Goal: Information Seeking & Learning: Compare options

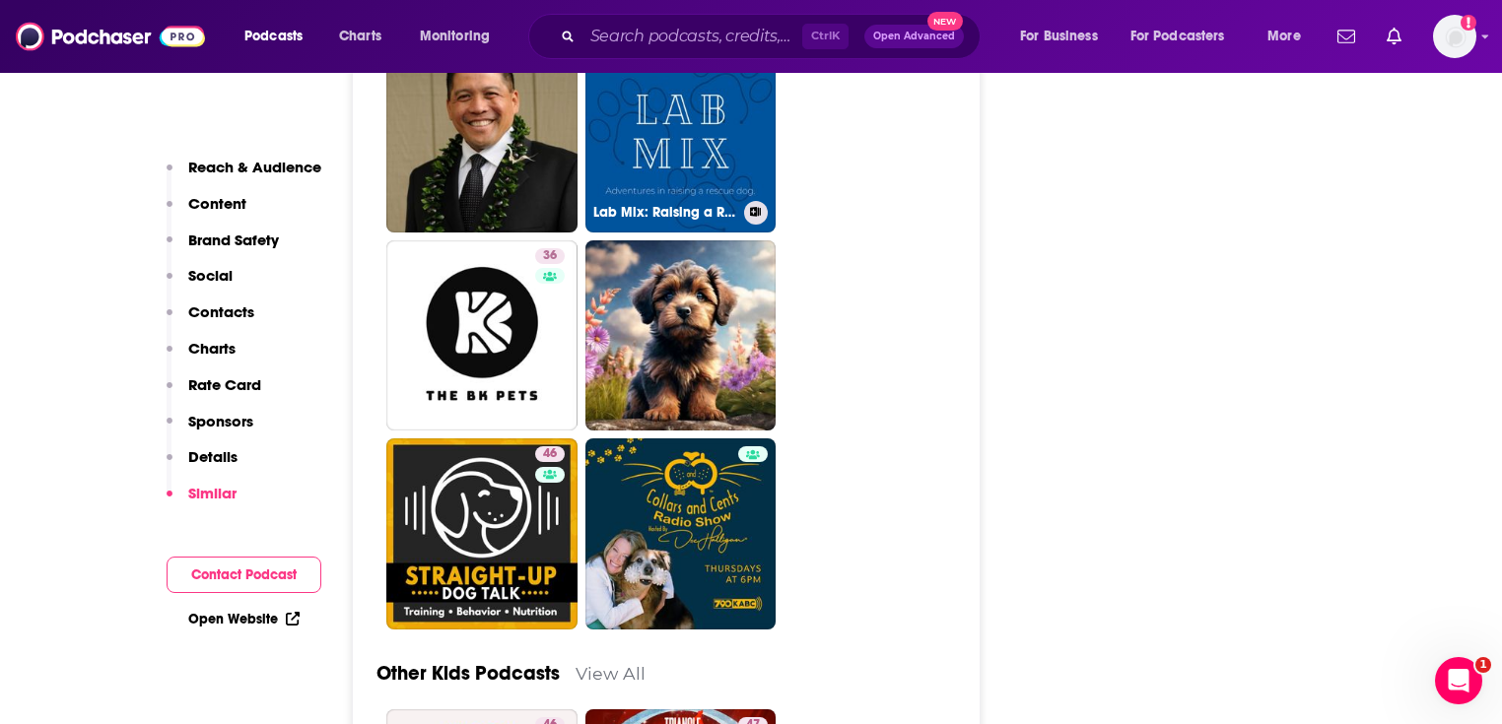
scroll to position [5519, 0]
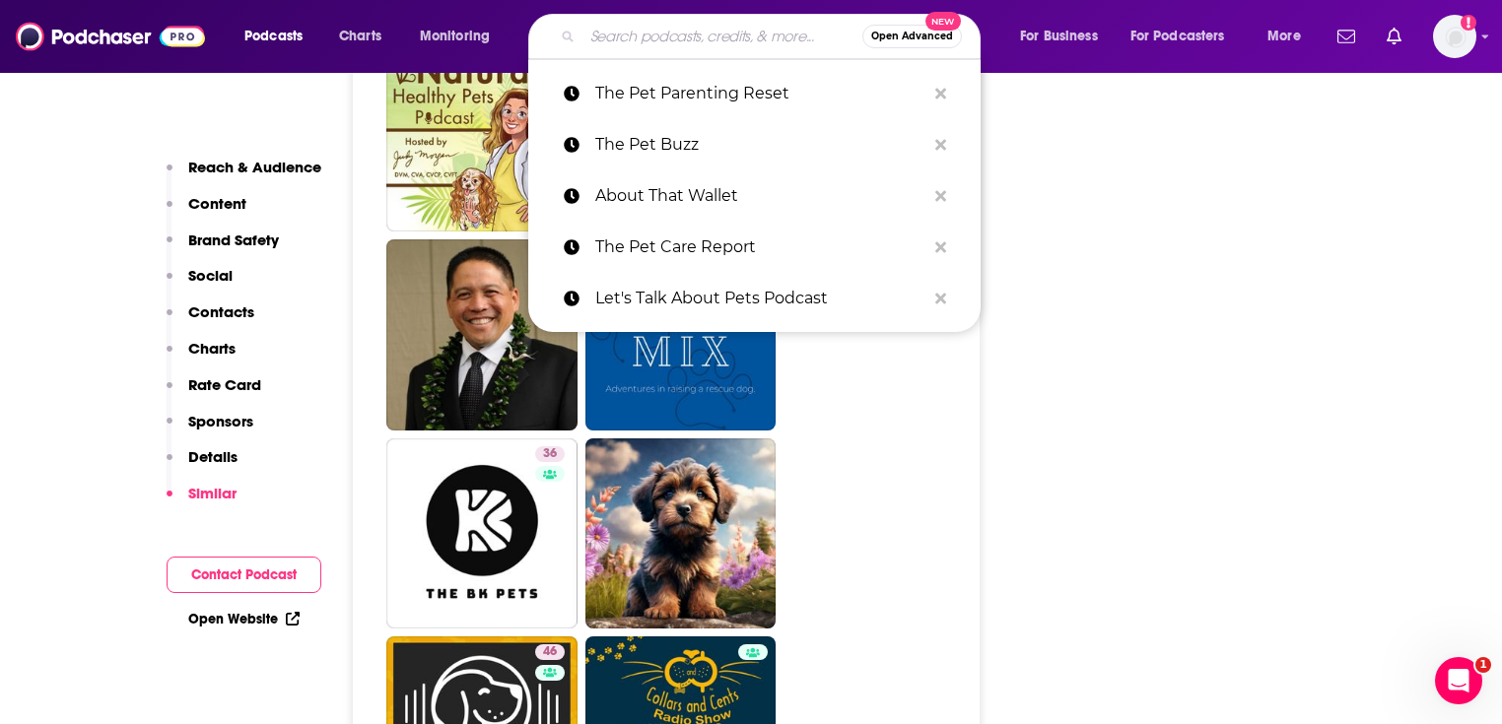
click at [709, 34] on input "Search podcasts, credits, & more..." at bounding box center [722, 37] width 280 height 32
paste input "Tech Tails Podcast - Copetown Animal Hospital"
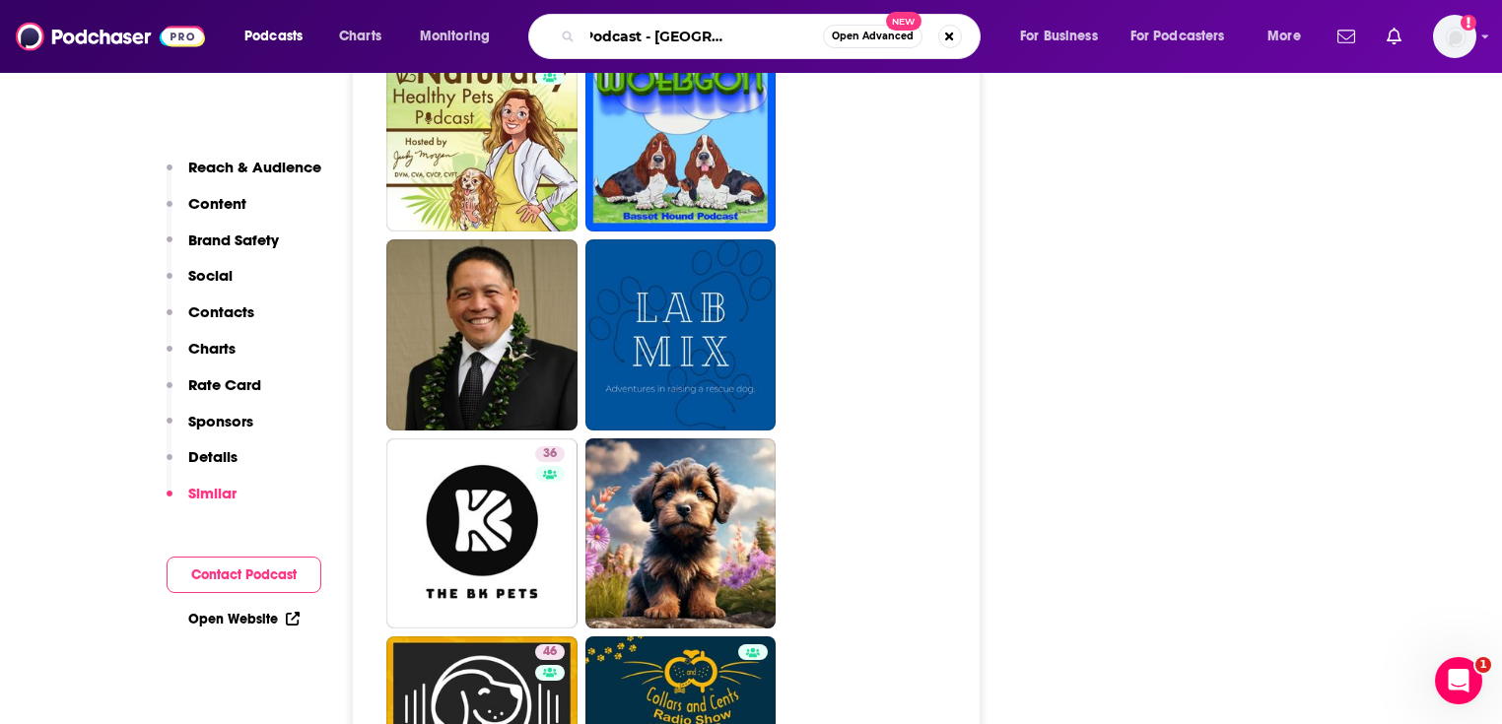
scroll to position [0, 0]
drag, startPoint x: 679, startPoint y: 38, endPoint x: 612, endPoint y: 36, distance: 67.0
click at [508, 34] on div "Podcasts Charts Monitoring Tech Tails Podcast - Copetown Animal Hospital Open A…" at bounding box center [775, 36] width 1089 height 45
click at [658, 36] on input "Tech Tails Podcast - Copetown Animal Hospital" at bounding box center [702, 37] width 240 height 32
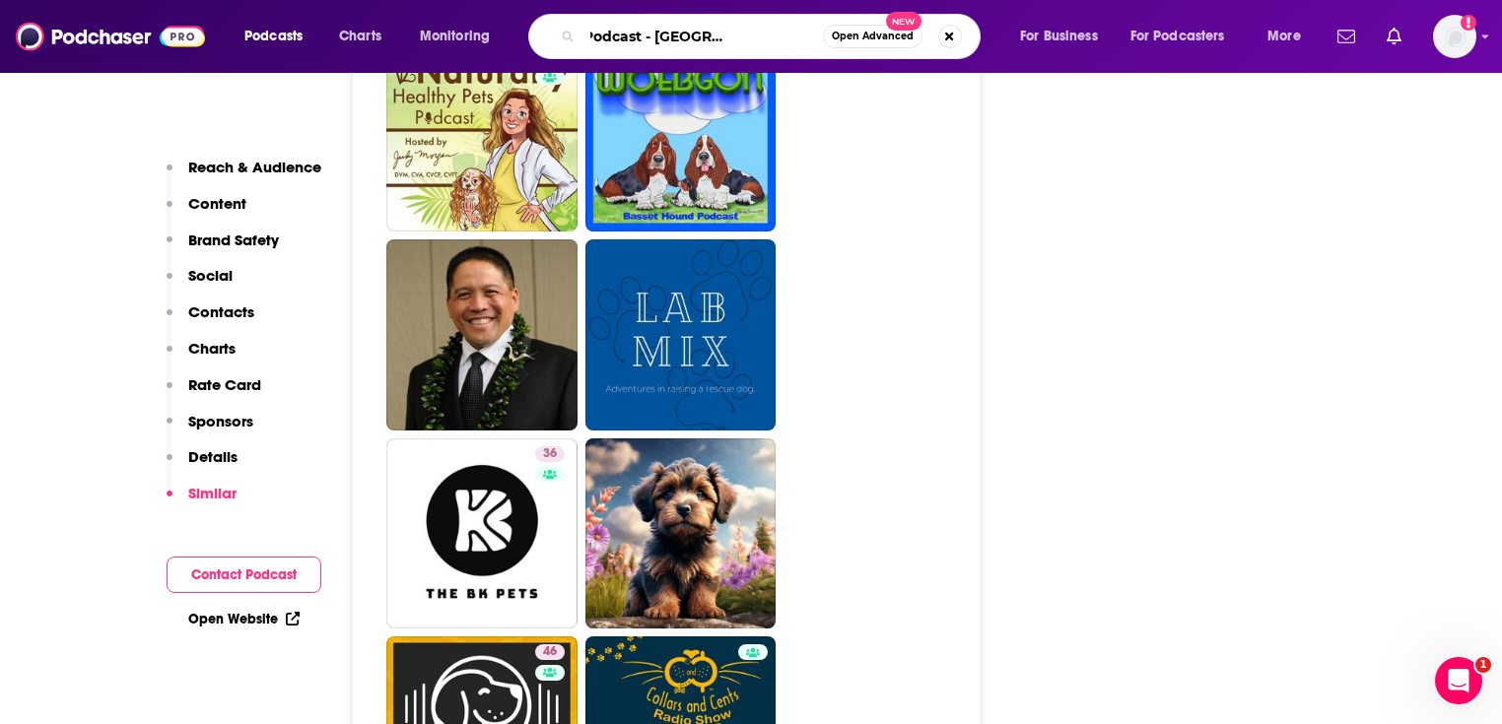
drag, startPoint x: 730, startPoint y: 35, endPoint x: 1049, endPoint y: 55, distance: 318.9
click at [1049, 55] on div "Podcasts Charts Monitoring Tech Tails Podcast - Copetown Animal Hospital Open A…" at bounding box center [775, 36] width 1089 height 45
type input "Tech Tails Podcast"
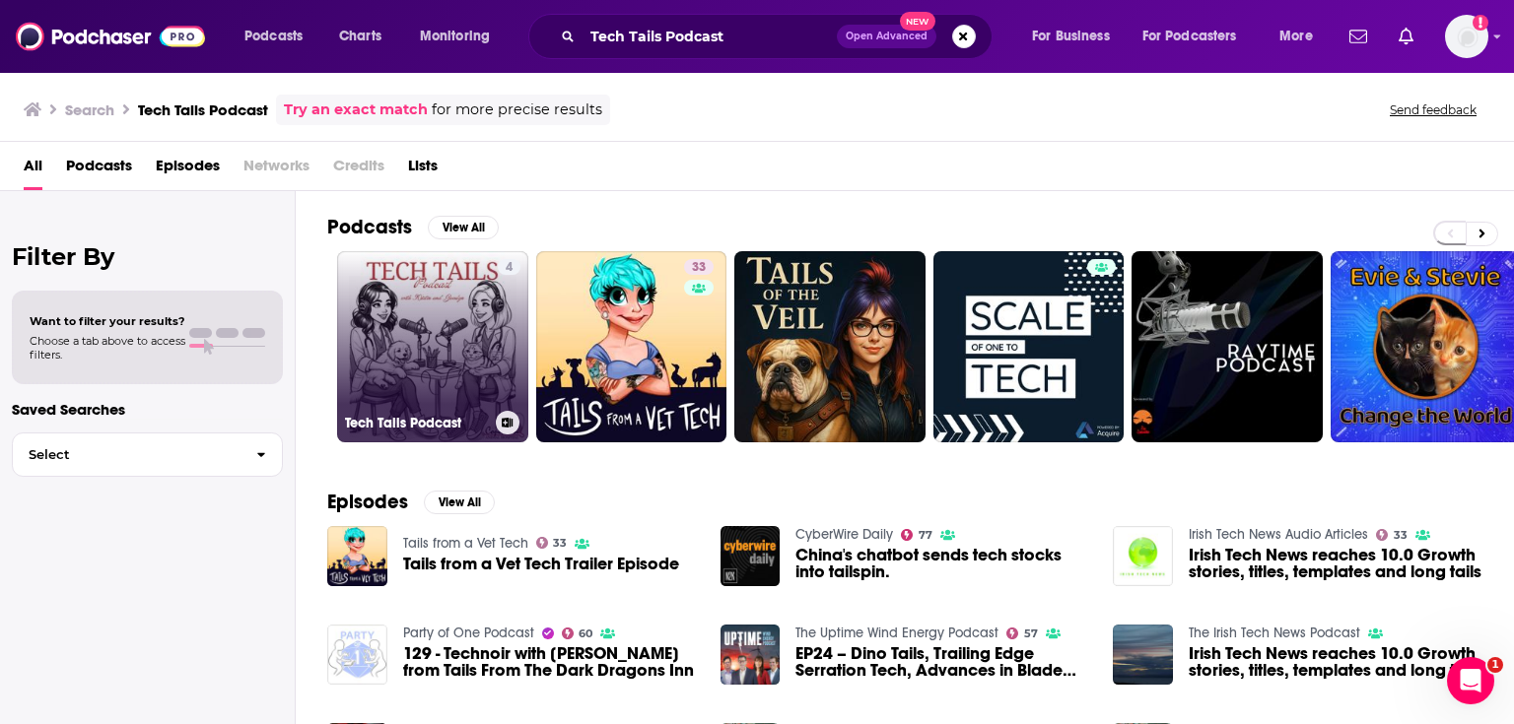
click at [424, 292] on link "4 Tech Tails Podcast" at bounding box center [432, 346] width 191 height 191
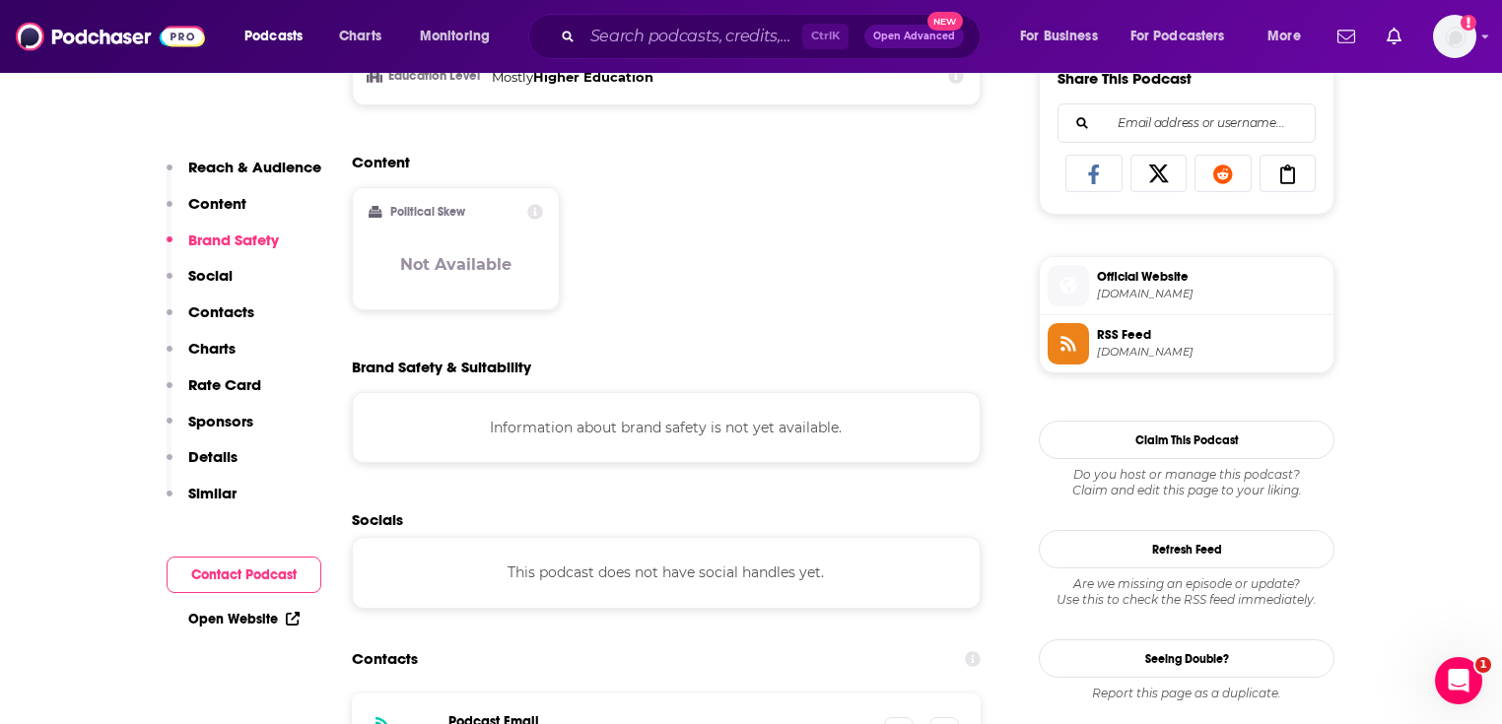
scroll to position [1183, 0]
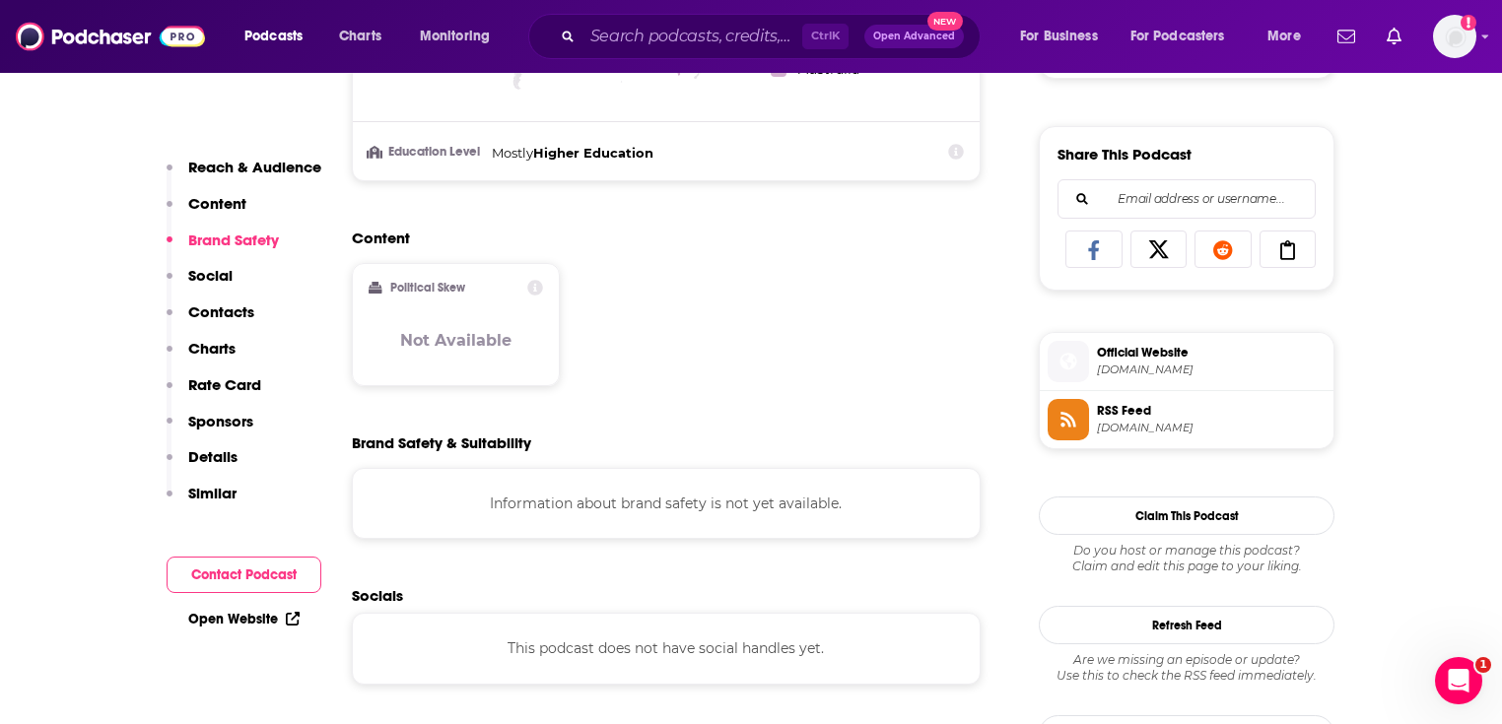
click at [217, 612] on link "Open Website" at bounding box center [243, 619] width 111 height 17
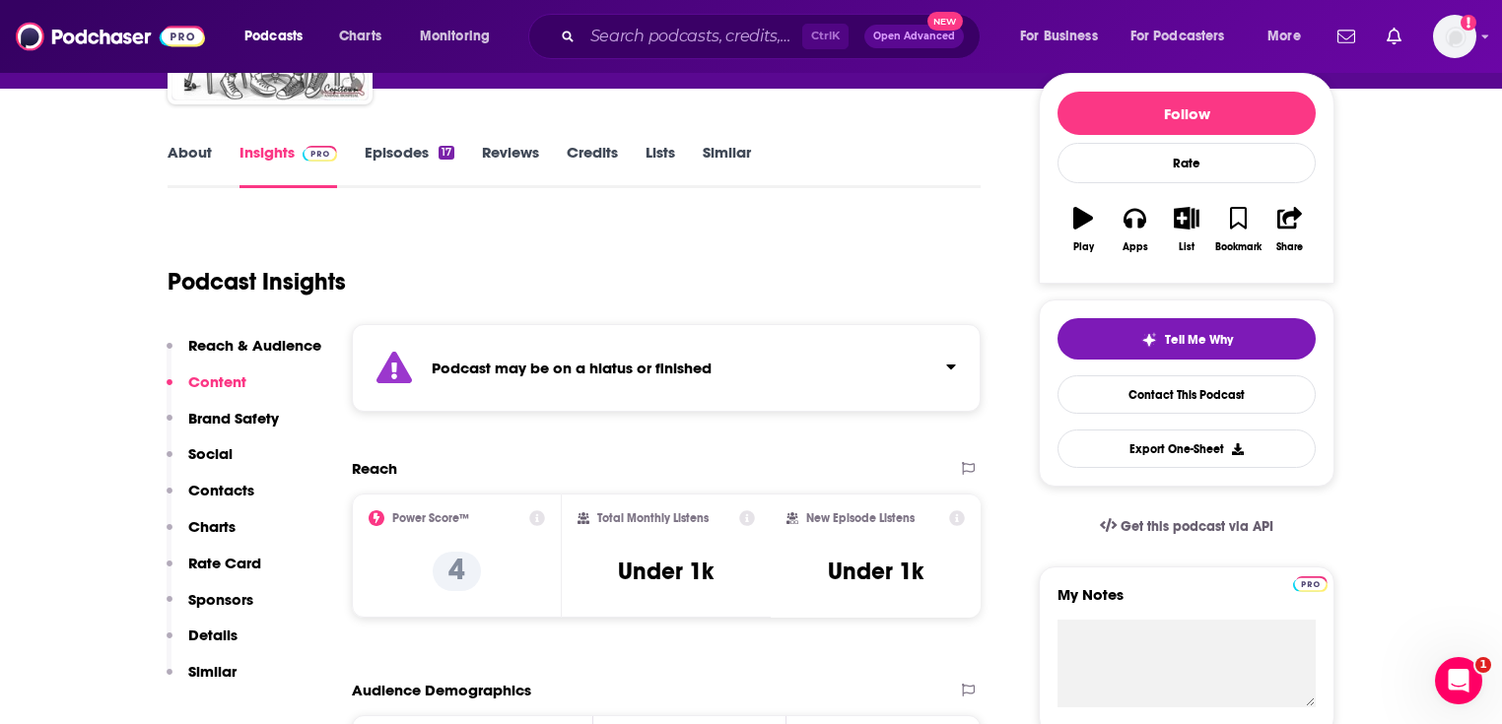
scroll to position [394, 0]
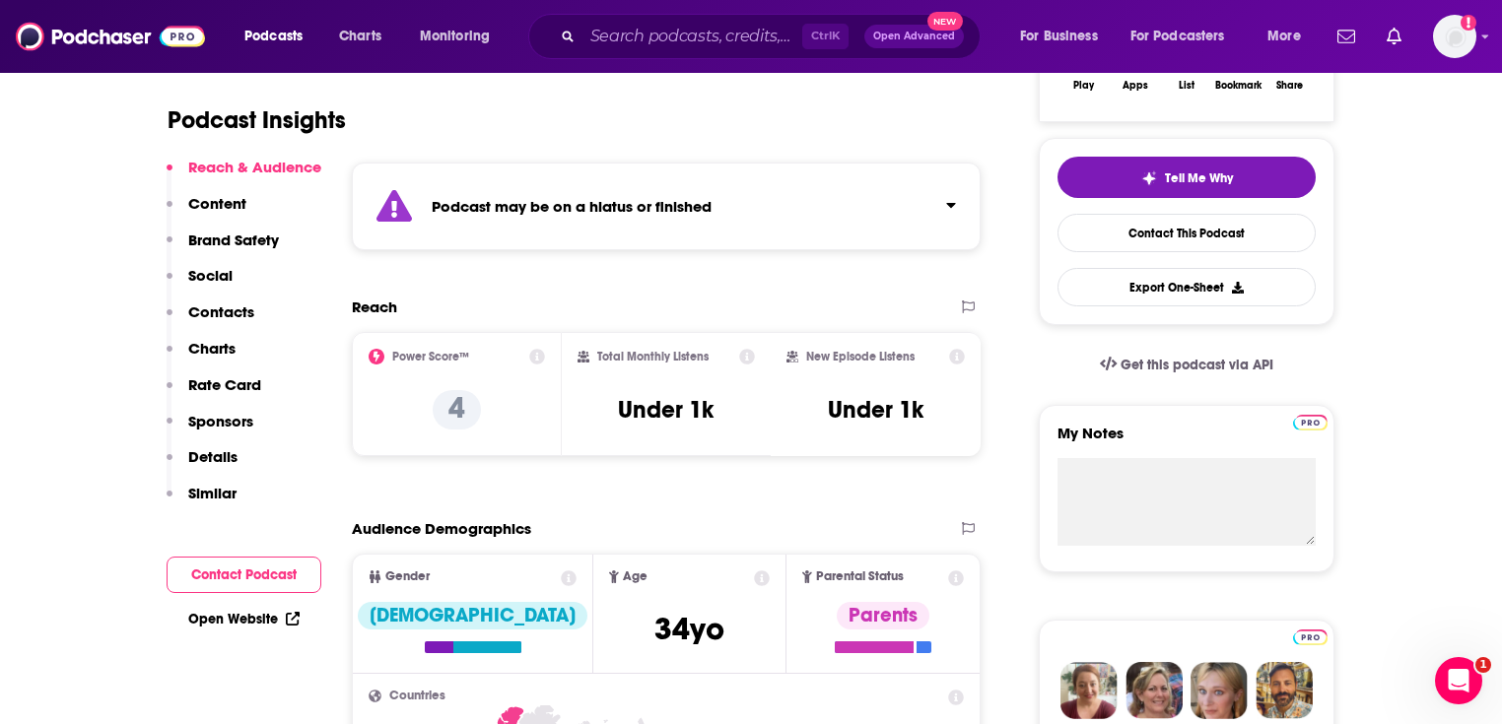
click at [948, 199] on icon "Click to expand status details" at bounding box center [951, 205] width 10 height 16
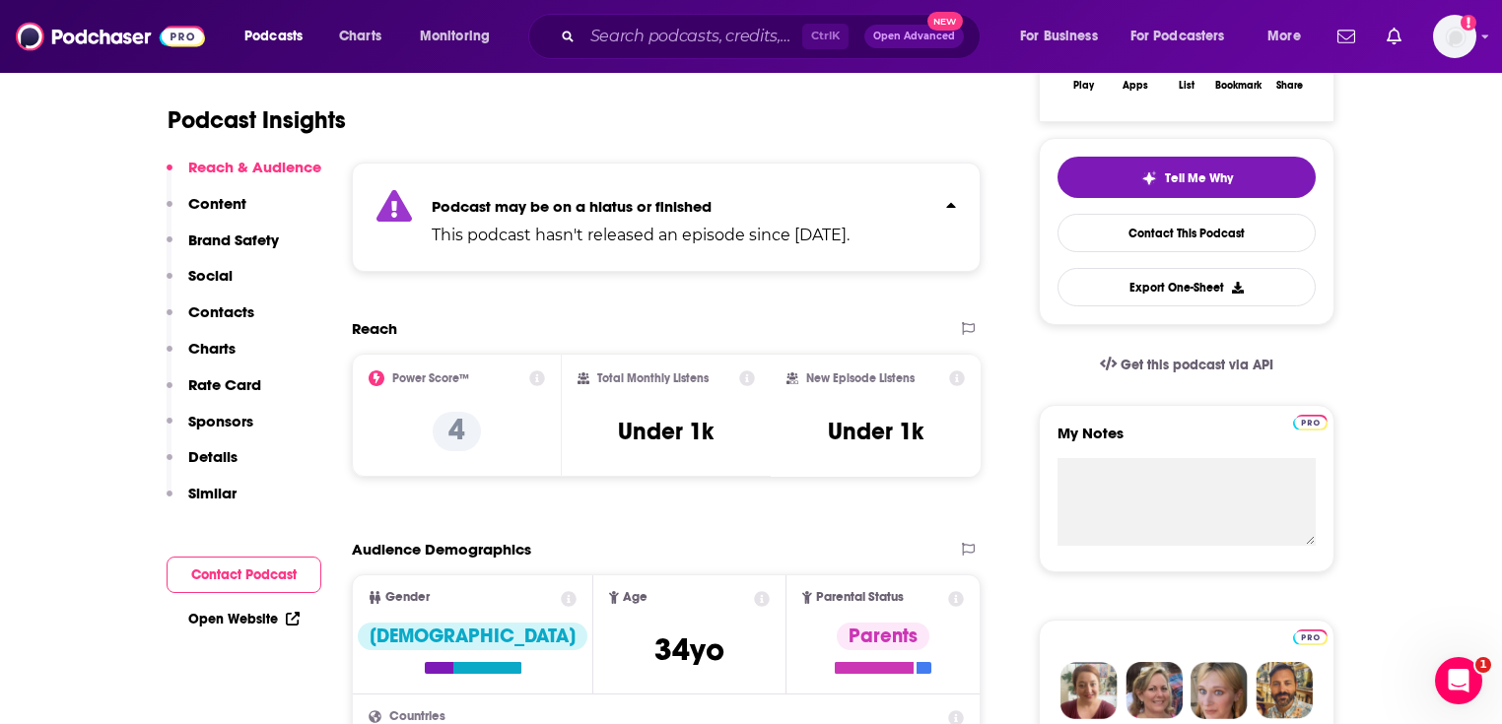
click at [948, 199] on icon "Click to expand status details" at bounding box center [951, 205] width 10 height 16
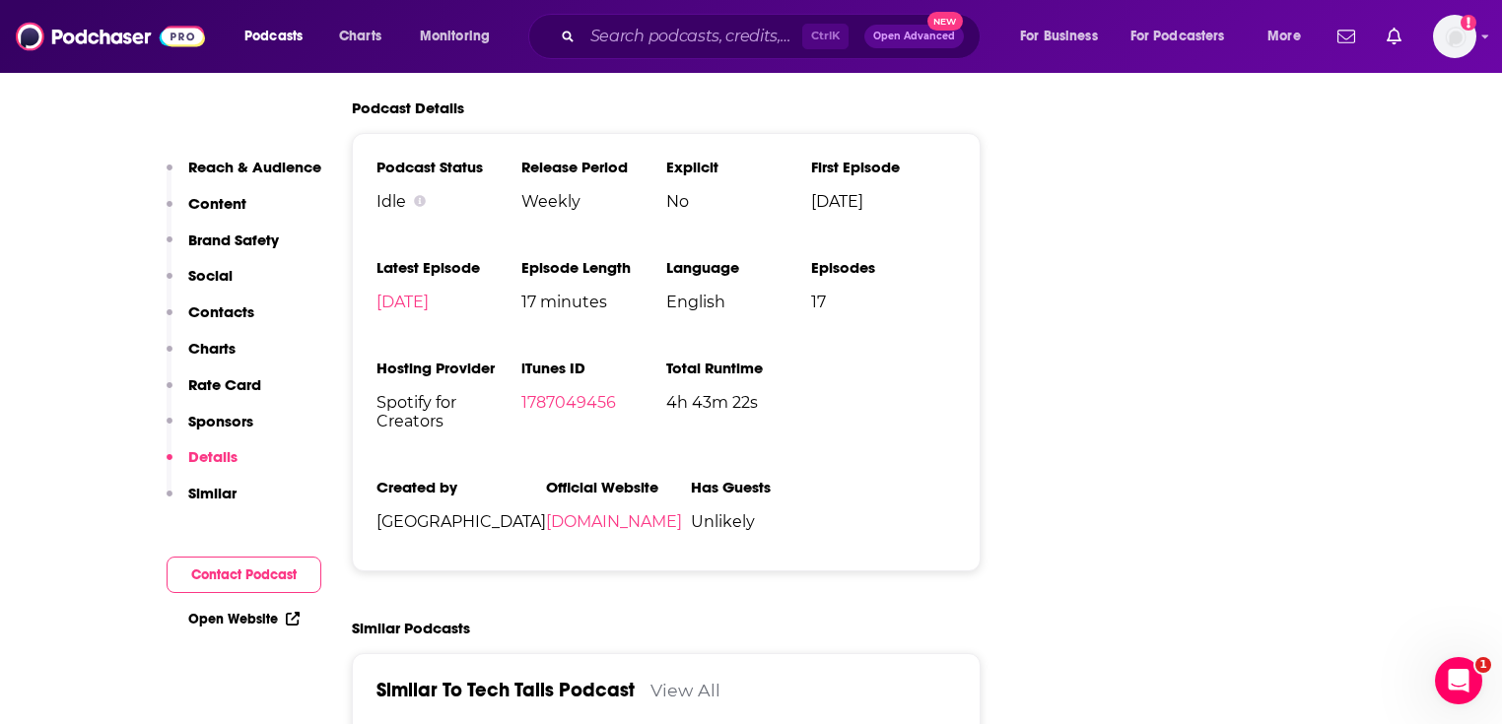
scroll to position [2681, 0]
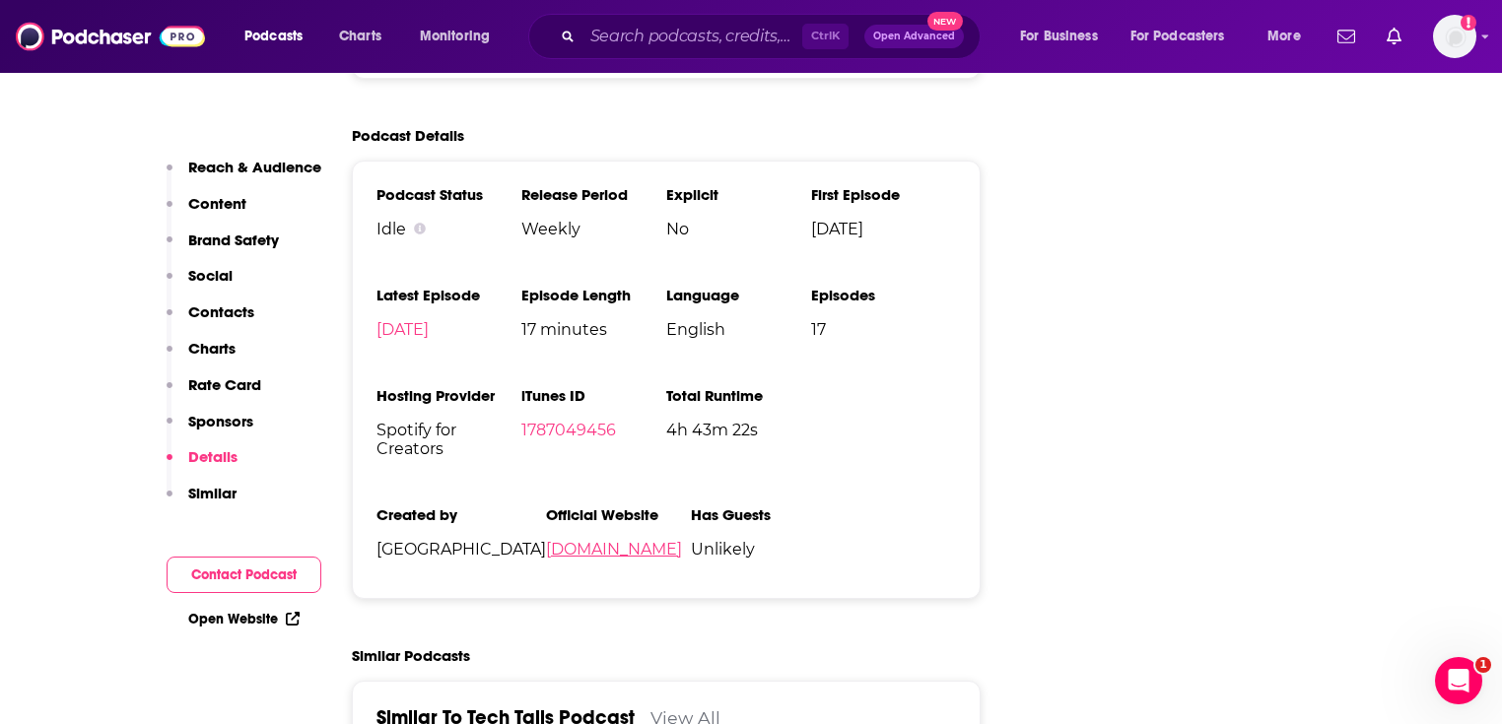
click at [546, 559] on link "copetownvet.com" at bounding box center [614, 549] width 136 height 19
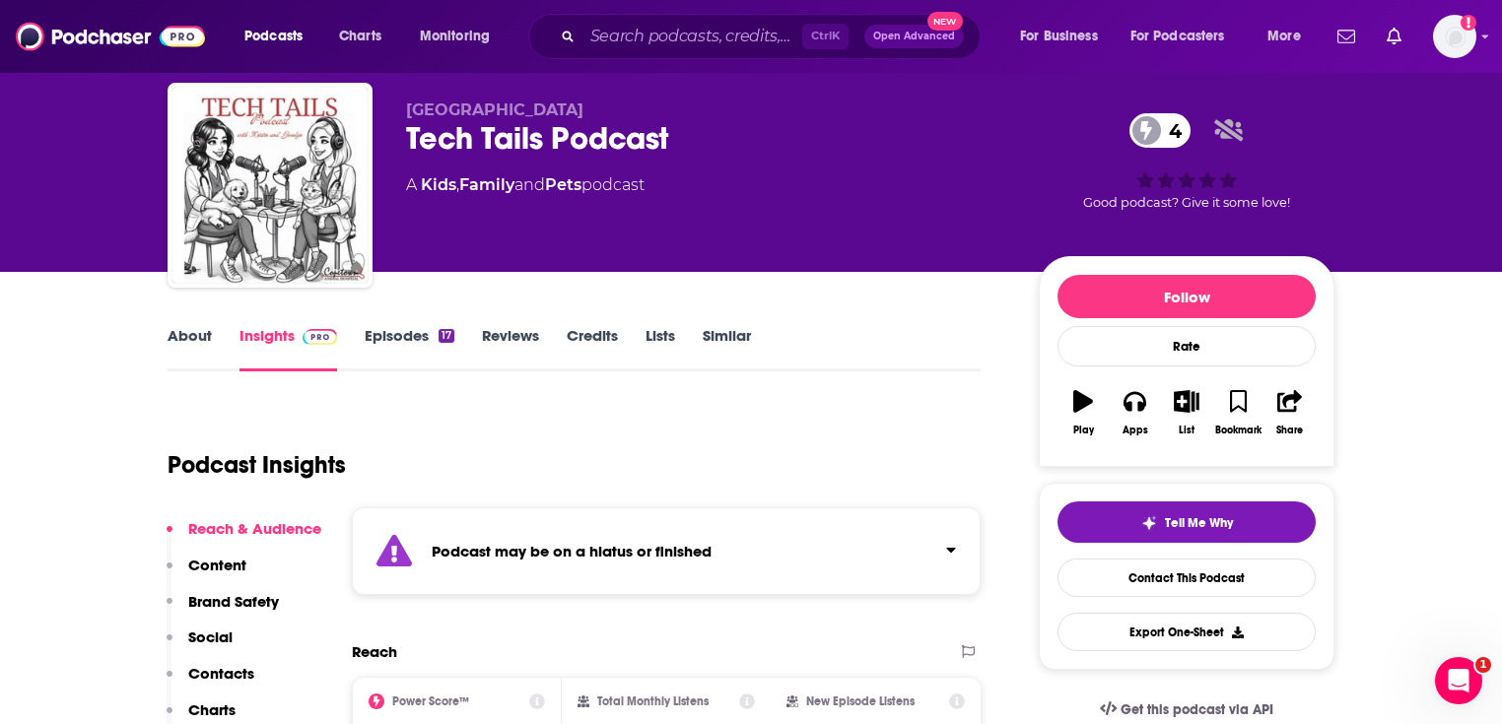
scroll to position [0, 0]
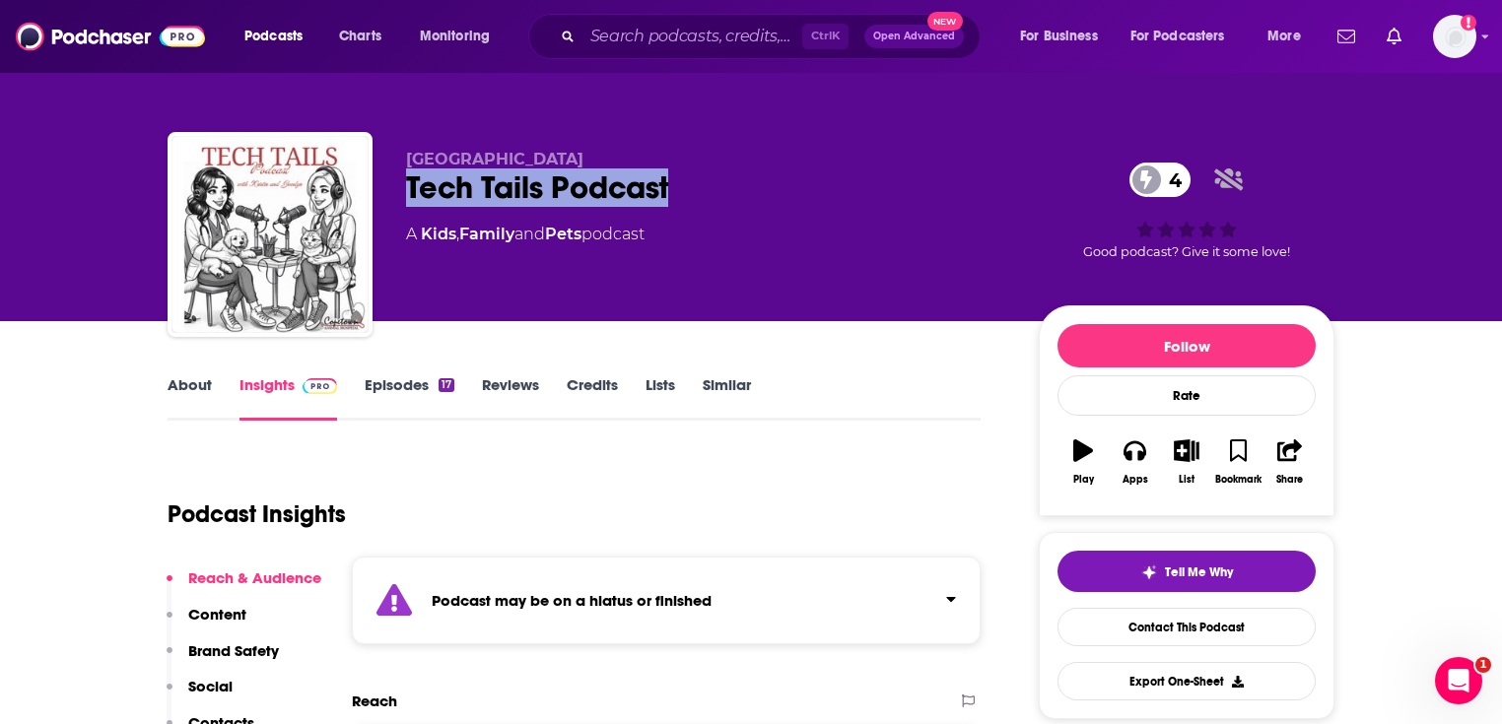
drag, startPoint x: 681, startPoint y: 185, endPoint x: 379, endPoint y: 195, distance: 301.7
click at [379, 195] on div "Copetown Animal Hospital Tech Tails Podcast 4 A Kids , Family and Pets podcast …" at bounding box center [751, 238] width 1167 height 213
copy h2 "Tech Tails Podcast"
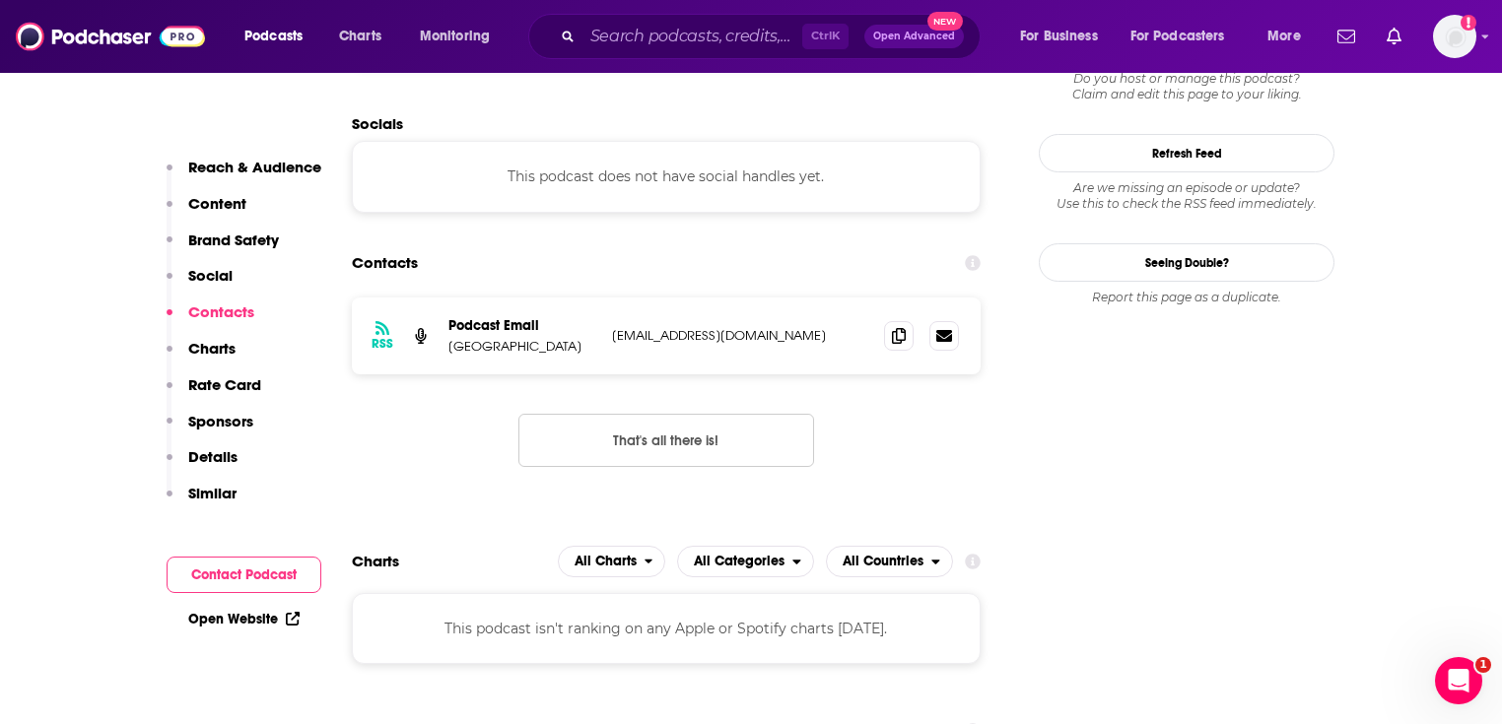
scroll to position [1656, 0]
click at [890, 339] on span at bounding box center [899, 334] width 30 height 30
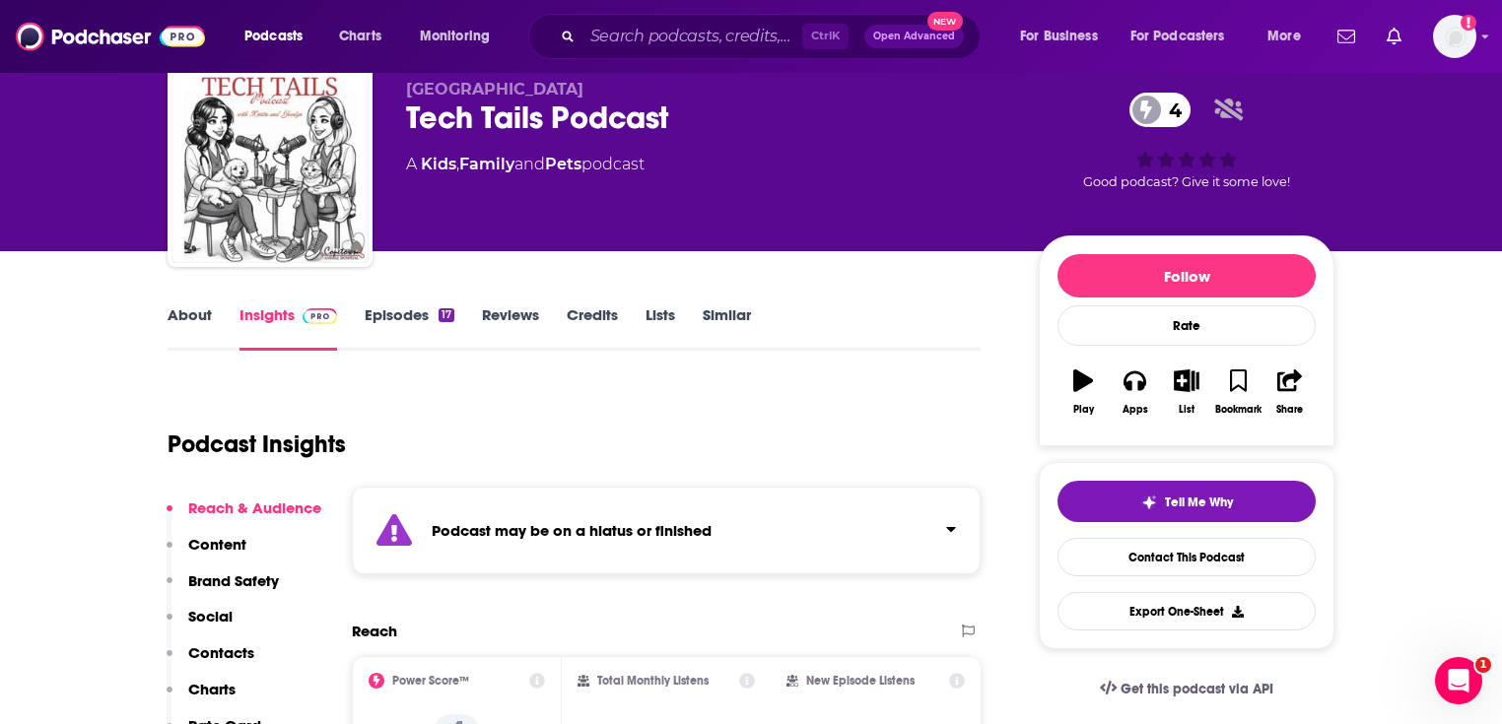
scroll to position [0, 0]
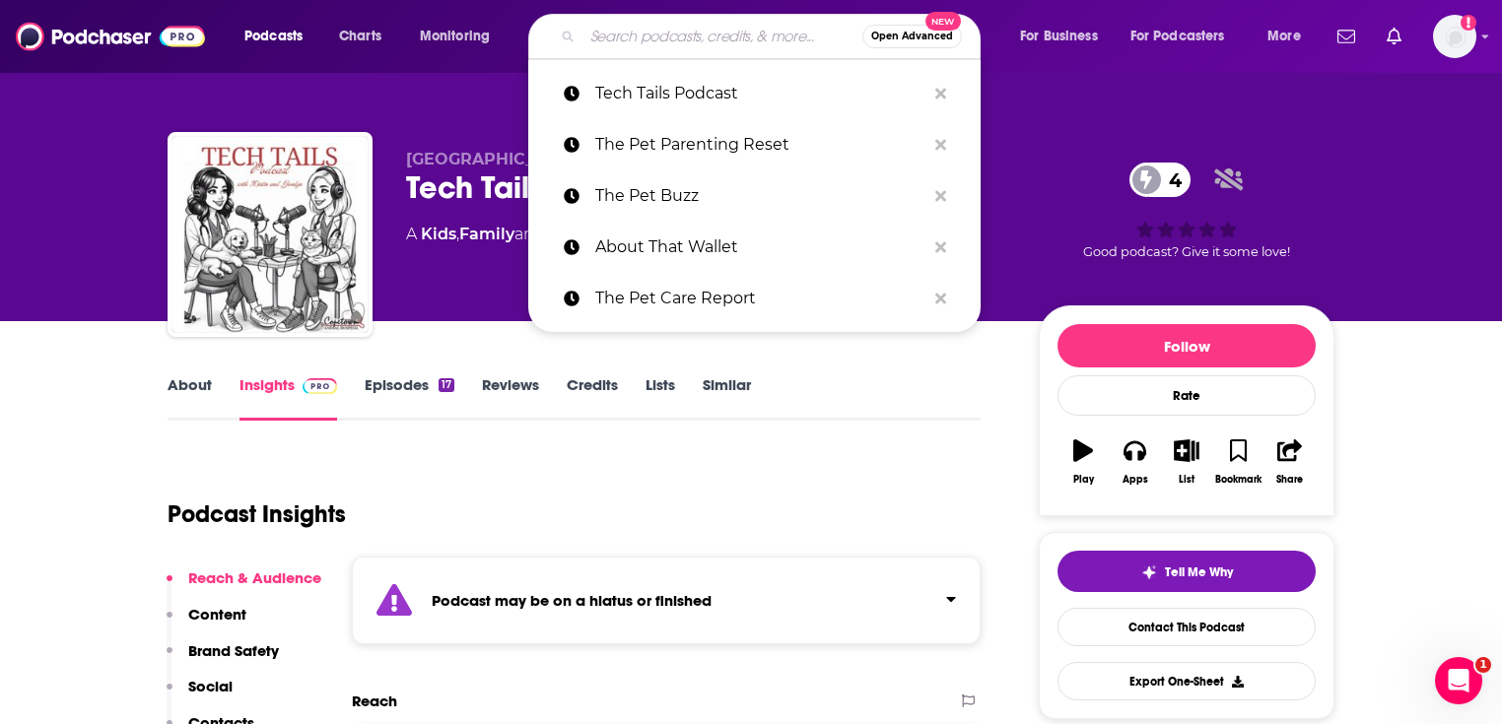
click at [621, 42] on input "Search podcasts, credits, & more..." at bounding box center [722, 37] width 280 height 32
paste input "The Pet Health Coach"
type input "The Pet Health Coach"
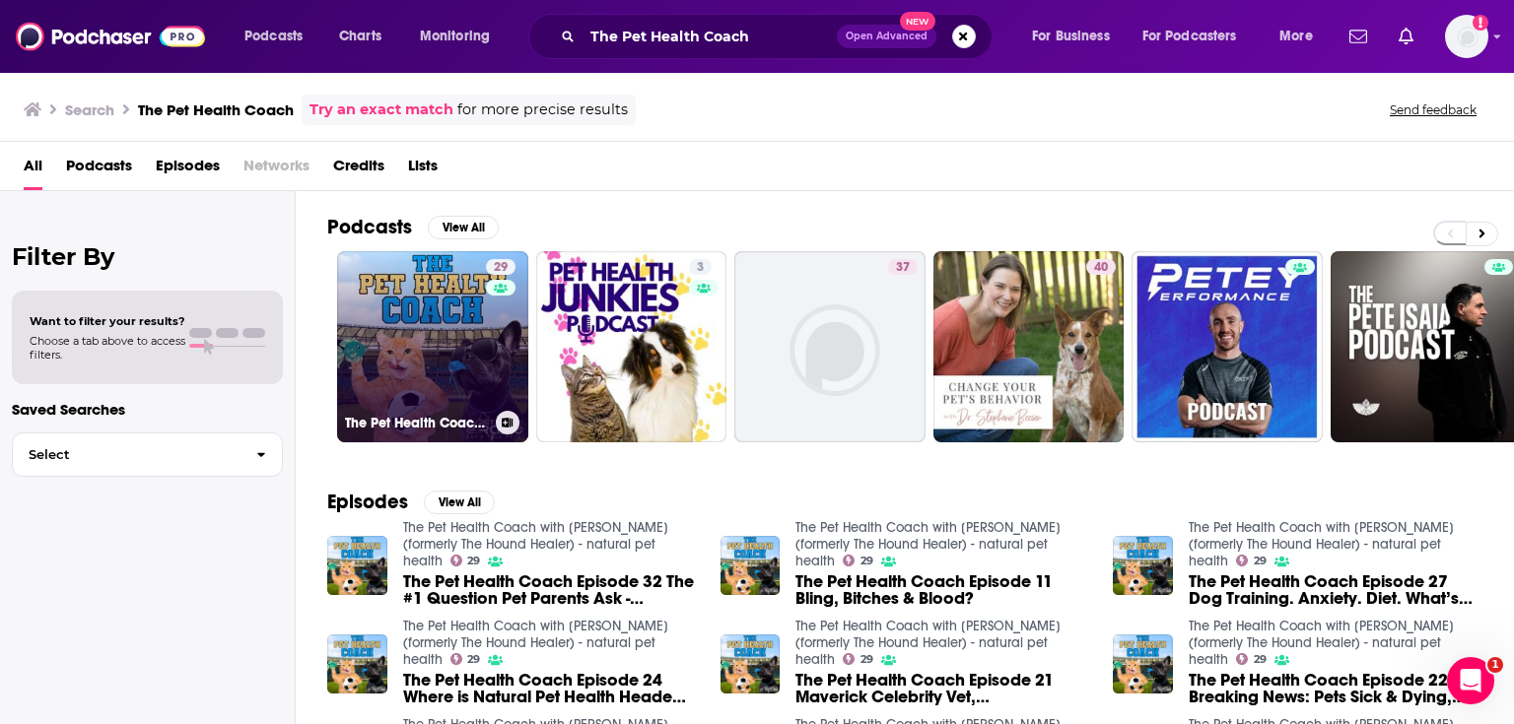
click at [437, 312] on link "29 The Pet Health Coach with Jody L. Teiche (formerly The Hound Healer) - natur…" at bounding box center [432, 346] width 191 height 191
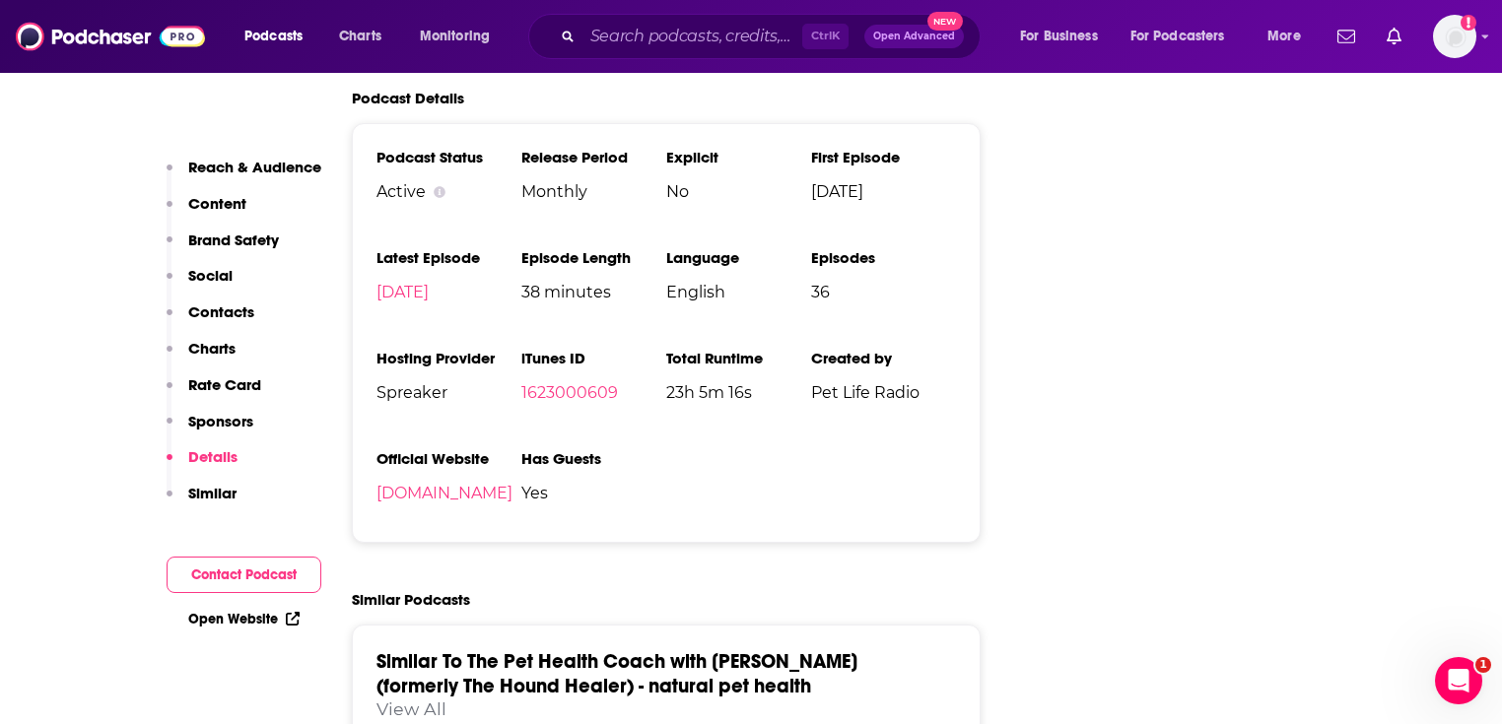
scroll to position [2602, 0]
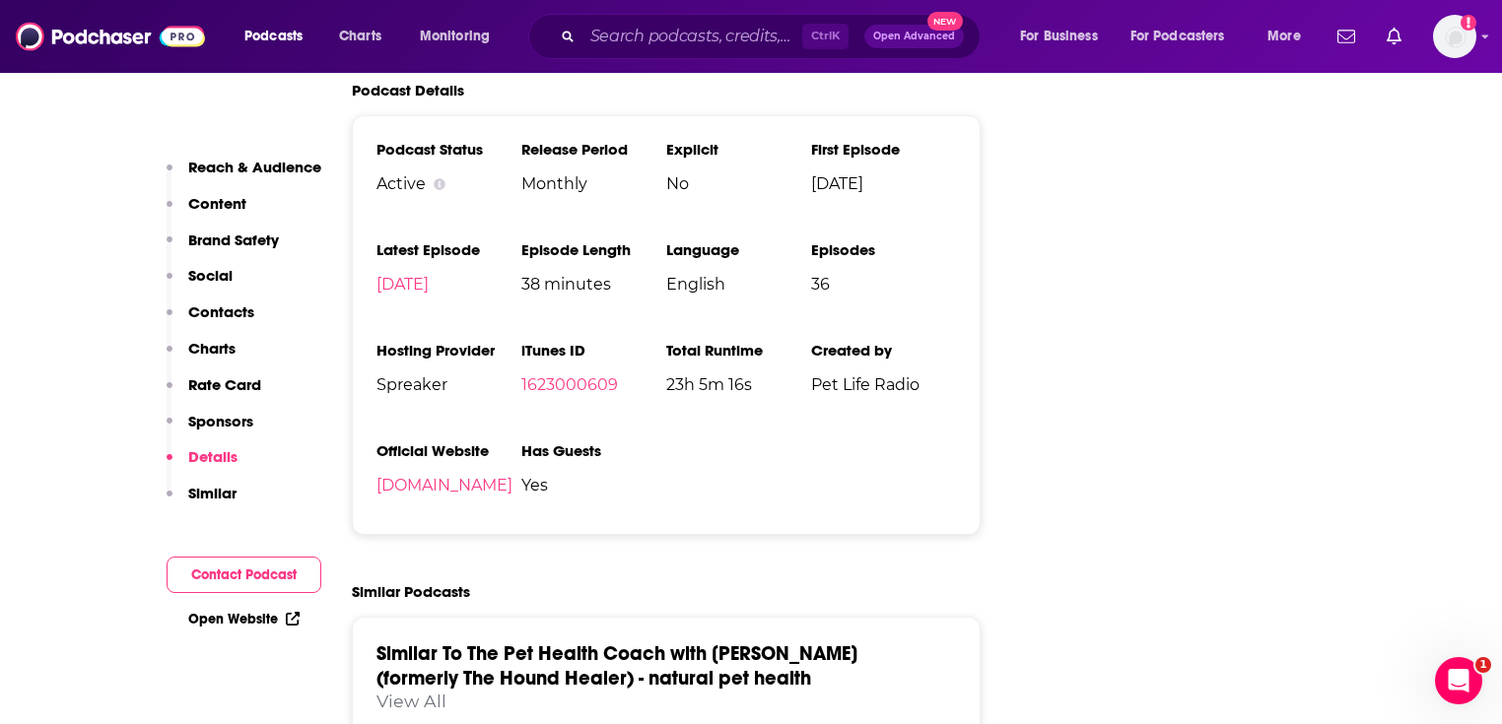
click at [241, 615] on link "Open Website" at bounding box center [243, 619] width 111 height 17
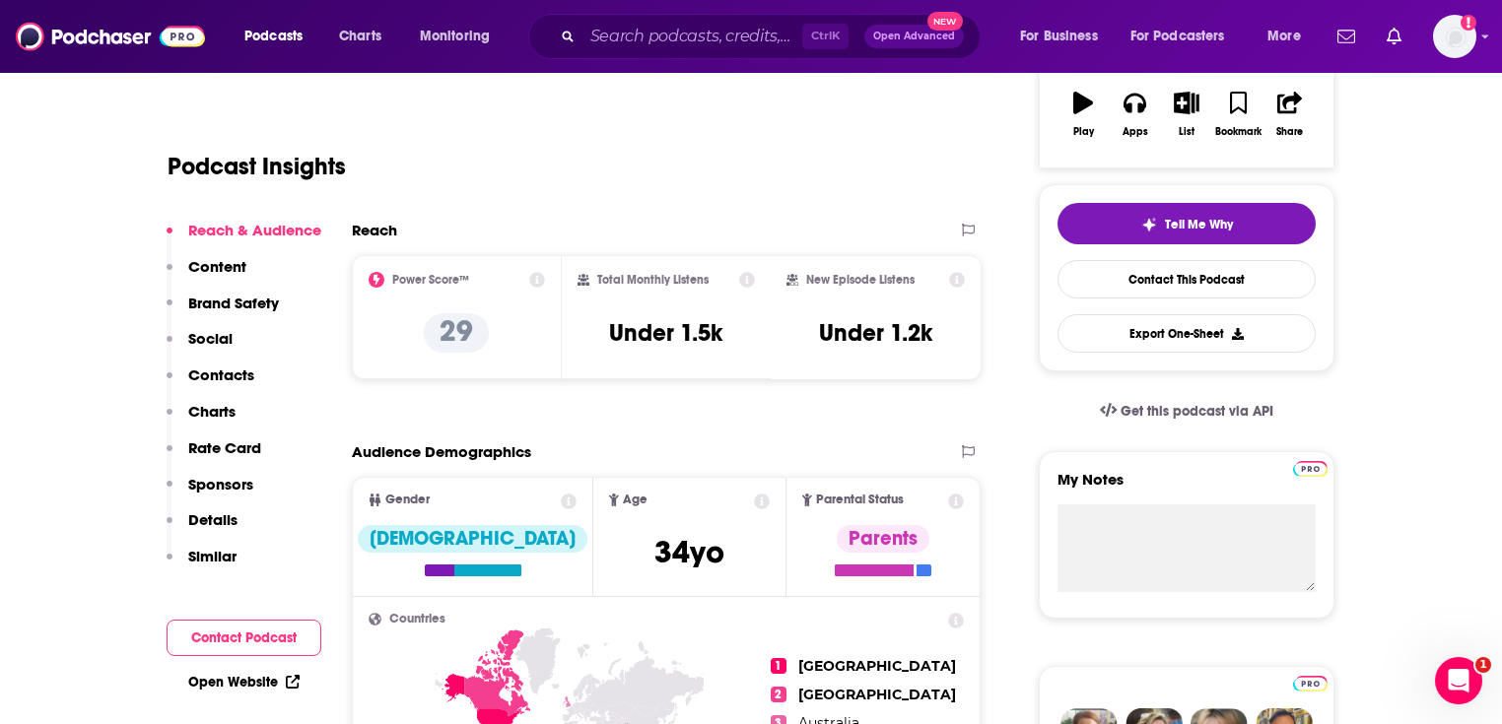
scroll to position [237, 0]
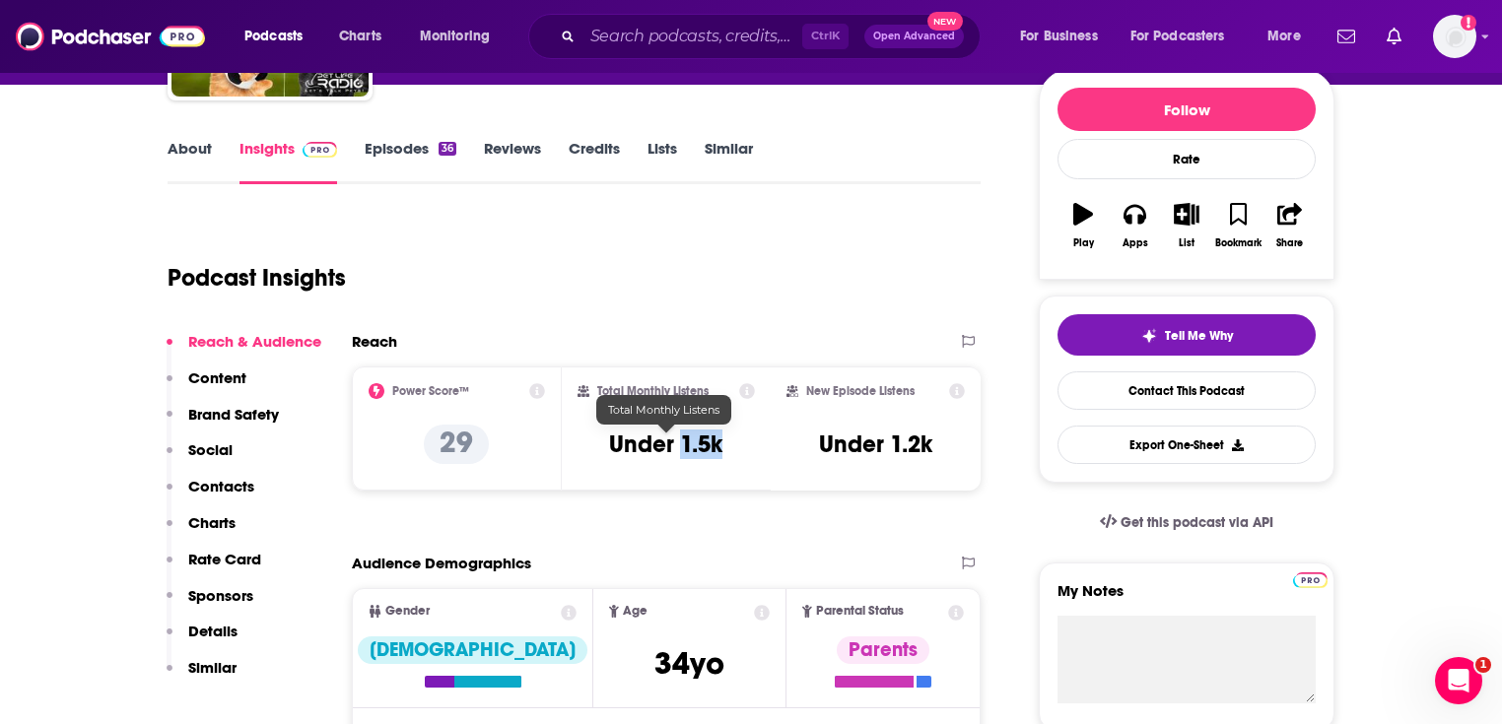
drag, startPoint x: 732, startPoint y: 442, endPoint x: 683, endPoint y: 439, distance: 49.4
click at [683, 439] on div "Total Monthly Listens Under 1.5k" at bounding box center [667, 428] width 178 height 91
copy h3 "1.5k"
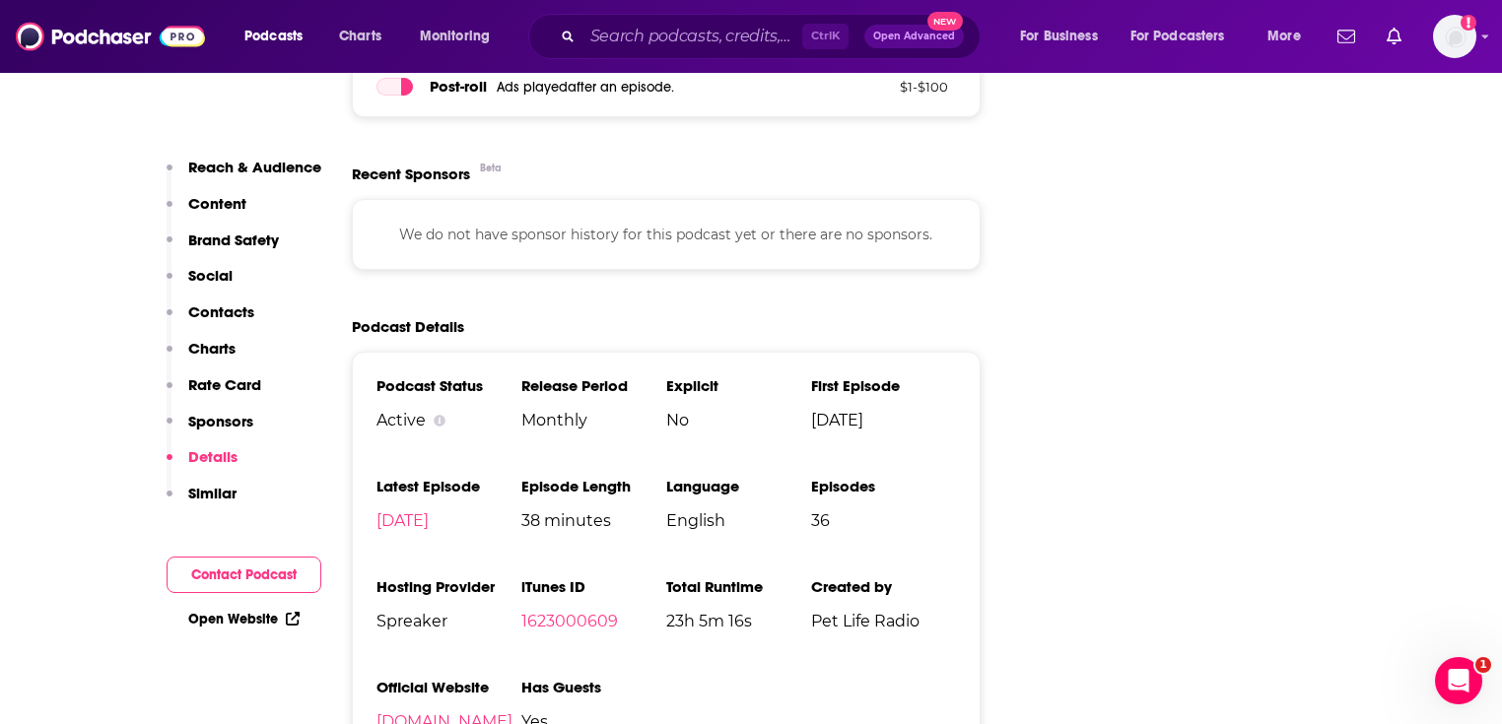
scroll to position [2681, 0]
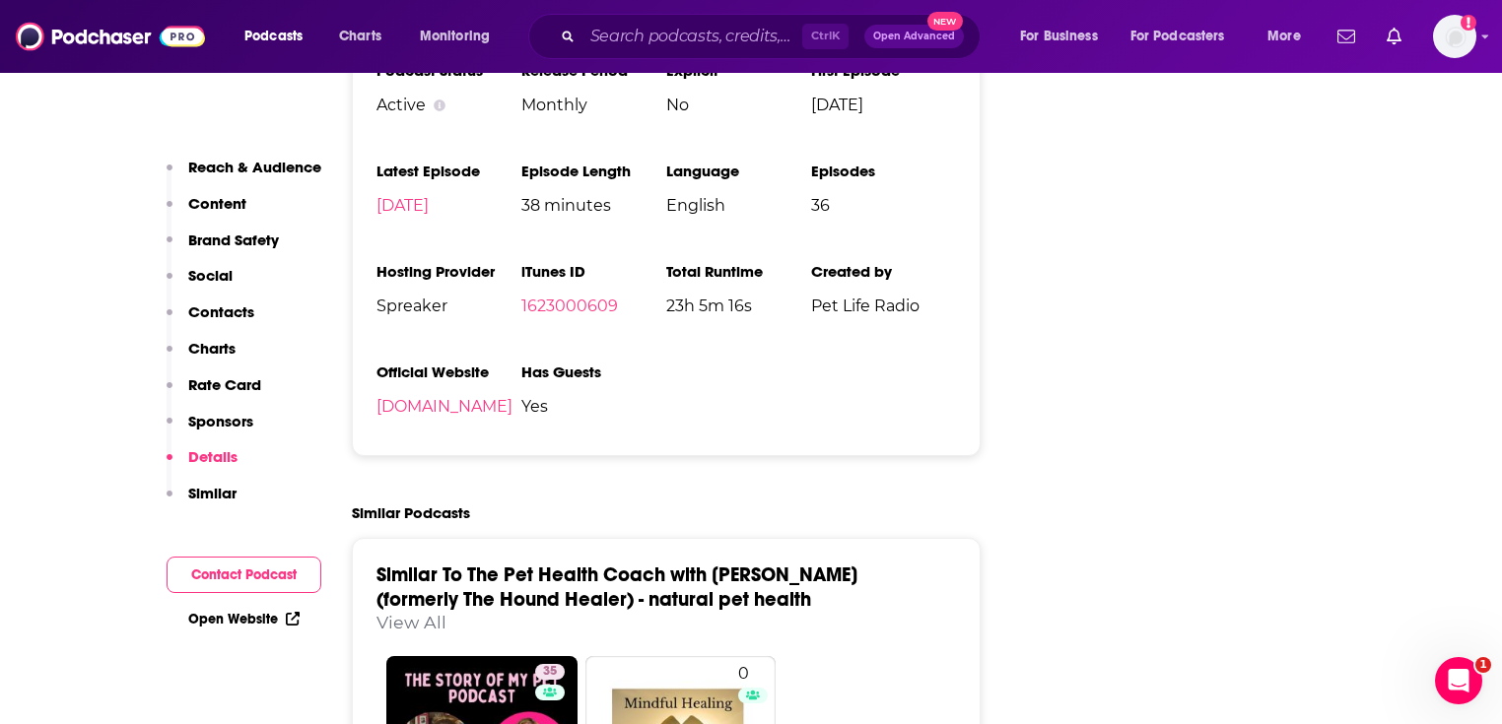
click at [265, 613] on link "Open Website" at bounding box center [243, 619] width 111 height 17
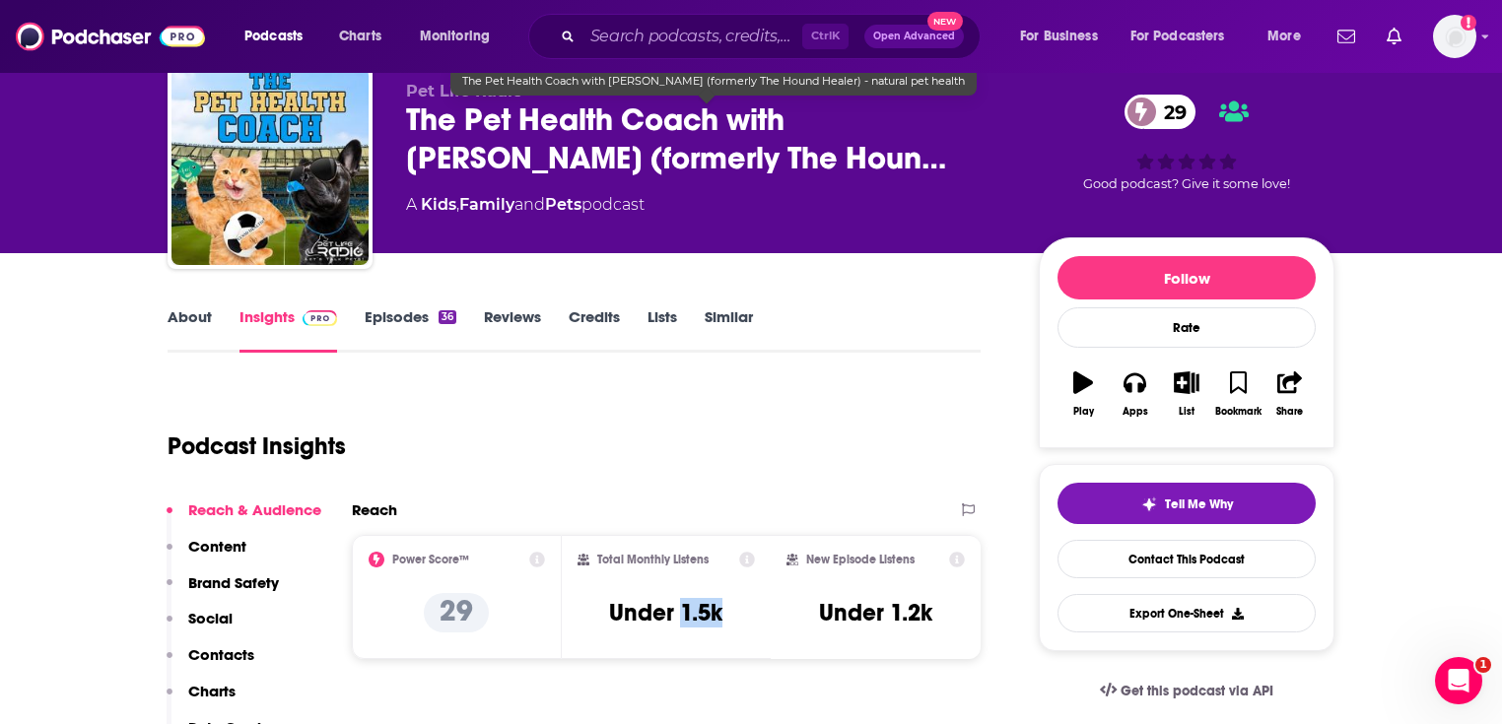
scroll to position [0, 0]
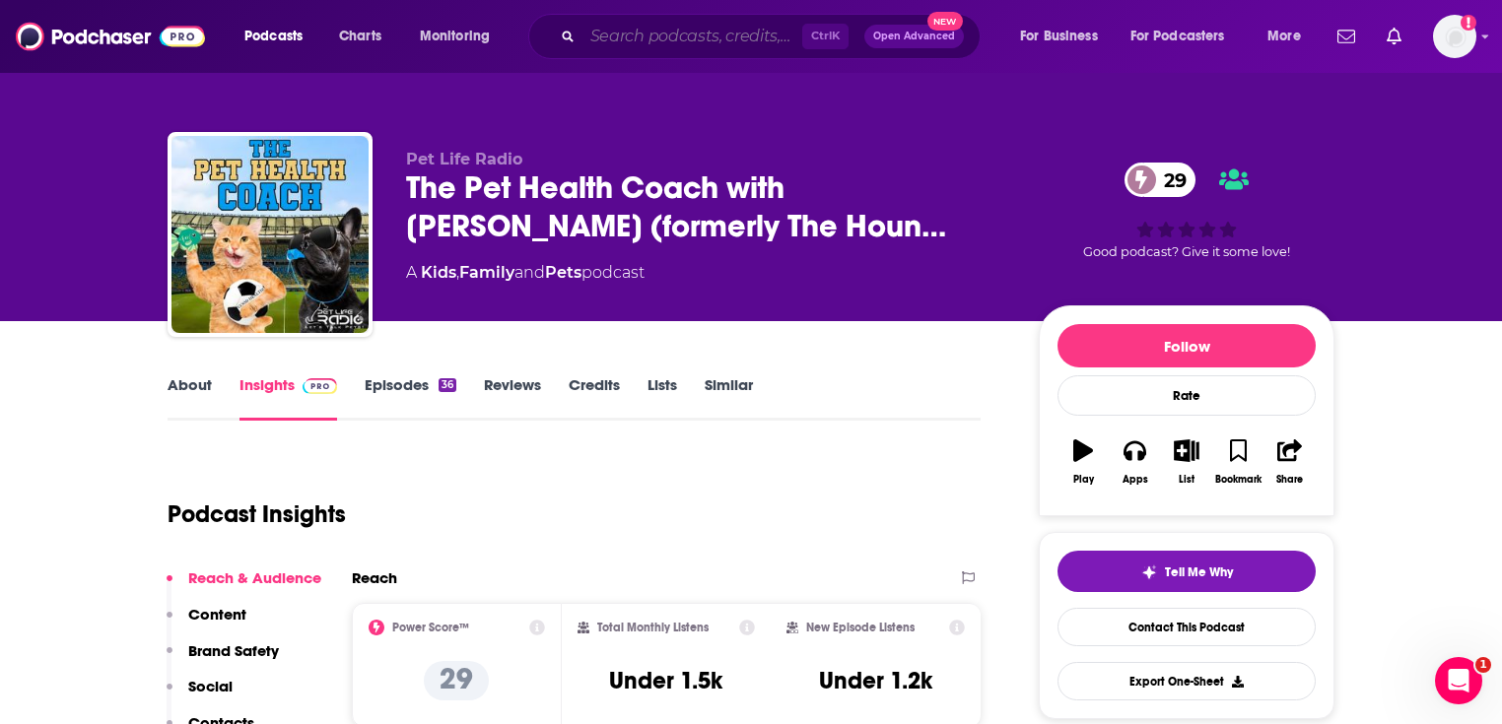
click at [619, 25] on input "Search podcasts, credits, & more..." at bounding box center [692, 37] width 220 height 32
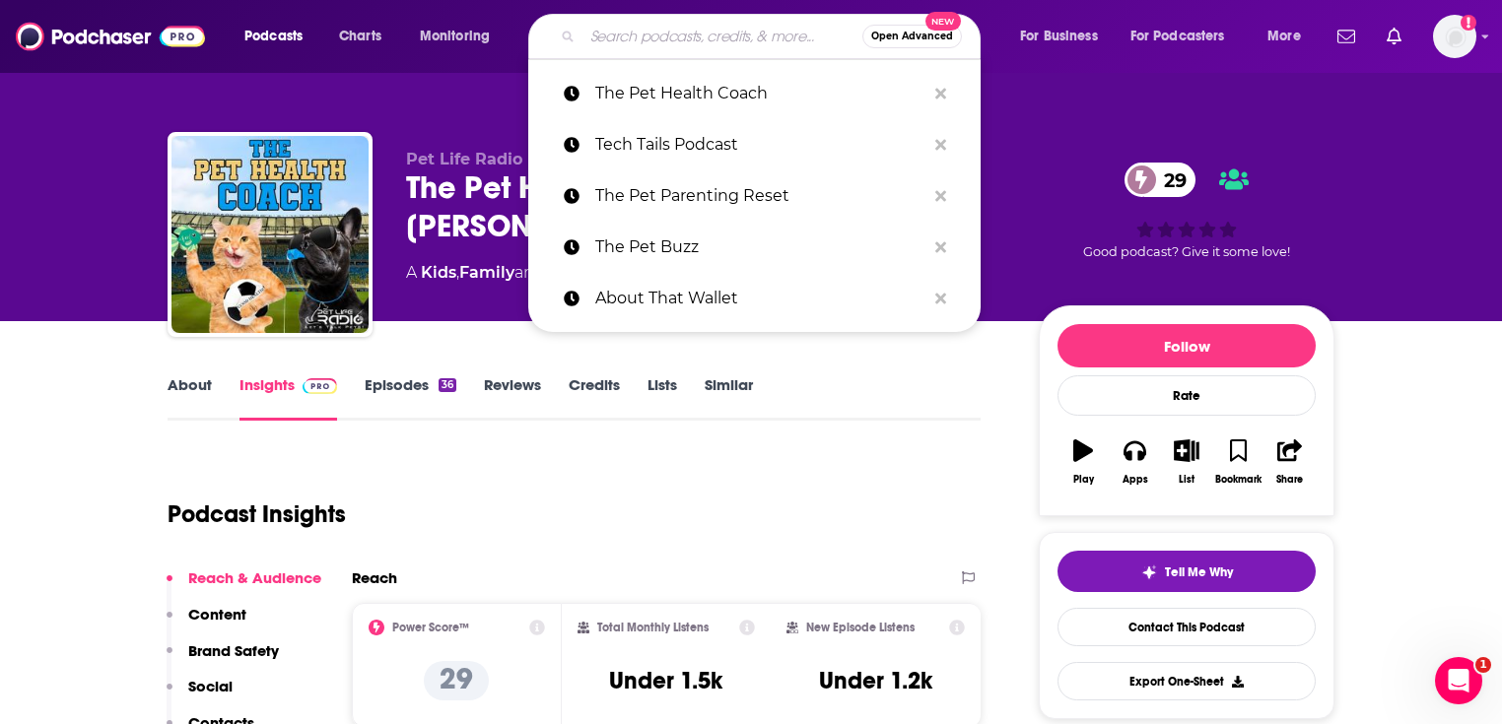
paste input "Tails from a Vet Tech"
type input "Tails from a Vet Tech"
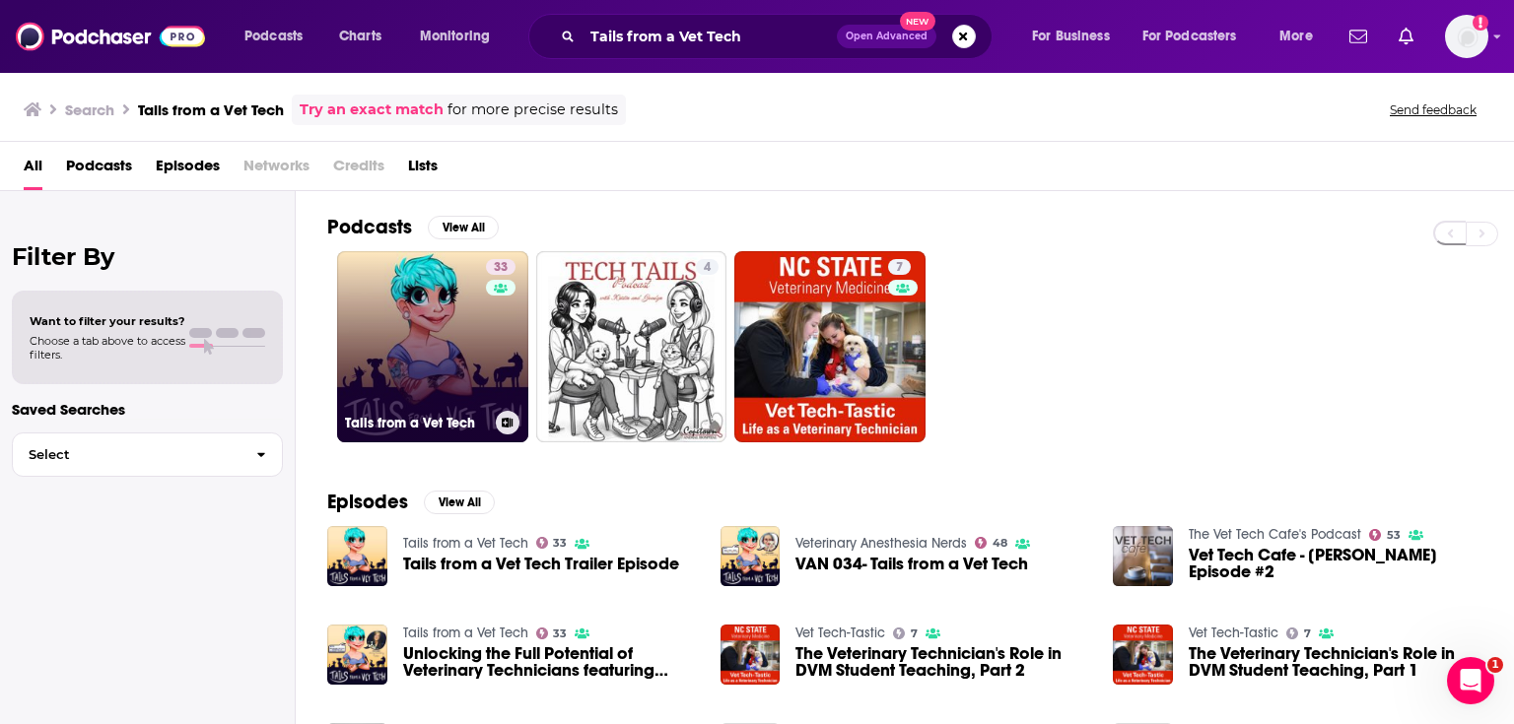
click at [408, 346] on link "33 Tails from a Vet Tech" at bounding box center [432, 346] width 191 height 191
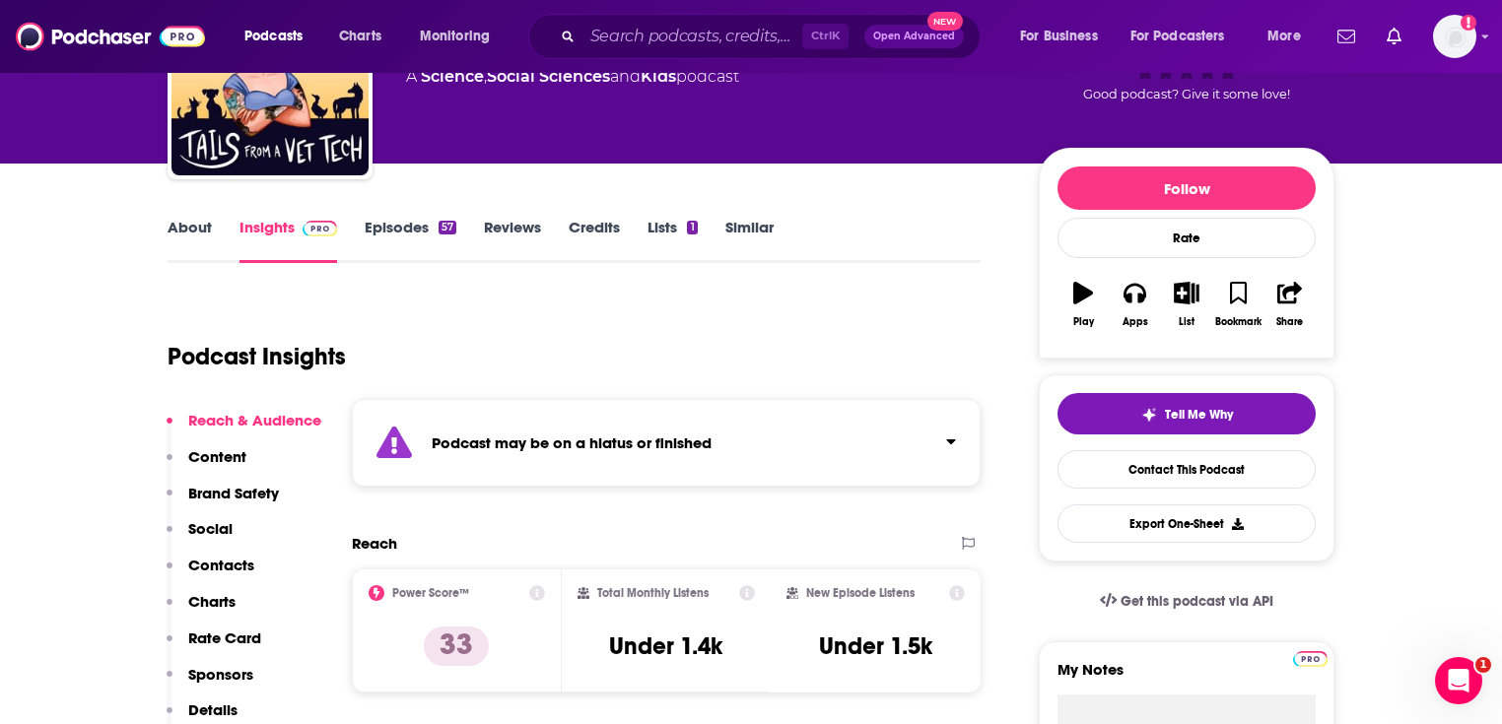
scroll to position [394, 0]
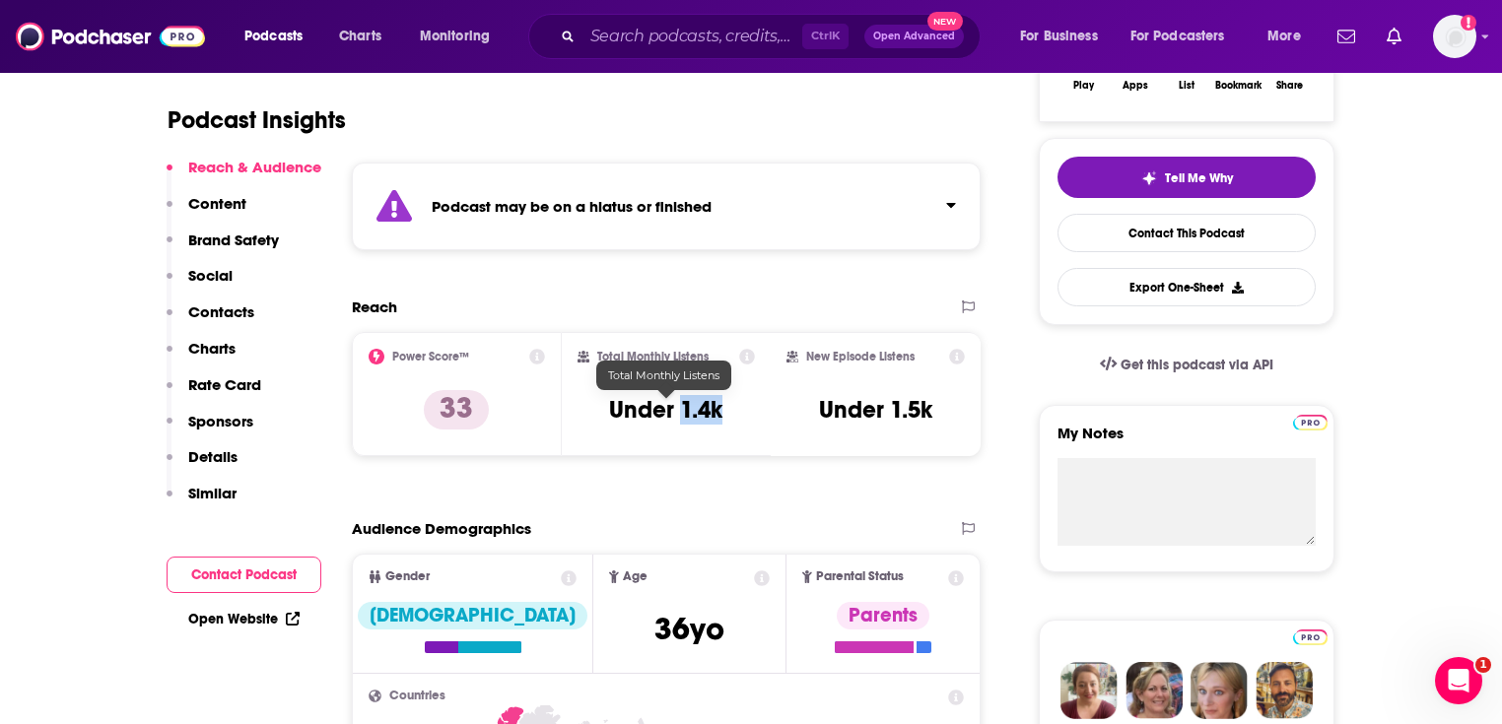
drag, startPoint x: 738, startPoint y: 419, endPoint x: 682, endPoint y: 402, distance: 58.6
click at [682, 402] on div "Total Monthly Listens Under 1.4k" at bounding box center [667, 394] width 178 height 91
copy h3 "1.4k"
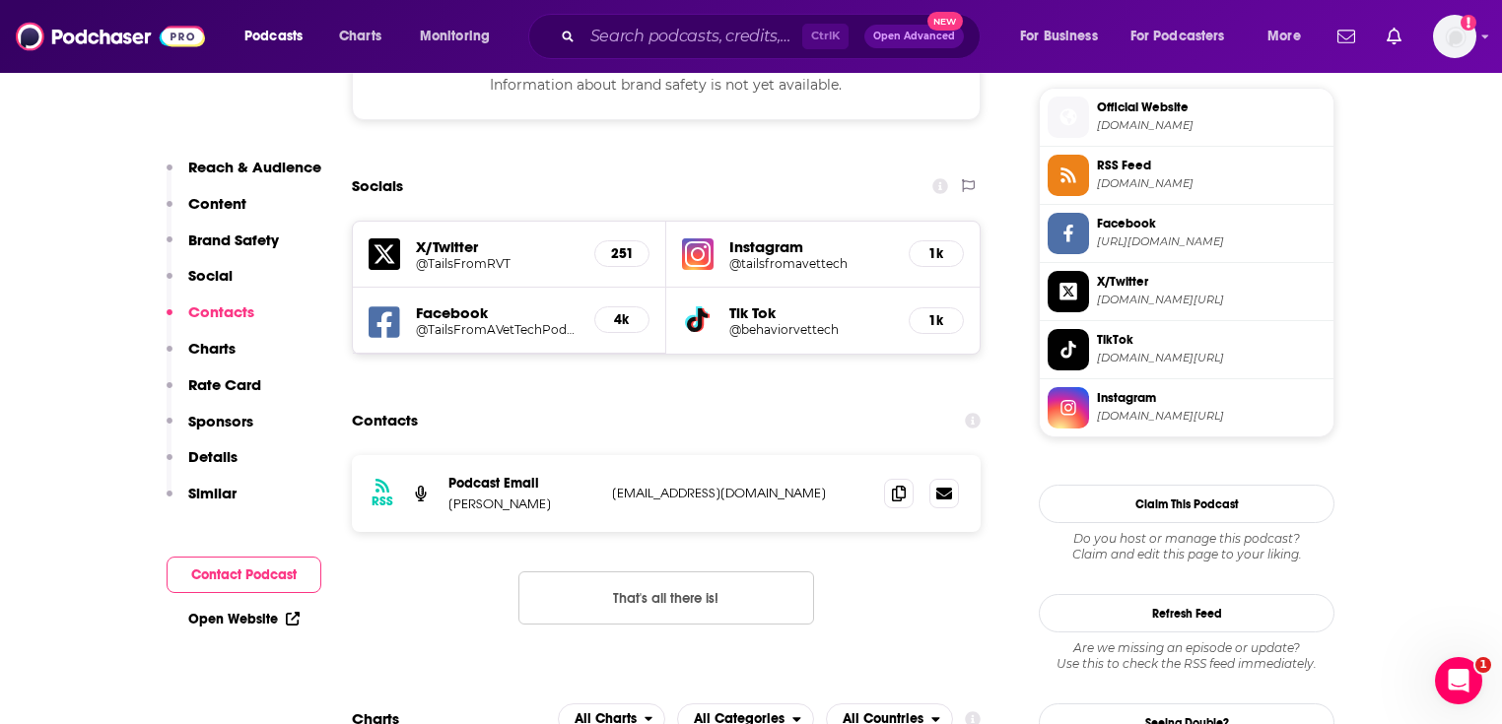
scroll to position [1498, 0]
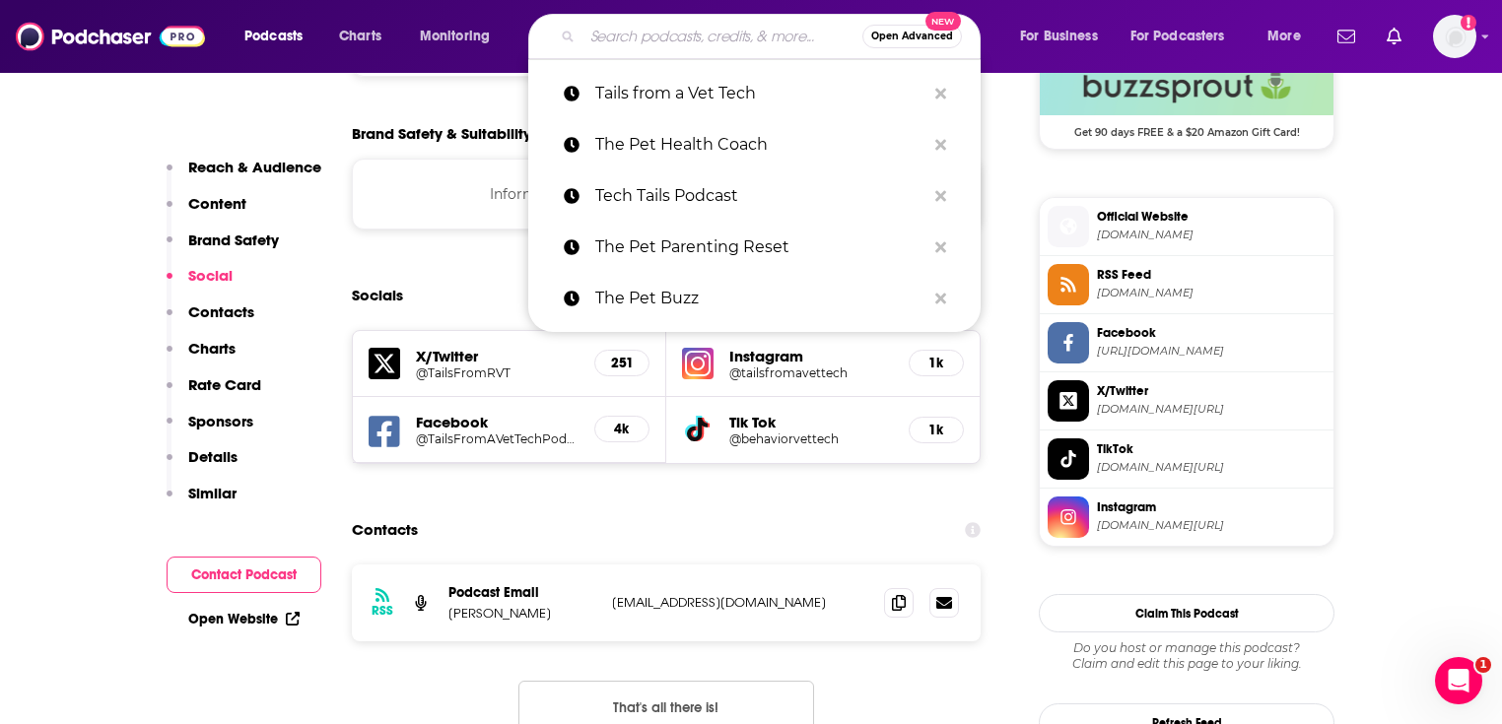
click at [656, 41] on input "Search podcasts, credits, & more..." at bounding box center [722, 37] width 280 height 32
paste input "Vet Tales"
type input "Vet Tales"
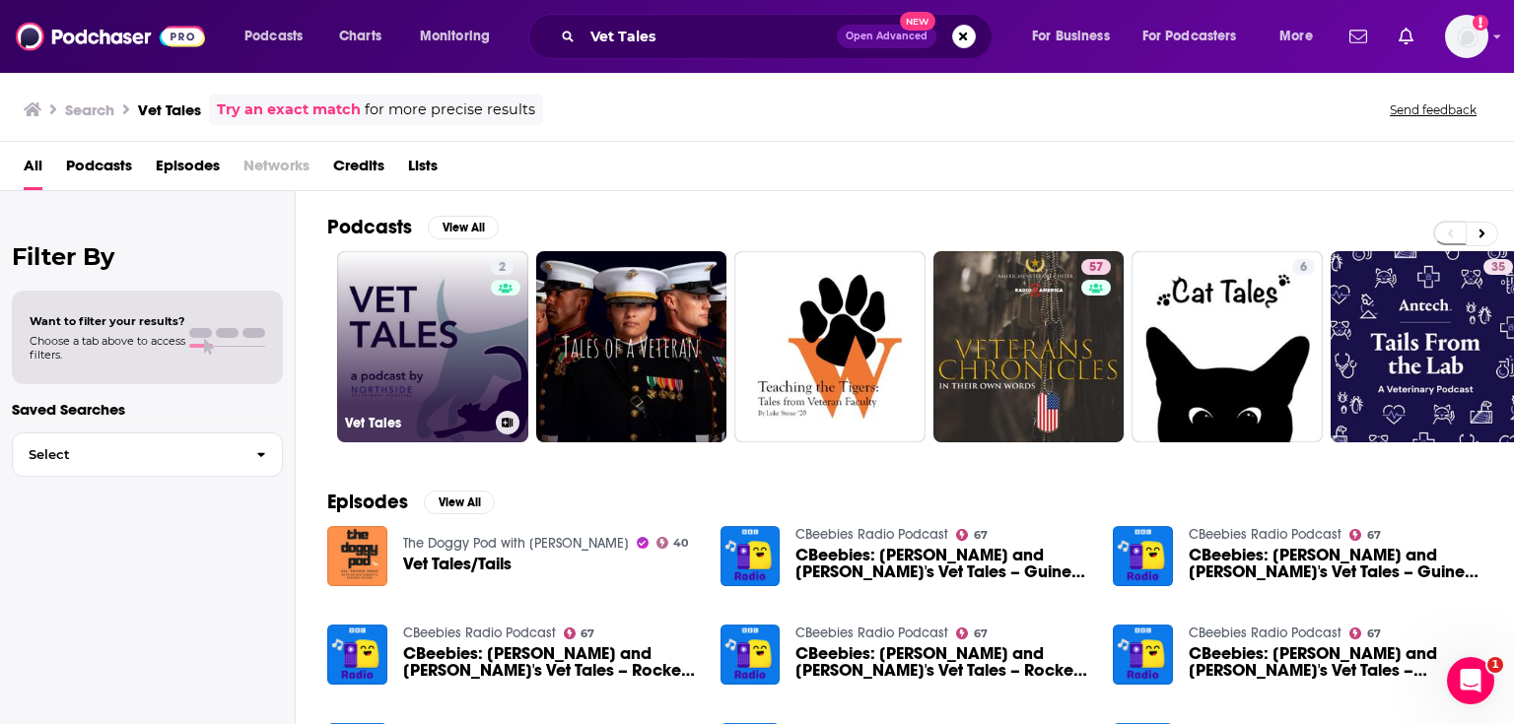
click at [436, 307] on link "2 Vet Tales" at bounding box center [432, 346] width 191 height 191
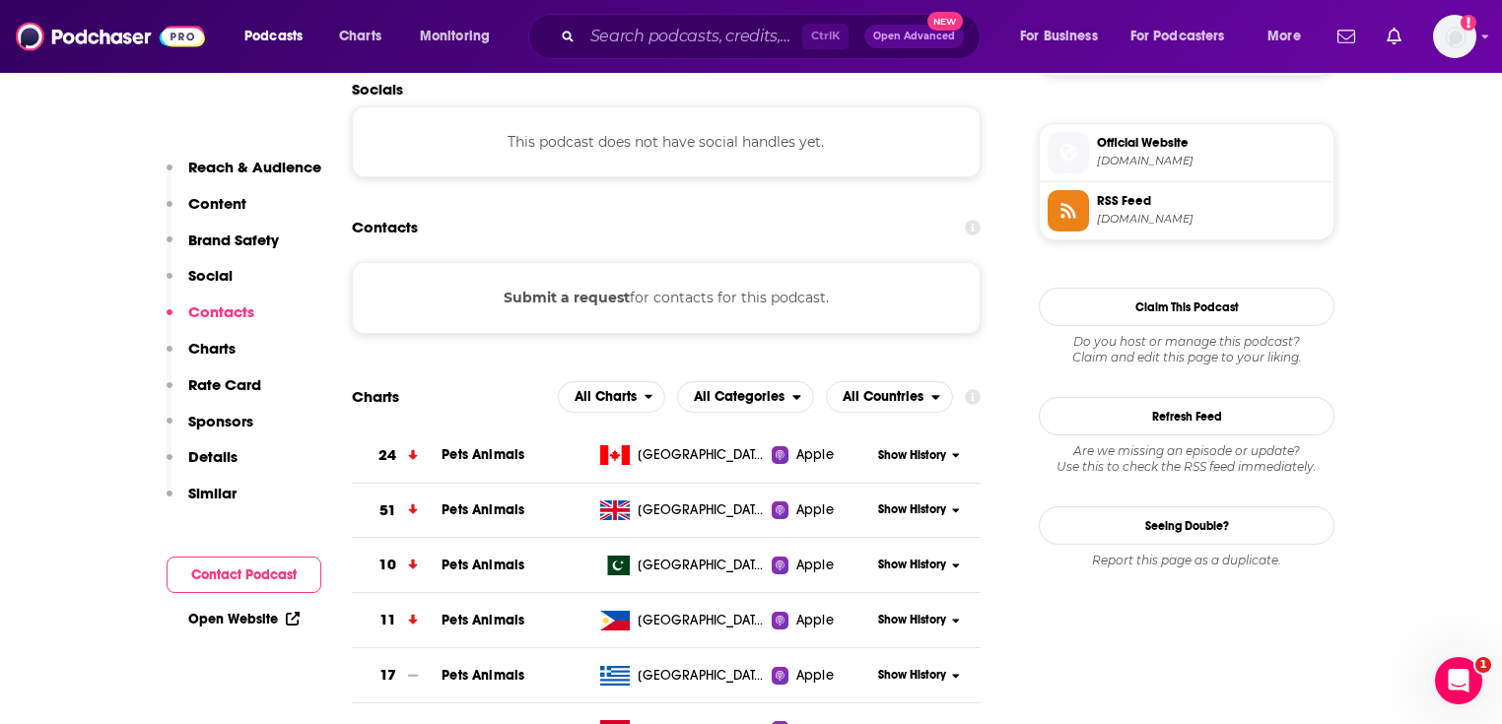
scroll to position [1104, 0]
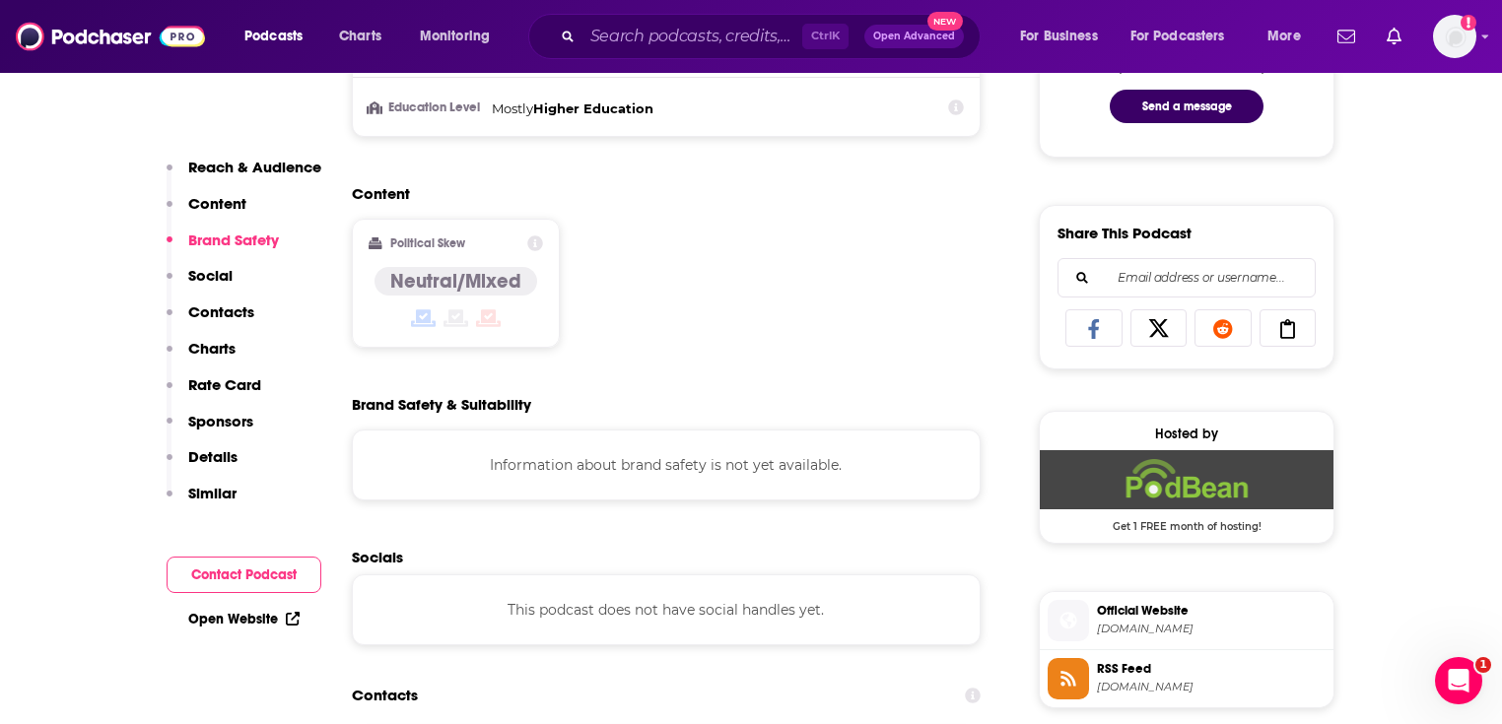
click at [213, 622] on link "Open Website" at bounding box center [243, 619] width 111 height 17
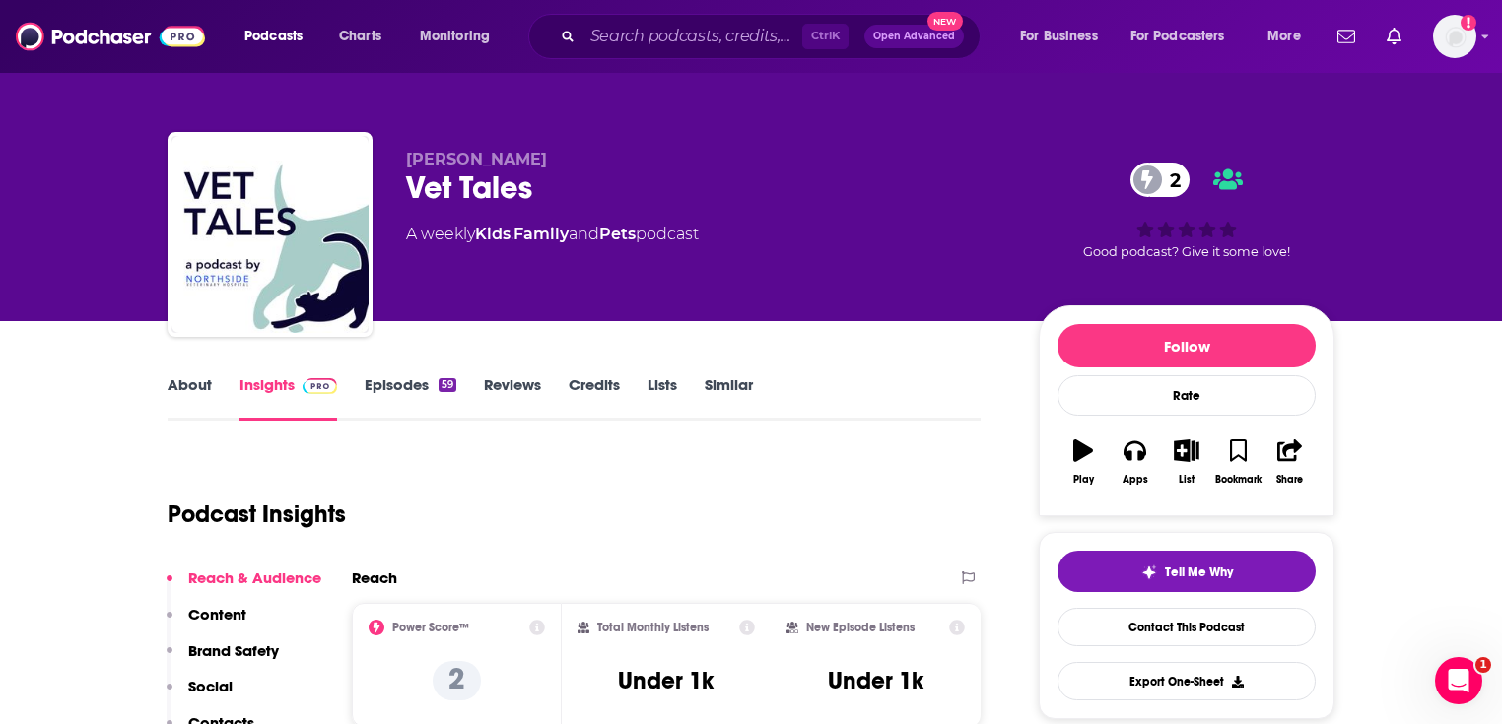
scroll to position [394, 0]
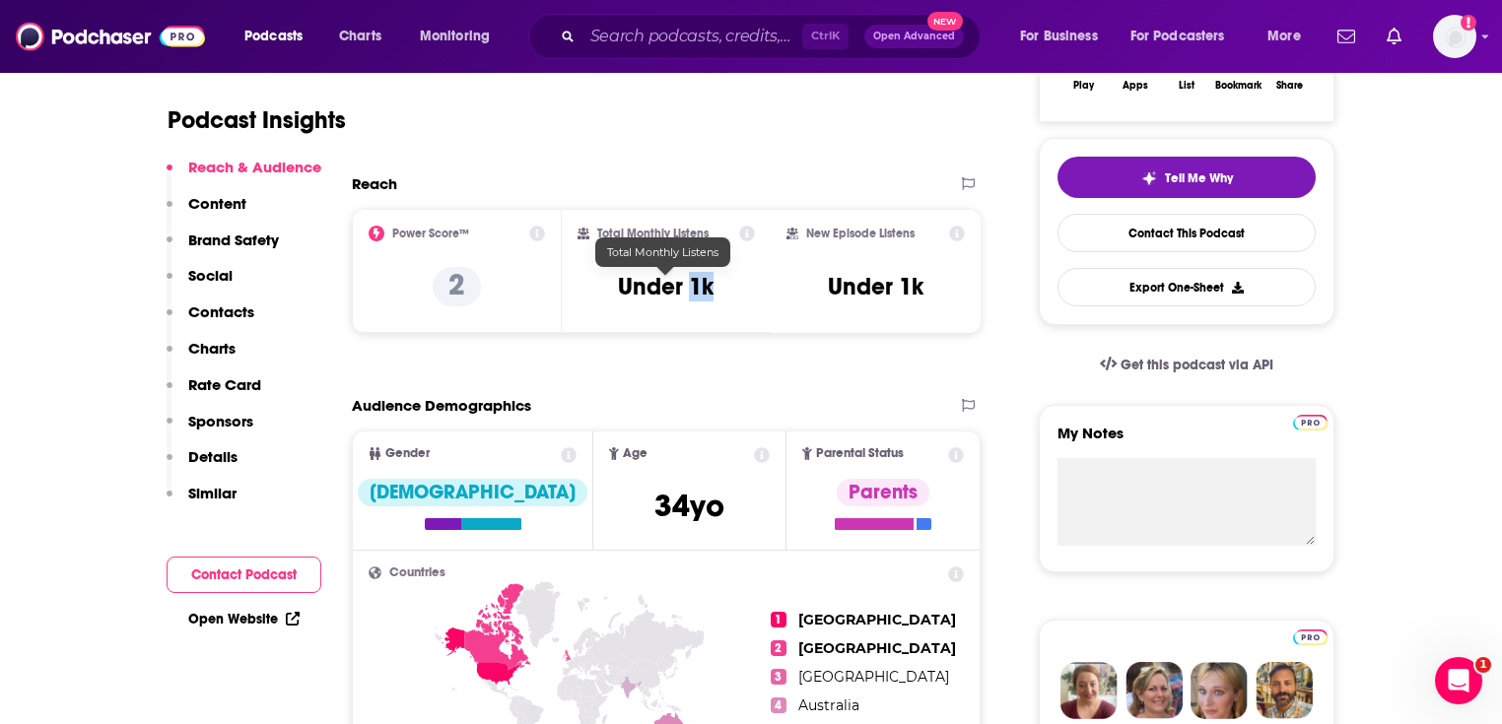
drag, startPoint x: 717, startPoint y: 287, endPoint x: 693, endPoint y: 278, distance: 26.2
click at [693, 280] on div "Total Monthly Listens Under 1k" at bounding box center [667, 271] width 178 height 91
copy h3 "1k"
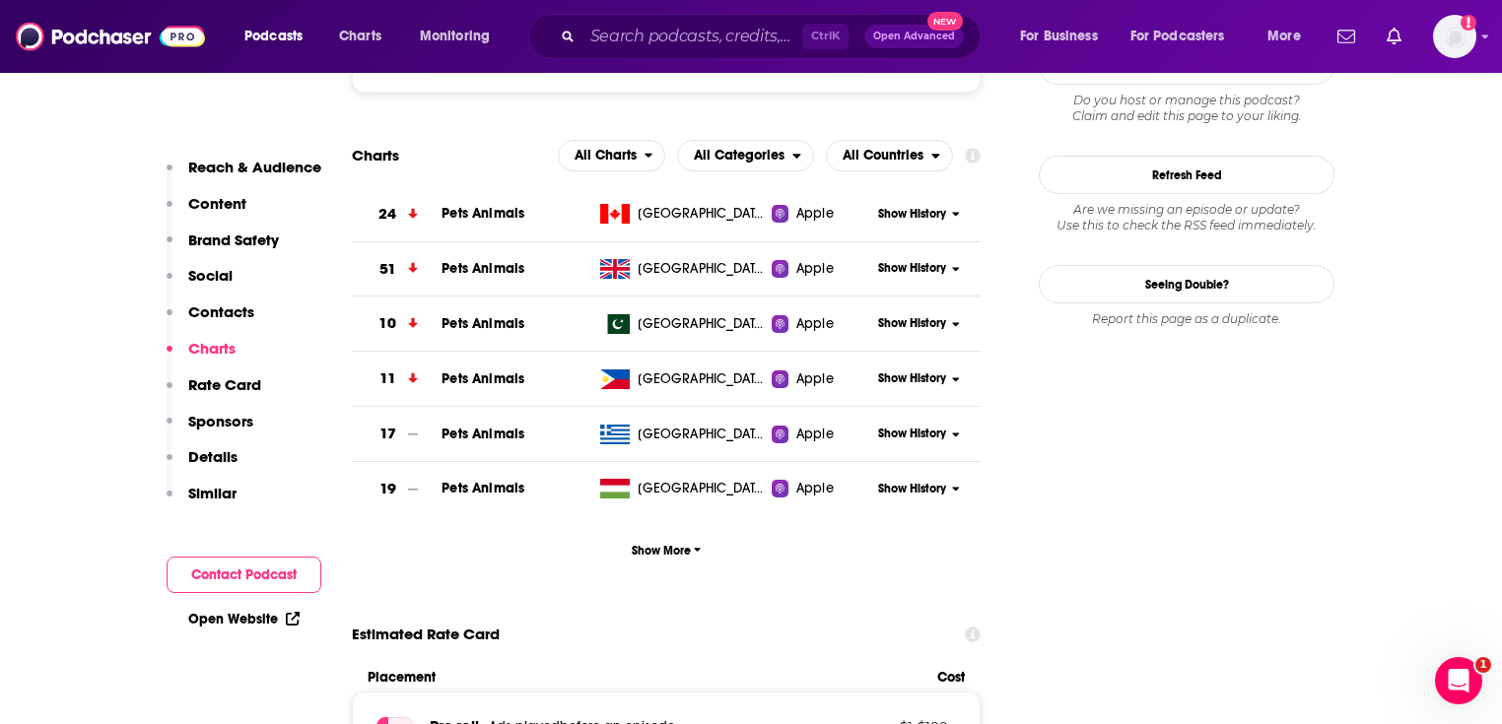
scroll to position [2286, 0]
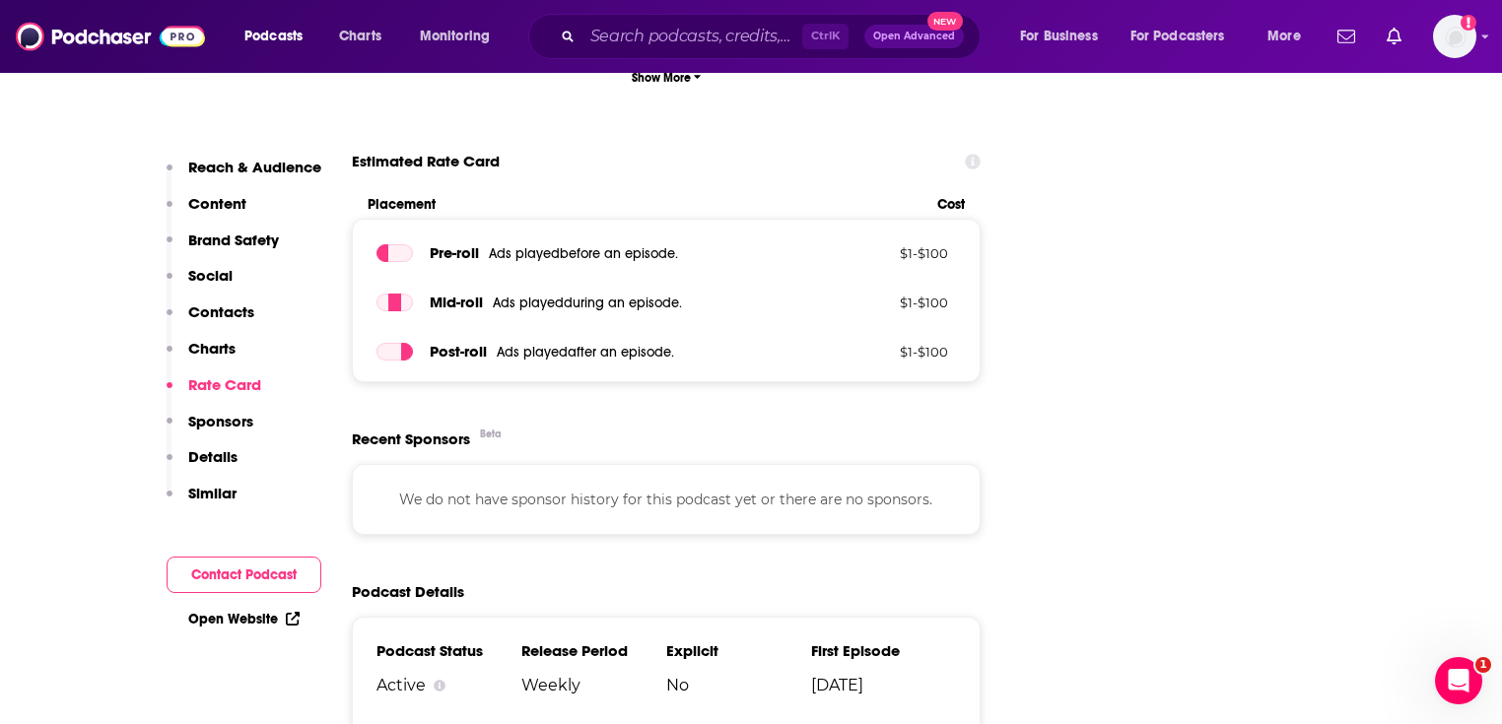
click at [260, 617] on link "Open Website" at bounding box center [243, 619] width 111 height 17
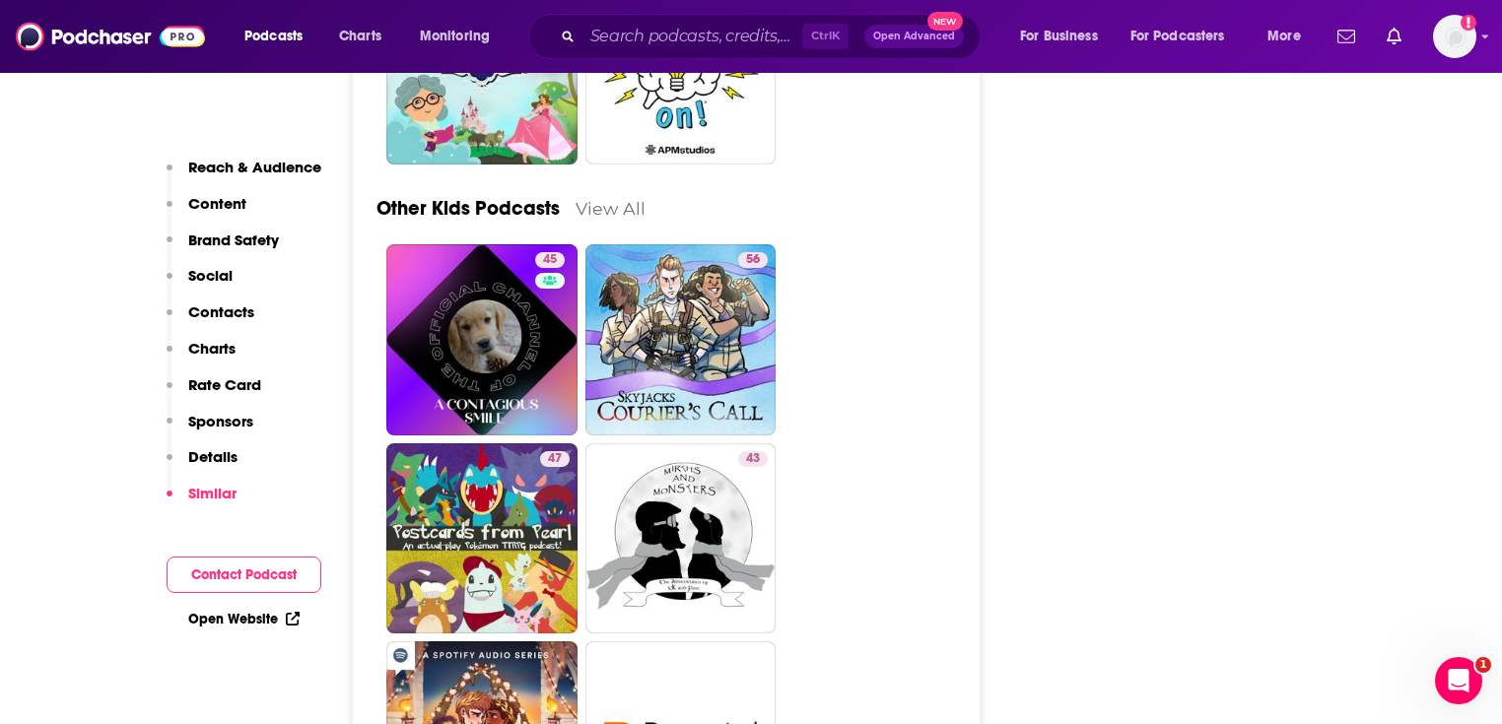
scroll to position [5755, 0]
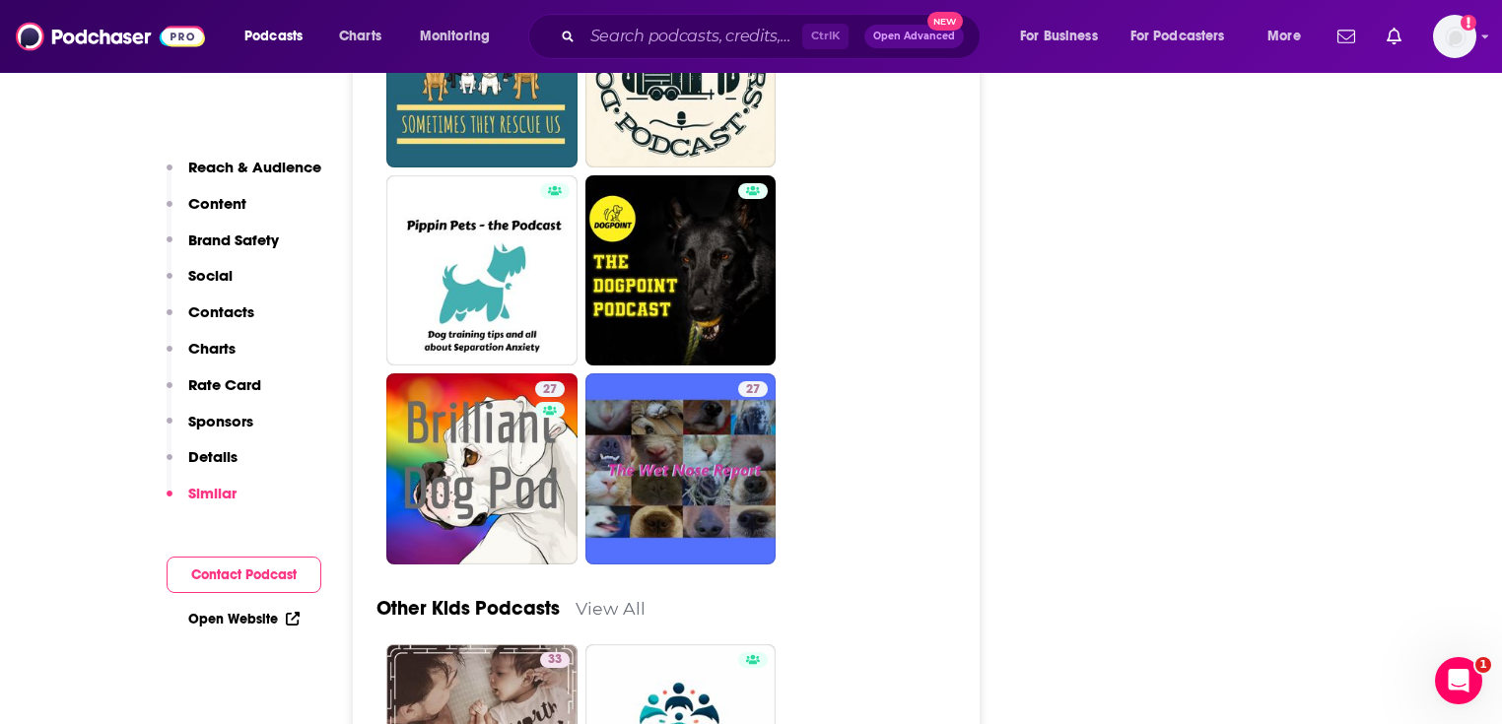
scroll to position [5282, 0]
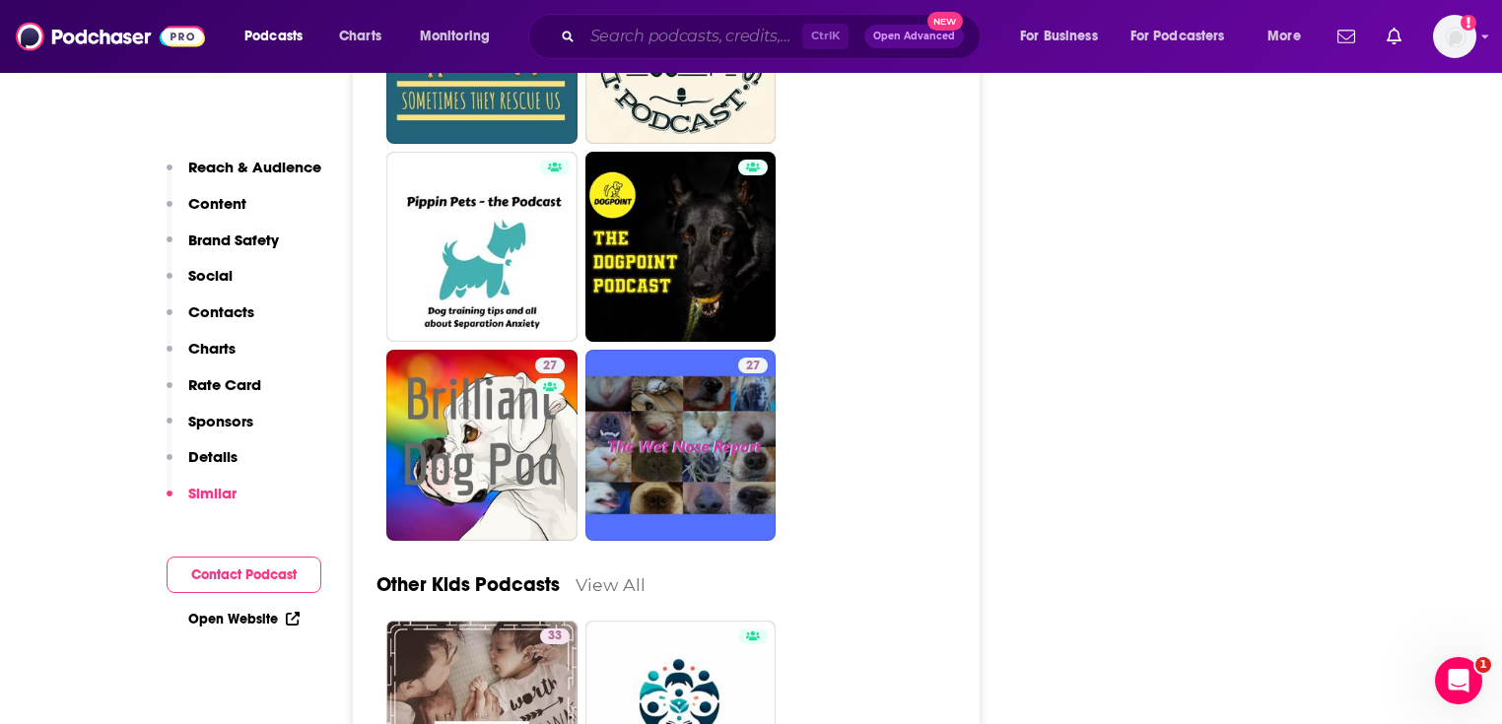
click at [643, 26] on input "Search podcasts, credits, & more..." at bounding box center [692, 37] width 220 height 32
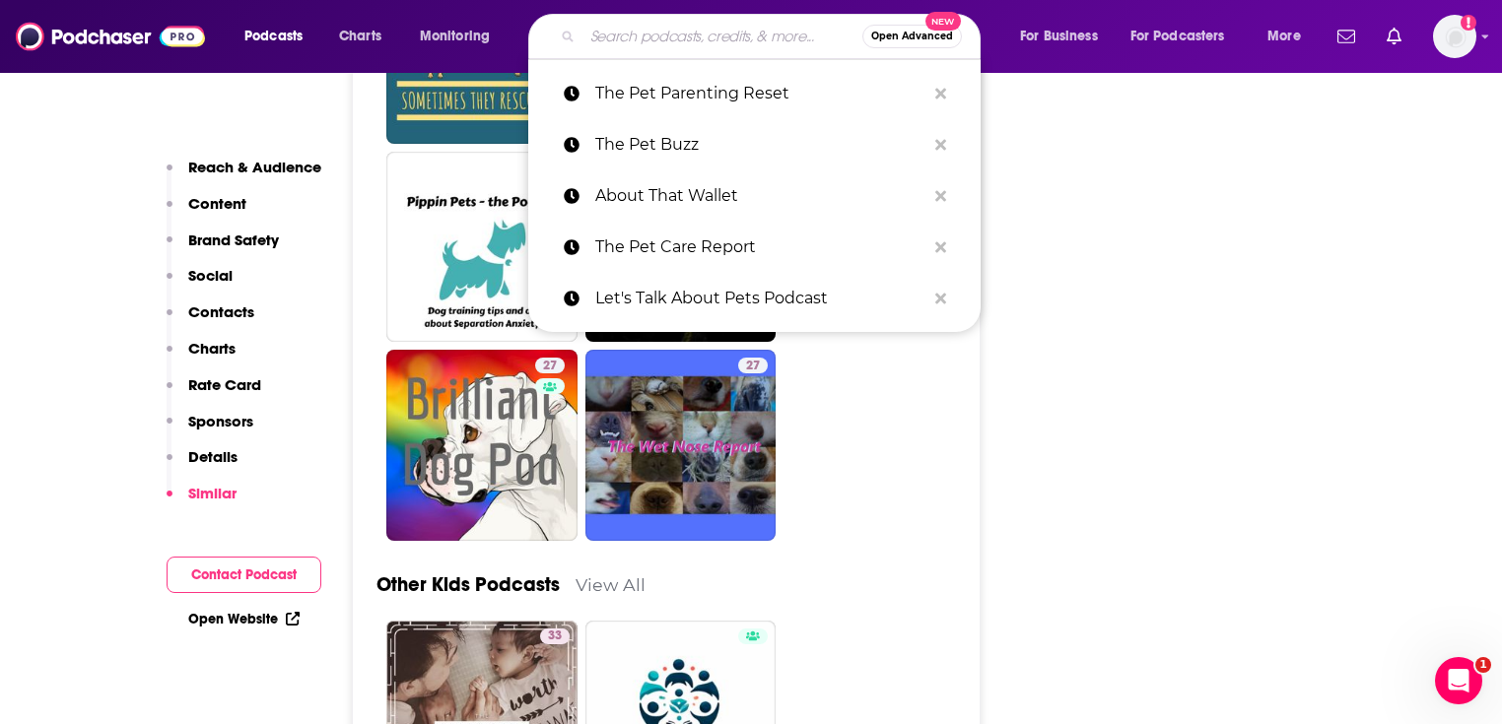
paste input "Cattitude"
type input "Cattitude"
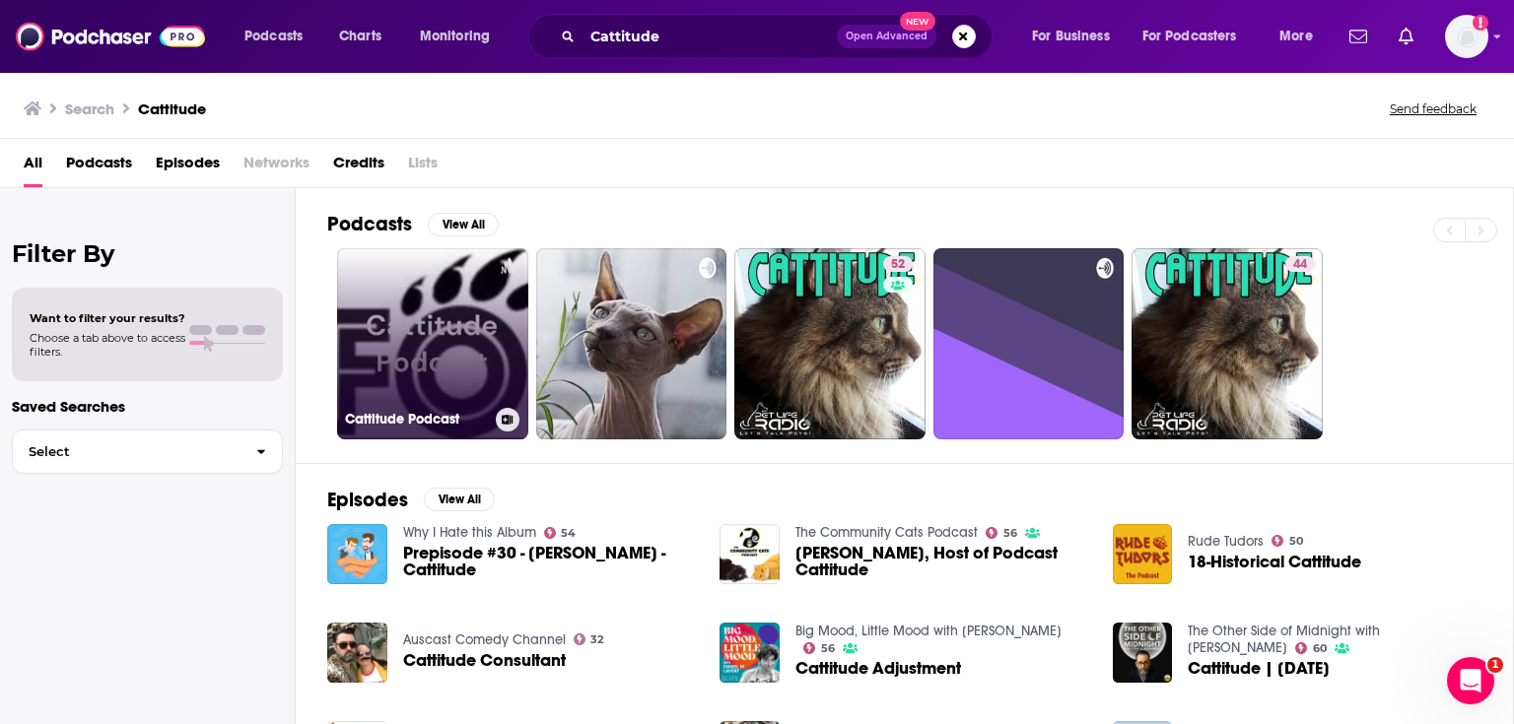
click at [484, 313] on link "Cattitude Podcast" at bounding box center [432, 343] width 191 height 191
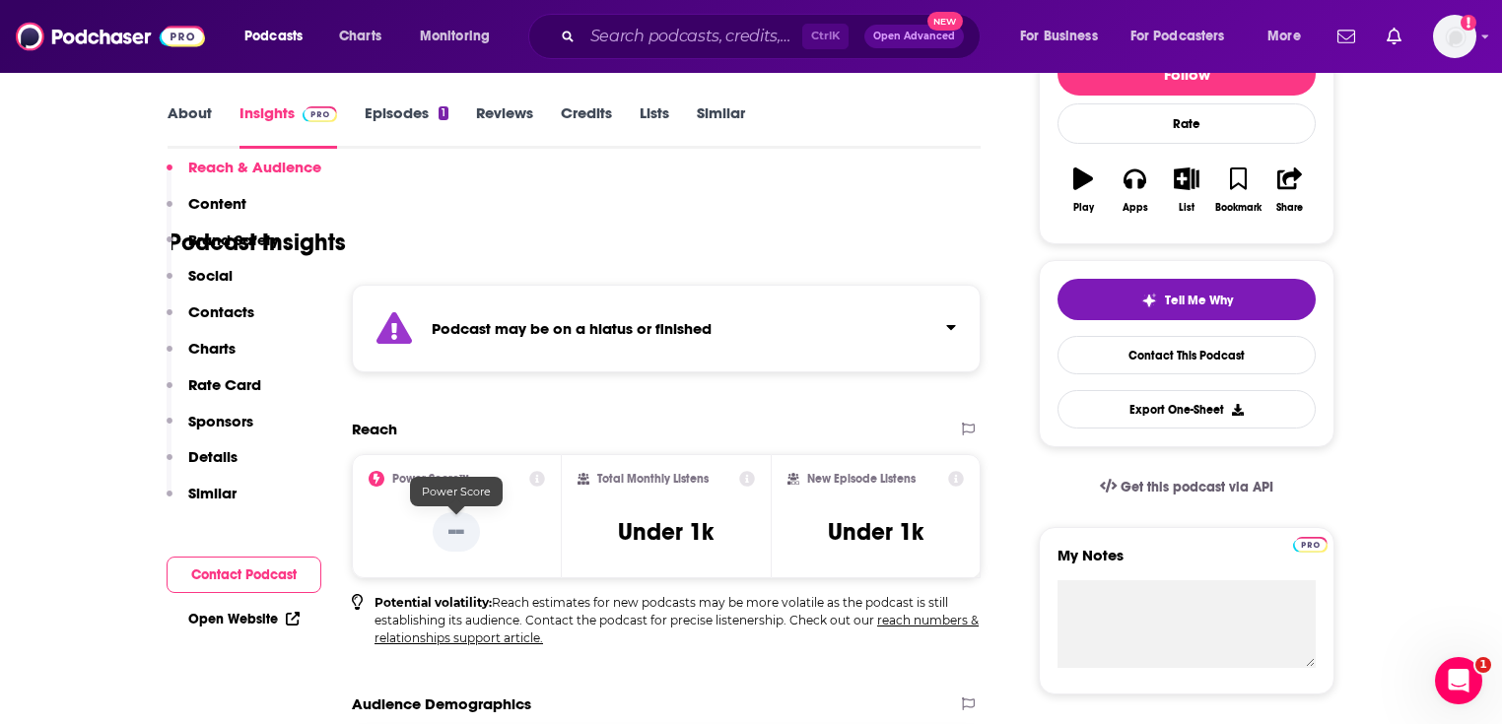
scroll to position [158, 0]
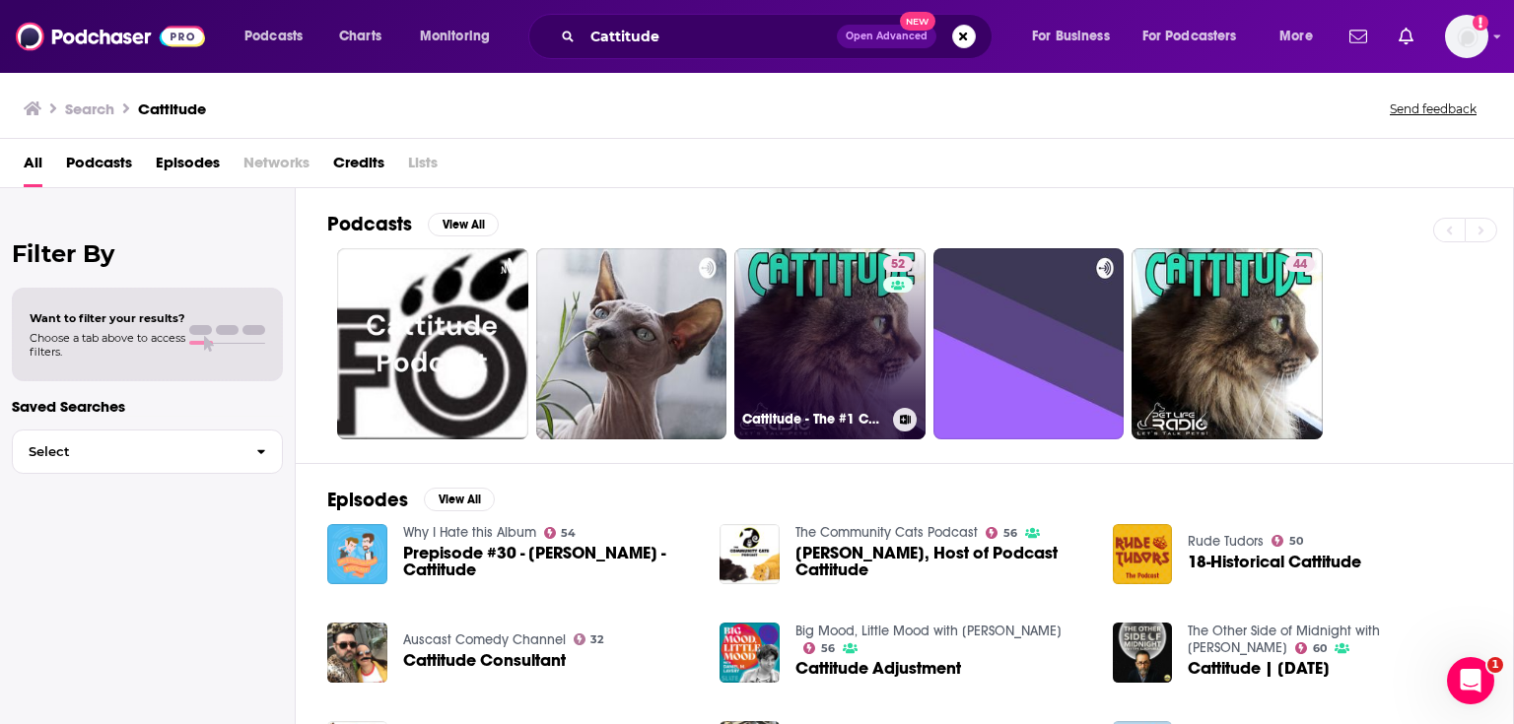
click at [855, 366] on link "52 Cattitude - The #1 Cat Podcast" at bounding box center [829, 343] width 191 height 191
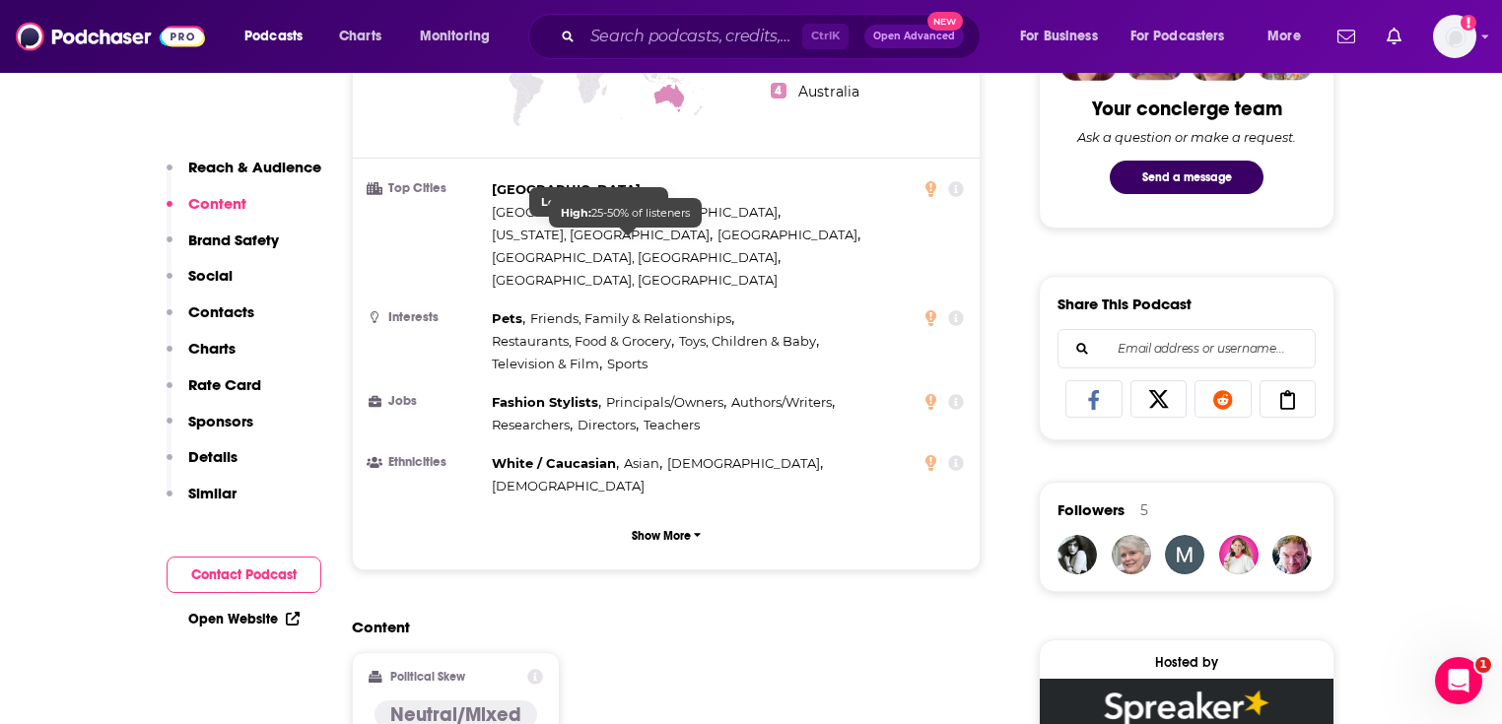
scroll to position [1183, 0]
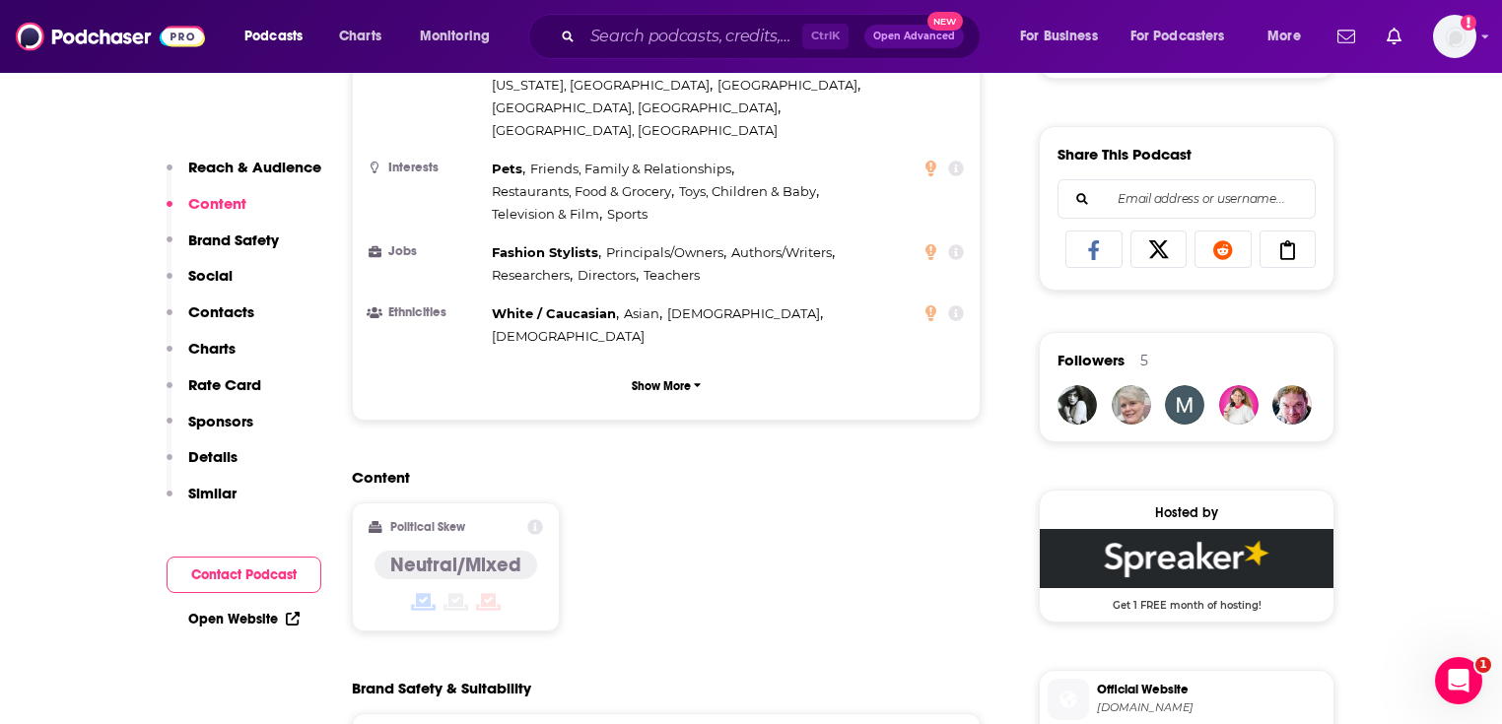
click at [240, 621] on link "Open Website" at bounding box center [243, 619] width 111 height 17
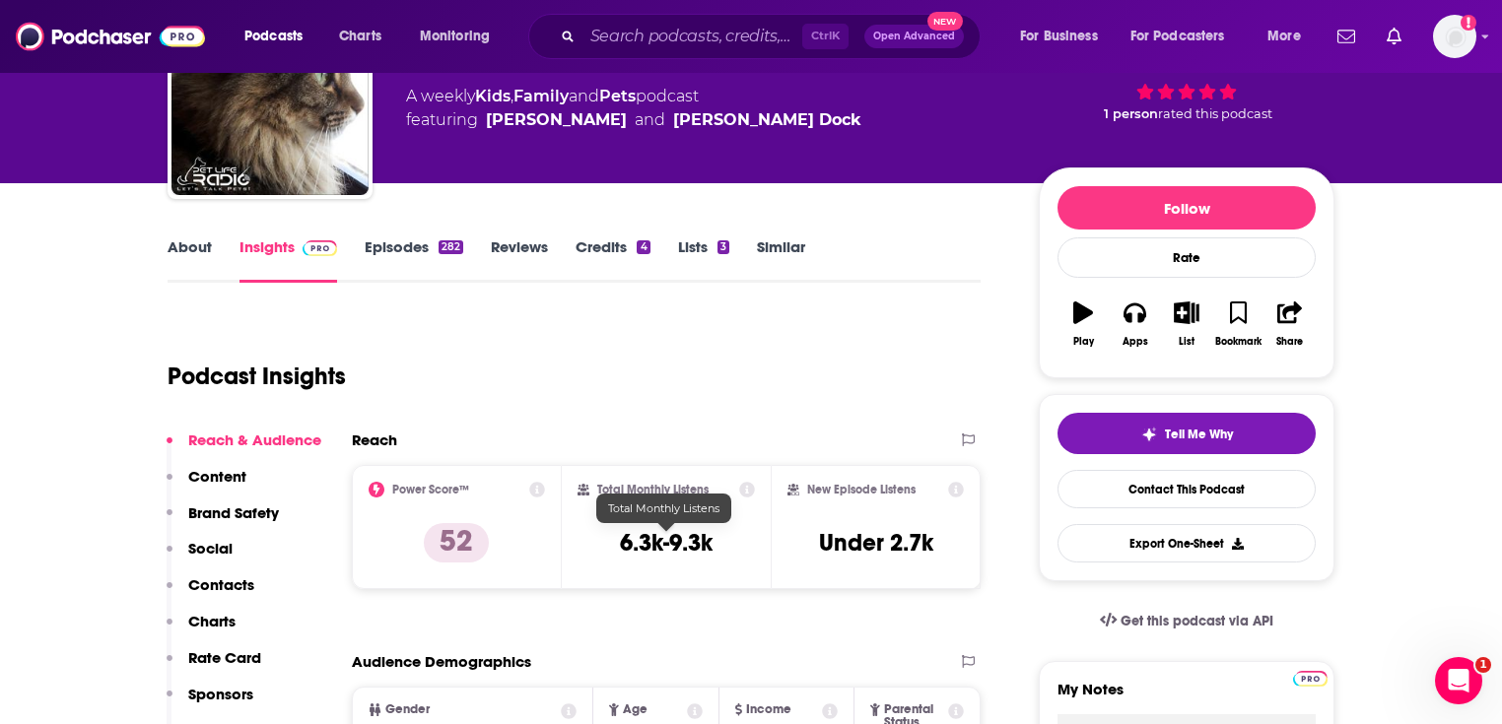
scroll to position [79, 0]
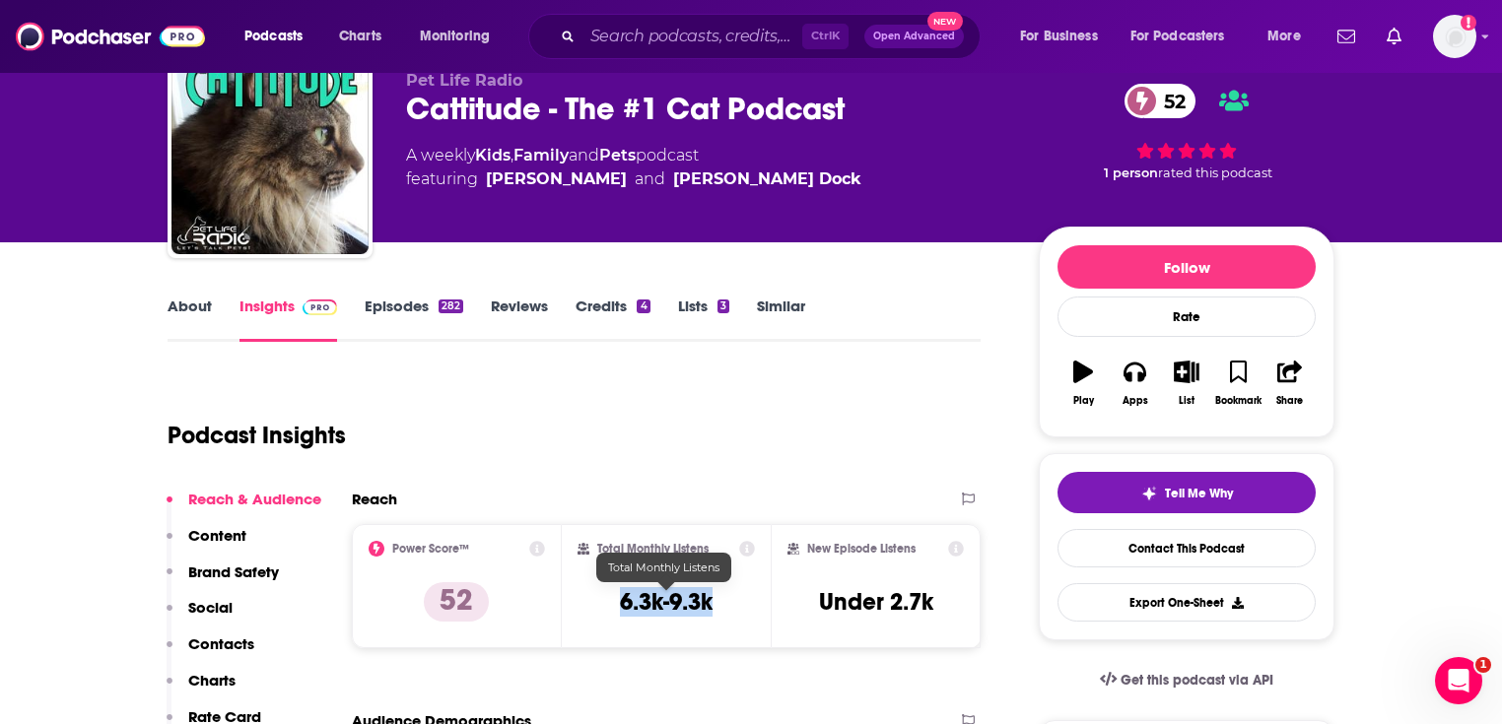
drag, startPoint x: 654, startPoint y: 599, endPoint x: 617, endPoint y: 599, distance: 37.4
click at [617, 599] on div "Total Monthly Listens 6.3k-9.3k" at bounding box center [667, 586] width 178 height 91
copy h3 "6.3k-9.3k"
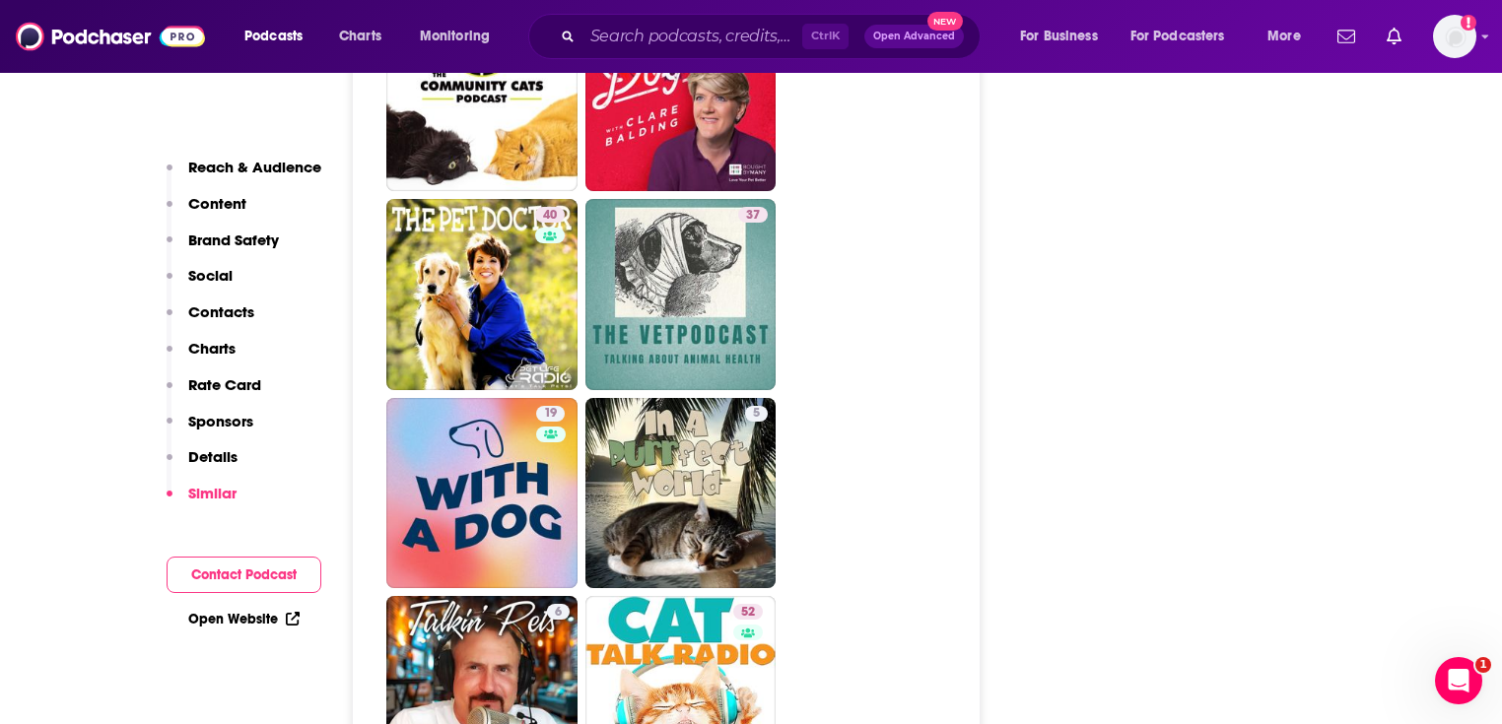
scroll to position [4257, 0]
drag, startPoint x: 493, startPoint y: 531, endPoint x: 946, endPoint y: 394, distance: 473.6
click at [947, 394] on ul "53 40 54 47 18 56 39 40 37 19 5 6 Talkin' Pets - Fun-filled Discussions About P…" at bounding box center [676, 593] width 581 height 2376
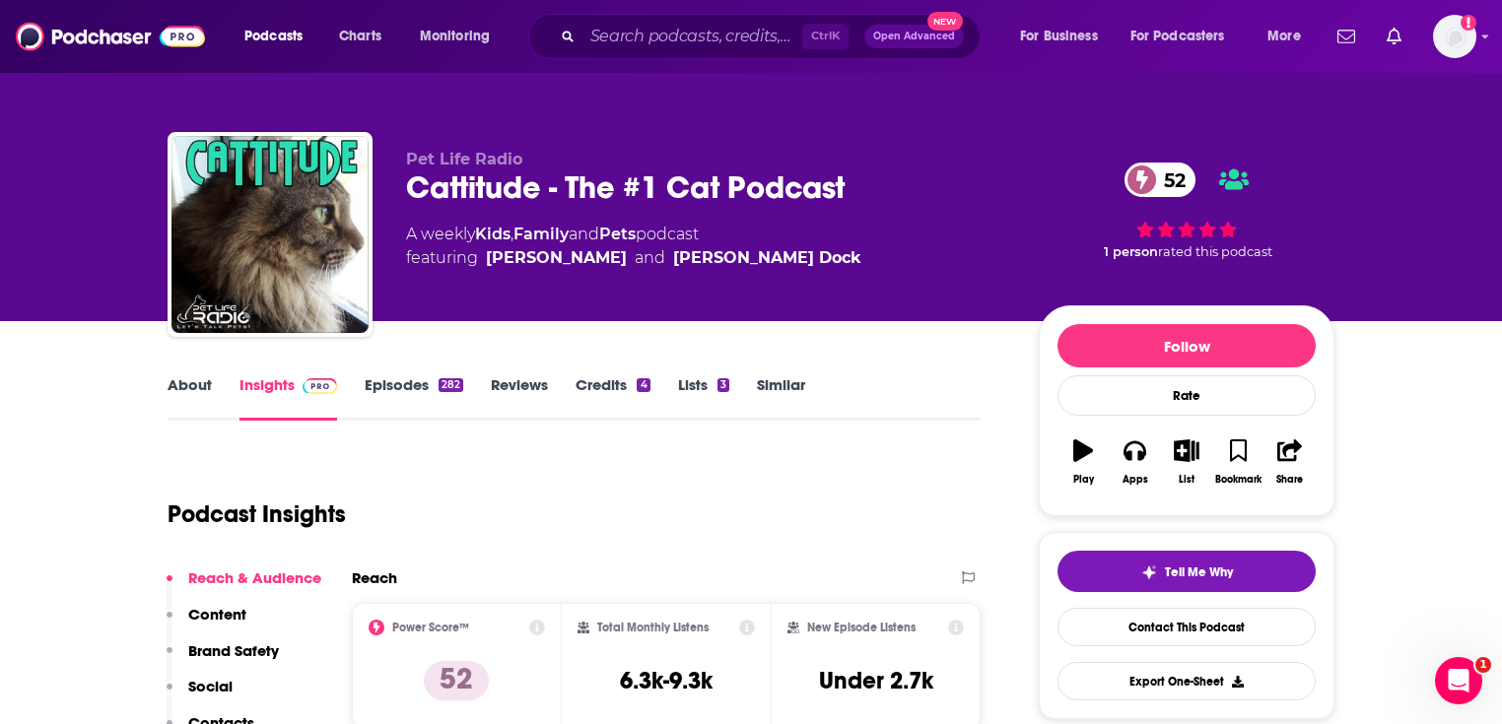
scroll to position [0, 0]
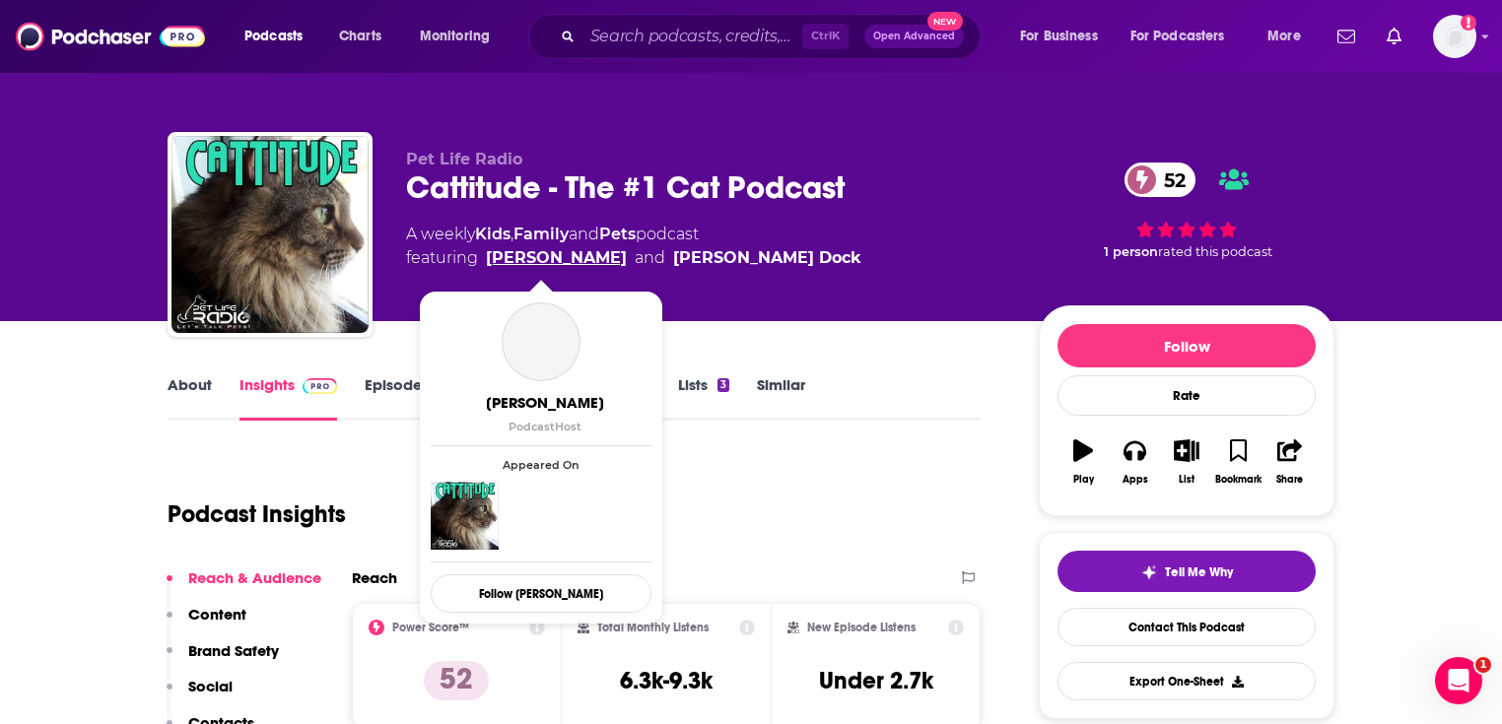
click at [564, 257] on link "Michelle Fern" at bounding box center [556, 258] width 141 height 24
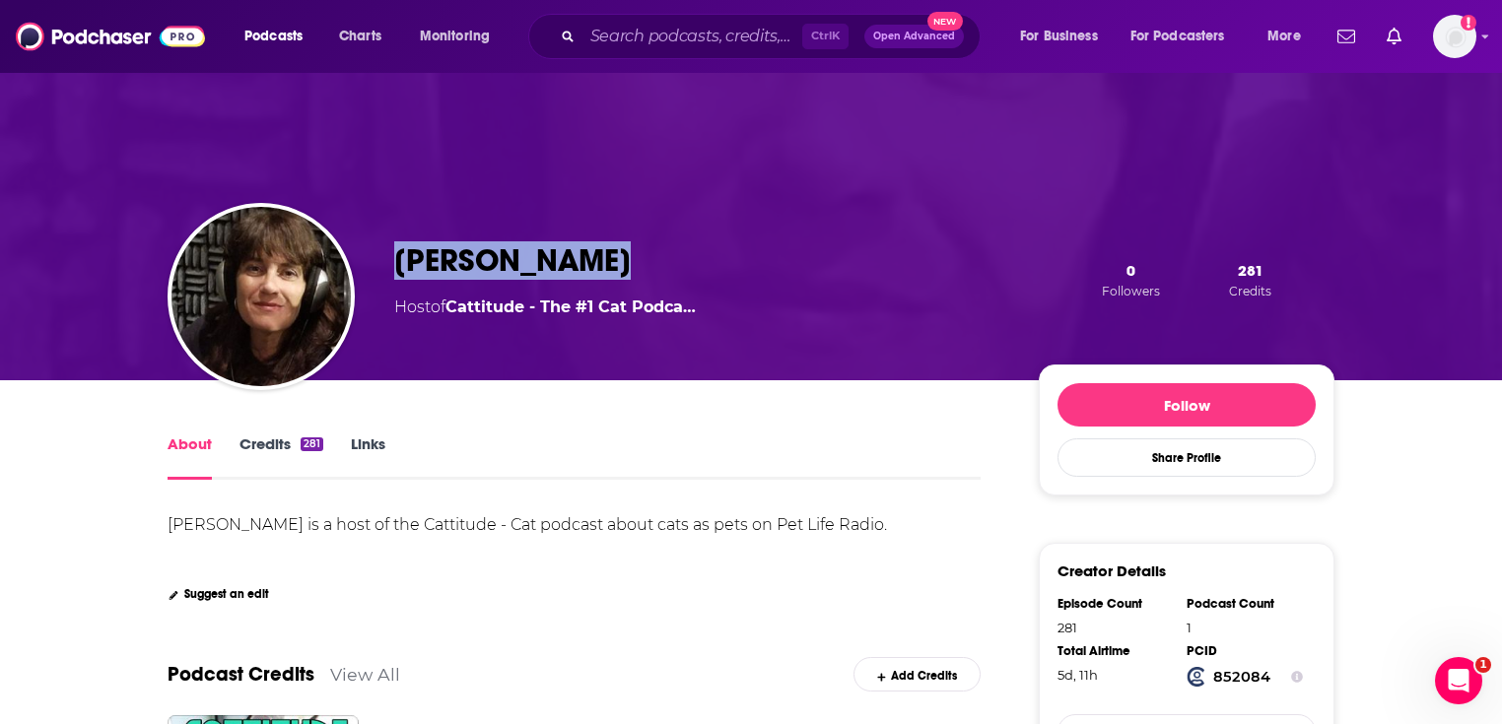
drag, startPoint x: 445, startPoint y: 252, endPoint x: 374, endPoint y: 252, distance: 71.0
click at [374, 252] on div "Michelle Fern Host of Cattitude - The #1 Cat Podca… 0 Followers 281 Credits" at bounding box center [751, 279] width 1167 height 201
copy h1 "Michelle Fern"
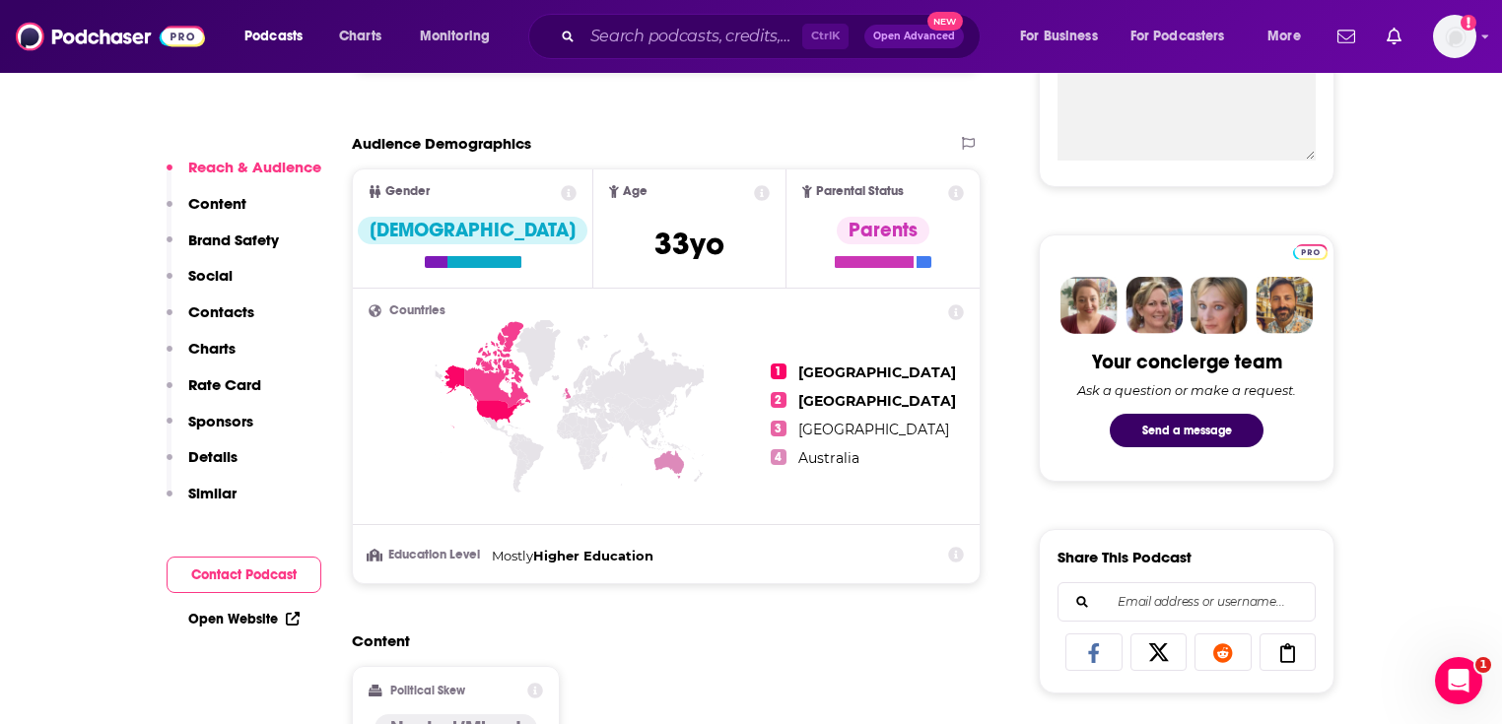
scroll to position [946, 0]
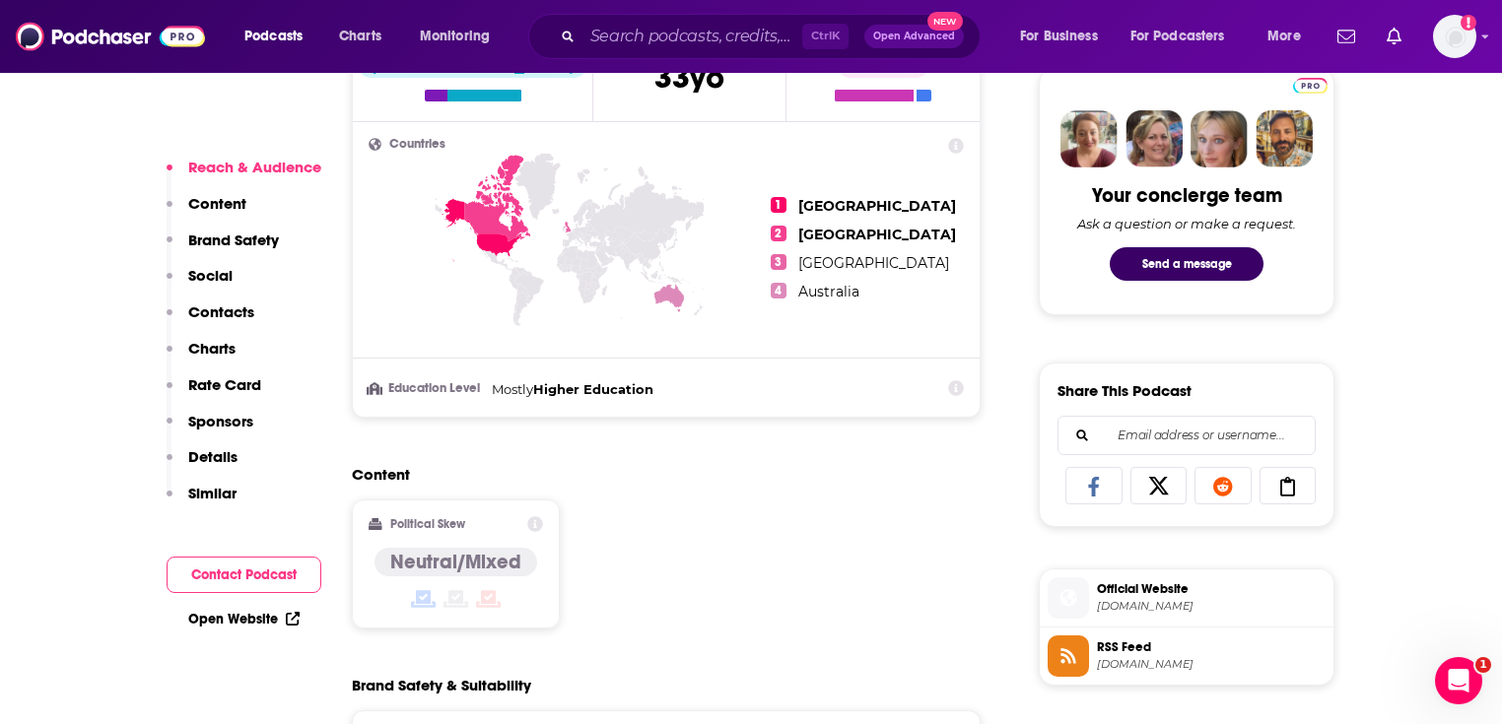
click at [232, 623] on link "Open Website" at bounding box center [243, 619] width 111 height 17
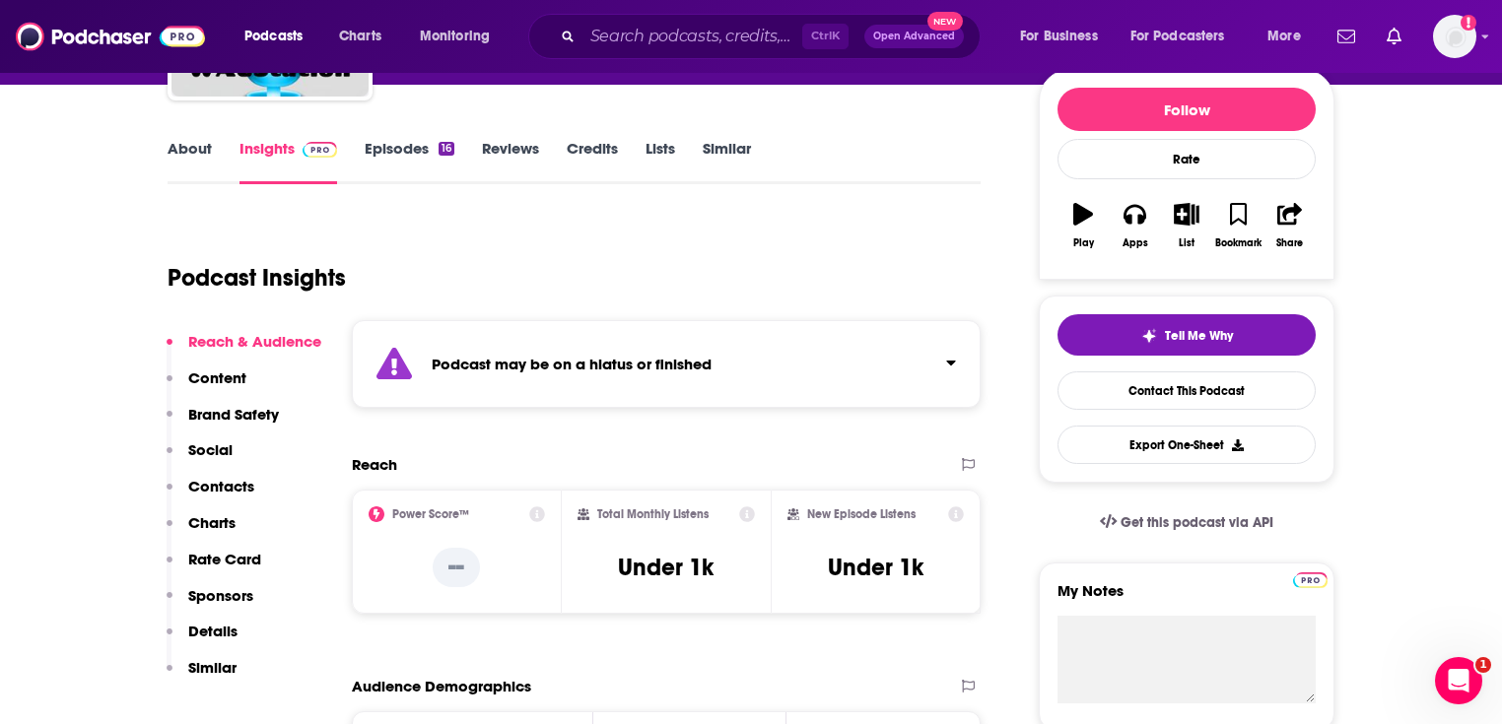
scroll to position [0, 0]
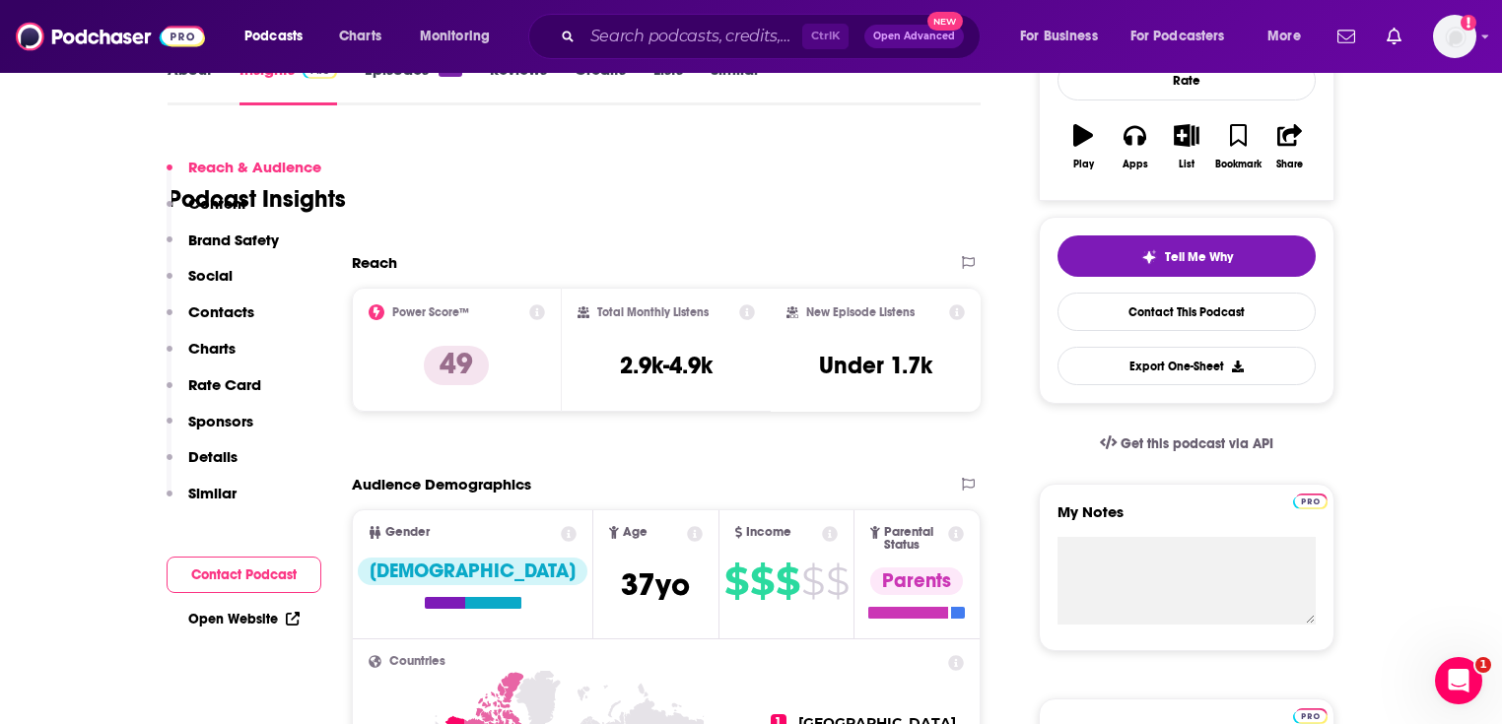
scroll to position [788, 0]
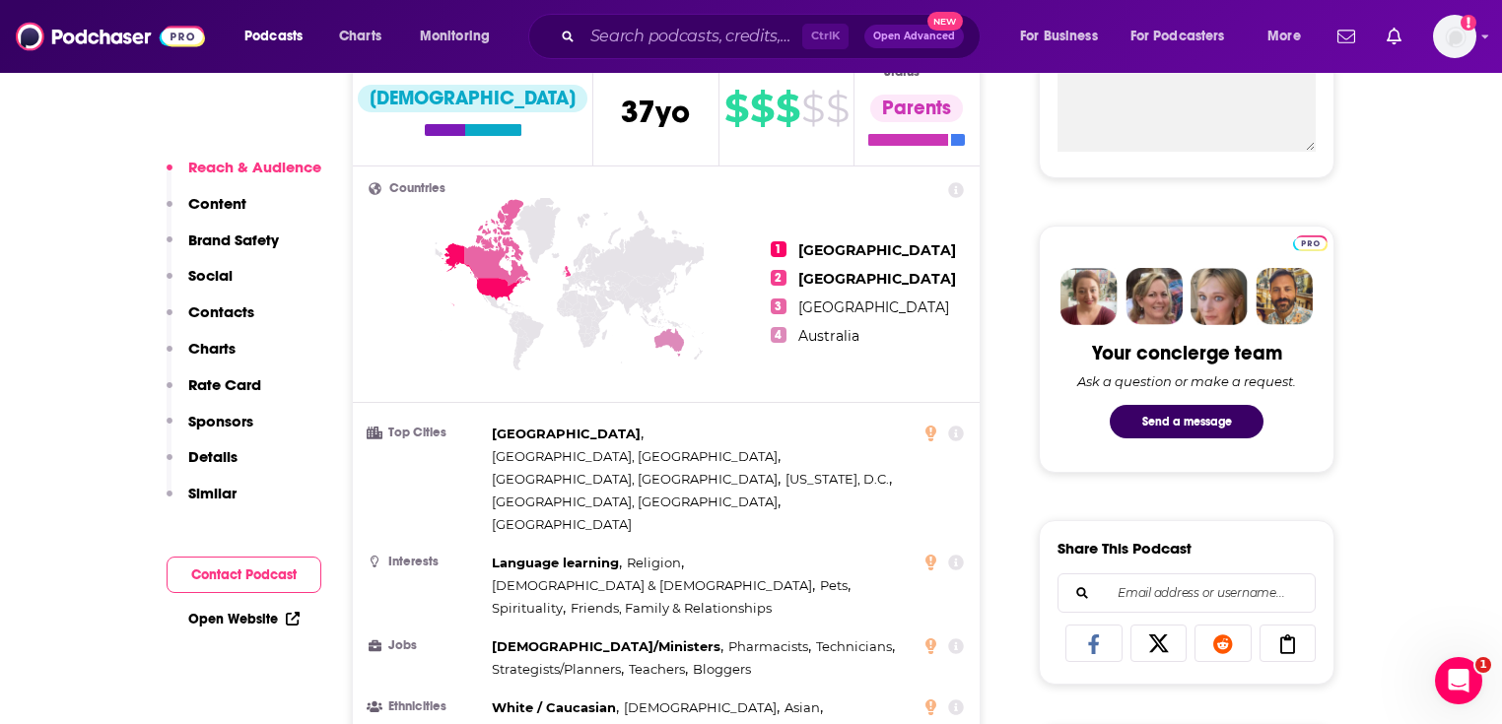
click at [269, 612] on link "Open Website" at bounding box center [243, 619] width 111 height 17
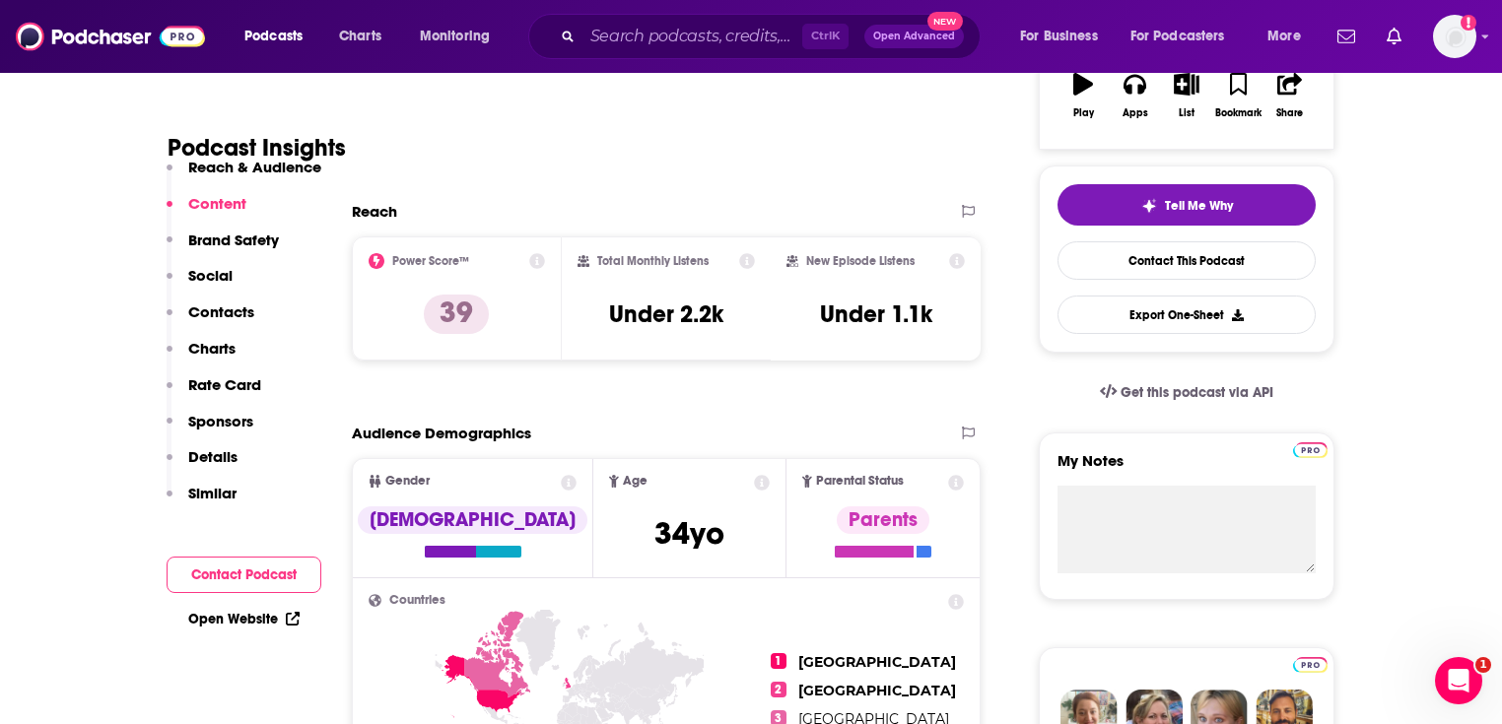
scroll to position [394, 0]
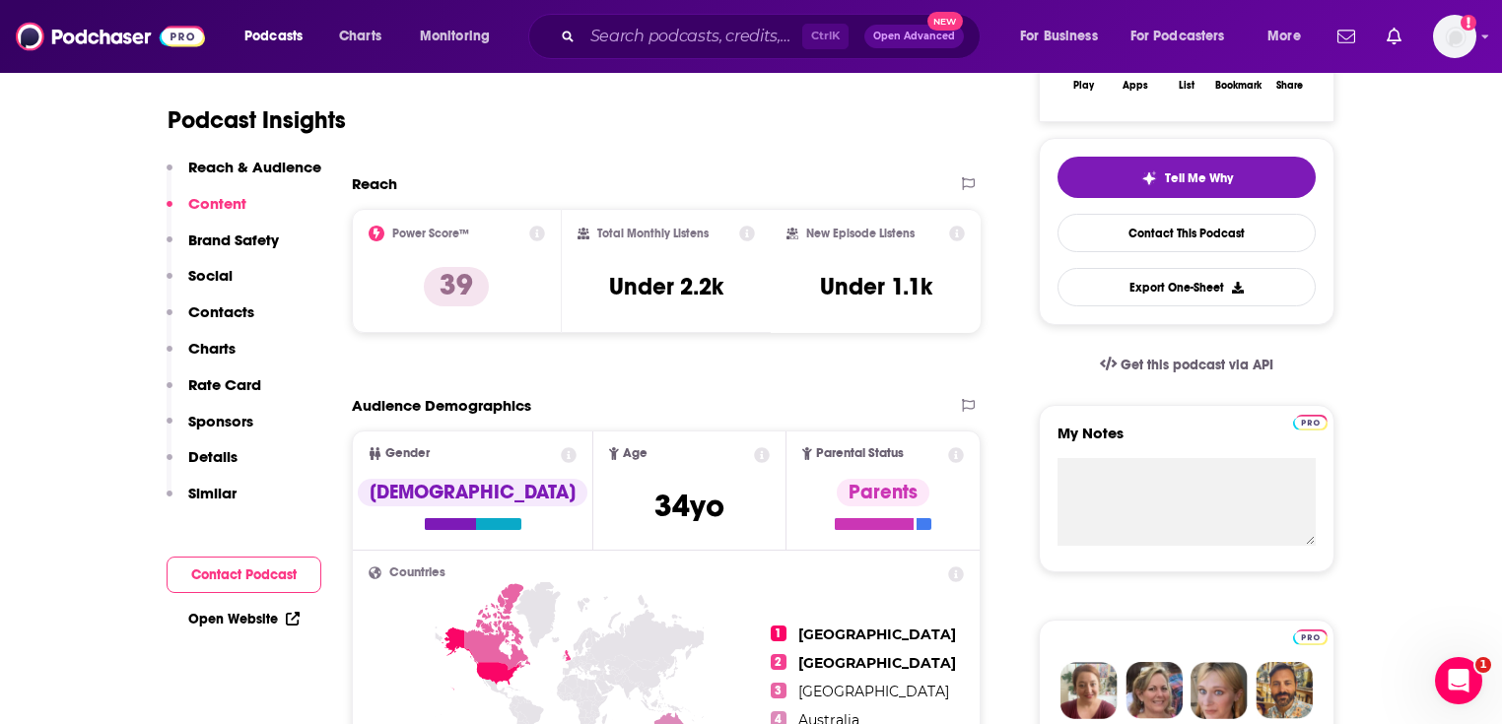
click at [233, 620] on link "Open Website" at bounding box center [243, 619] width 111 height 17
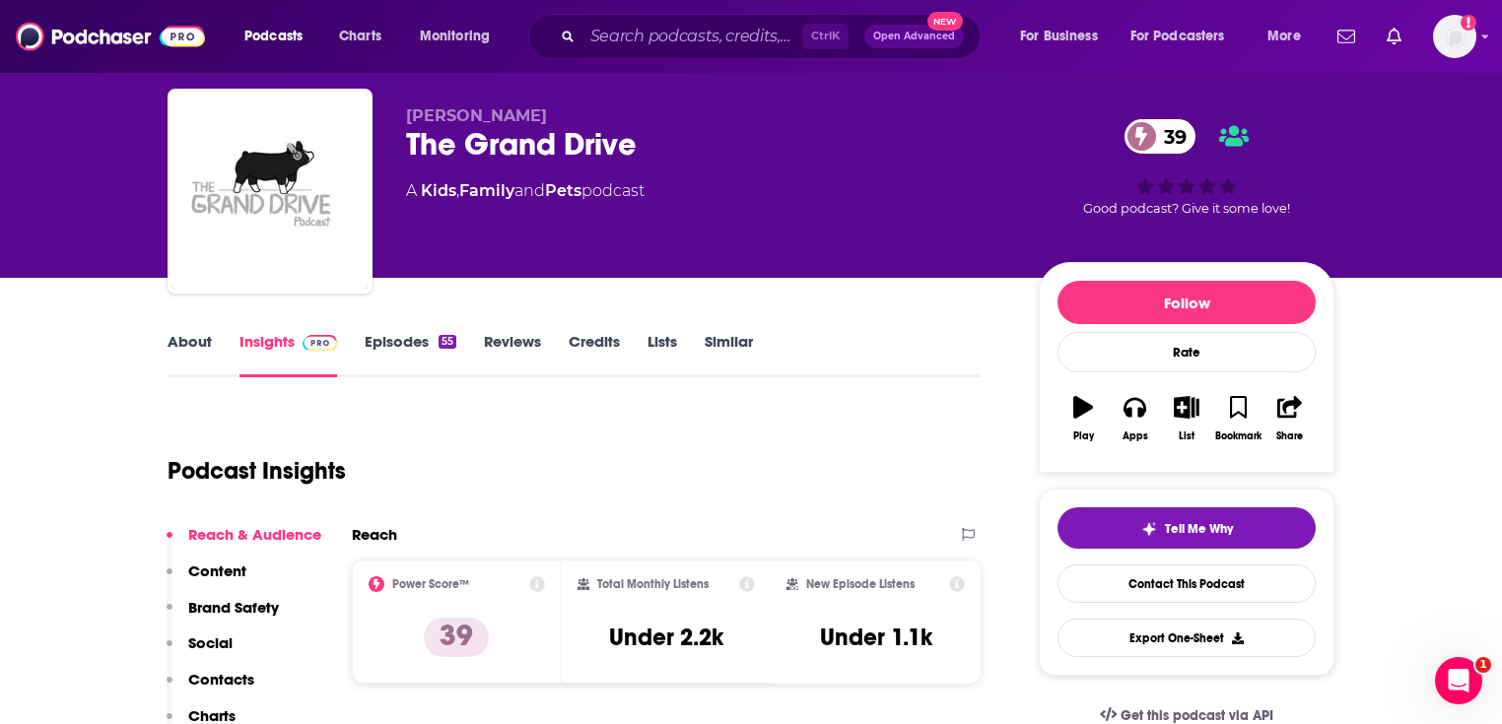
scroll to position [0, 0]
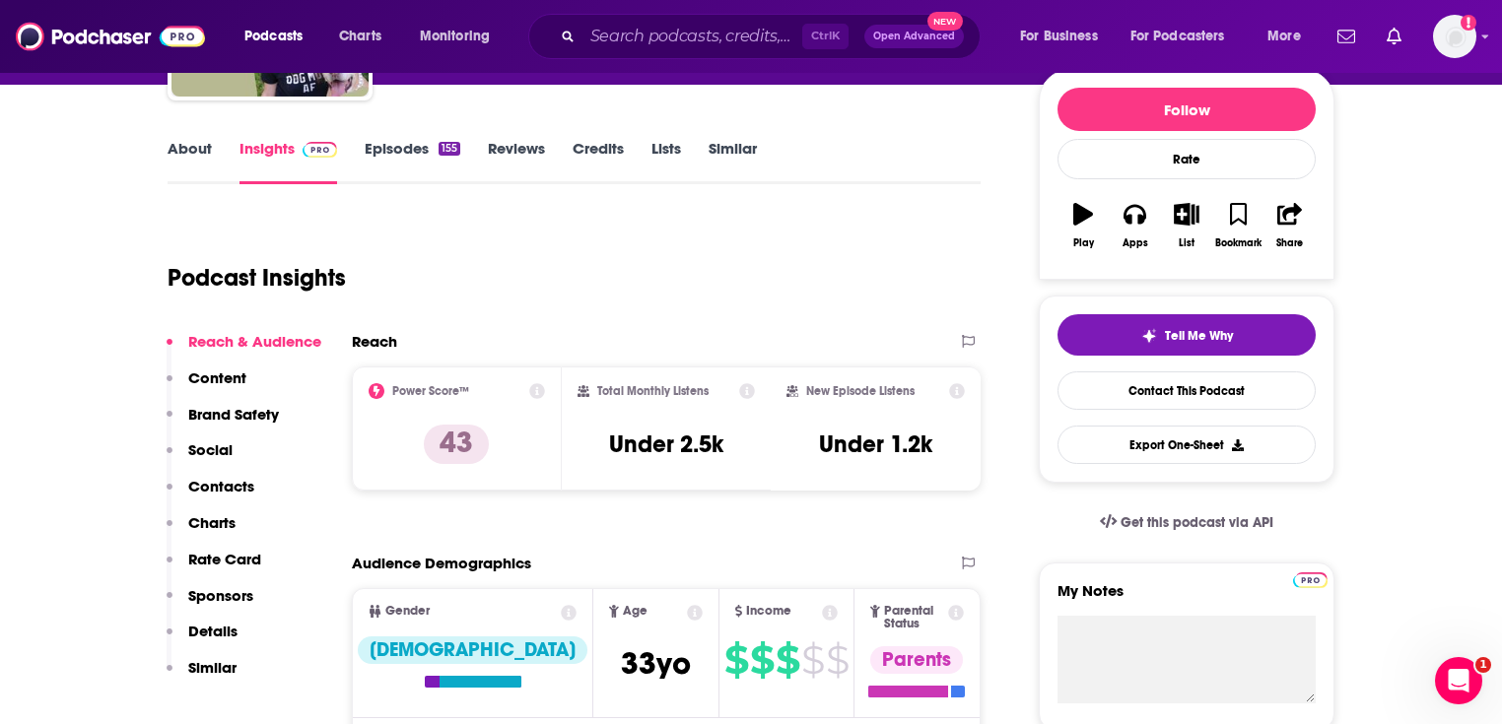
scroll to position [473, 0]
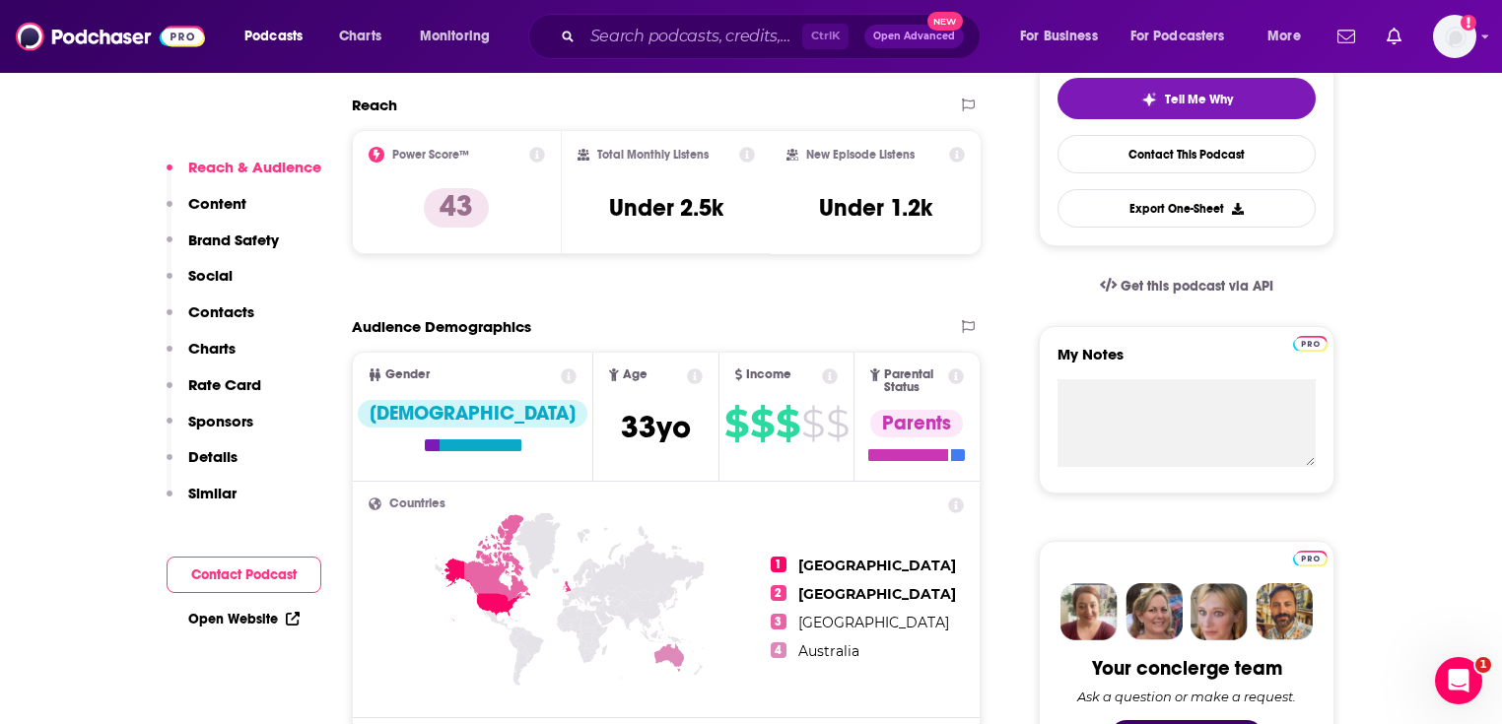
click at [240, 616] on link "Open Website" at bounding box center [243, 619] width 111 height 17
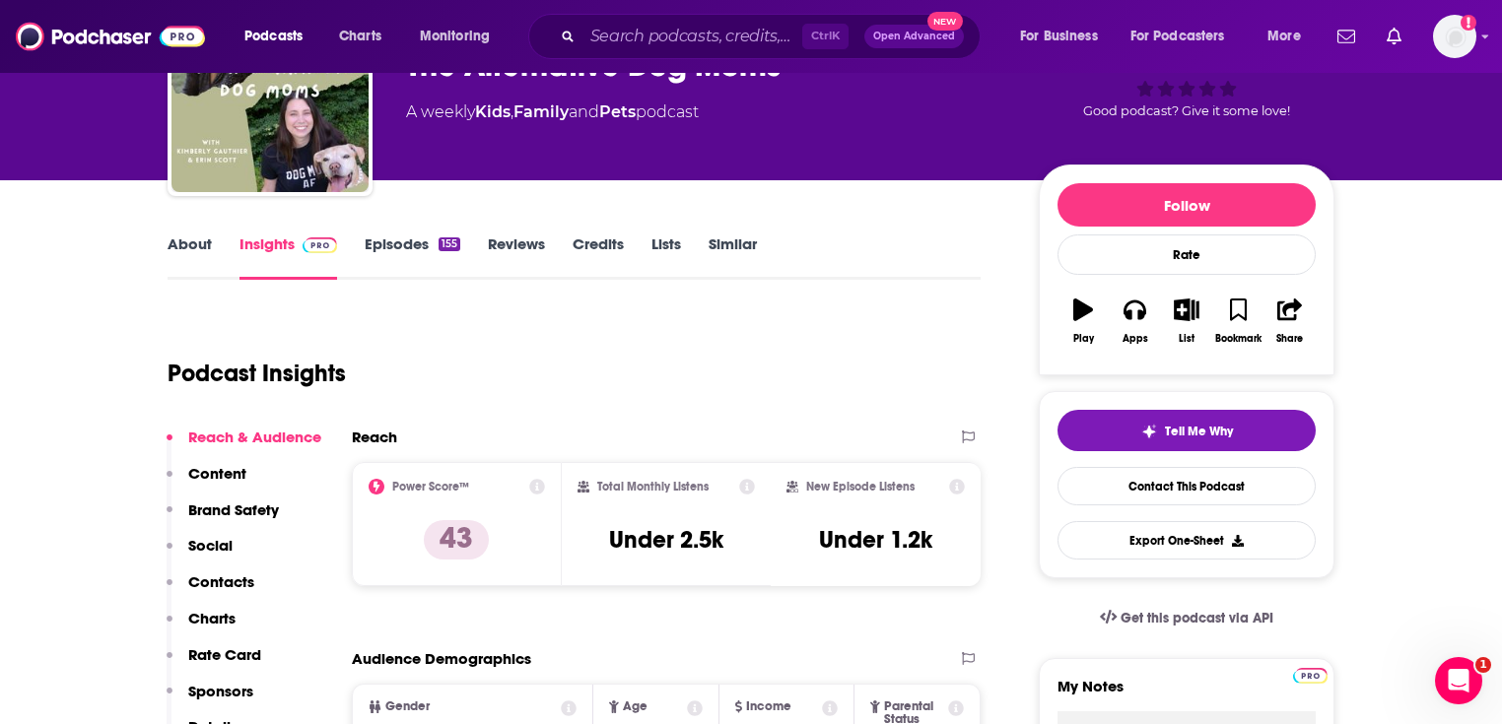
scroll to position [0, 0]
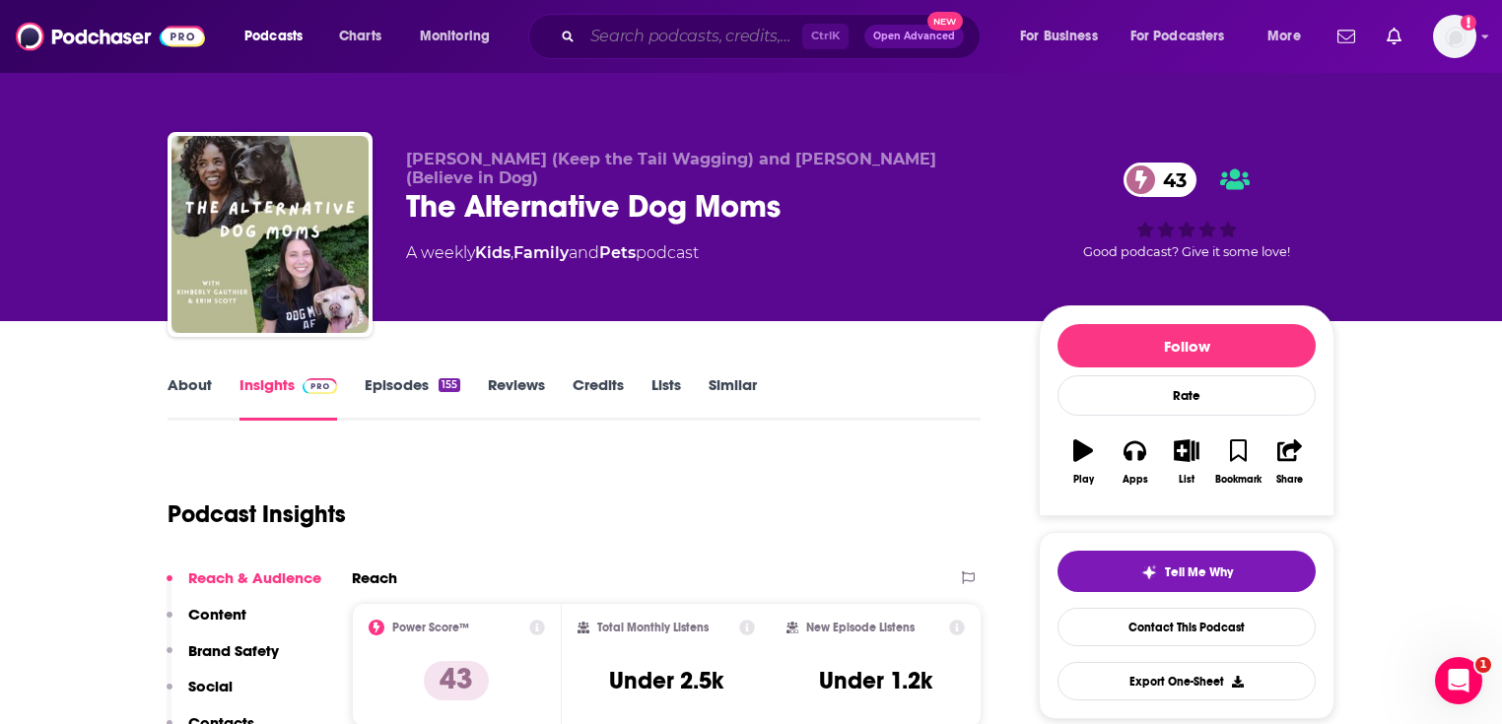
click at [707, 45] on input "Search podcasts, credits, & more..." at bounding box center [692, 37] width 220 height 32
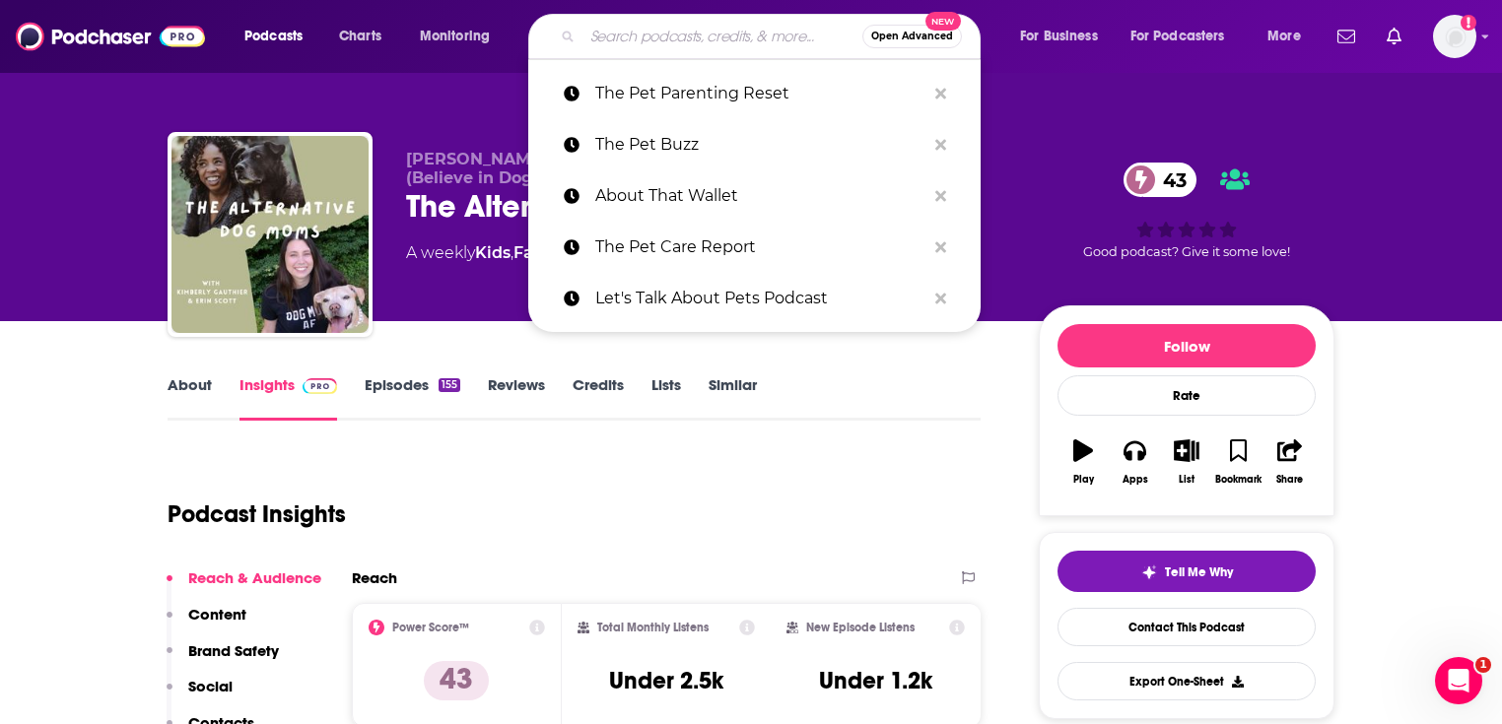
paste input "Covered in Pet Hair"
type input "Covered in Pet Hair"
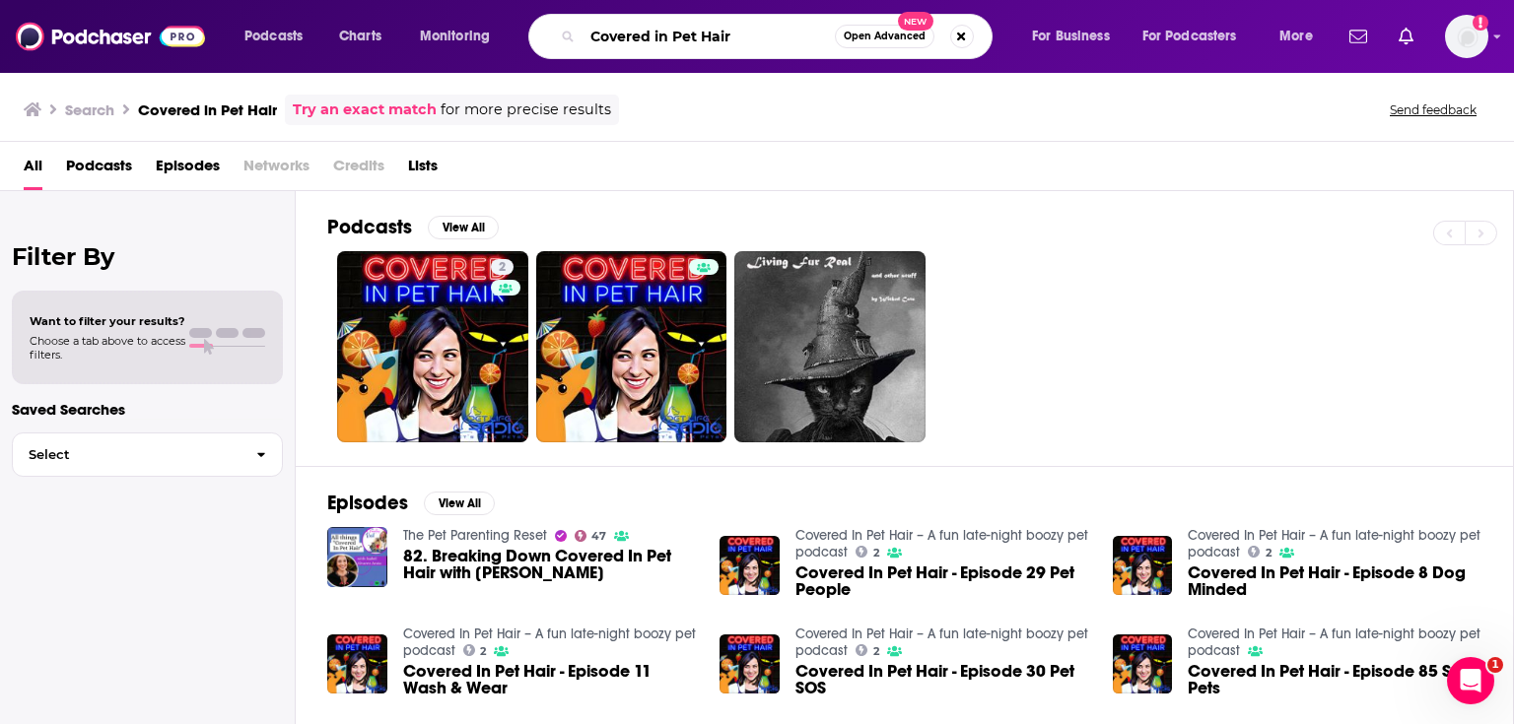
click at [693, 32] on input "Covered in Pet Hair" at bounding box center [708, 37] width 252 height 32
paste input "The Pet Parenting Reset"
type input "The Pet Parenting Reset"
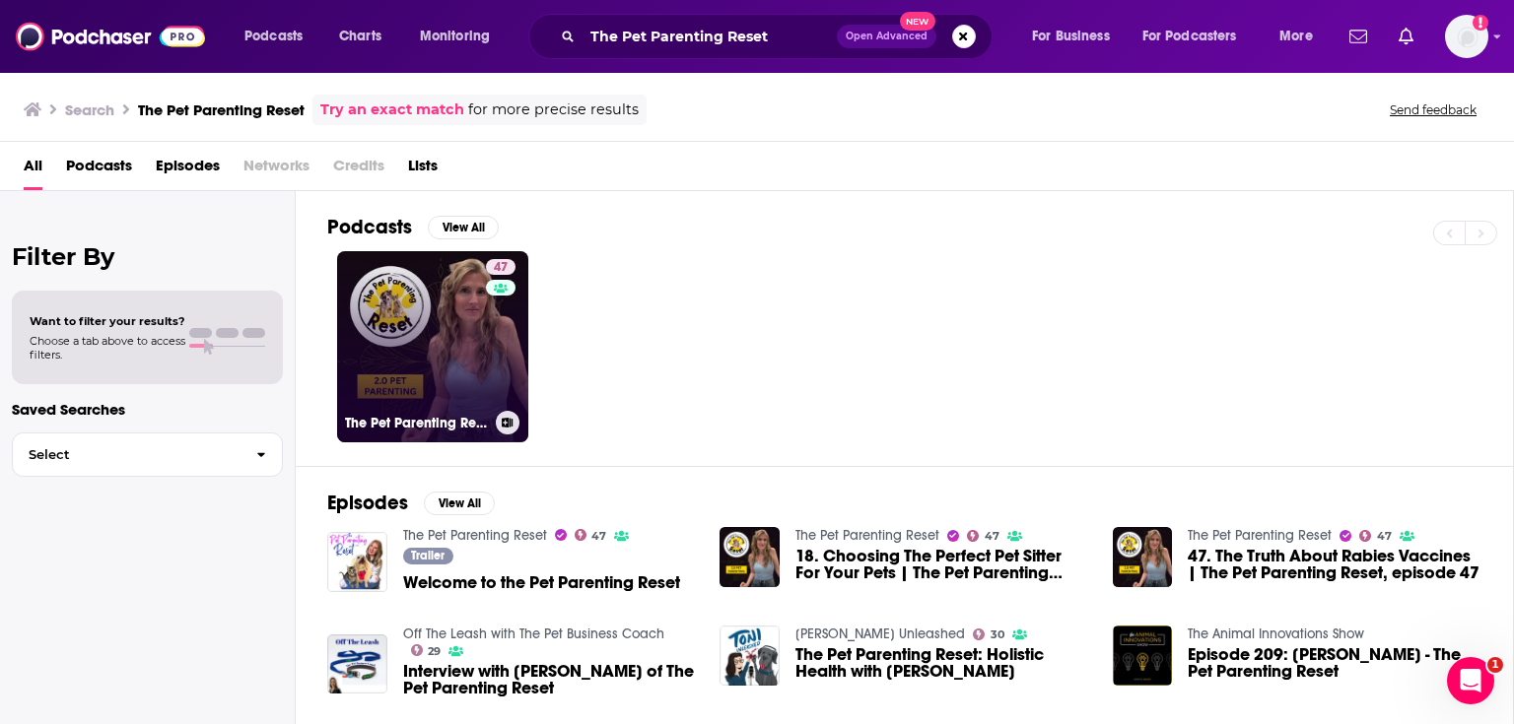
click at [465, 307] on link "47 The Pet Parenting Reset" at bounding box center [432, 346] width 191 height 191
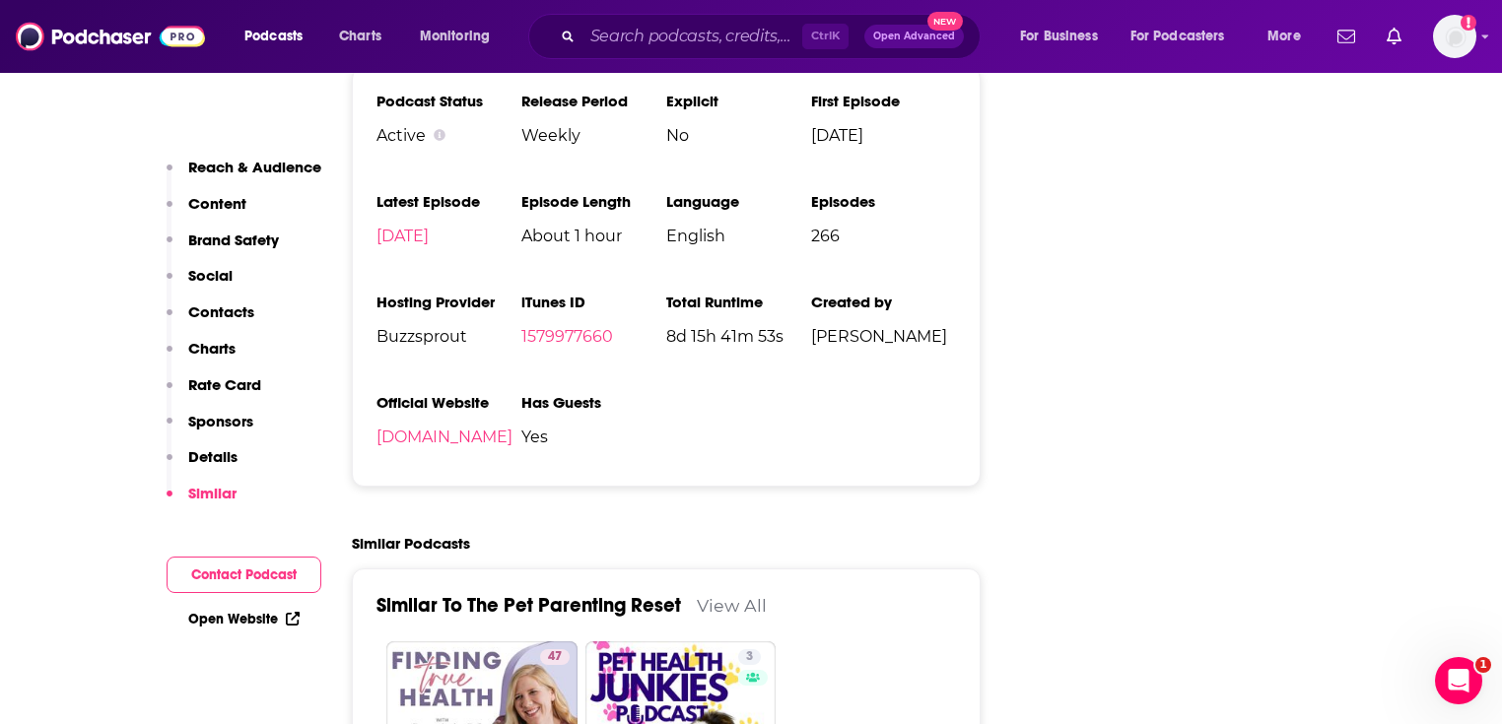
scroll to position [3627, 0]
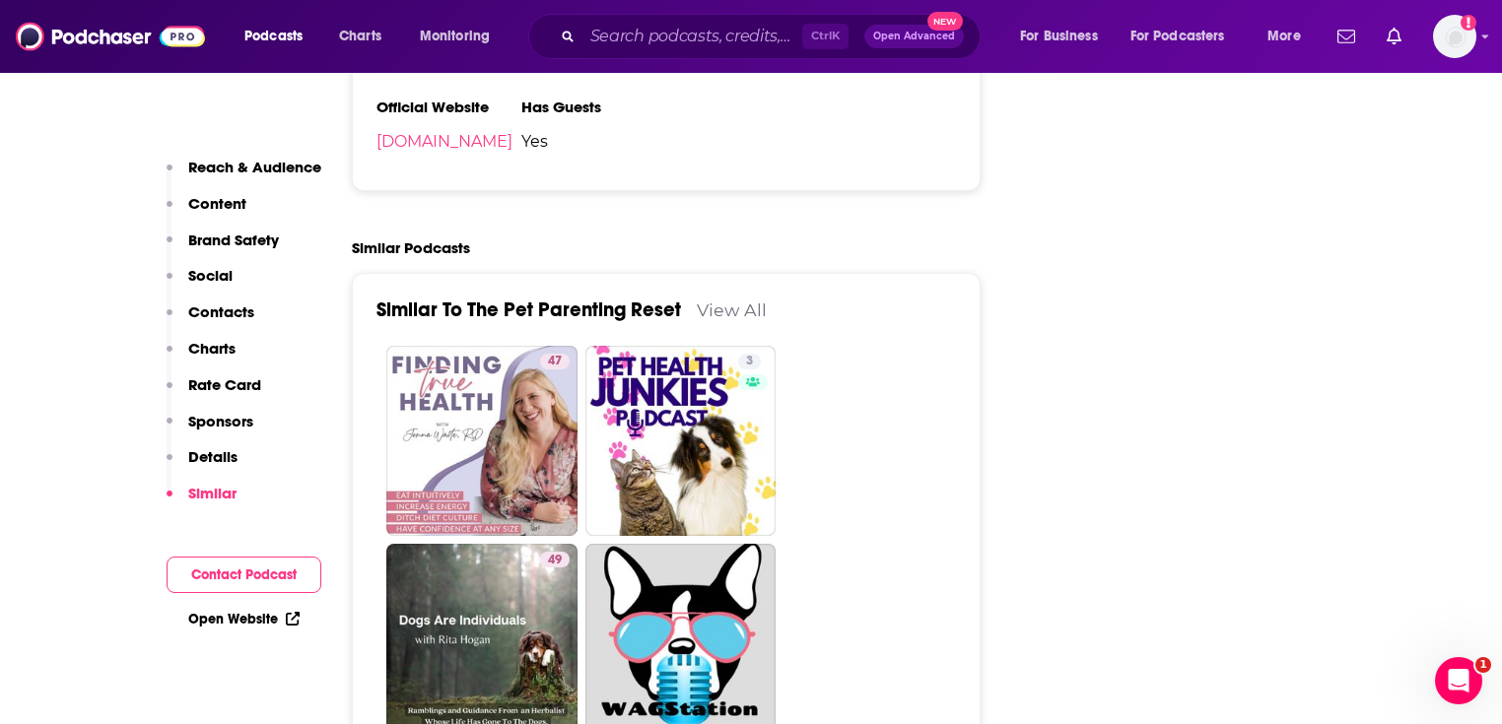
click at [725, 300] on link "View All" at bounding box center [732, 310] width 70 height 21
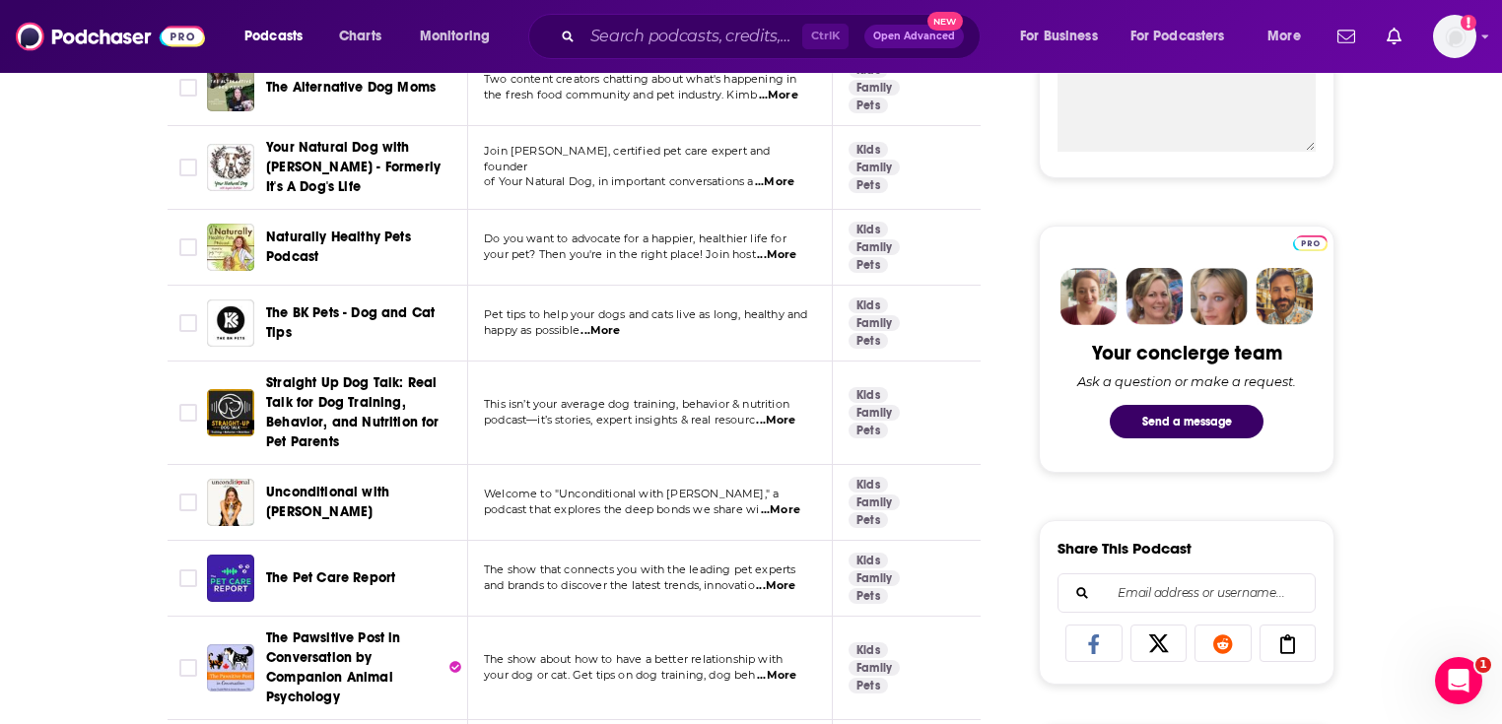
scroll to position [867, 0]
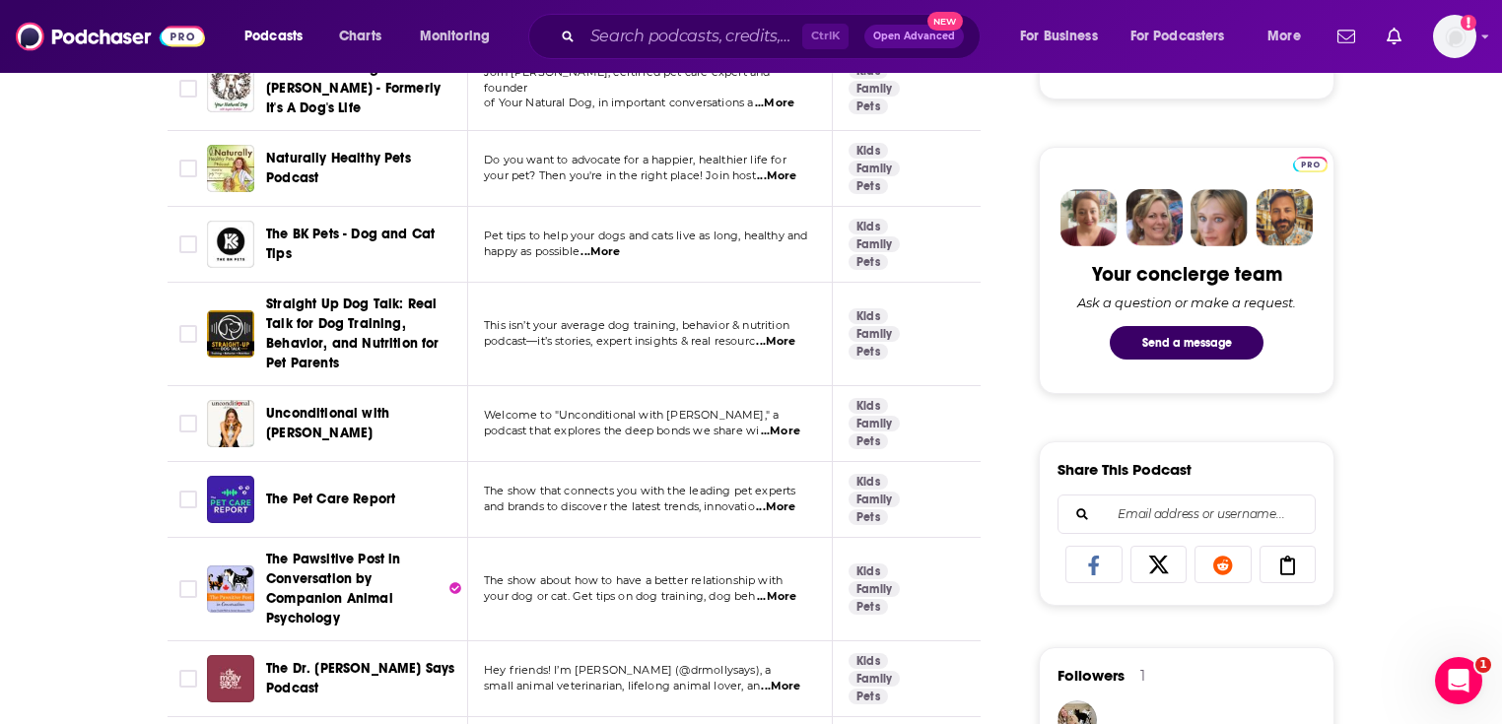
click at [780, 336] on span "...More" at bounding box center [775, 342] width 39 height 16
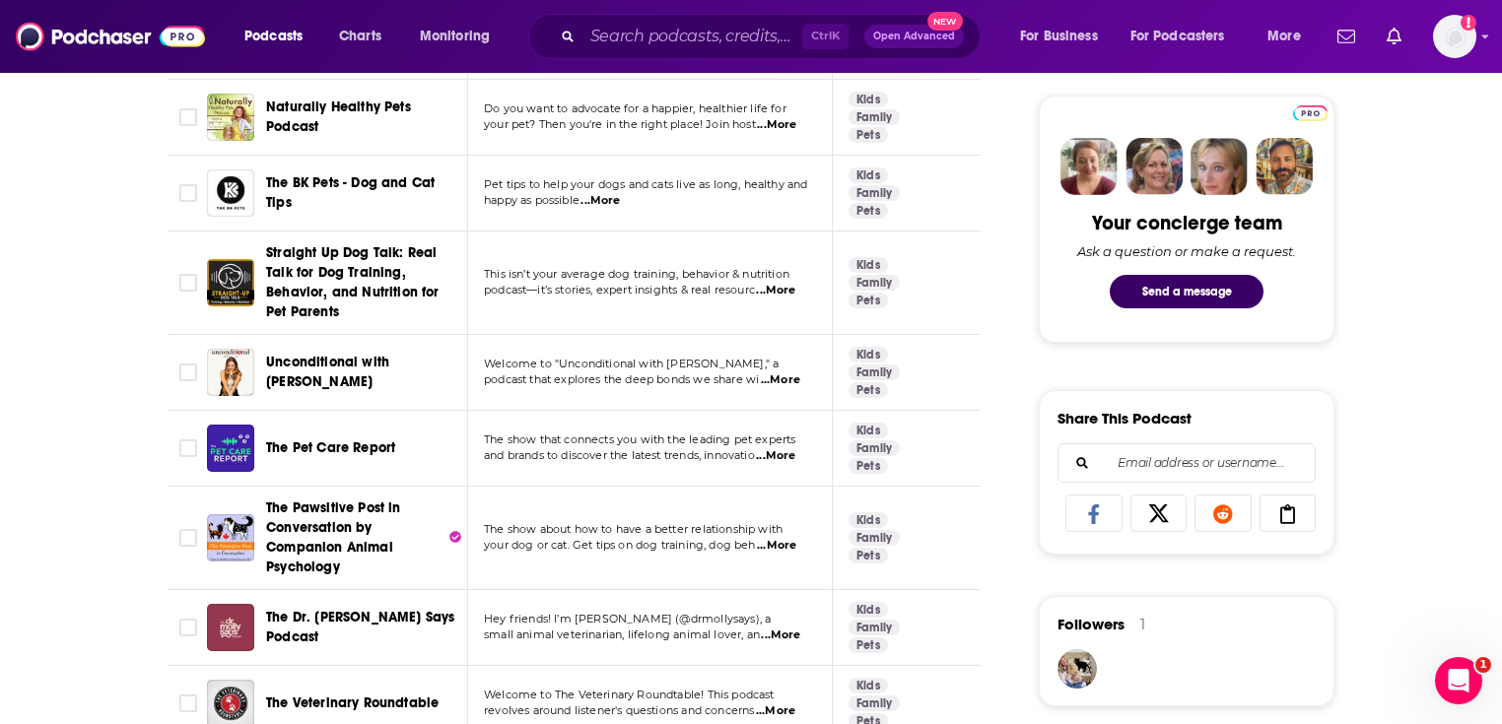
scroll to position [946, 0]
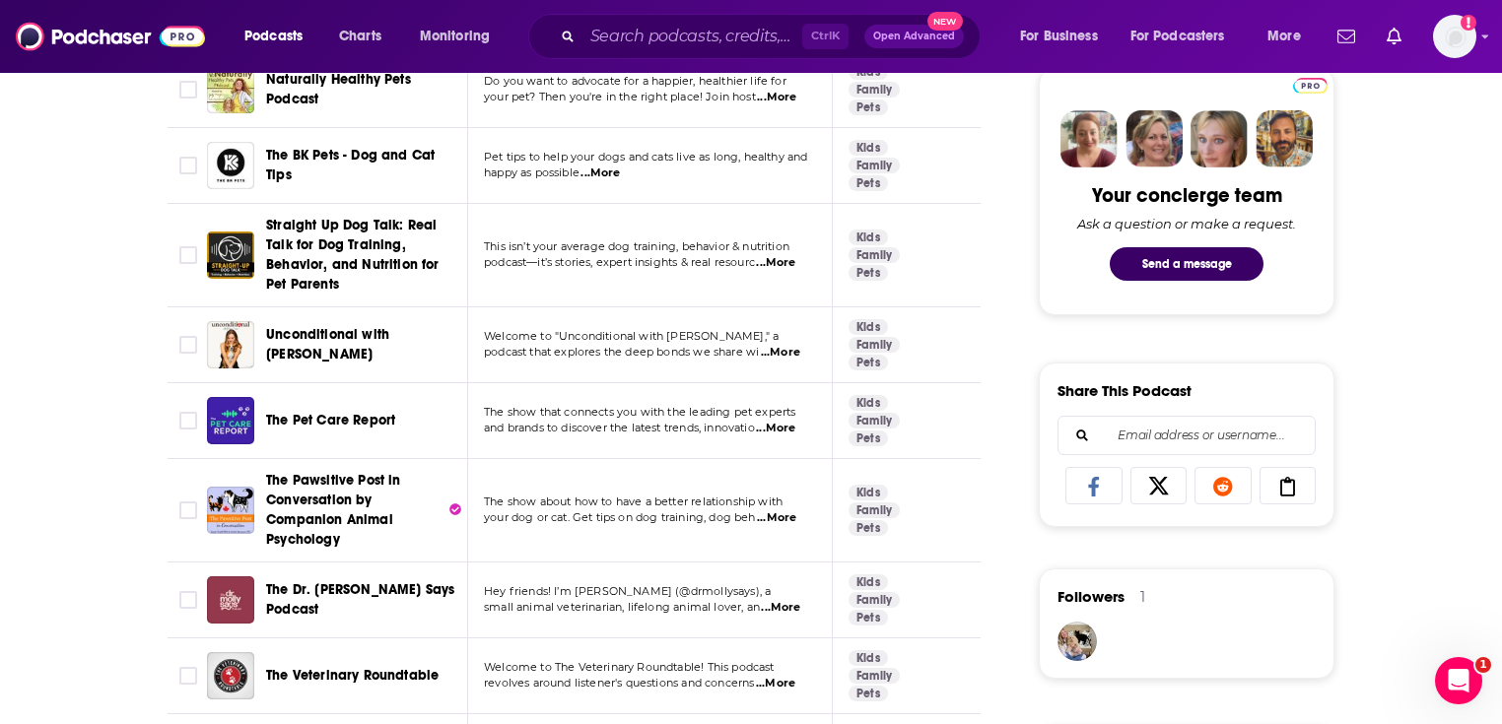
click at [791, 355] on span "...More" at bounding box center [780, 353] width 39 height 16
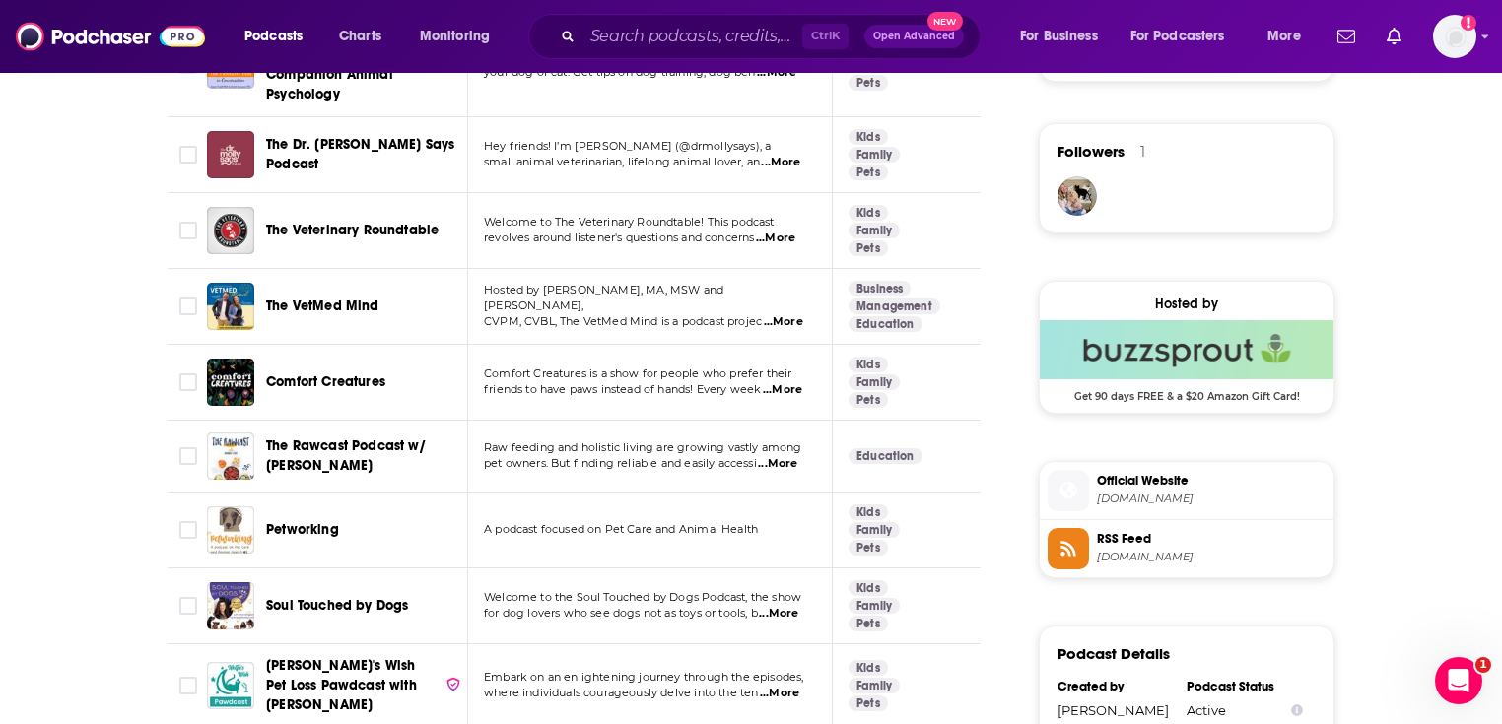
scroll to position [1419, 0]
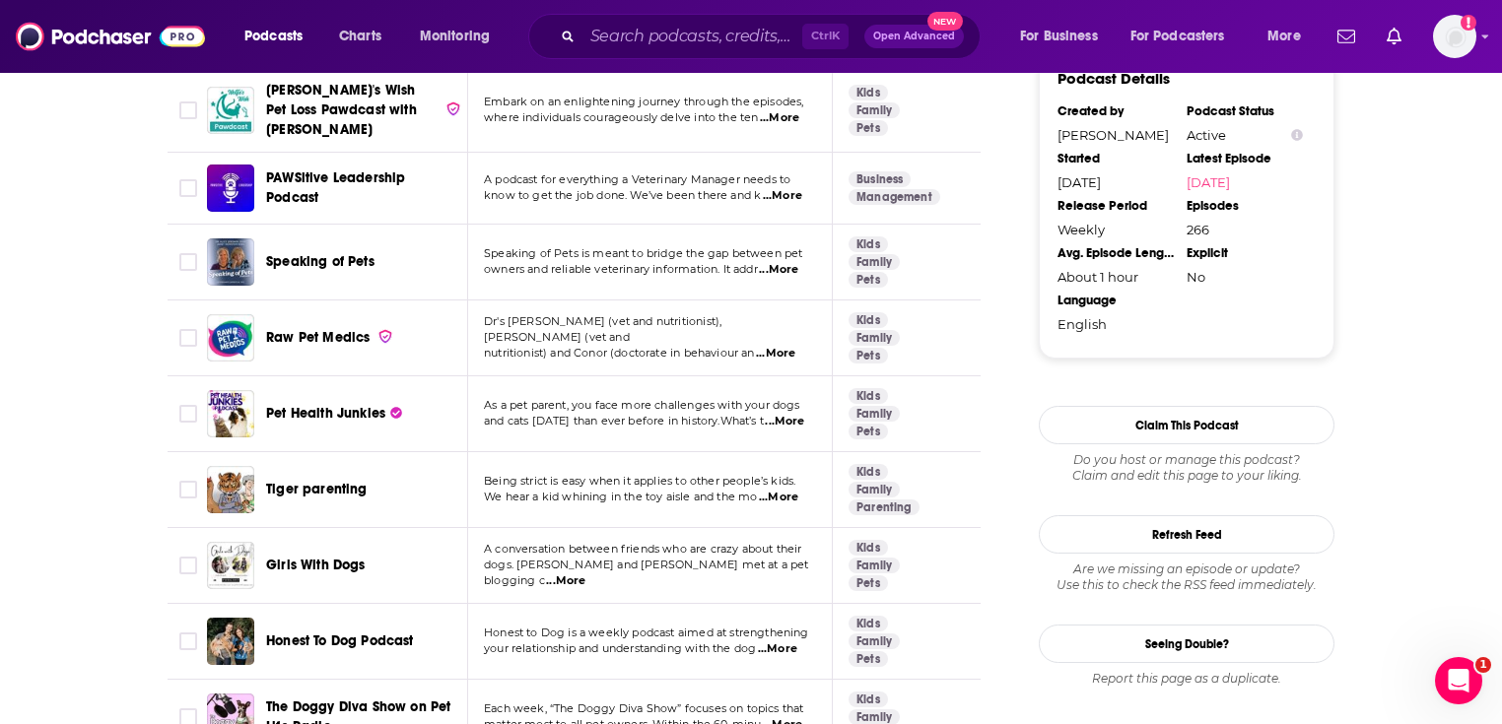
scroll to position [2050, 0]
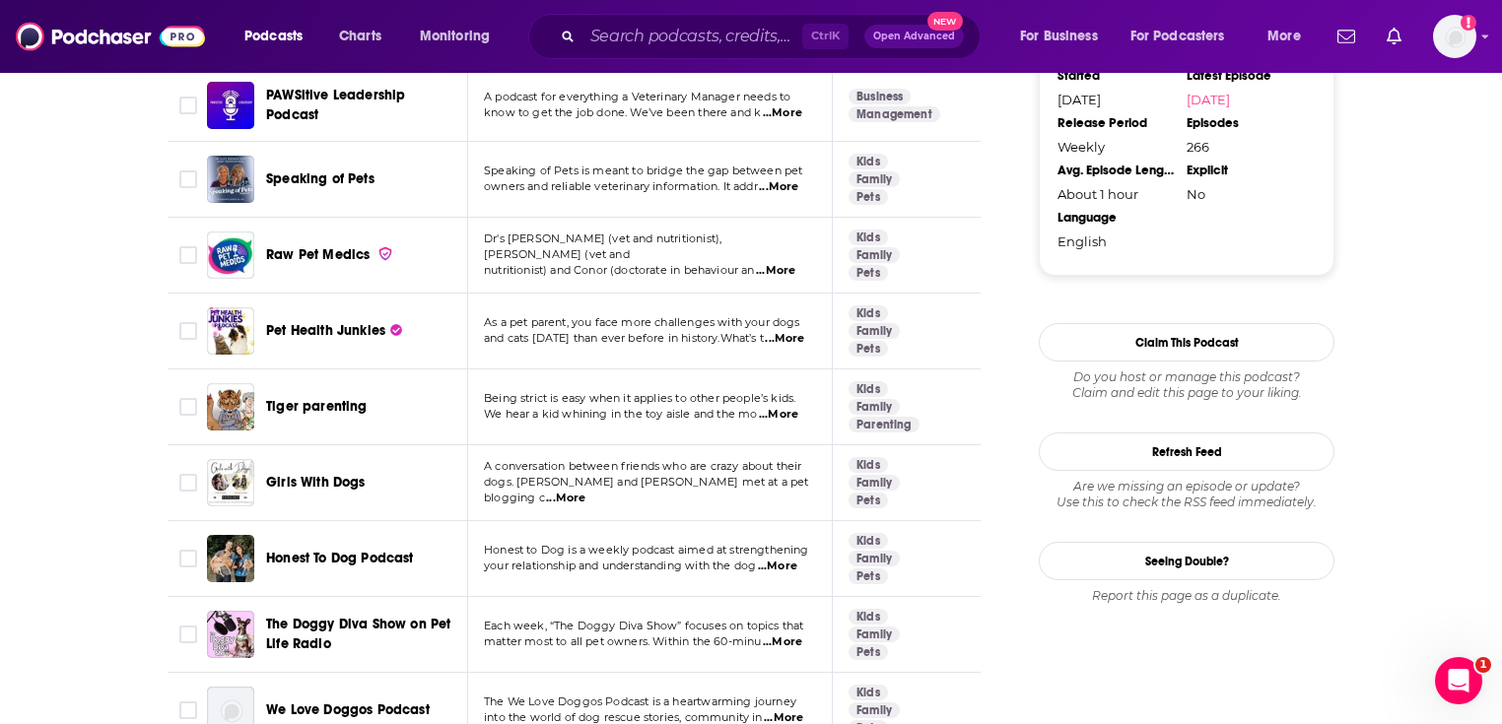
click at [800, 333] on span "...More" at bounding box center [784, 339] width 39 height 16
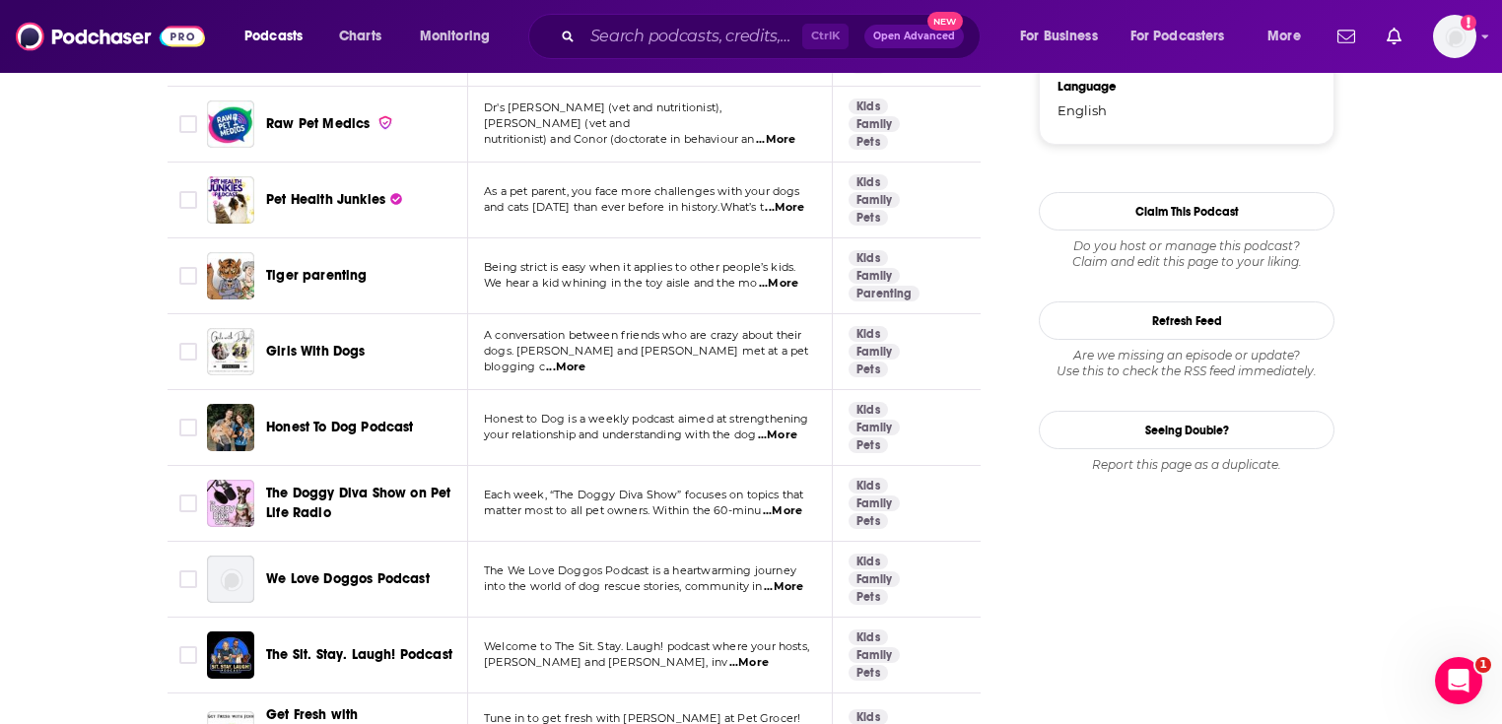
scroll to position [2208, 0]
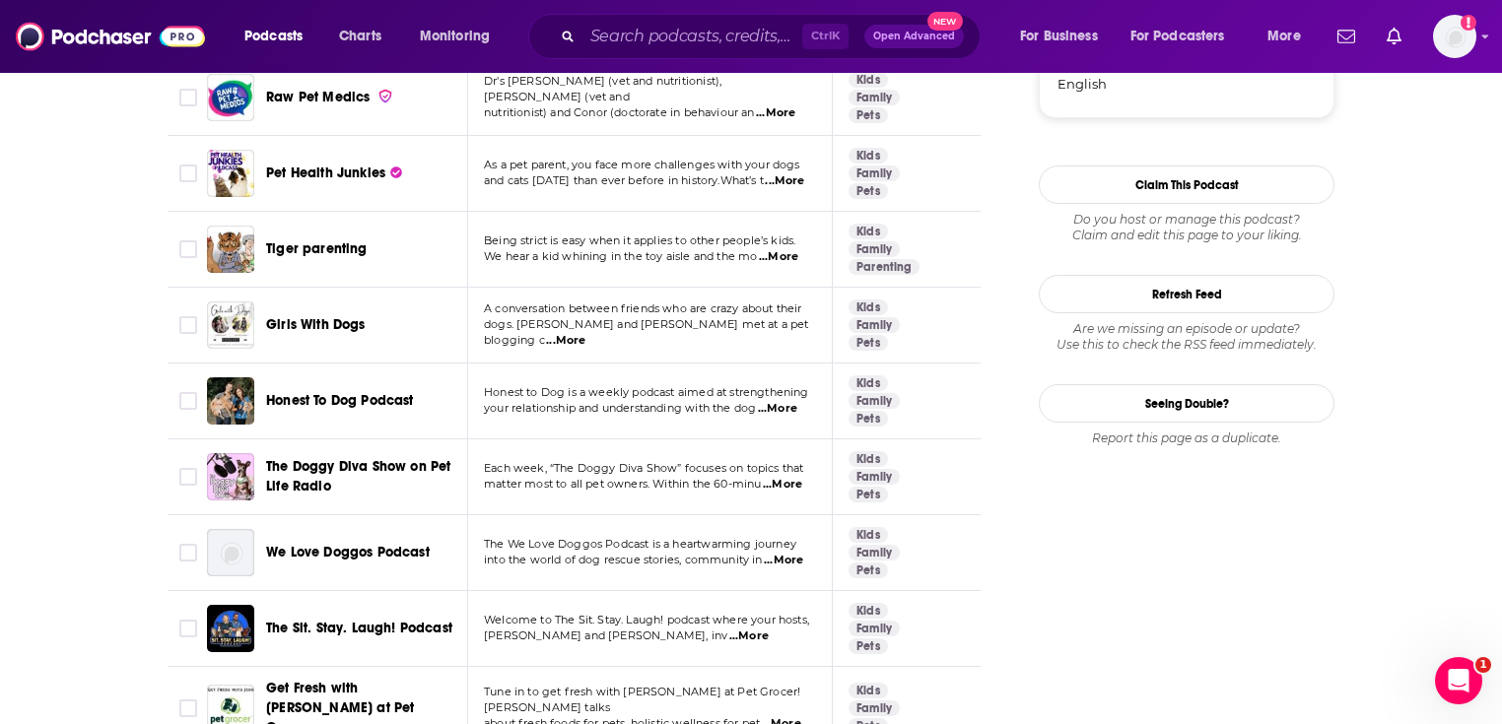
click at [783, 401] on span "...More" at bounding box center [777, 409] width 39 height 16
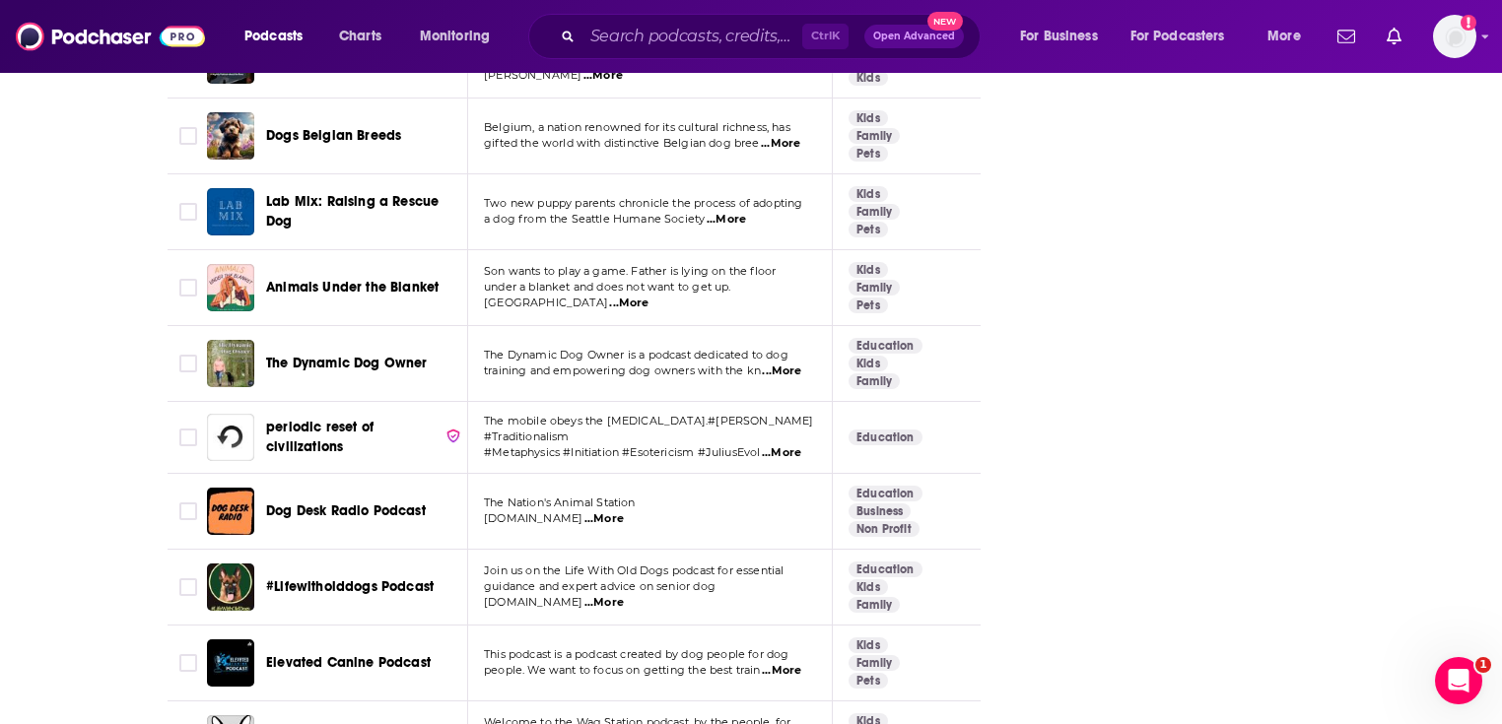
scroll to position [7347, 0]
click at [617, 39] on input "Search podcasts, credits, & more..." at bounding box center [692, 37] width 220 height 32
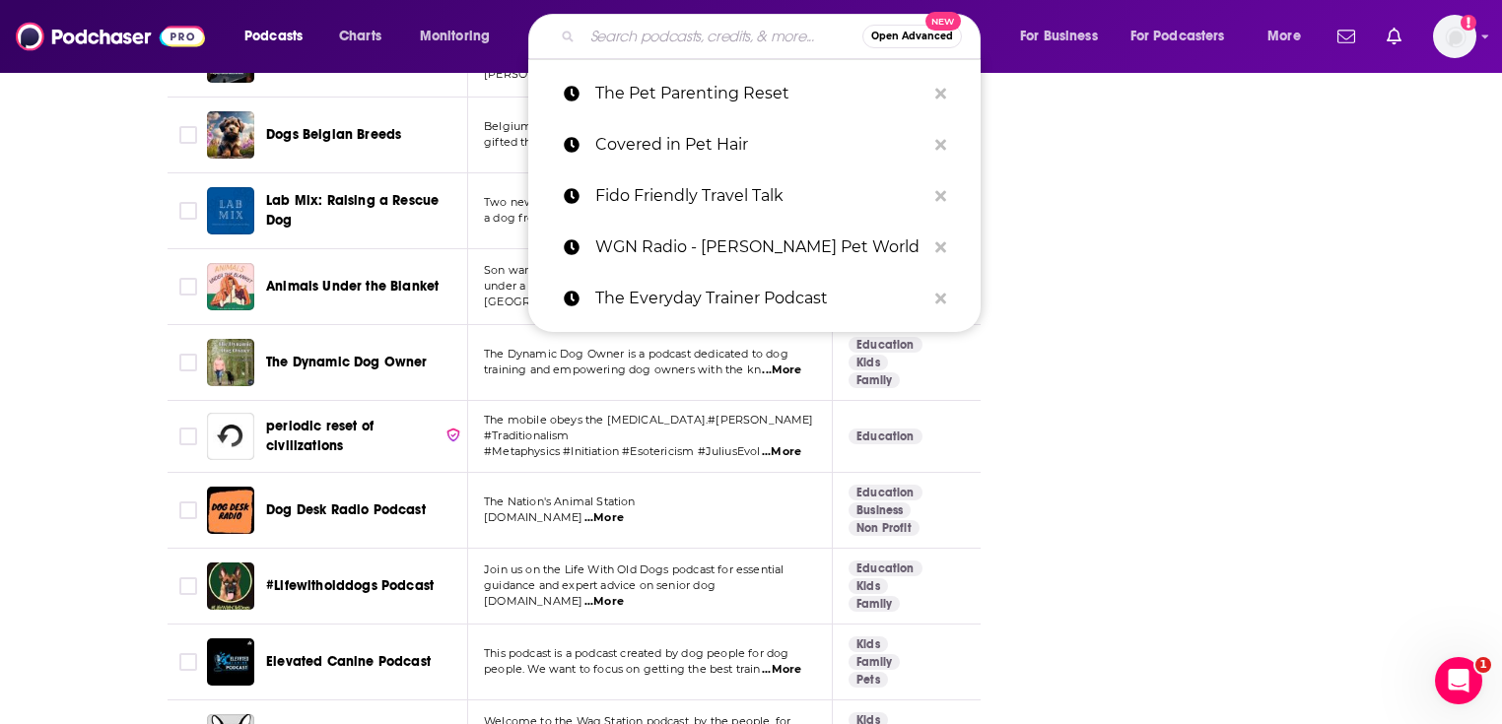
paste input "Let's Talk About Pets Podcast"
type input "Let's Talk About Pets Podcast"
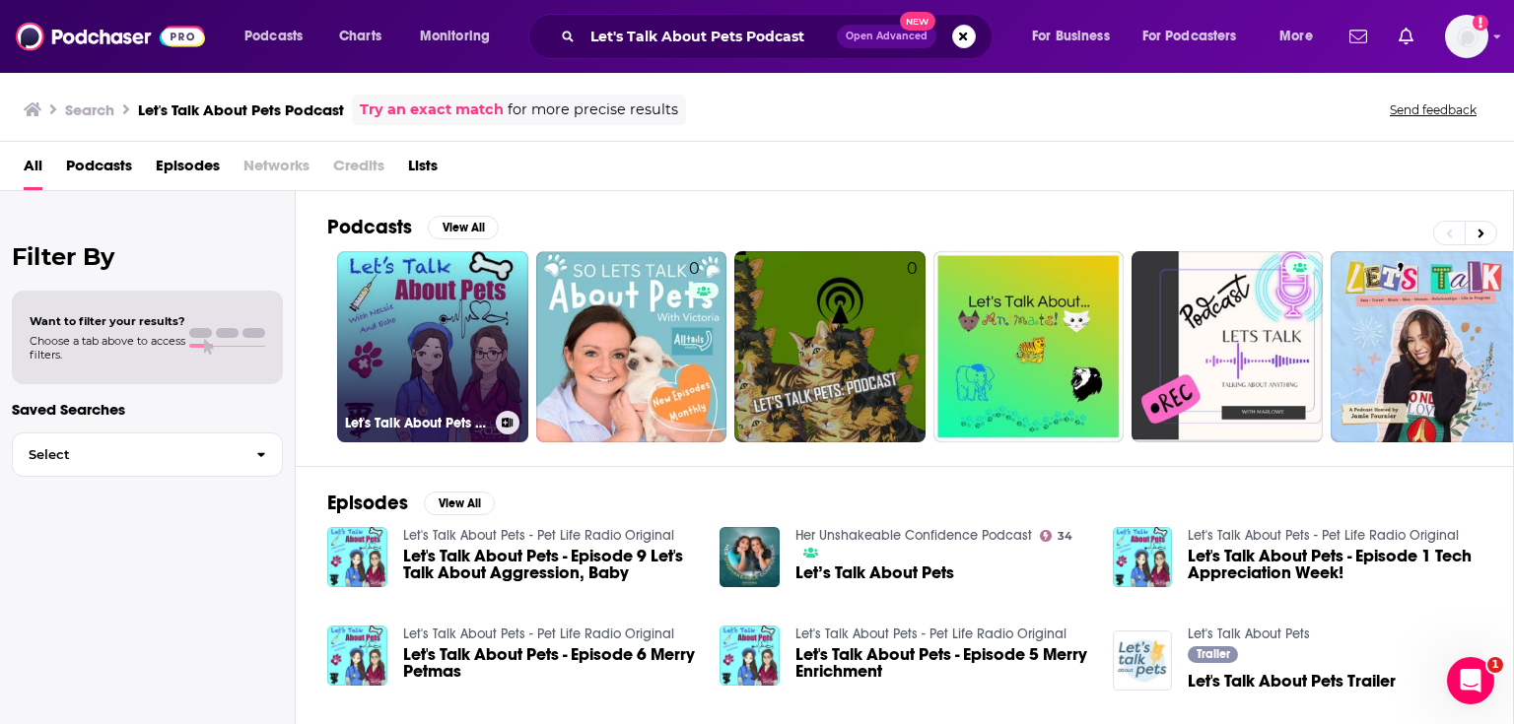
click at [436, 303] on link "Let's Talk About Pets - Pet Life Radio Original" at bounding box center [432, 346] width 191 height 191
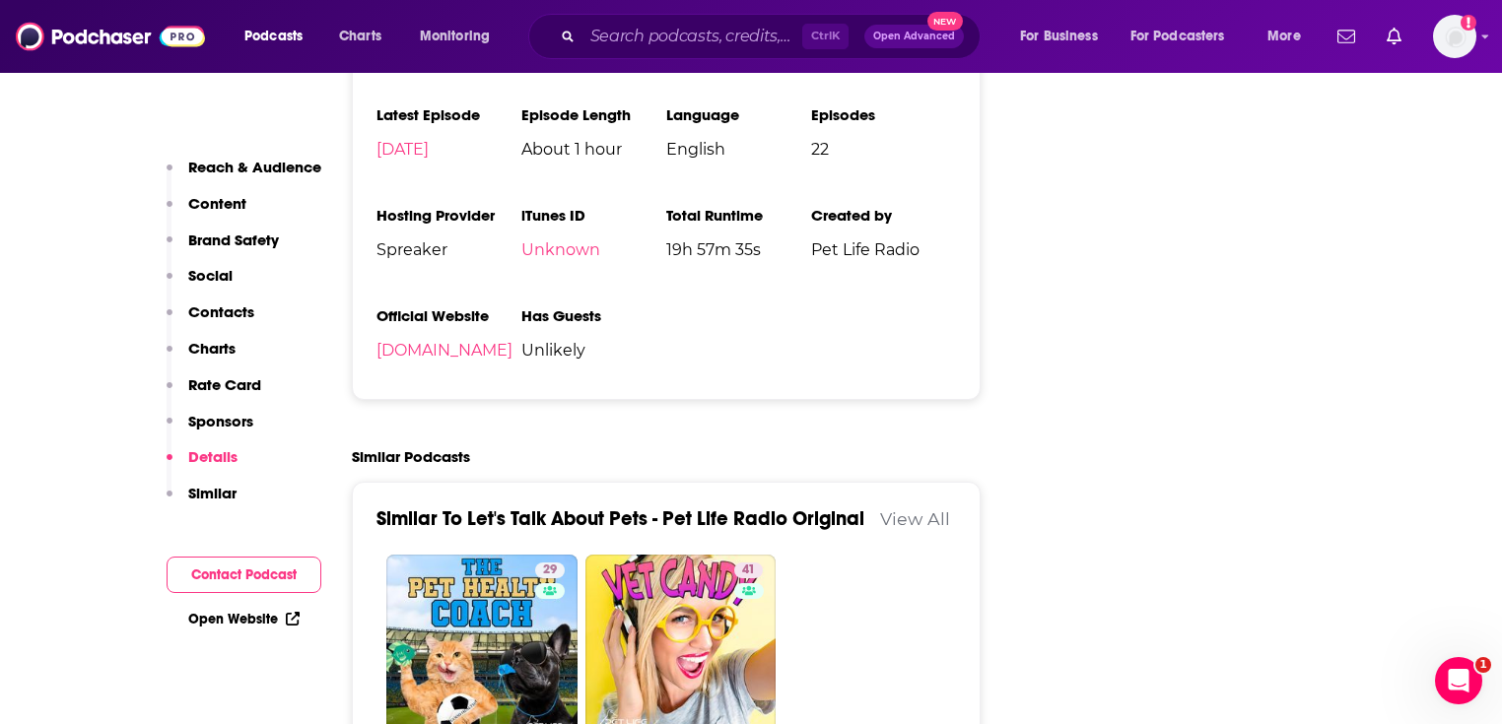
scroll to position [2681, 0]
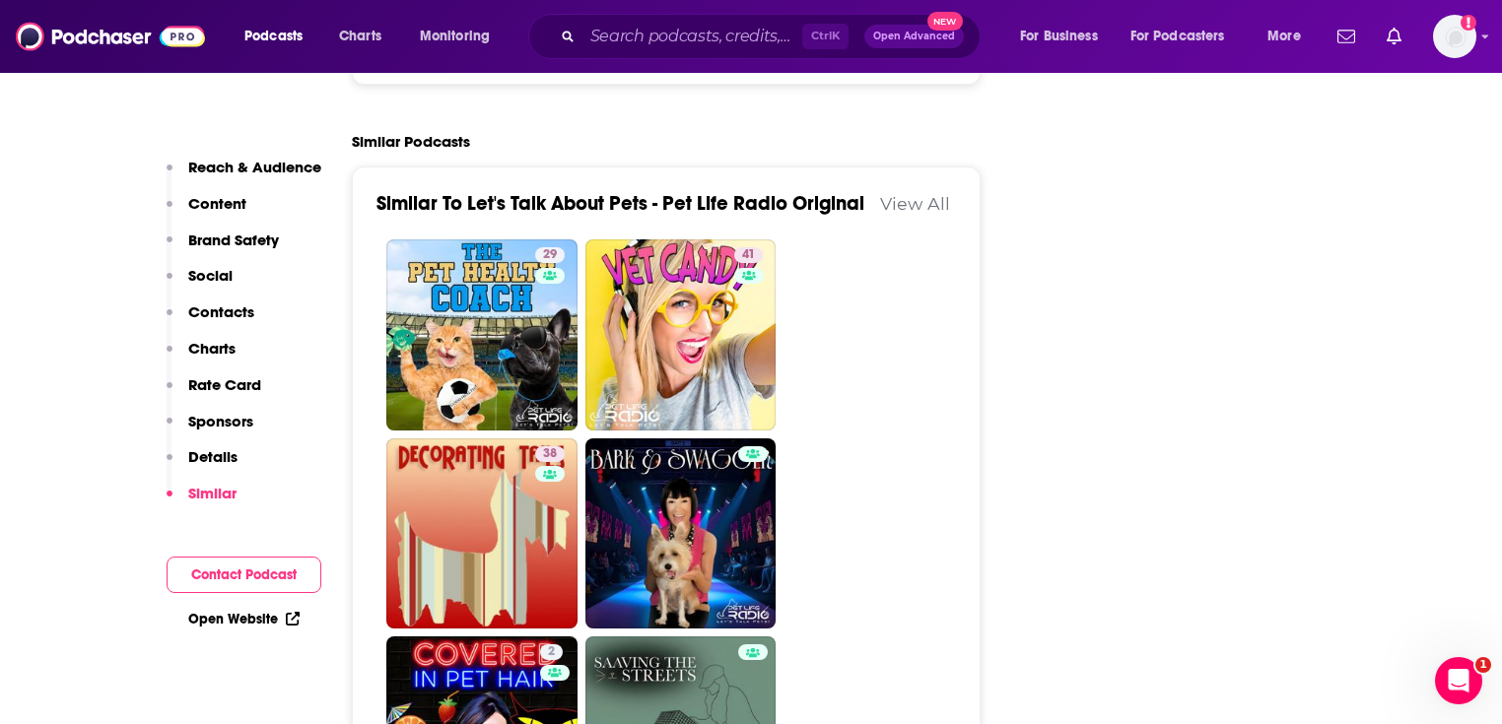
click at [903, 208] on link "View All" at bounding box center [915, 203] width 70 height 21
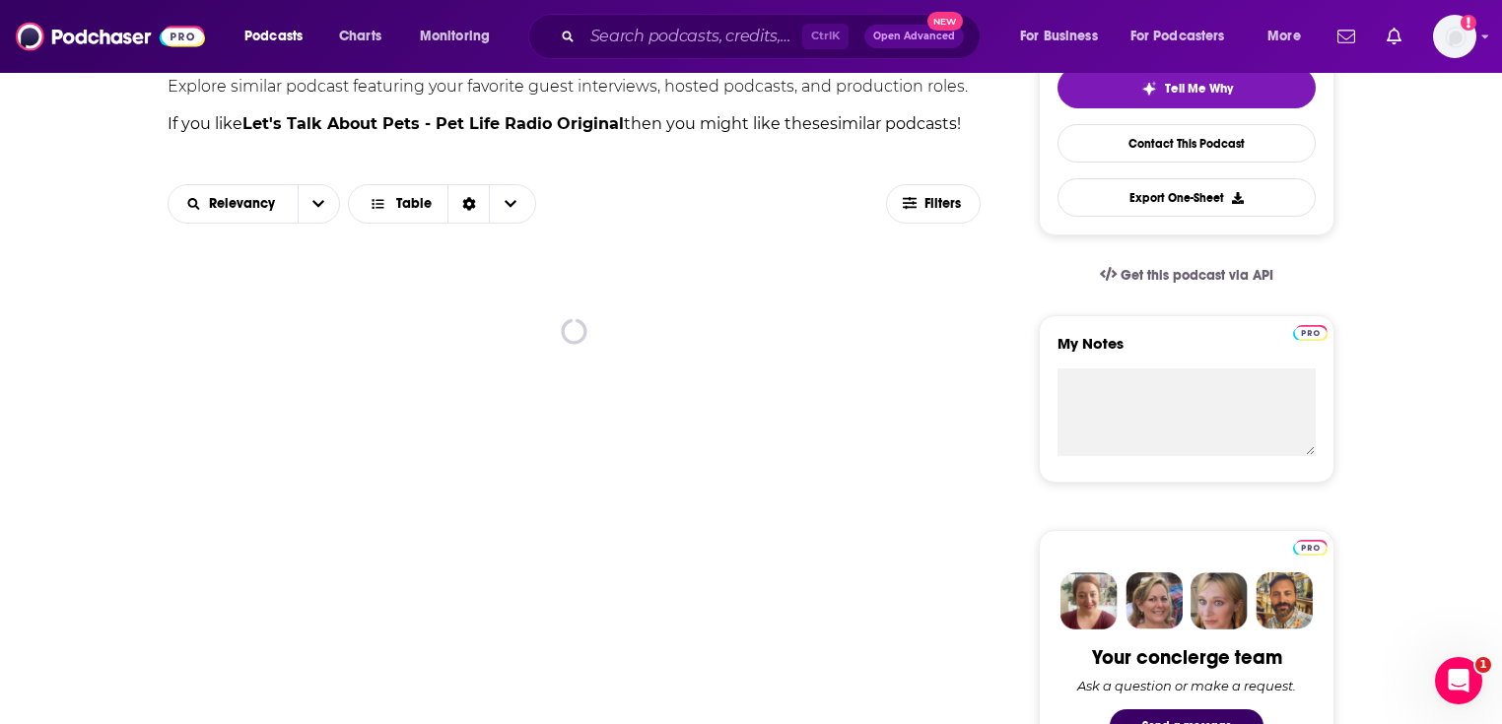
scroll to position [473, 0]
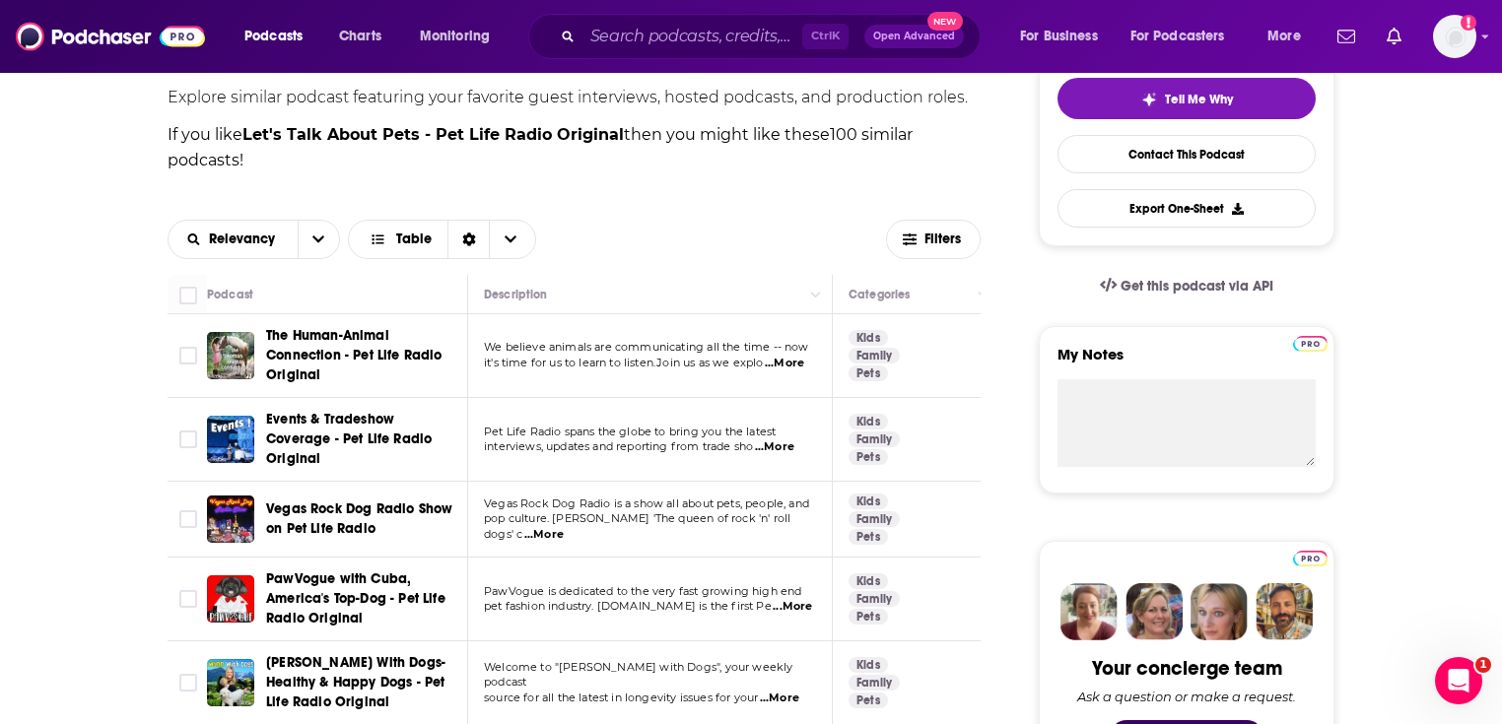
click at [772, 361] on span "...More" at bounding box center [784, 364] width 39 height 16
click at [497, 364] on span "it's time for us to learn to listen.Join us as we explo" at bounding box center [623, 363] width 279 height 14
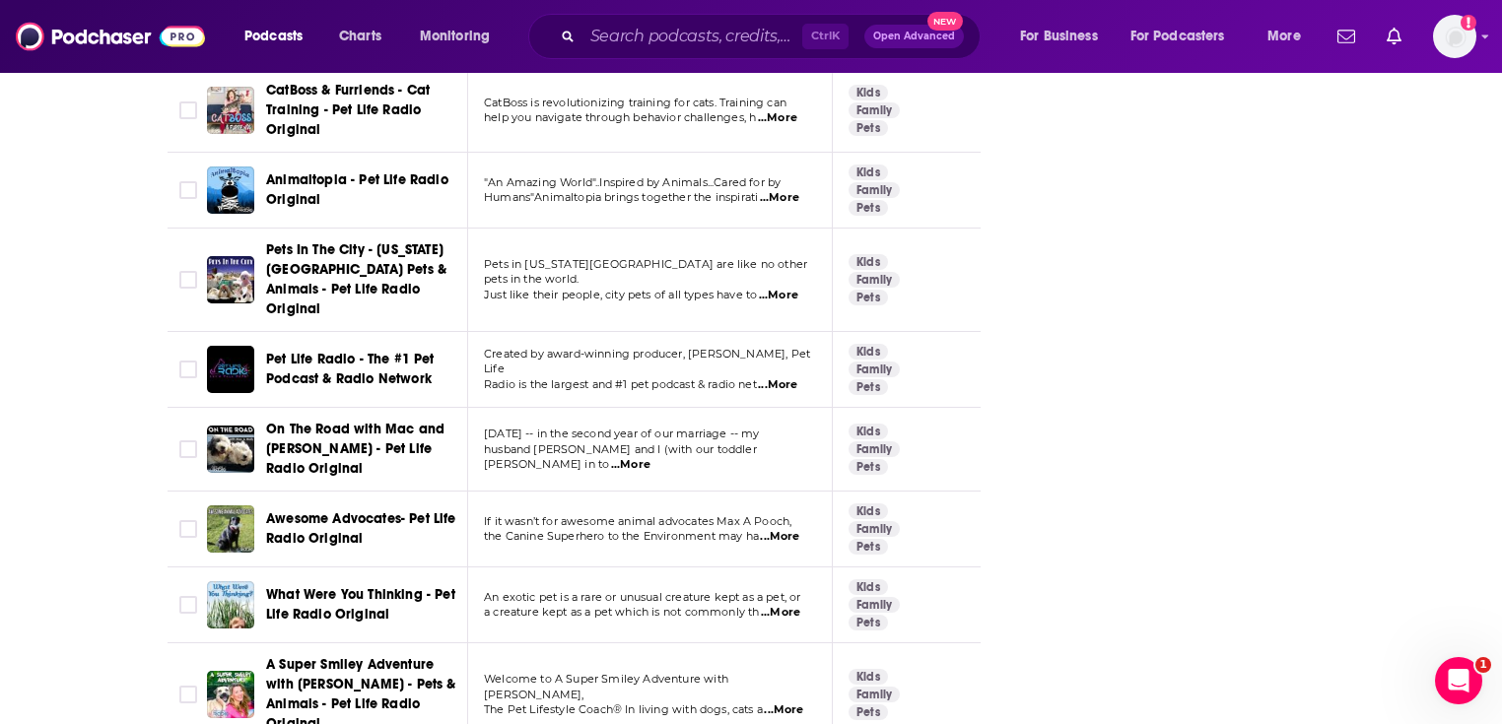
scroll to position [3771, 0]
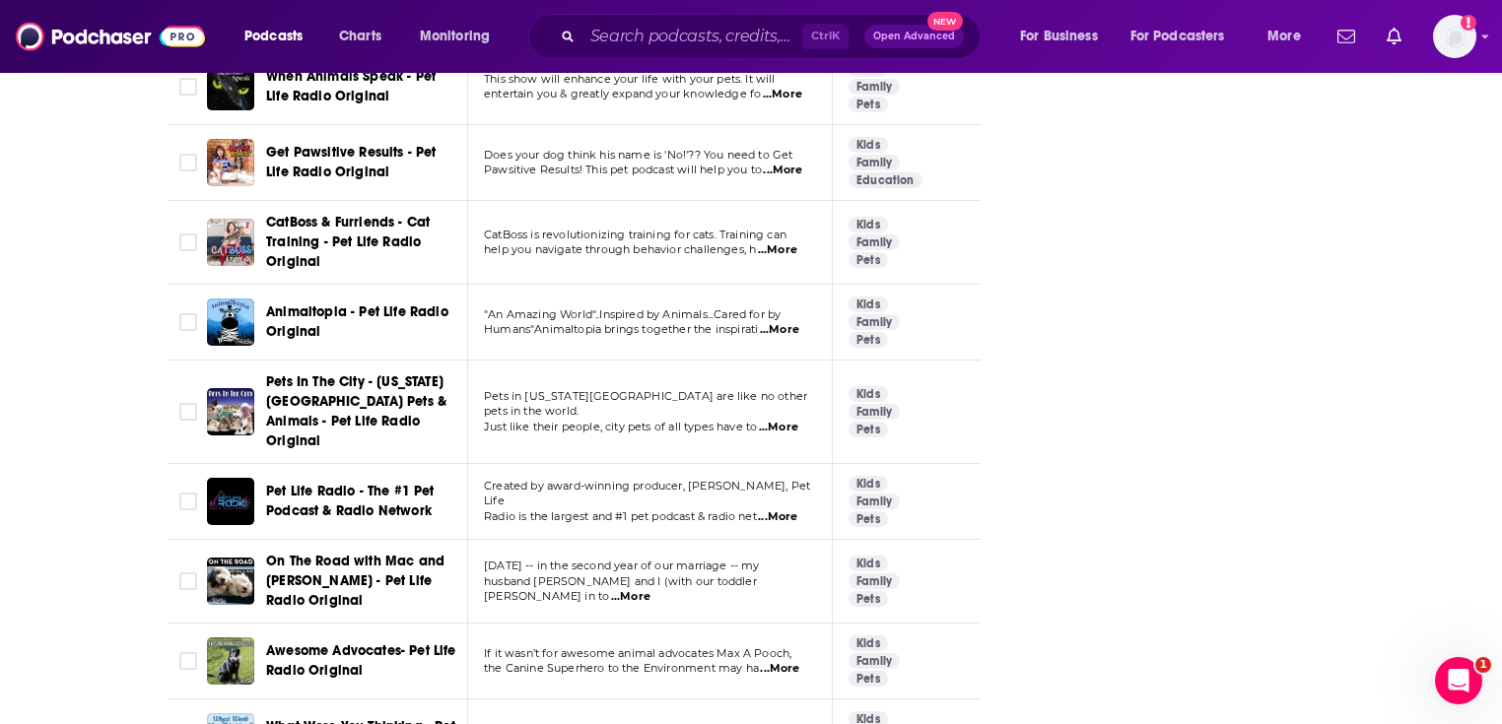
click at [780, 420] on span "...More" at bounding box center [778, 428] width 39 height 16
click at [118, 424] on div "About Insights Episodes 22 Reviews Credits Lists Similar Podcasts like Let's Ta…" at bounding box center [751, 708] width 1502 height 8314
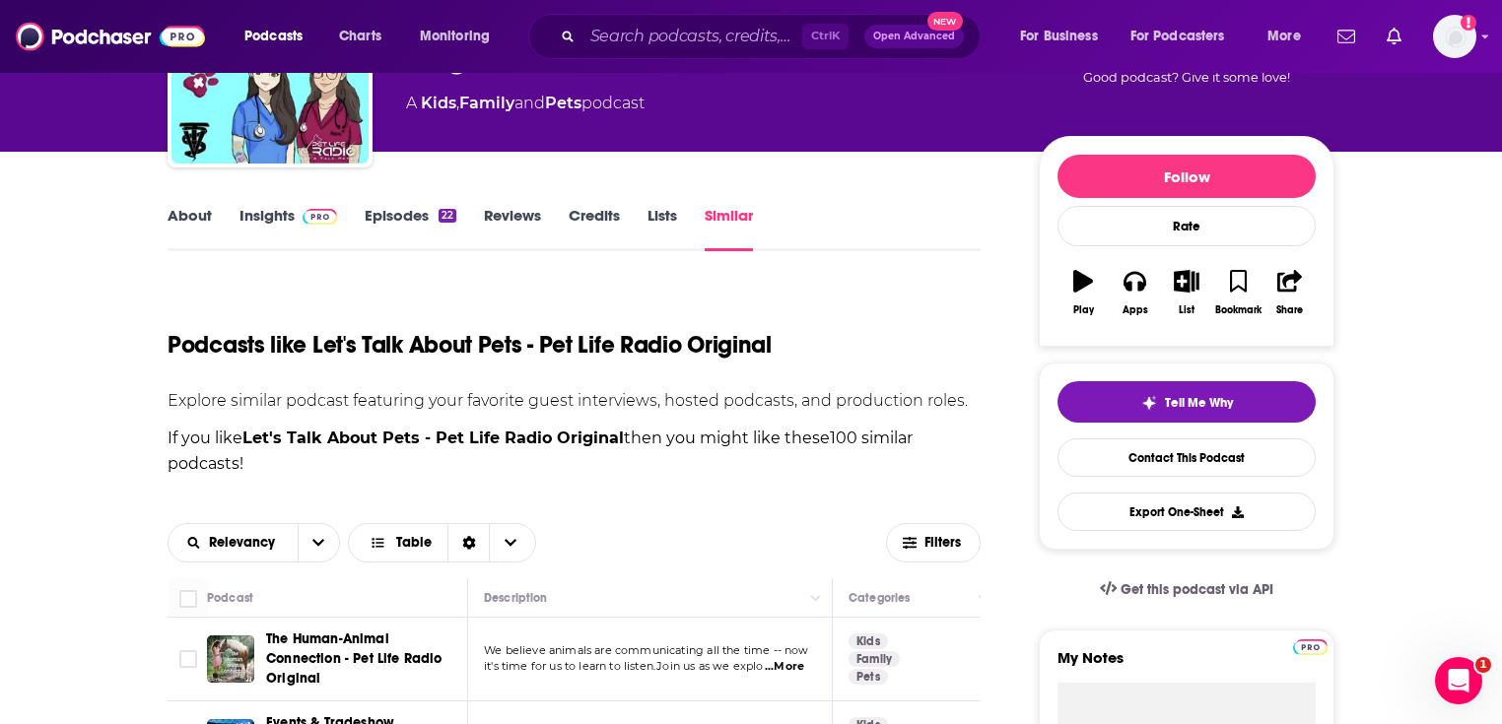
scroll to position [144, 0]
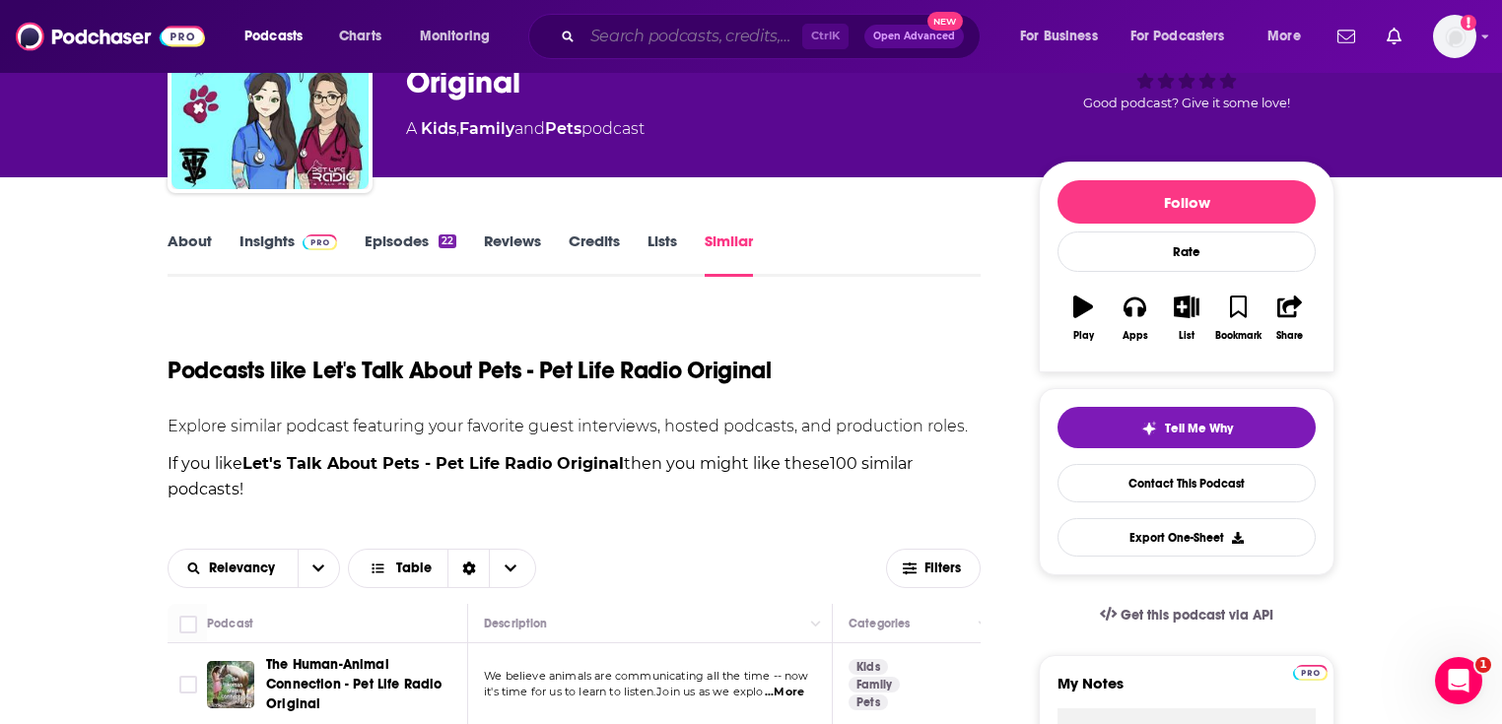
click at [766, 43] on input "Search podcasts, credits, & more..." at bounding box center [692, 37] width 220 height 32
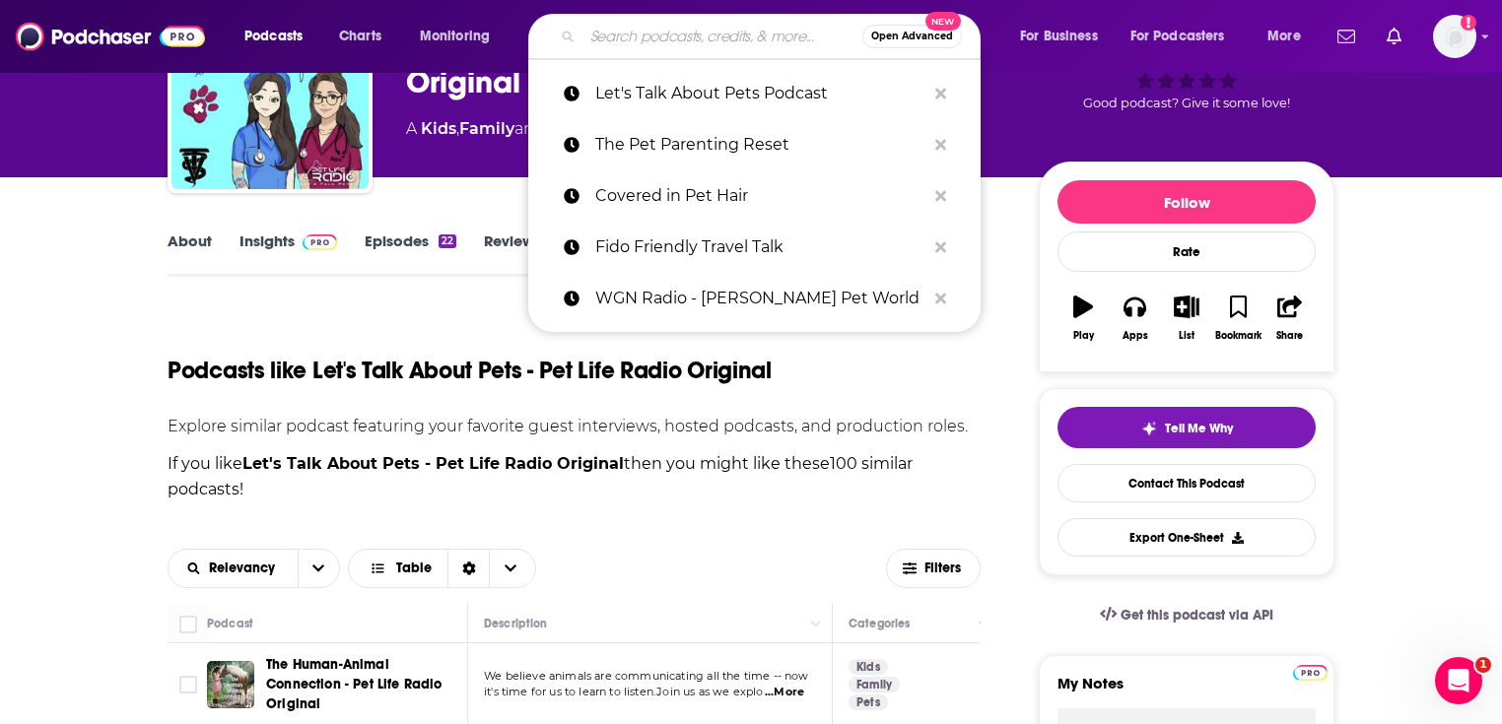
paste input "Money Girl"
type input "Money Girl"
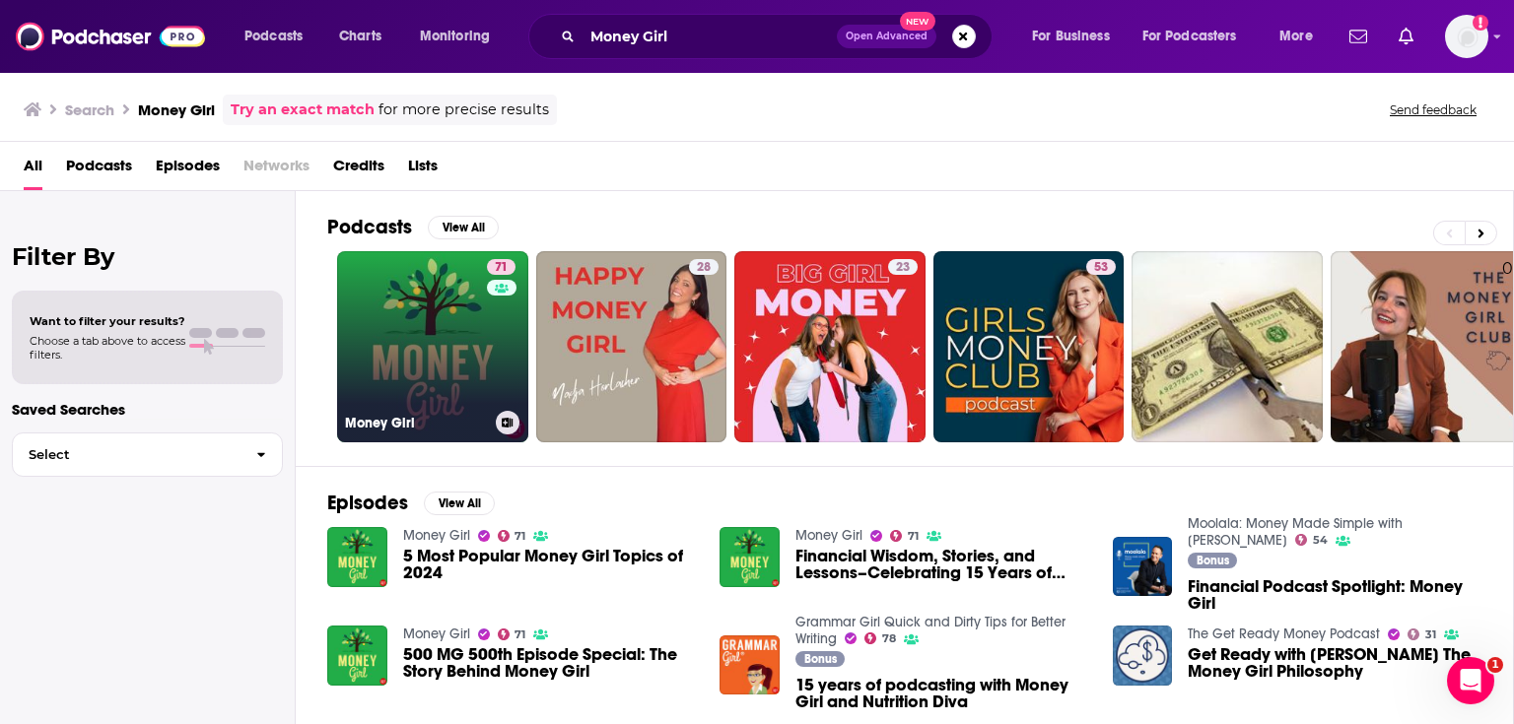
click at [451, 363] on link "71 Money Girl" at bounding box center [432, 346] width 191 height 191
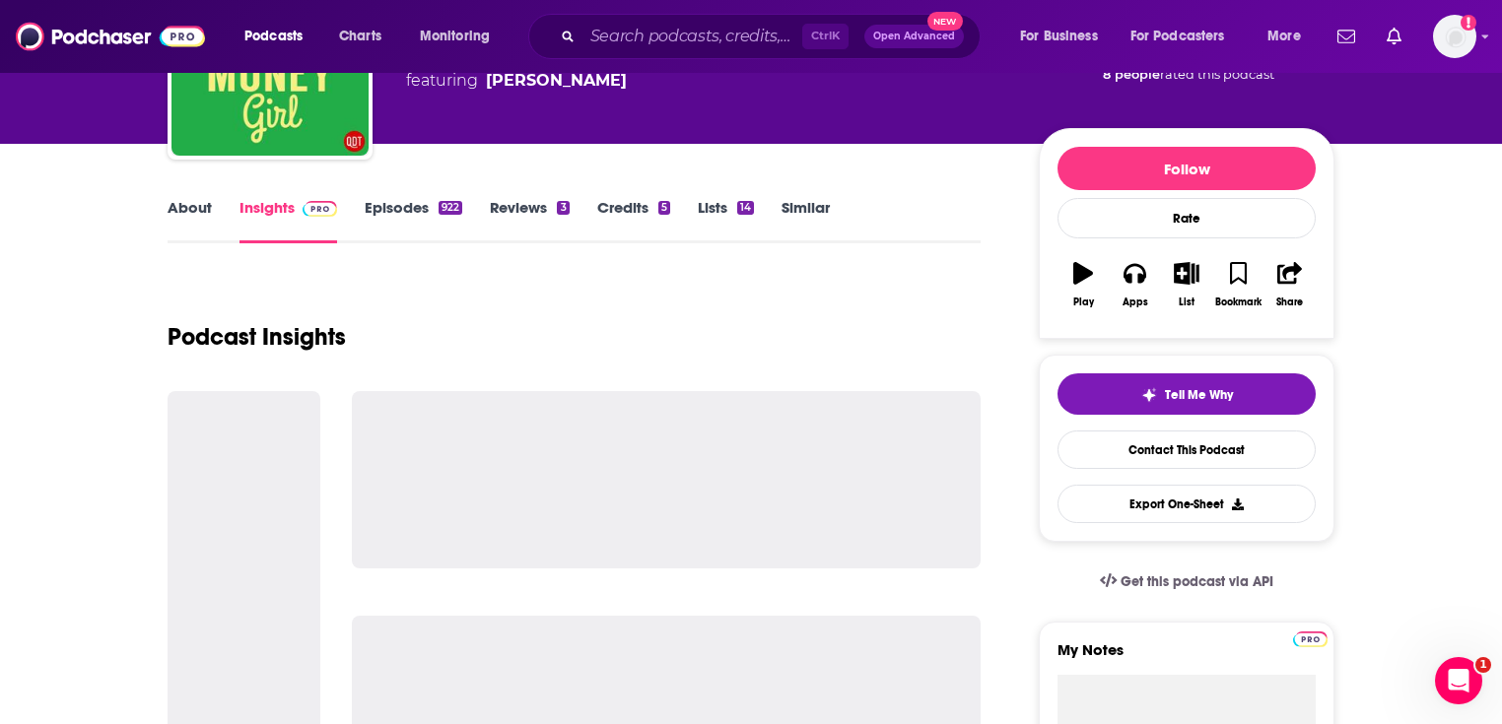
scroll to position [237, 0]
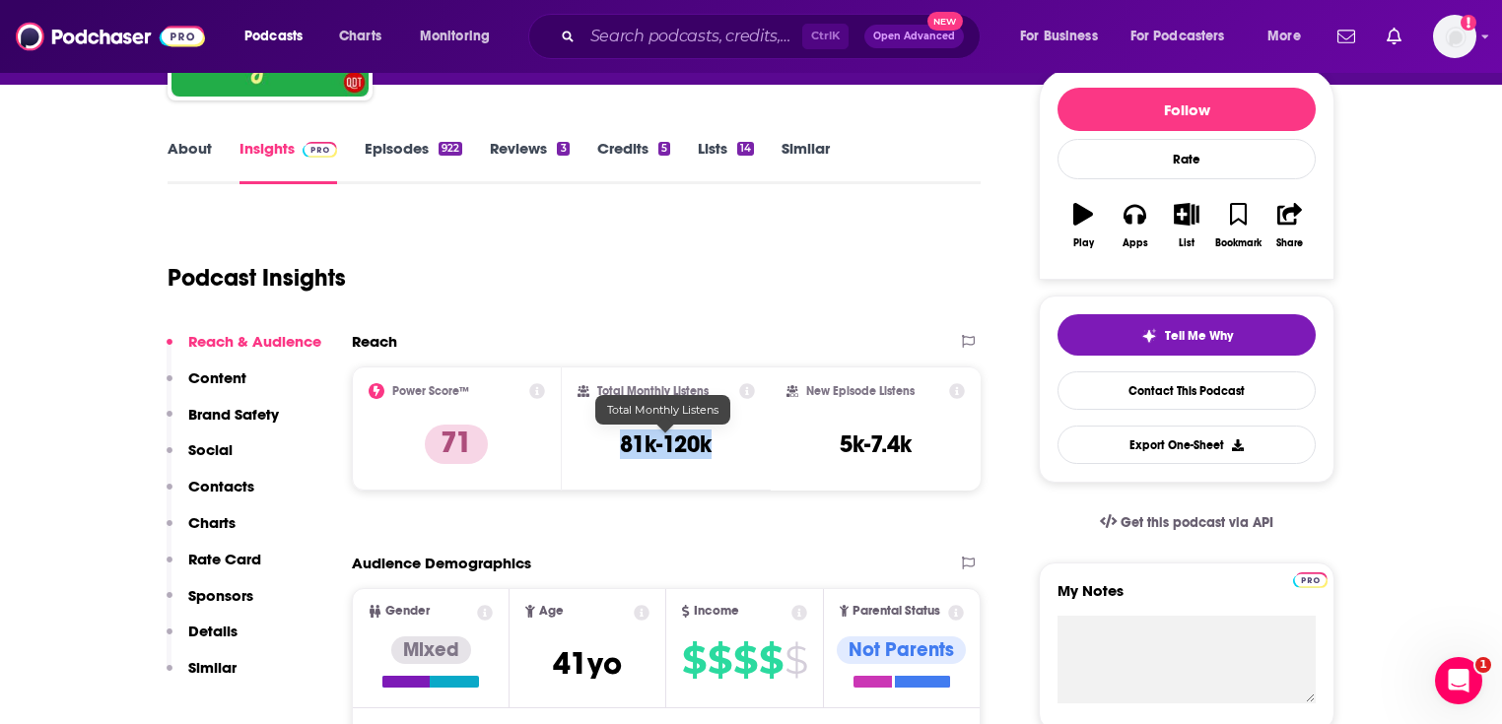
drag, startPoint x: 731, startPoint y: 438, endPoint x: 615, endPoint y: 445, distance: 116.6
click at [615, 445] on div "Total Monthly Listens 81k-120k" at bounding box center [667, 428] width 178 height 91
copy h3 "81k-120k"
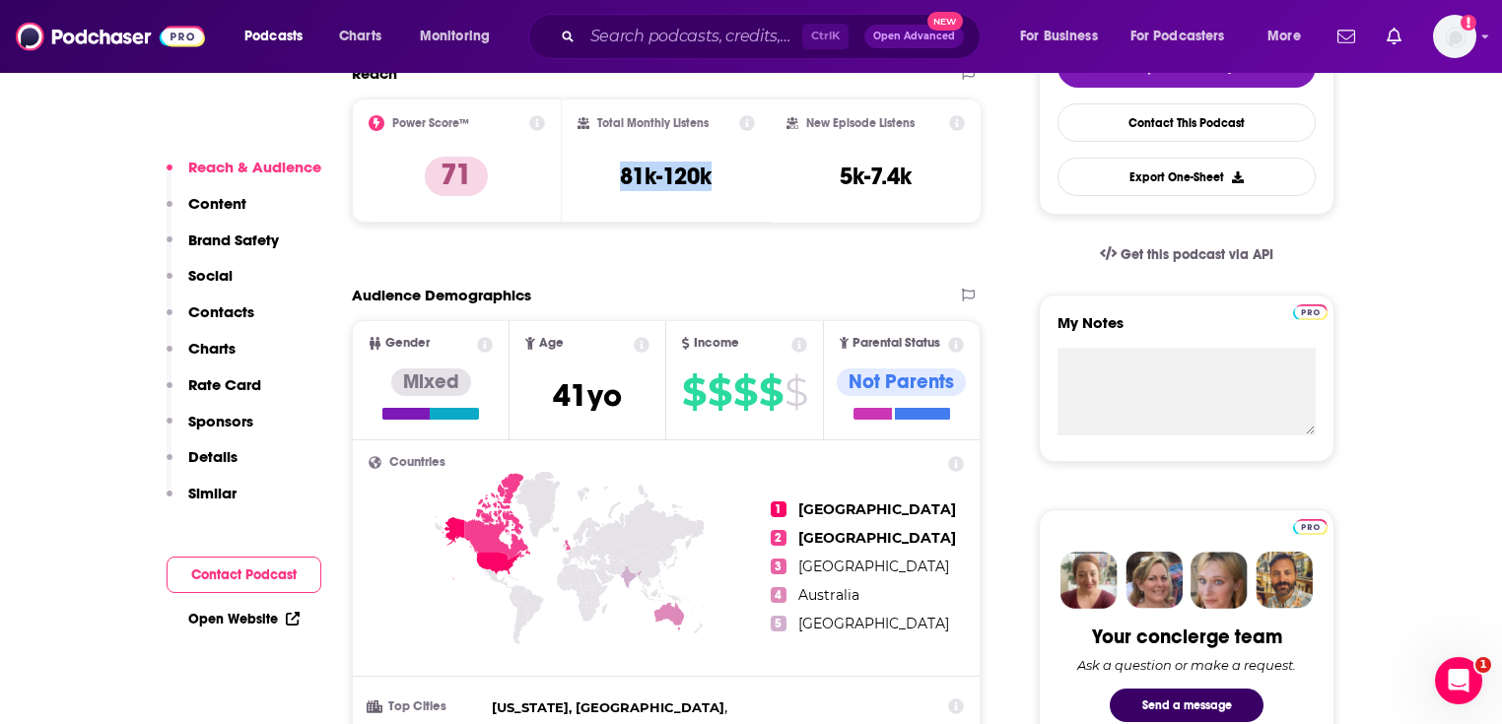
scroll to position [631, 0]
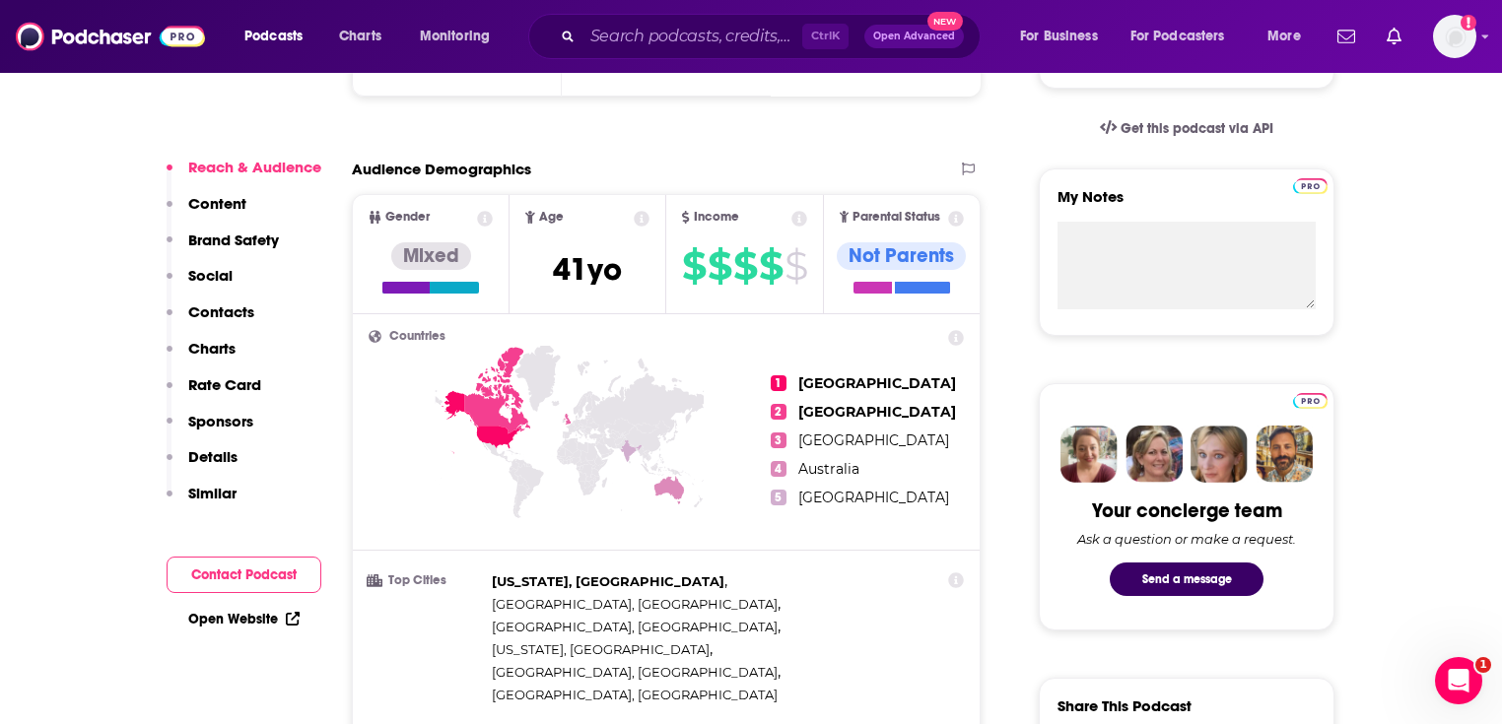
click at [225, 616] on link "Open Website" at bounding box center [243, 619] width 111 height 17
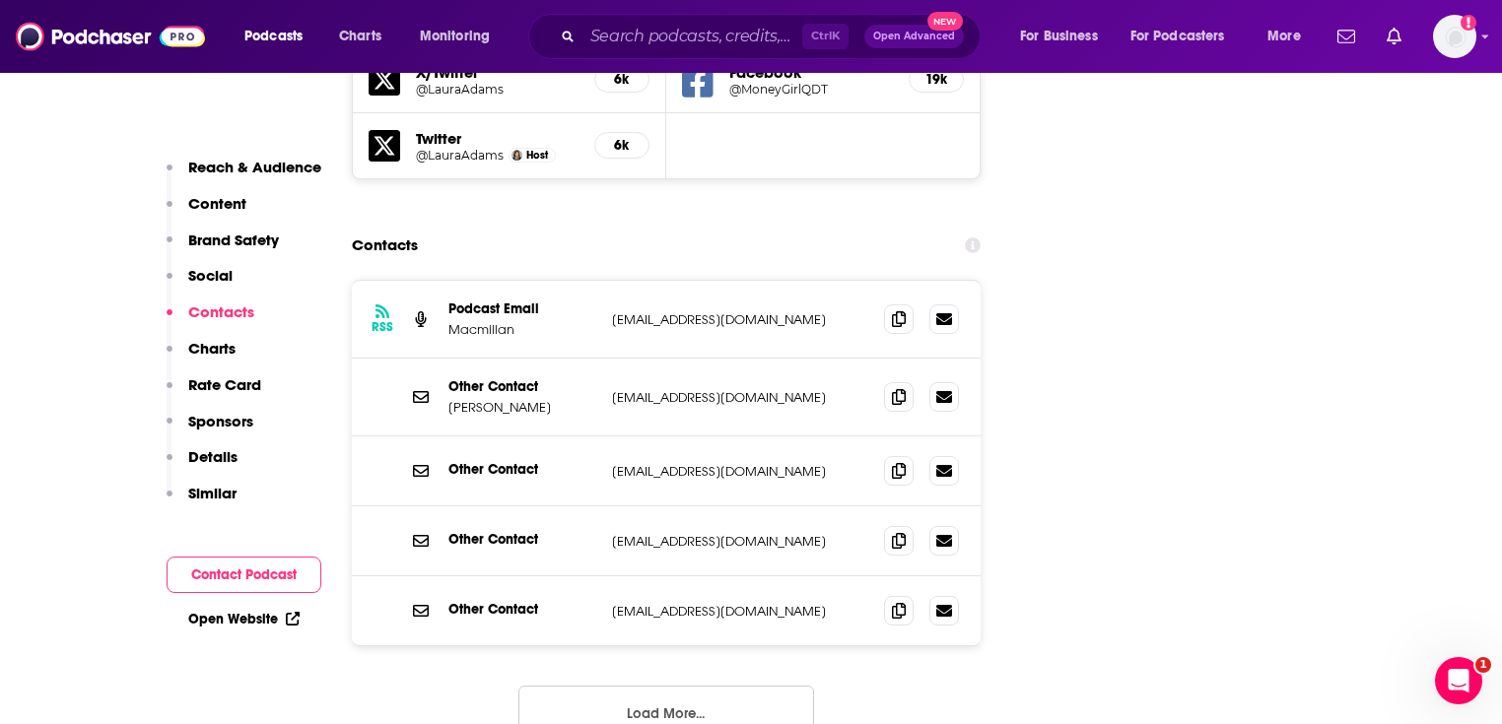
scroll to position [2286, 0]
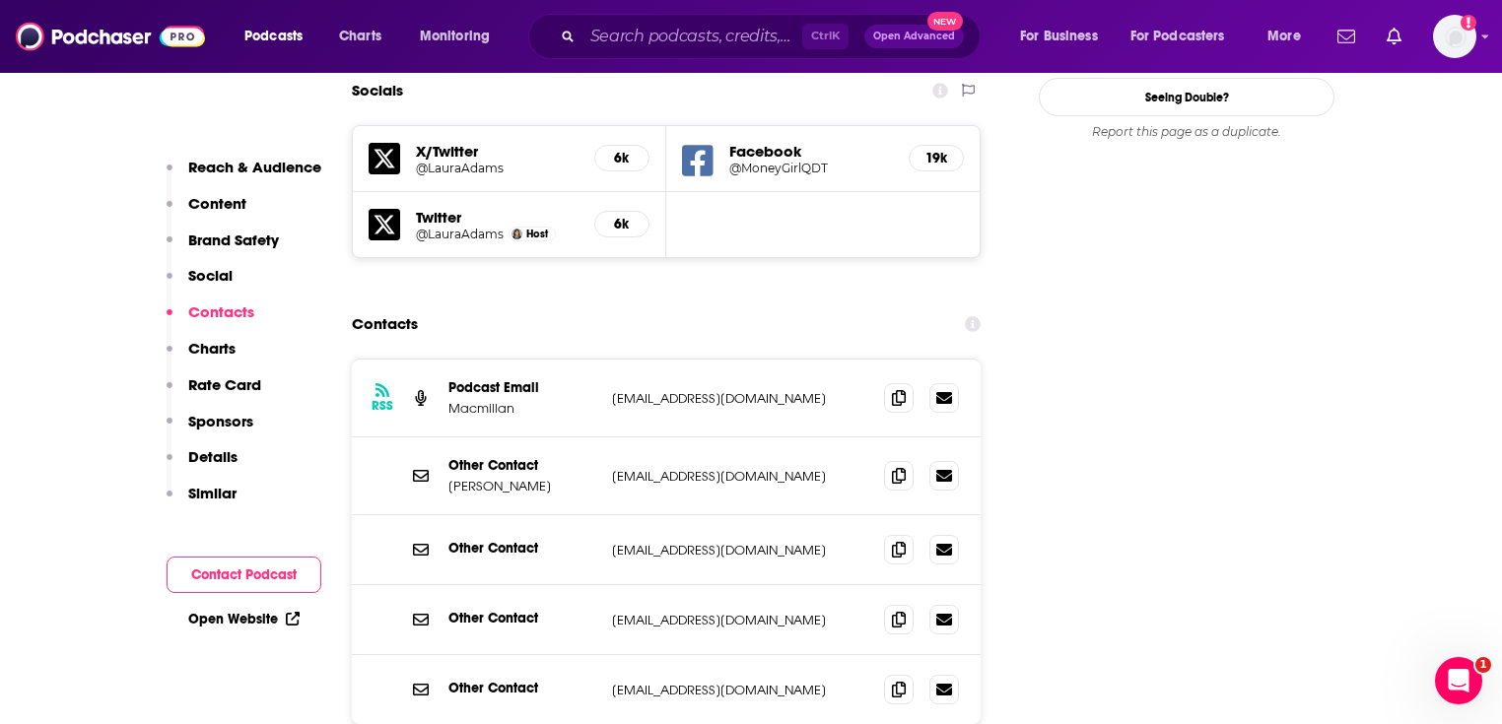
click at [210, 623] on link "Open Website" at bounding box center [243, 619] width 111 height 17
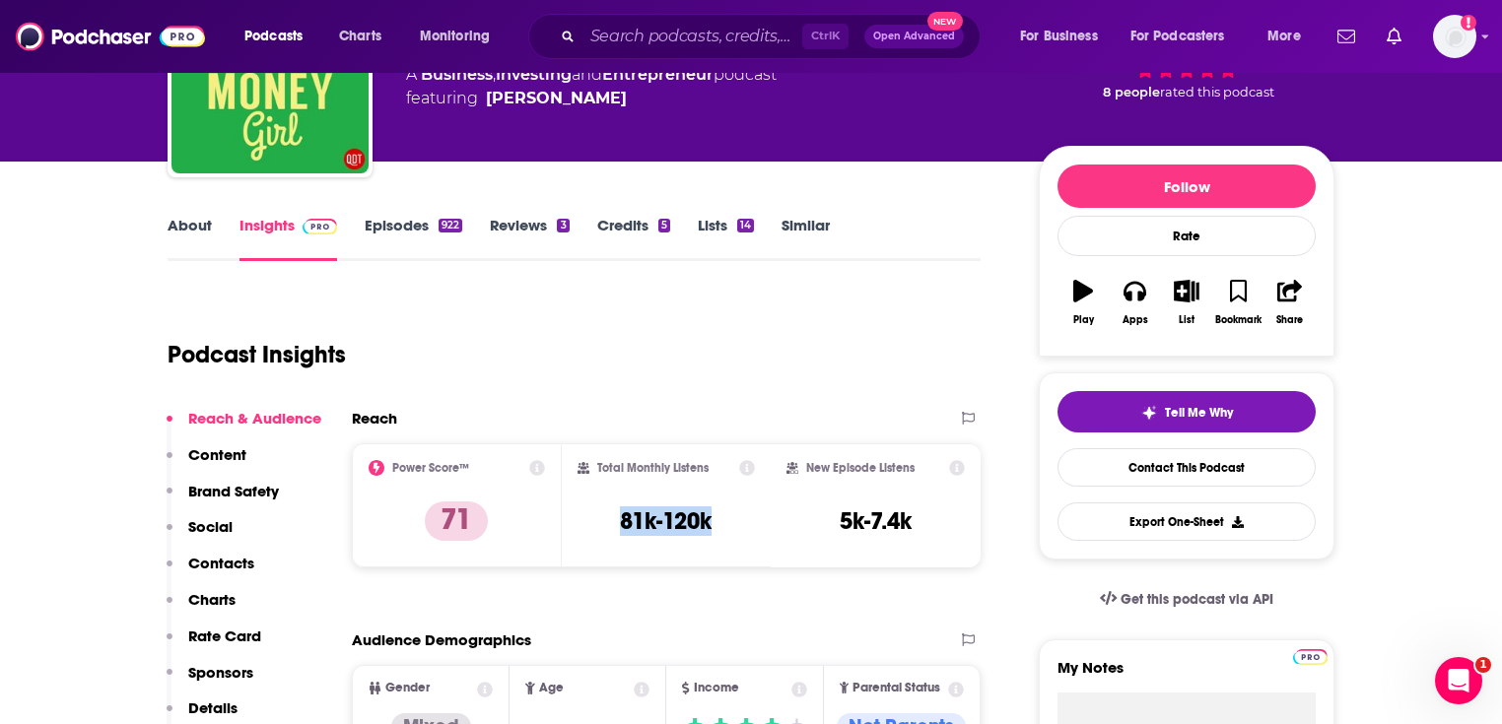
scroll to position [0, 0]
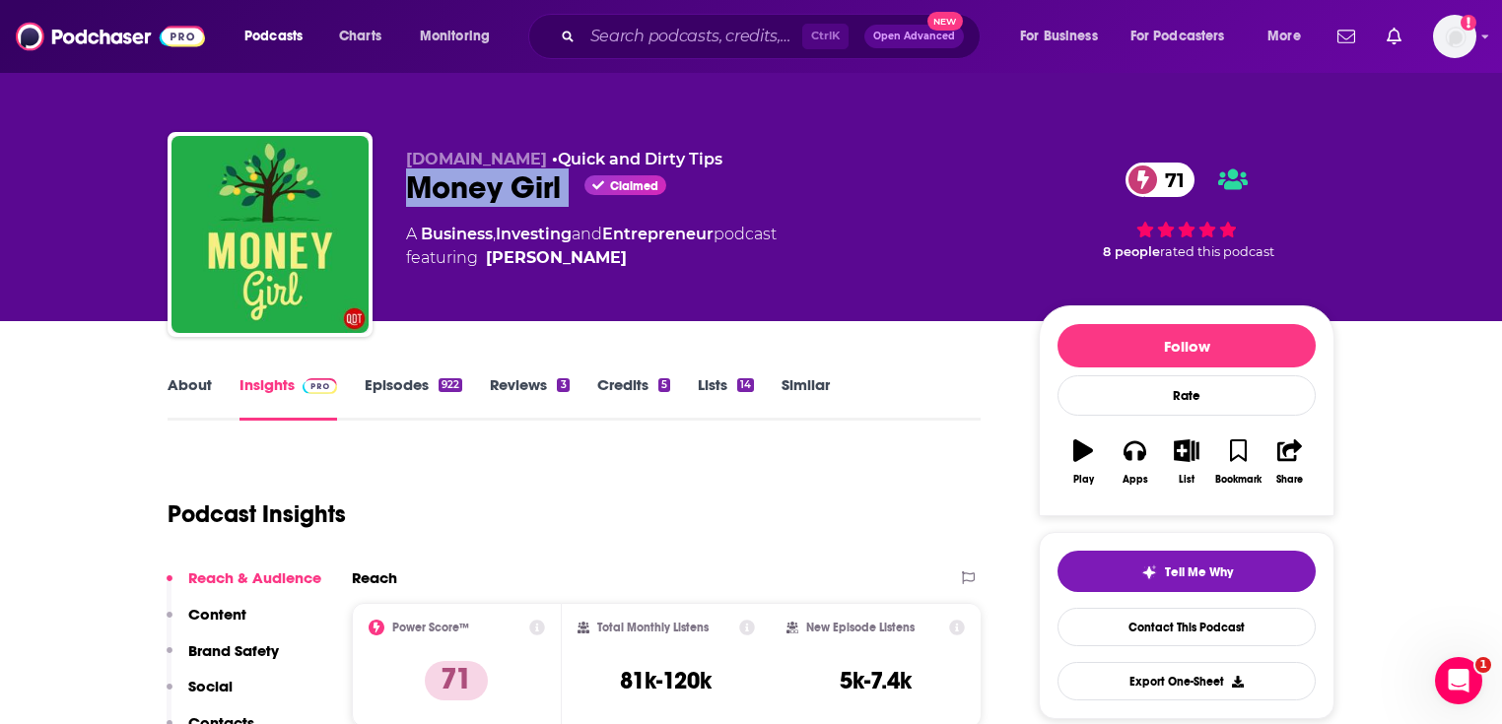
drag, startPoint x: 549, startPoint y: 185, endPoint x: 408, endPoint y: 184, distance: 140.9
click at [408, 184] on div "Money Girl Claimed 71" at bounding box center [706, 188] width 601 height 38
copy div "Money Girl"
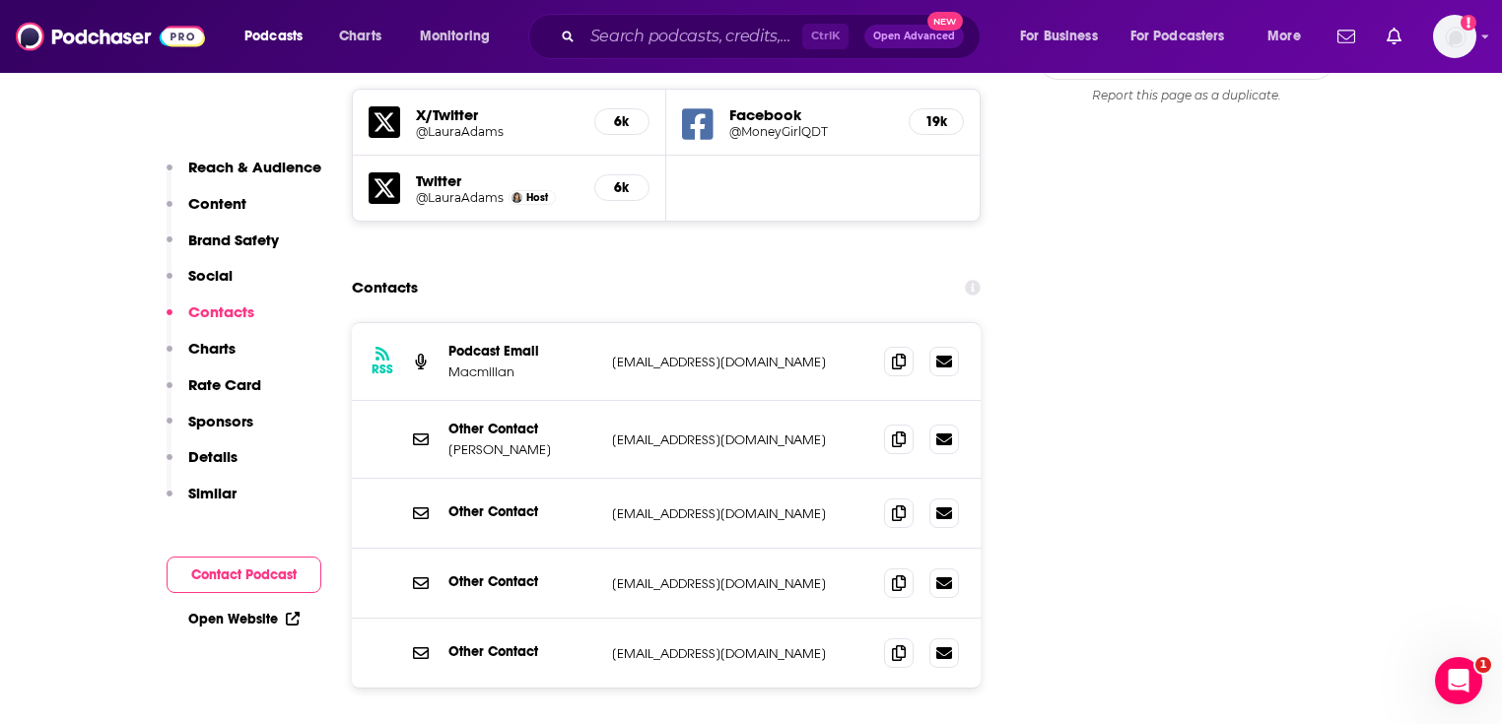
scroll to position [2286, 0]
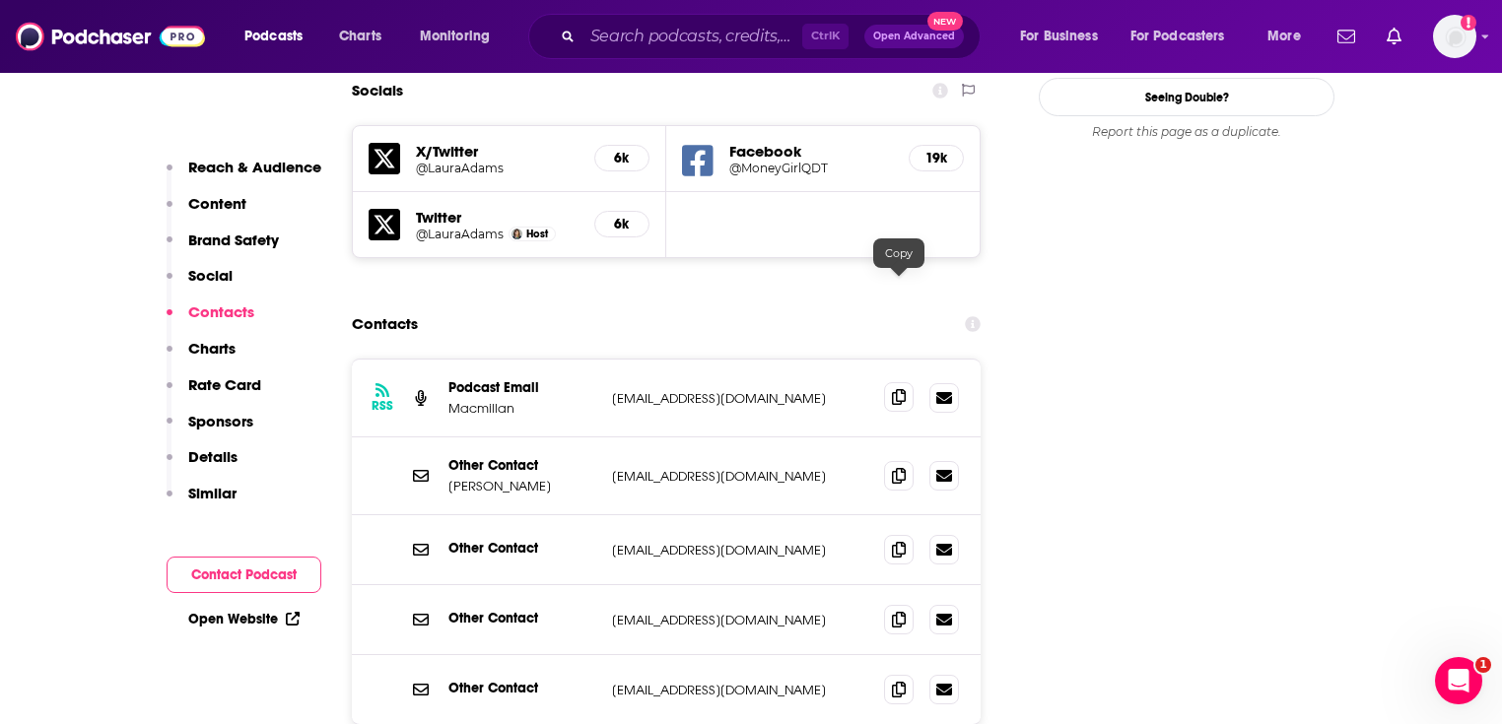
click at [891, 382] on span at bounding box center [899, 397] width 30 height 30
click at [682, 37] on input "Search podcasts, credits, & more..." at bounding box center [692, 37] width 220 height 32
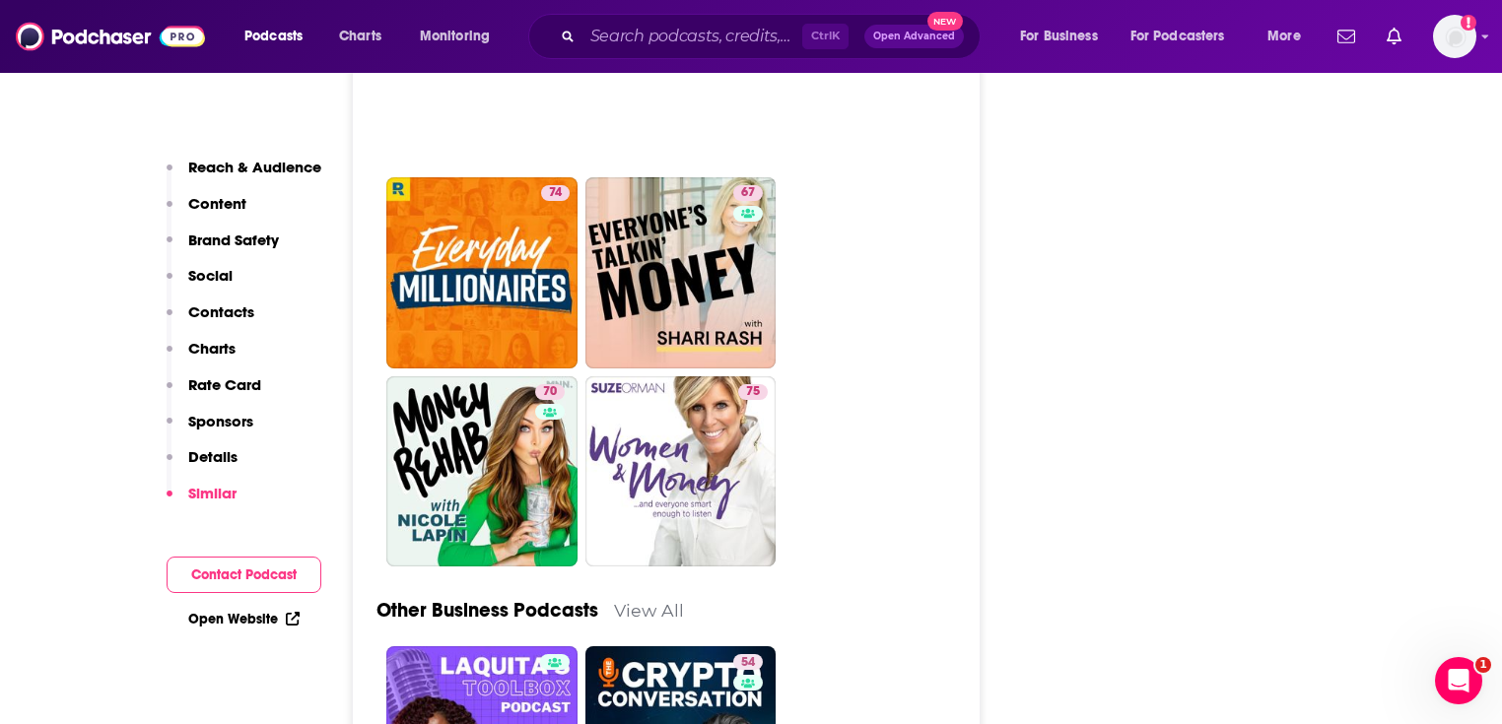
scroll to position [7096, 0]
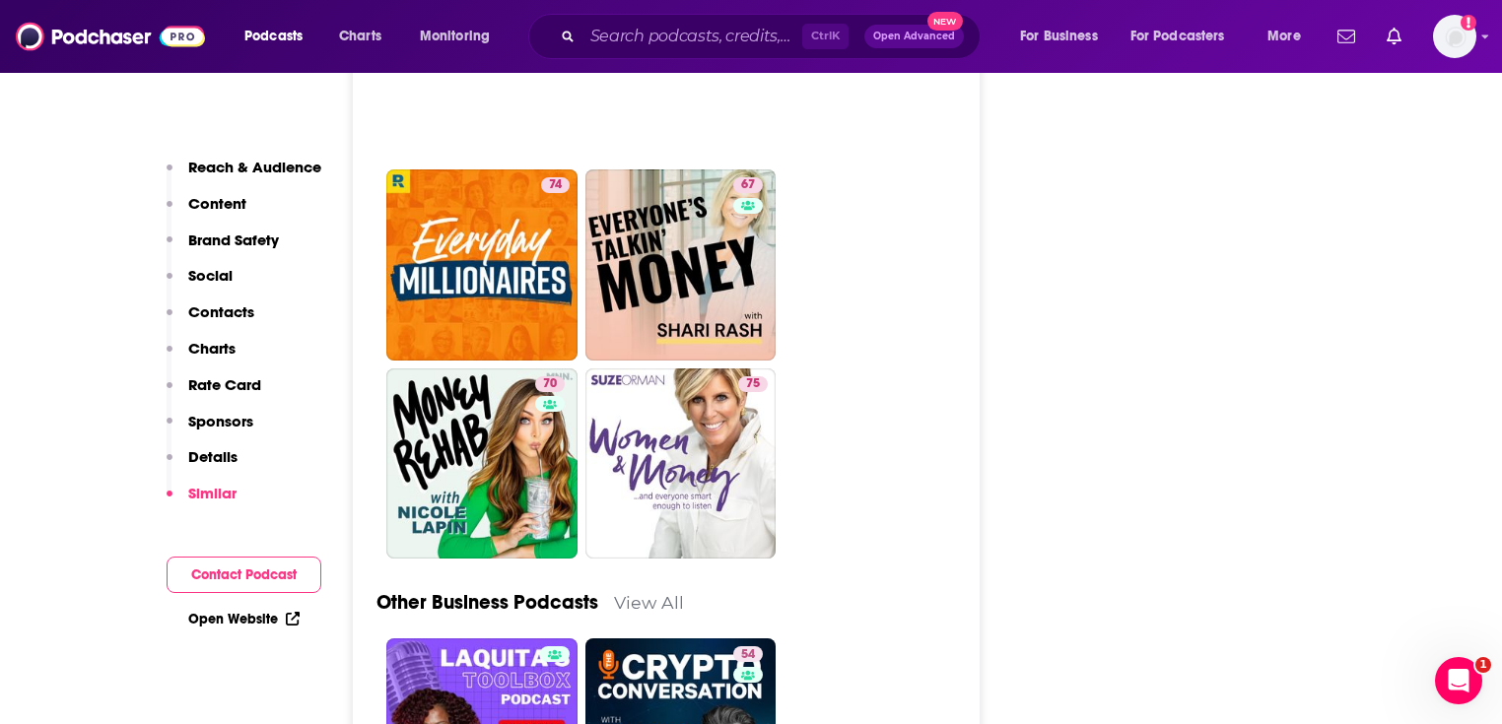
click at [695, 54] on div "Ctrl K Open Advanced New" at bounding box center [754, 36] width 452 height 45
click at [696, 41] on input "Search podcasts, credits, & more..." at bounding box center [692, 37] width 220 height 32
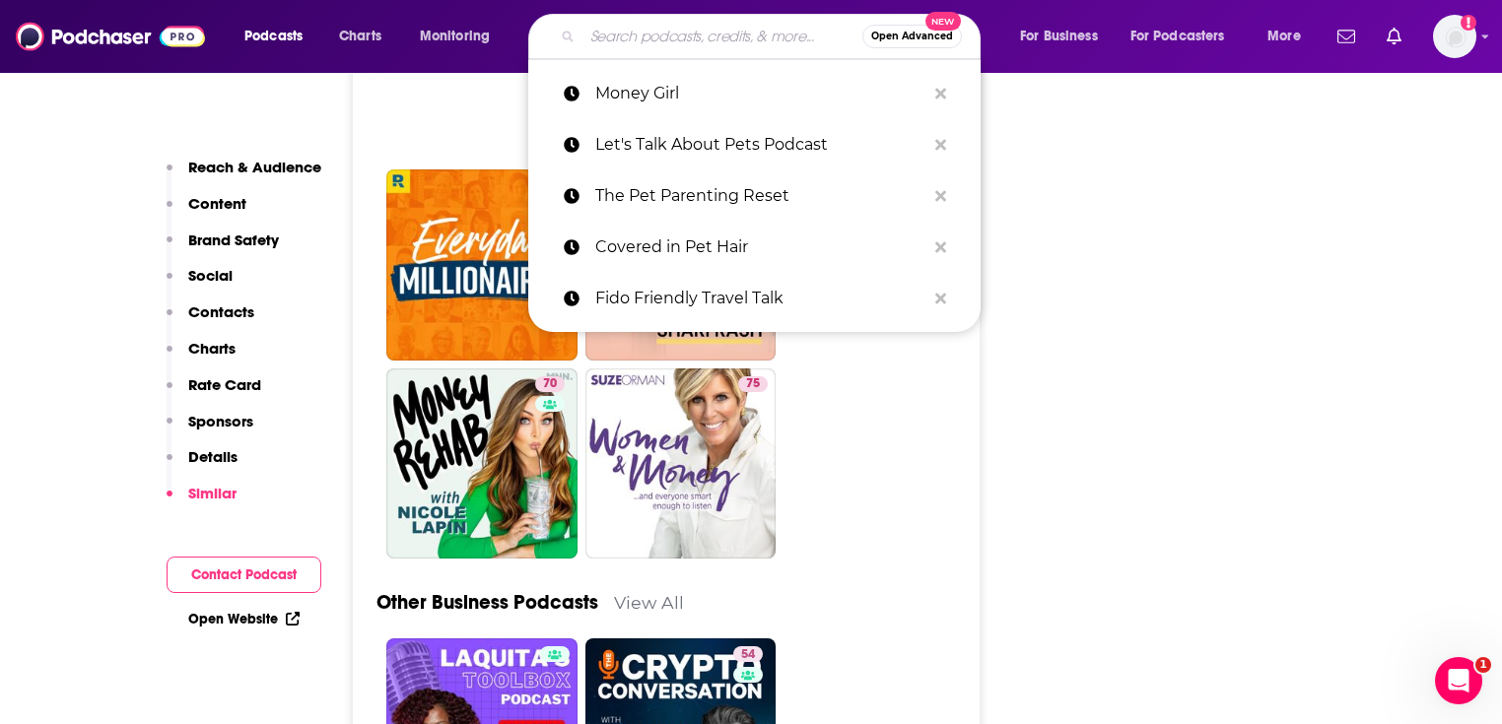
paste input "NerdWallet's Smart Money Podcast"
type input "NerdWallet's Smart Money Podcast"
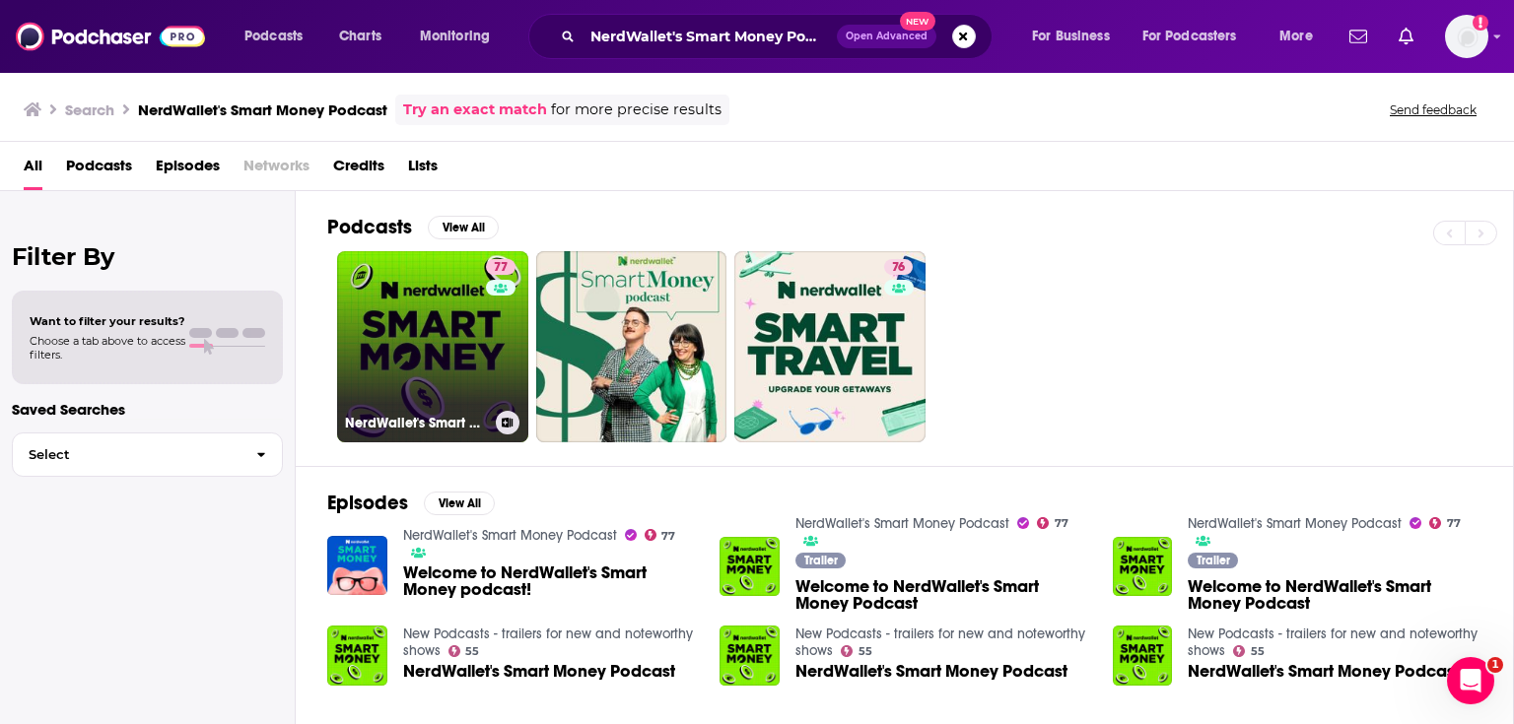
click at [432, 335] on link "77 NerdWallet's Smart Money Podcast" at bounding box center [432, 346] width 191 height 191
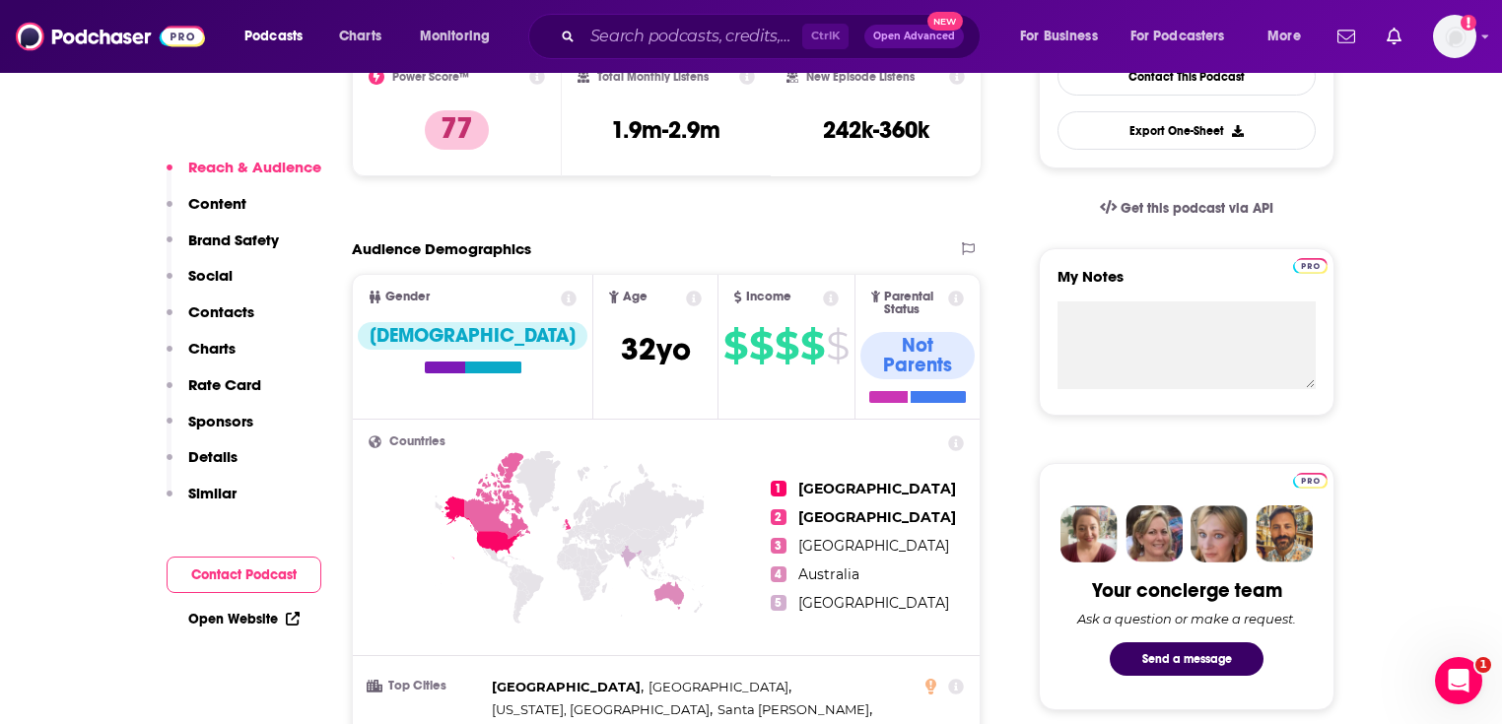
scroll to position [552, 0]
click at [237, 619] on link "Open Website" at bounding box center [243, 619] width 111 height 17
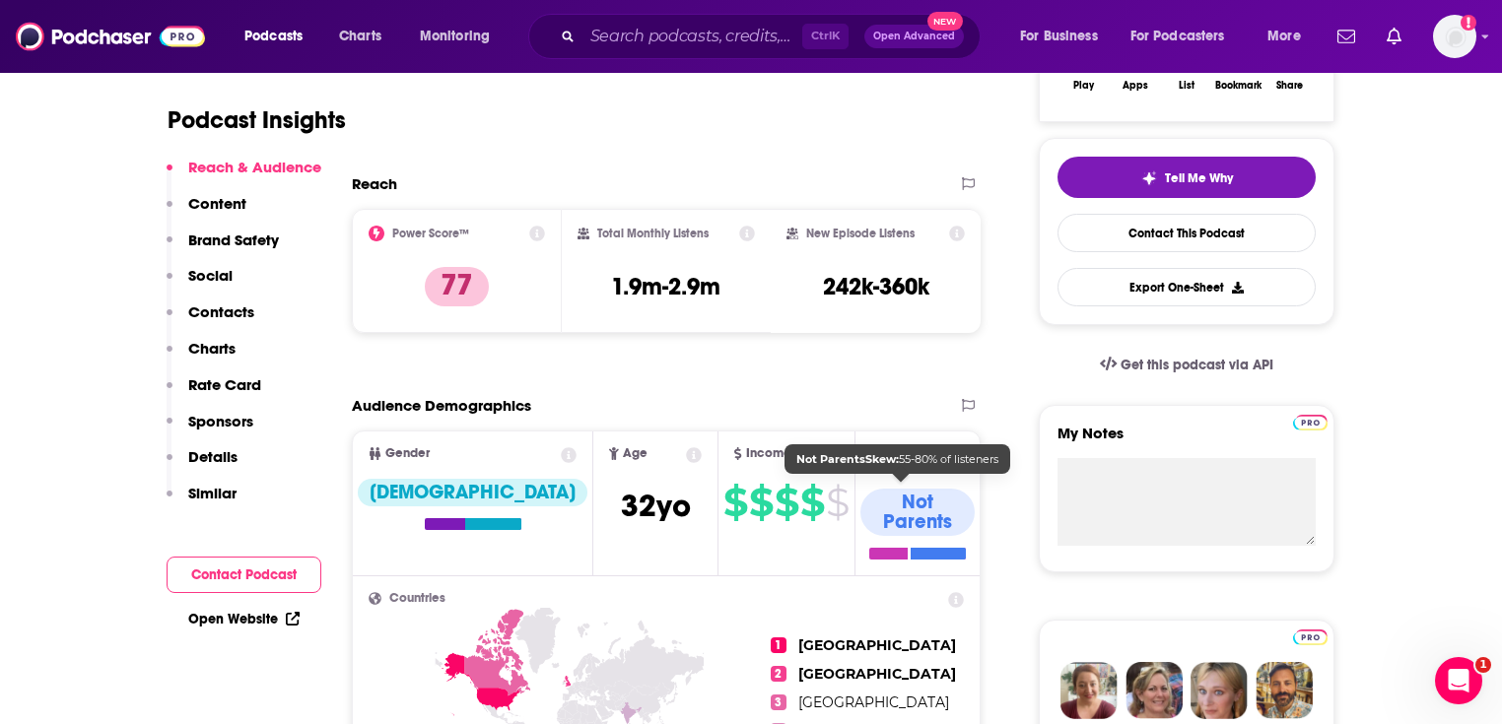
scroll to position [394, 0]
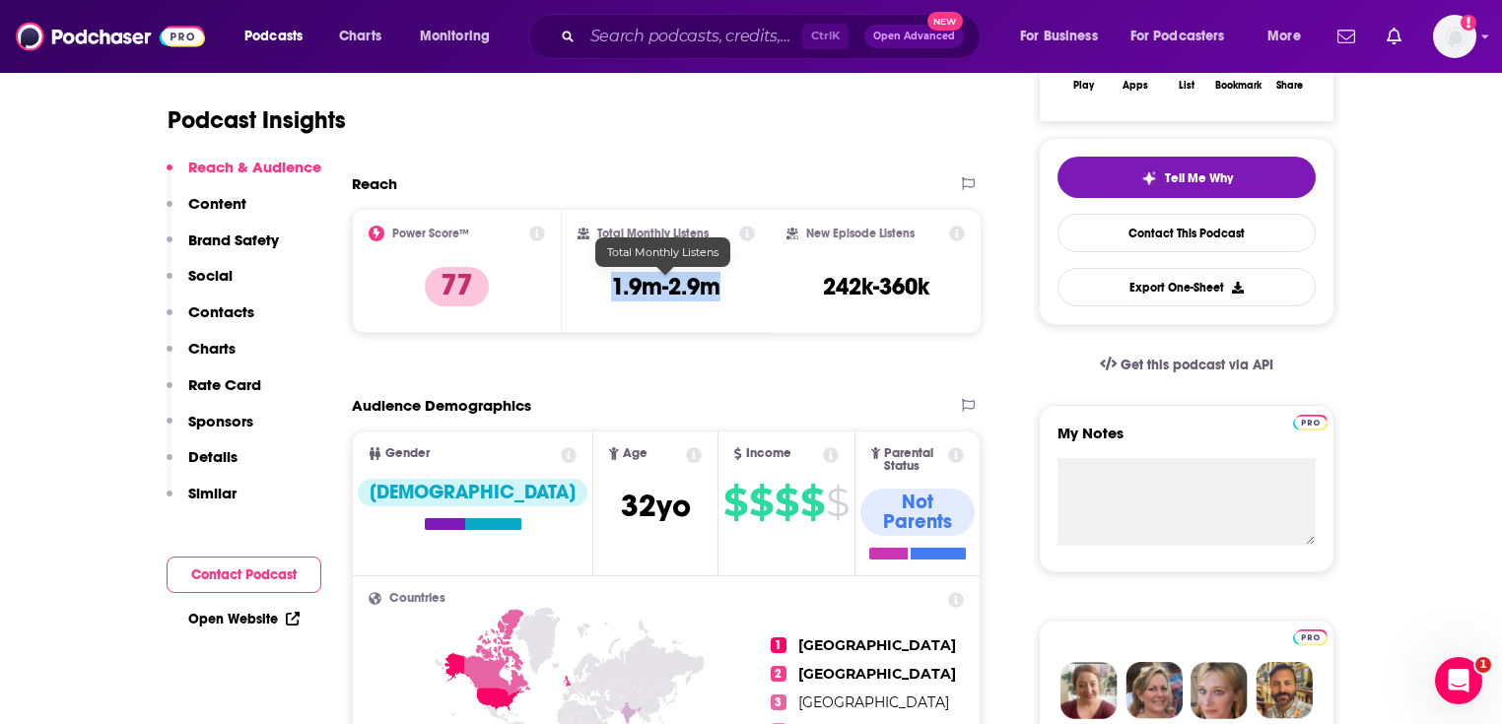
drag, startPoint x: 706, startPoint y: 288, endPoint x: 598, endPoint y: 286, distance: 107.4
click at [598, 286] on div "Total Monthly Listens 1.9m-2.9m" at bounding box center [667, 271] width 178 height 91
copy h3 "1.9m-2.9m"
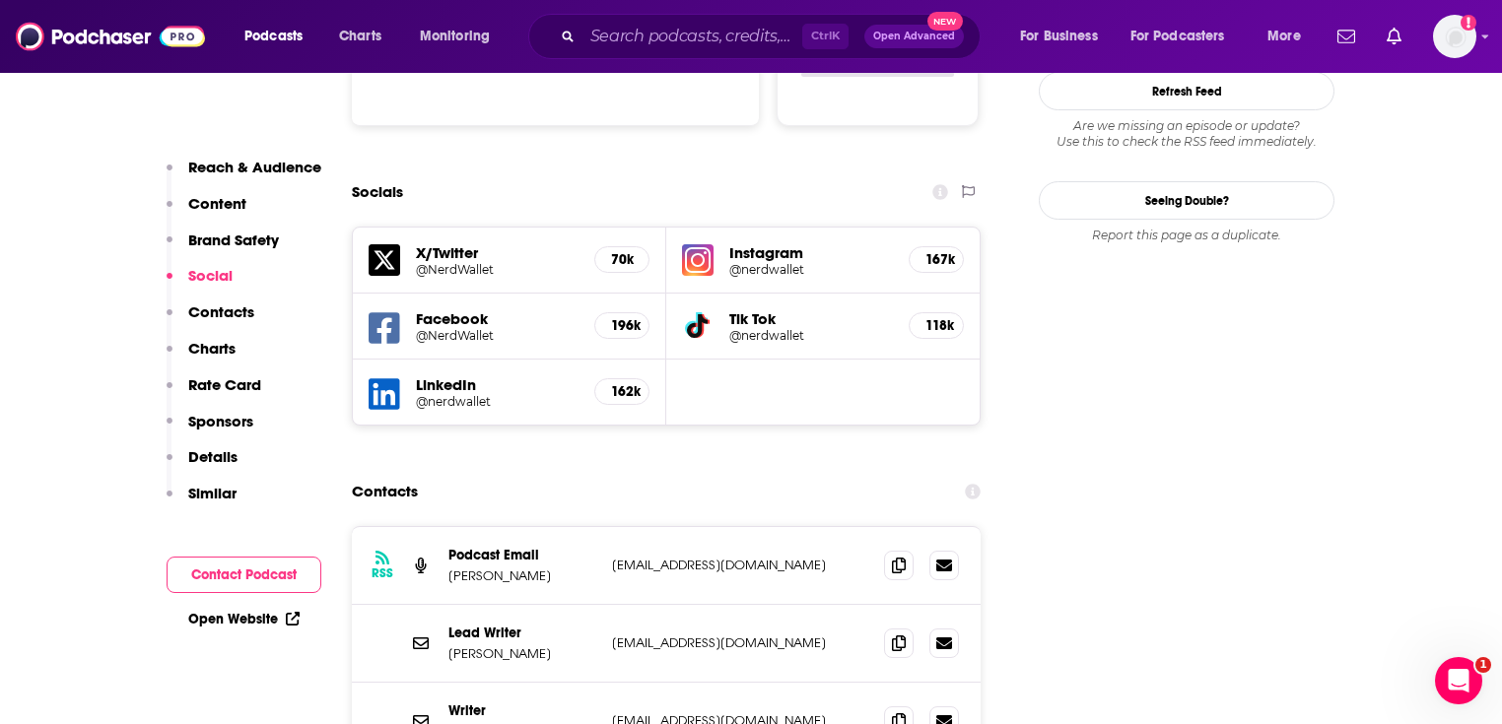
scroll to position [2365, 0]
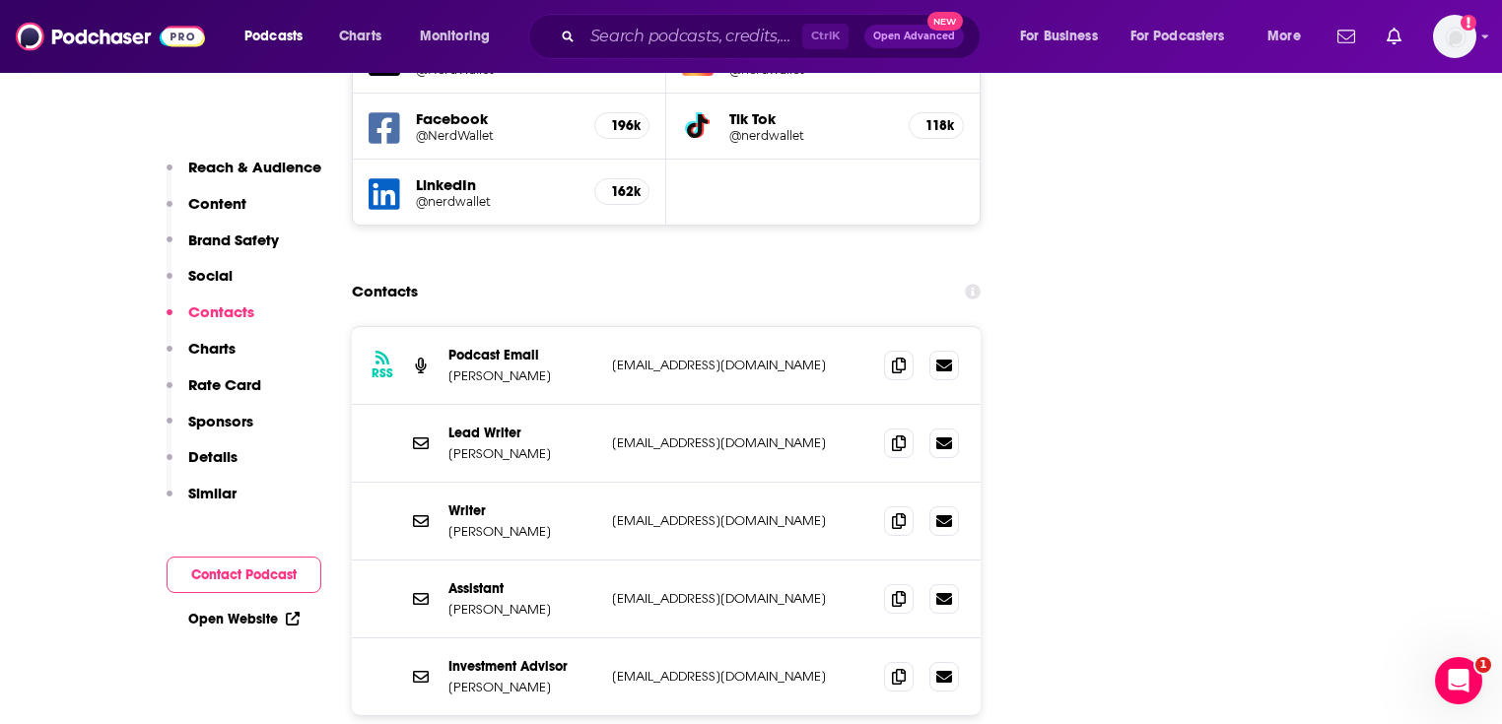
drag, startPoint x: 592, startPoint y: 61, endPoint x: 637, endPoint y: 36, distance: 50.7
click at [592, 59] on div "Podcasts Charts Monitoring Ctrl K Open Advanced New For Business For Podcasters…" at bounding box center [751, 36] width 1502 height 73
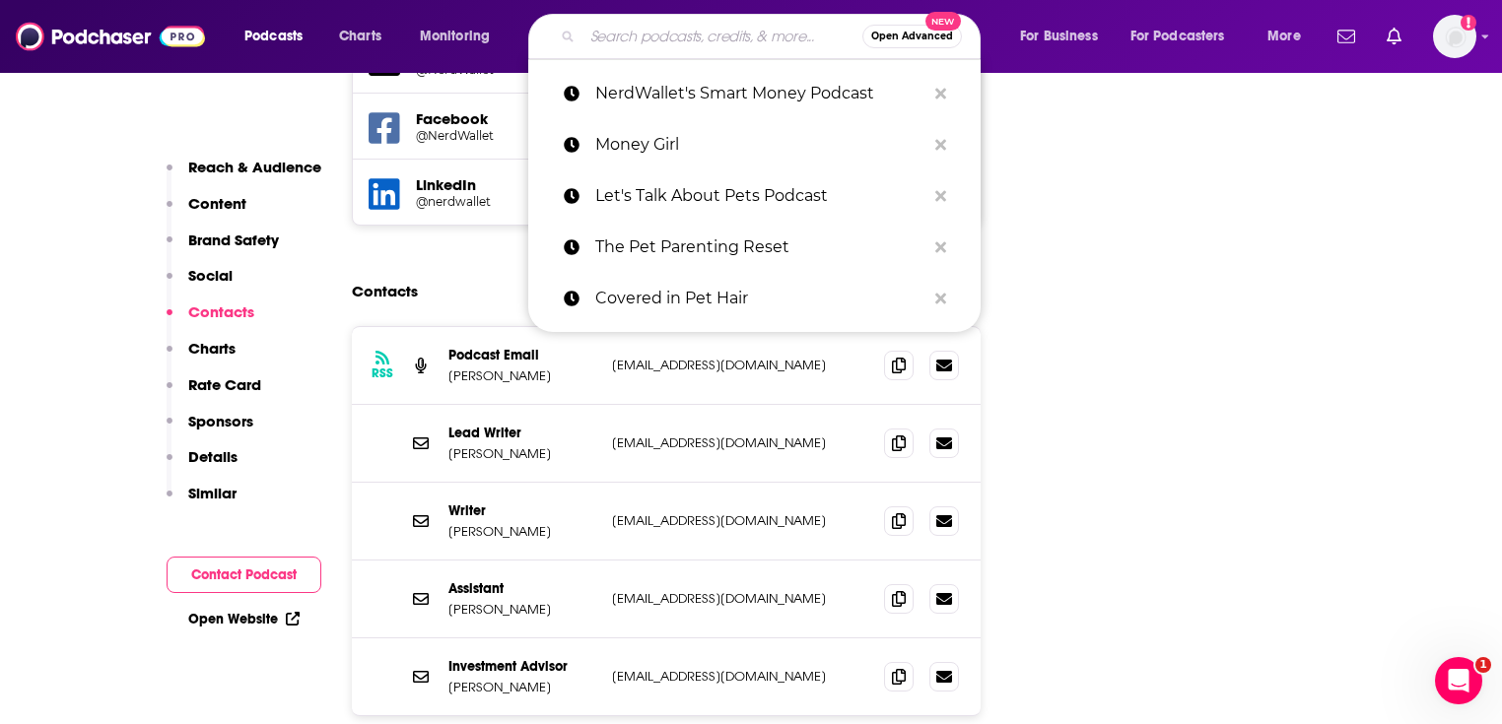
click at [637, 36] on input "Search podcasts, credits, & more..." at bounding box center [722, 37] width 280 height 32
paste input "How to Money"
type input "How to Money"
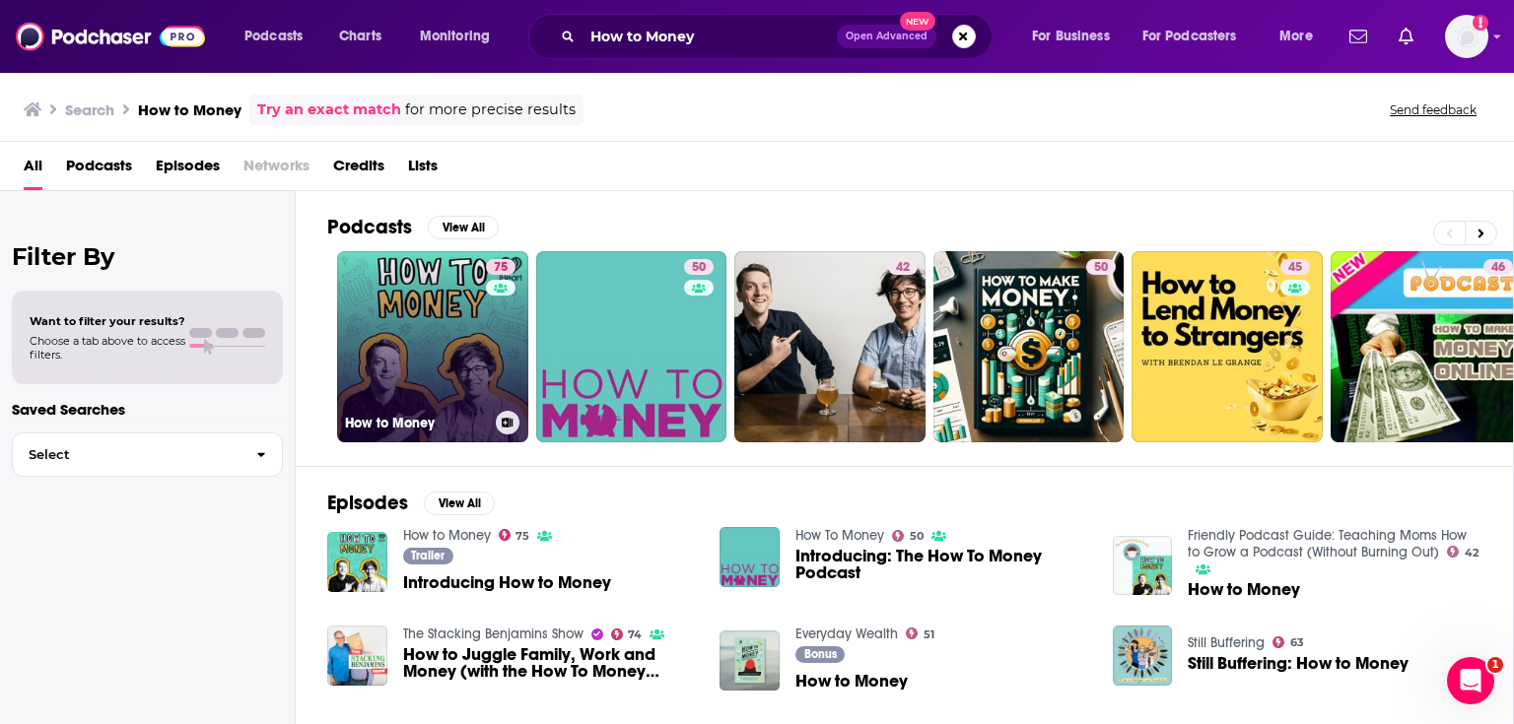
click at [452, 319] on link "75 How to Money" at bounding box center [432, 346] width 191 height 191
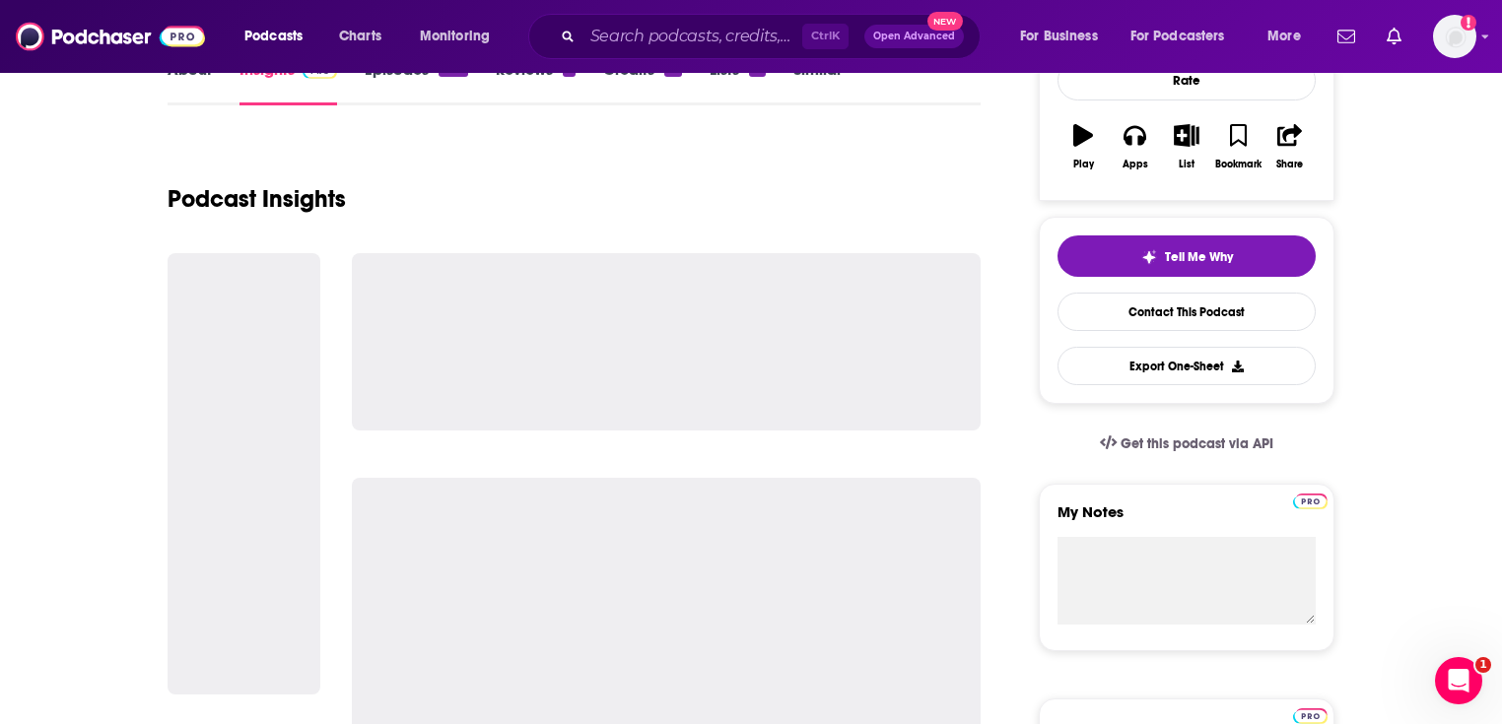
scroll to position [552, 0]
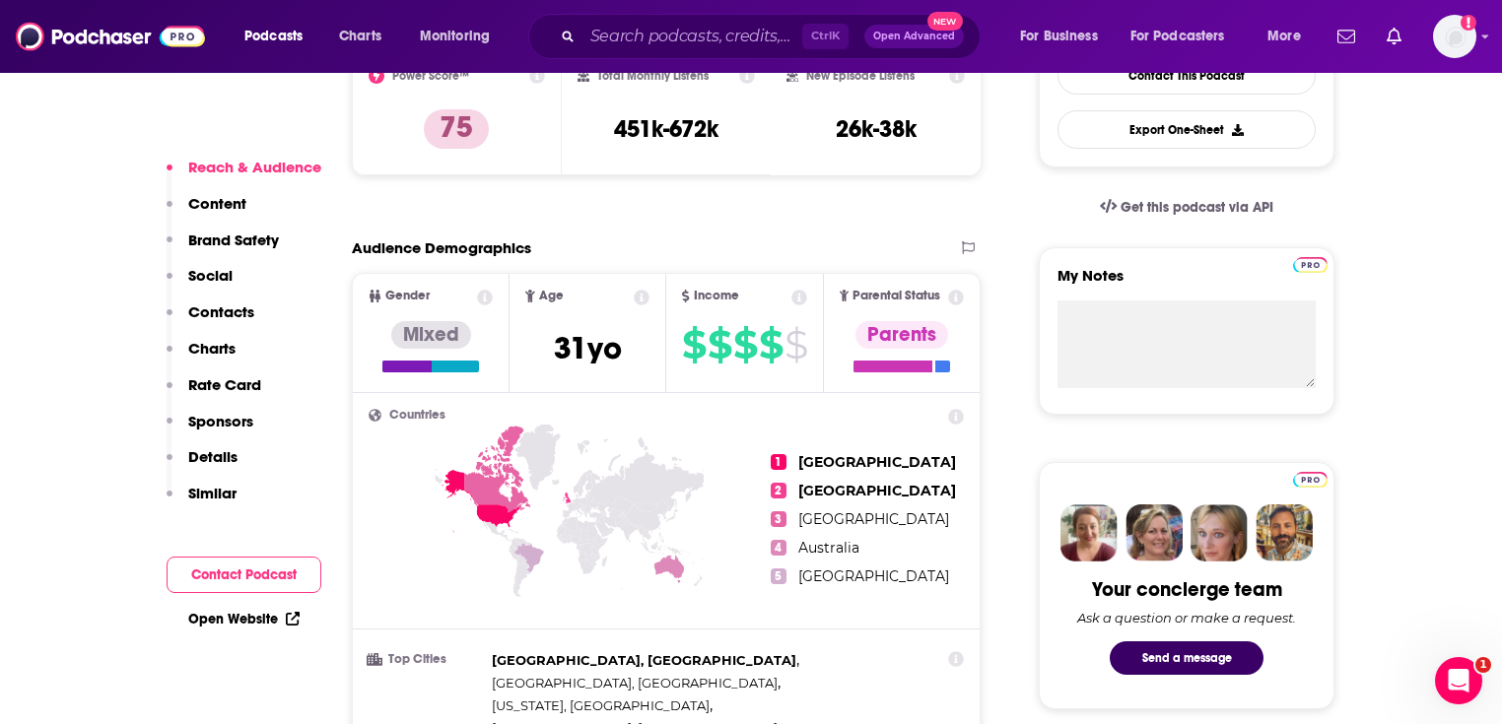
click at [245, 623] on link "Open Website" at bounding box center [243, 619] width 111 height 17
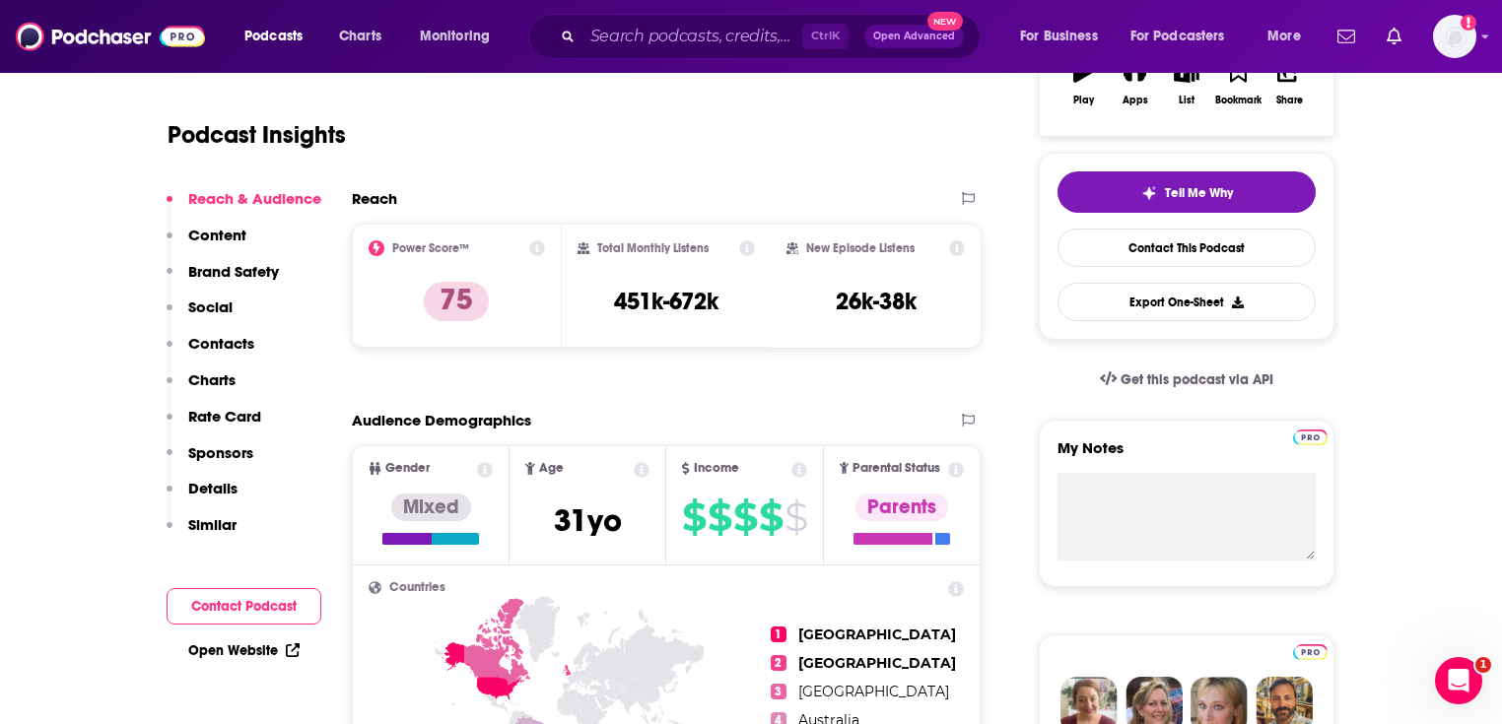
scroll to position [315, 0]
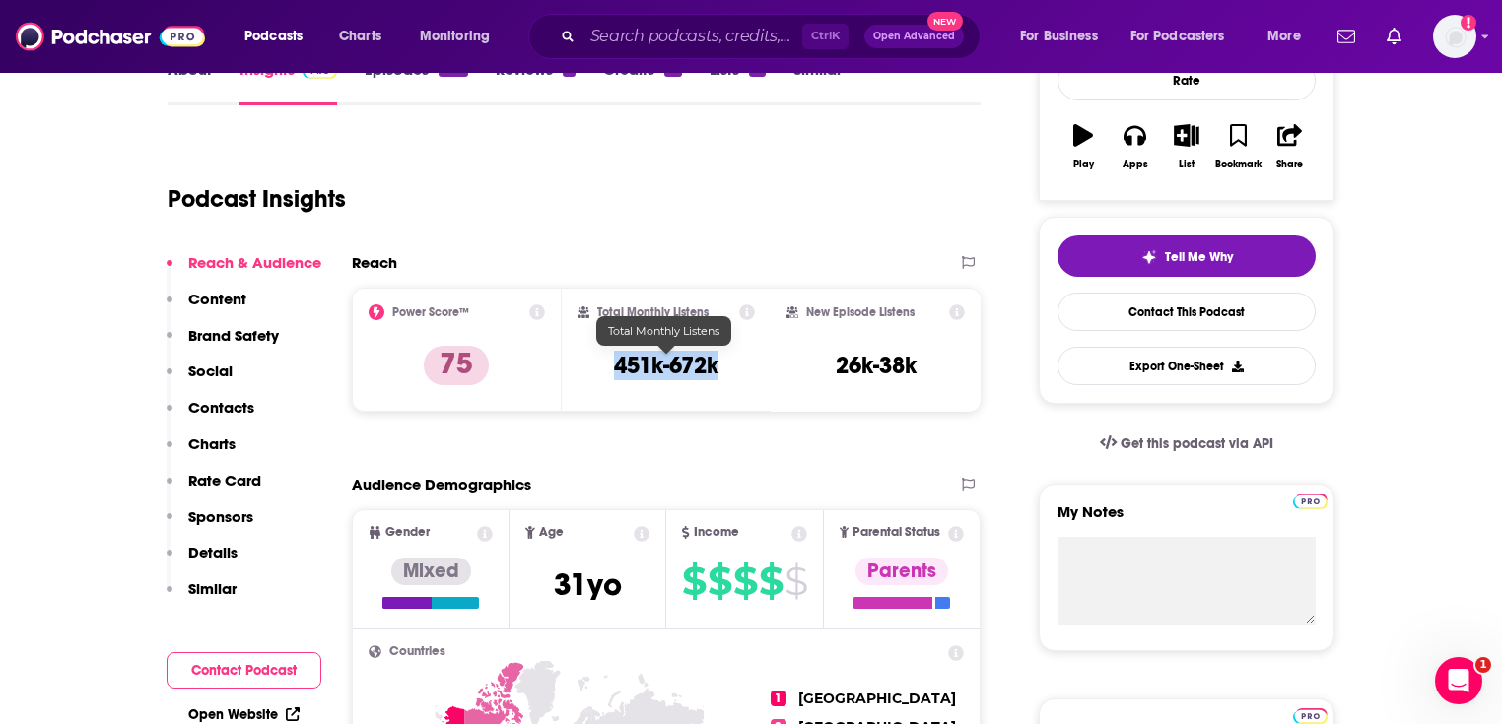
drag, startPoint x: 643, startPoint y: 353, endPoint x: 601, endPoint y: 345, distance: 42.1
click at [573, 355] on div "Total Monthly Listens 451k-672k" at bounding box center [667, 350] width 210 height 124
click at [688, 384] on div "Total Monthly Listens 451k-672k" at bounding box center [667, 350] width 178 height 91
drag, startPoint x: 722, startPoint y: 374, endPoint x: 615, endPoint y: 369, distance: 107.5
click at [615, 369] on div "Total Monthly Listens 451k-672k" at bounding box center [667, 350] width 178 height 91
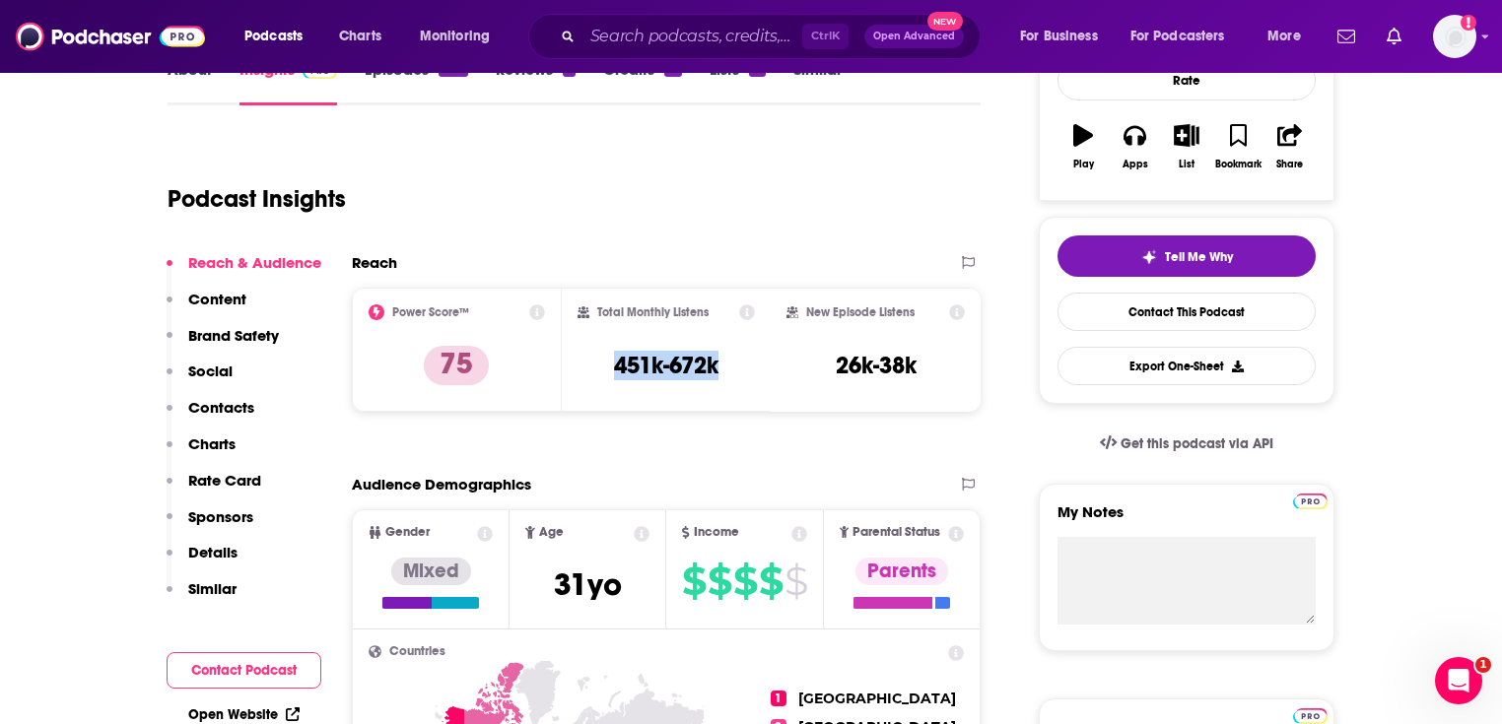
copy h3 "451k-672k"
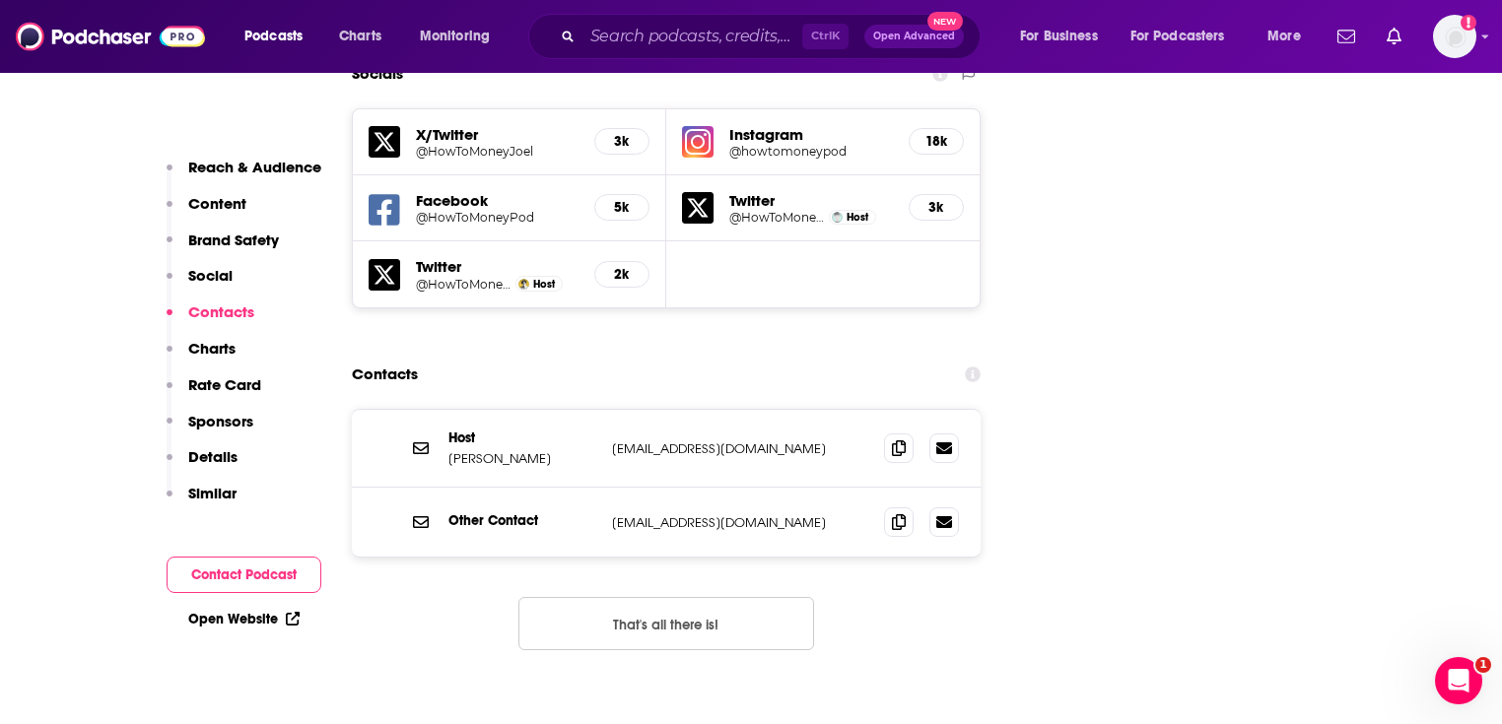
scroll to position [2365, 0]
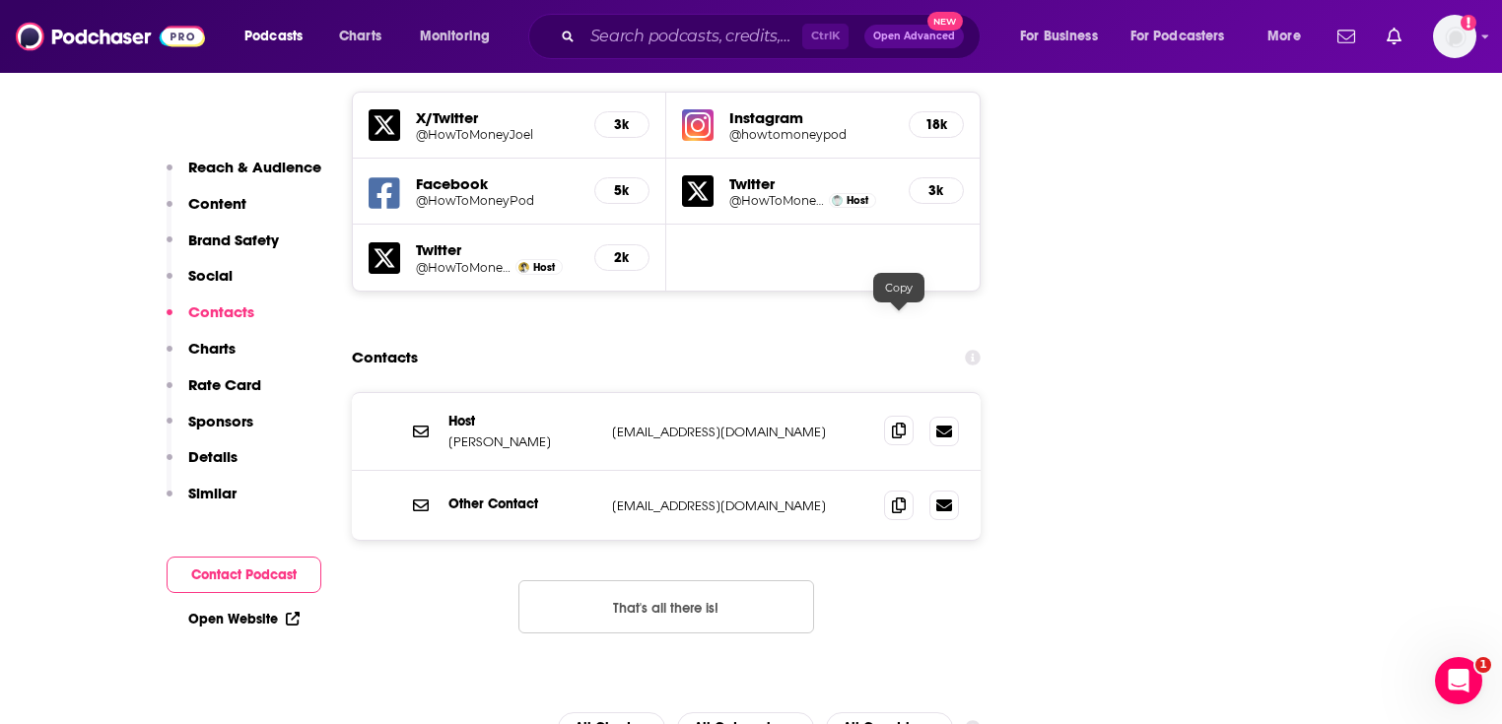
click at [895, 416] on span at bounding box center [899, 431] width 30 height 30
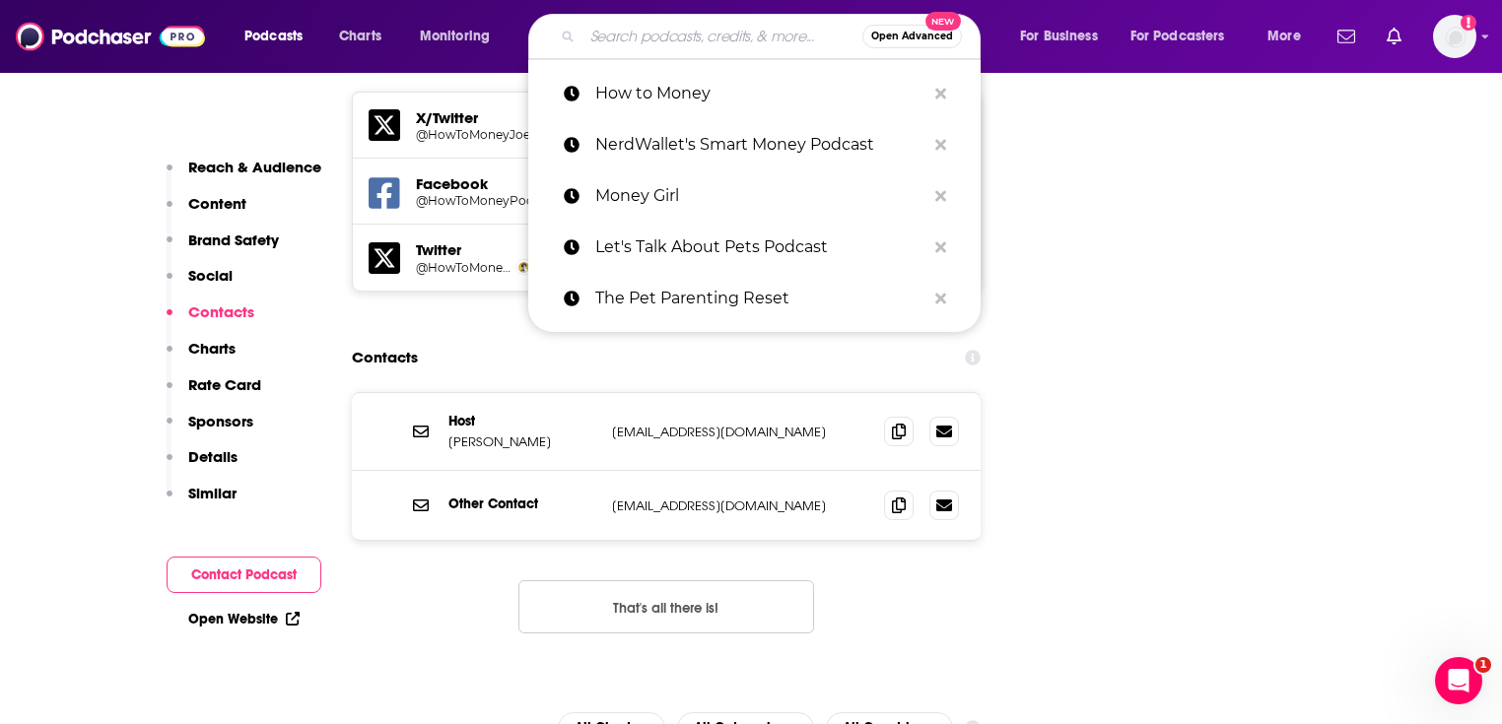
click at [616, 24] on input "Search podcasts, credits, & more..." at bounding box center [722, 37] width 280 height 32
paste input ""All the Hacks with Chris Hutchins All the Hacks with Chris Hutchins""
type input ""All the Hacks with Chris Hutchins All the Hacks with Chris Hutchins""
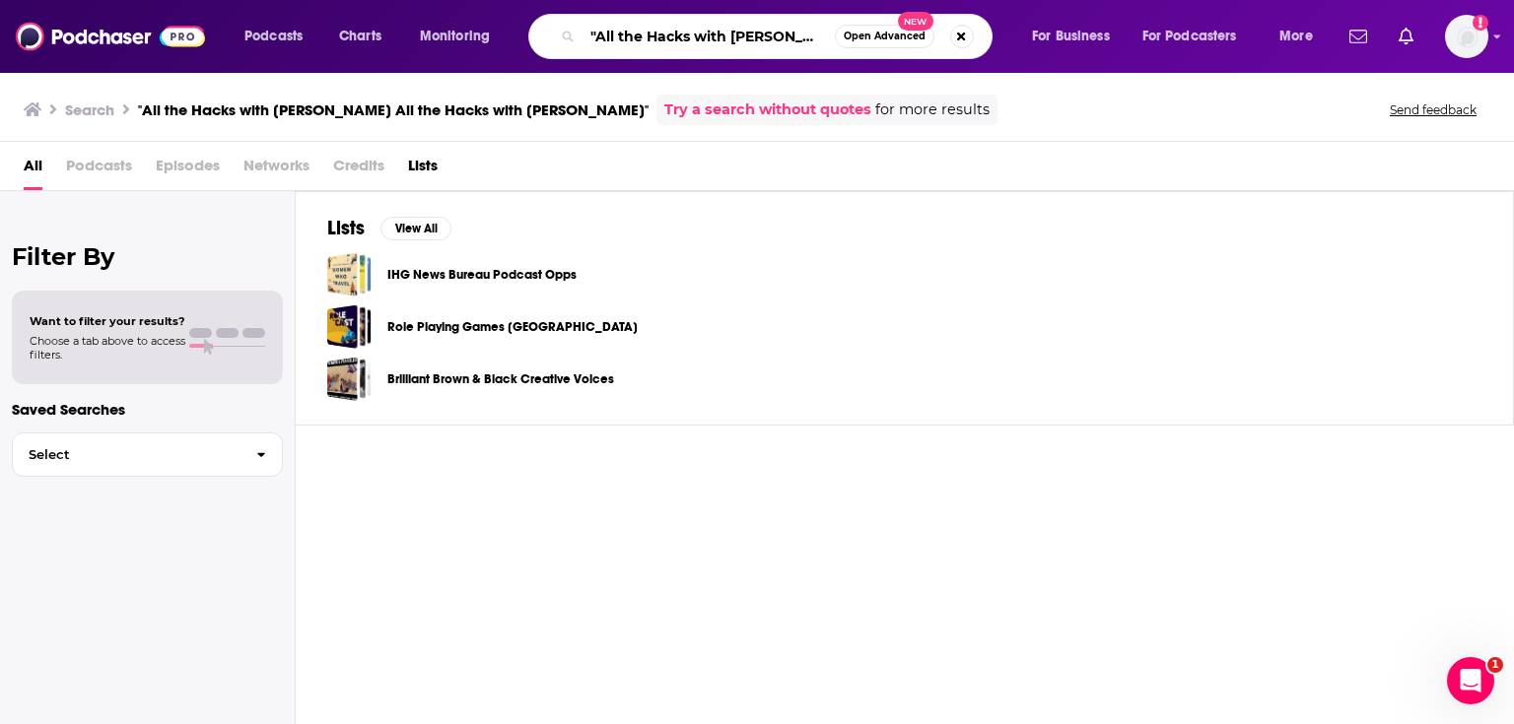
click at [669, 42] on input ""All the Hacks with Chris Hutchins All the Hacks with Chris Hutchins"" at bounding box center [708, 37] width 252 height 32
paste input "Search podcasts, credits, & more..."
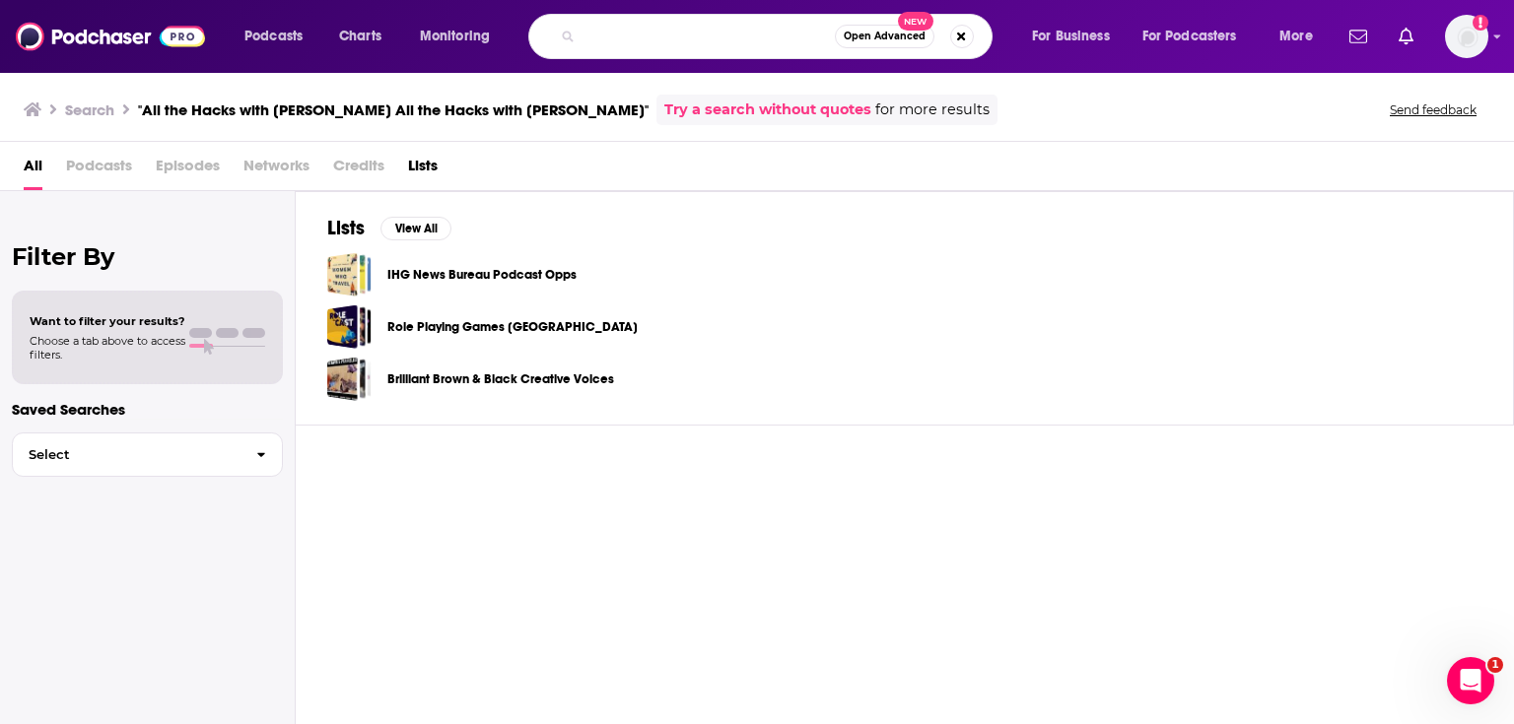
drag, startPoint x: 658, startPoint y: 34, endPoint x: 572, endPoint y: 35, distance: 86.7
click at [572, 35] on div ""All the Hacks with Chris Hutchins All the Hacks with Chris Hutchins Open Advan…" at bounding box center [760, 36] width 464 height 45
click at [692, 35] on input ""All the Hacks with Chris Hutchins All the Hacks with Chris Hutchins" at bounding box center [708, 37] width 252 height 32
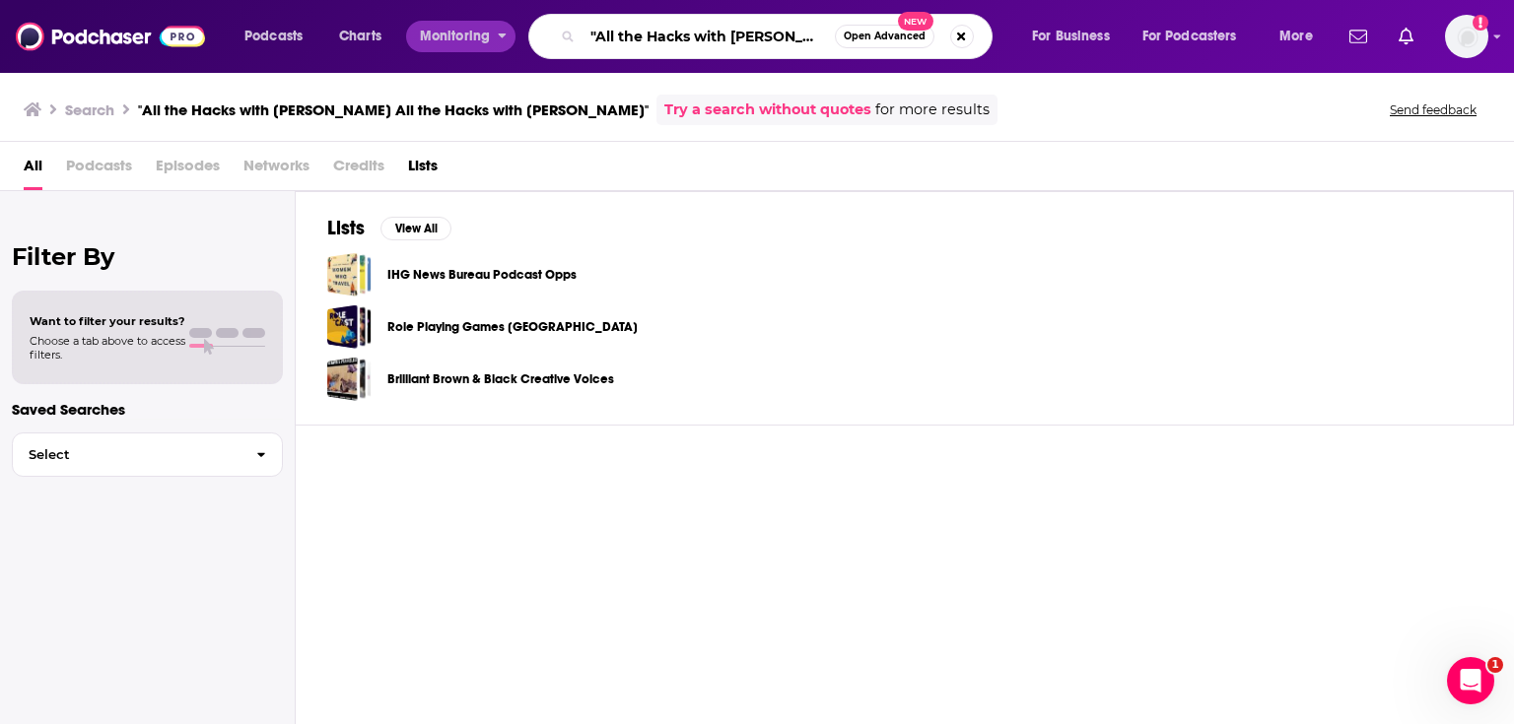
drag, startPoint x: 672, startPoint y: 35, endPoint x: 411, endPoint y: 41, distance: 261.2
click at [411, 41] on div "Podcasts Charts Monitoring "All the Hacks with Chris Hutchins All the Hacks wit…" at bounding box center [781, 36] width 1101 height 45
type input "All the Hacks with Chris Hutchins"
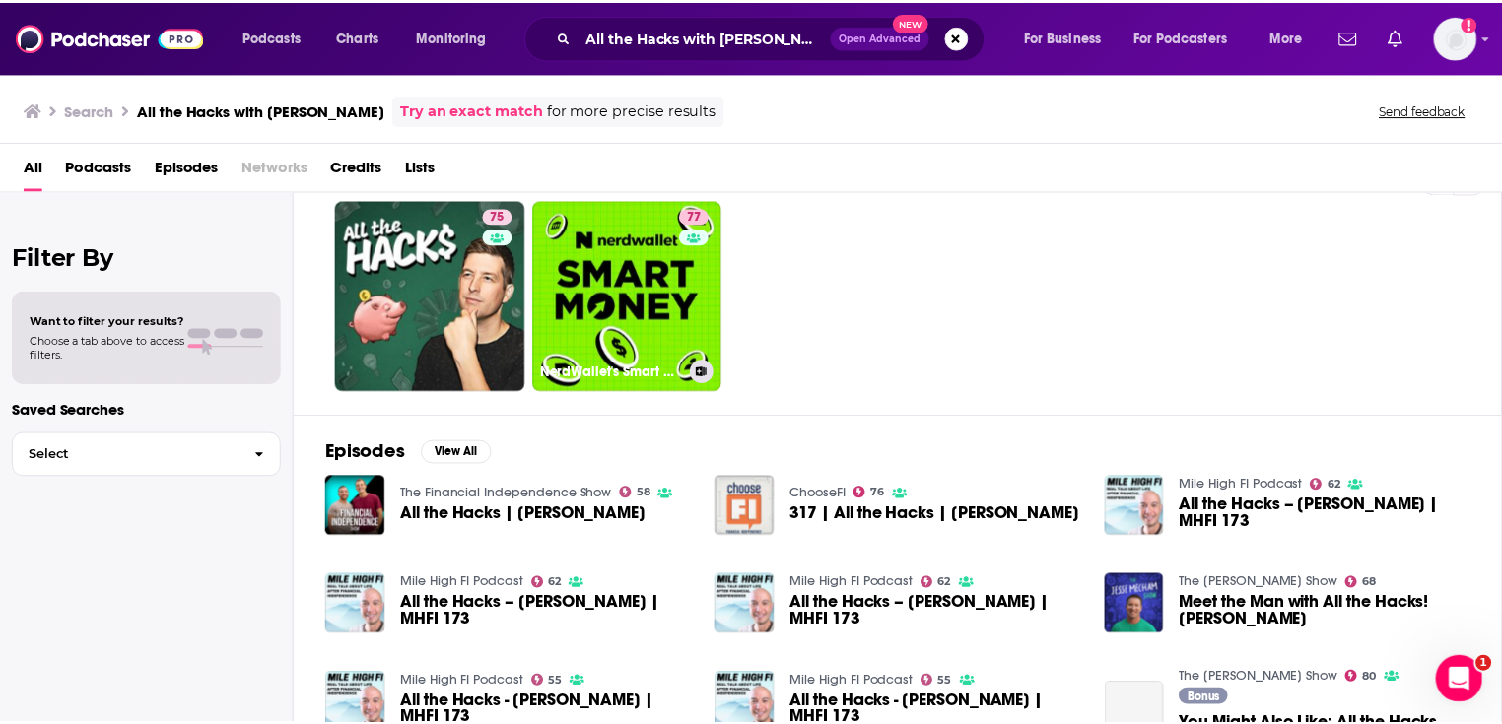
scroll to position [79, 0]
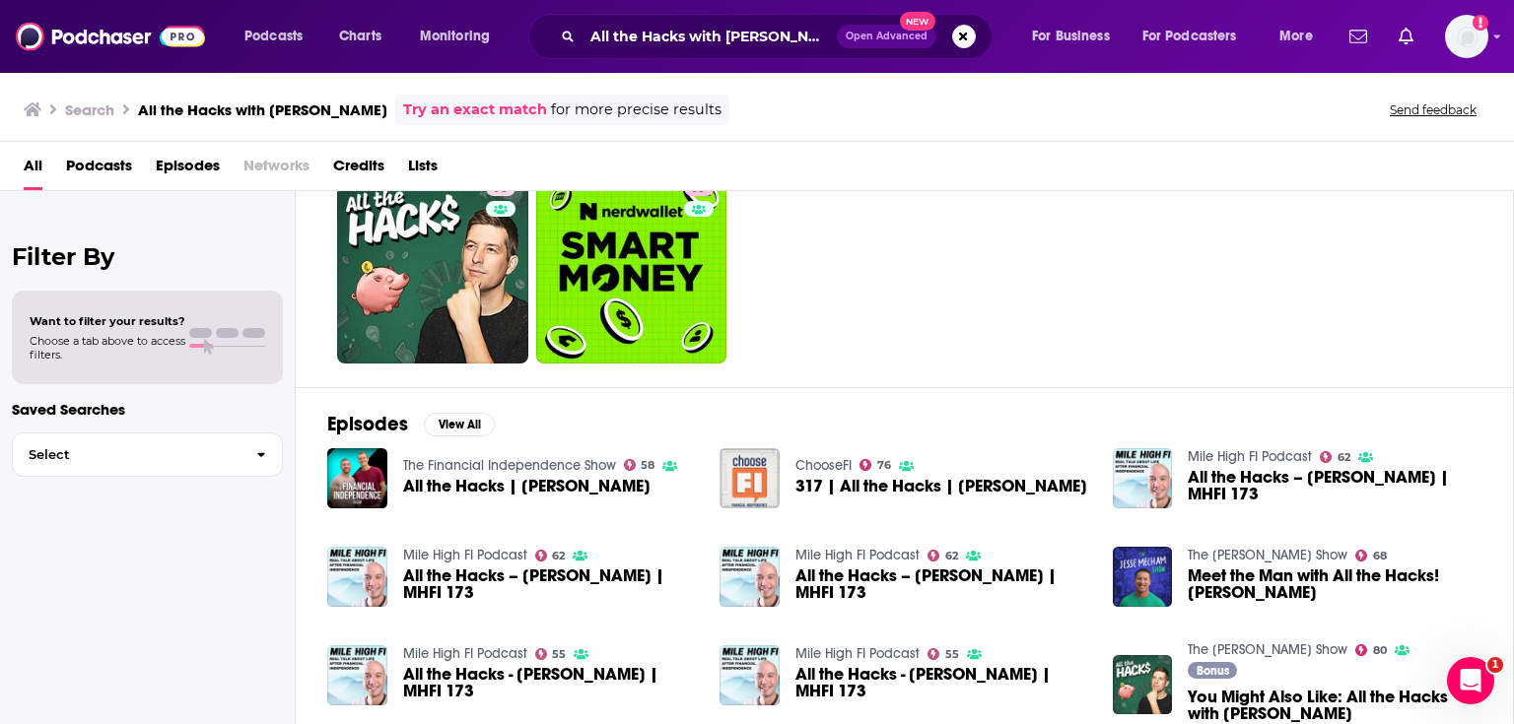
click at [445, 484] on span "All the Hacks | Chris Hutchins" at bounding box center [526, 486] width 247 height 17
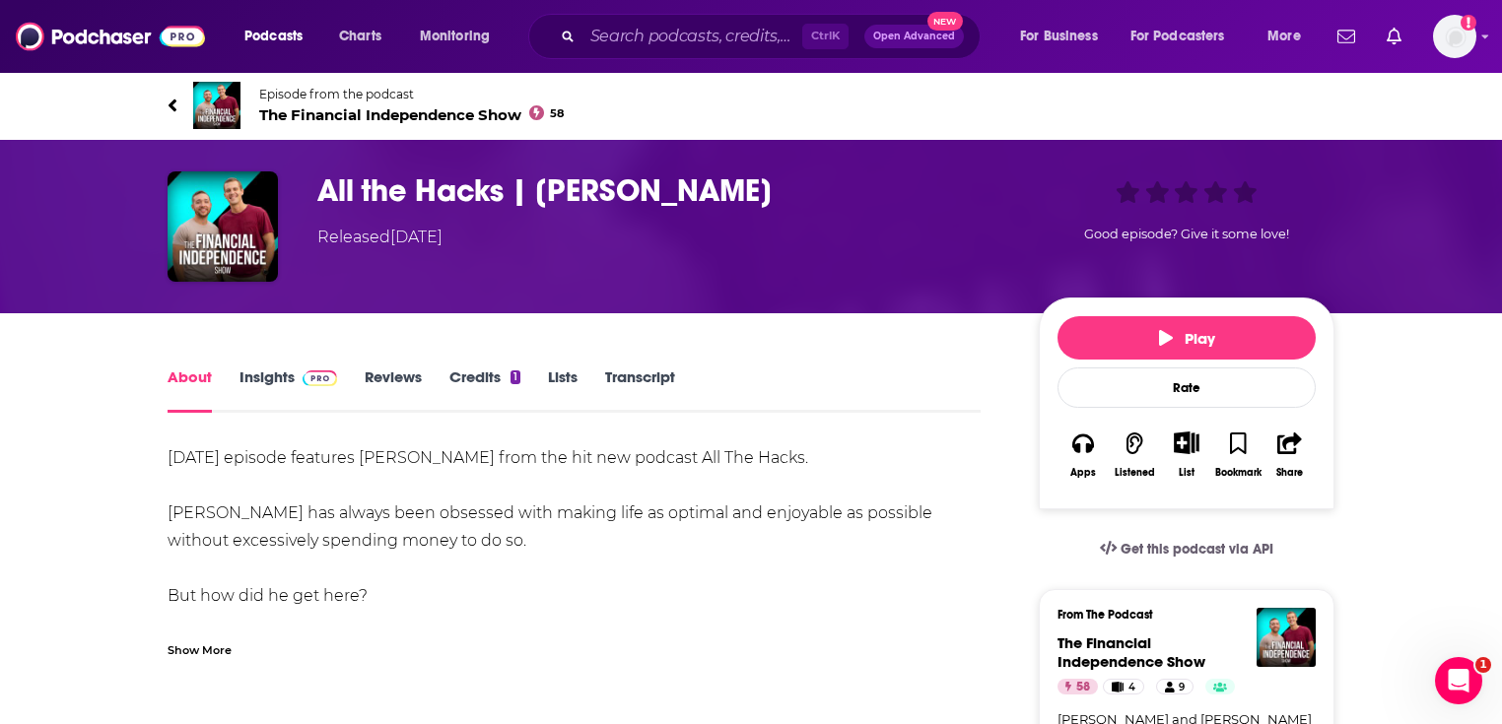
click at [291, 375] on link "Insights" at bounding box center [288, 390] width 98 height 45
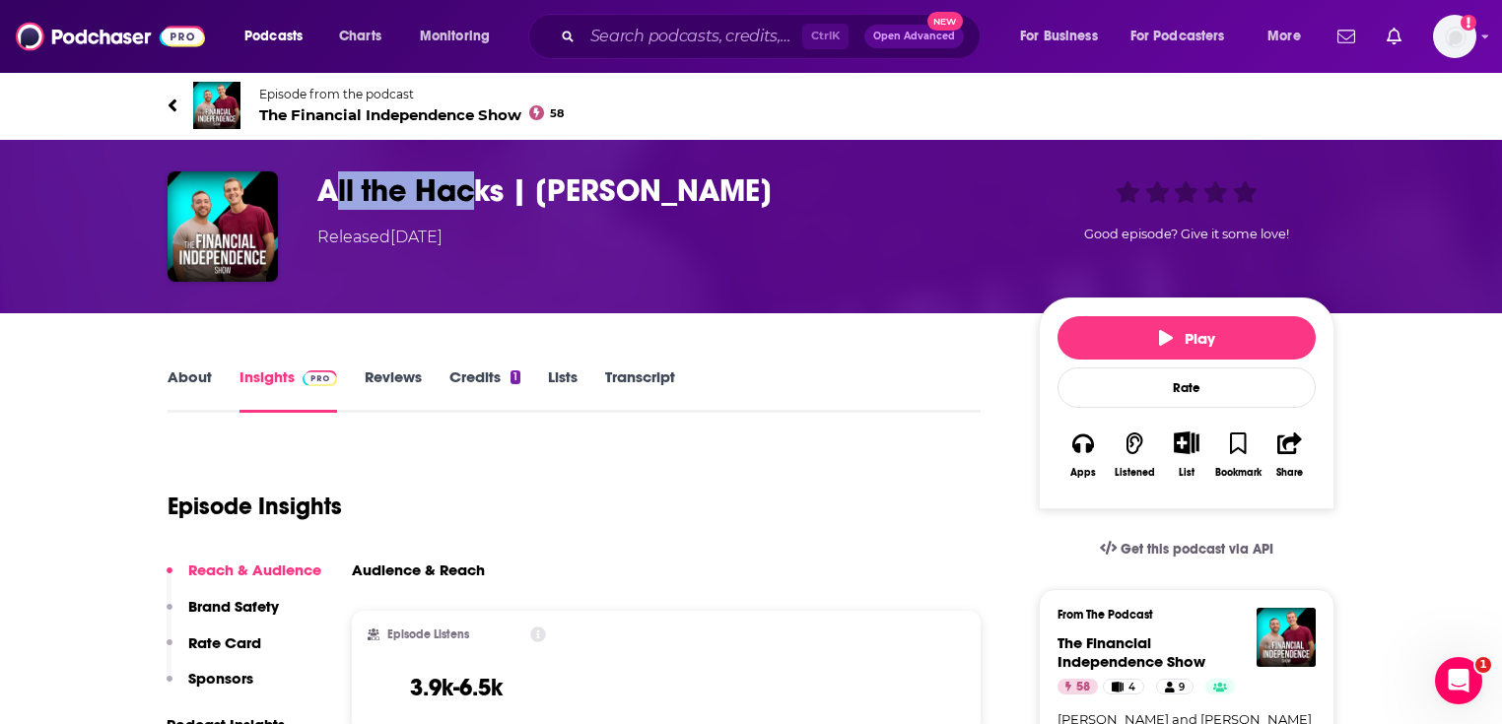
drag, startPoint x: 327, startPoint y: 181, endPoint x: 469, endPoint y: 176, distance: 142.0
click at [469, 176] on h3 "All the Hacks | Chris Hutchins" at bounding box center [662, 190] width 690 height 38
drag, startPoint x: 469, startPoint y: 176, endPoint x: 481, endPoint y: 177, distance: 11.9
click at [471, 176] on h3 "All the Hacks | Chris Hutchins" at bounding box center [662, 190] width 690 height 38
drag, startPoint x: 499, startPoint y: 185, endPoint x: 323, endPoint y: 193, distance: 175.6
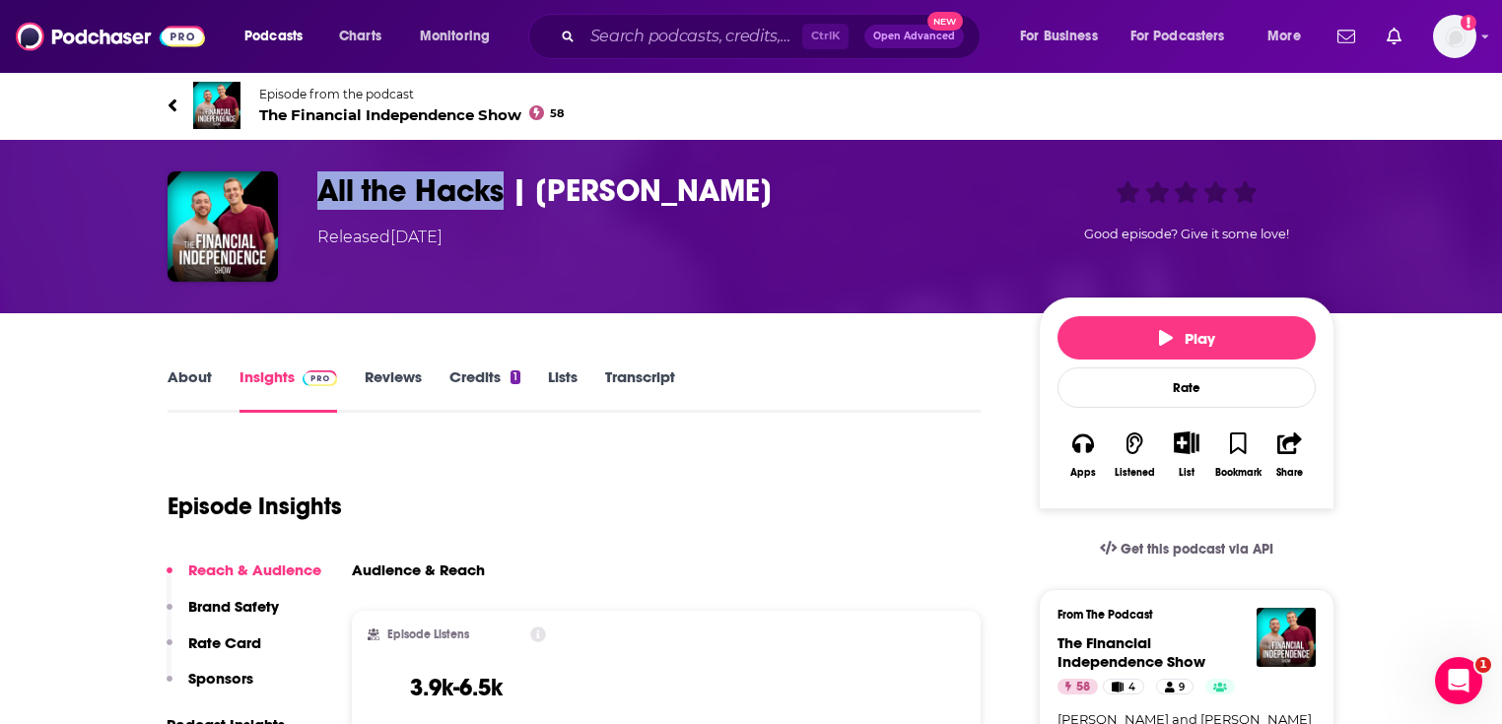
click at [323, 193] on h3 "All the Hacks | Chris Hutchins" at bounding box center [662, 190] width 690 height 38
copy h3 "All the Hacks"
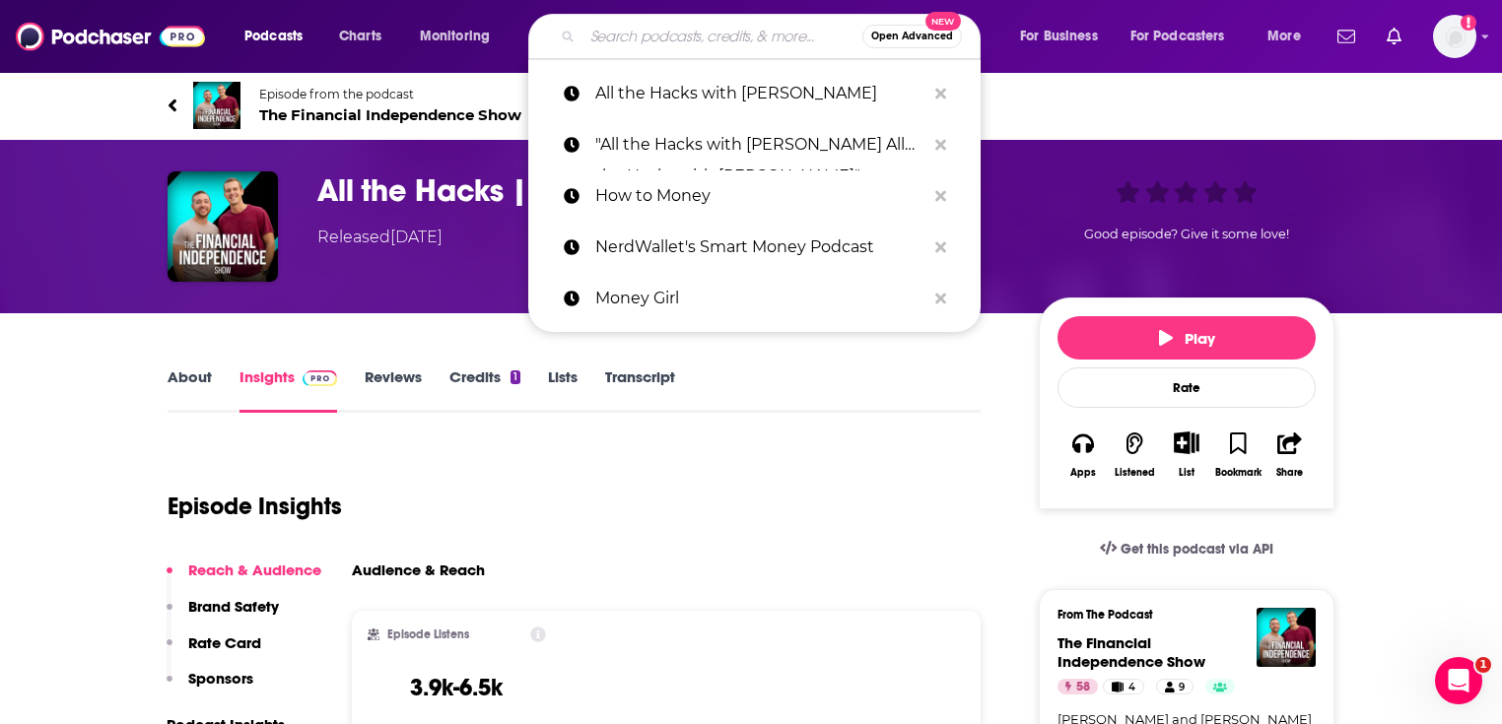
click at [666, 43] on input "Search podcasts, credits, & more..." at bounding box center [722, 37] width 280 height 32
paste input "All the Hacks"
type input "All the Hacks"
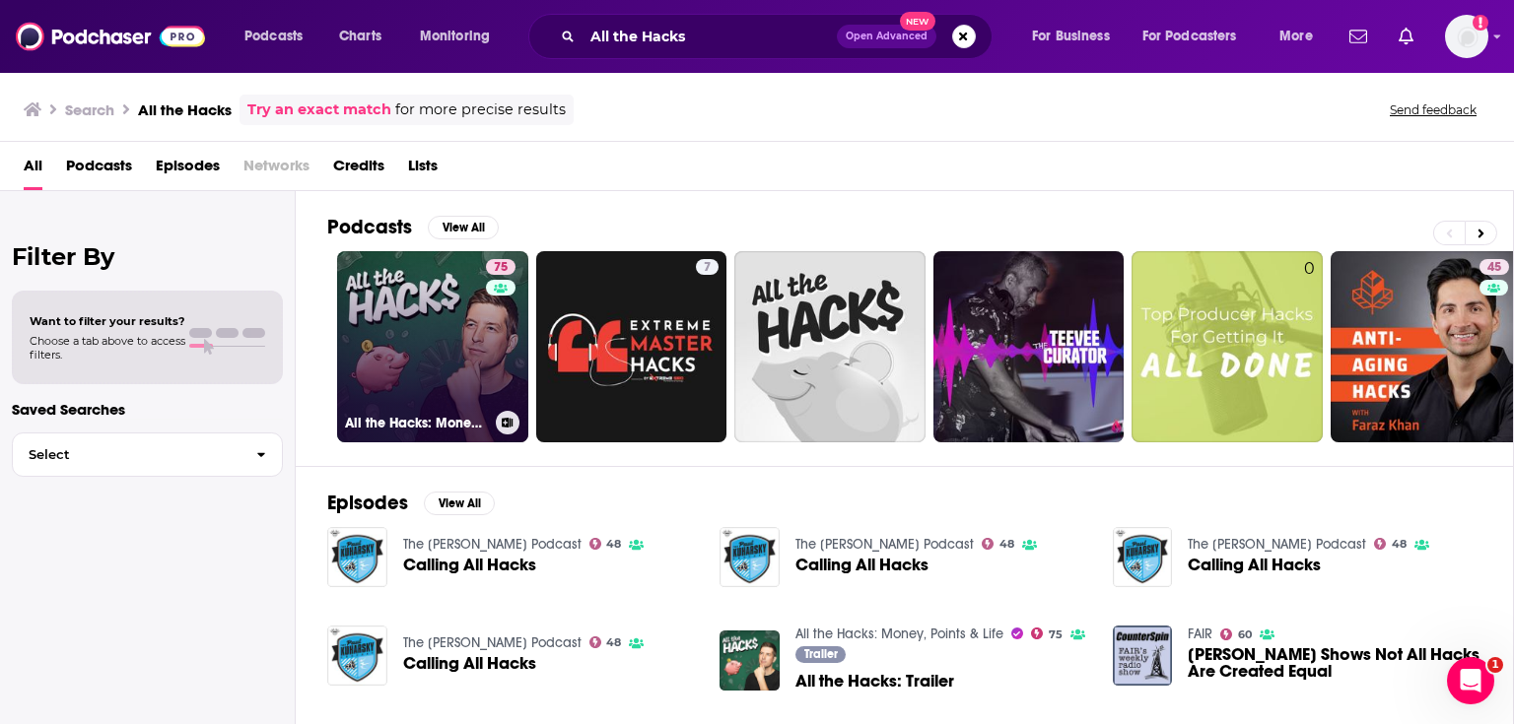
click at [423, 319] on link "75 All the Hacks: Money, Points & Life" at bounding box center [432, 346] width 191 height 191
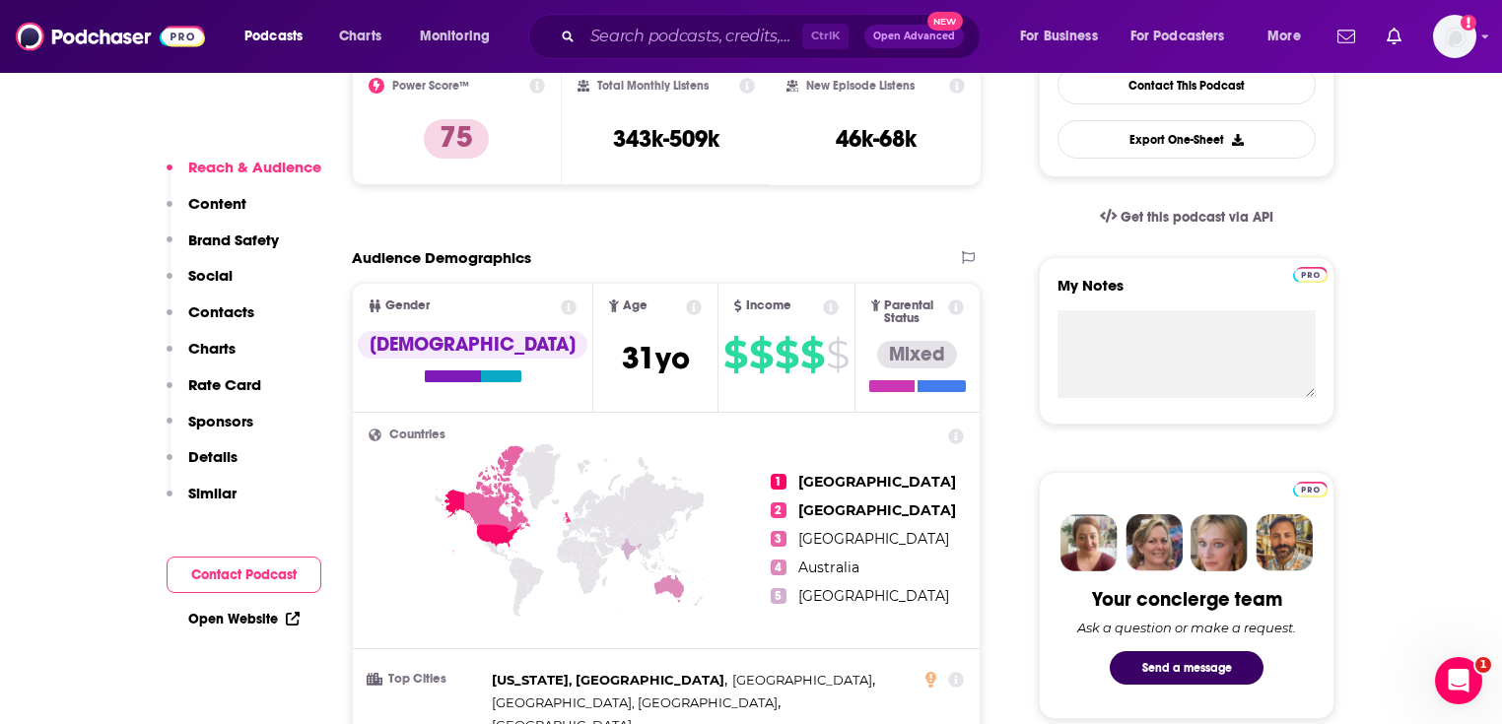
scroll to position [552, 0]
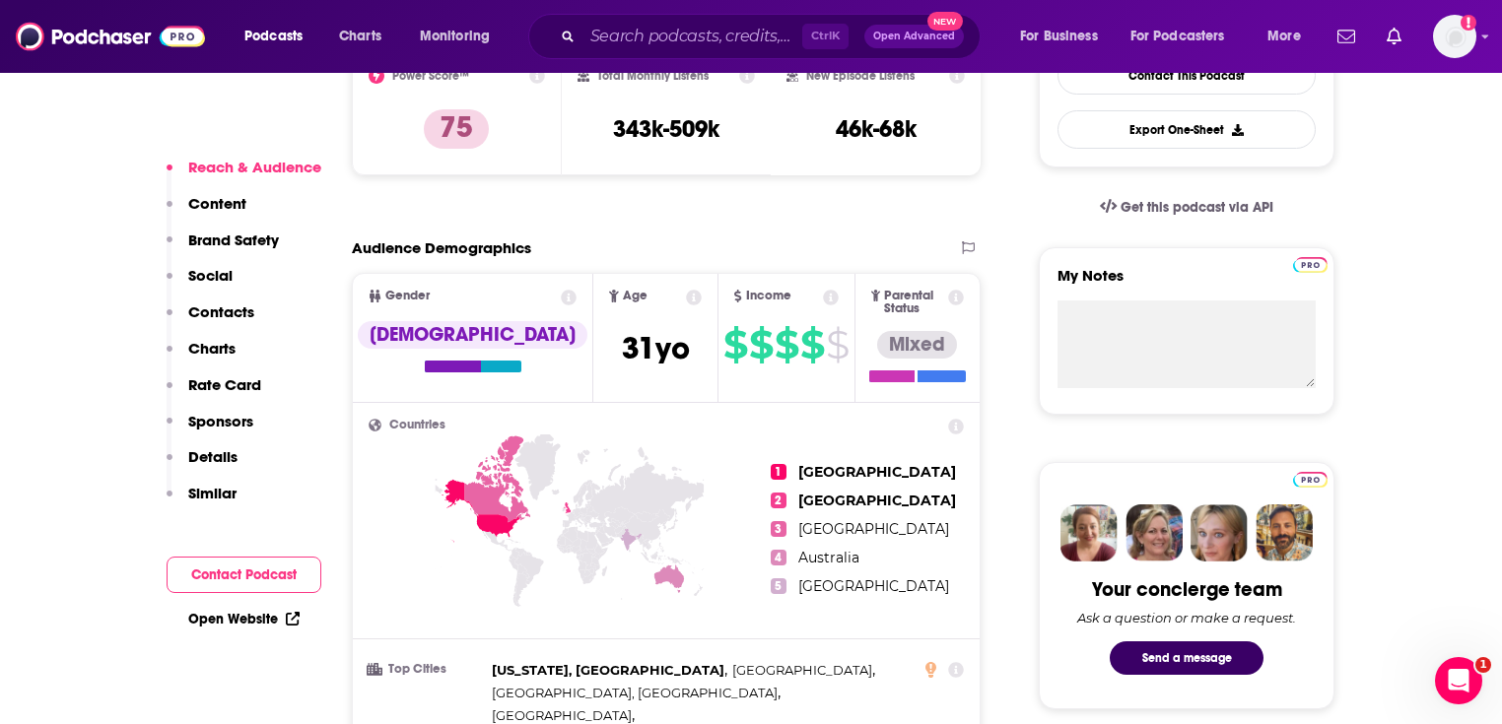
click at [207, 621] on link "Open Website" at bounding box center [243, 619] width 111 height 17
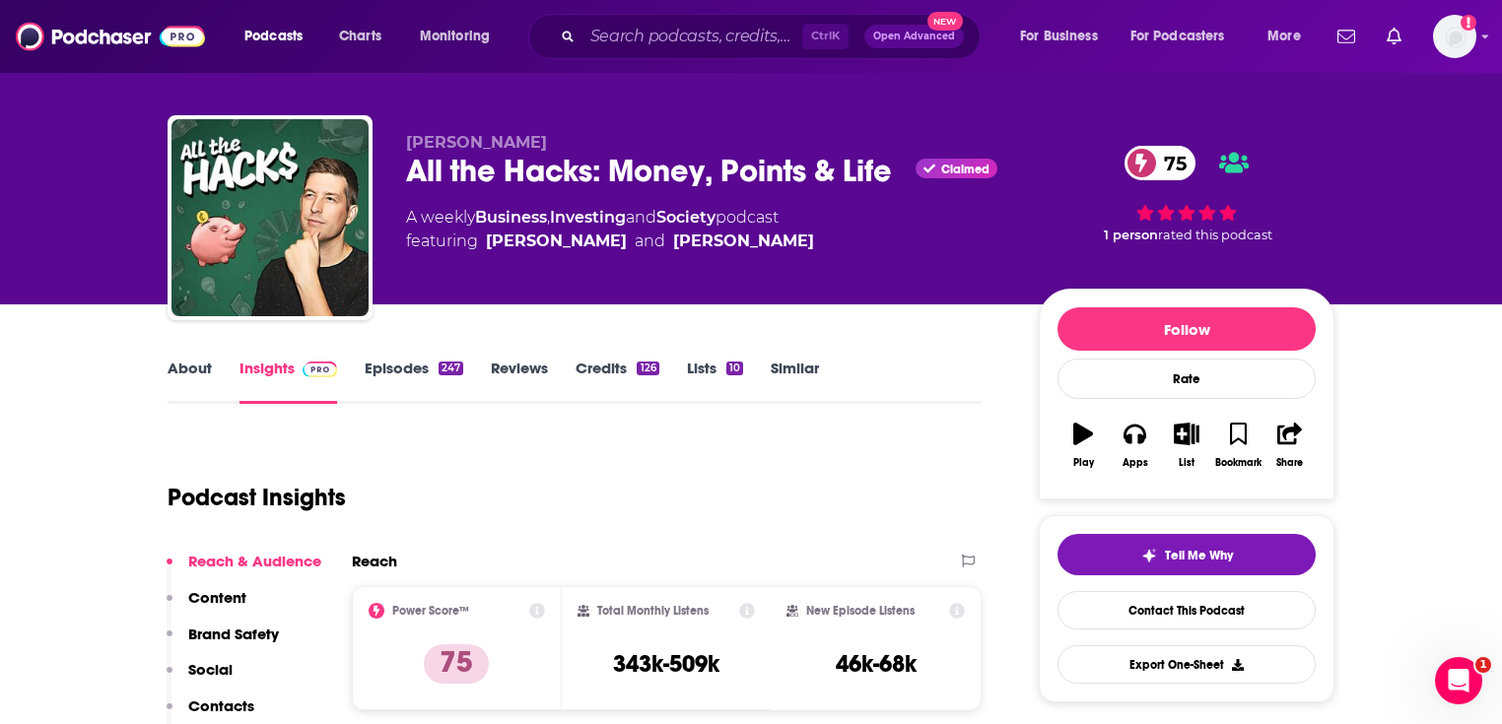
scroll to position [0, 0]
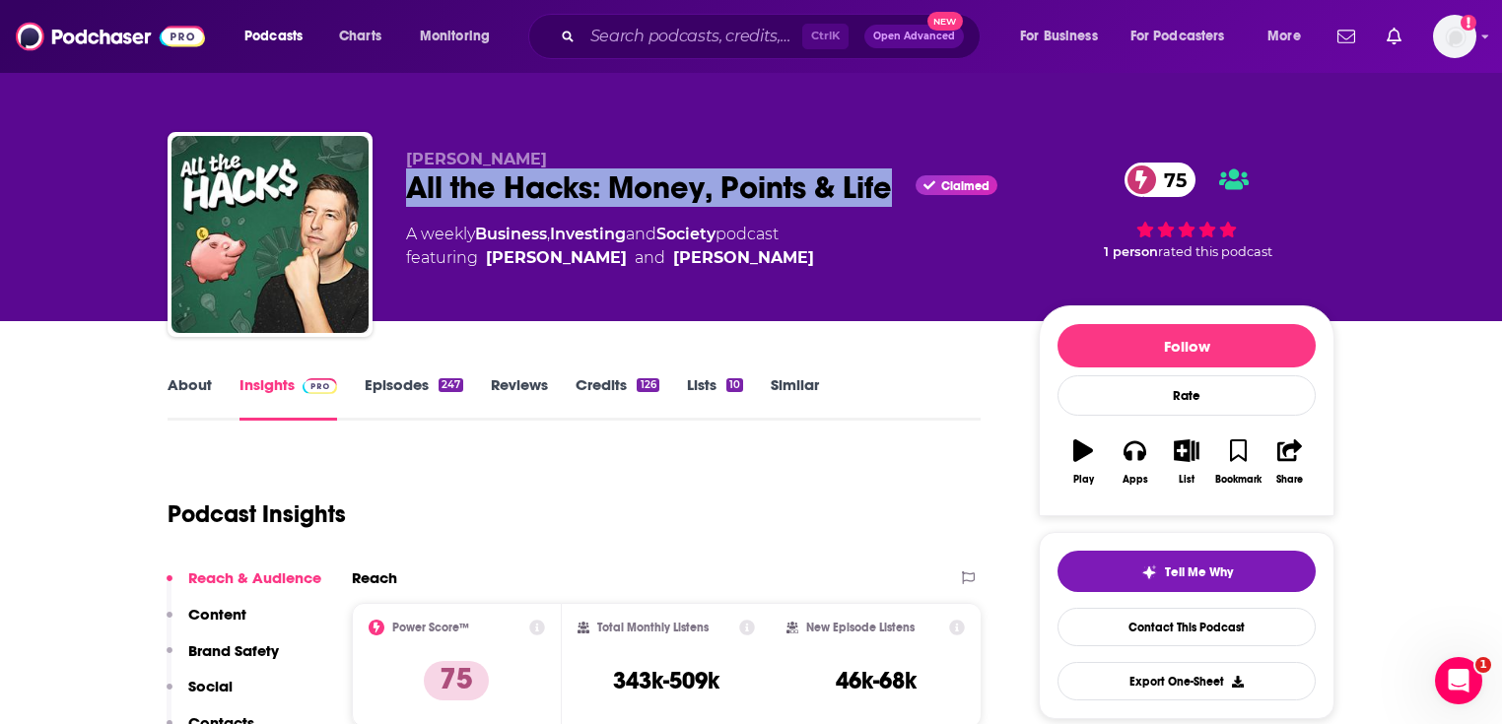
drag, startPoint x: 410, startPoint y: 186, endPoint x: 890, endPoint y: 184, distance: 479.9
click at [890, 184] on div "All the Hacks: Money, Points & Life Claimed 75" at bounding box center [706, 188] width 601 height 38
copy h2 "All the Hacks: Money, Points & Life"
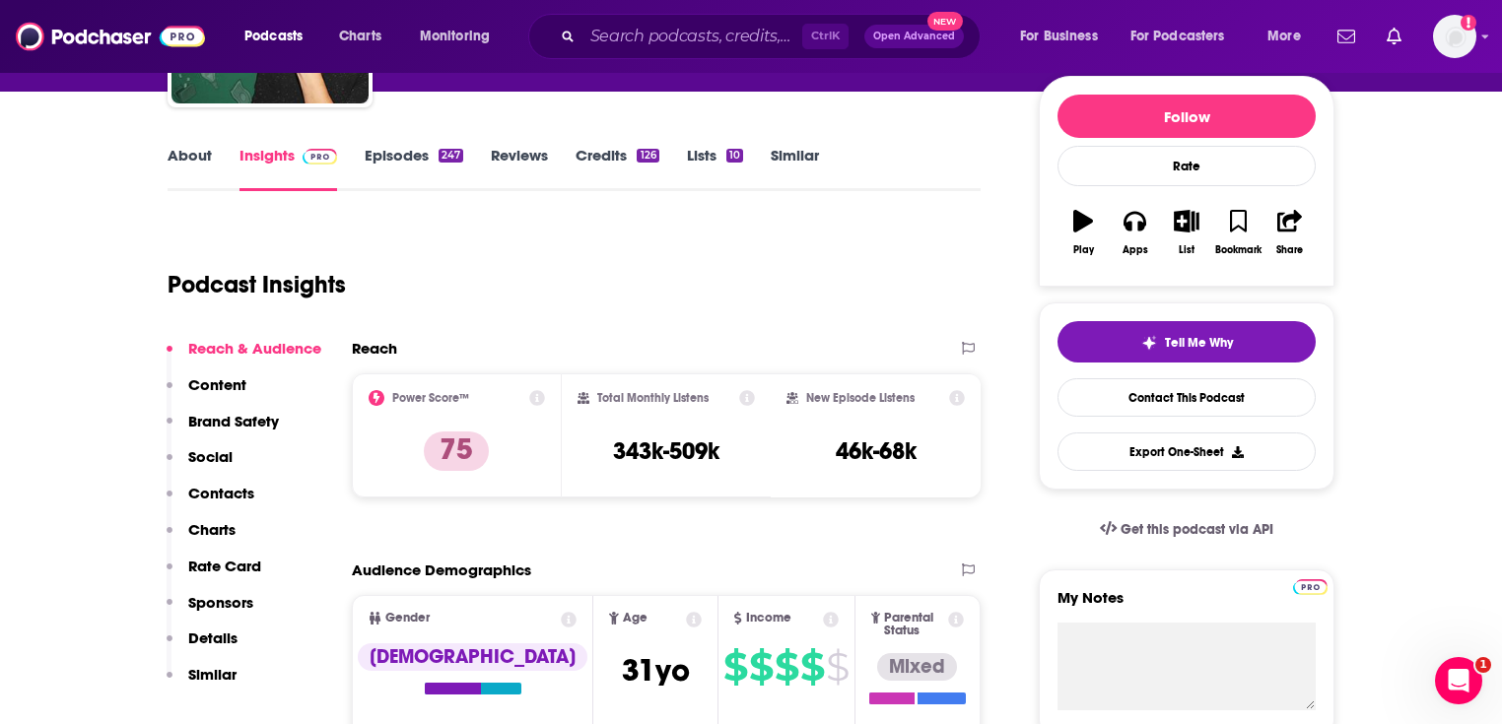
scroll to position [237, 0]
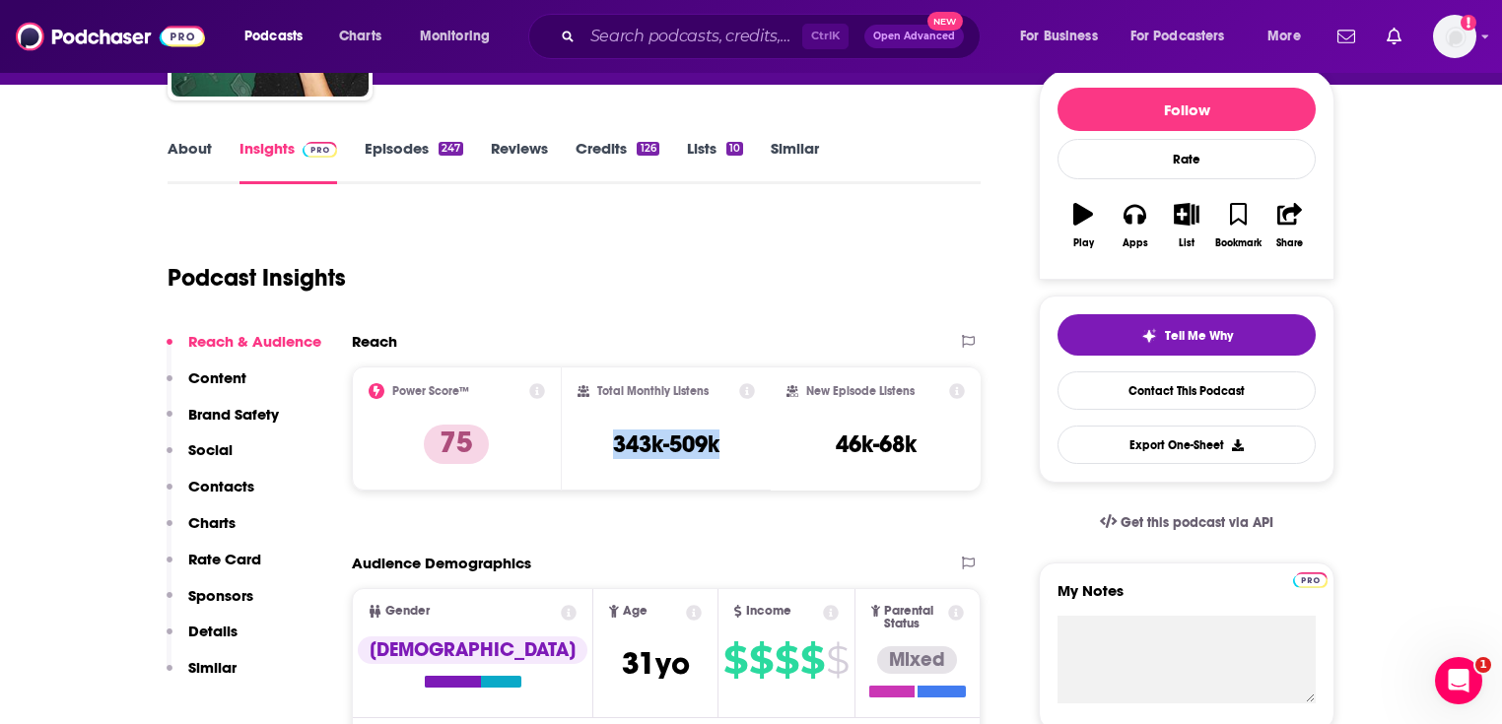
drag, startPoint x: 710, startPoint y: 451, endPoint x: 572, endPoint y: 442, distance: 138.3
click at [572, 442] on div "Total Monthly Listens 343k-509k" at bounding box center [667, 429] width 210 height 124
copy h3 "343k-509k"
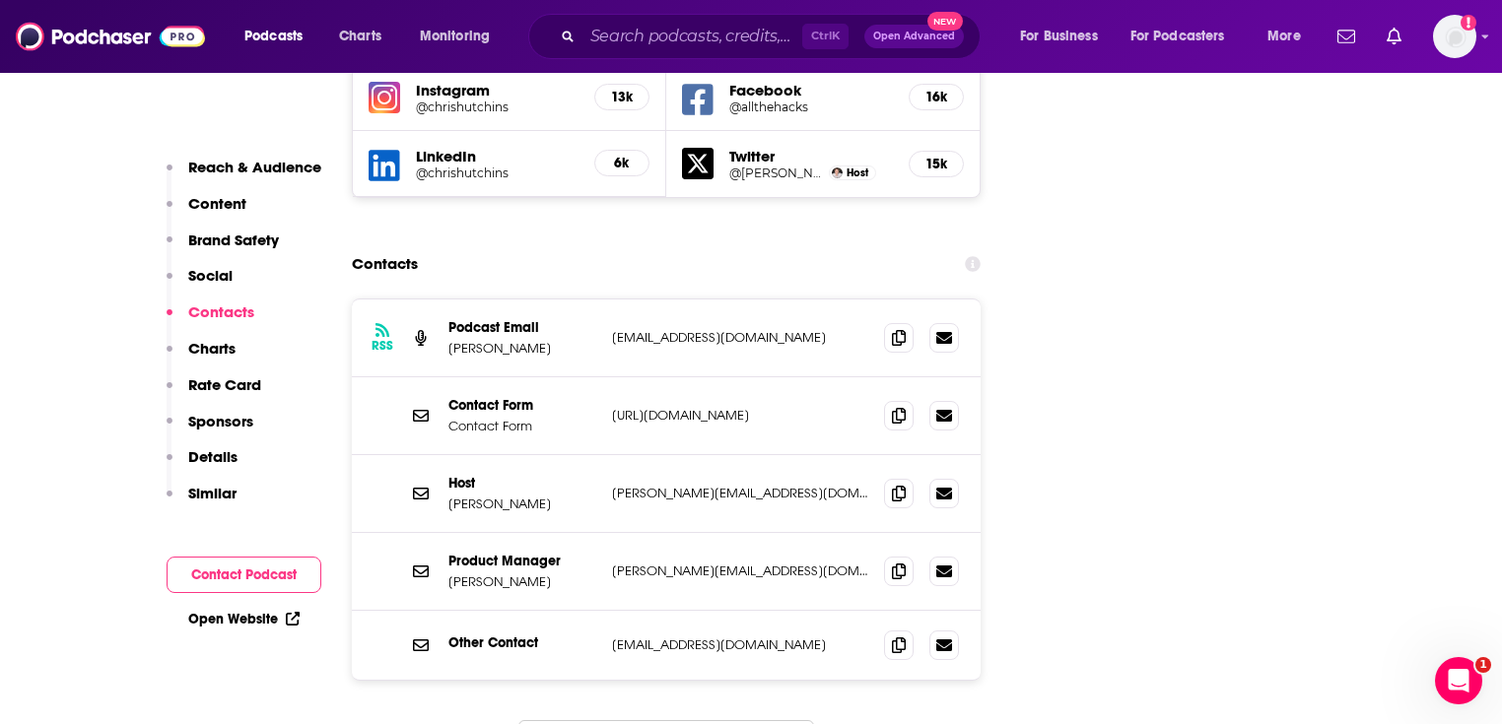
scroll to position [2444, 0]
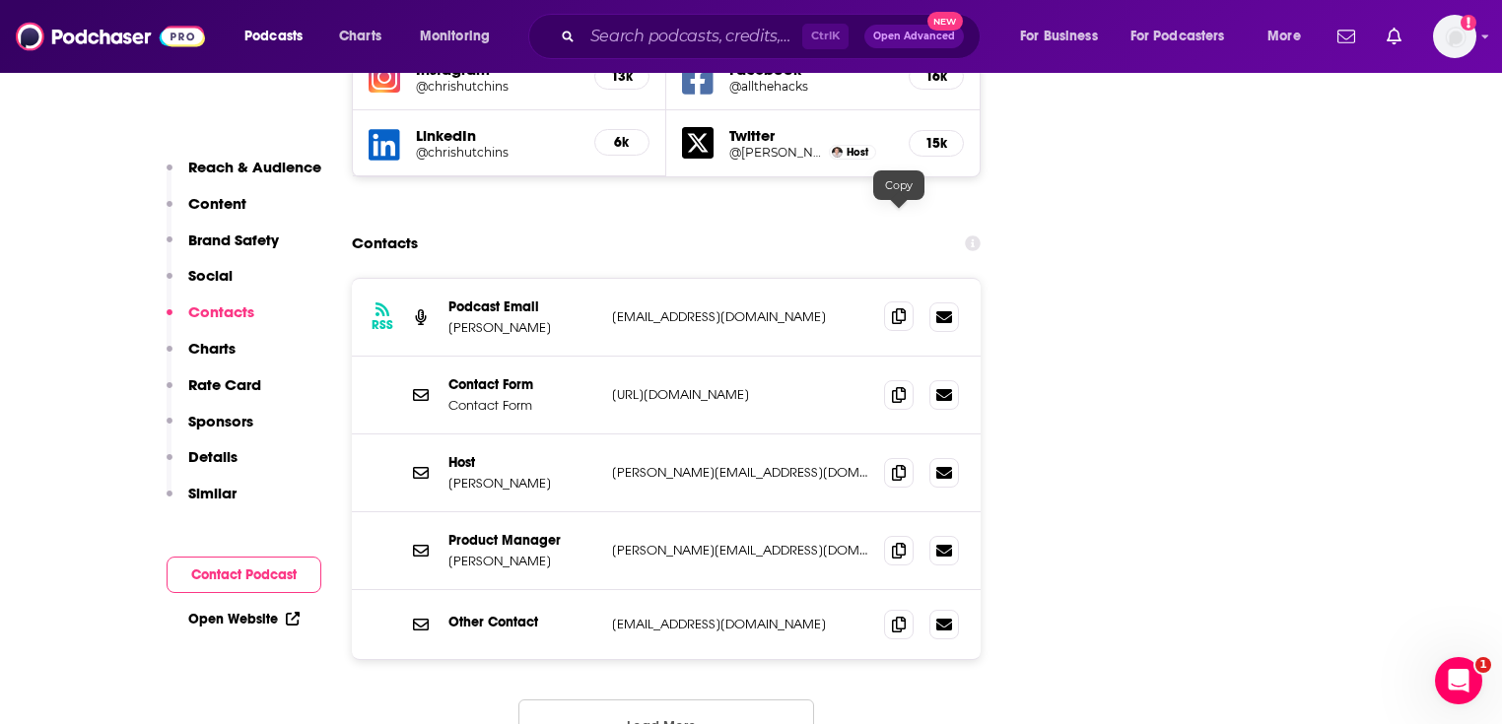
click at [899, 308] on icon at bounding box center [899, 316] width 14 height 16
click at [899, 542] on icon at bounding box center [899, 550] width 14 height 16
click at [621, 49] on input "Search podcasts, credits, & more..." at bounding box center [692, 37] width 220 height 32
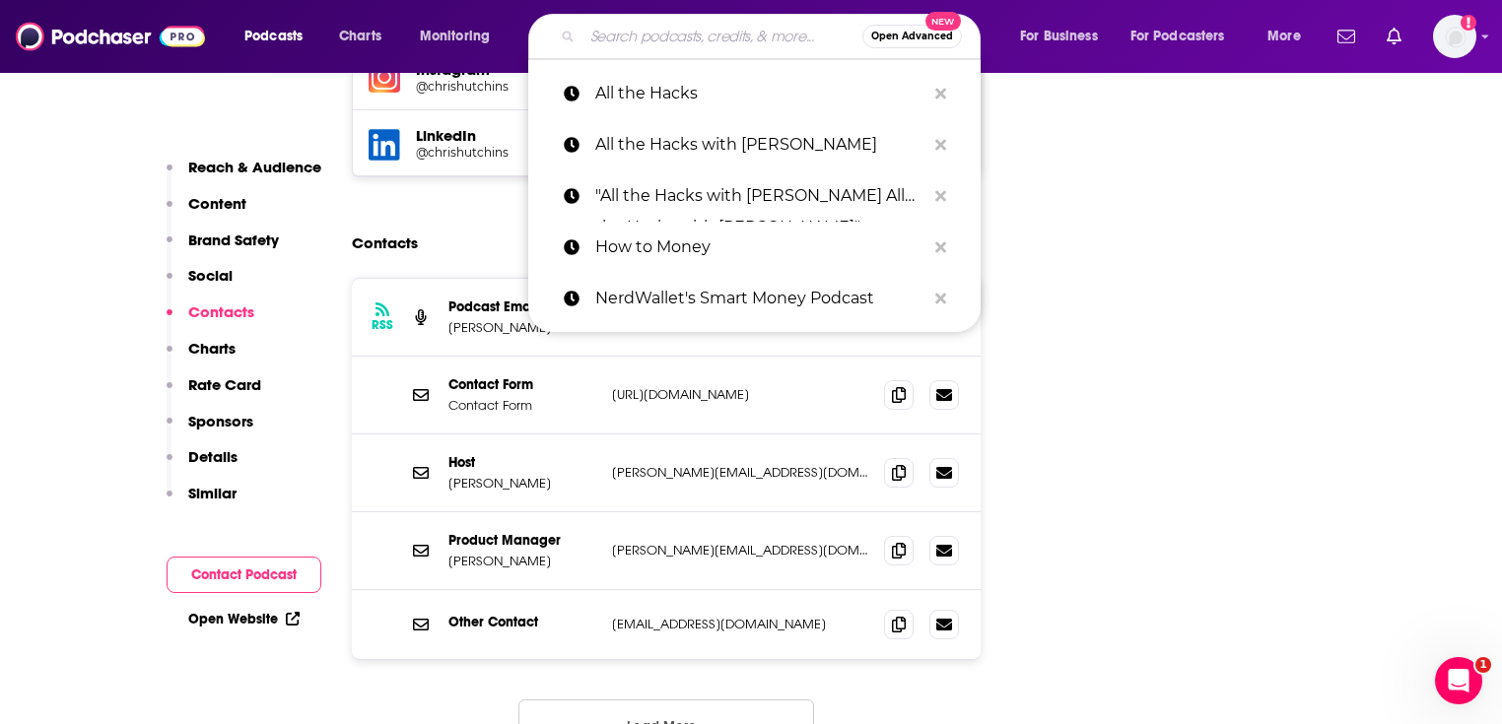
paste input "Smart Money Podcast (NerdWallet)"
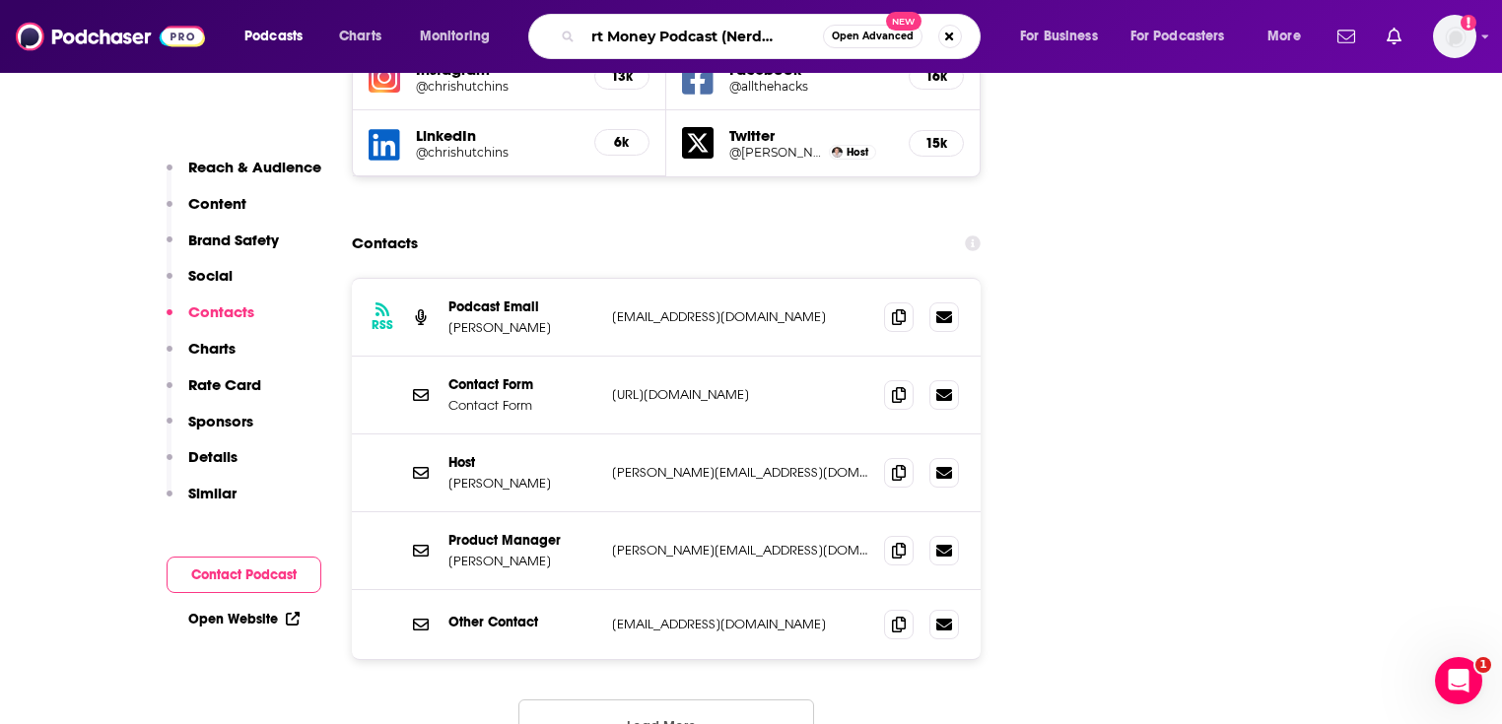
drag, startPoint x: 731, startPoint y: 30, endPoint x: 910, endPoint y: 62, distance: 181.3
click at [884, 55] on div "Smart Money Podcast (NerdWallet) Open Advanced New" at bounding box center [754, 36] width 452 height 45
type input "Smart Money Podcast"
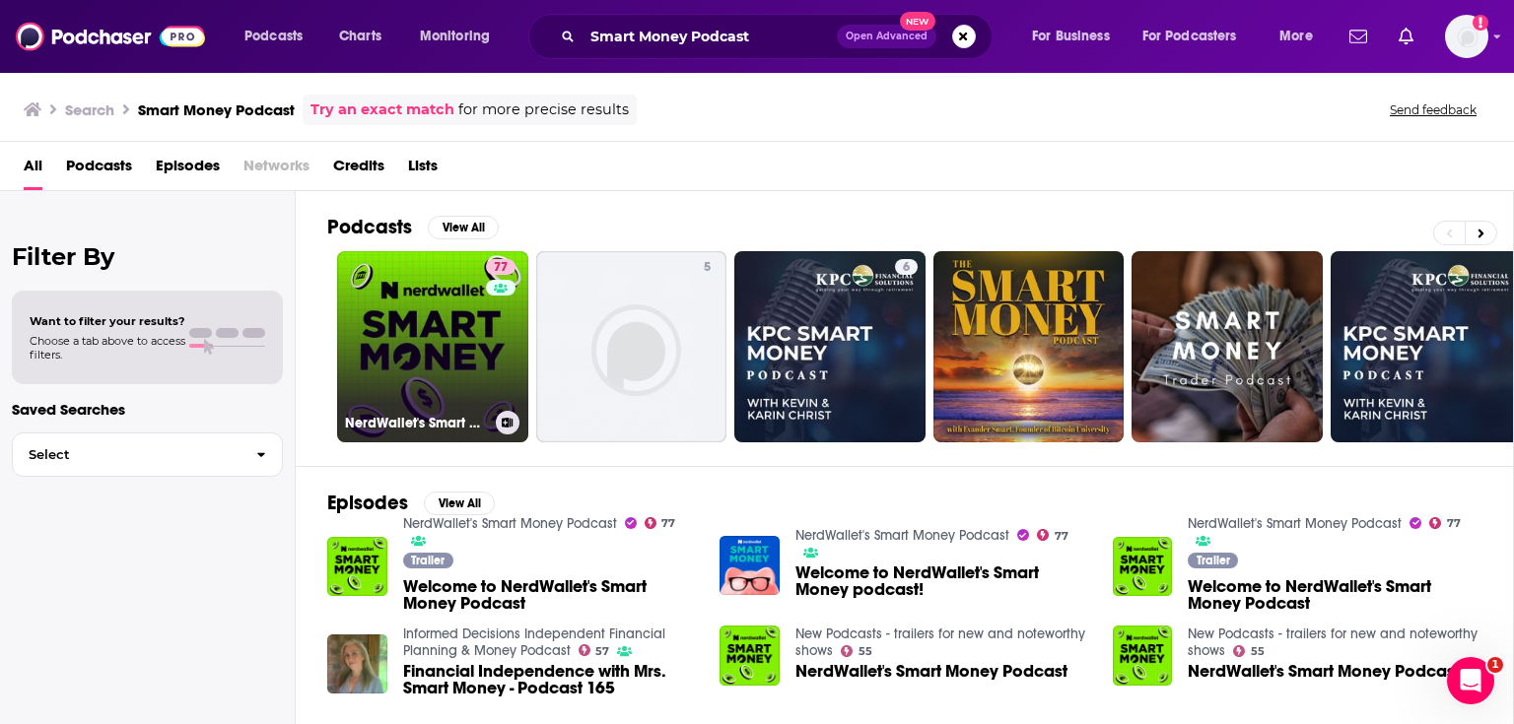
click at [456, 305] on link "77 NerdWallet's Smart Money Podcast" at bounding box center [432, 346] width 191 height 191
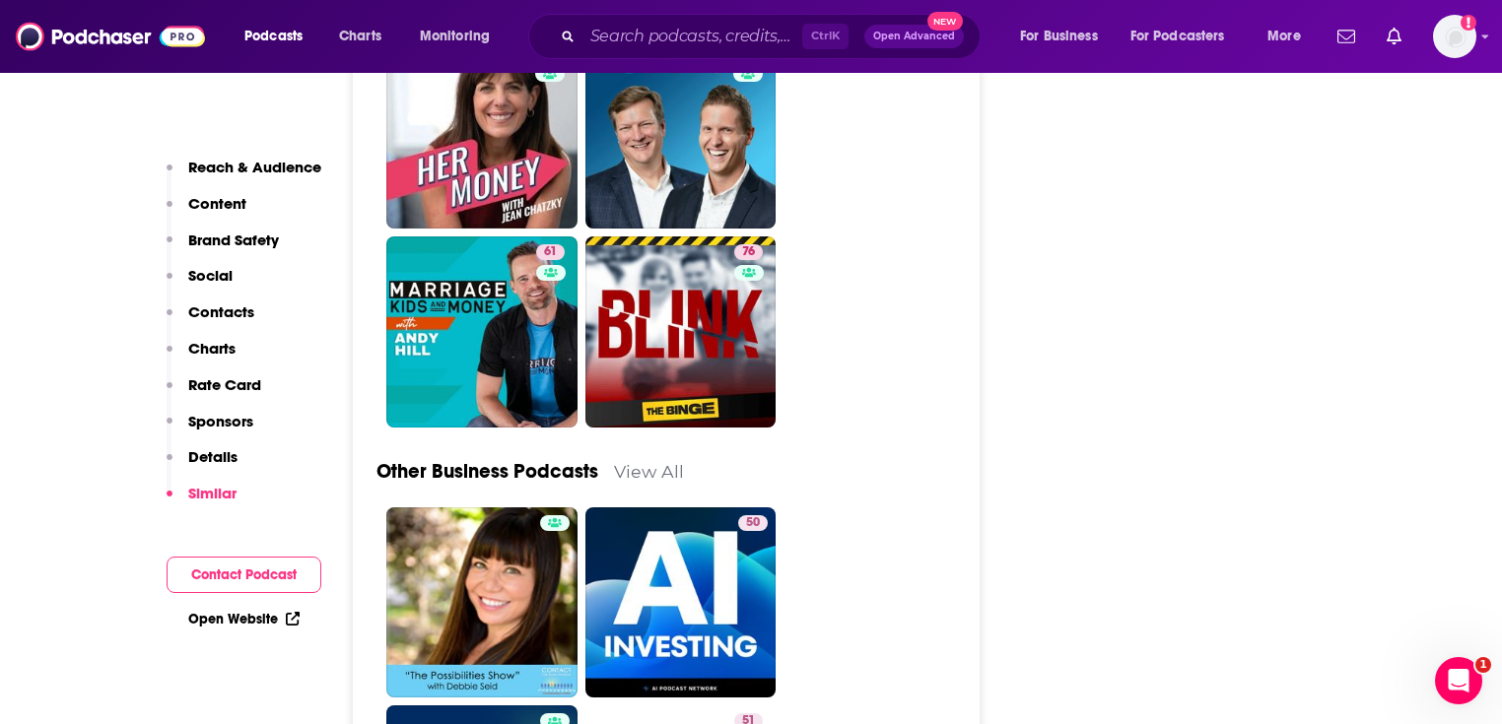
scroll to position [7096, 0]
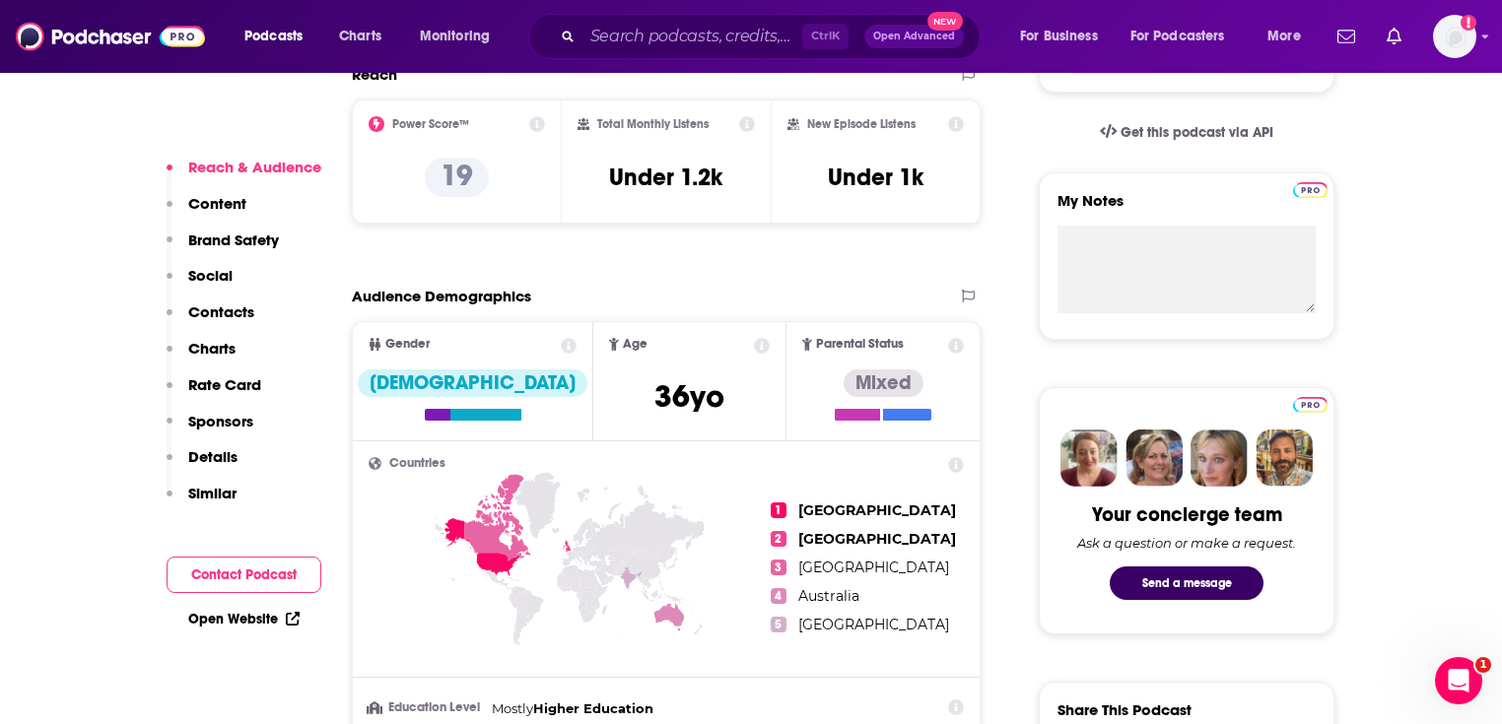
scroll to position [631, 0]
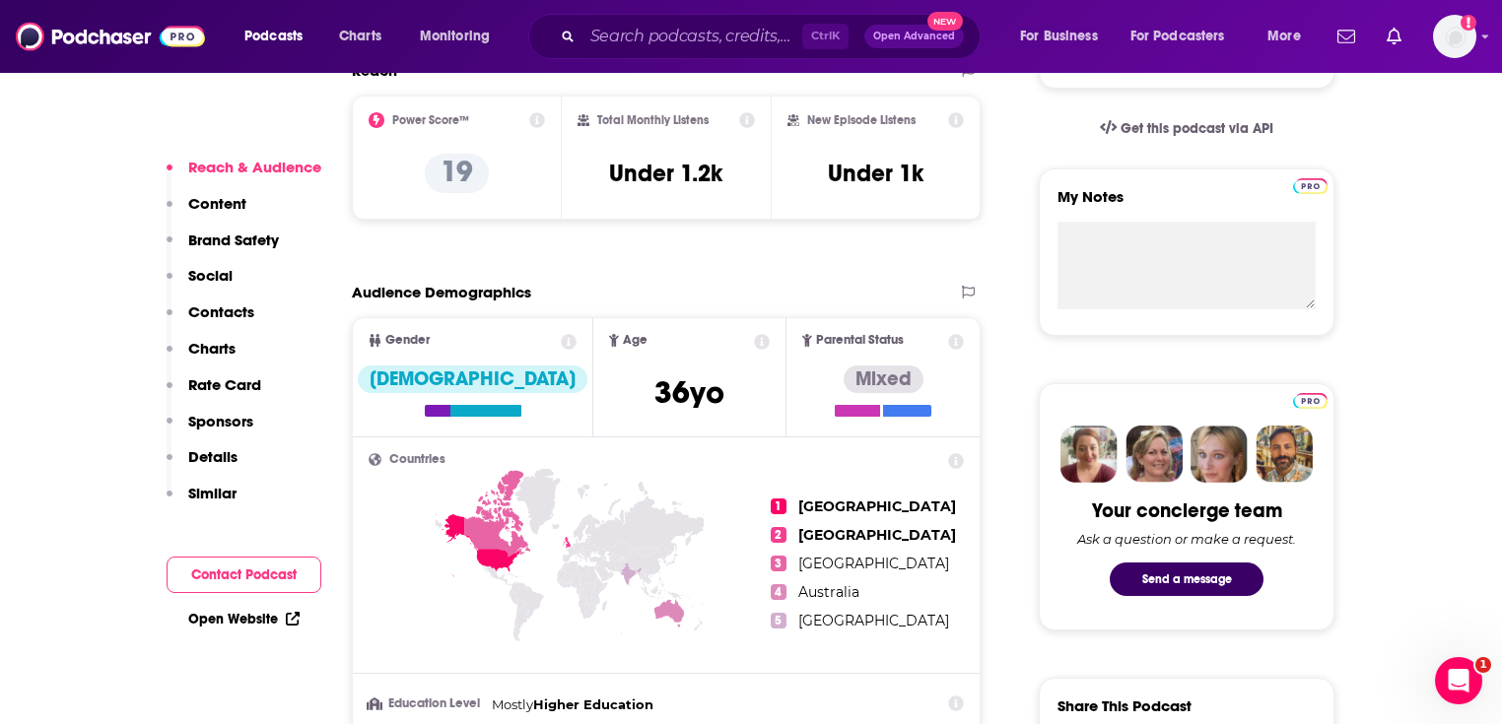
click at [234, 627] on link "Open Website" at bounding box center [243, 619] width 111 height 17
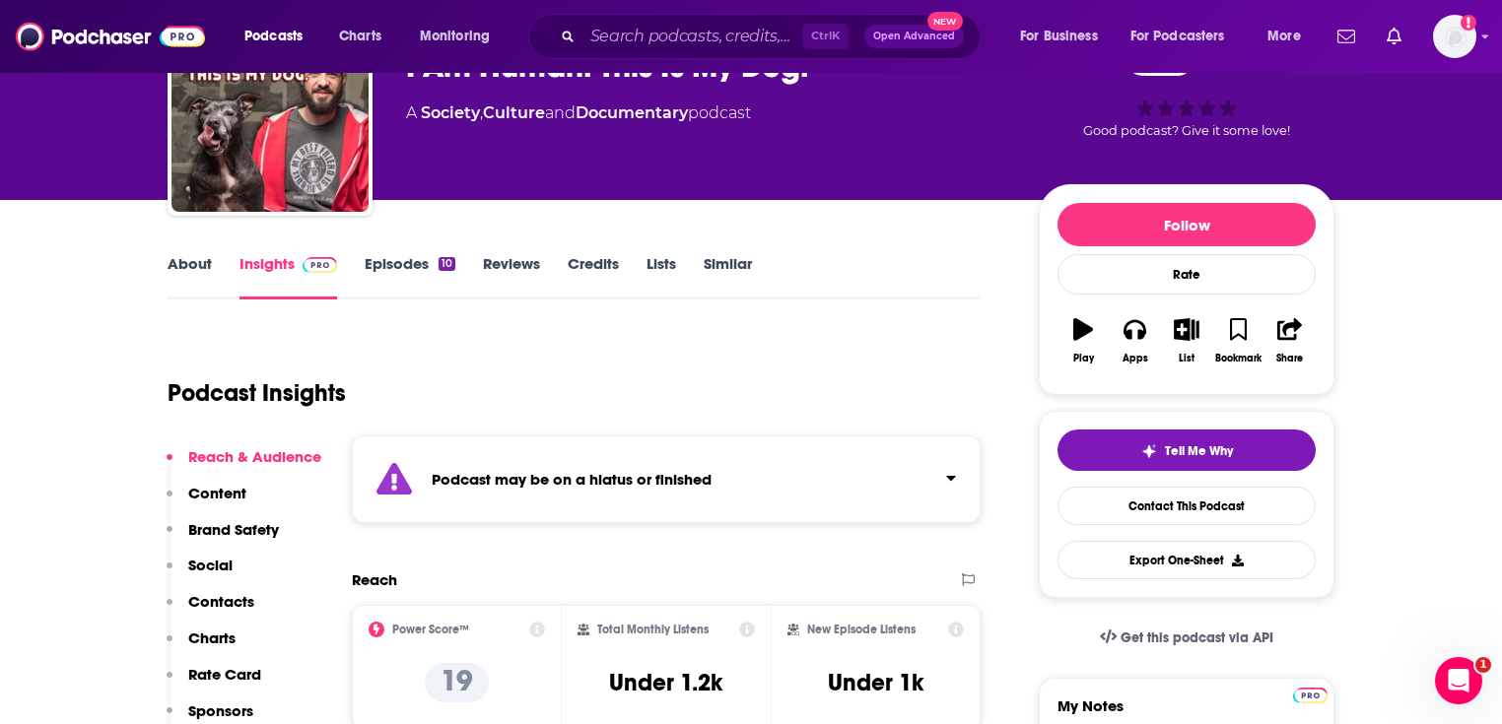
scroll to position [0, 0]
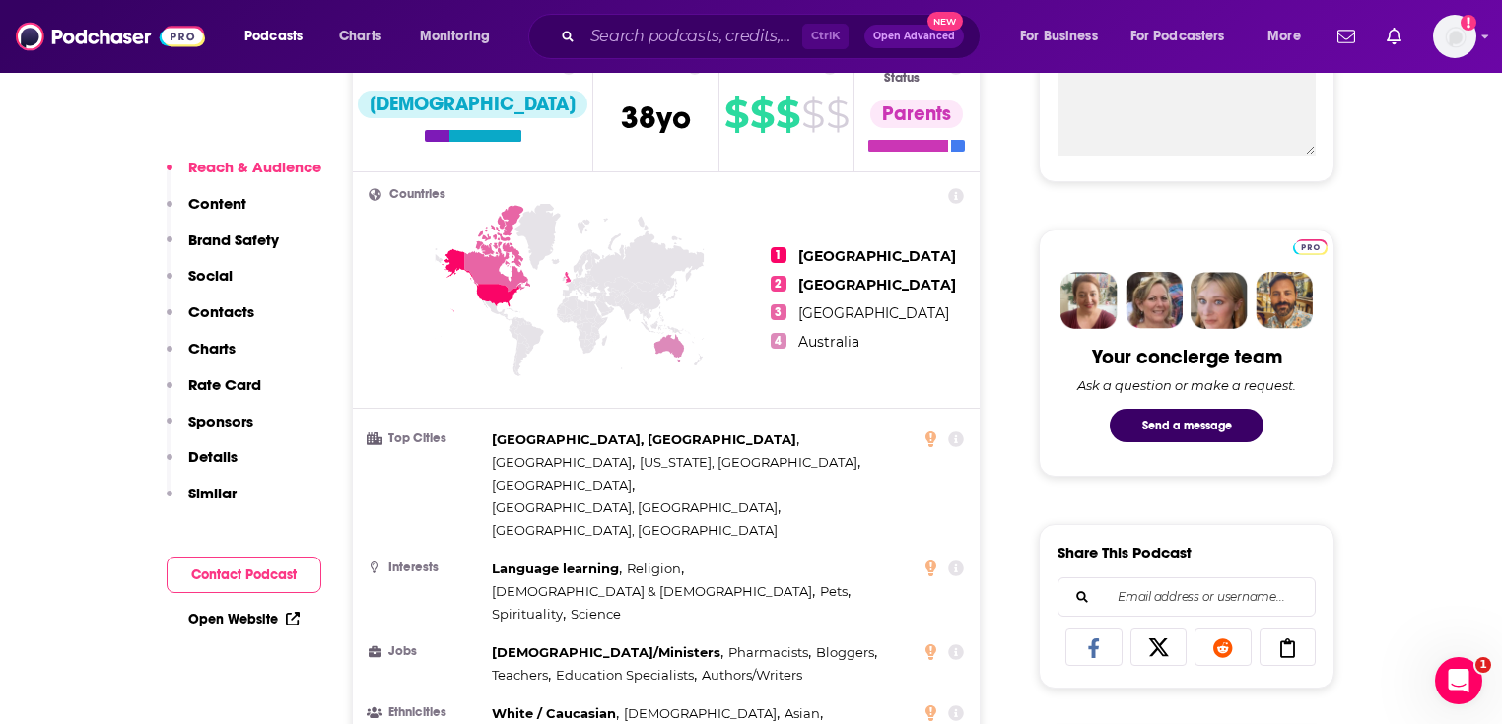
scroll to position [1025, 0]
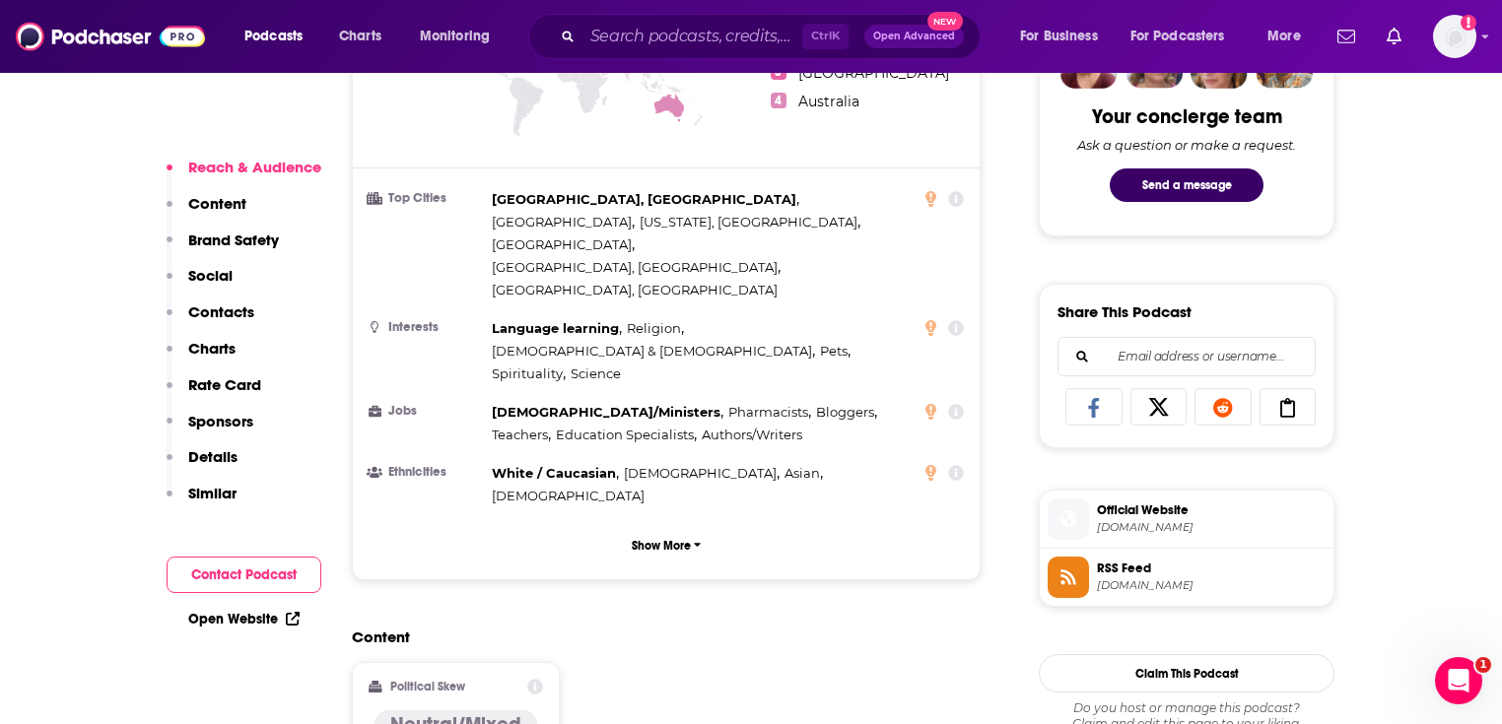
click at [259, 612] on link "Open Website" at bounding box center [243, 619] width 111 height 17
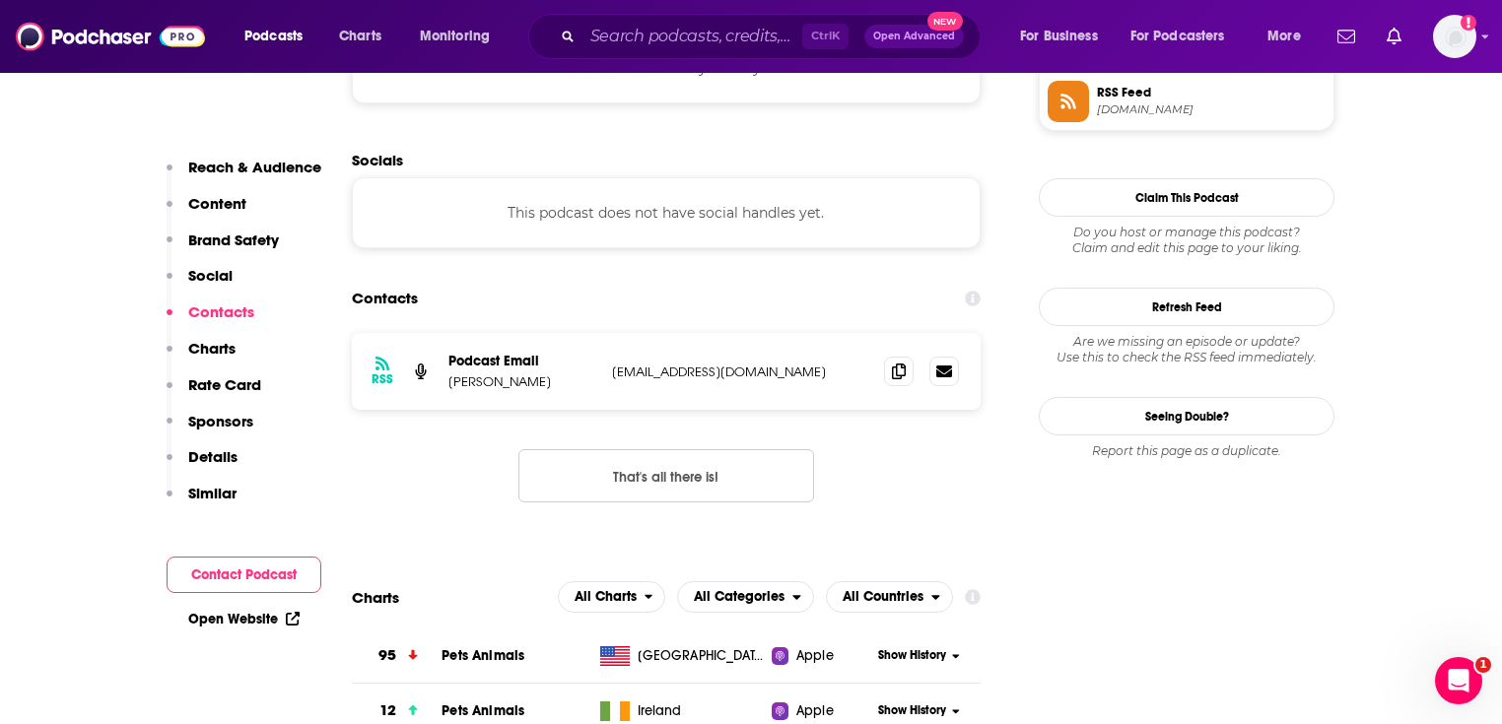
scroll to position [1340, 0]
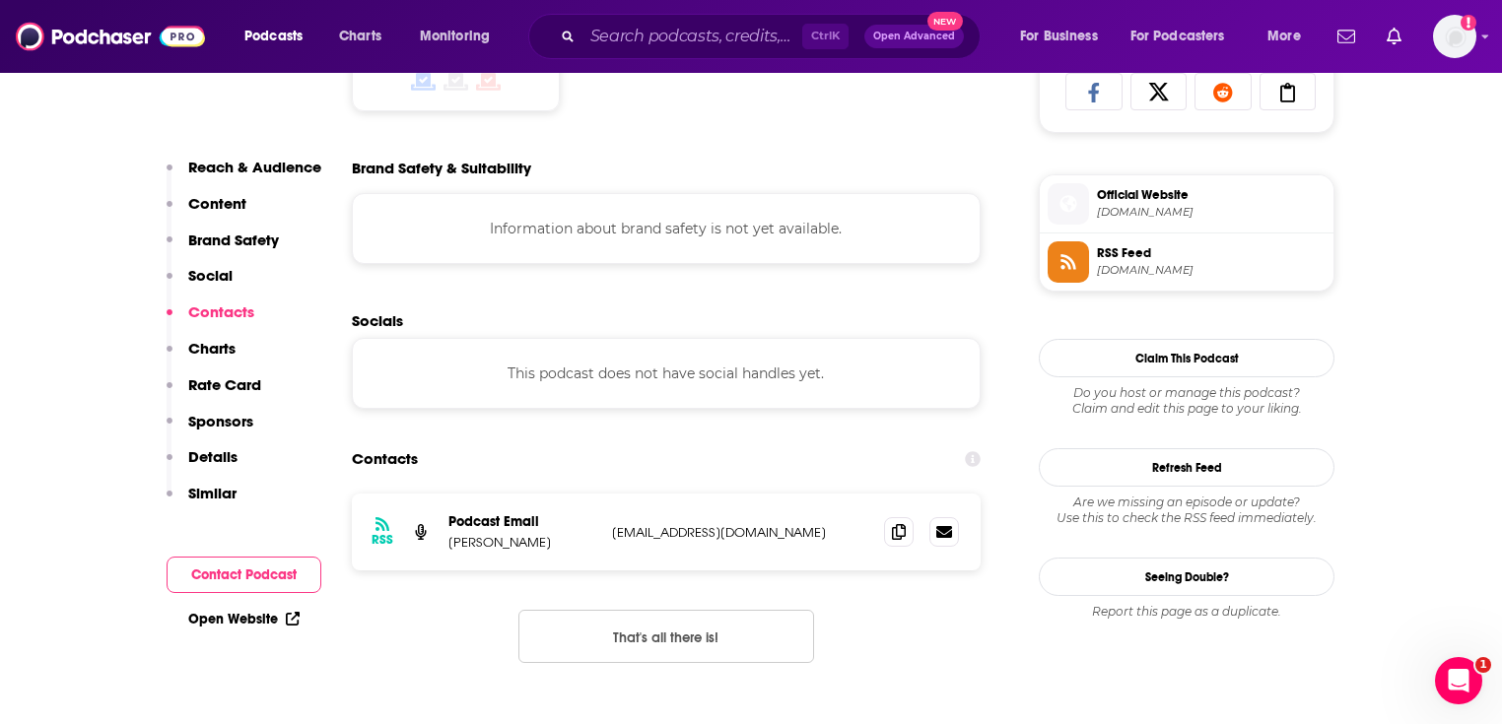
click at [262, 623] on link "Open Website" at bounding box center [243, 619] width 111 height 17
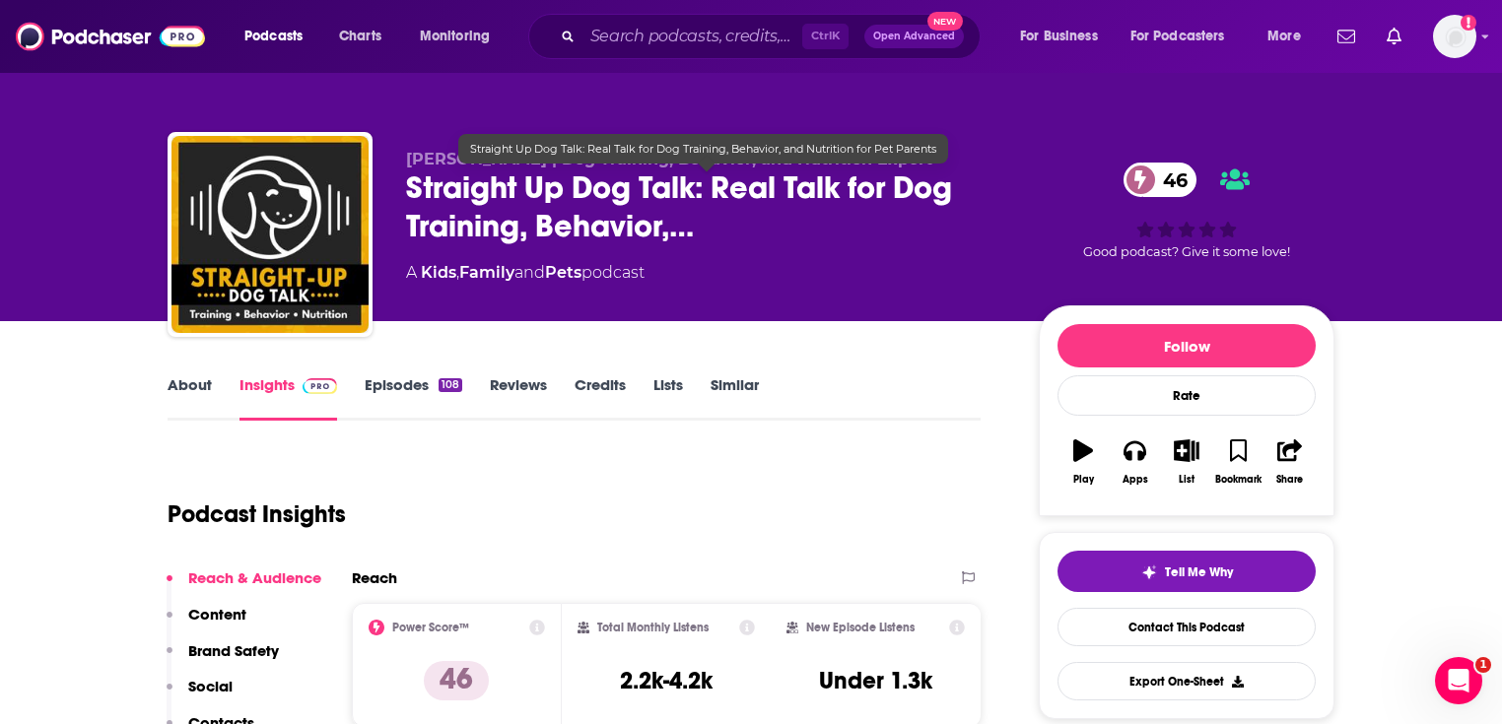
click at [568, 222] on span "Straight Up Dog Talk: Real Talk for Dog Training, Behavior,…" at bounding box center [706, 207] width 601 height 77
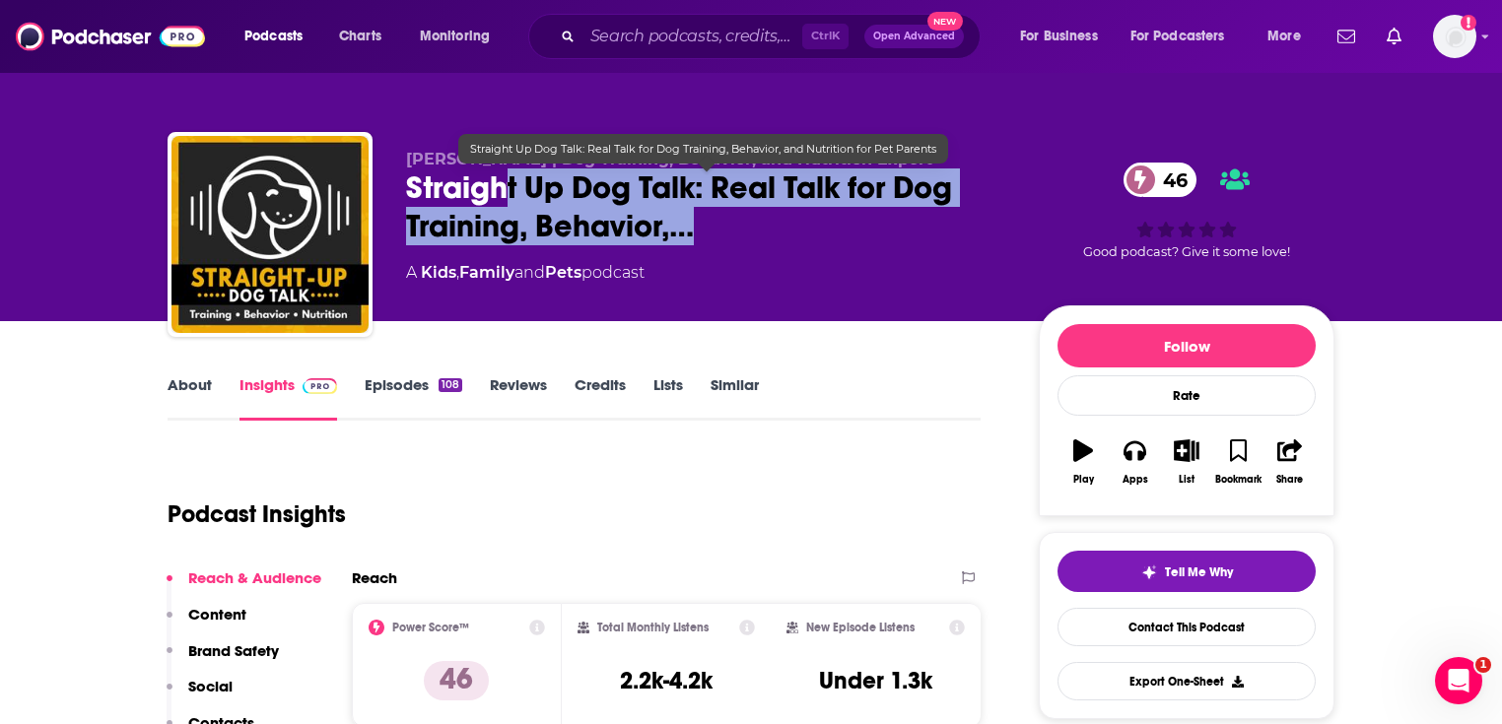
drag, startPoint x: 776, startPoint y: 223, endPoint x: 499, endPoint y: 199, distance: 277.9
click at [499, 199] on span "Straight Up Dog Talk: Real Talk for Dog Training, Behavior,…" at bounding box center [706, 207] width 601 height 77
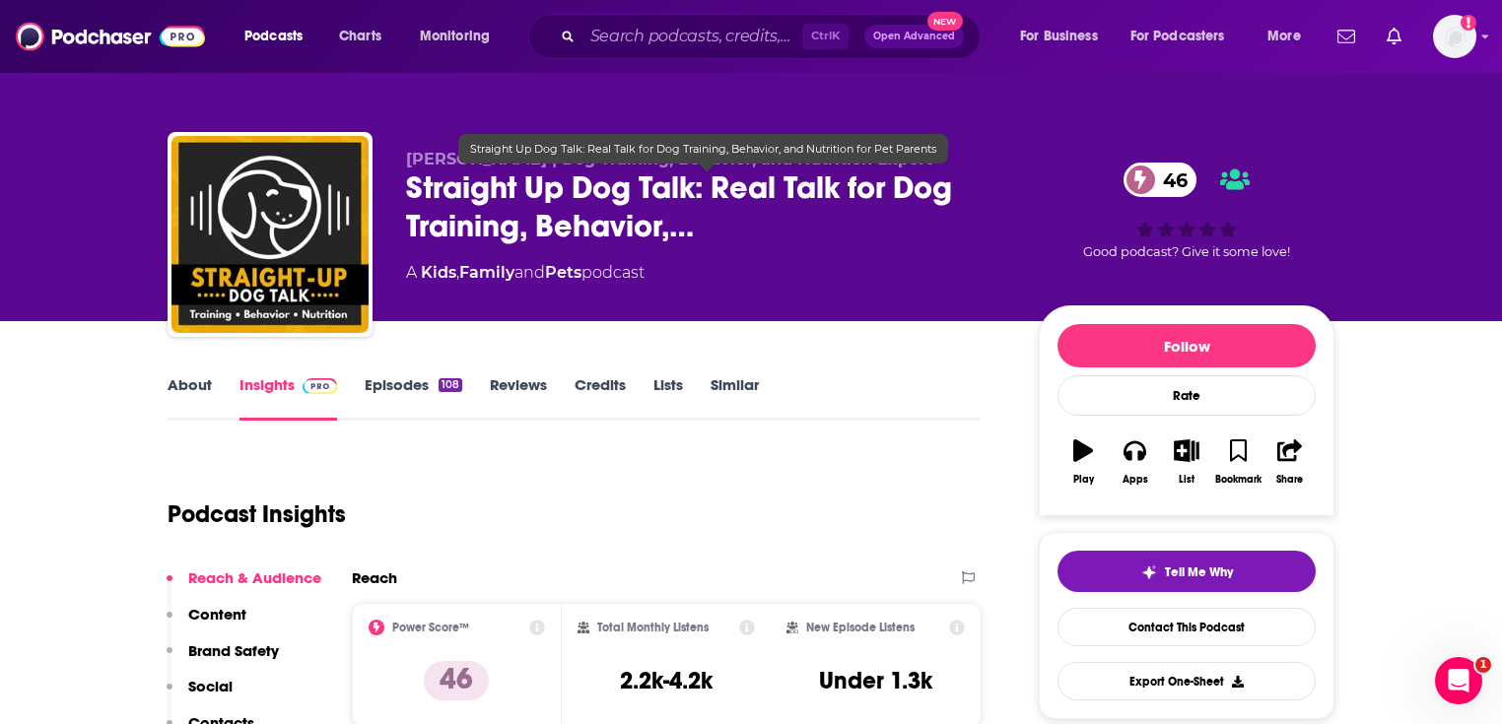
click at [421, 188] on span "Straight Up Dog Talk: Real Talk for Dog Training, Behavior,…" at bounding box center [706, 207] width 601 height 77
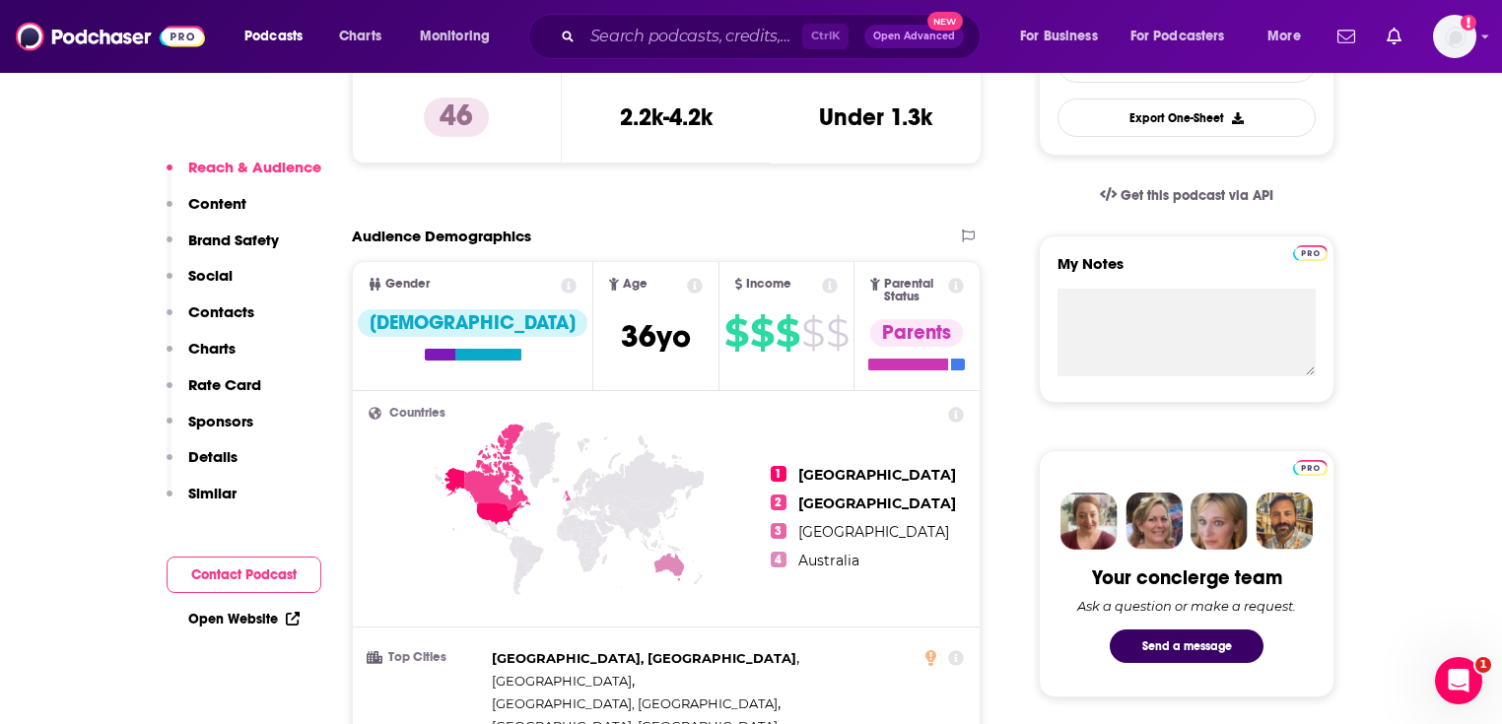
scroll to position [867, 0]
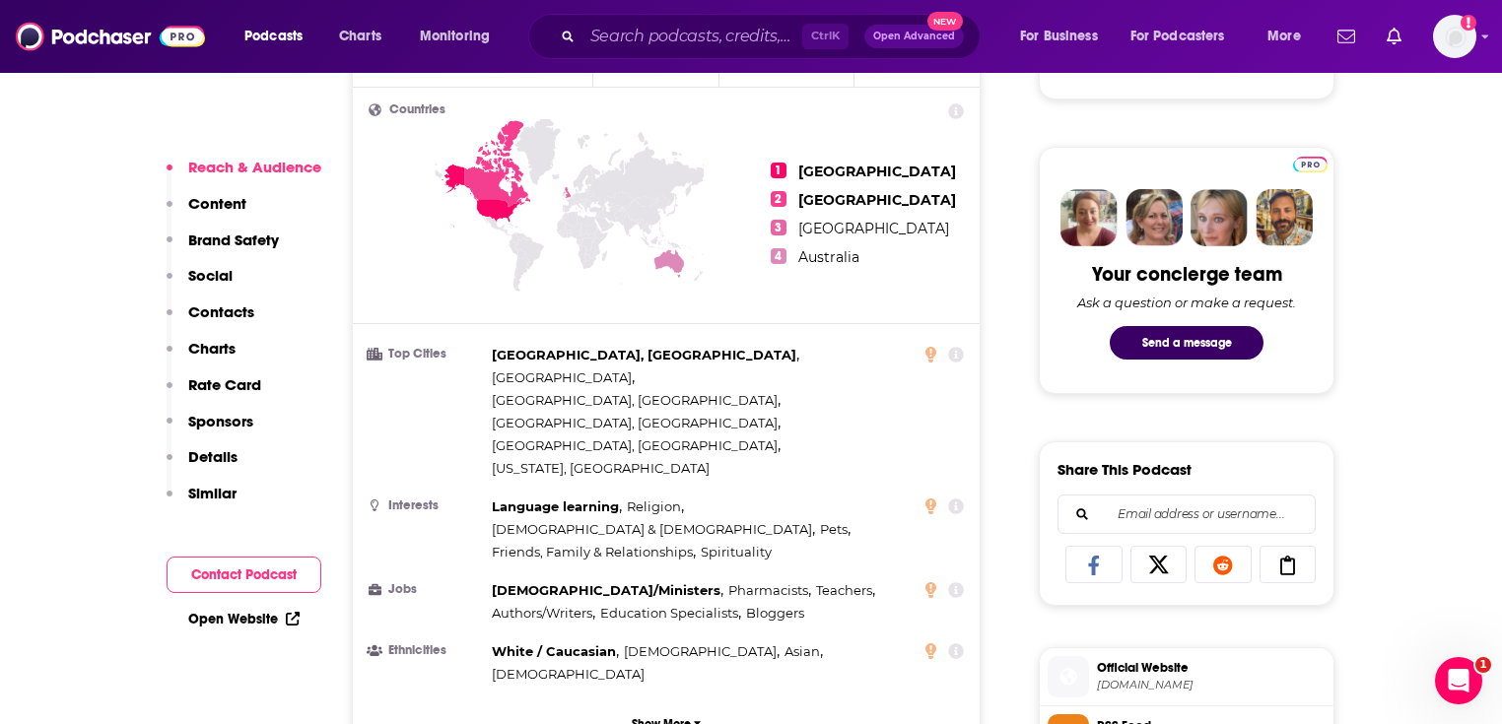
click at [244, 612] on link "Open Website" at bounding box center [243, 619] width 111 height 17
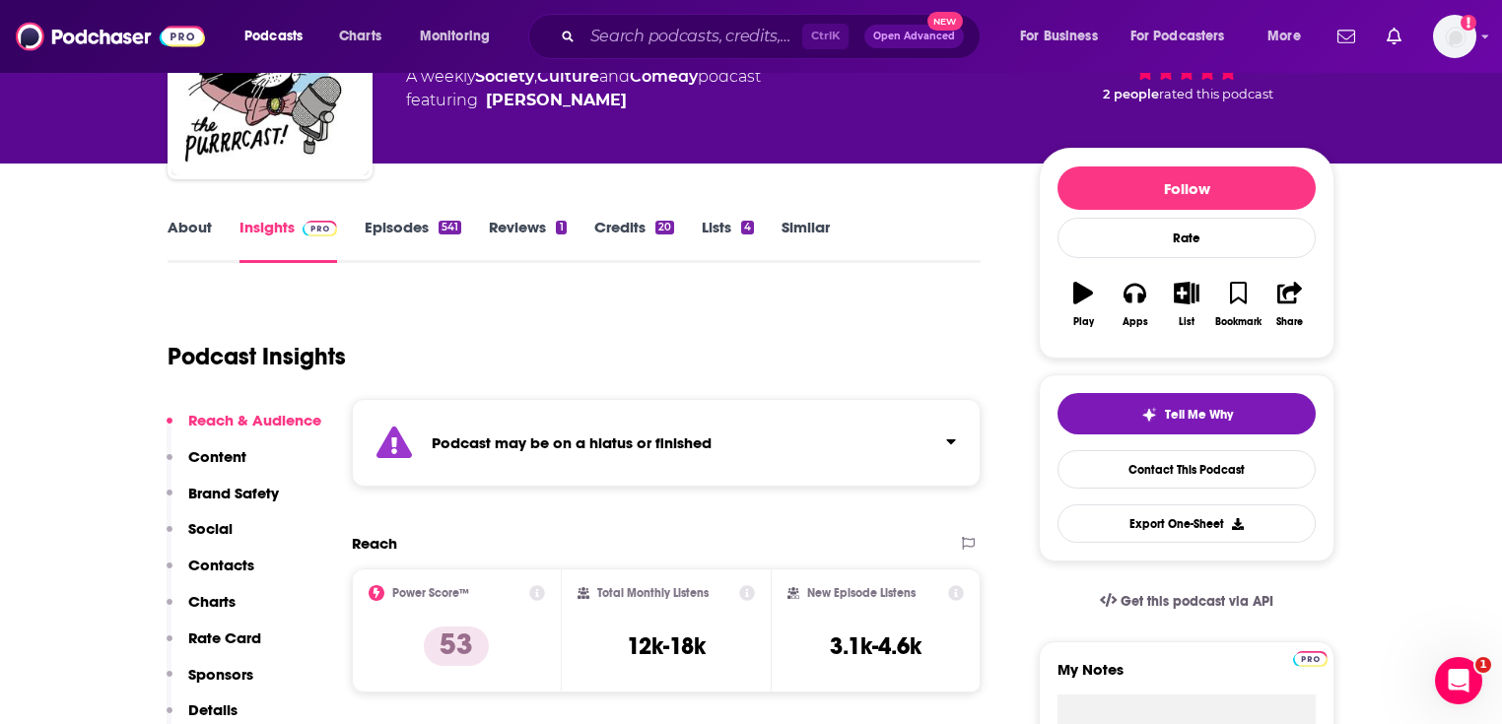
scroll to position [631, 0]
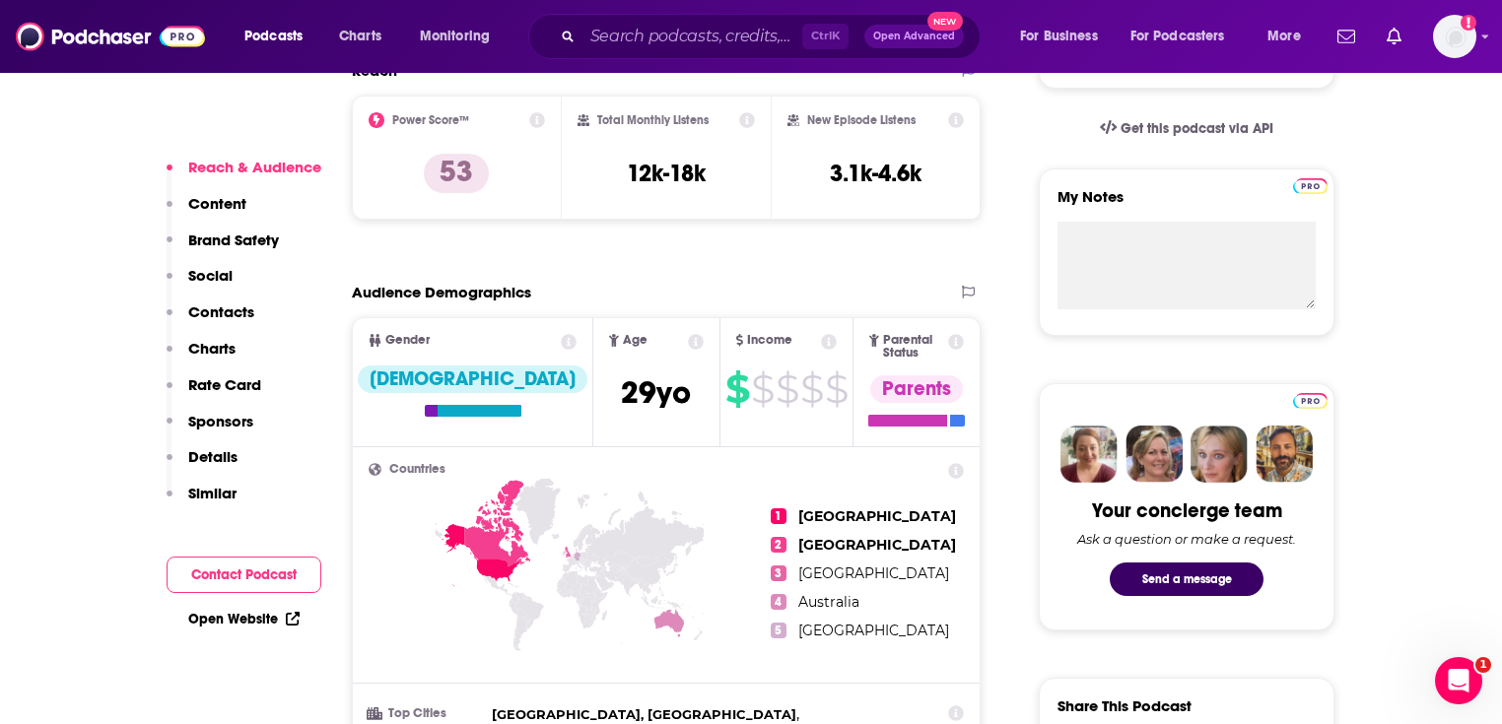
click at [232, 617] on link "Open Website" at bounding box center [243, 619] width 111 height 17
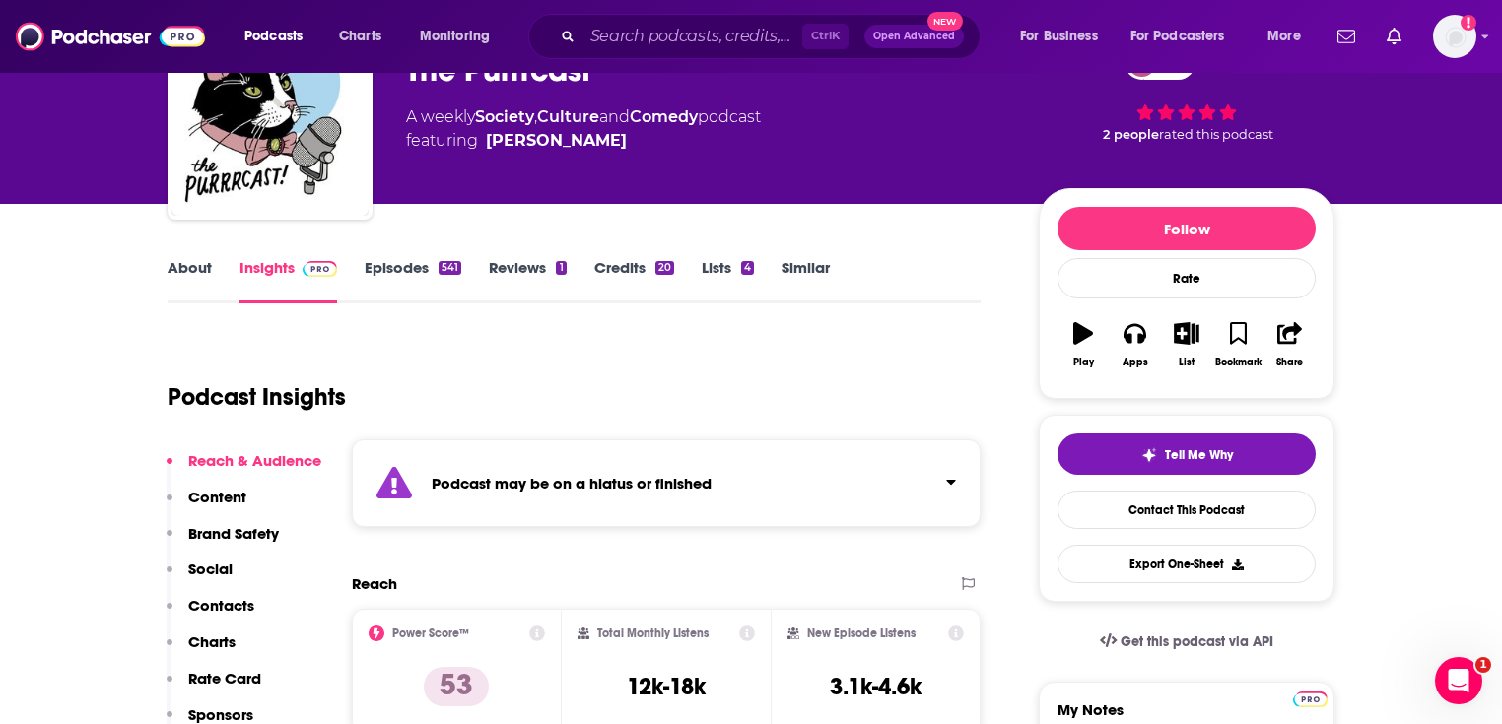
scroll to position [0, 0]
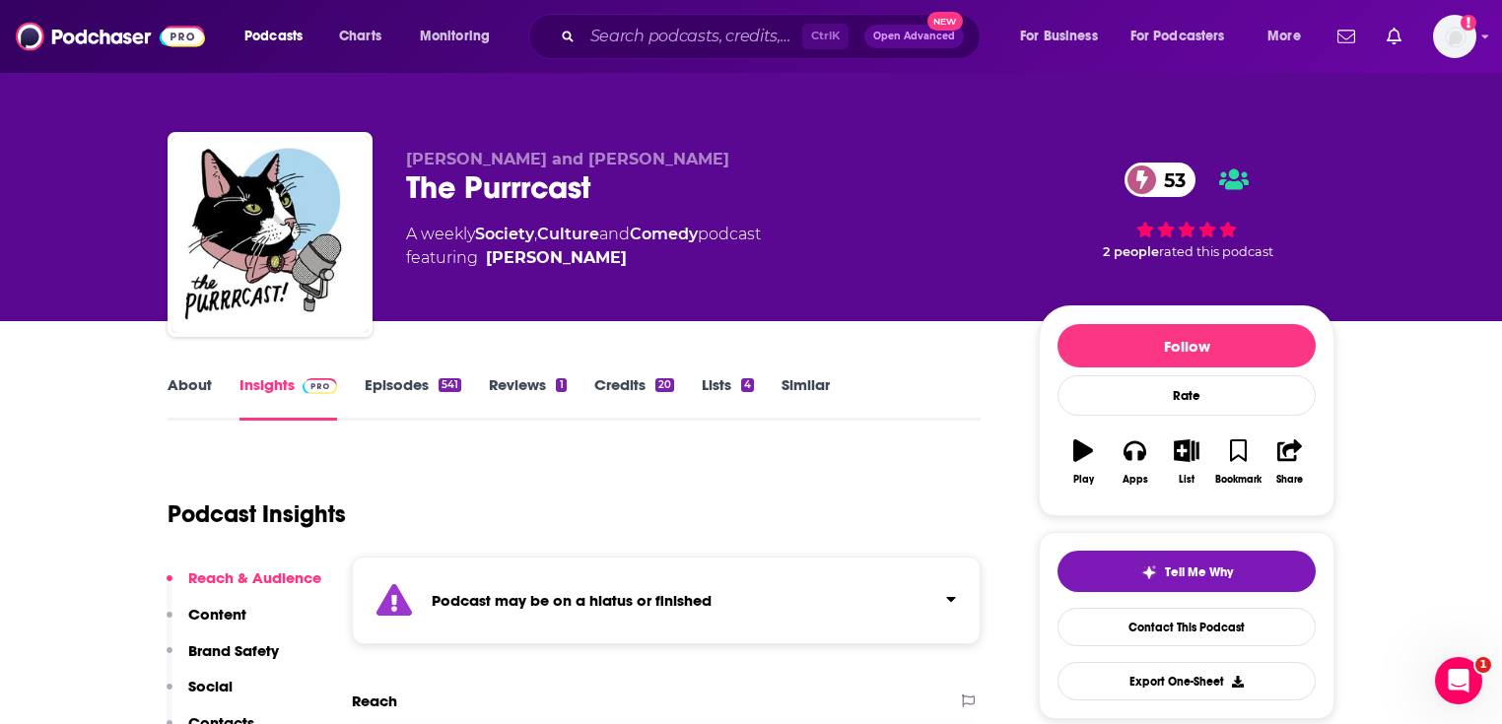
click at [447, 161] on span "[PERSON_NAME] and [PERSON_NAME]" at bounding box center [567, 159] width 323 height 19
click at [629, 164] on span "[PERSON_NAME] and [PERSON_NAME]" at bounding box center [567, 159] width 323 height 19
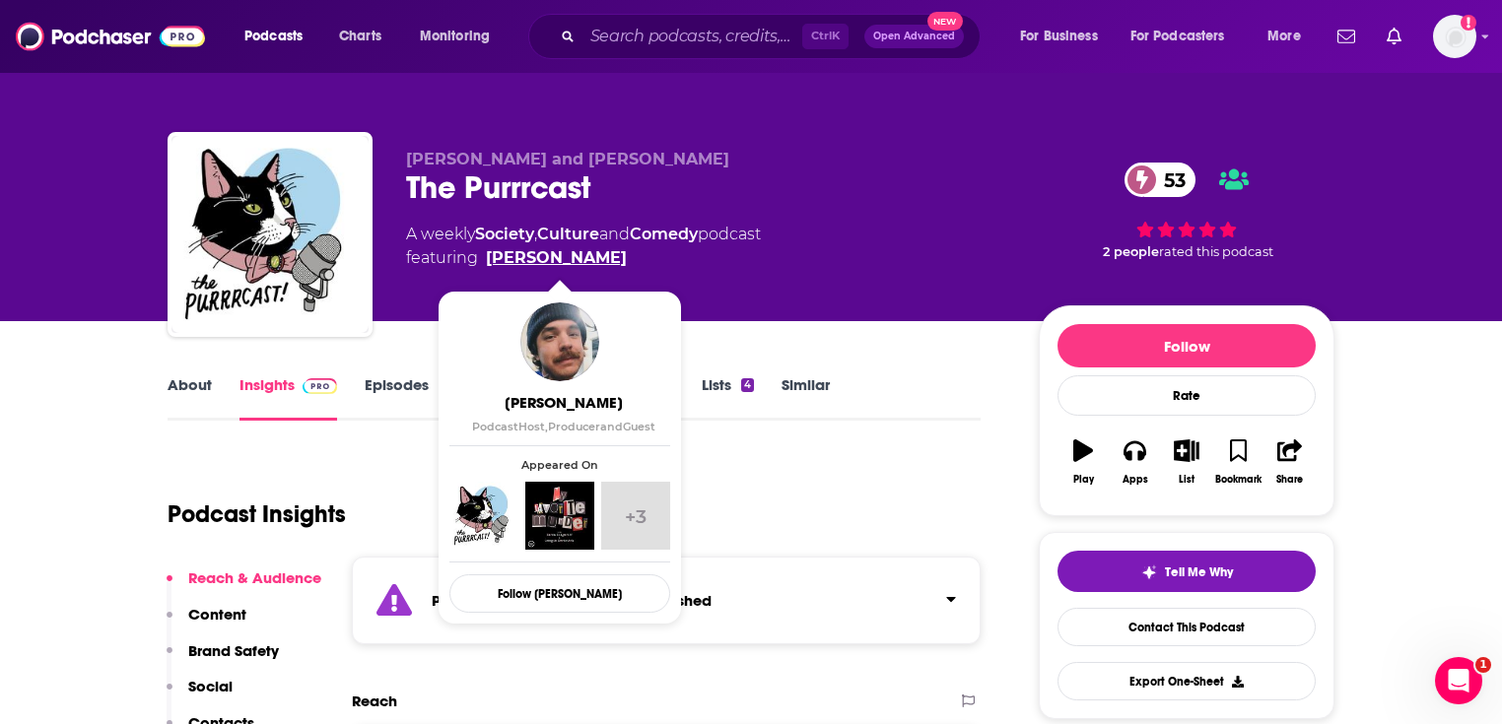
click at [540, 255] on link "[PERSON_NAME]" at bounding box center [556, 258] width 141 height 24
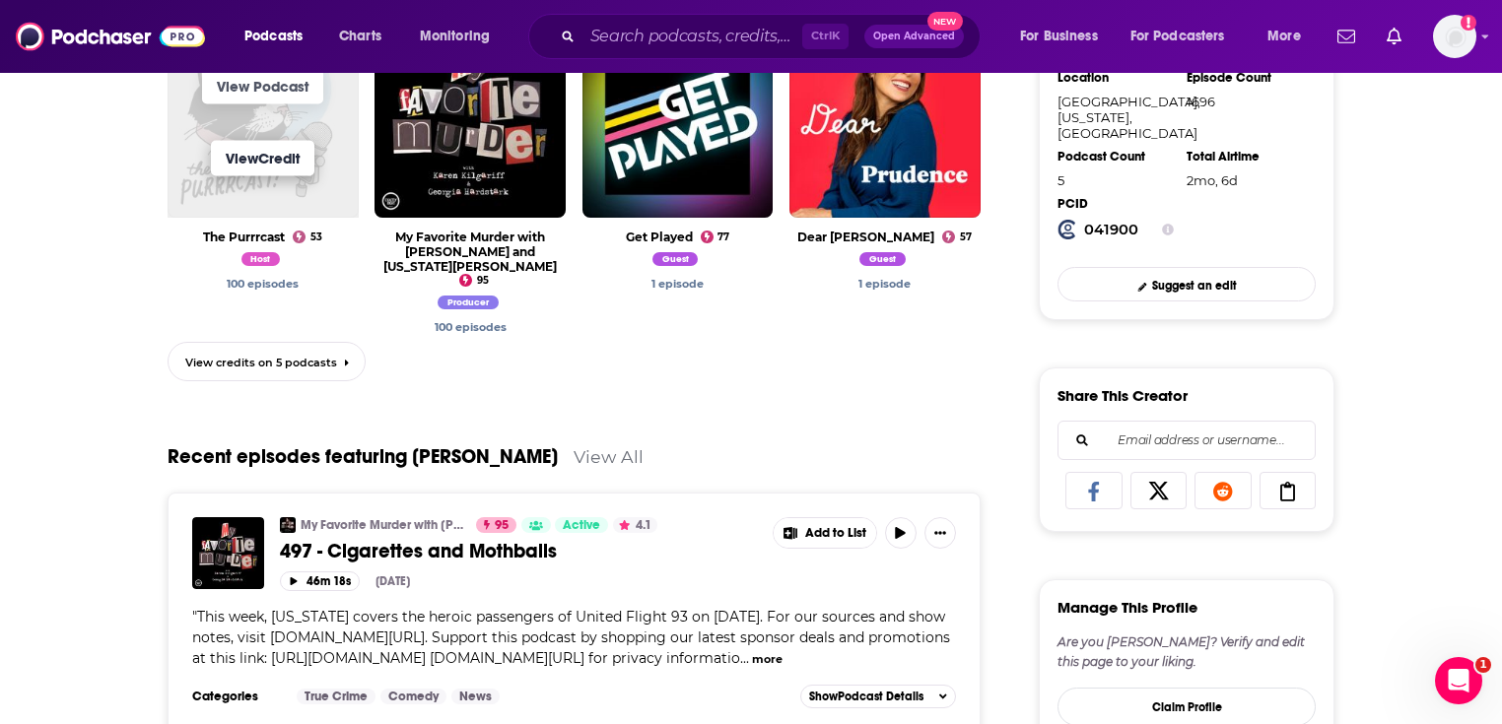
scroll to position [541, 0]
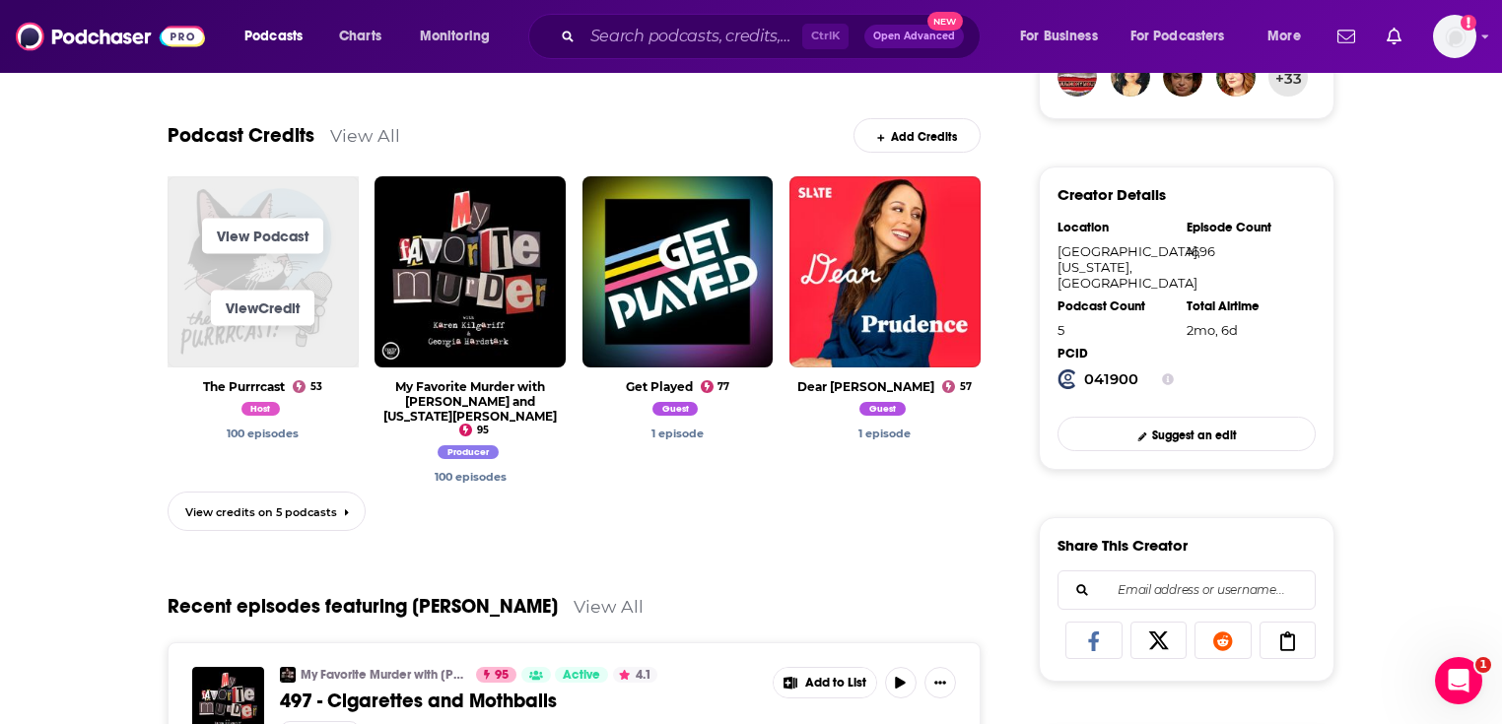
click at [244, 275] on span "View Credit" at bounding box center [263, 308] width 191 height 72
click at [264, 236] on link "View Podcast" at bounding box center [262, 236] width 121 height 35
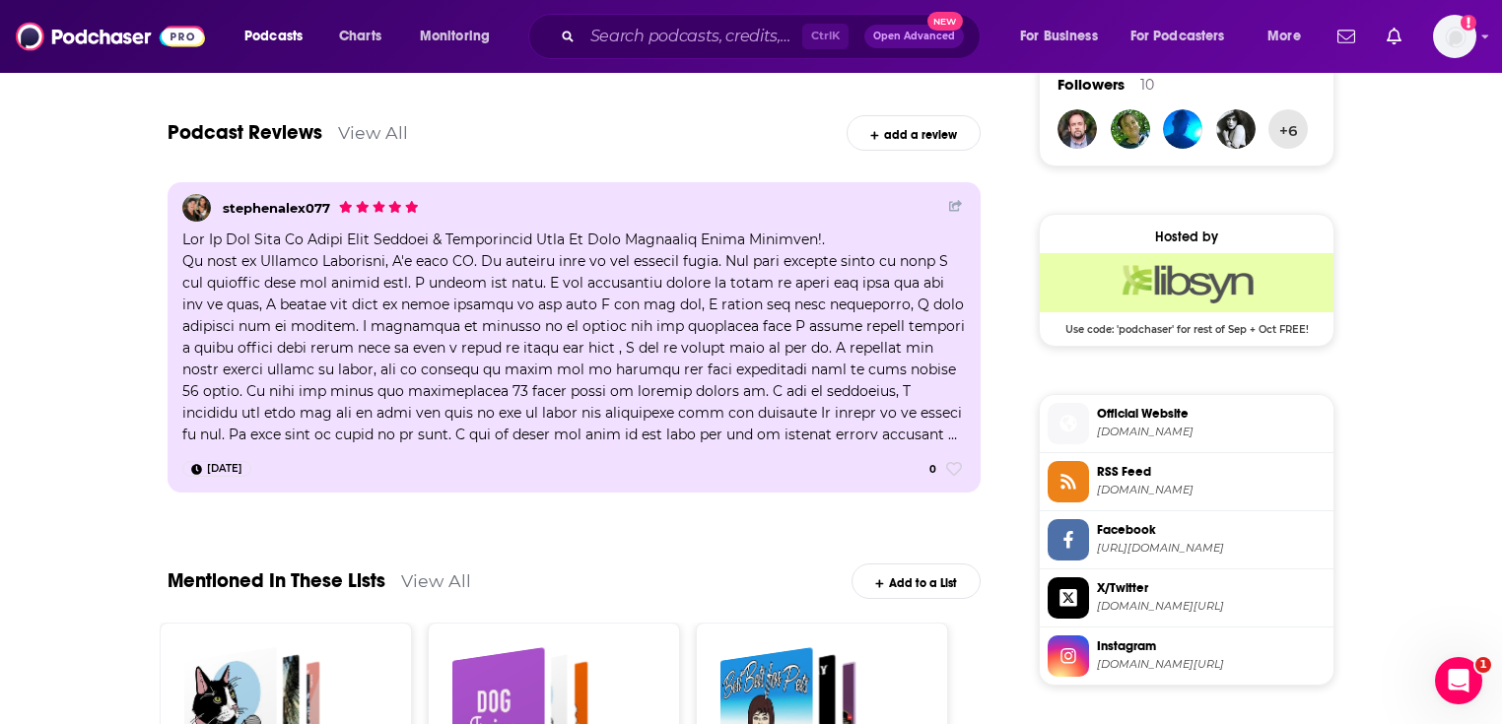
scroll to position [1932, 0]
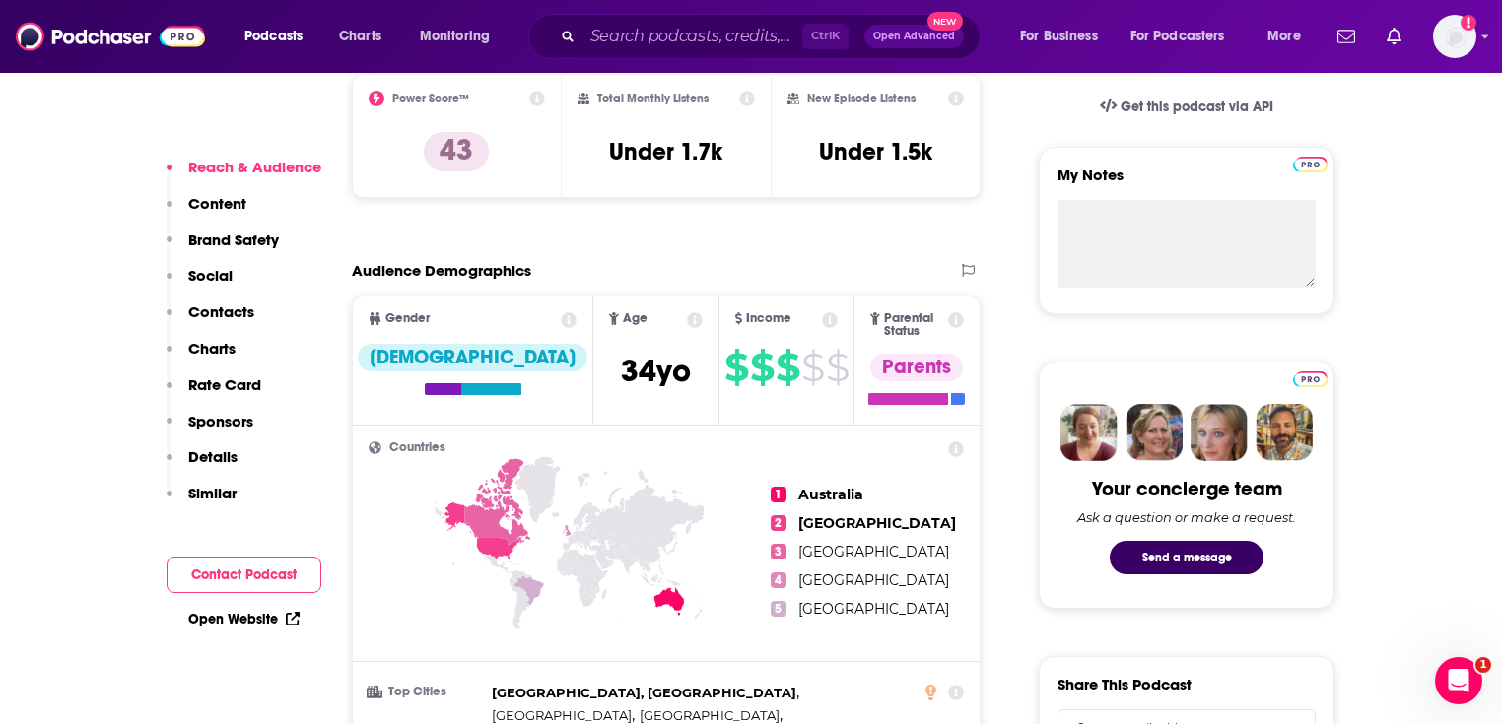
scroll to position [788, 0]
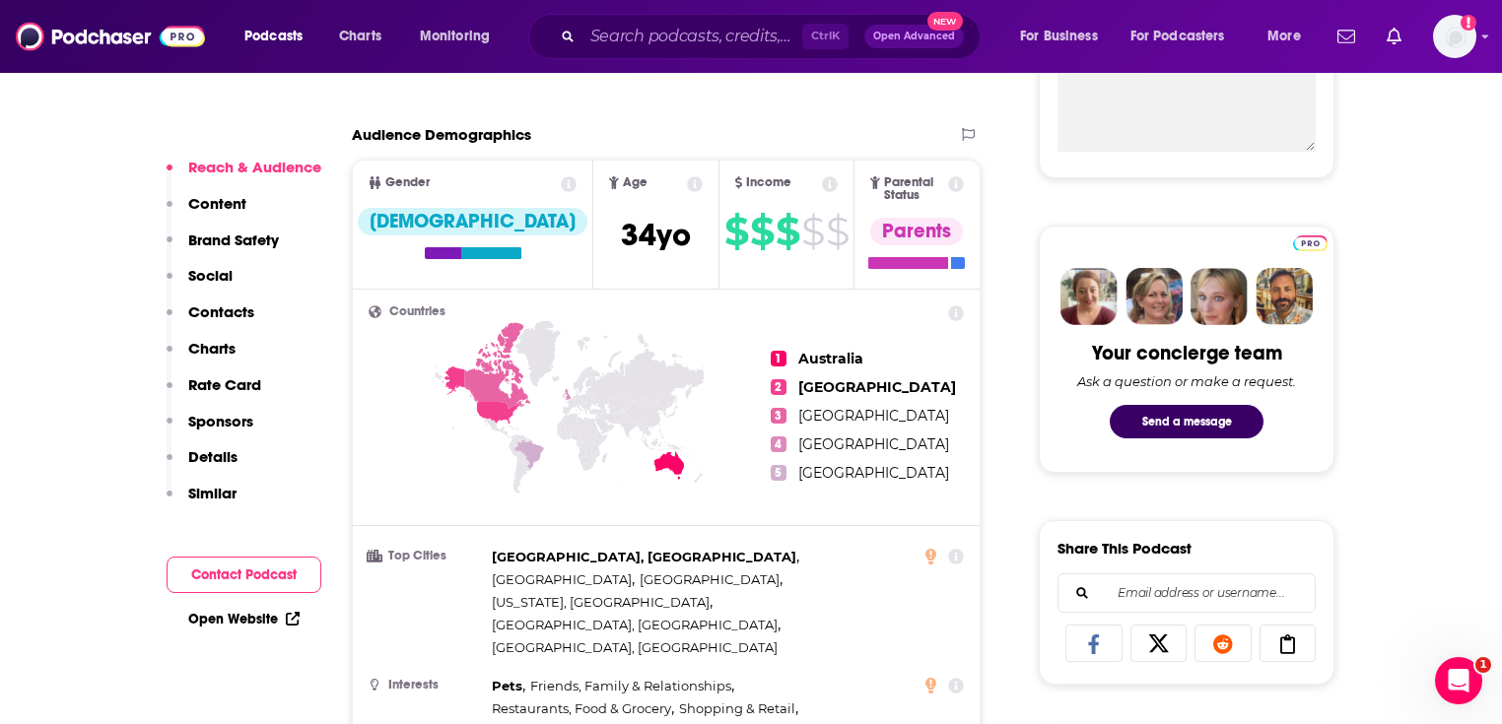
click at [244, 629] on div "Open Website" at bounding box center [244, 619] width 155 height 36
click at [253, 620] on link "Open Website" at bounding box center [243, 619] width 111 height 17
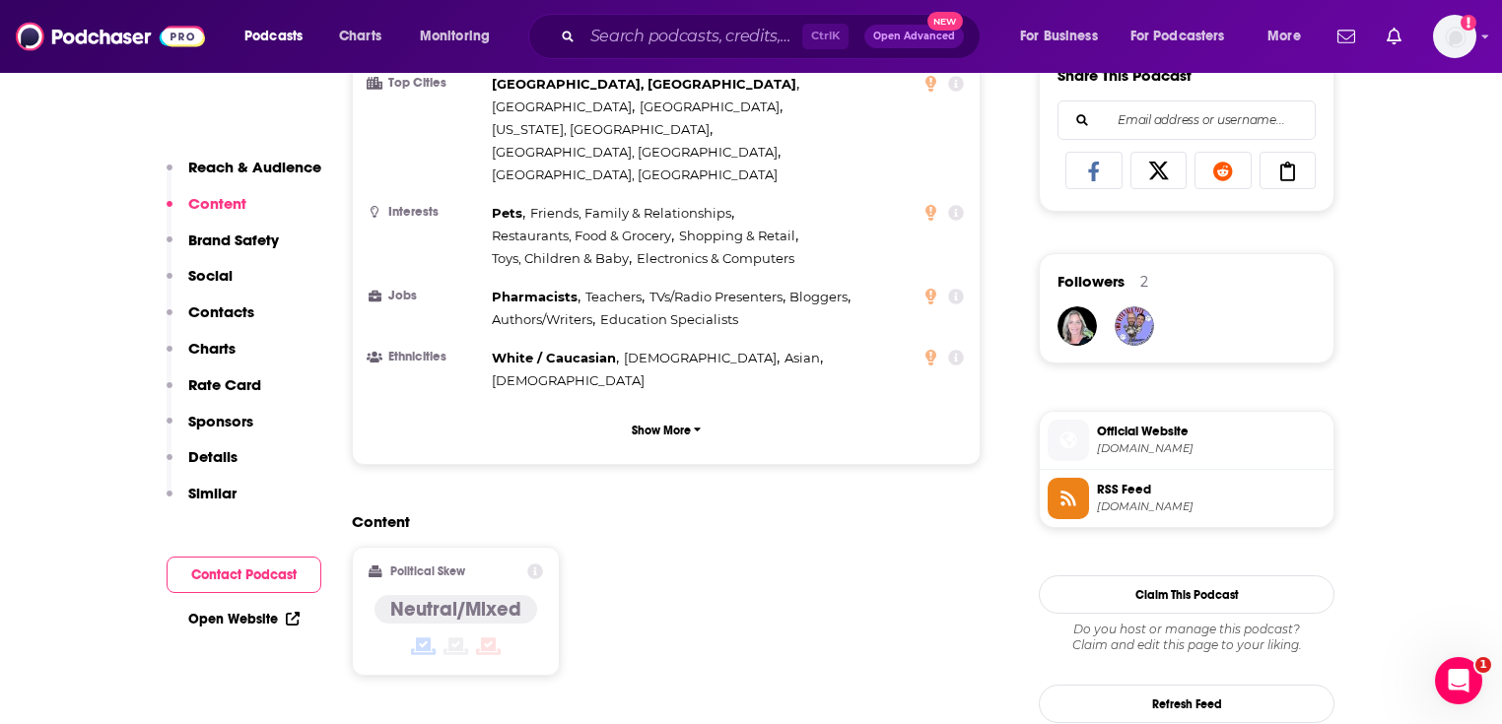
scroll to position [1656, 0]
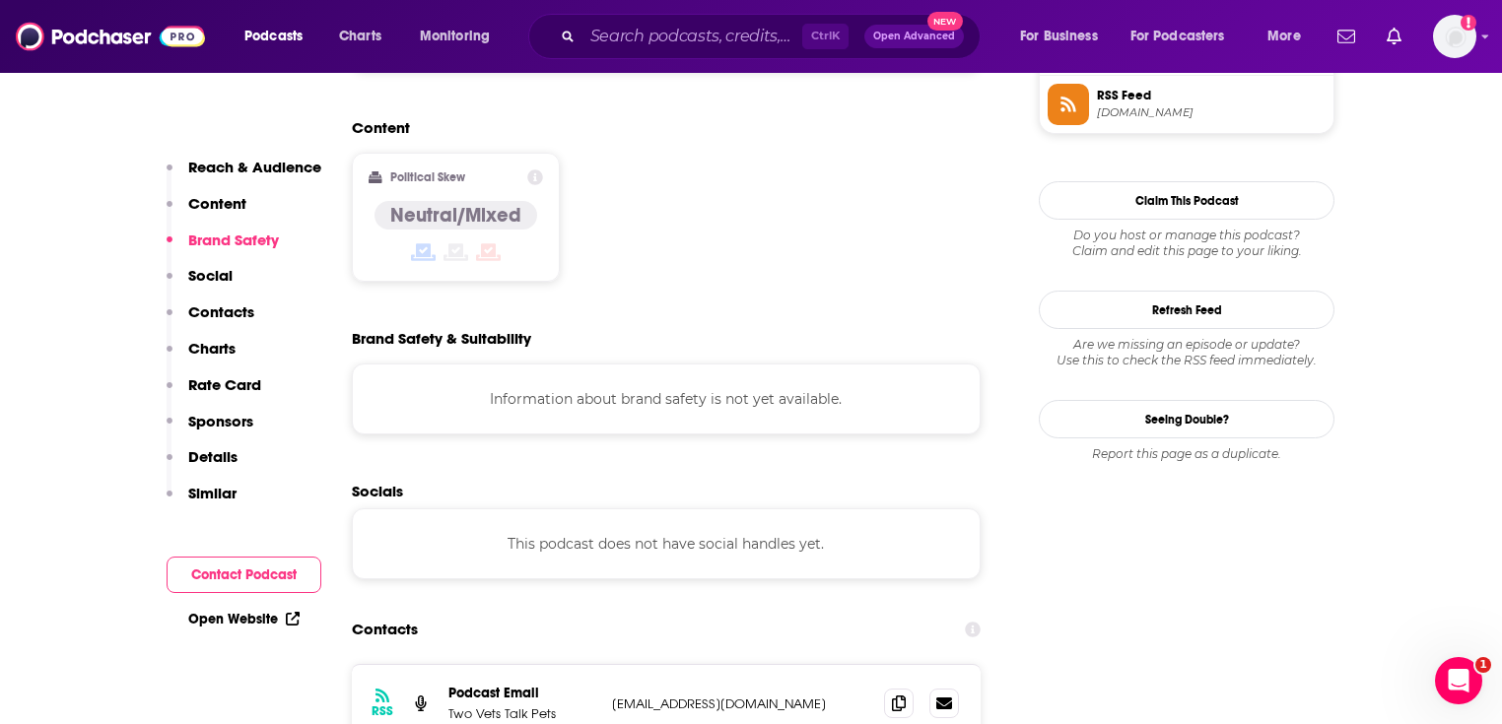
click at [221, 613] on link "Open Website" at bounding box center [243, 619] width 111 height 17
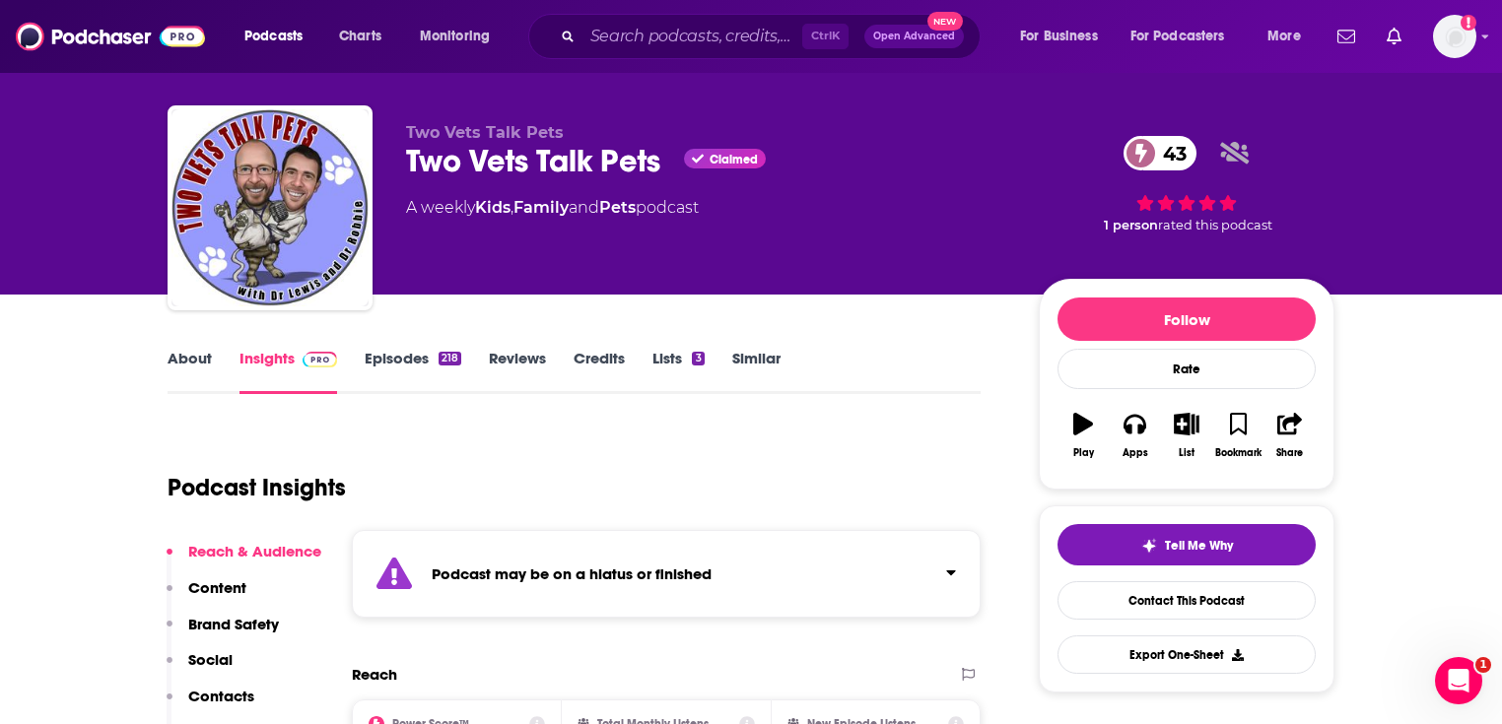
scroll to position [0, 0]
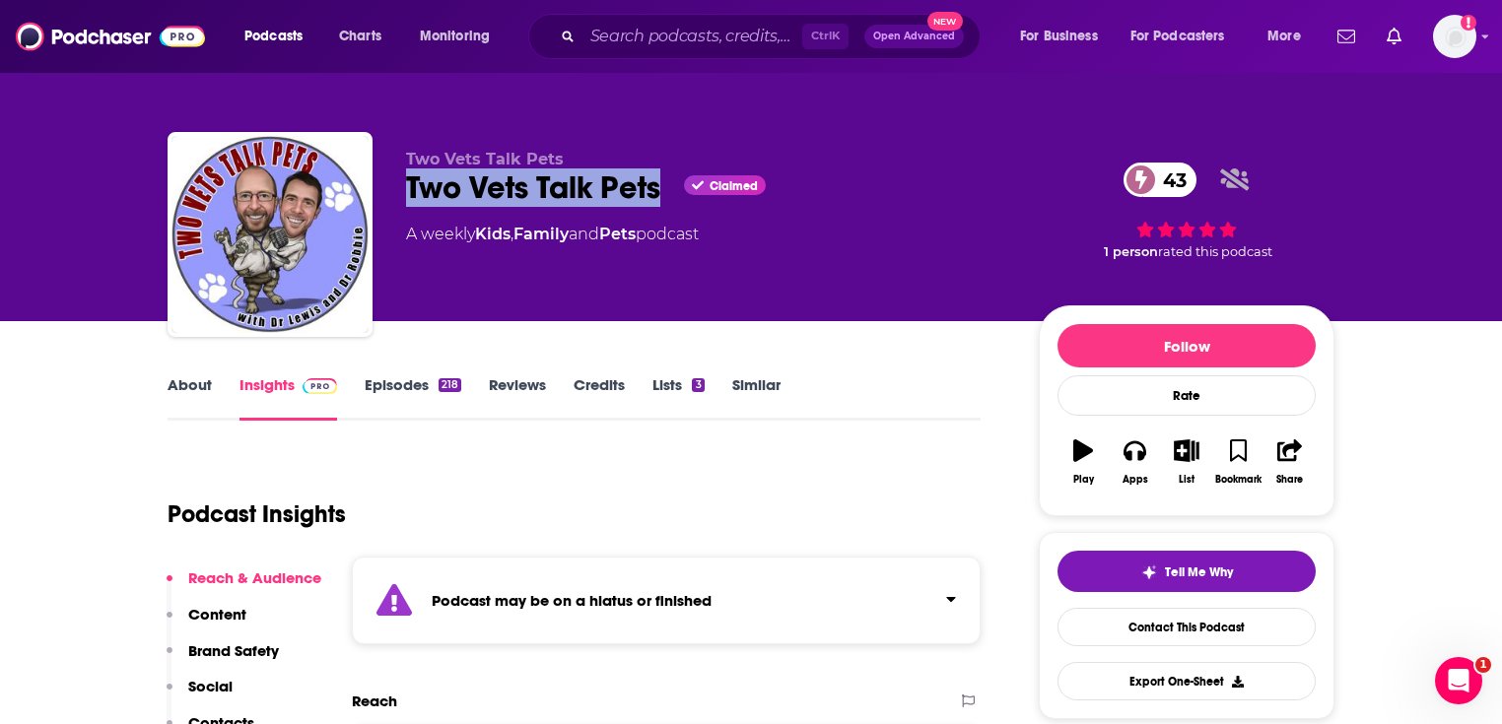
drag, startPoint x: 658, startPoint y: 183, endPoint x: 395, endPoint y: 188, distance: 263.2
click at [395, 188] on div "Two Vets Talk Pets Two Vets Talk Pets Claimed 43 A weekly Kids , Family and Pet…" at bounding box center [751, 238] width 1167 height 213
copy h2 "Two Vets Talk Pets"
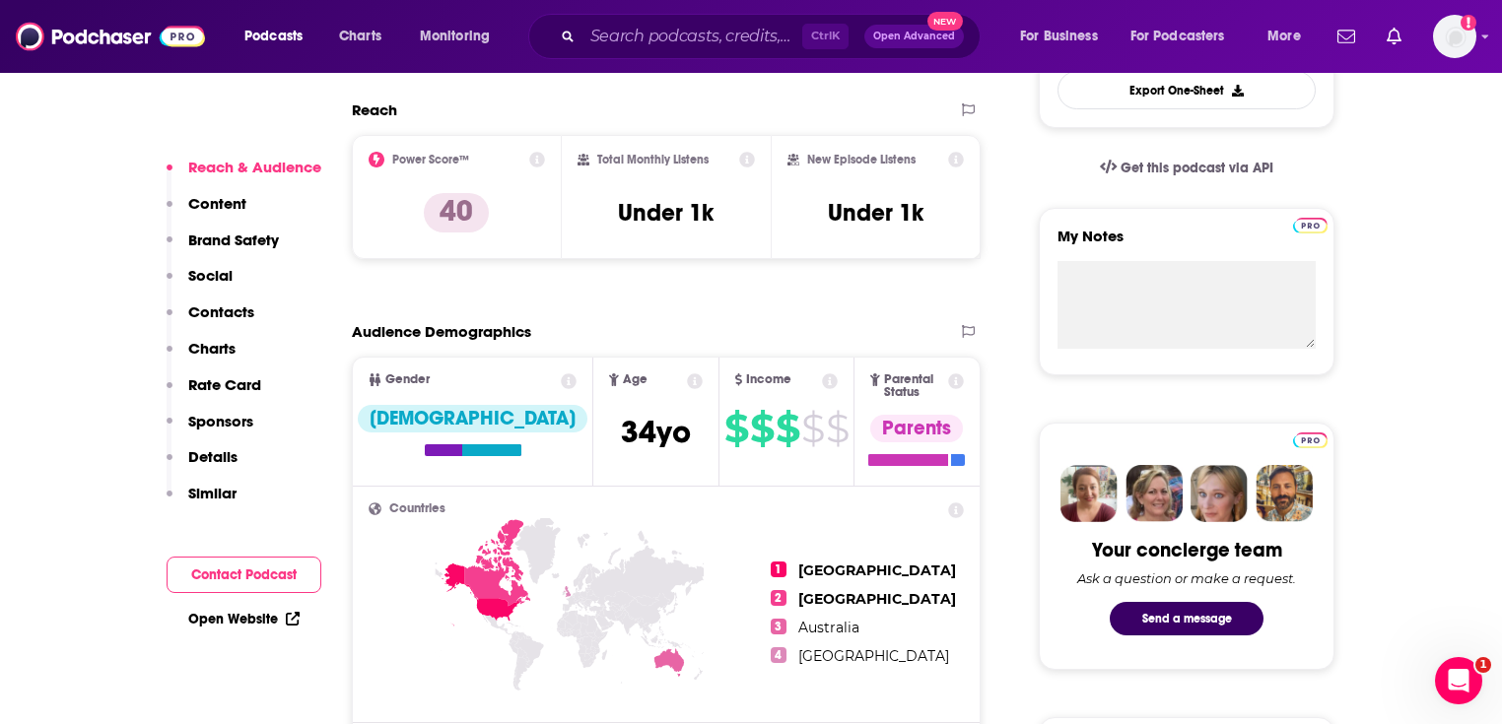
scroll to position [710, 0]
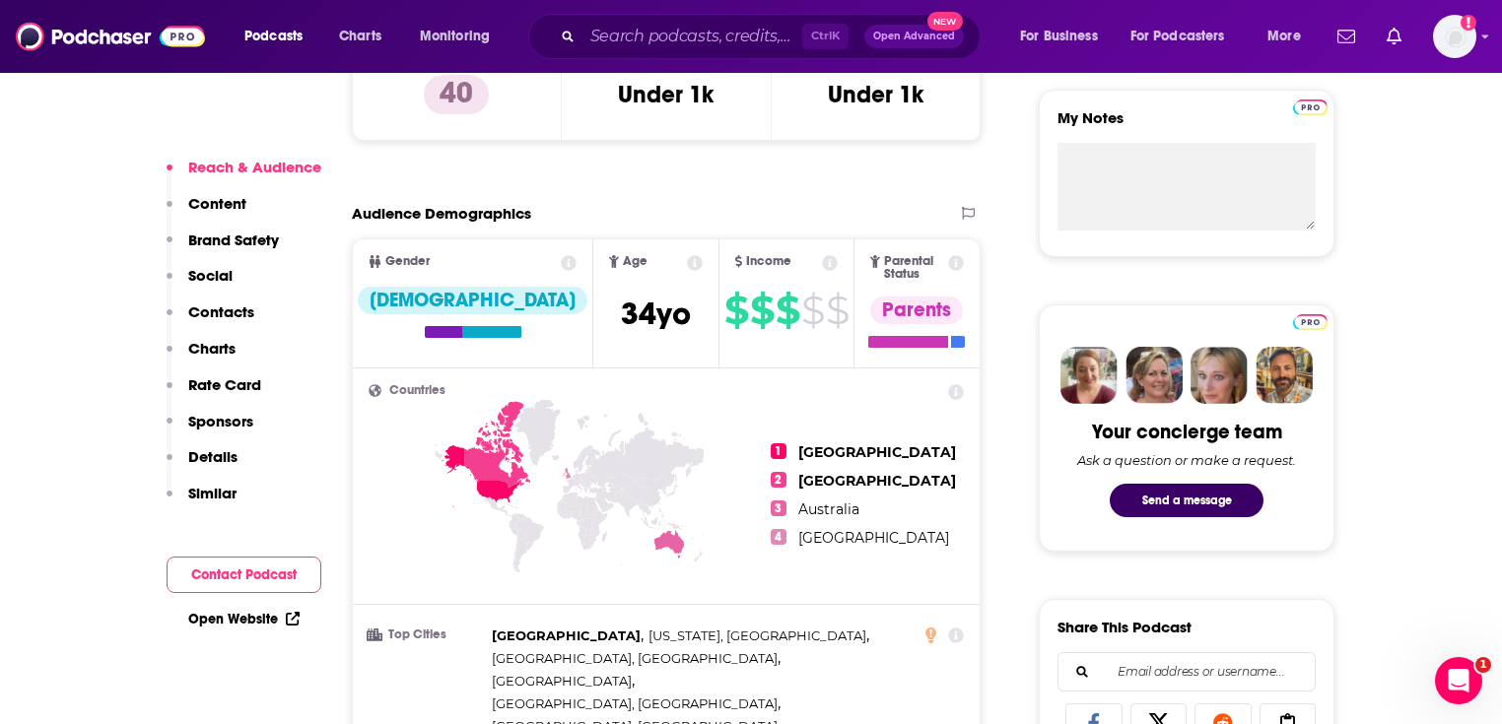
click at [267, 619] on link "Open Website" at bounding box center [243, 619] width 111 height 17
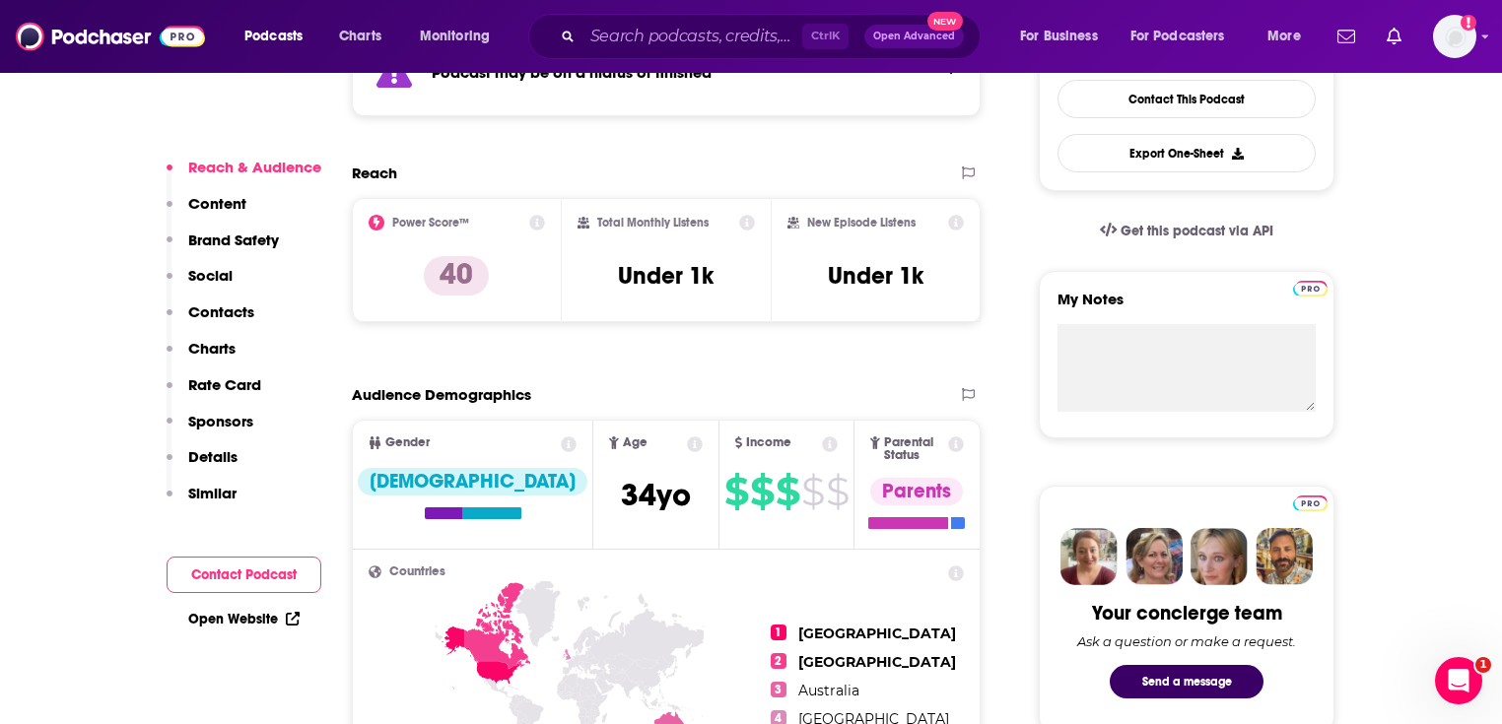
scroll to position [552, 0]
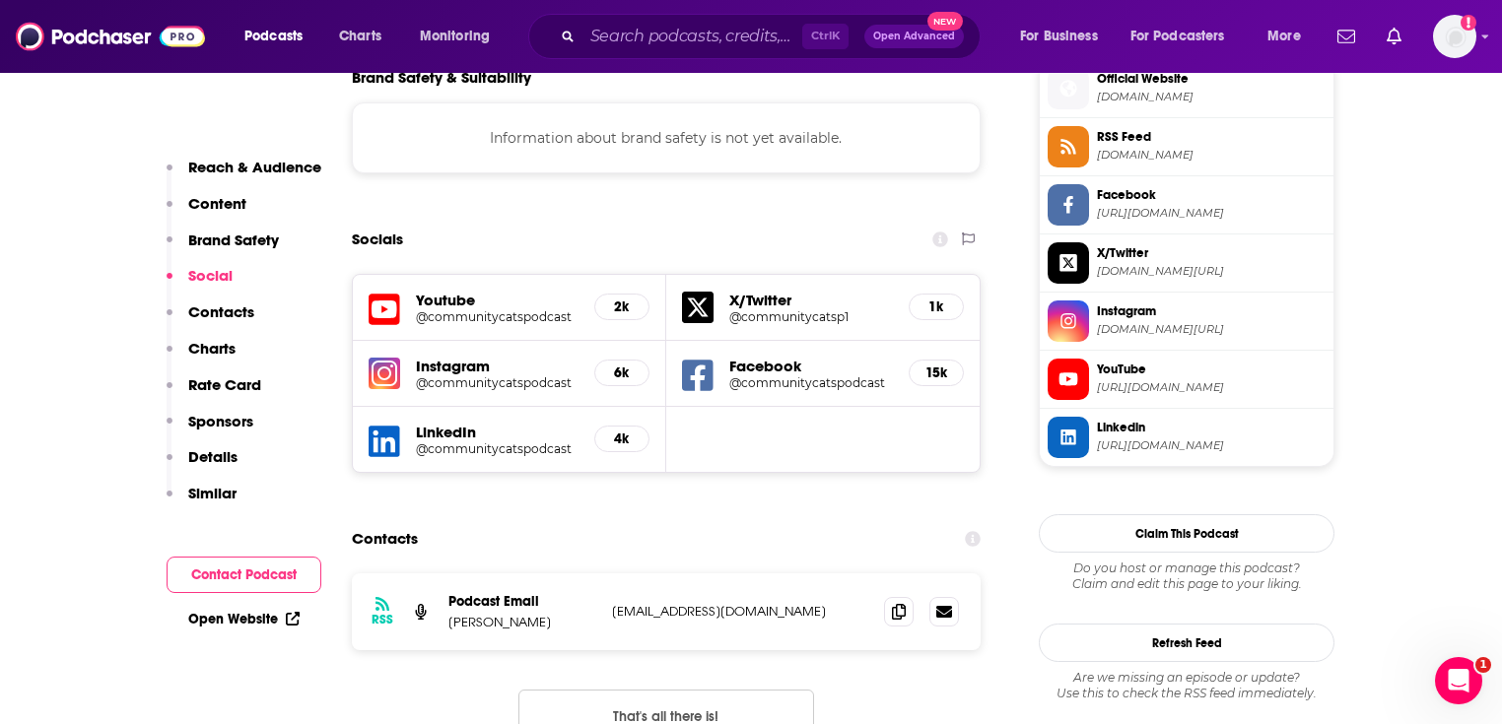
scroll to position [1813, 0]
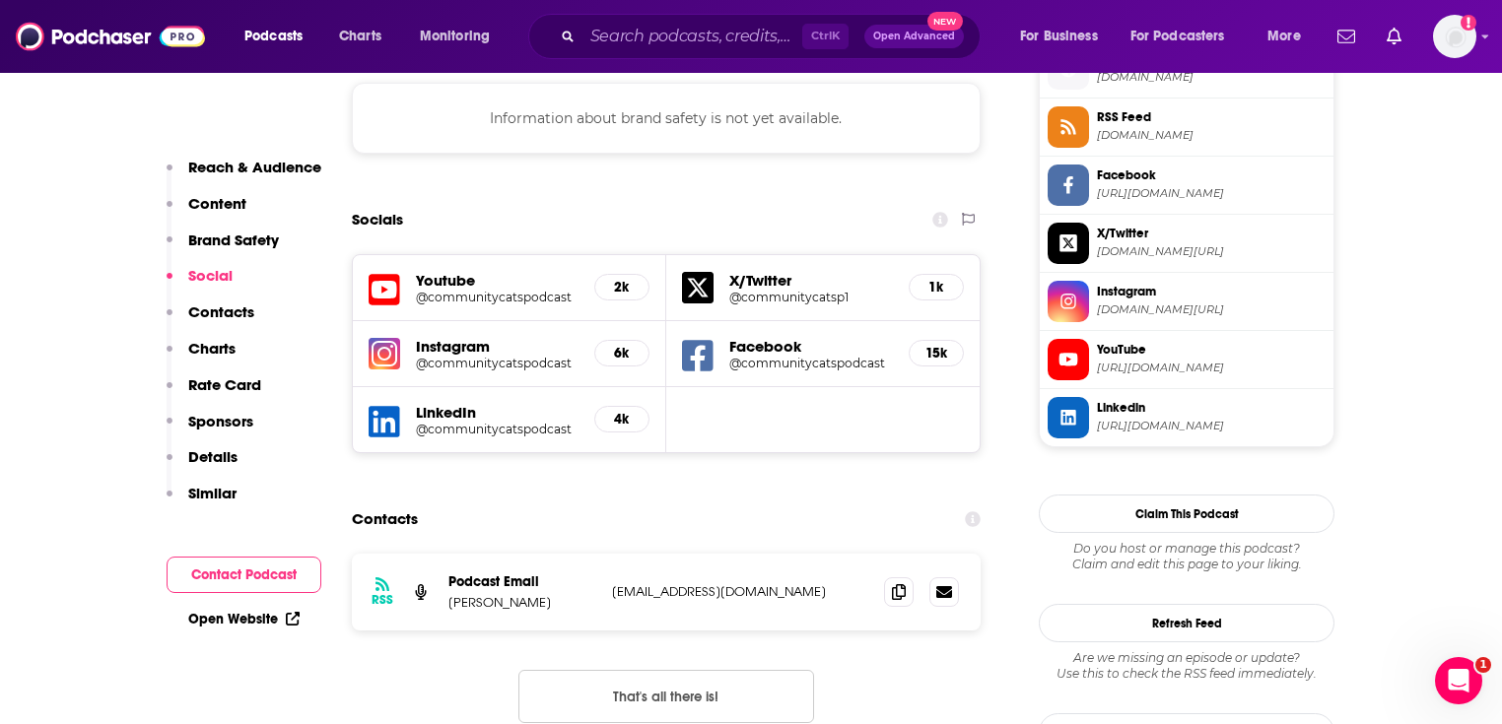
click at [238, 621] on link "Open Website" at bounding box center [243, 619] width 111 height 17
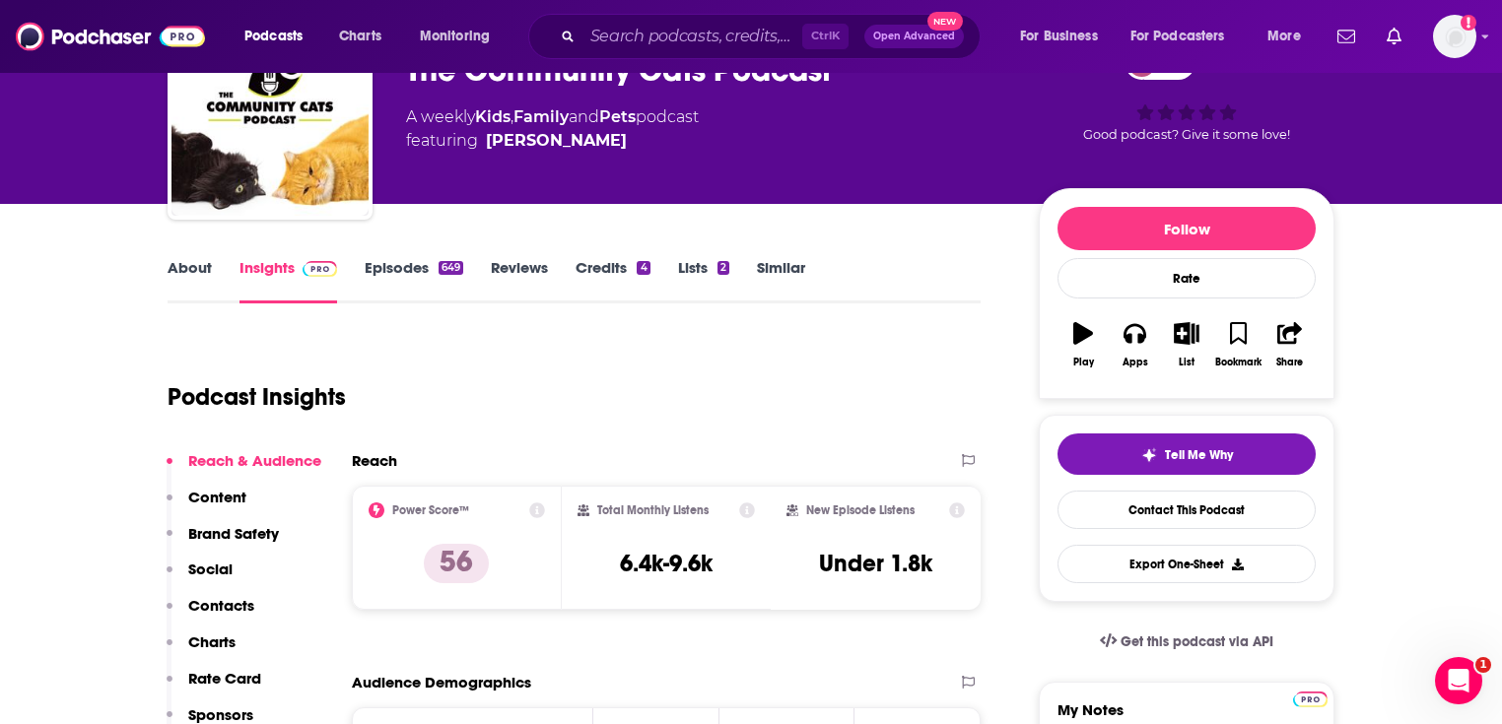
scroll to position [0, 0]
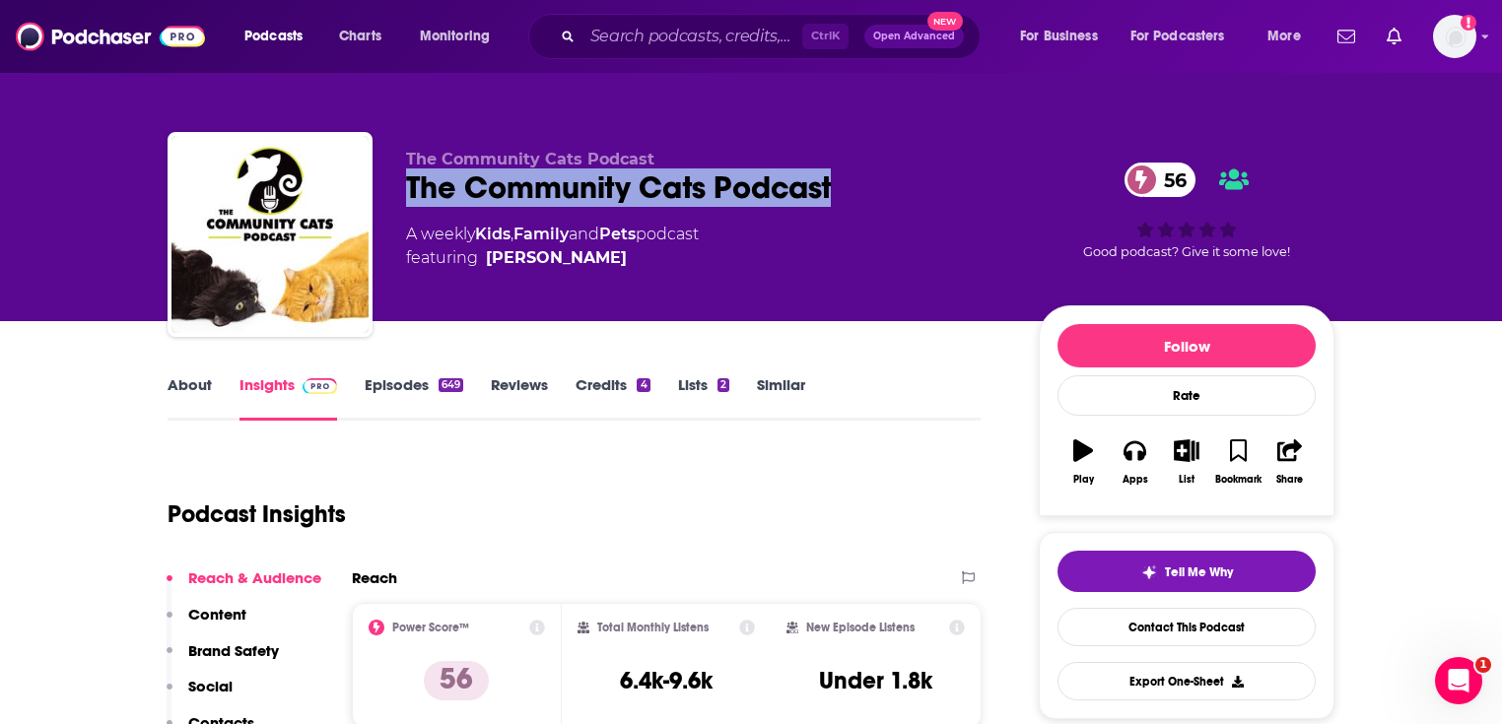
drag, startPoint x: 883, startPoint y: 184, endPoint x: 394, endPoint y: 202, distance: 489.1
click at [394, 202] on div "The Community Cats Podcast The Community Cats Podcast 56 A weekly Kids , Family…" at bounding box center [751, 238] width 1167 height 213
copy h2 "The Community Cats Podcast"
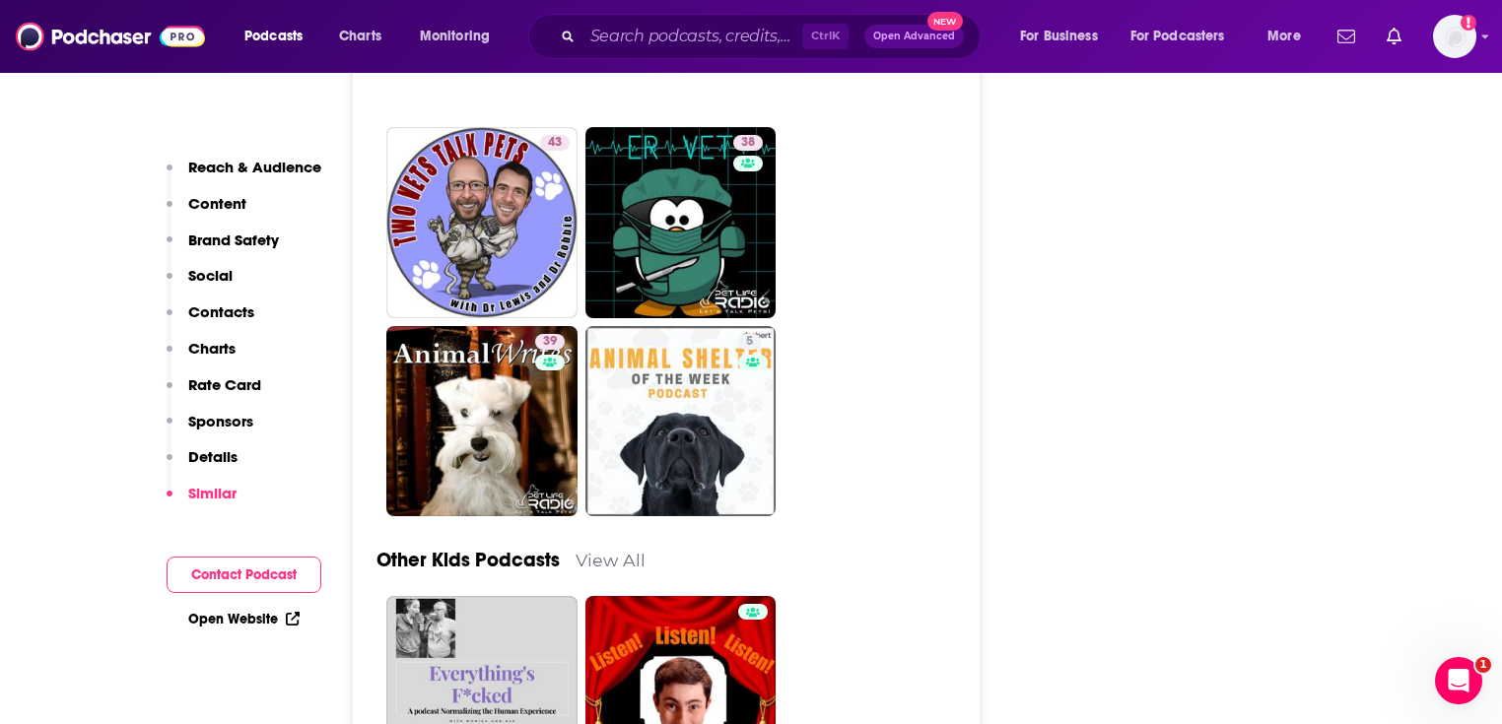
scroll to position [6071, 0]
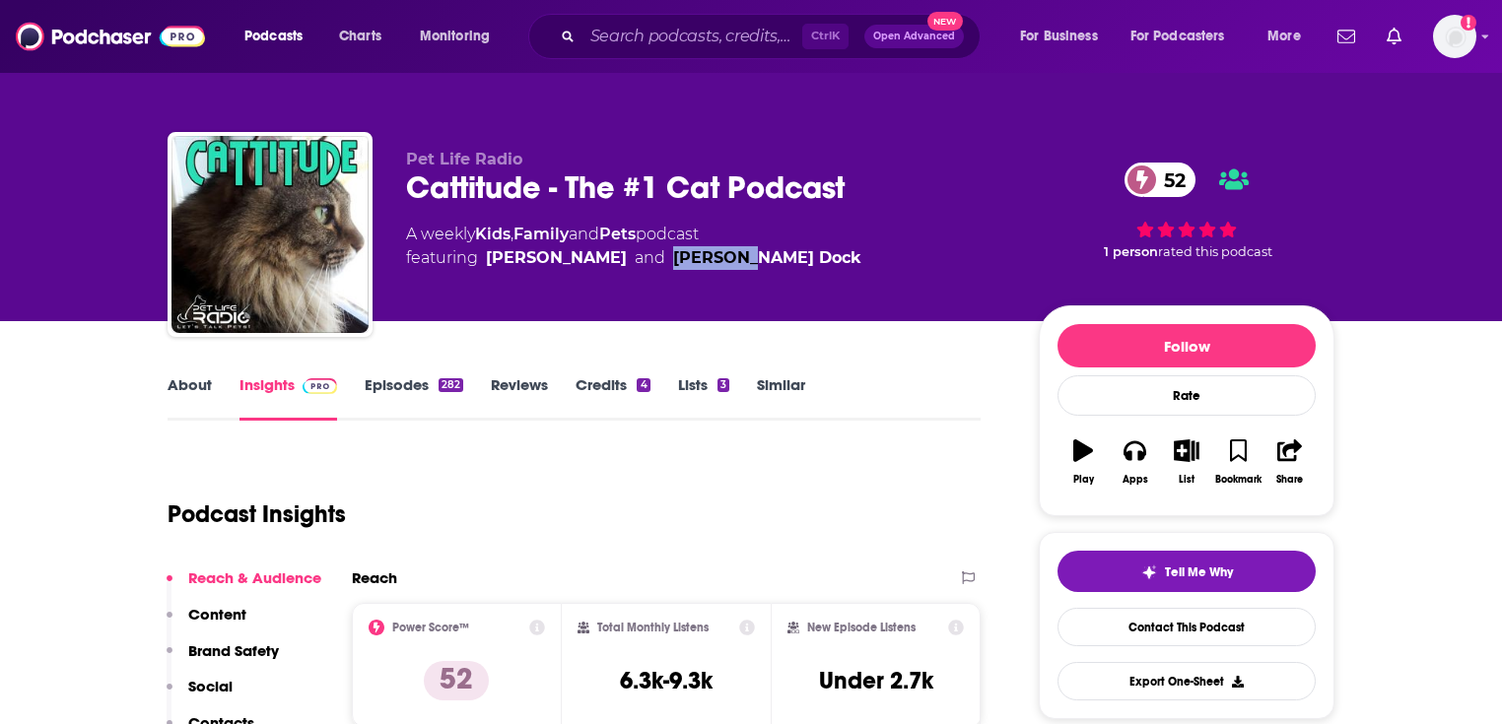
drag, startPoint x: 678, startPoint y: 260, endPoint x: 646, endPoint y: 254, distance: 33.1
click at [646, 254] on div "A weekly Kids , Family and Pets podcast featuring [PERSON_NAME] and [PERSON_NAM…" at bounding box center [706, 246] width 601 height 47
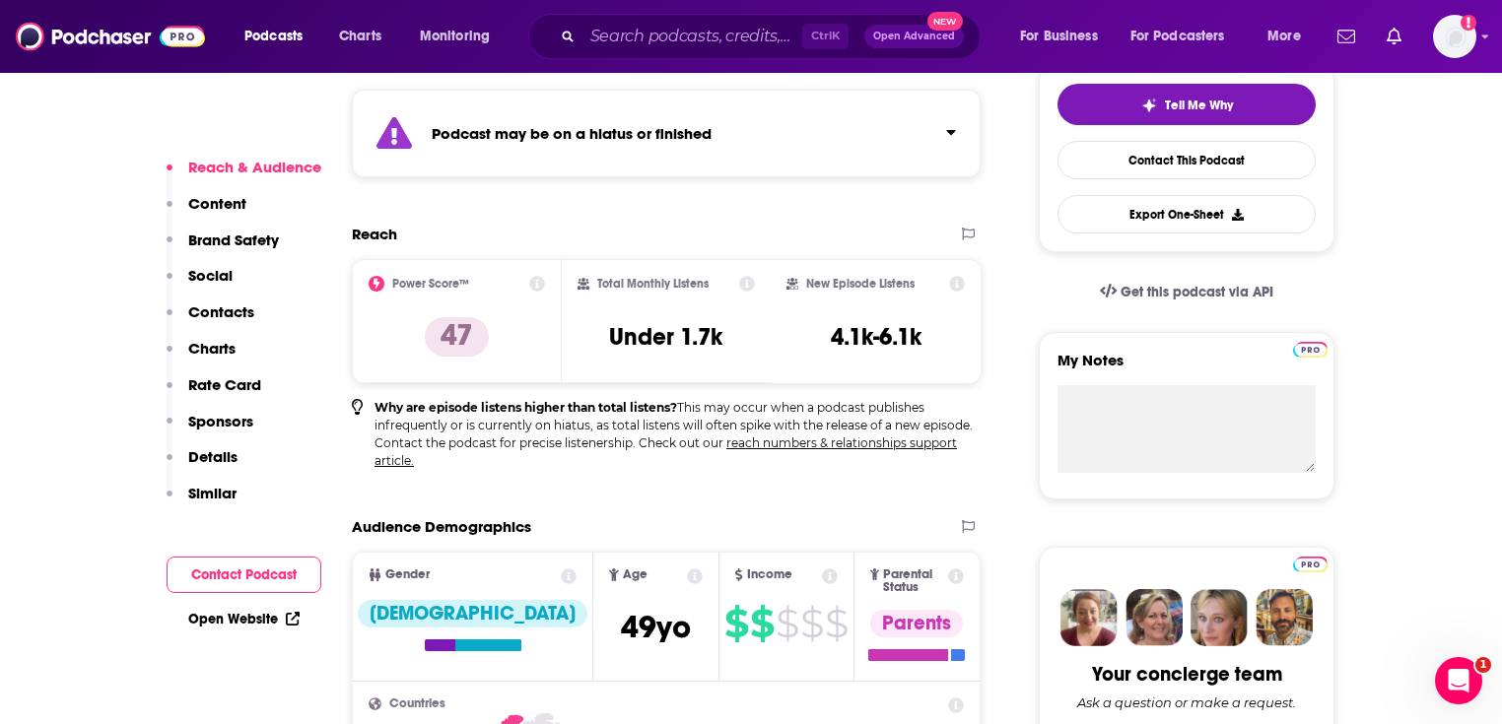
scroll to position [788, 0]
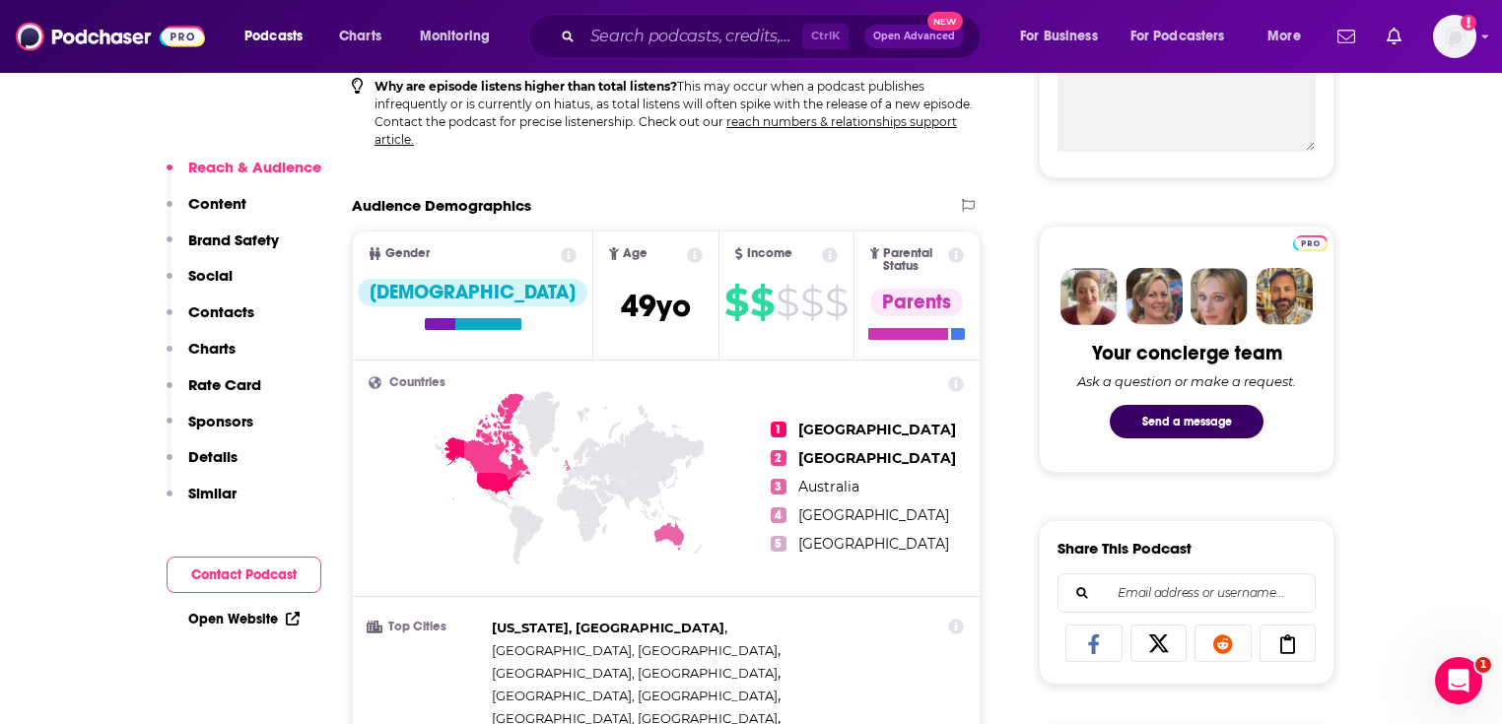
click at [272, 617] on link "Open Website" at bounding box center [243, 619] width 111 height 17
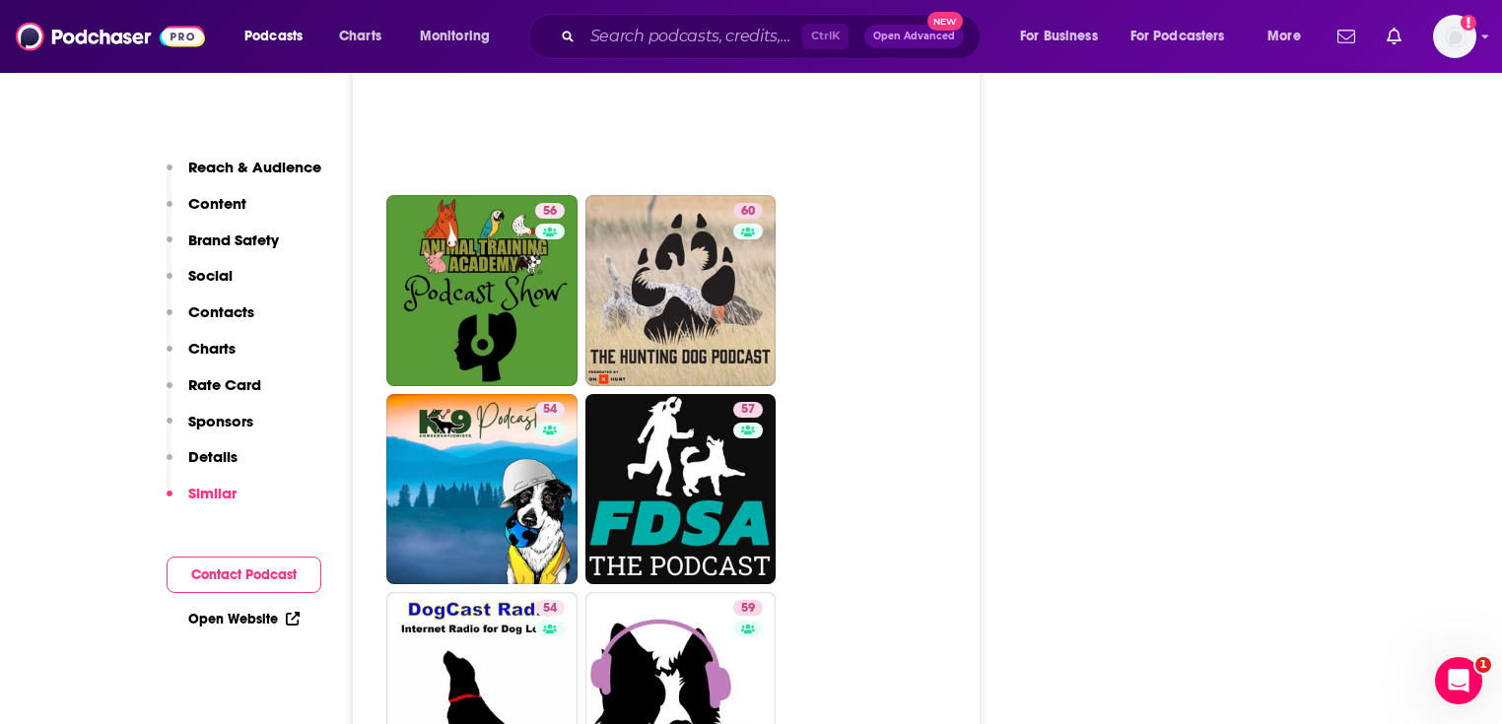
scroll to position [5203, 0]
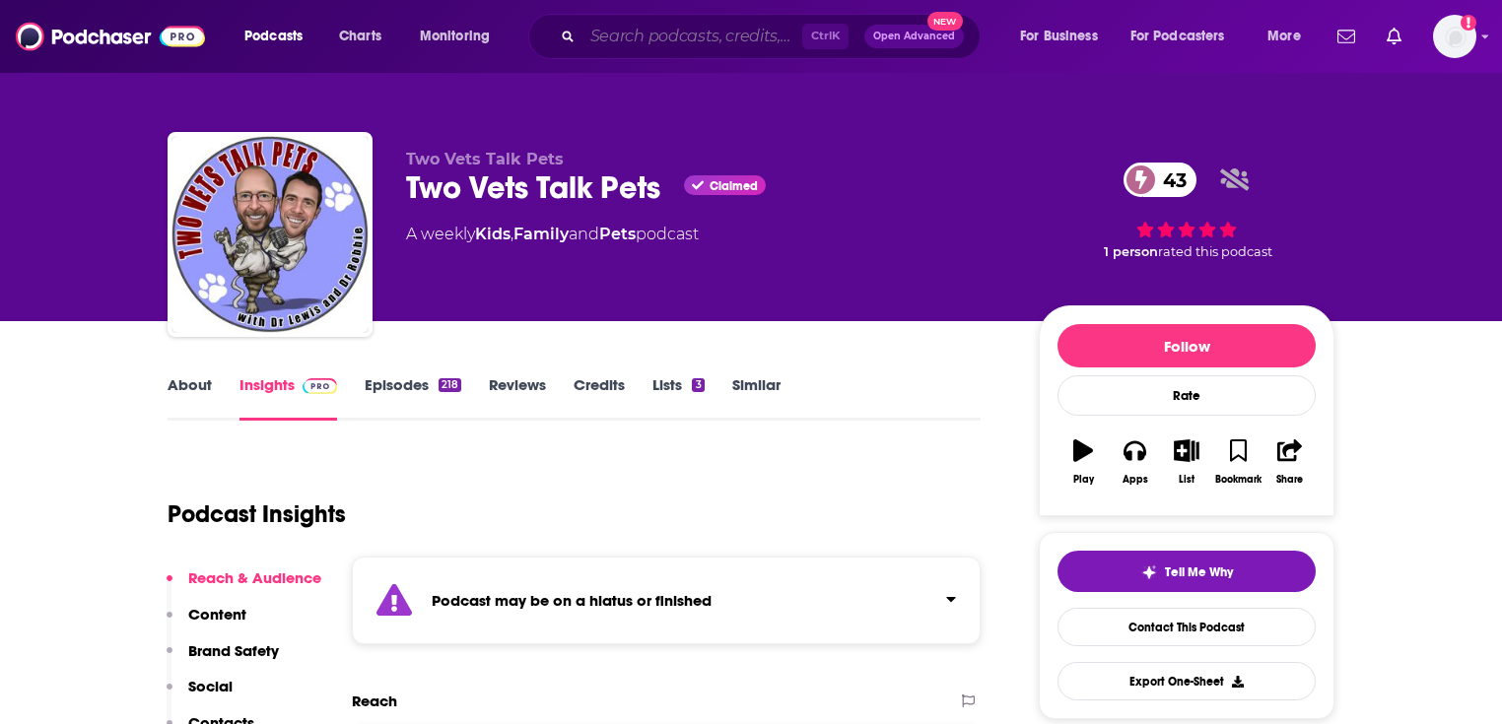
click at [734, 34] on input "Search podcasts, credits, & more..." at bounding box center [692, 37] width 220 height 32
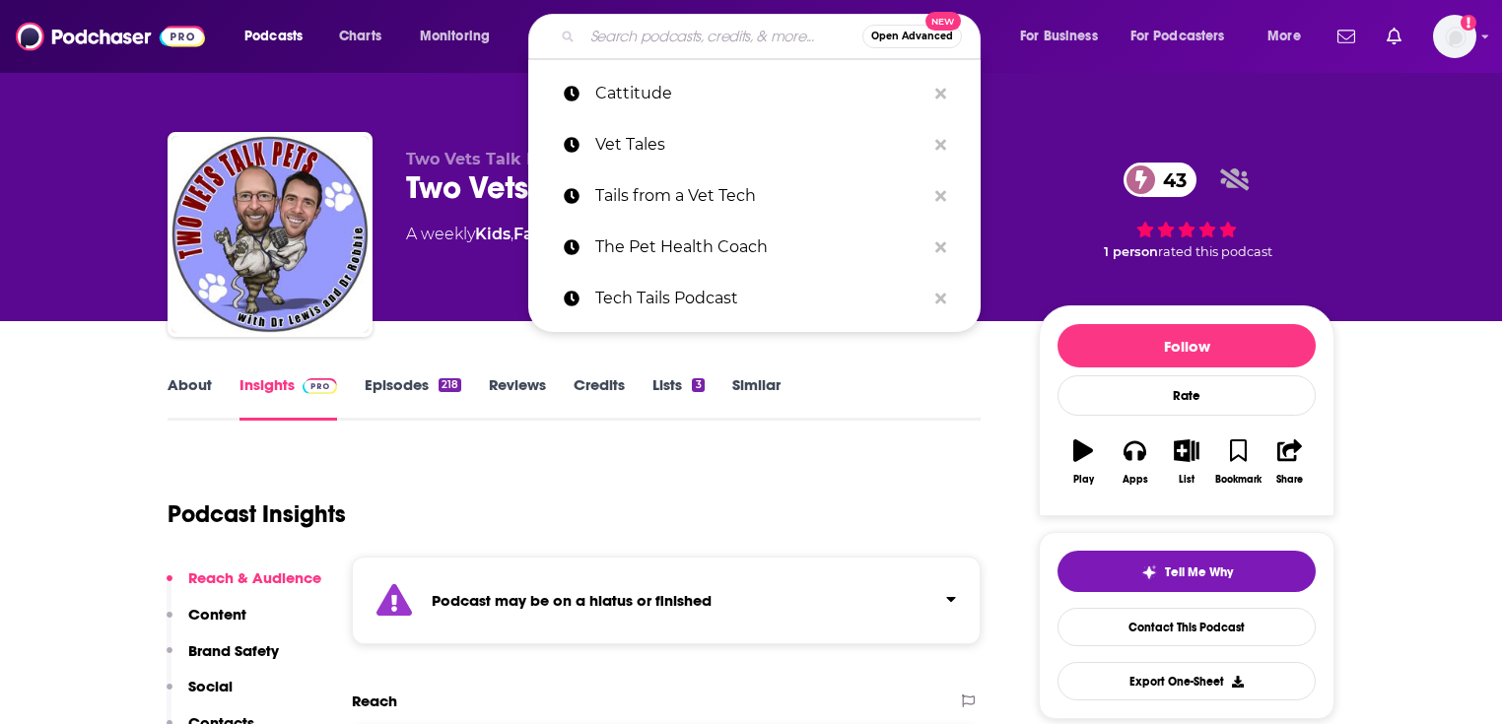
paste input "Animal Party"
type input "Animal Party"
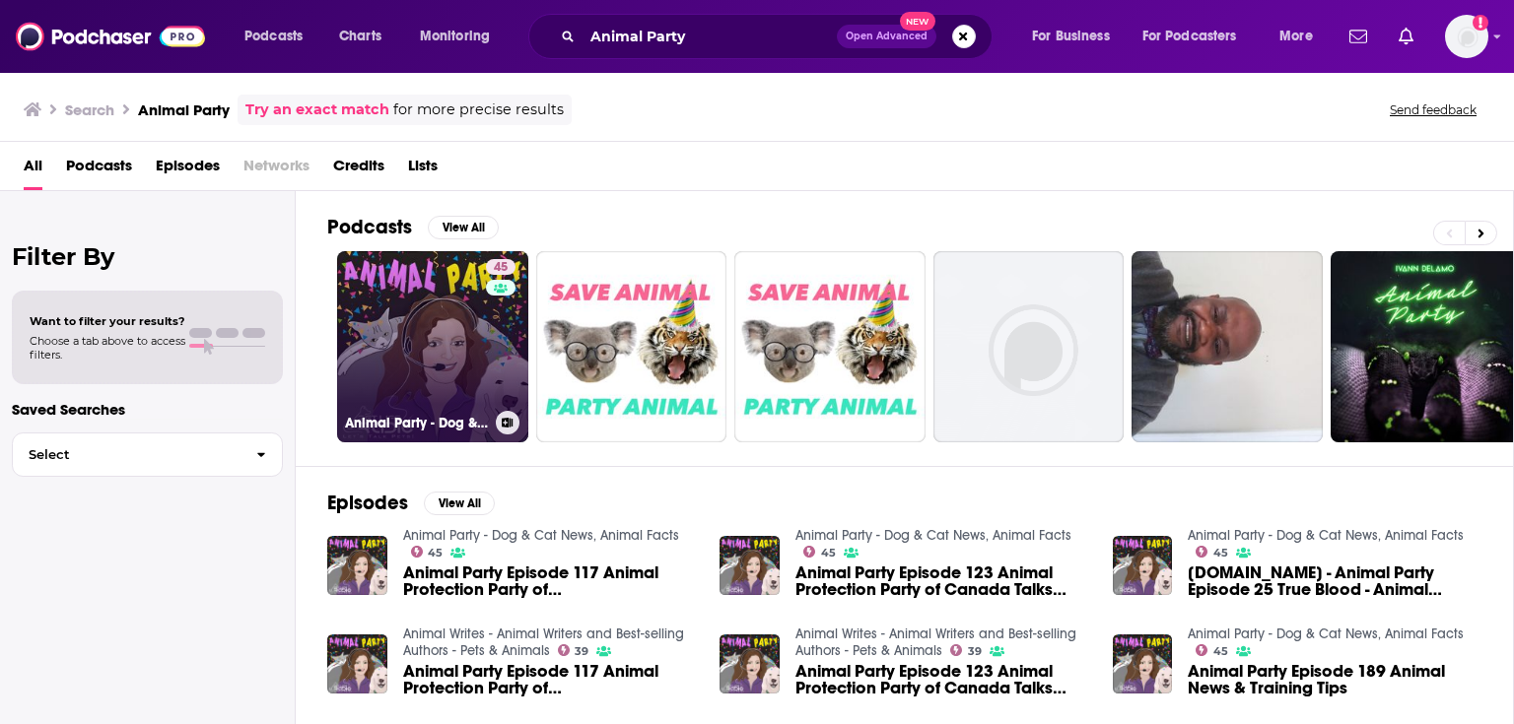
click at [451, 343] on link "45 Animal Party - Dog & Cat News, Animal Facts" at bounding box center [432, 346] width 191 height 191
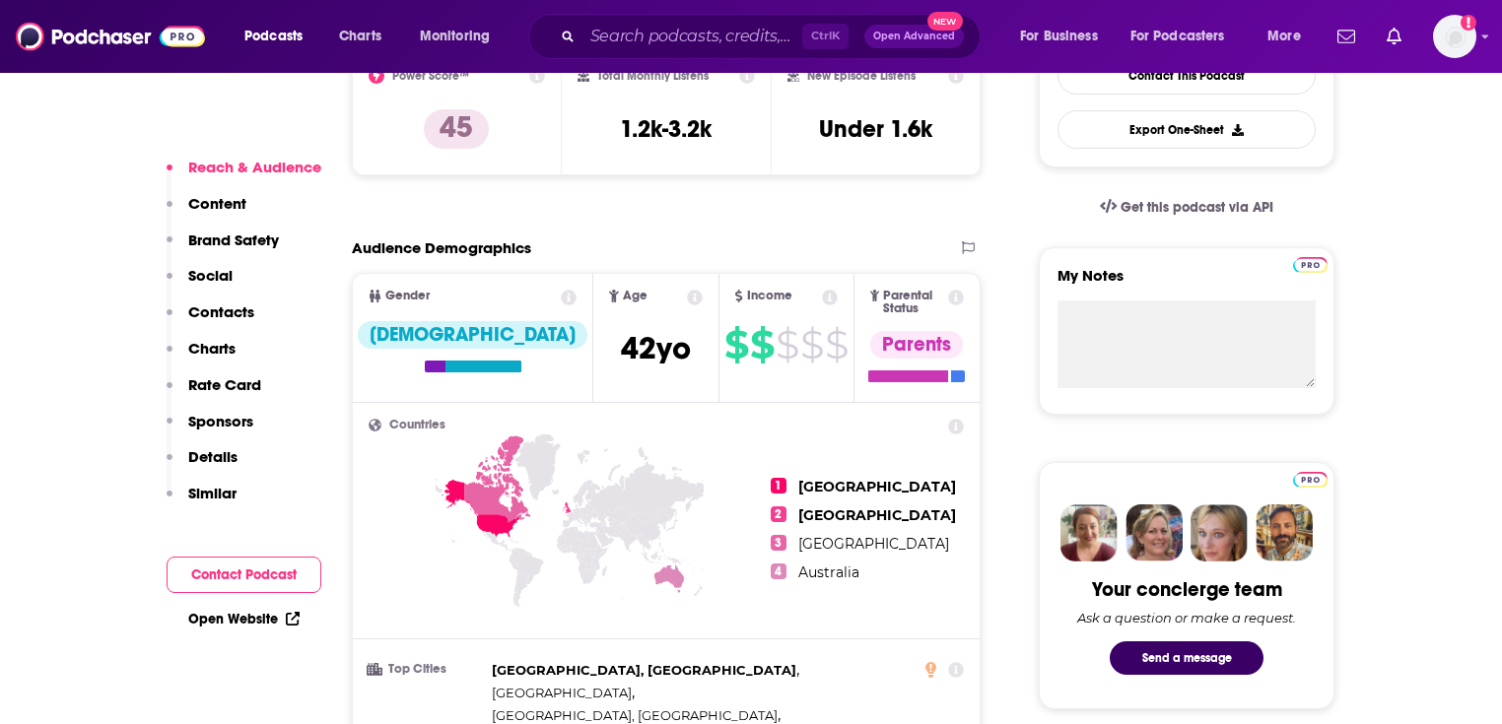
scroll to position [946, 0]
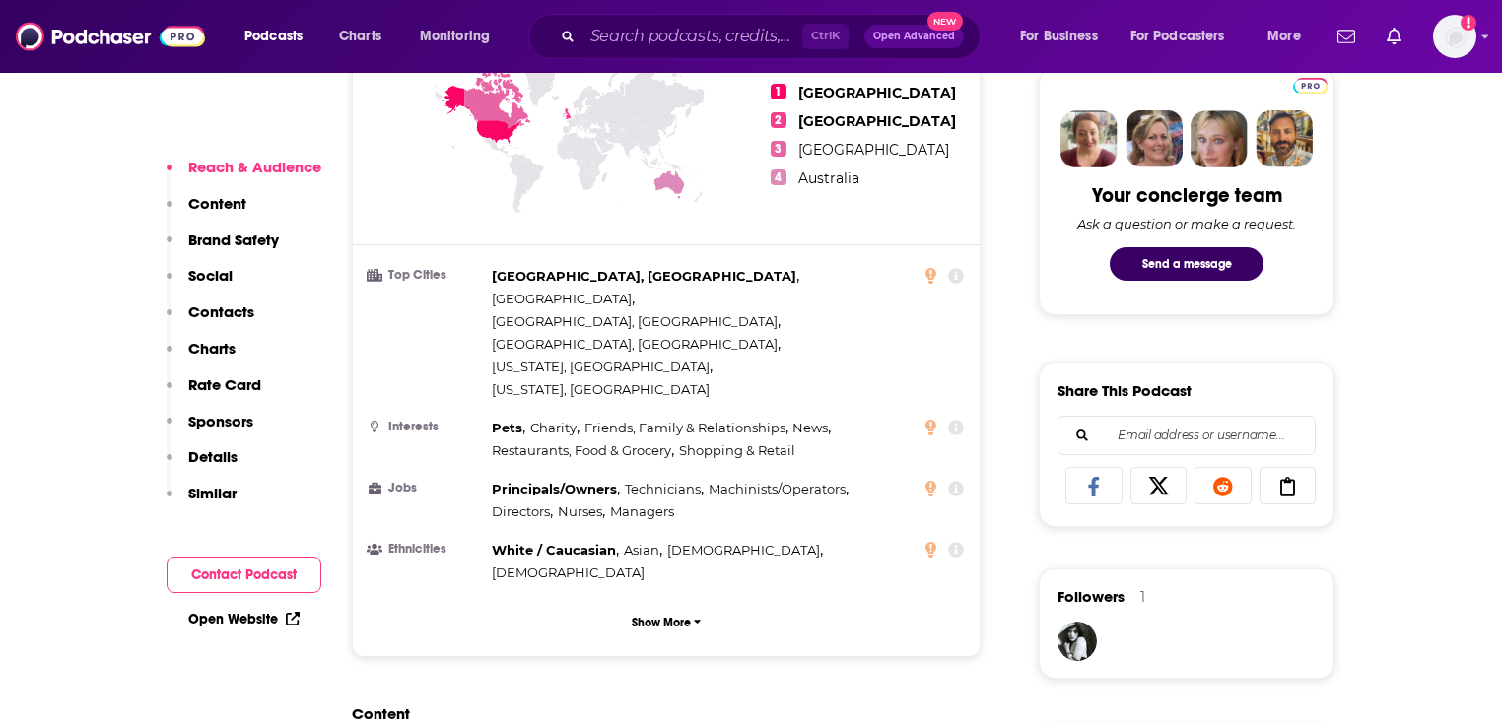
click at [264, 619] on link "Open Website" at bounding box center [243, 619] width 111 height 17
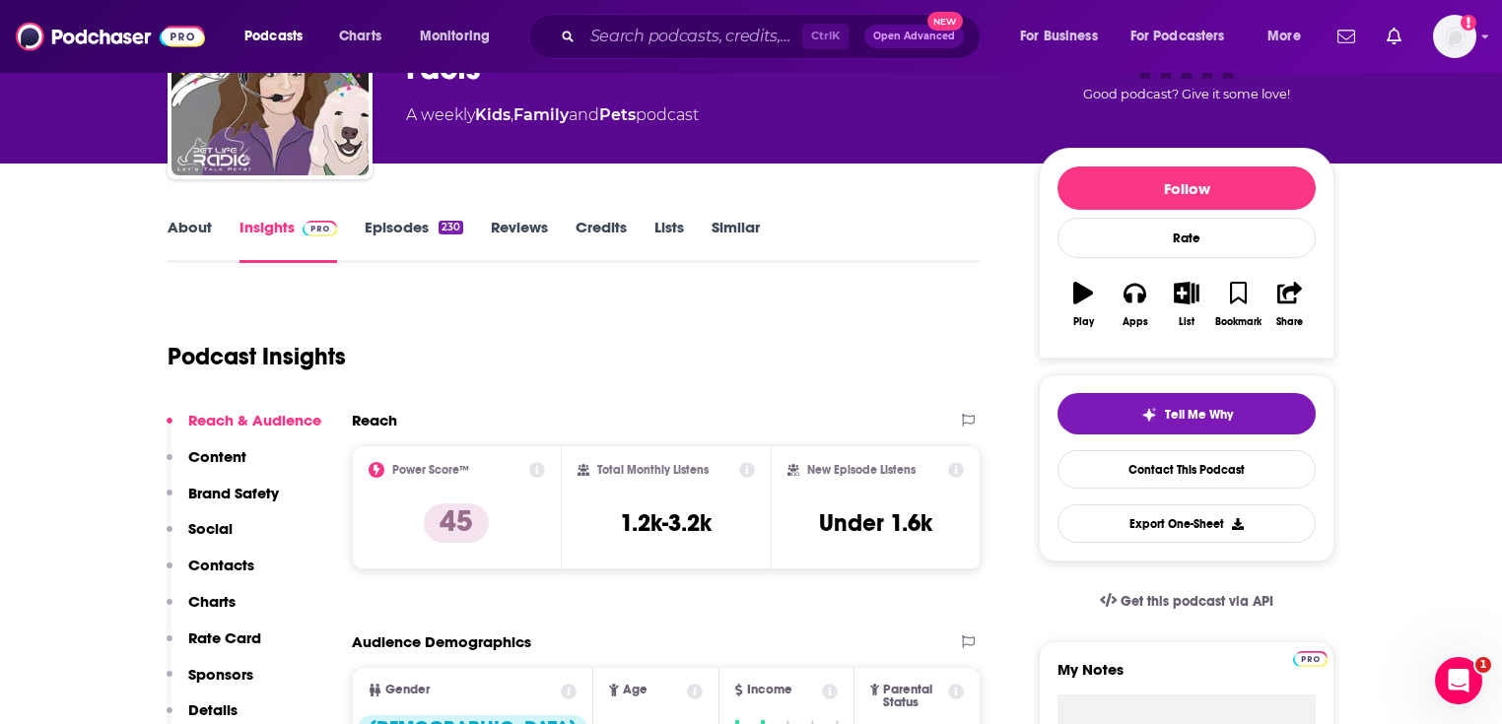
scroll to position [158, 0]
drag, startPoint x: 637, startPoint y: 524, endPoint x: 721, endPoint y: 531, distance: 85.0
click at [721, 531] on div "Total Monthly Listens 1.2k-3.2k" at bounding box center [667, 507] width 178 height 91
copy h3 "1.2k-3.2k"
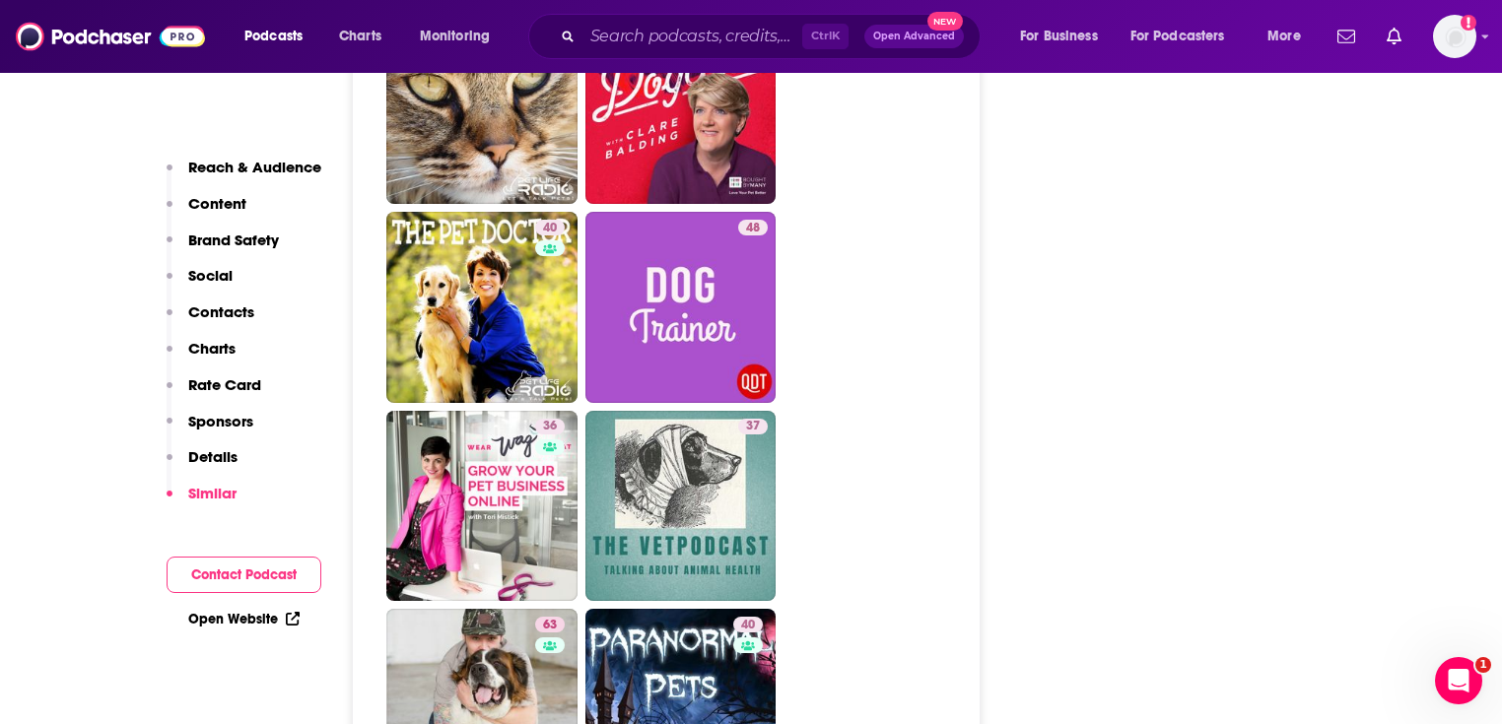
scroll to position [4179, 0]
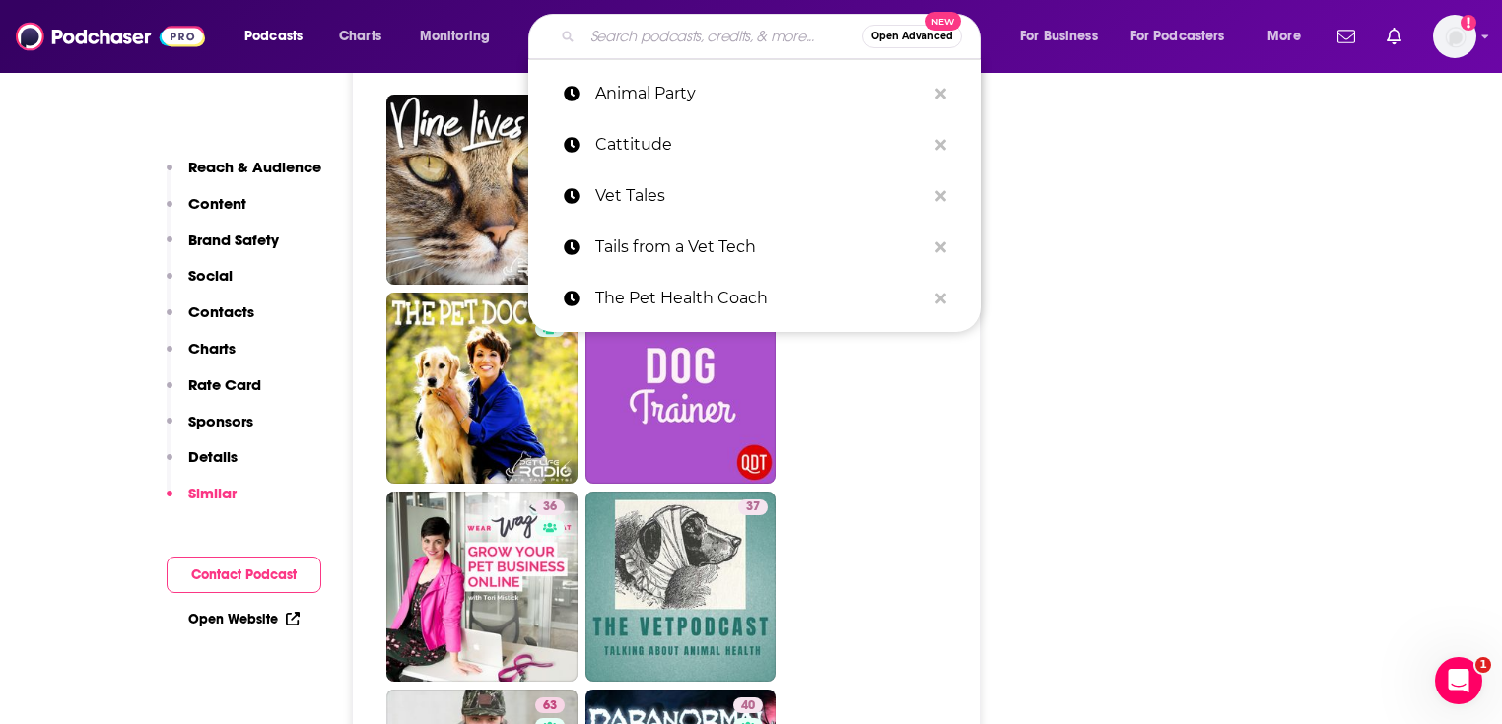
click at [658, 44] on input "Search podcasts, credits, & more..." at bounding box center [722, 37] width 280 height 32
paste input "Ask the Vet"
type input "Ask the Vet"
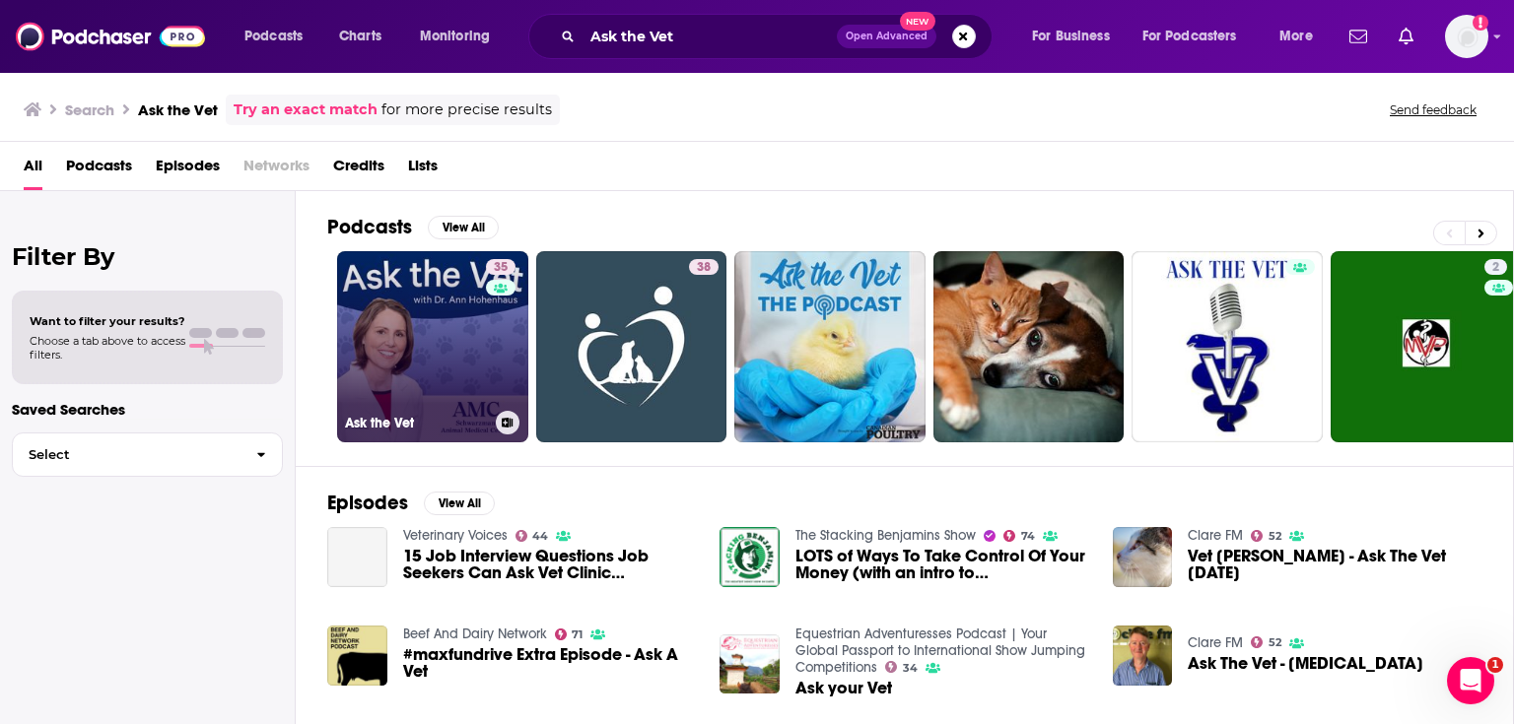
click at [425, 296] on link "35 Ask the Vet" at bounding box center [432, 346] width 191 height 191
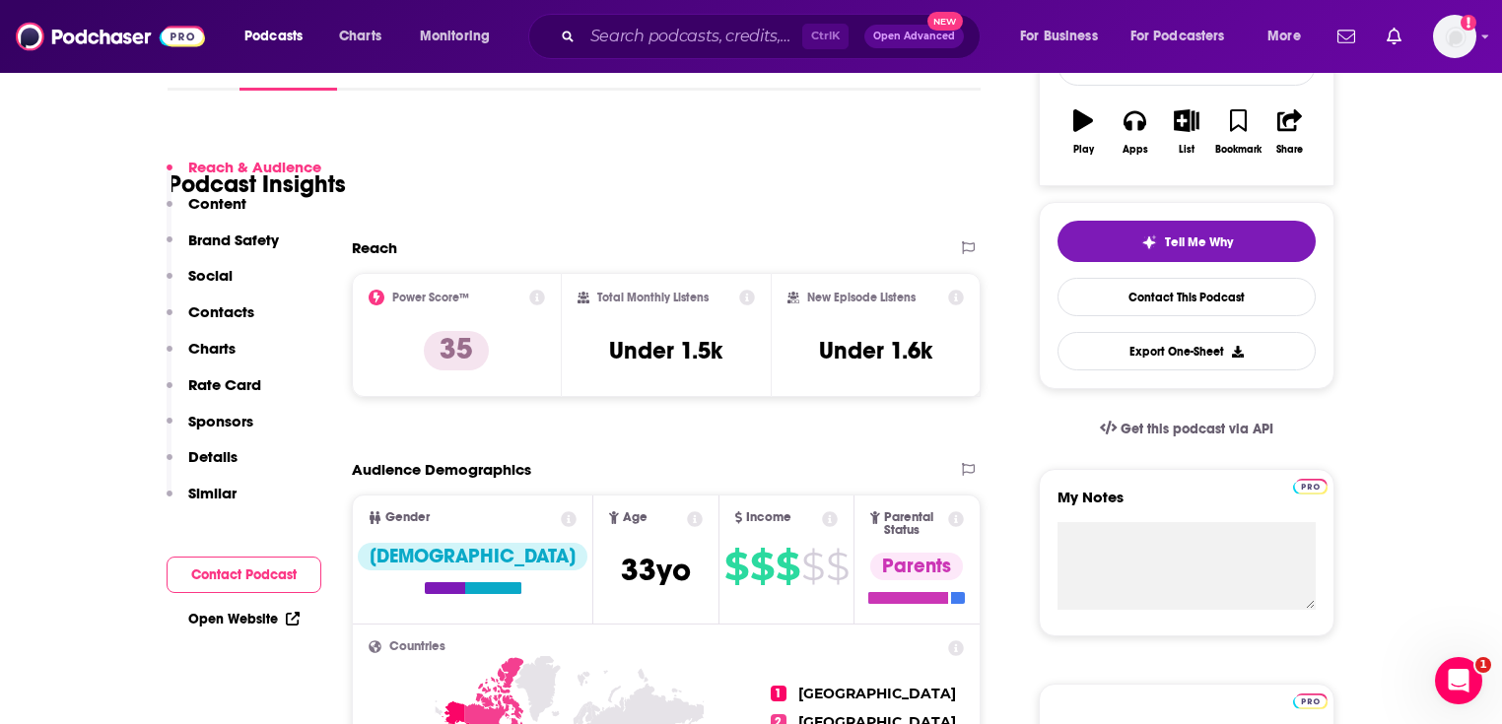
scroll to position [394, 0]
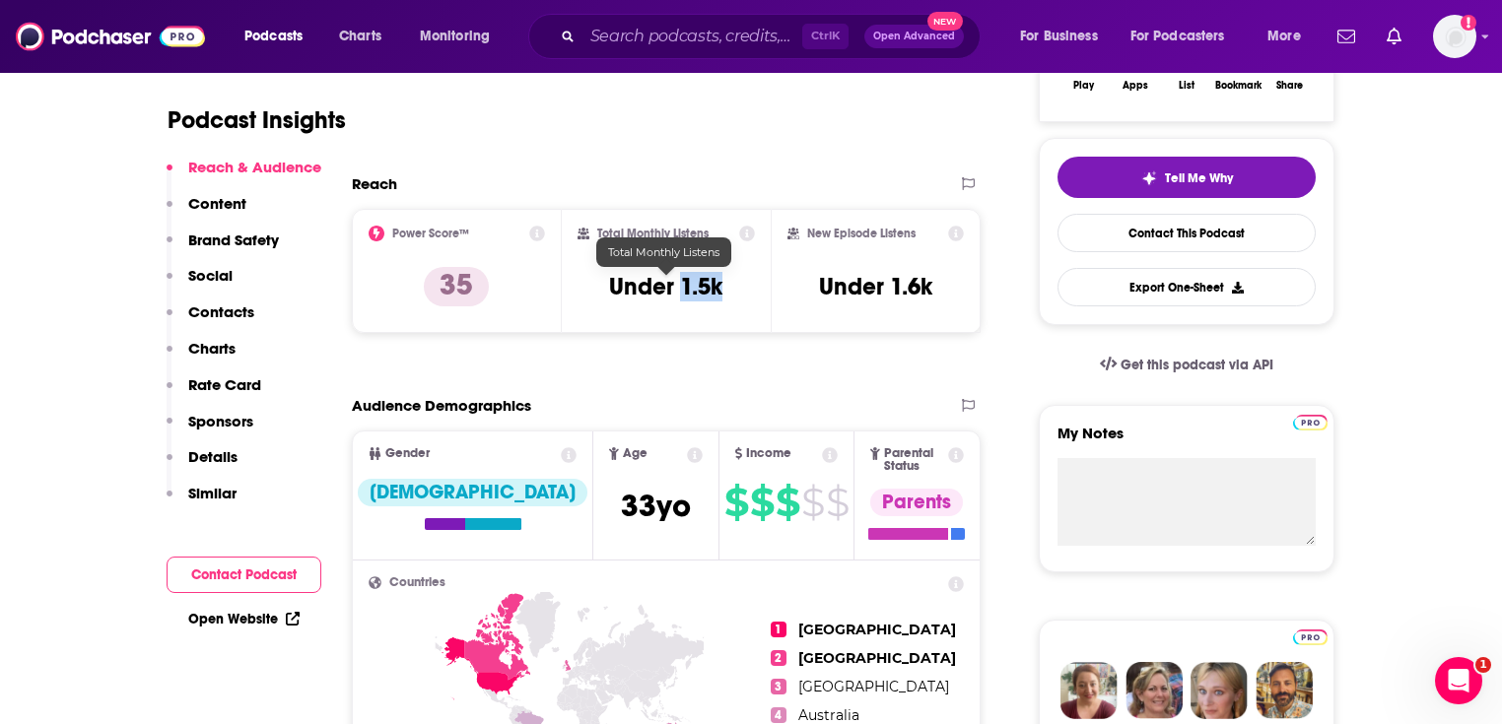
drag, startPoint x: 743, startPoint y: 289, endPoint x: 684, endPoint y: 276, distance: 60.5
click at [684, 276] on div "Total Monthly Listens Under 1.5k" at bounding box center [667, 271] width 178 height 91
copy h3 "1.5k"
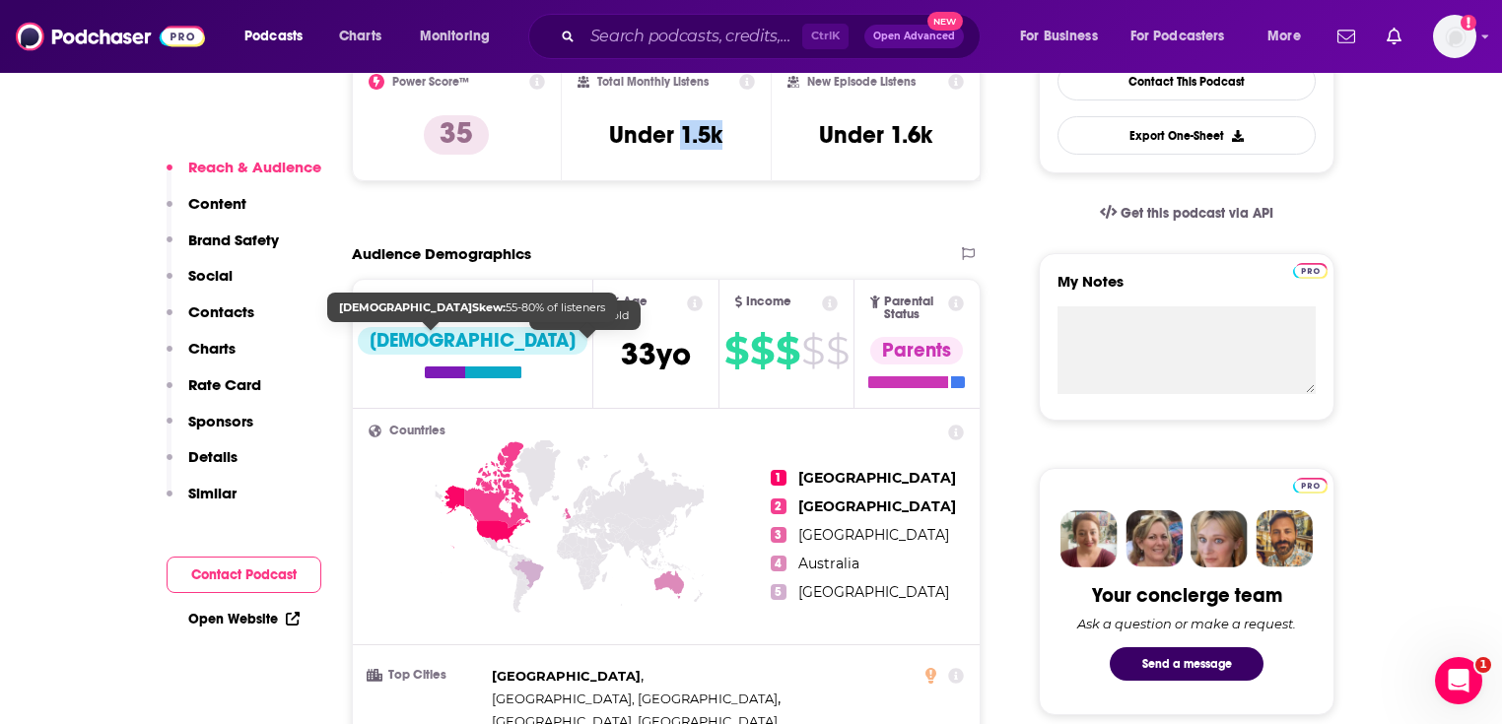
scroll to position [710, 0]
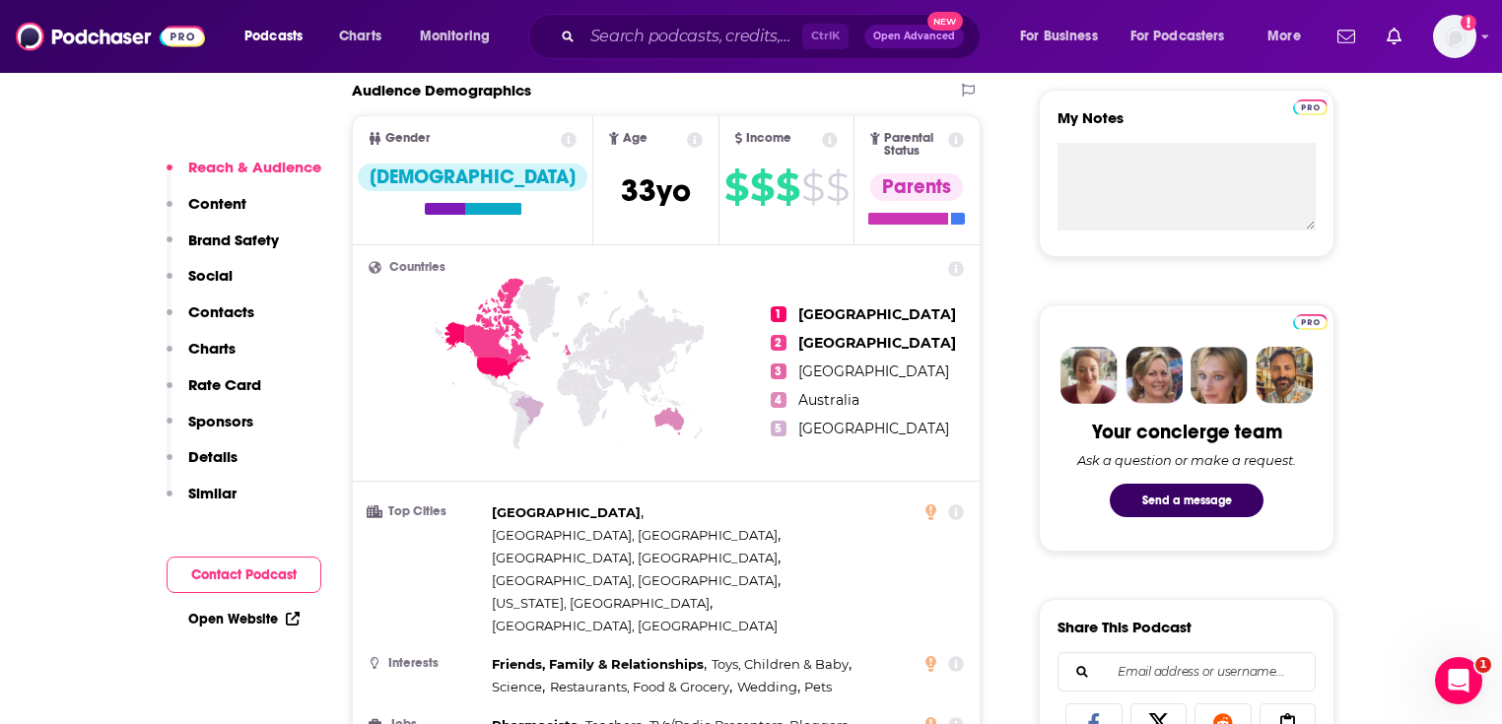
click at [217, 623] on link "Open Website" at bounding box center [243, 619] width 111 height 17
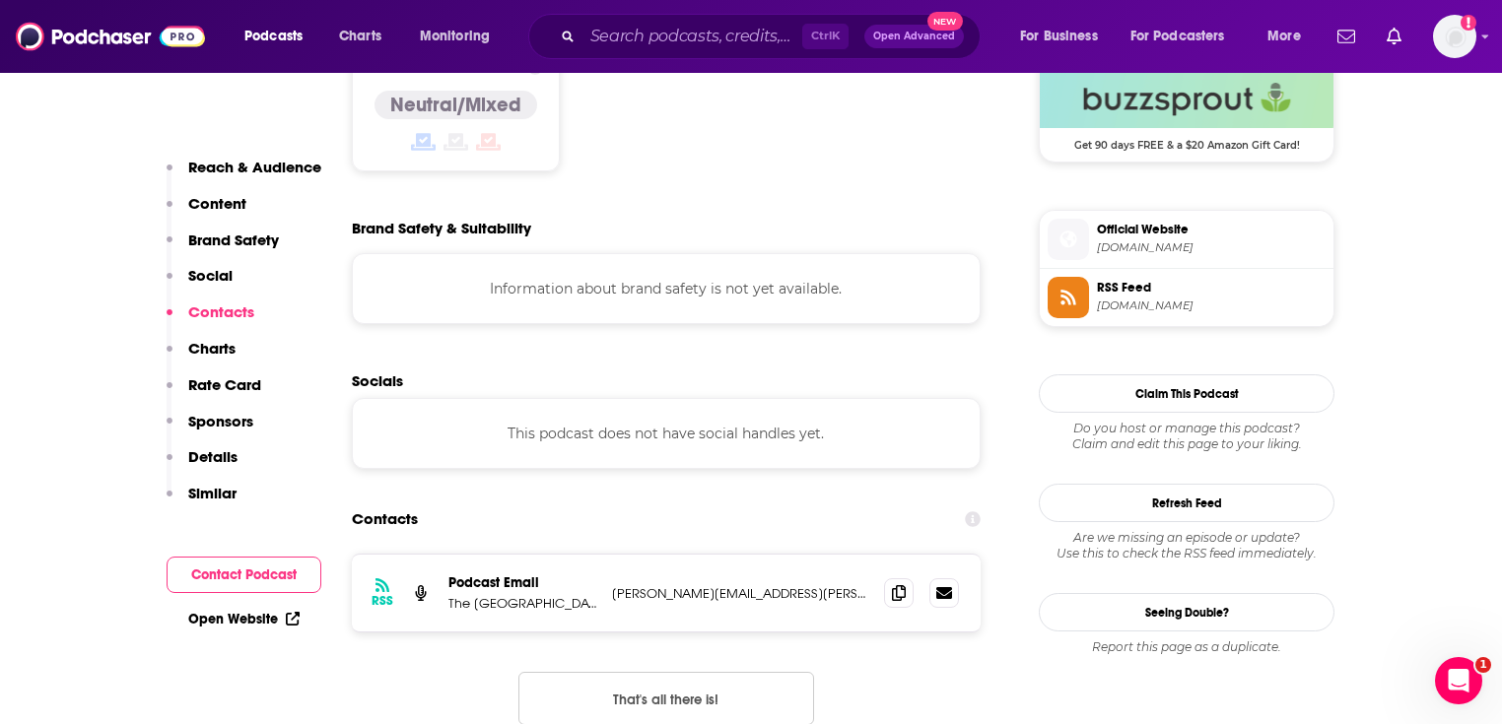
scroll to position [1892, 0]
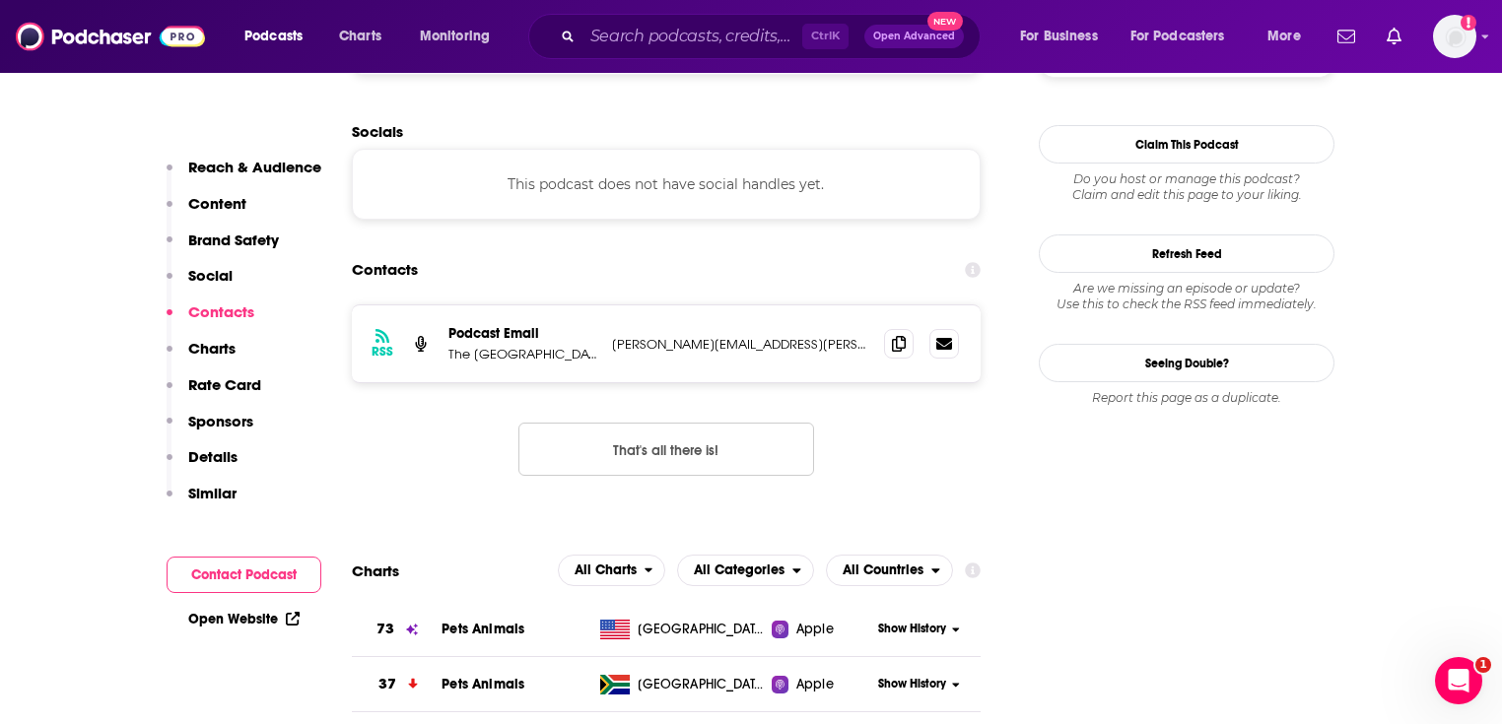
click at [537, 325] on p "Podcast Email" at bounding box center [522, 333] width 148 height 17
drag, startPoint x: 476, startPoint y: 213, endPoint x: 560, endPoint y: 243, distance: 89.2
click at [560, 306] on div "RSS Podcast Email The Animal Medical Center andrew.weatherhead@amcny.org andrew…" at bounding box center [666, 344] width 629 height 77
drag, startPoint x: 529, startPoint y: 233, endPoint x: 615, endPoint y: 237, distance: 85.8
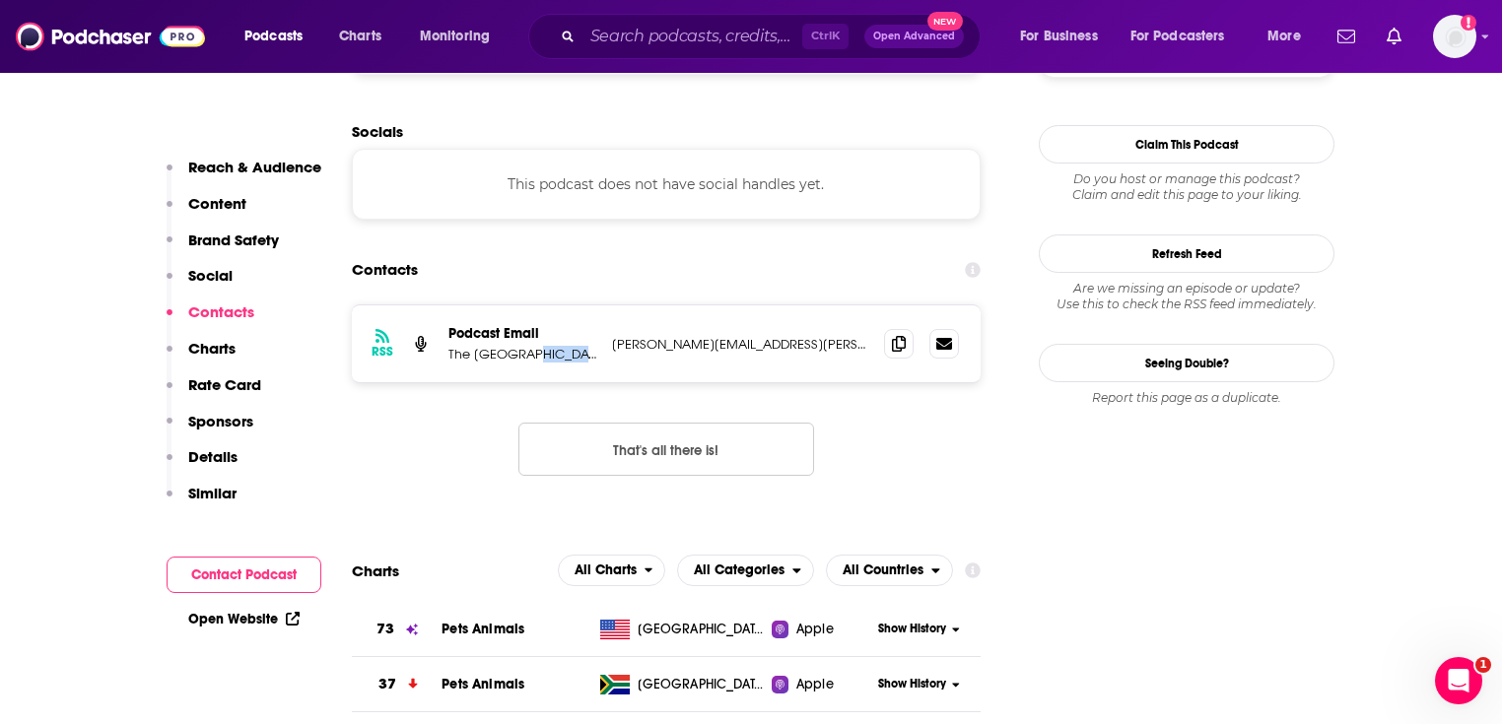
click at [615, 306] on div "RSS Podcast Email The Animal Medical Center andrew.weatherhead@amcny.org andrew…" at bounding box center [666, 344] width 629 height 77
click at [613, 306] on div "RSS Podcast Email The Animal Medical Center andrew.weatherhead@amcny.org andrew…" at bounding box center [666, 344] width 629 height 77
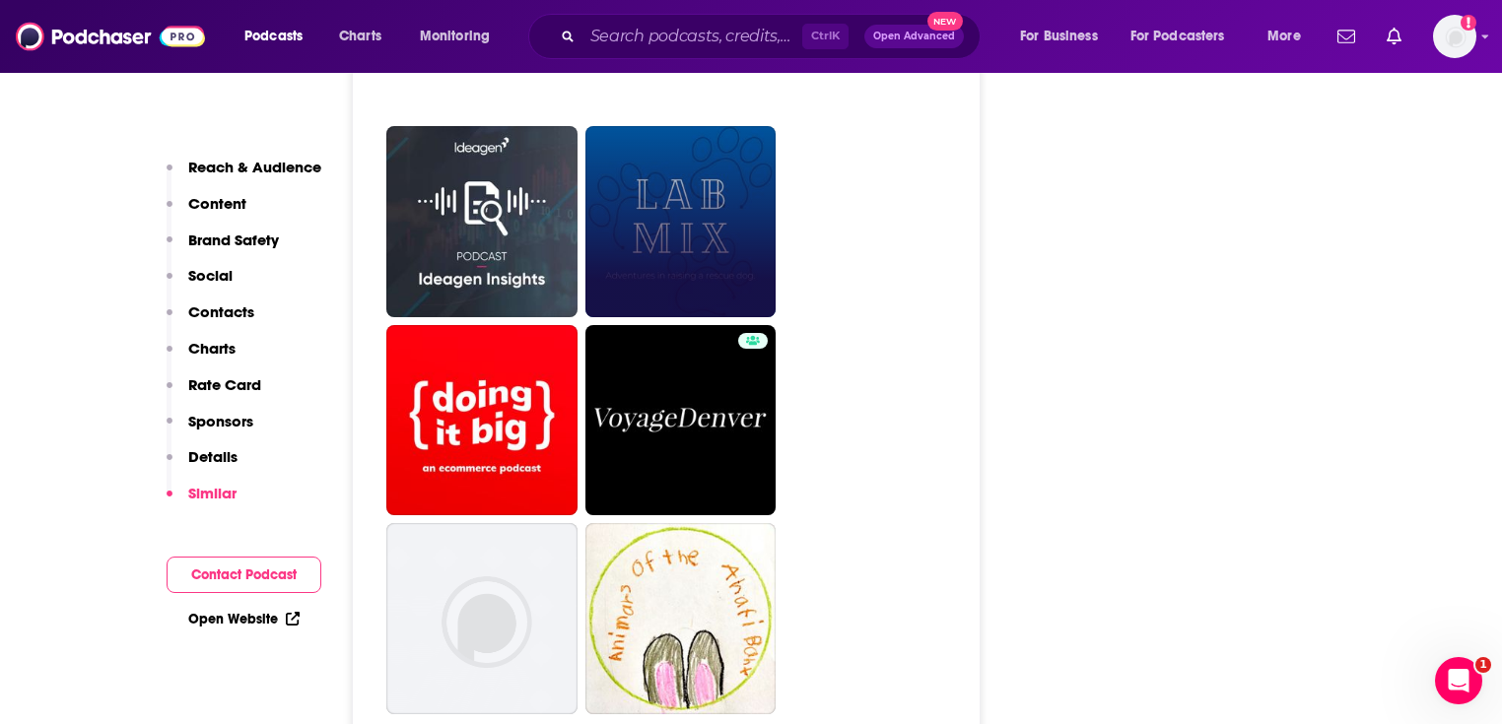
scroll to position [5676, 0]
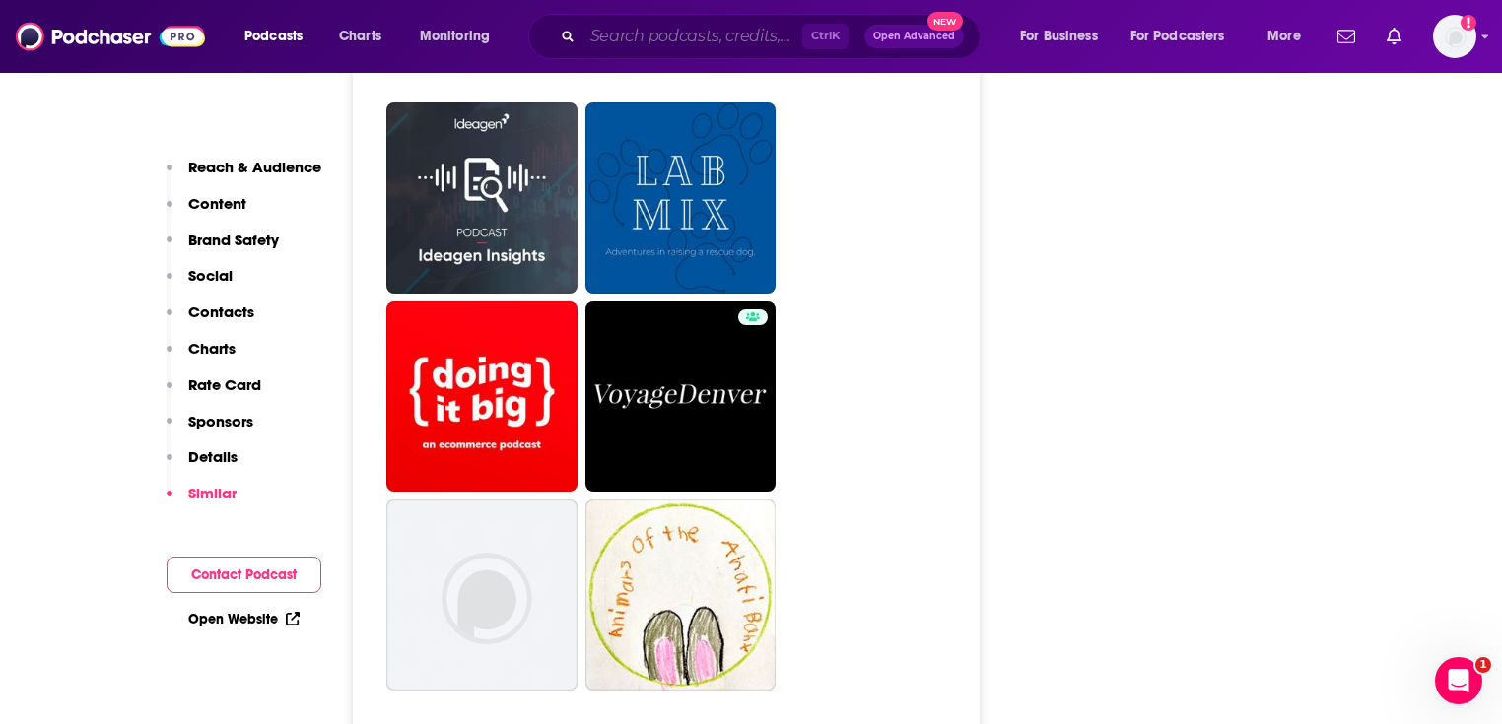
click at [610, 26] on input "Search podcasts, credits, & more..." at bounding box center [692, 37] width 220 height 32
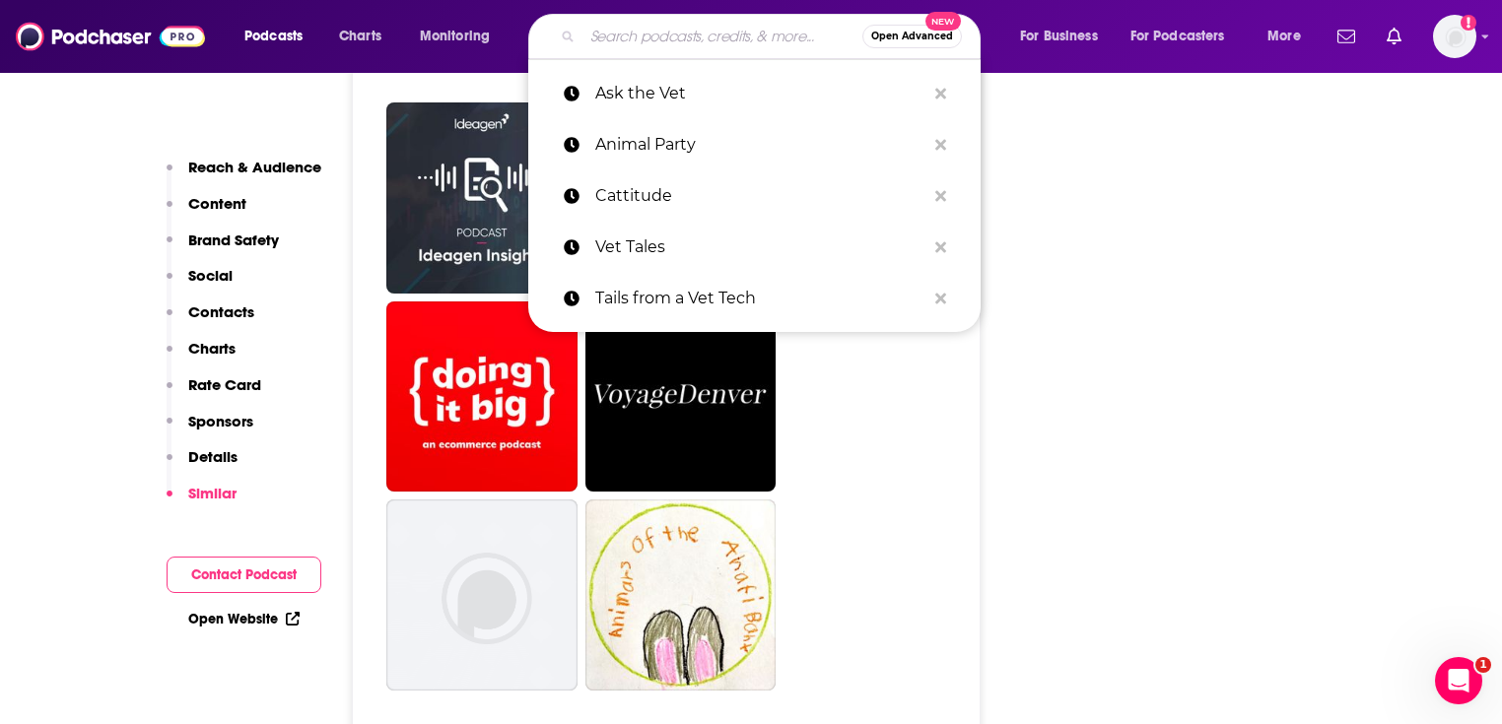
paste input "Speaking of Pets"
type input "Speaking of Pets"
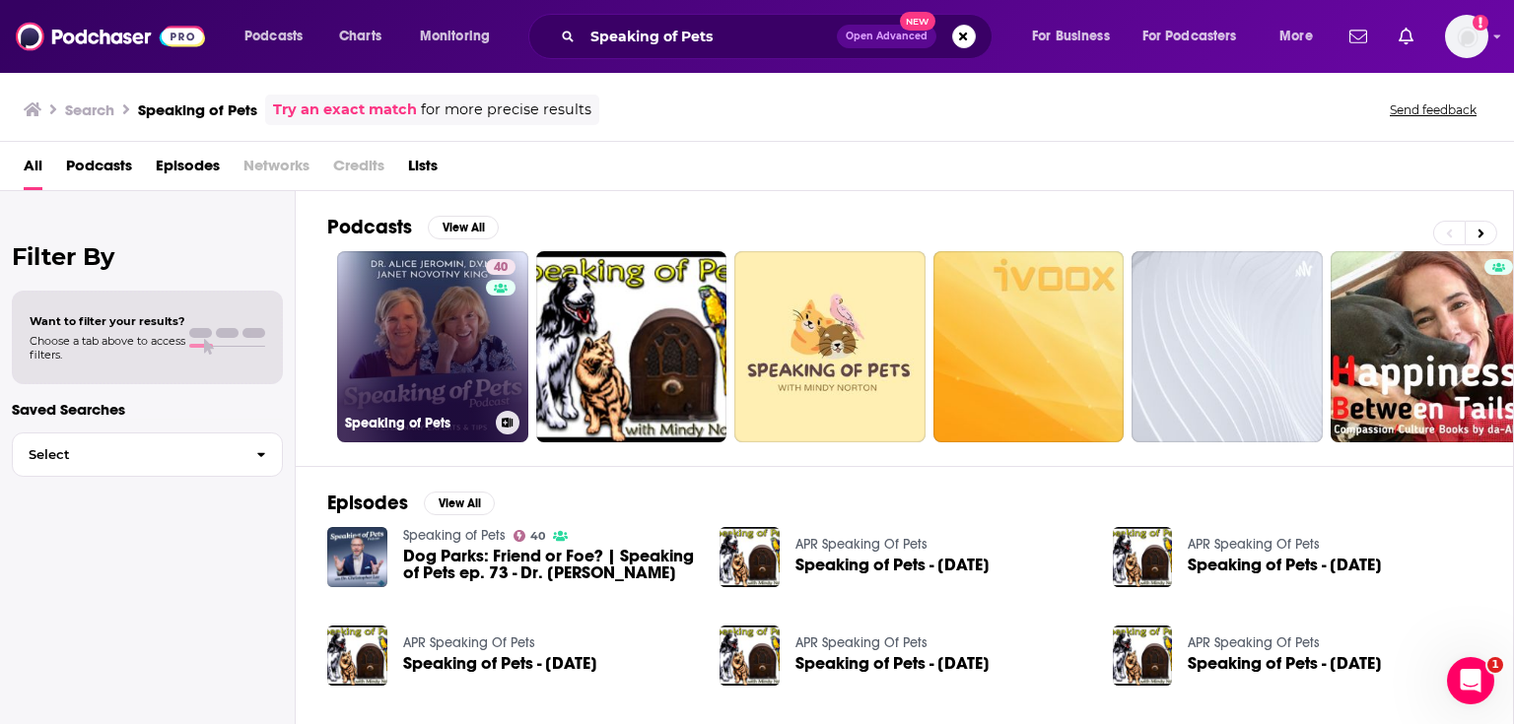
click at [493, 334] on div "40" at bounding box center [503, 335] width 34 height 152
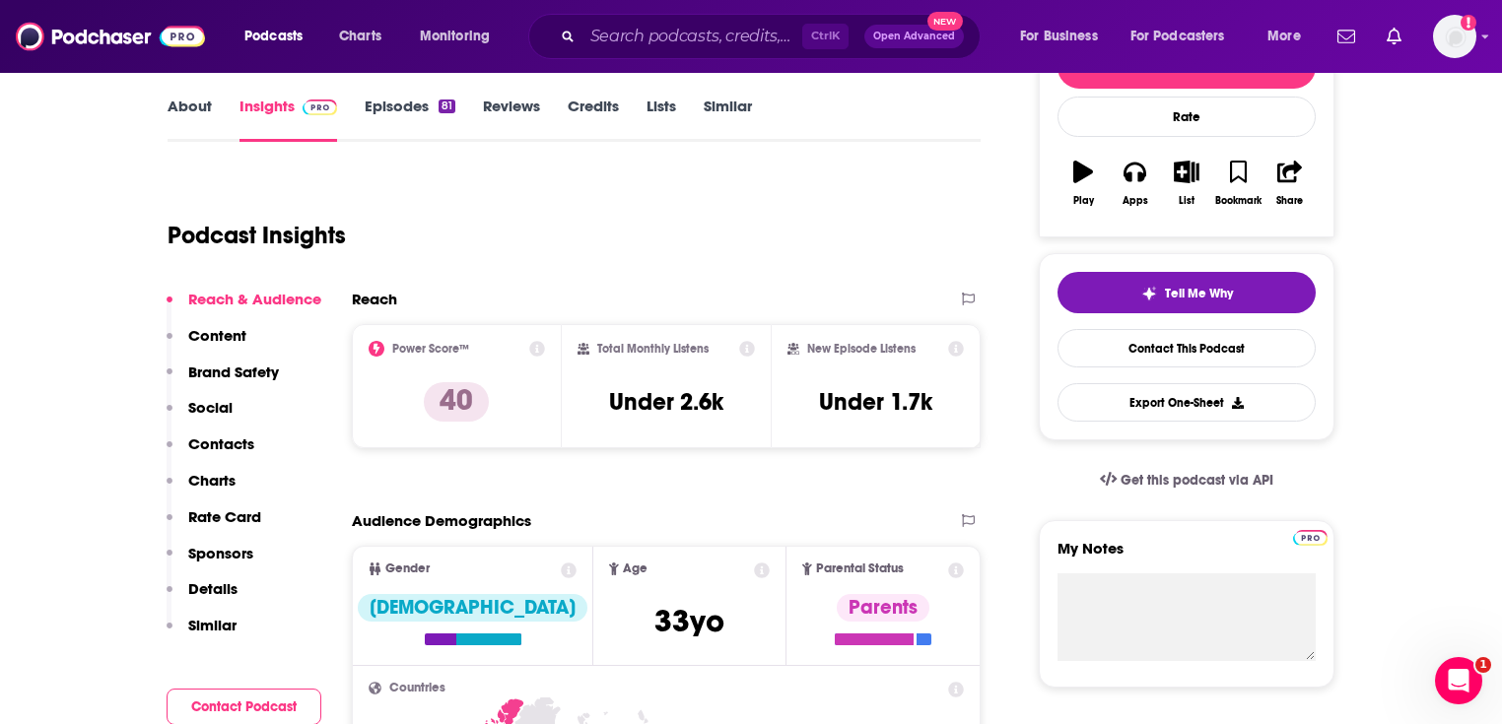
scroll to position [394, 0]
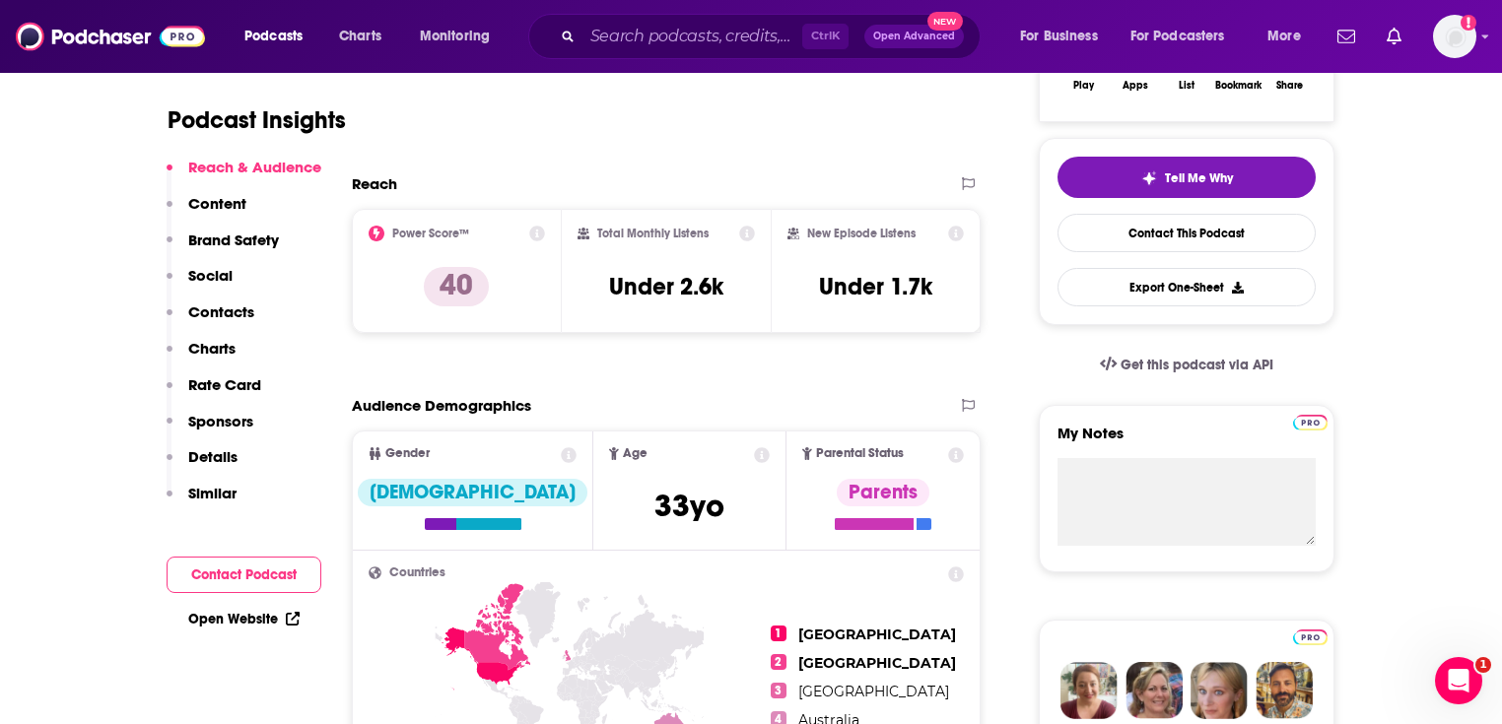
click at [258, 625] on link "Open Website" at bounding box center [243, 619] width 111 height 17
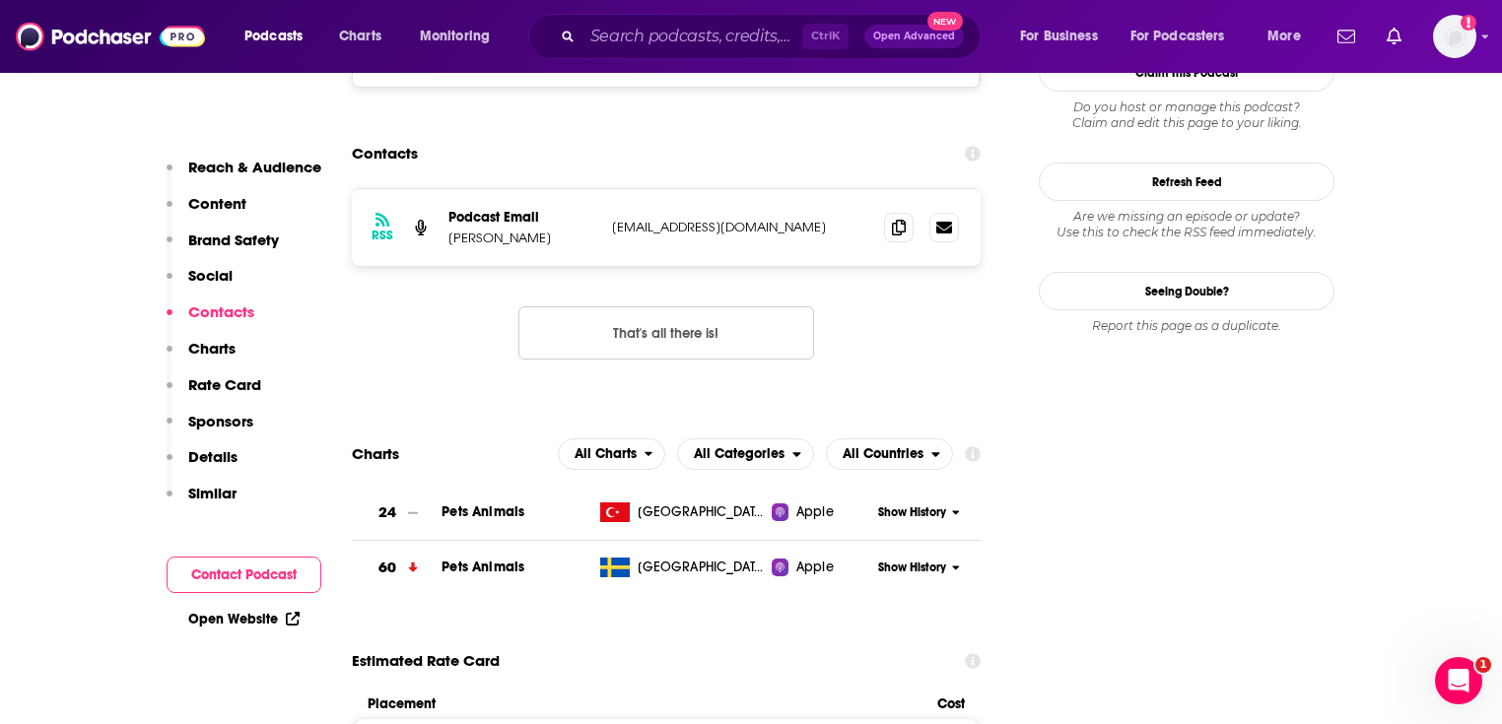
scroll to position [1498, 0]
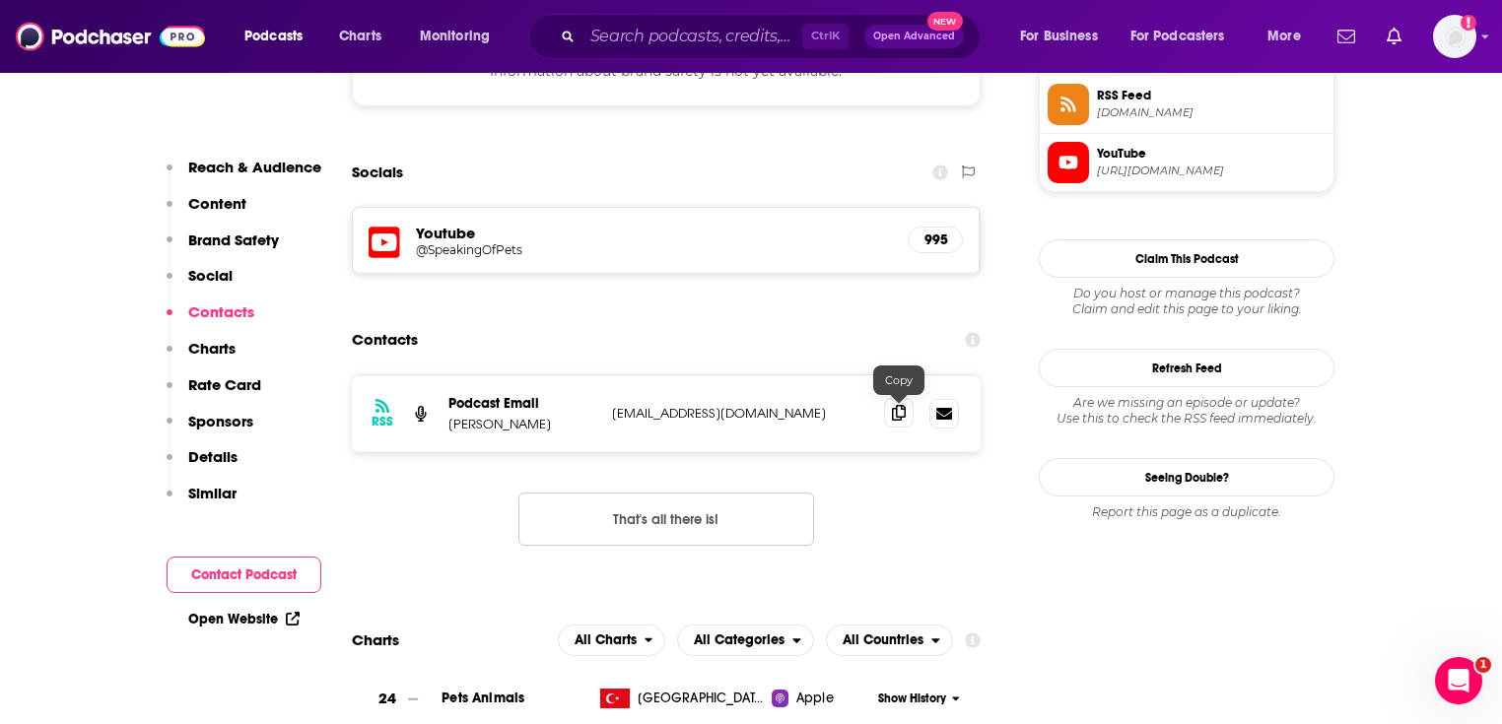
click at [895, 414] on icon at bounding box center [899, 413] width 14 height 16
drag, startPoint x: 757, startPoint y: 421, endPoint x: 599, endPoint y: 416, distance: 157.8
click at [599, 416] on div "RSS Podcast Email Dr. Alice Jeromin duke@slavideo.com duke@slavideo.com" at bounding box center [666, 413] width 629 height 77
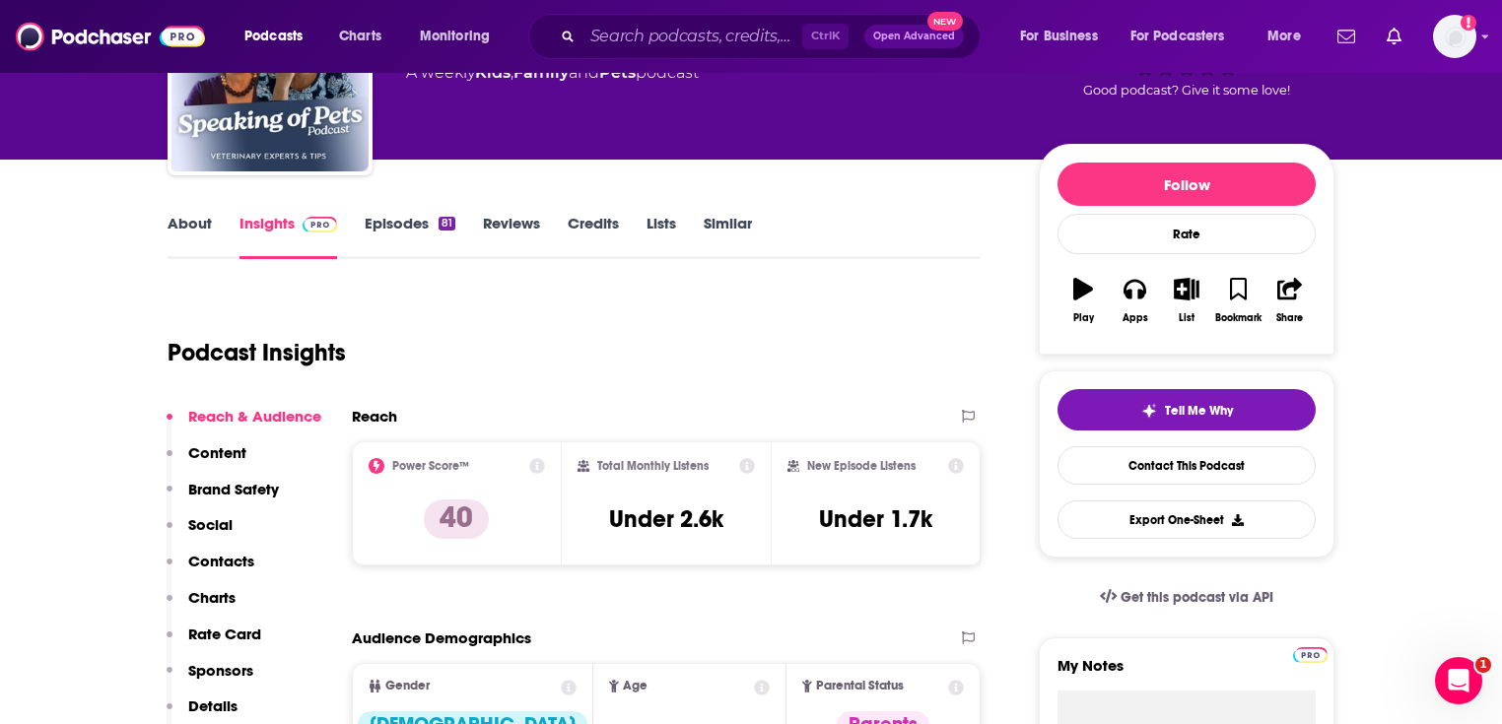
scroll to position [79, 0]
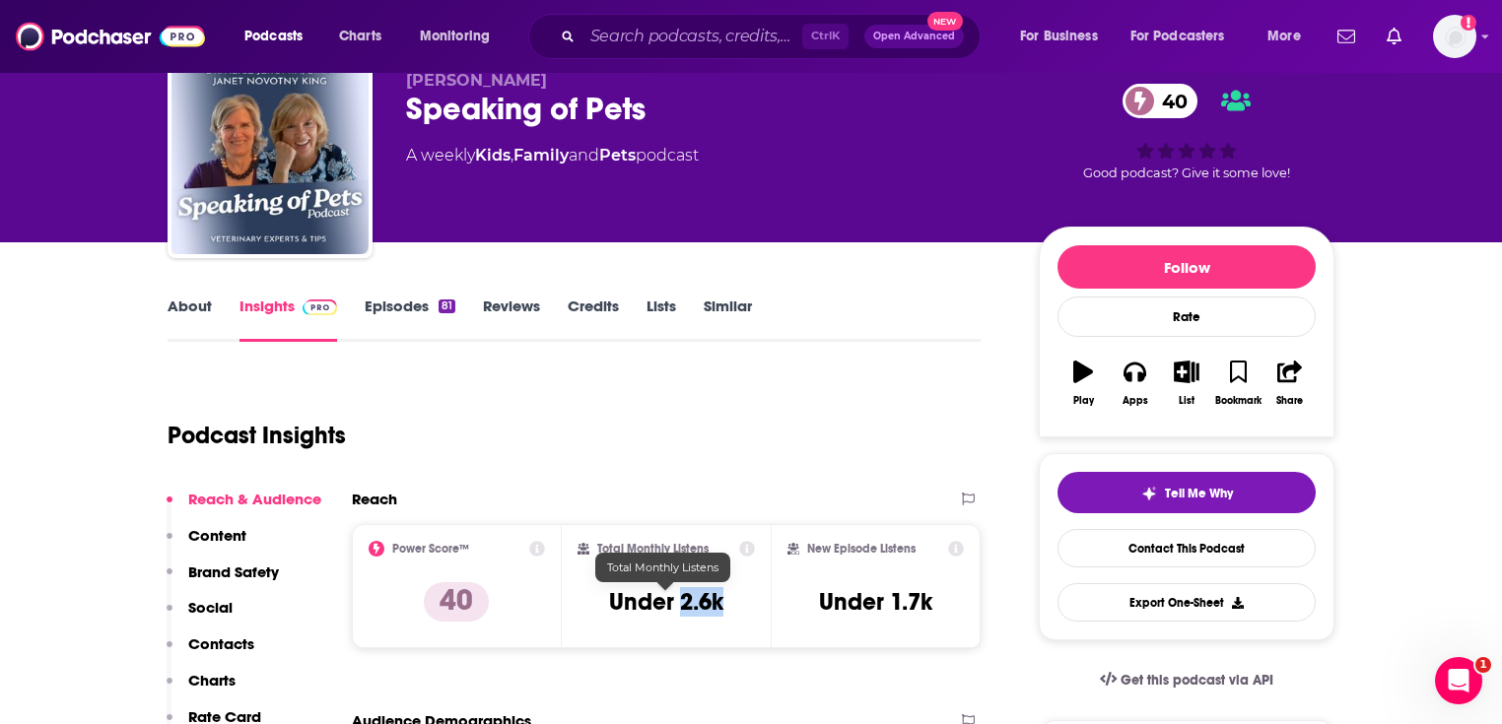
drag, startPoint x: 698, startPoint y: 599, endPoint x: 679, endPoint y: 602, distance: 19.0
click at [679, 602] on div "Total Monthly Listens Under 2.6k" at bounding box center [667, 586] width 178 height 91
copy h3 "2.6k"
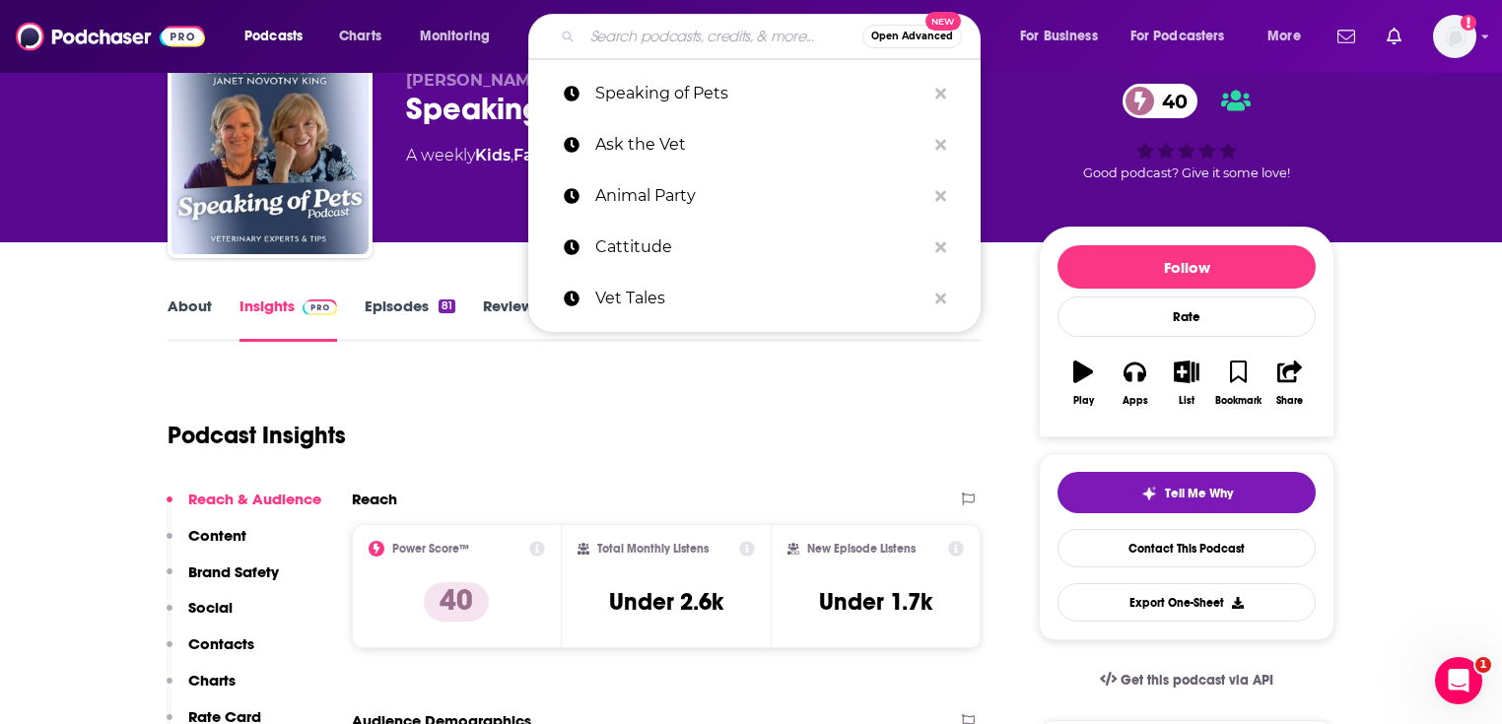
click at [650, 40] on input "Search podcasts, credits, & more..." at bounding box center [722, 37] width 280 height 32
paste input "PUPS Clubhouse Podcast"
type input "PUPS Clubhouse Podcast"
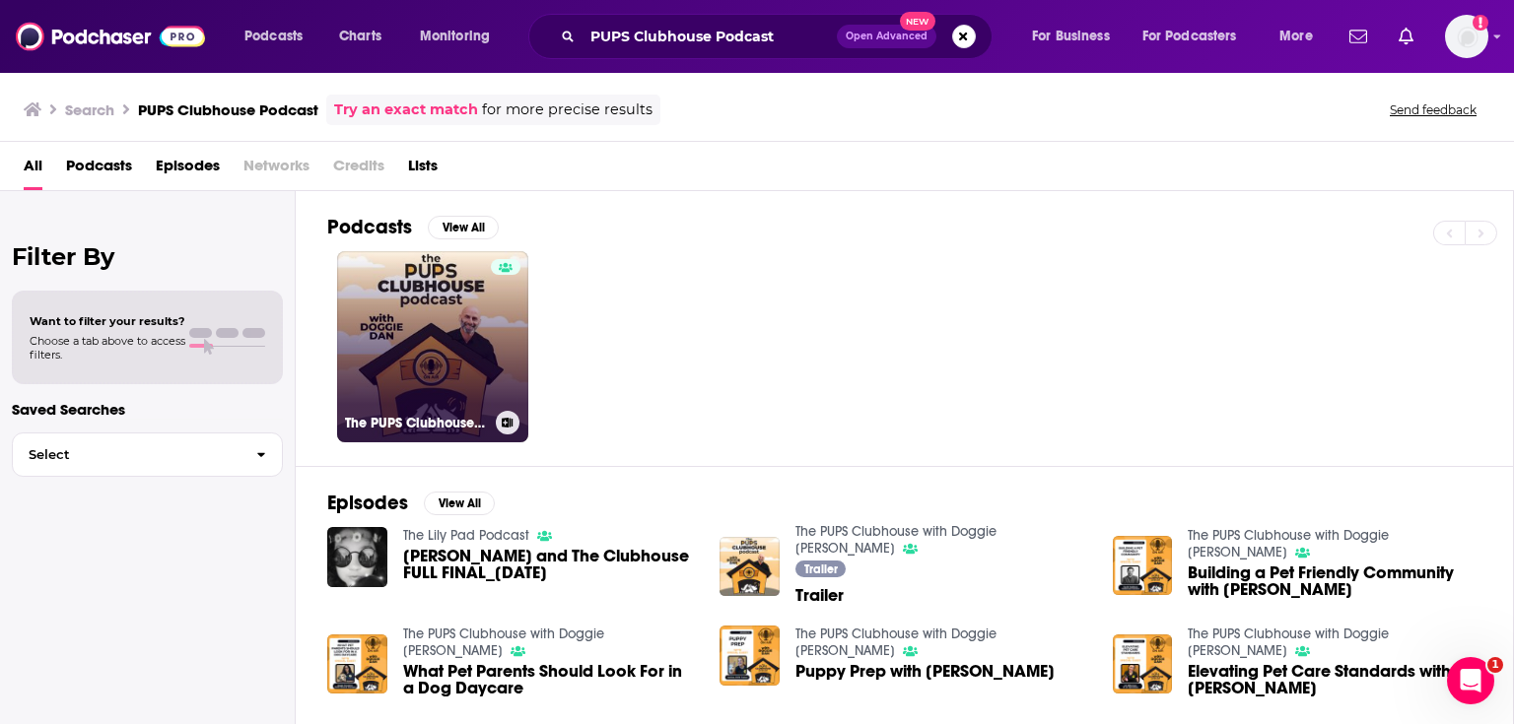
click at [485, 318] on link "The PUPS Clubhouse with Doggie Dan" at bounding box center [432, 346] width 191 height 191
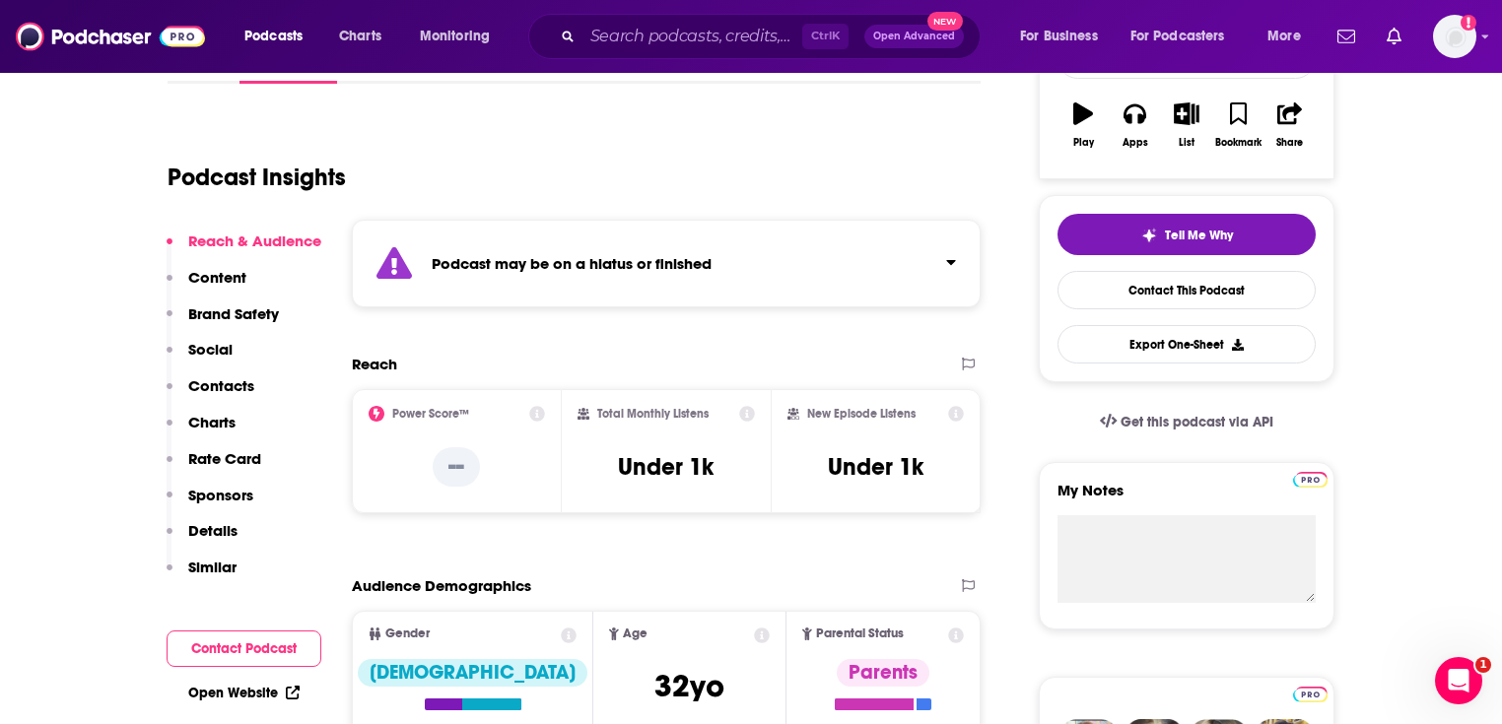
scroll to position [473, 0]
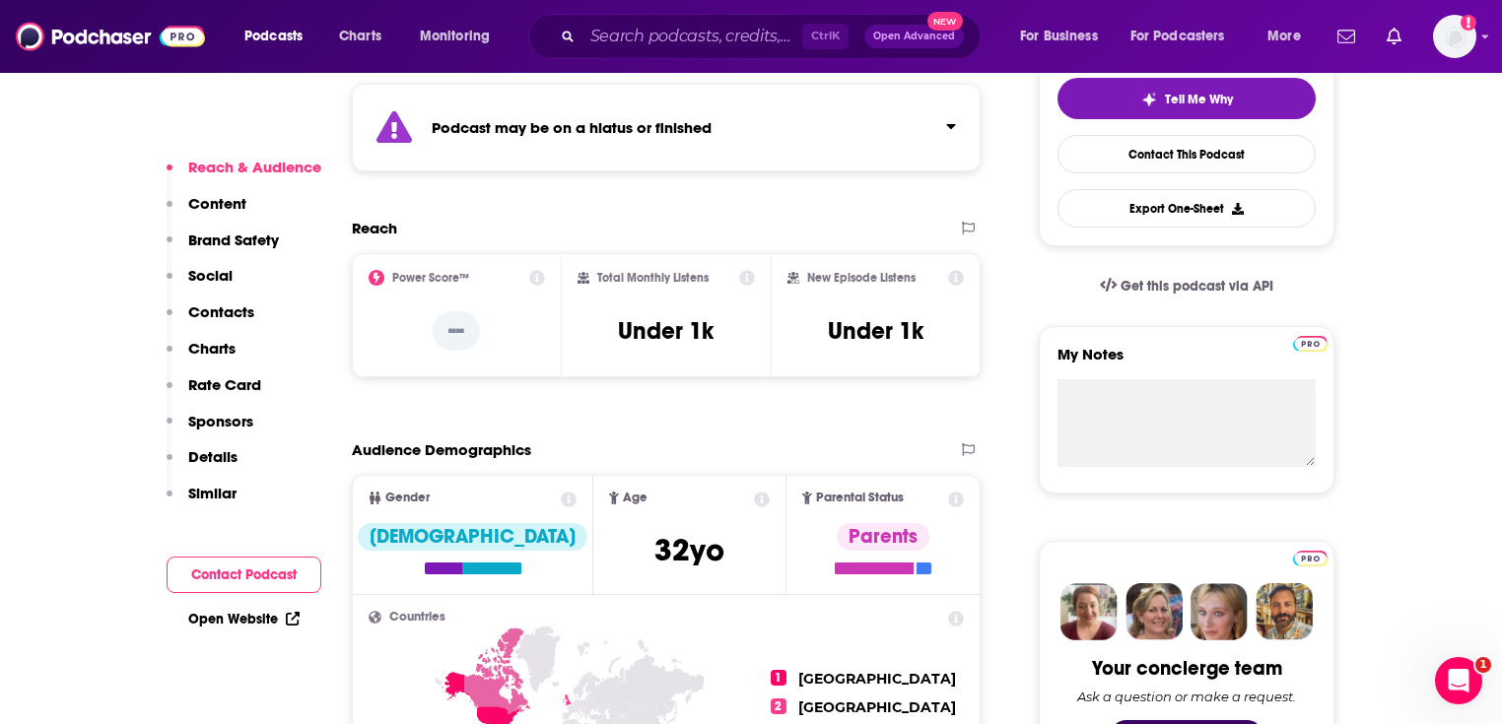
click at [213, 623] on link "Open Website" at bounding box center [243, 619] width 111 height 17
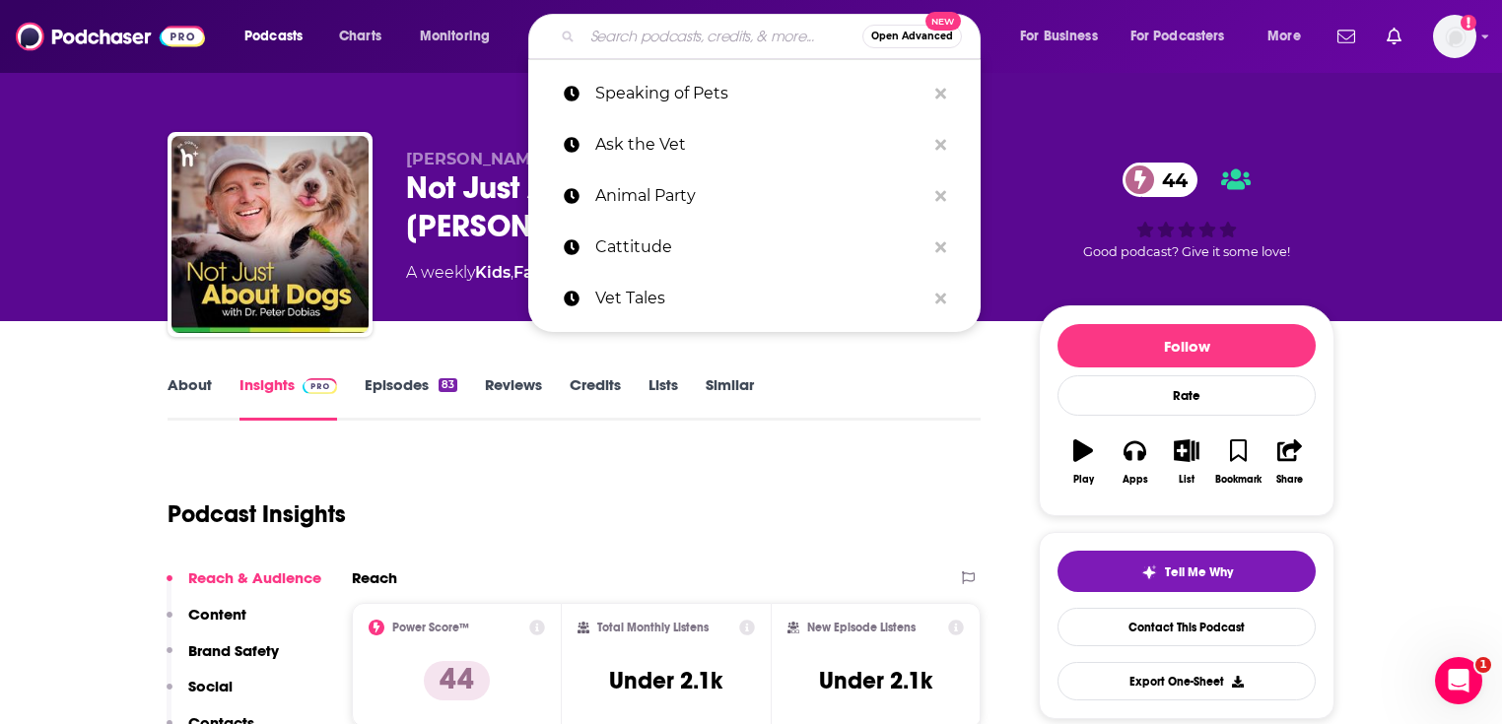
click at [640, 24] on input "Search podcasts, credits, & more..." at bounding box center [722, 37] width 280 height 32
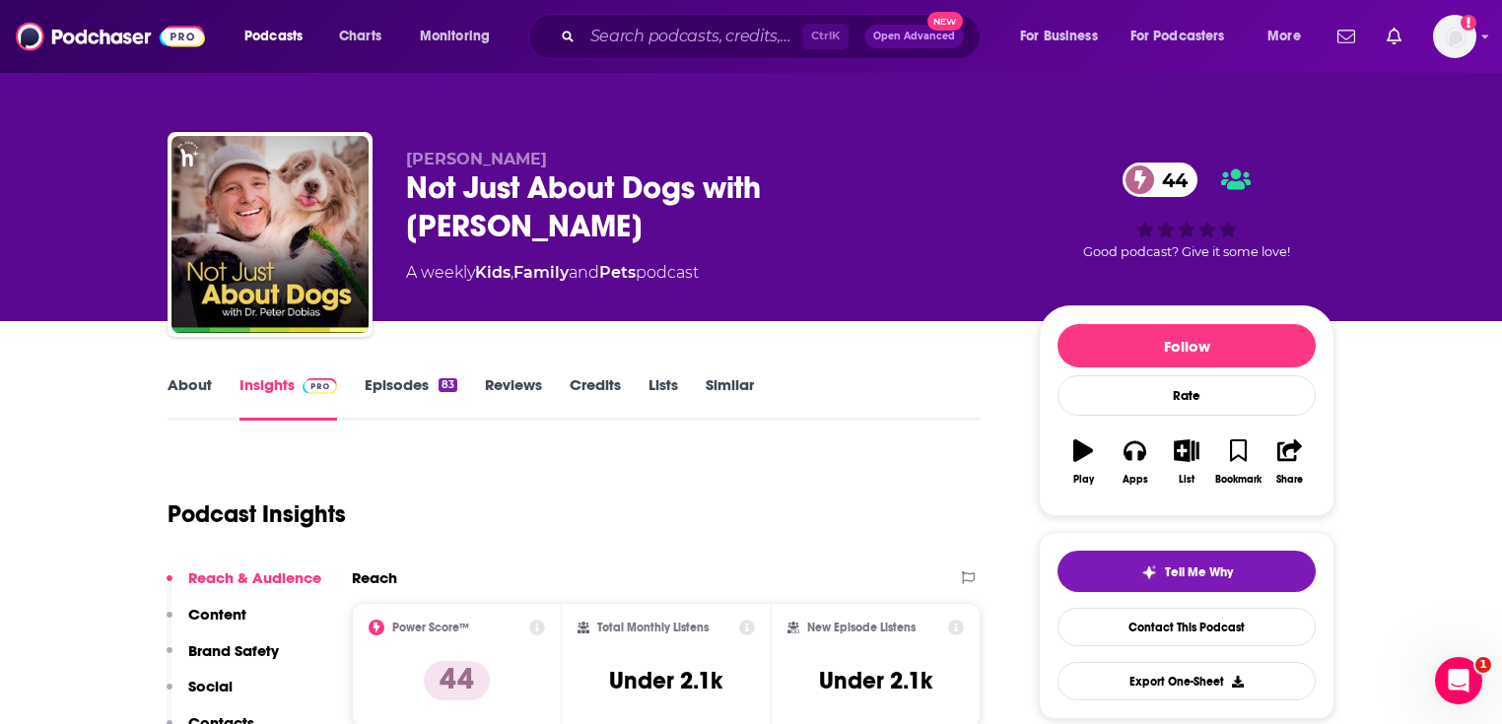
click at [496, 211] on div "Not Just About Dogs with [PERSON_NAME] 44" at bounding box center [706, 207] width 601 height 77
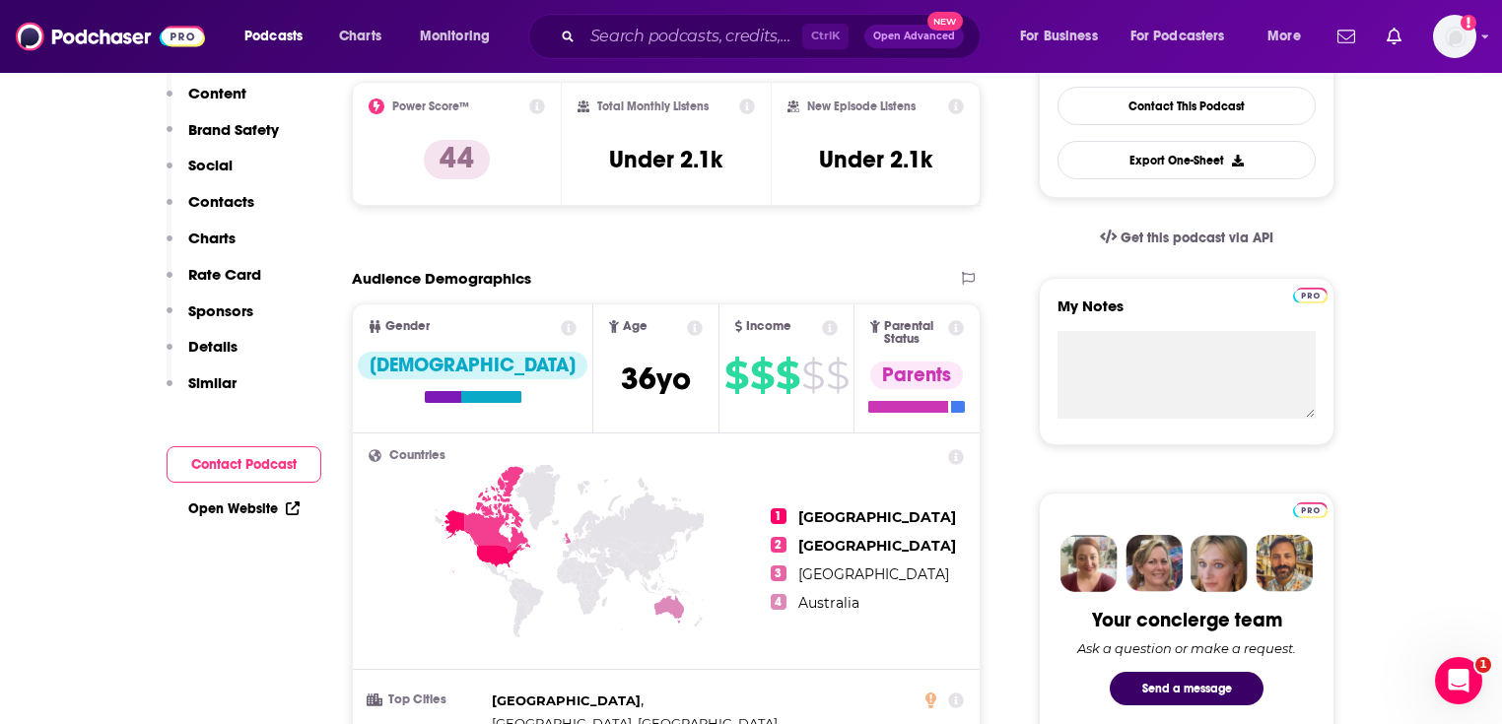
scroll to position [552, 0]
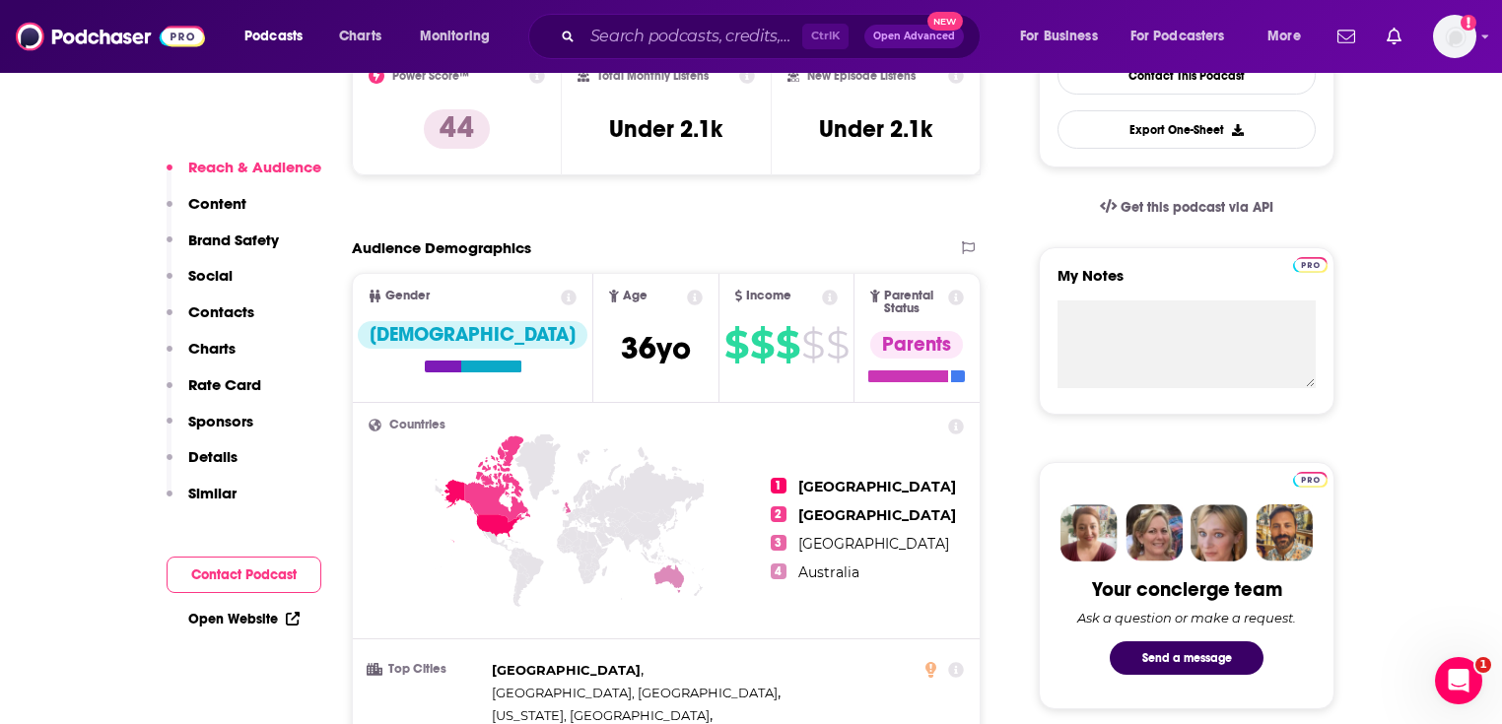
click at [236, 619] on link "Open Website" at bounding box center [243, 619] width 111 height 17
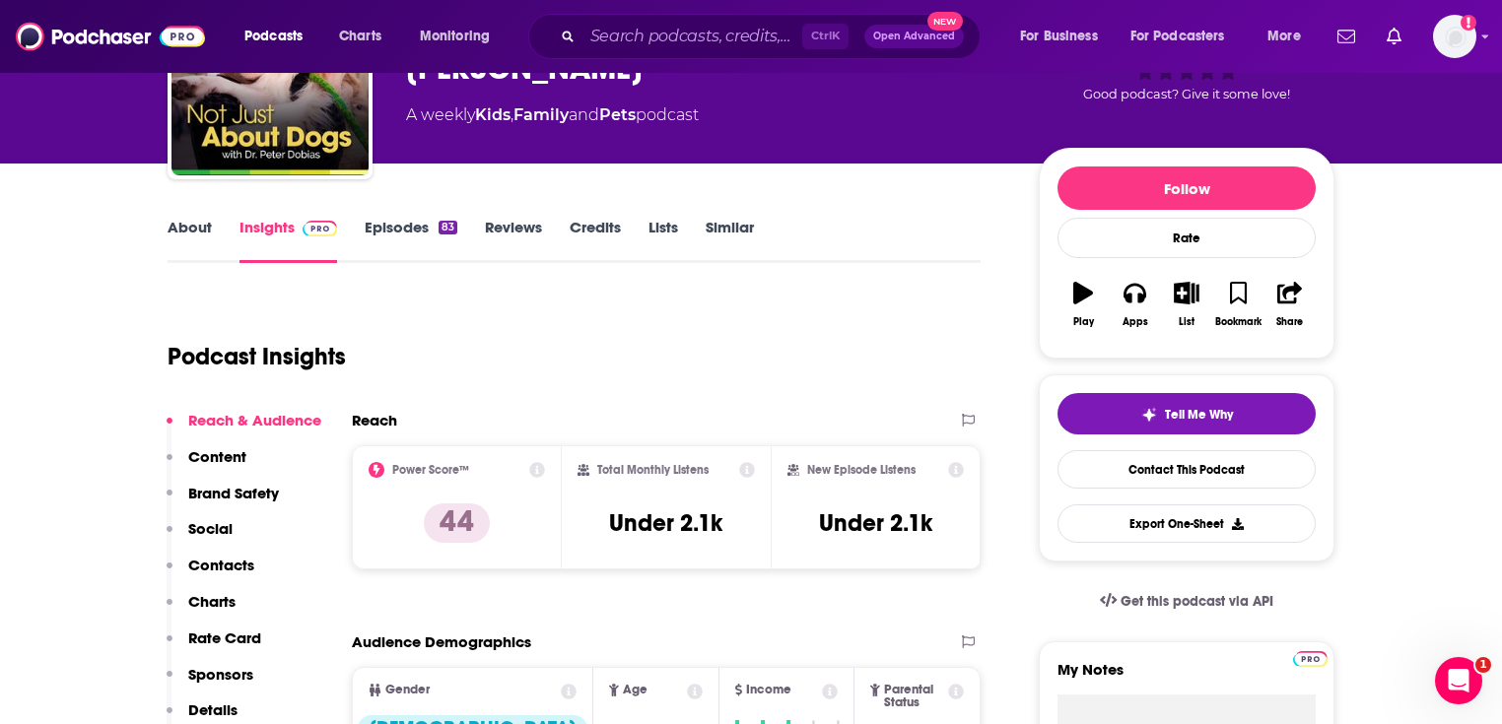
scroll to position [0, 0]
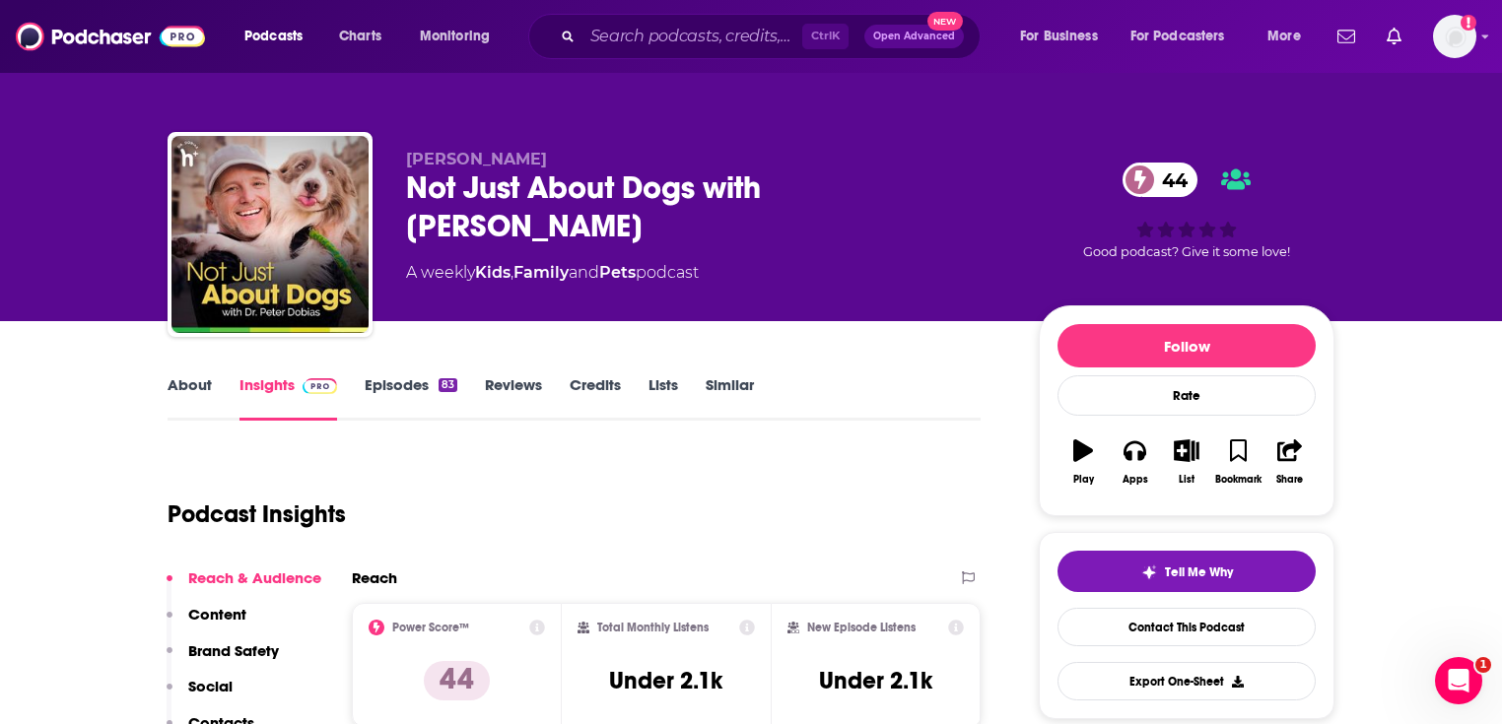
drag, startPoint x: 538, startPoint y: 225, endPoint x: 402, endPoint y: 192, distance: 139.8
click at [402, 192] on div "[PERSON_NAME] Not Just About Dogs with [PERSON_NAME] 44 A weekly Kids , Family …" at bounding box center [751, 238] width 1167 height 213
copy h2 "Not Just About Dogs with [PERSON_NAME]"
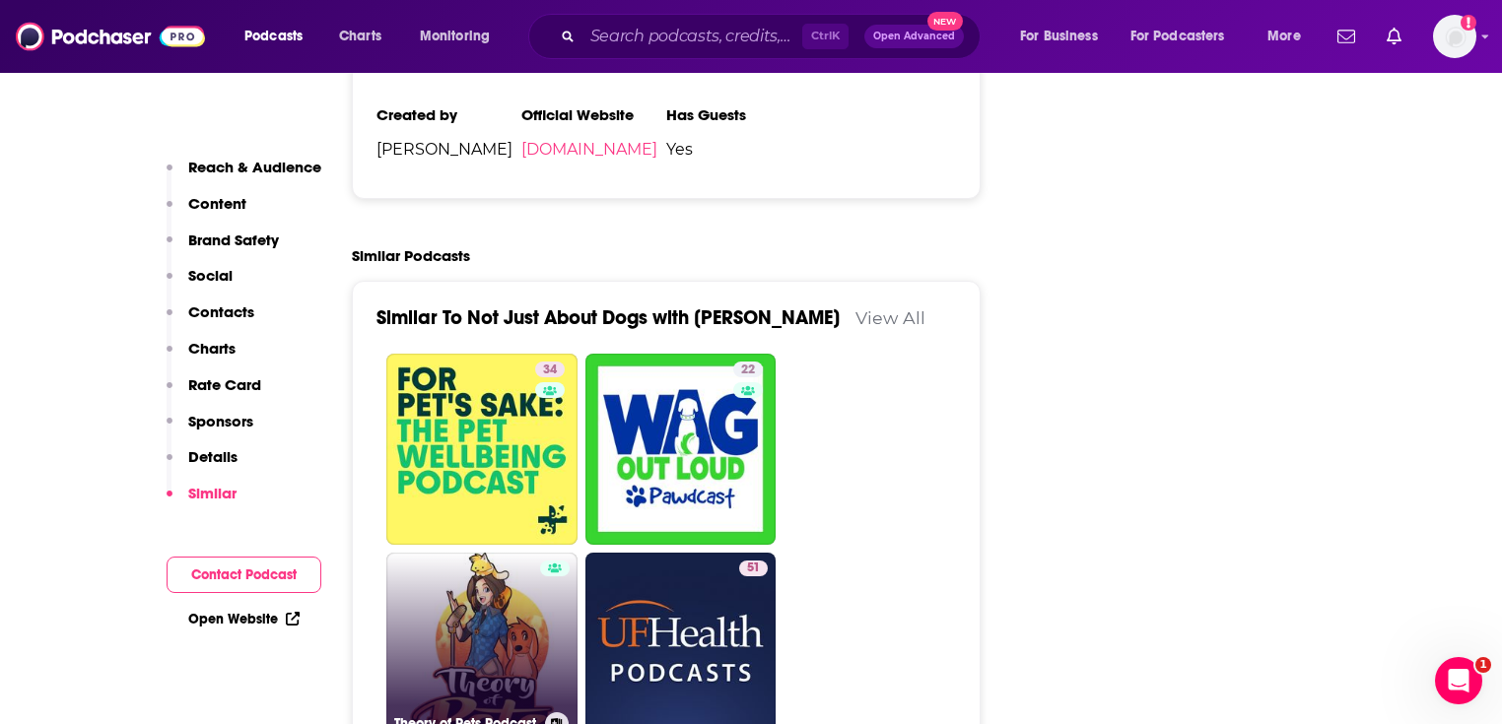
scroll to position [3469, 0]
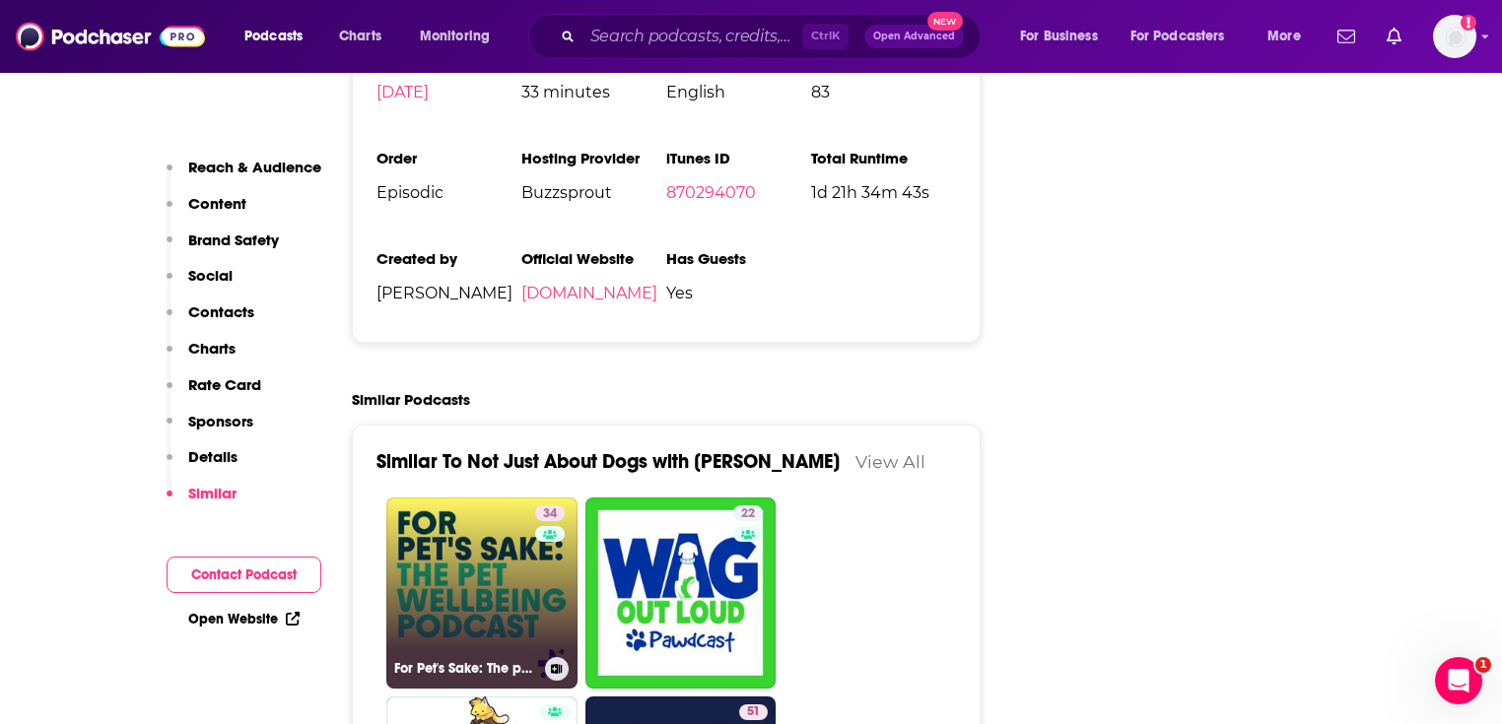
click at [444, 498] on link "34 For Pet's Sake: The pet wellbeing podcast" at bounding box center [481, 593] width 191 height 191
type input "[URL][DOMAIN_NAME]"
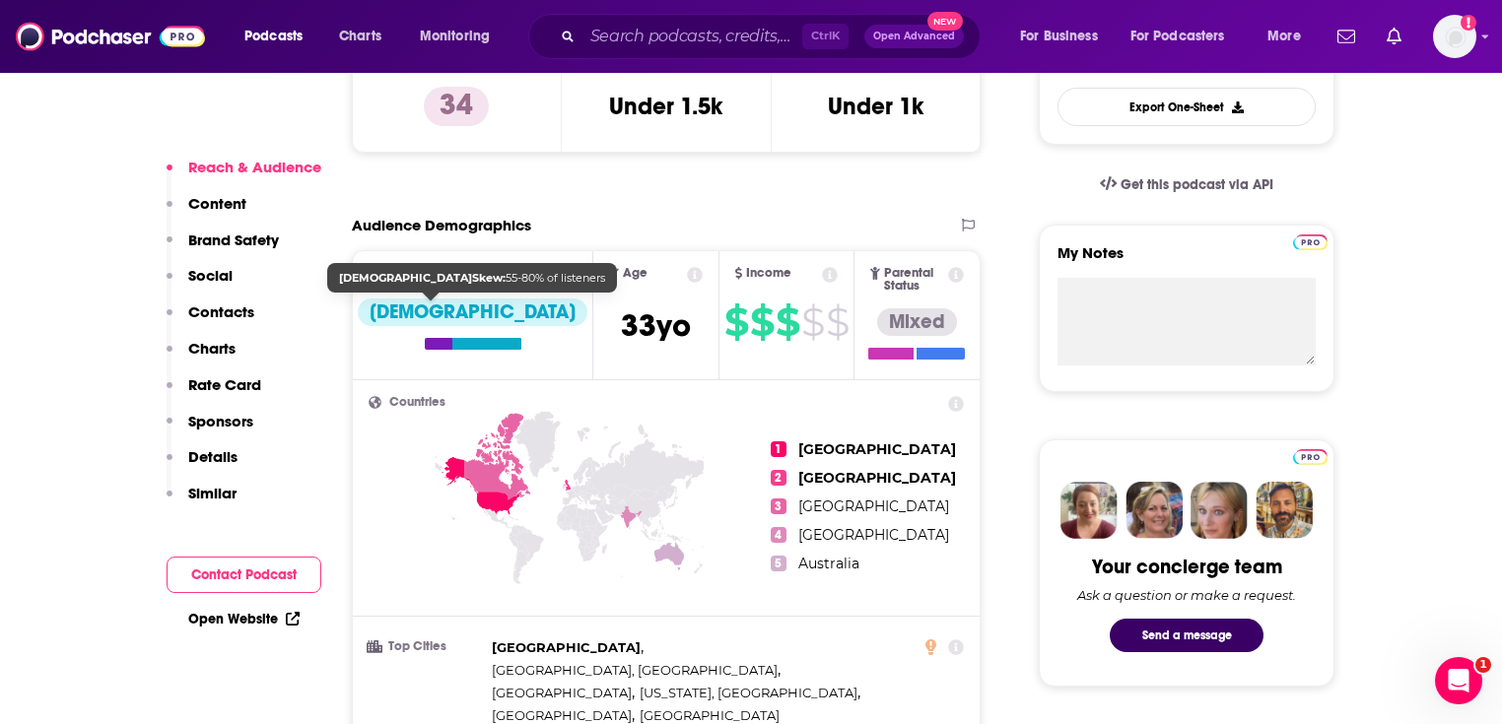
scroll to position [710, 0]
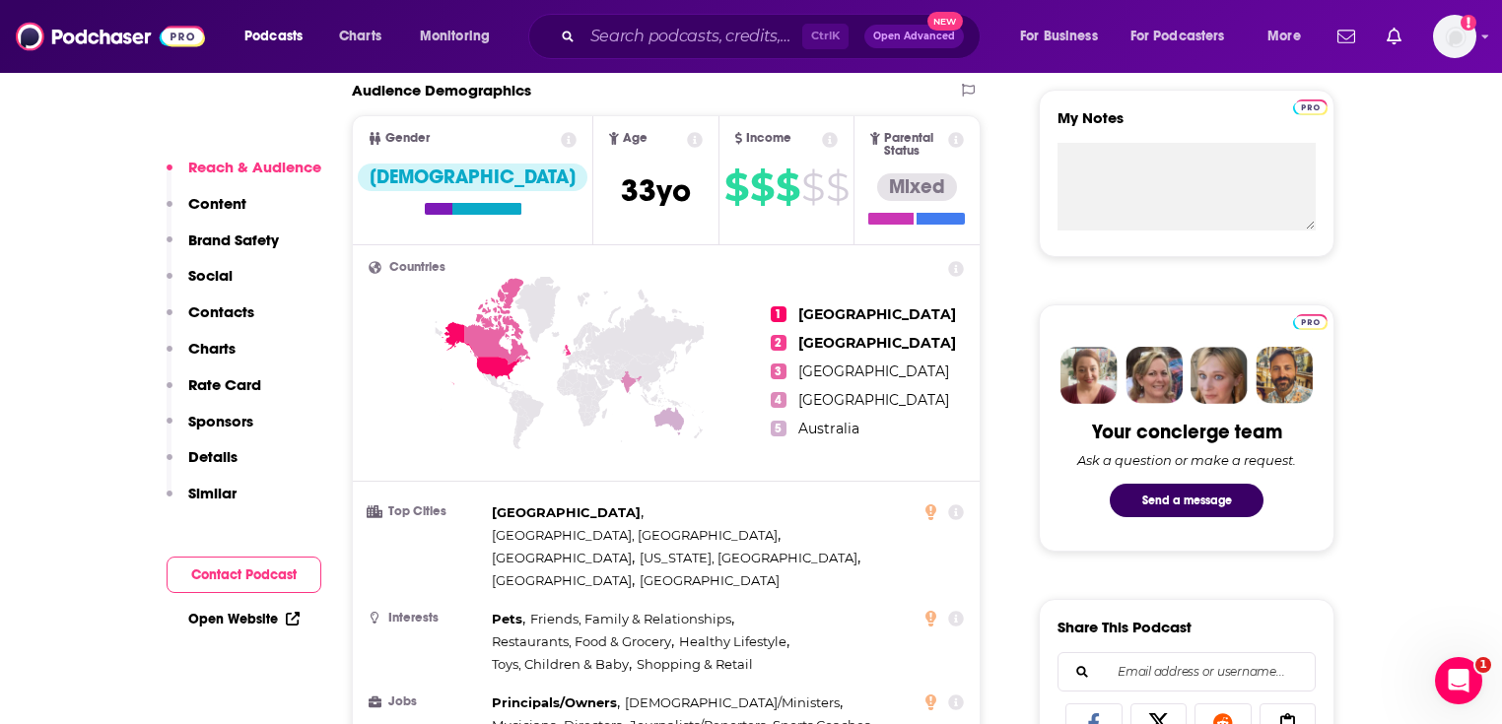
click at [227, 617] on link "Open Website" at bounding box center [243, 619] width 111 height 17
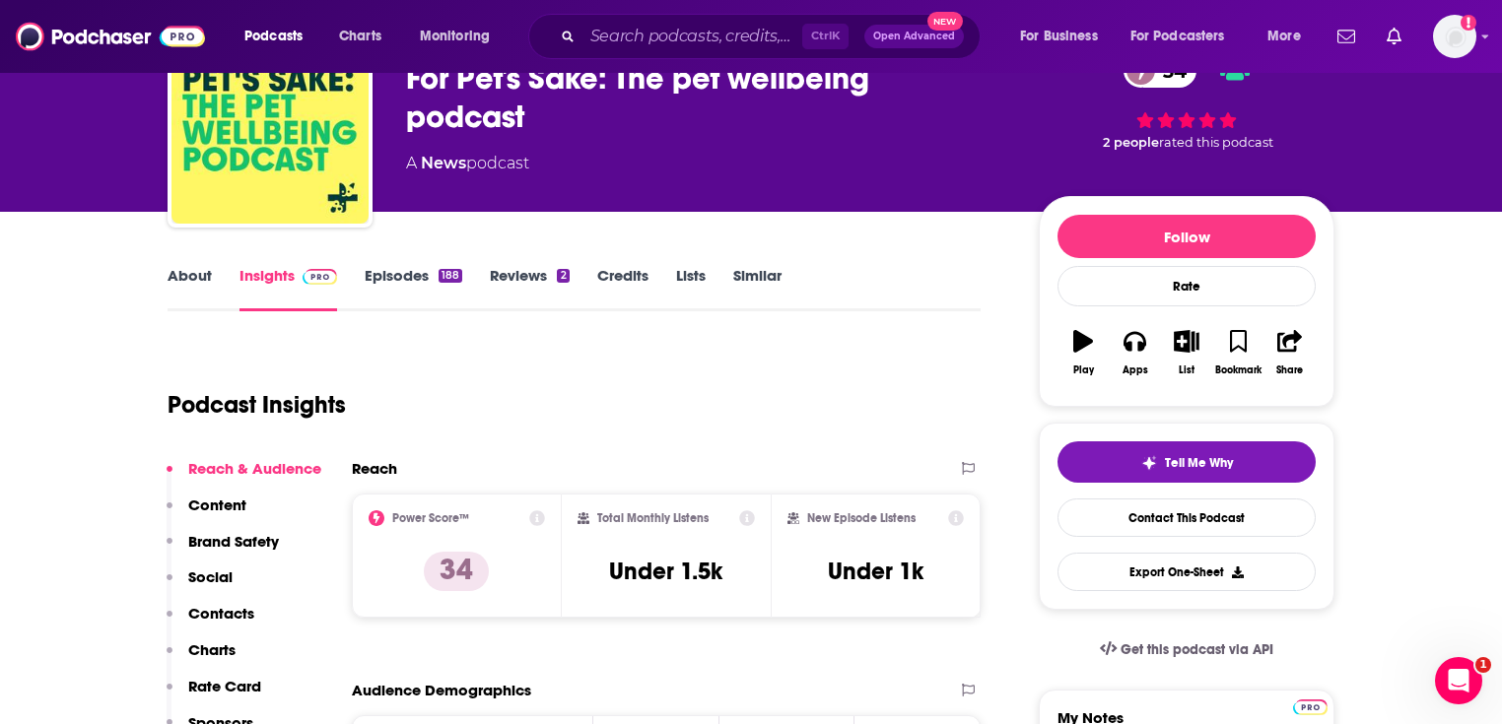
scroll to position [0, 0]
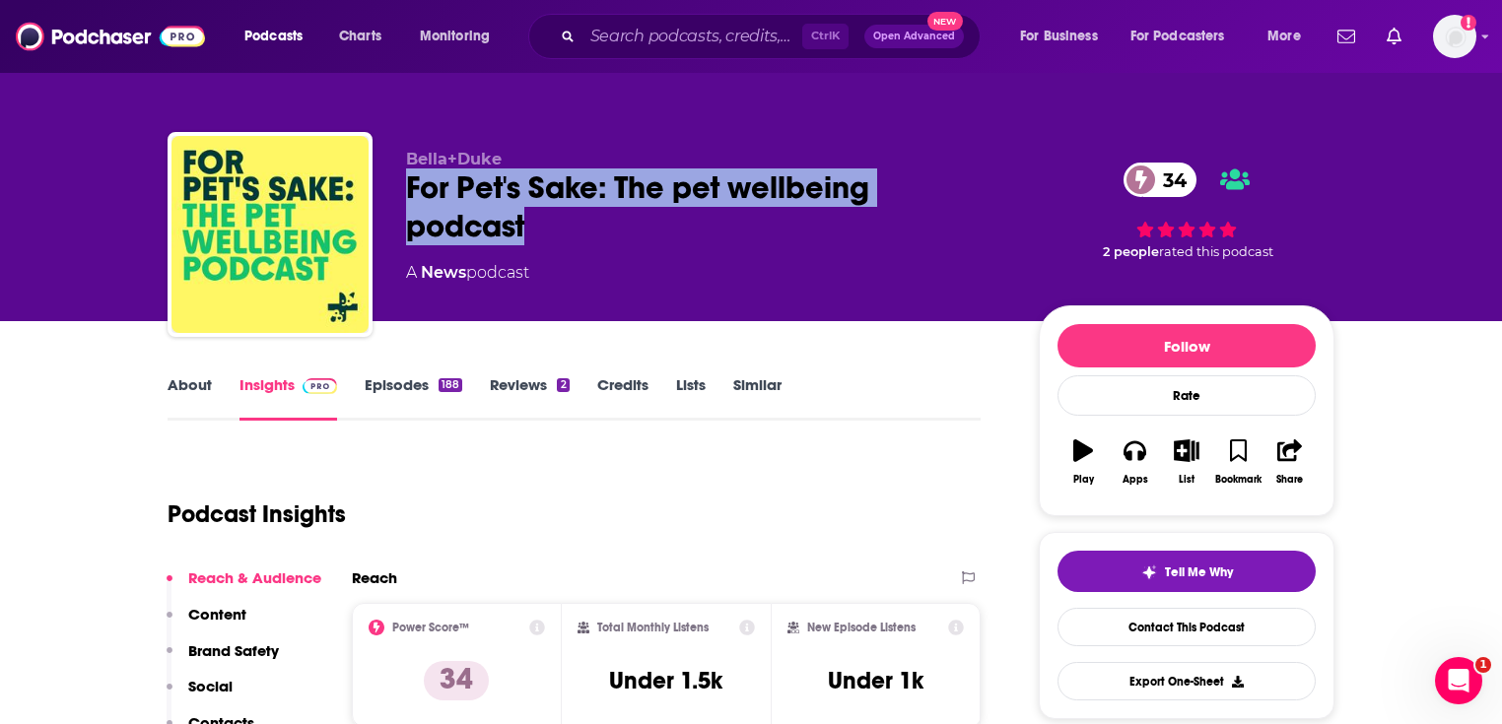
drag, startPoint x: 544, startPoint y: 226, endPoint x: 398, endPoint y: 202, distance: 147.8
click at [398, 202] on div "[PERSON_NAME]+Duke For Pet's Sake: The pet wellbeing podcast 34 A News podcast …" at bounding box center [751, 238] width 1167 height 213
copy h2 "For Pet's Sake: The pet wellbeing podcast"
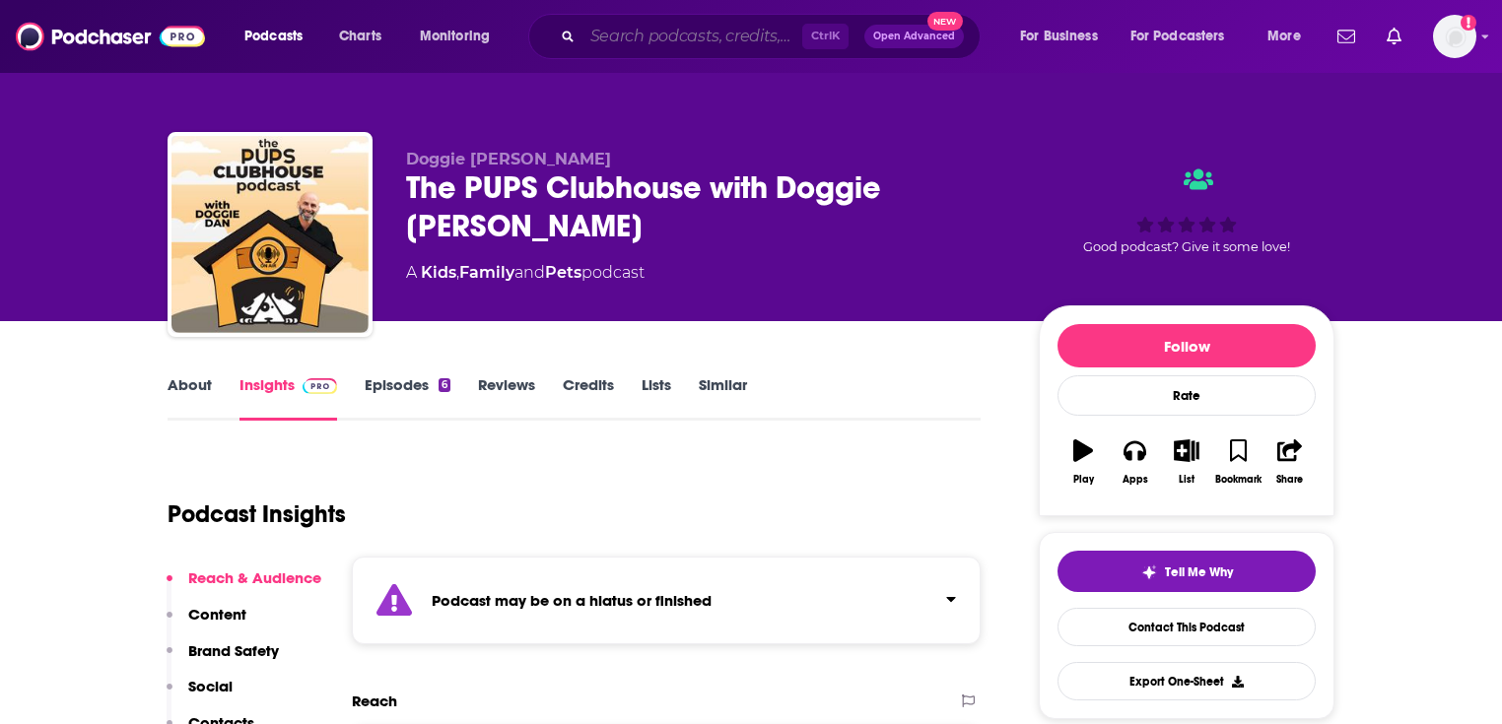
click at [640, 34] on input "Search podcasts, credits, & more..." at bounding box center [692, 37] width 220 height 32
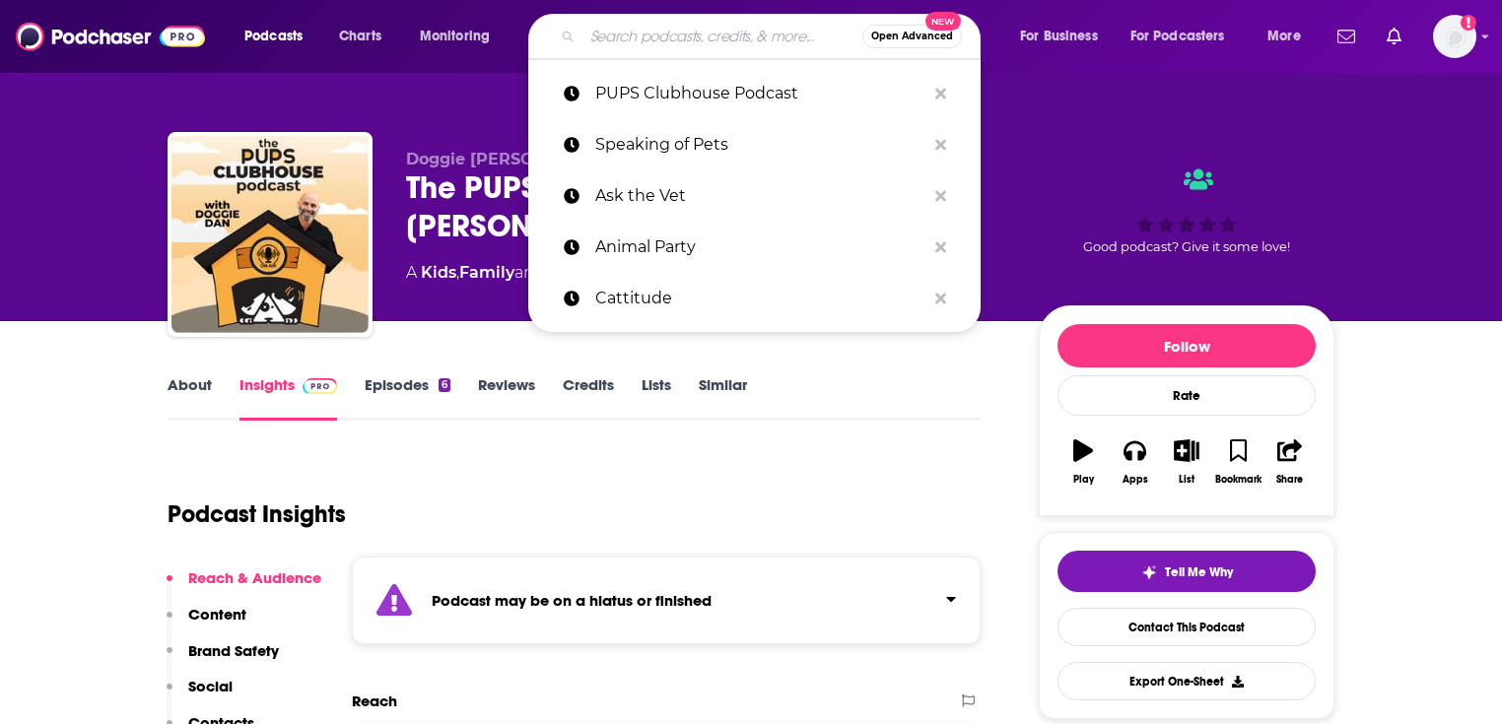
paste input "The Everyday Trainer Podcast"
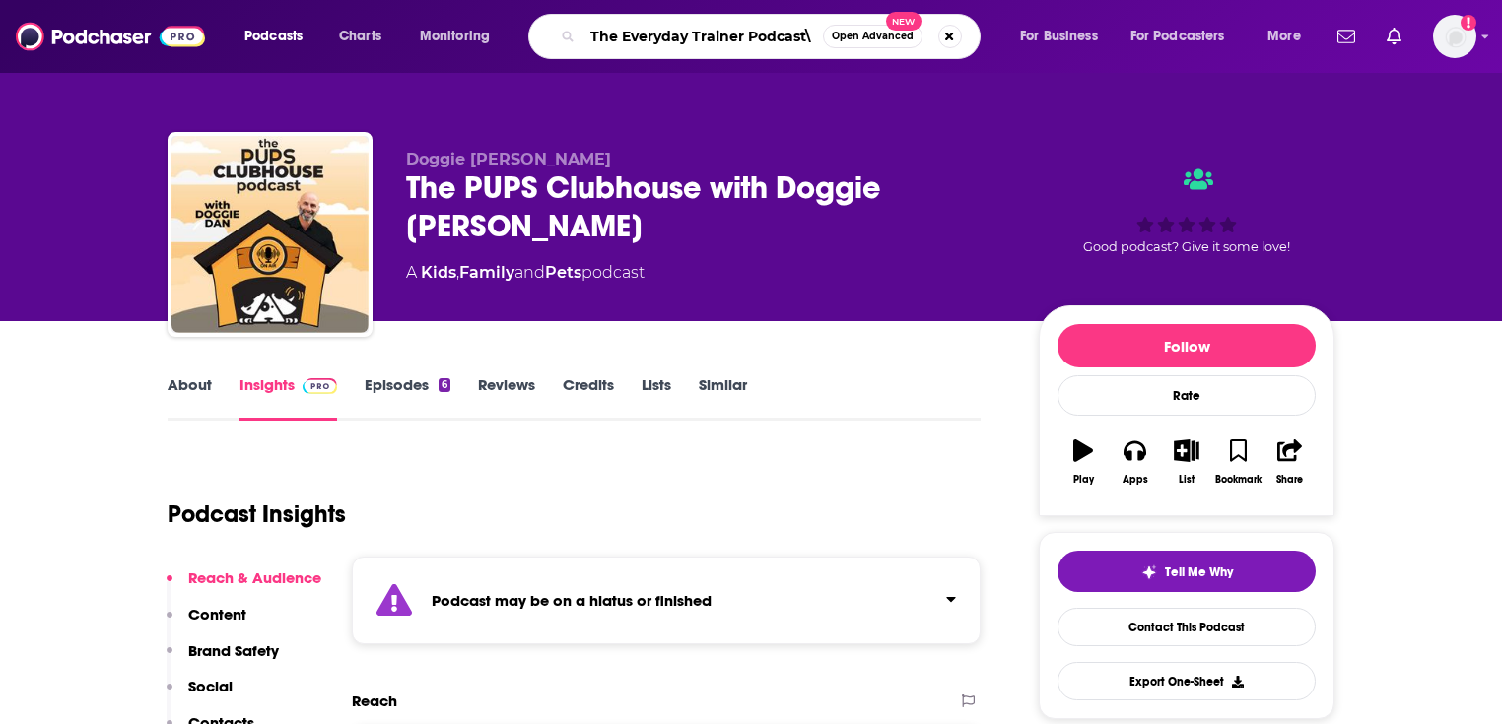
type input "The Everyday Trainer Podcast"
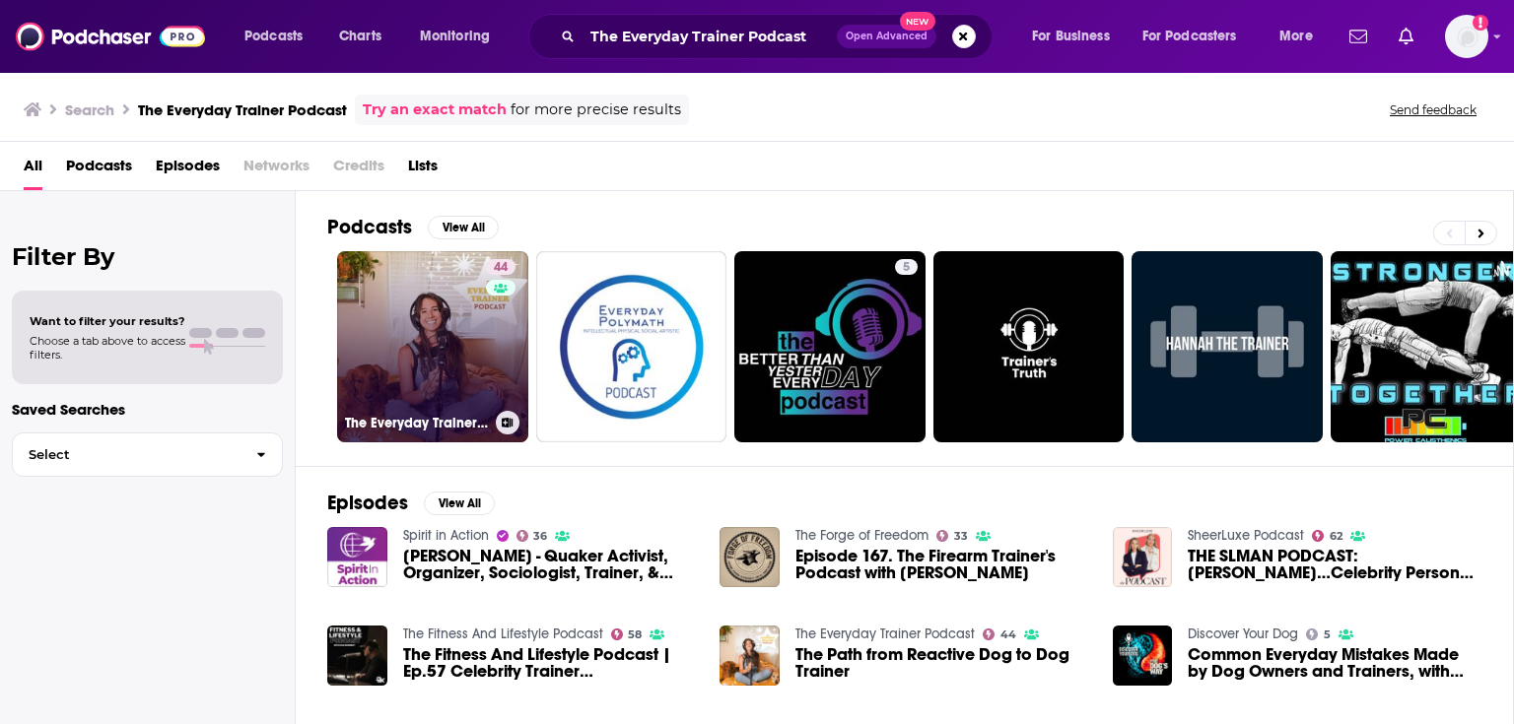
click at [443, 343] on link "44 The Everyday Trainer Podcast" at bounding box center [432, 346] width 191 height 191
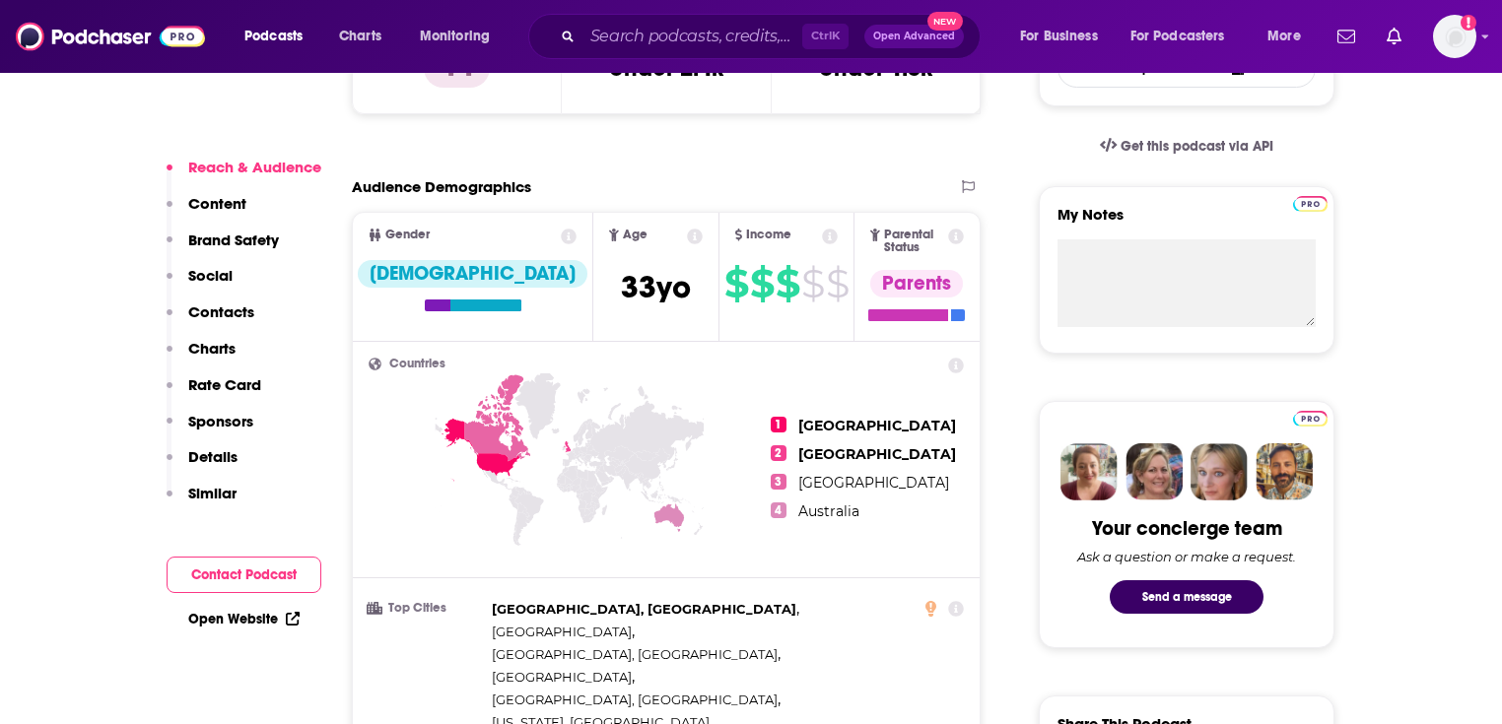
scroll to position [710, 0]
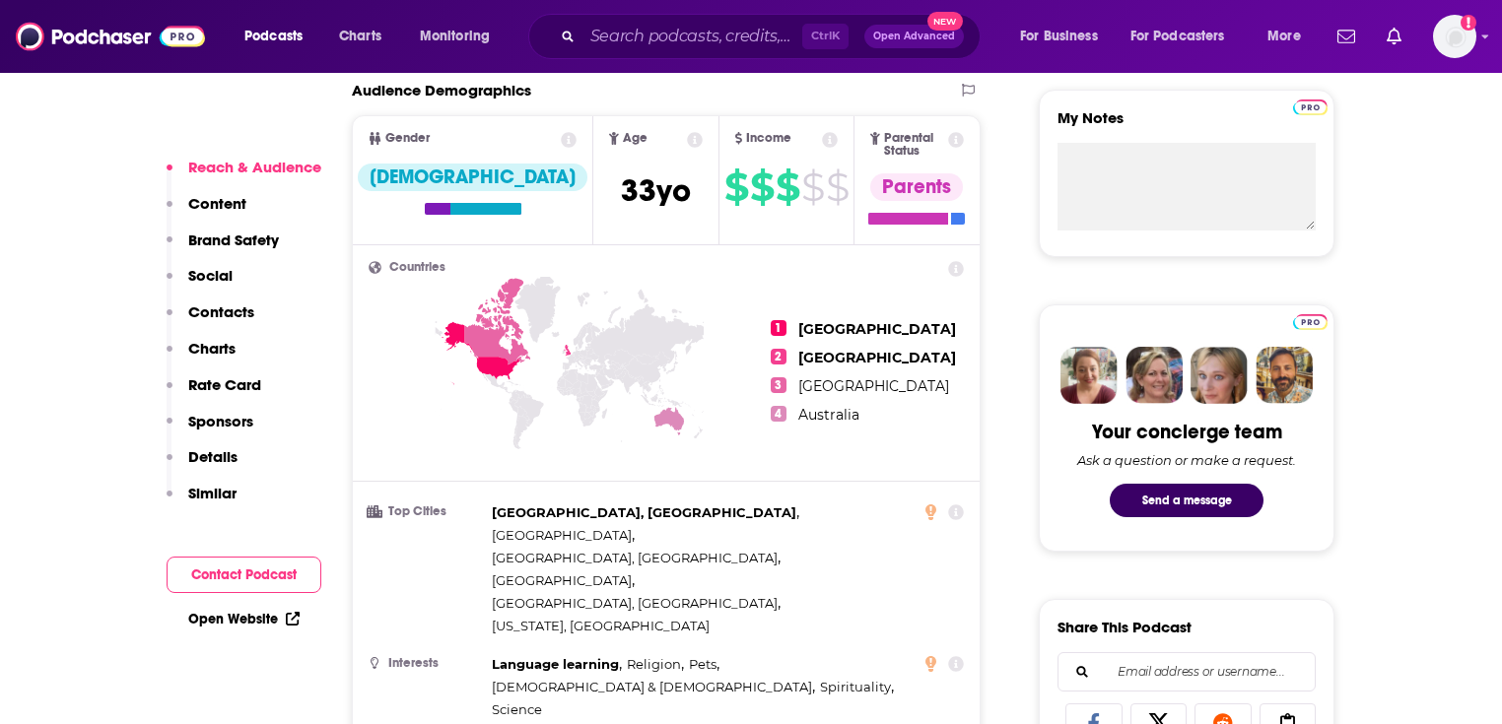
click at [271, 622] on link "Open Website" at bounding box center [243, 619] width 111 height 17
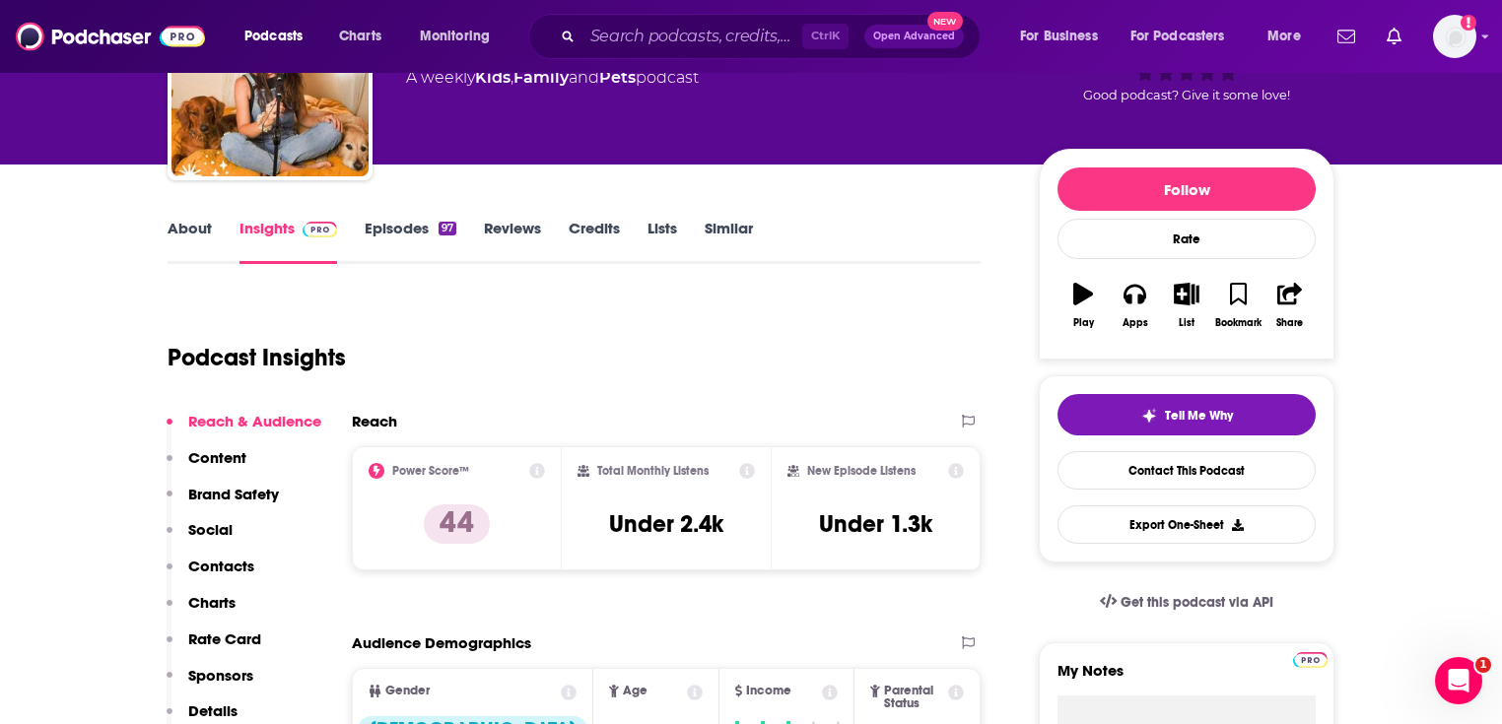
scroll to position [158, 0]
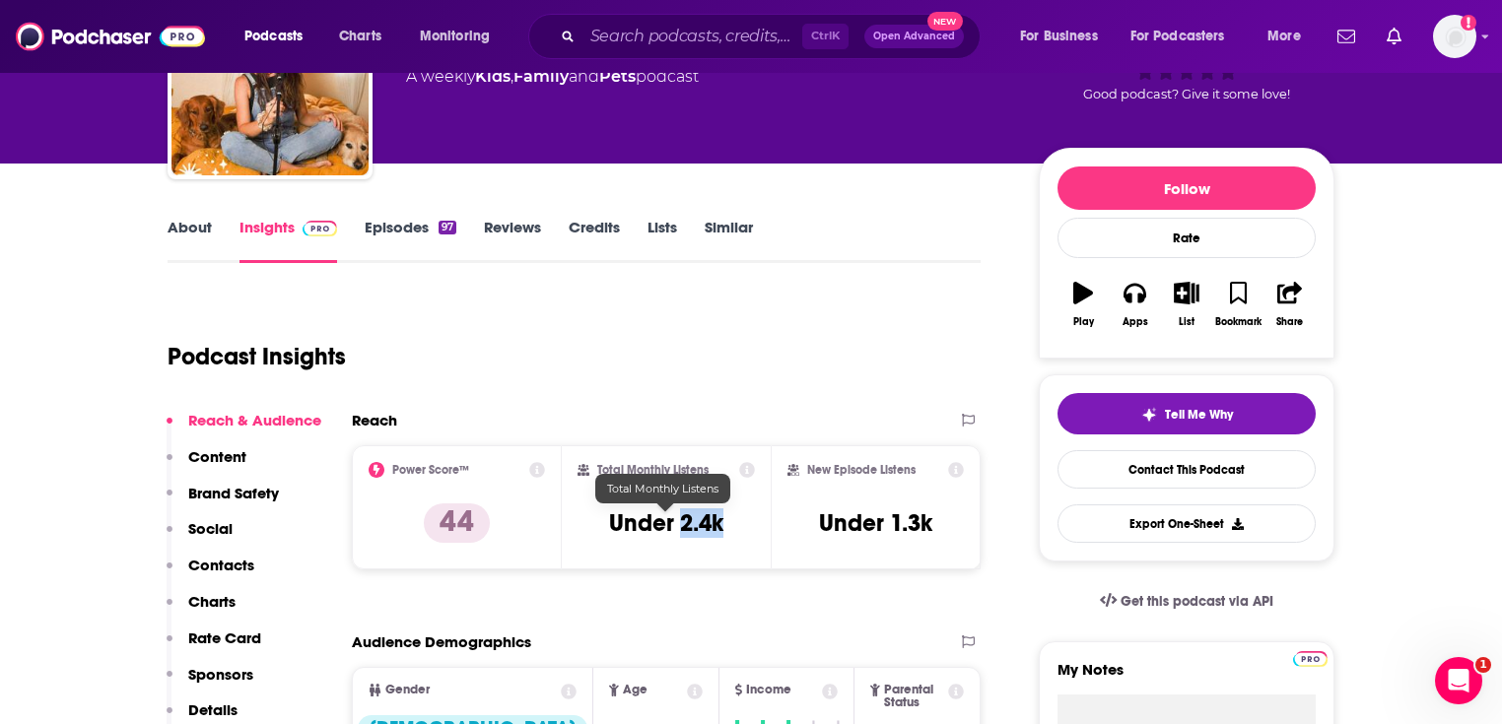
drag, startPoint x: 714, startPoint y: 528, endPoint x: 677, endPoint y: 519, distance: 37.5
click at [677, 519] on div "Total Monthly Listens Under 2.4k" at bounding box center [667, 507] width 178 height 91
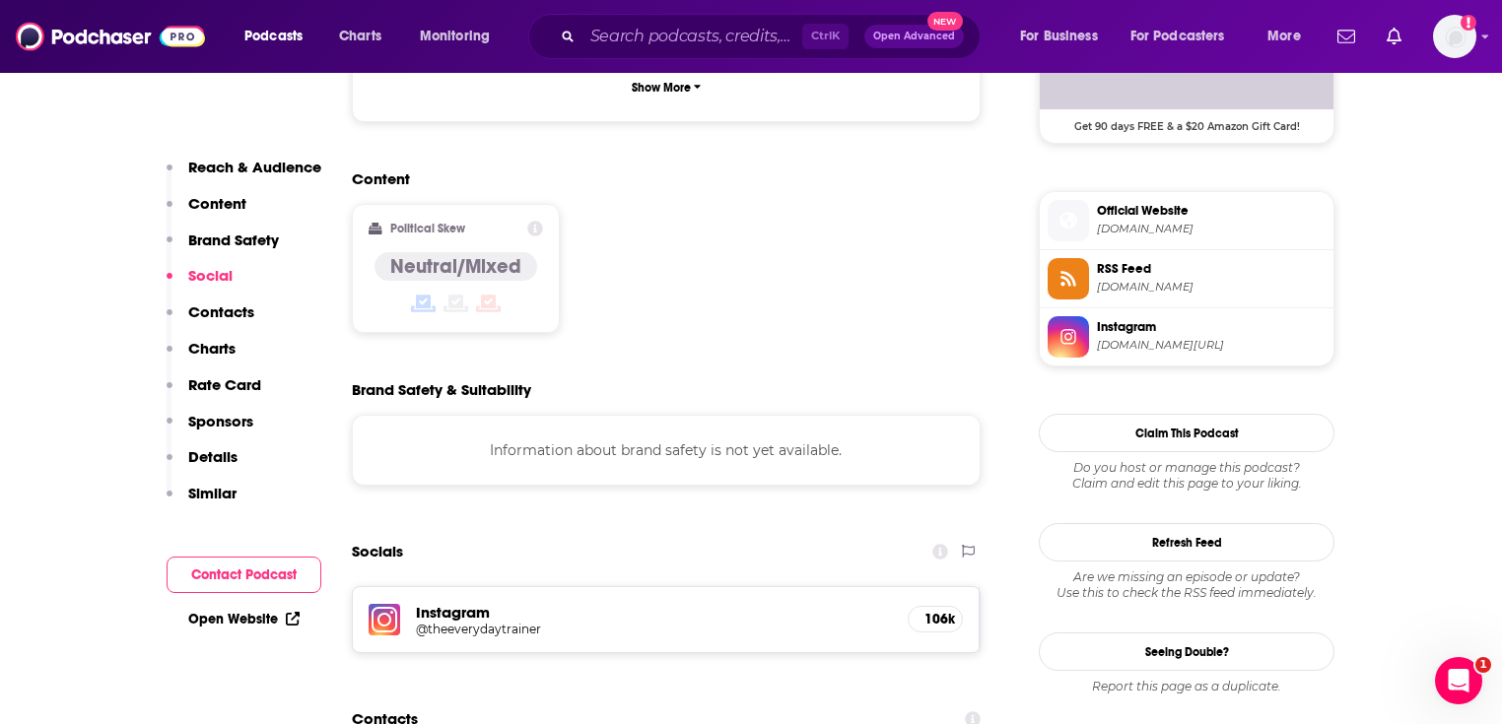
scroll to position [1656, 0]
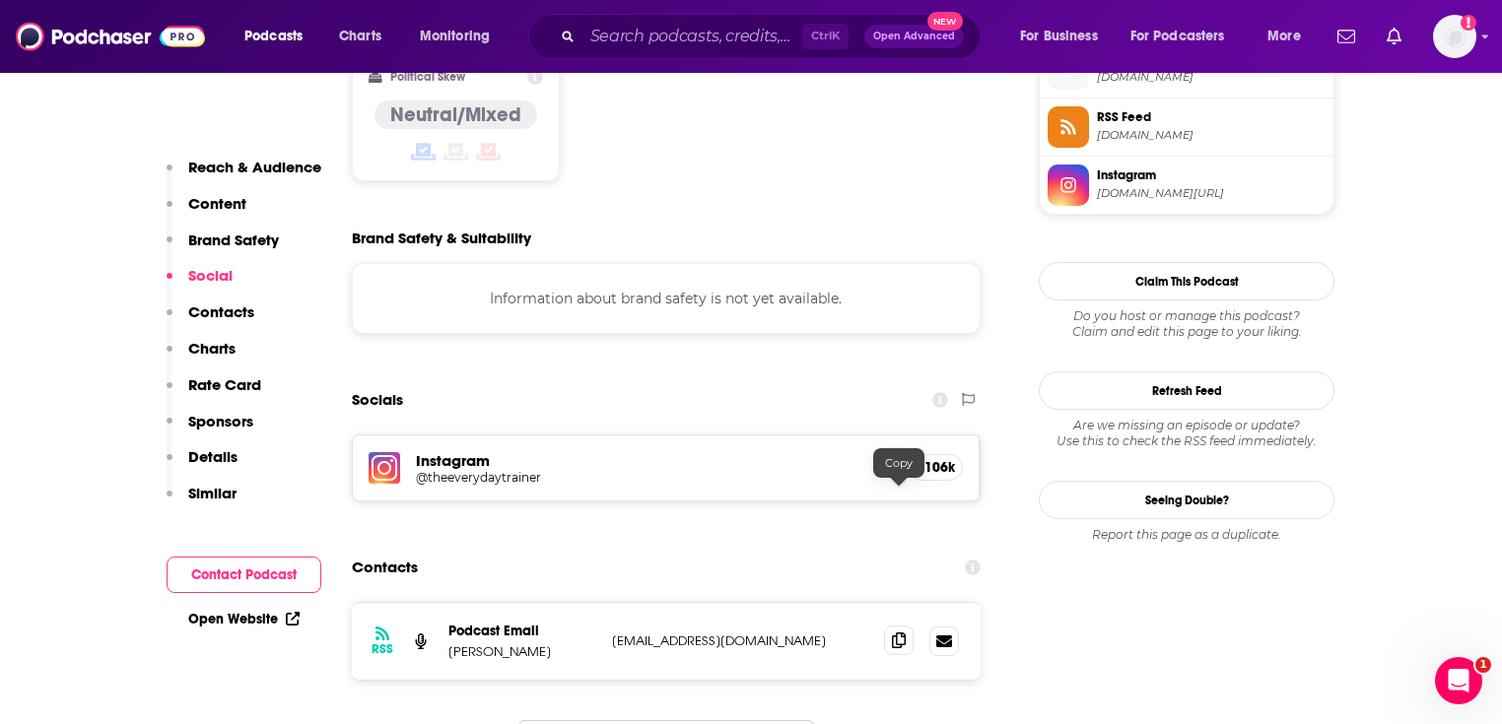
click at [903, 633] on icon at bounding box center [899, 641] width 14 height 16
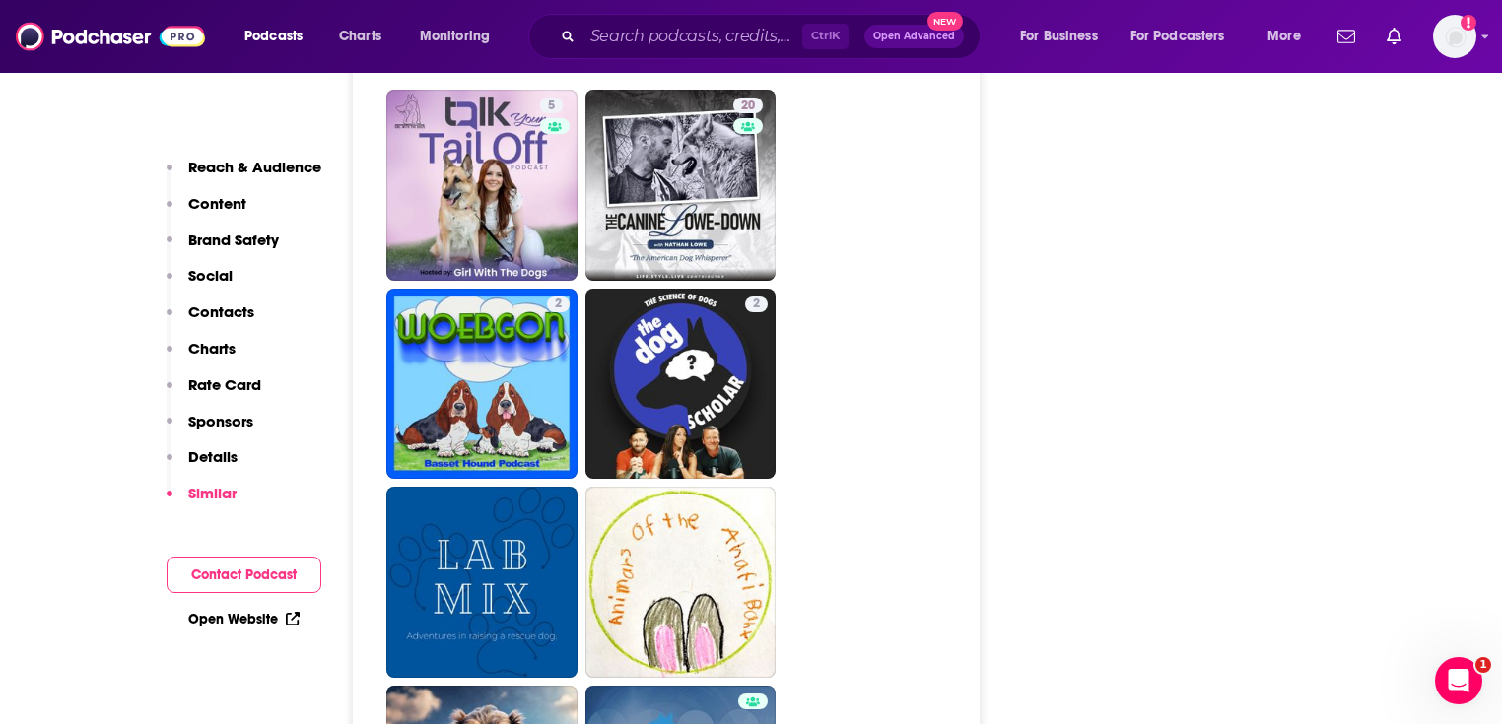
scroll to position [5203, 0]
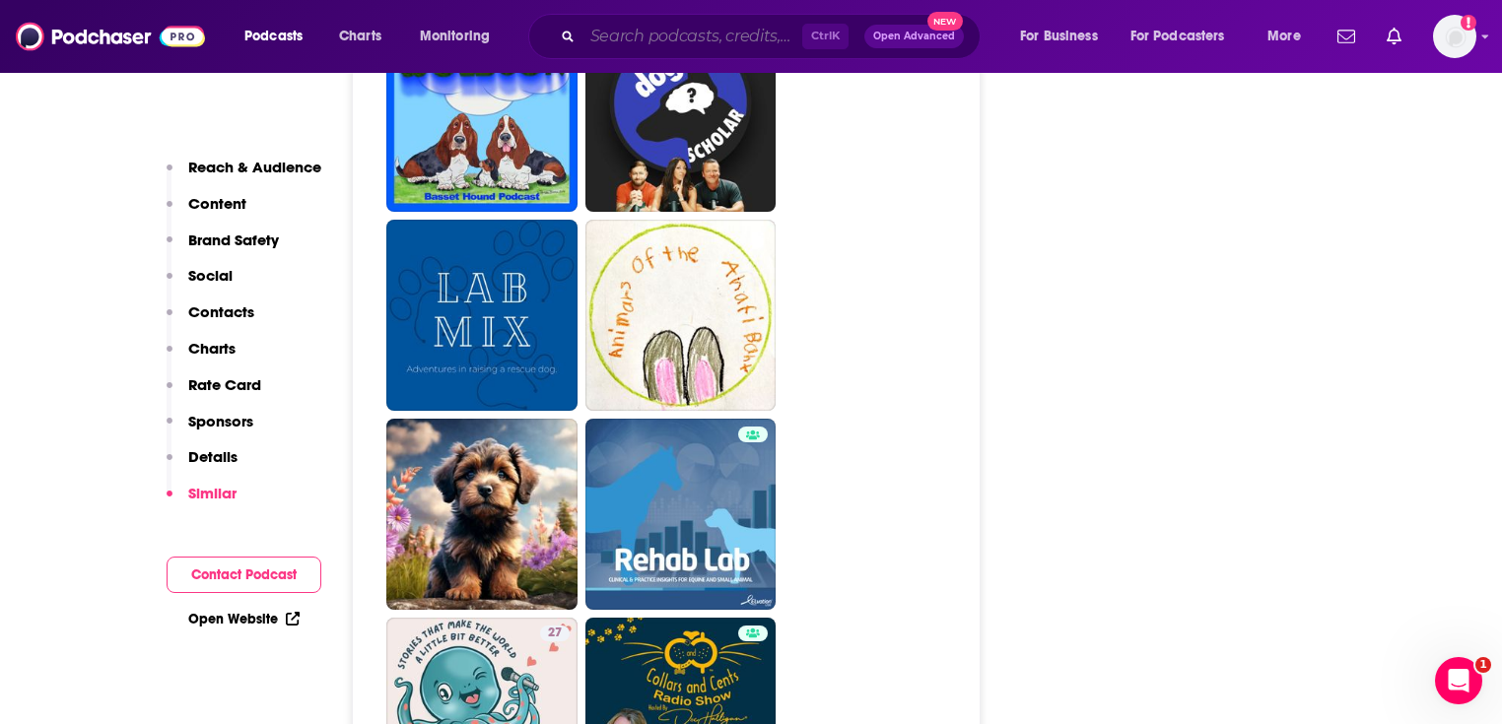
click at [628, 47] on input "Search podcasts, credits, & more..." at bounding box center [692, 37] width 220 height 32
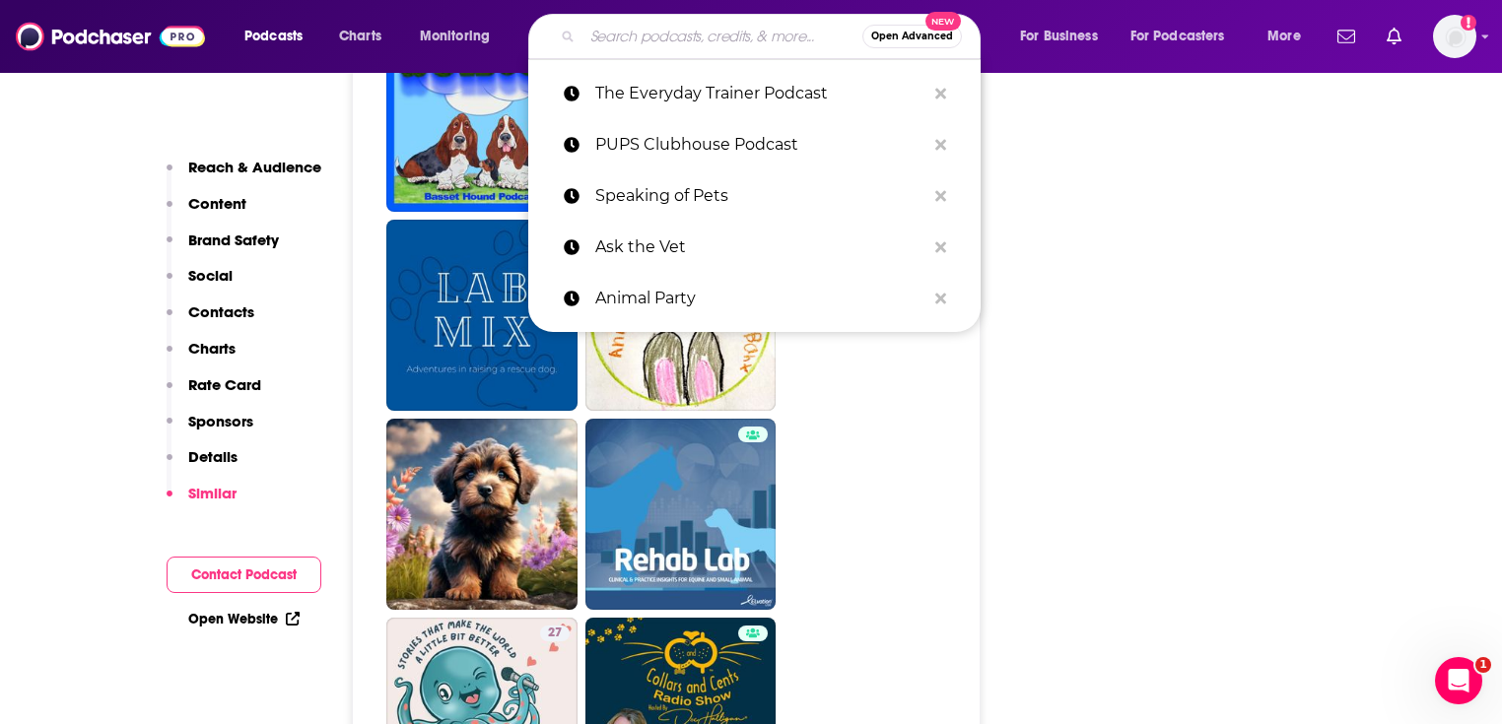
paste input "WGN Radio - [PERSON_NAME] Pet World"
type input "WGN Radio - [PERSON_NAME] Pet World"
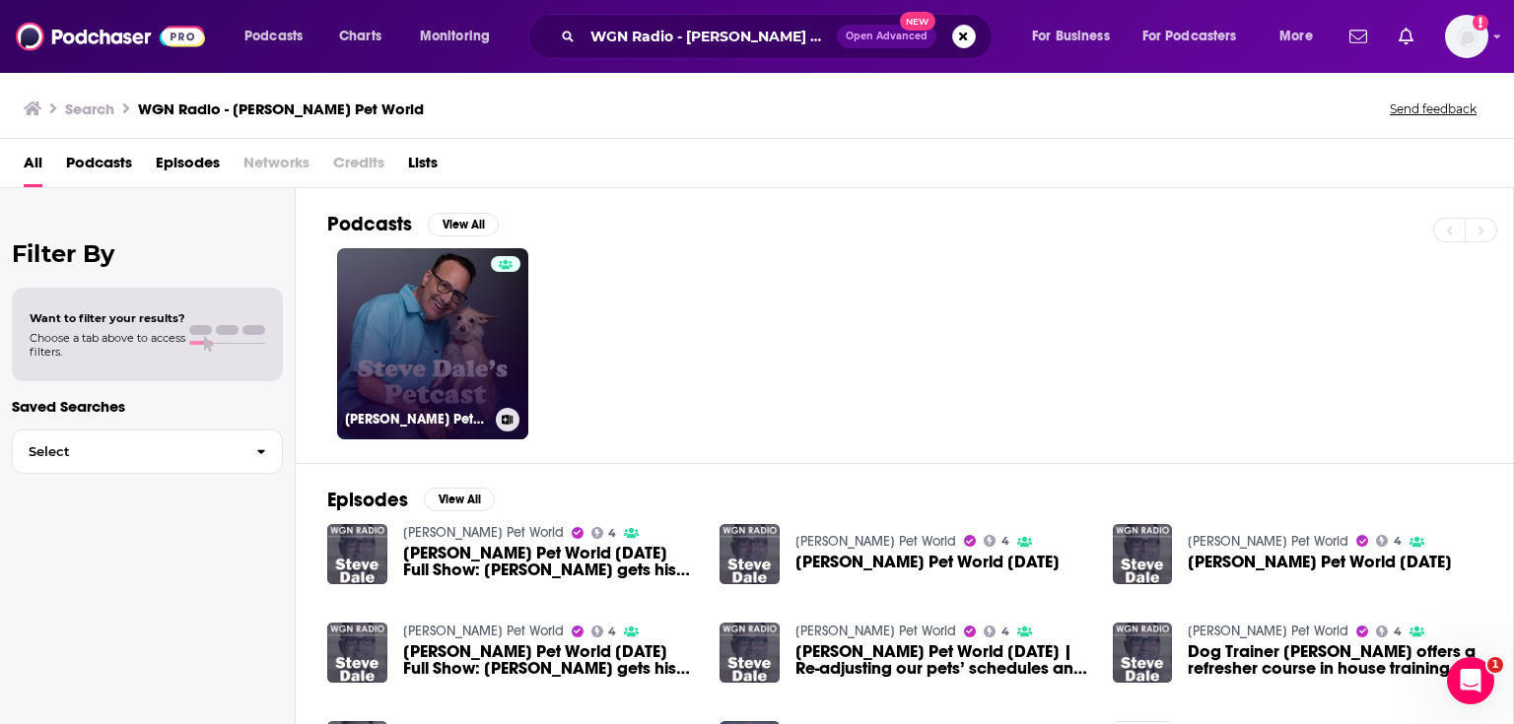
click at [478, 347] on link "[PERSON_NAME] Petcast" at bounding box center [432, 343] width 191 height 191
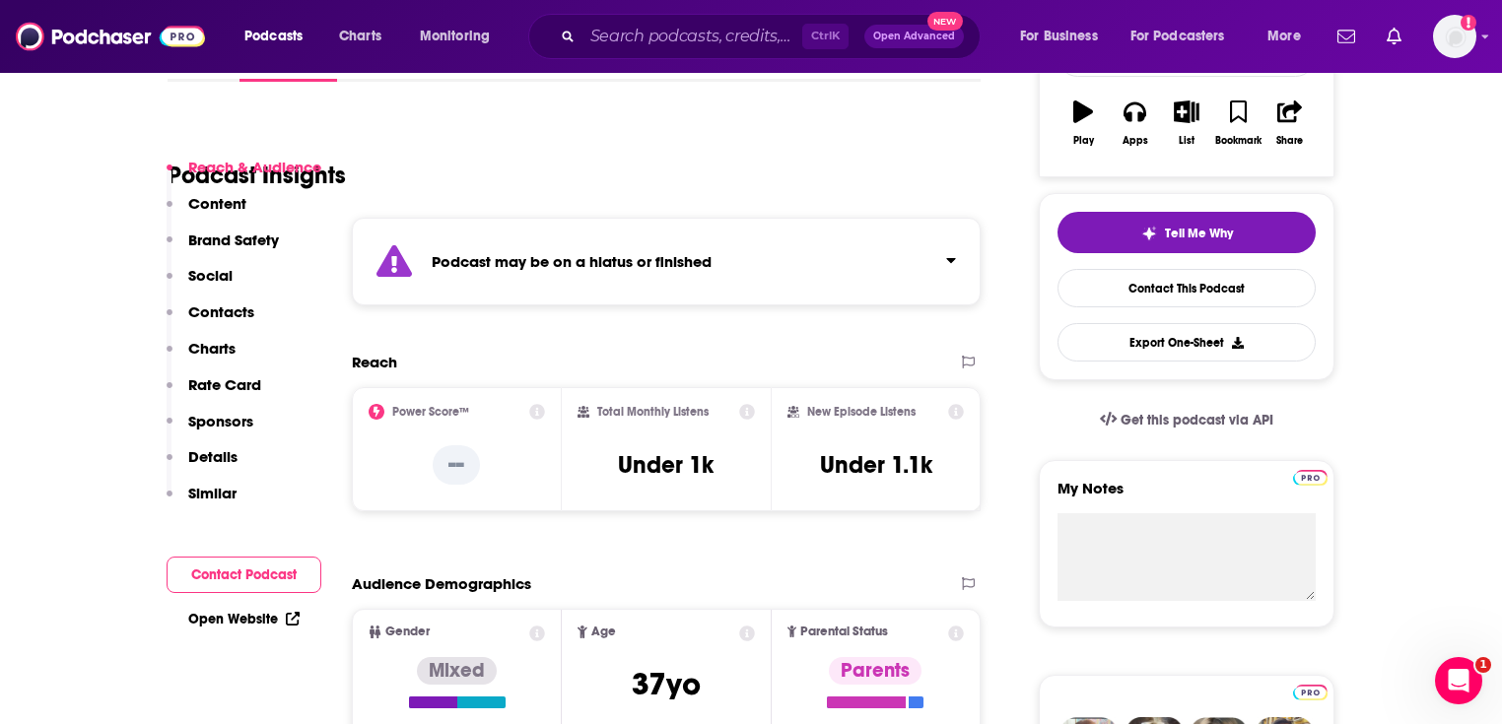
scroll to position [552, 0]
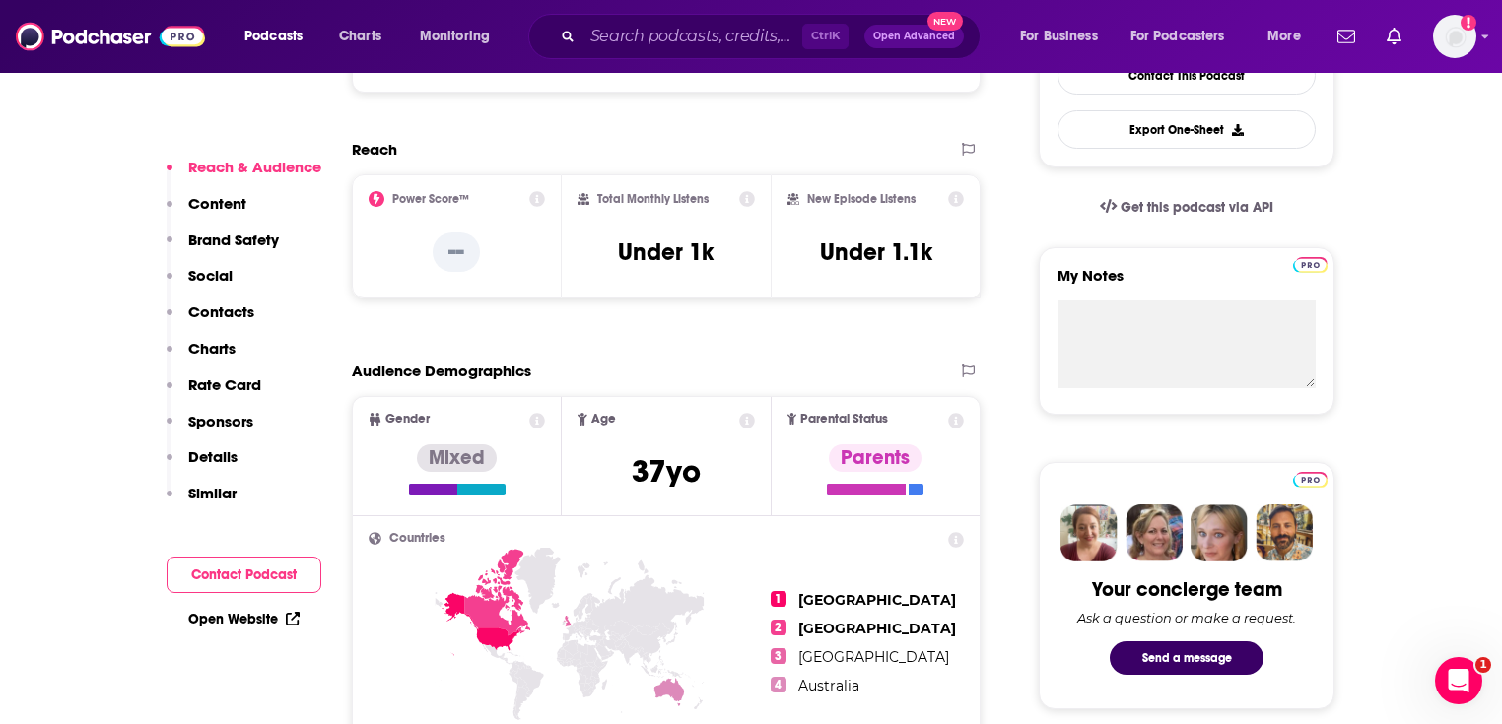
click at [225, 611] on link "Open Website" at bounding box center [243, 619] width 111 height 17
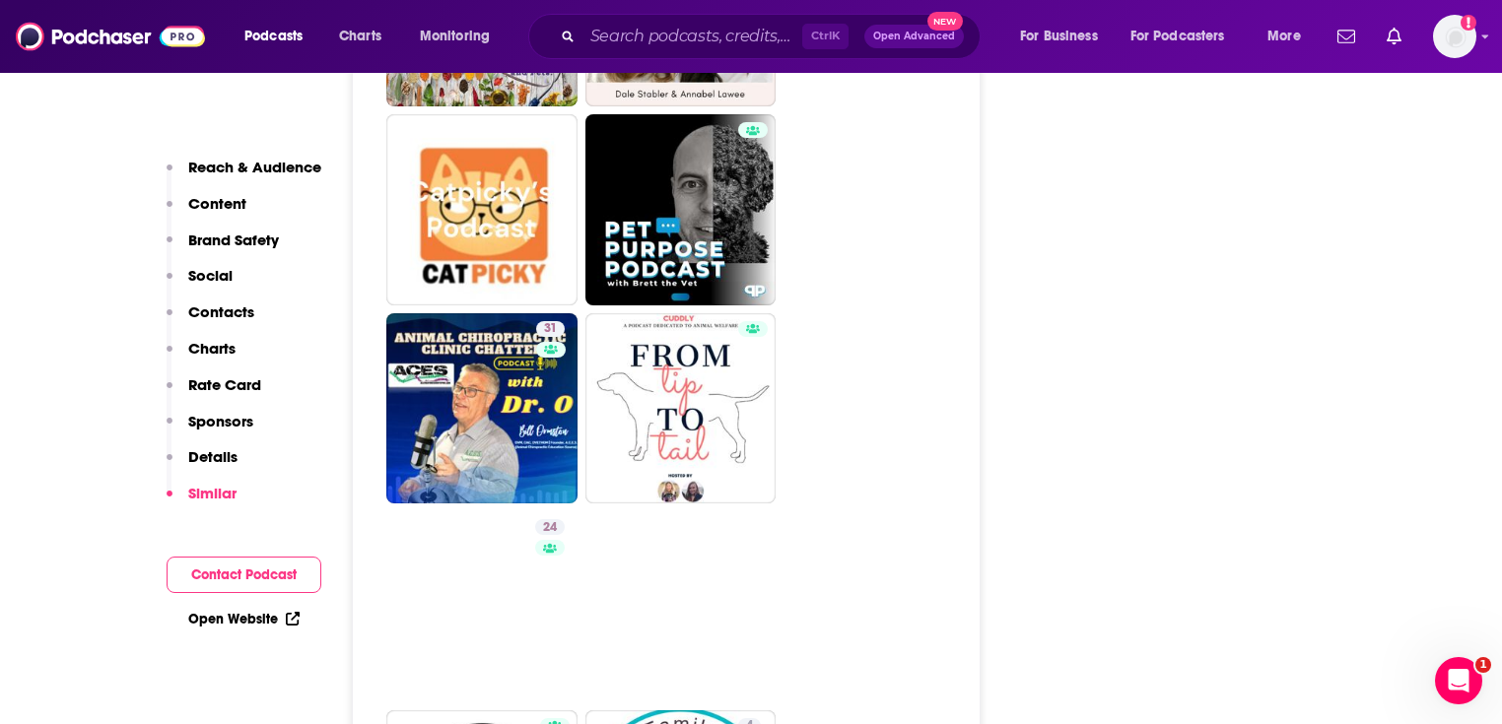
scroll to position [3548, 0]
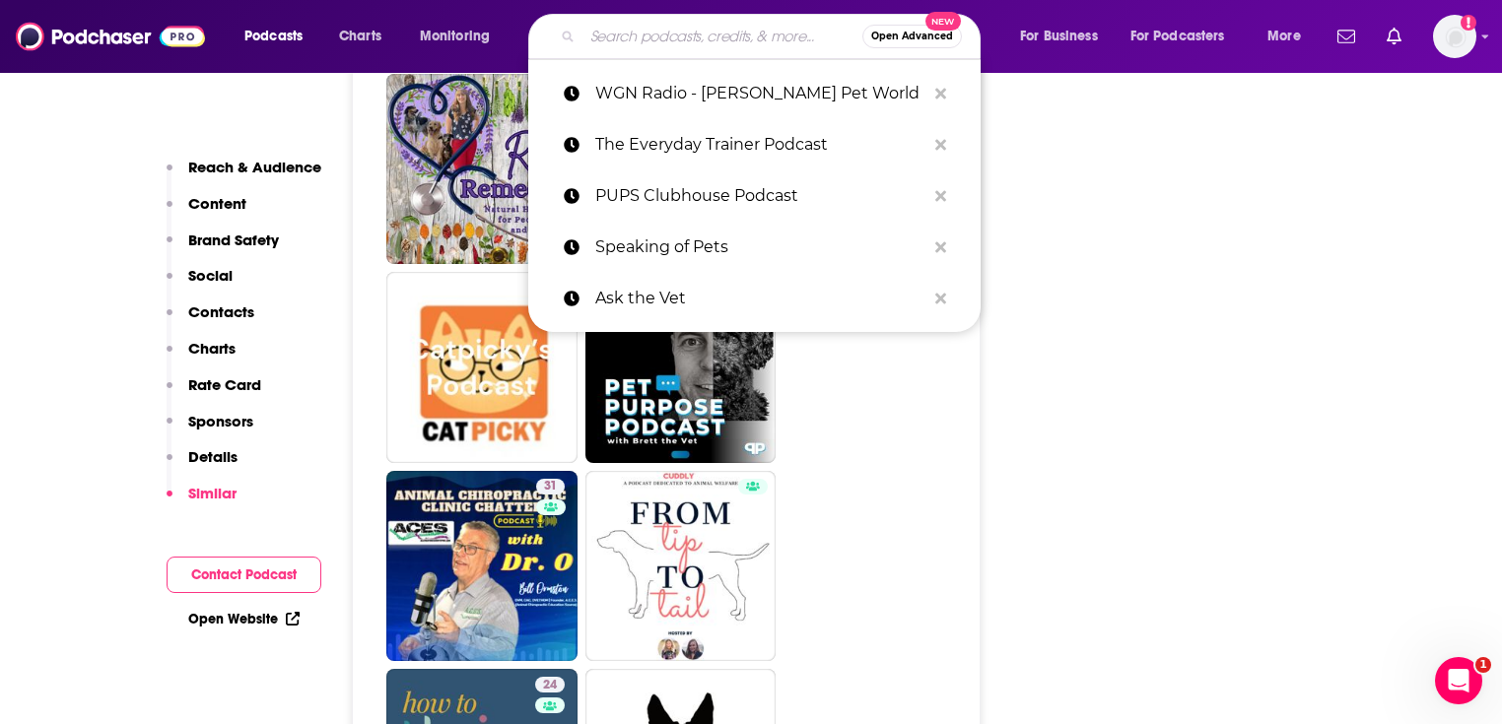
click at [719, 37] on input "Search podcasts, credits, & more..." at bounding box center [722, 37] width 280 height 32
paste input "Fido Friendly Travel Talk"
type input "Fido Friendly Travel Talk"
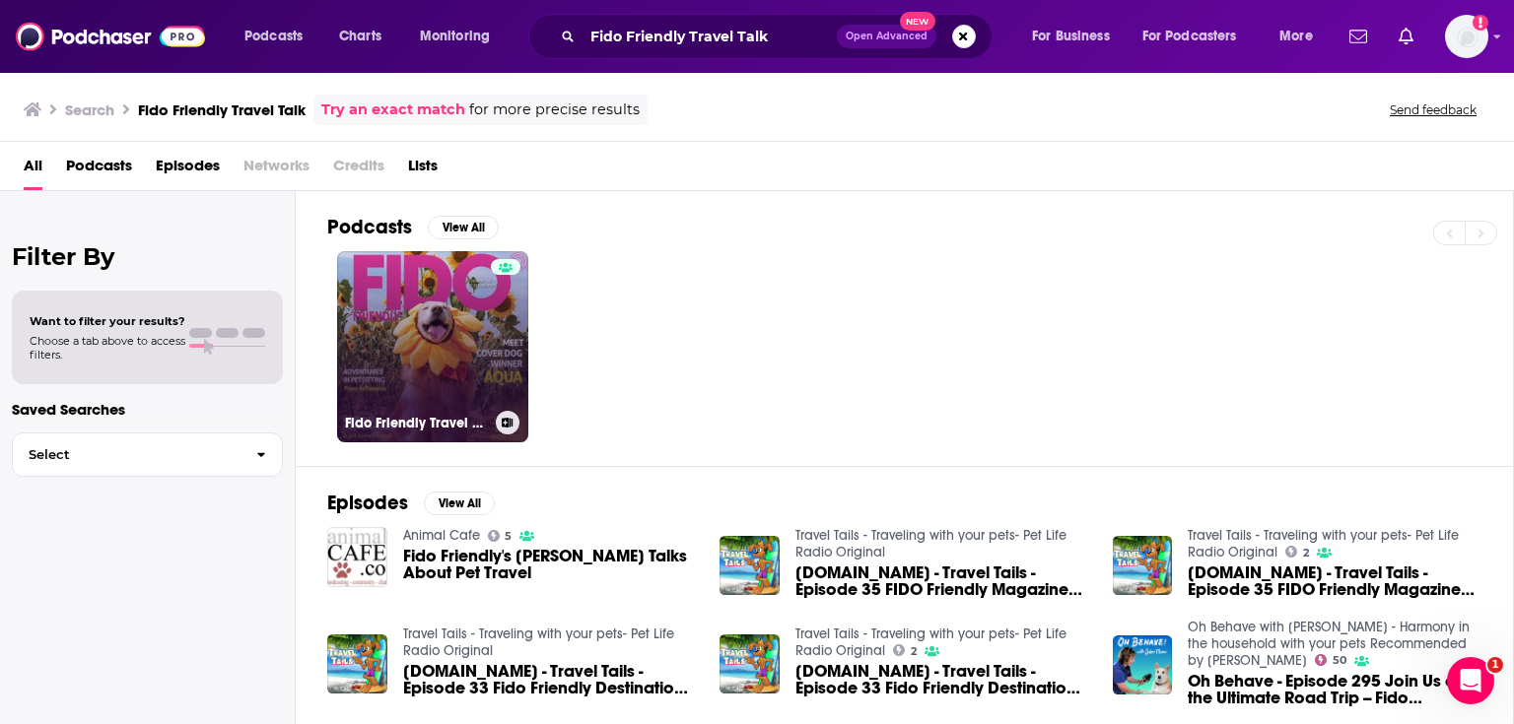
click at [367, 332] on link "Fido Friendly Travel Talk" at bounding box center [432, 346] width 191 height 191
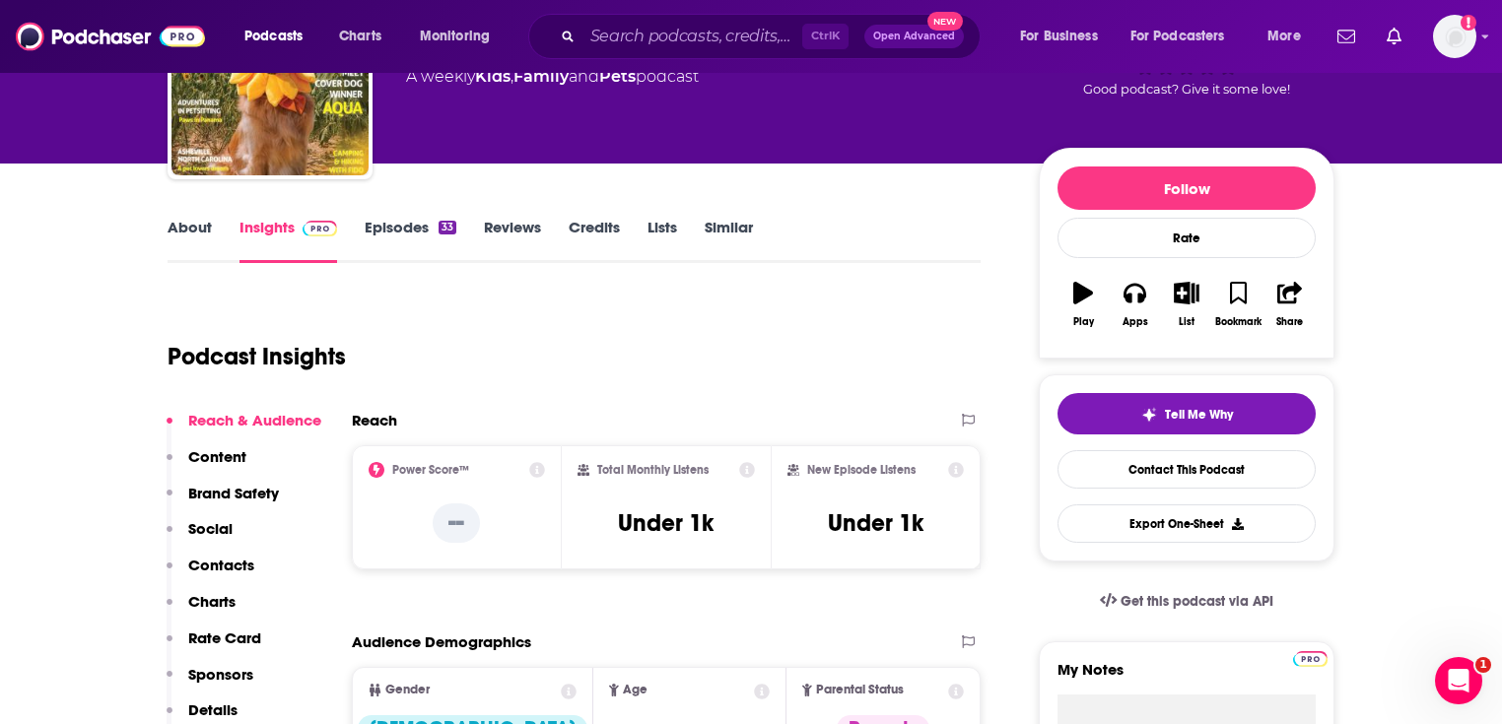
scroll to position [394, 0]
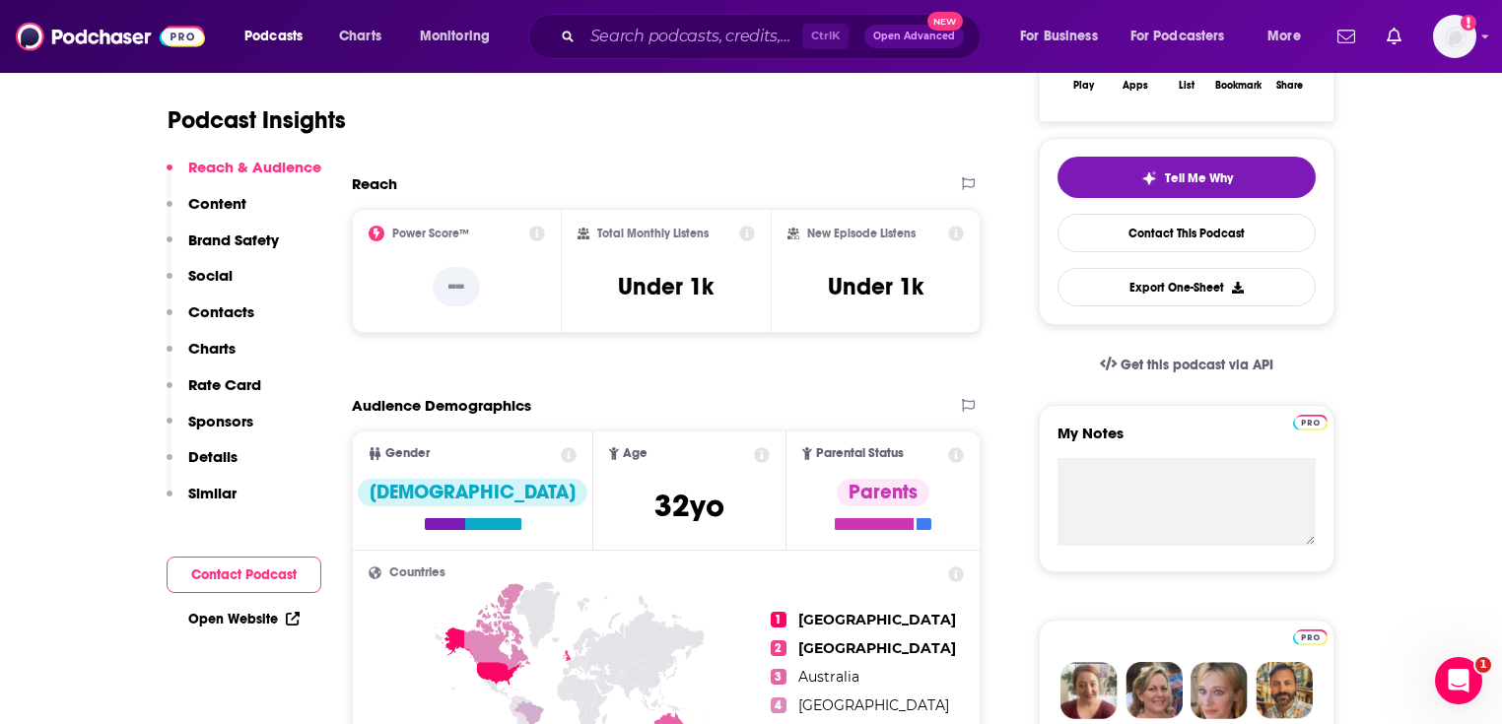
click at [237, 618] on link "Open Website" at bounding box center [243, 619] width 111 height 17
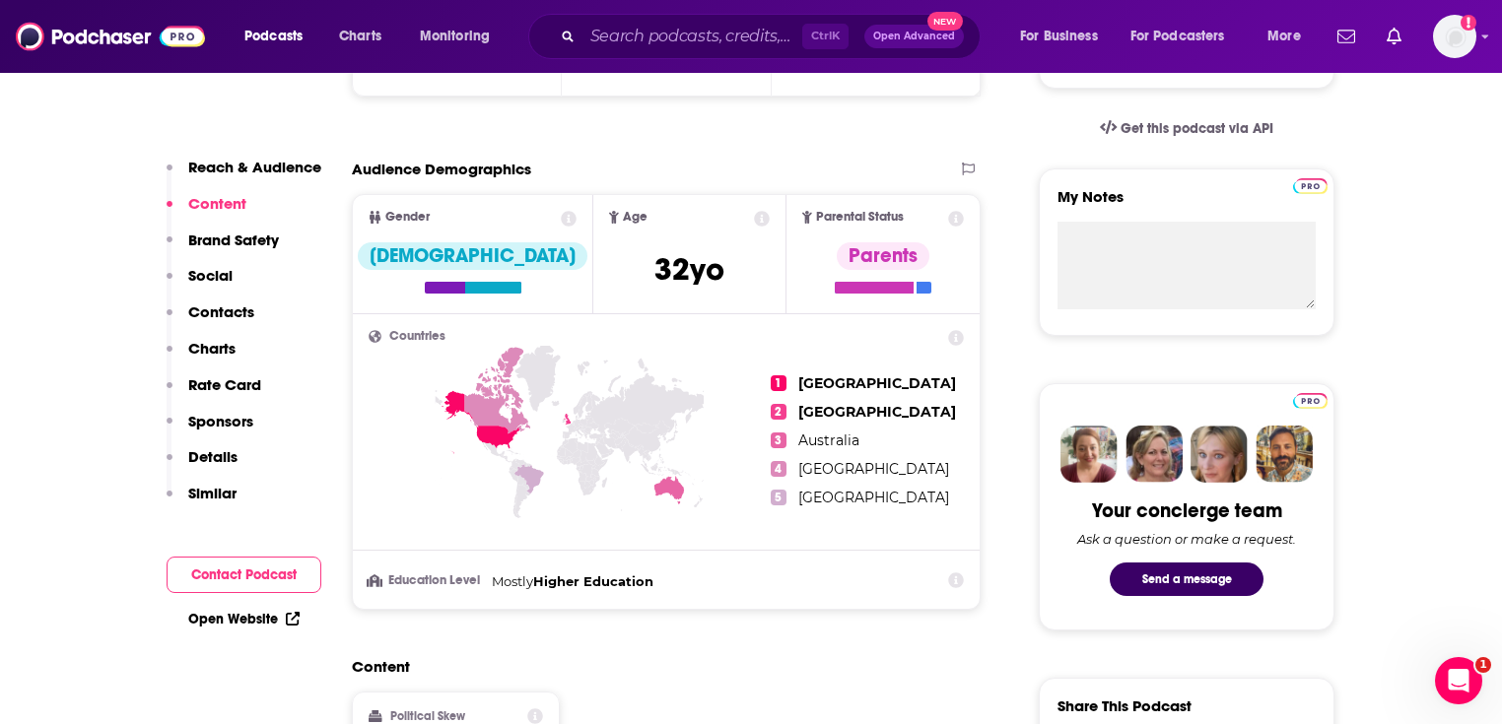
scroll to position [473, 0]
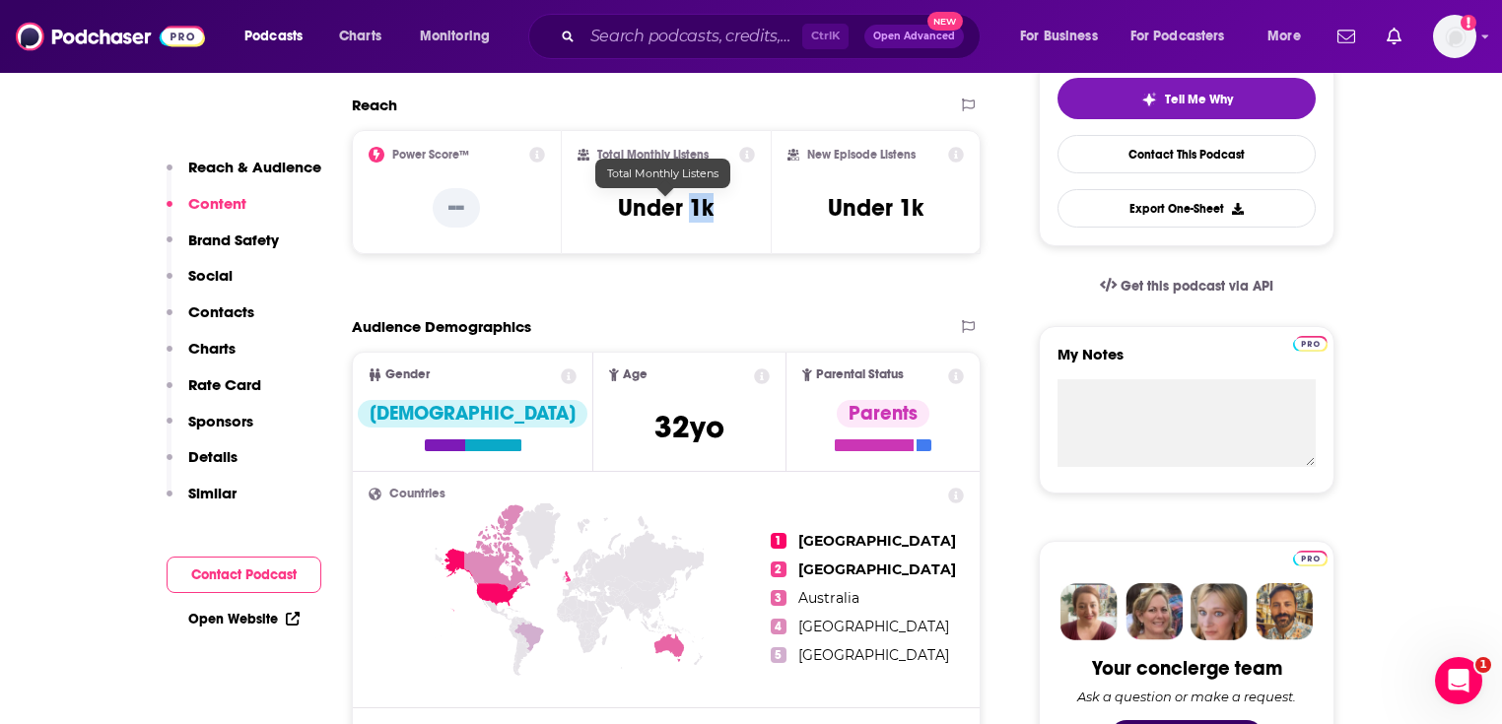
drag, startPoint x: 706, startPoint y: 213, endPoint x: 689, endPoint y: 210, distance: 17.0
click at [689, 210] on div "Total Monthly Listens Under 1k" at bounding box center [667, 192] width 178 height 91
copy h3 "1k"
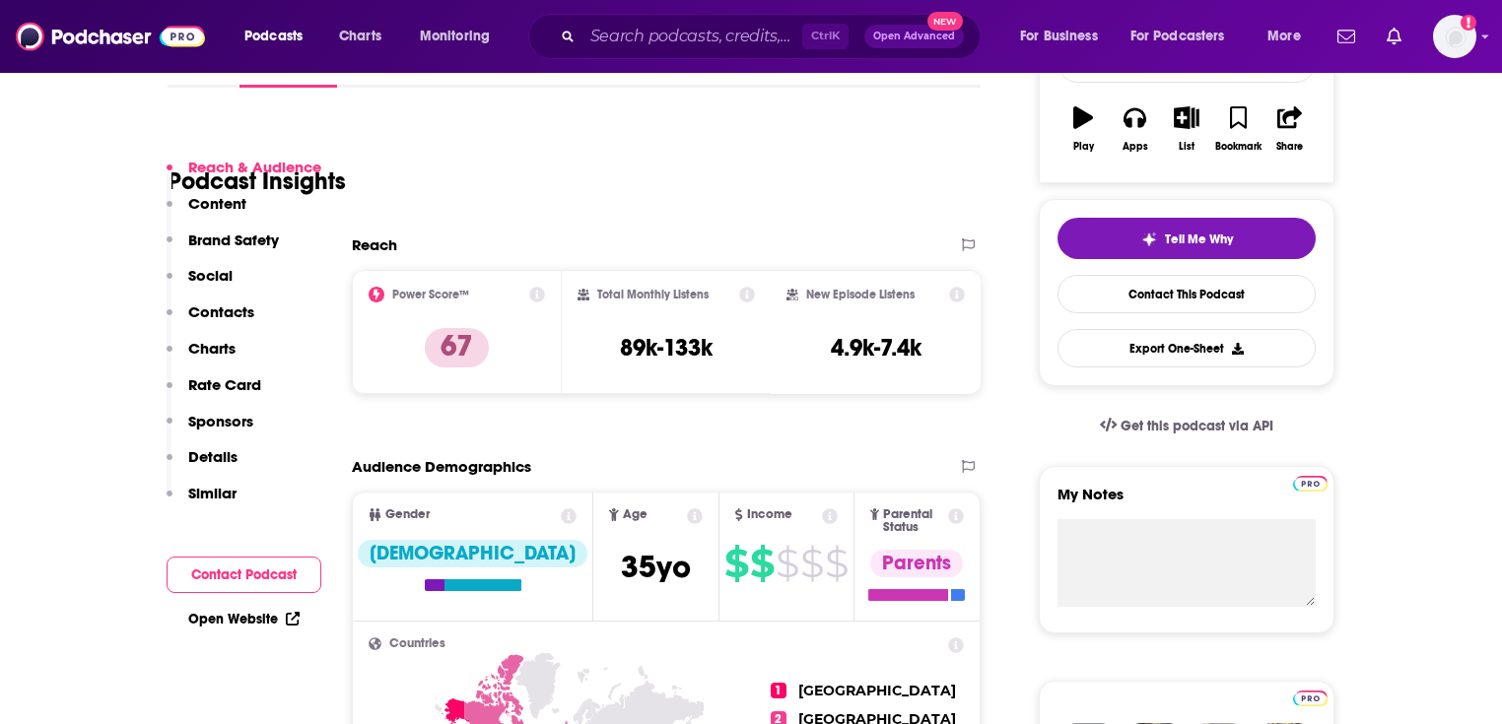
scroll to position [473, 0]
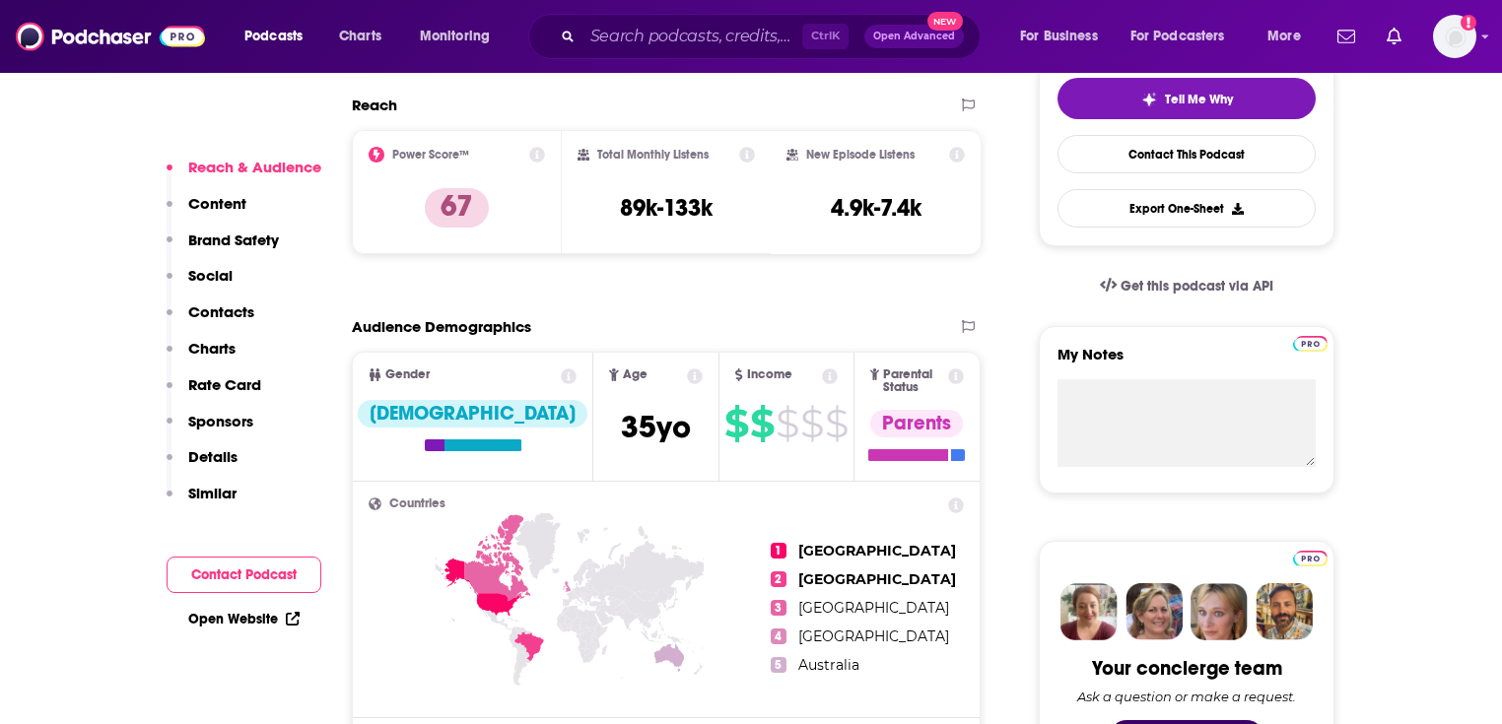
click at [229, 616] on link "Open Website" at bounding box center [243, 619] width 111 height 17
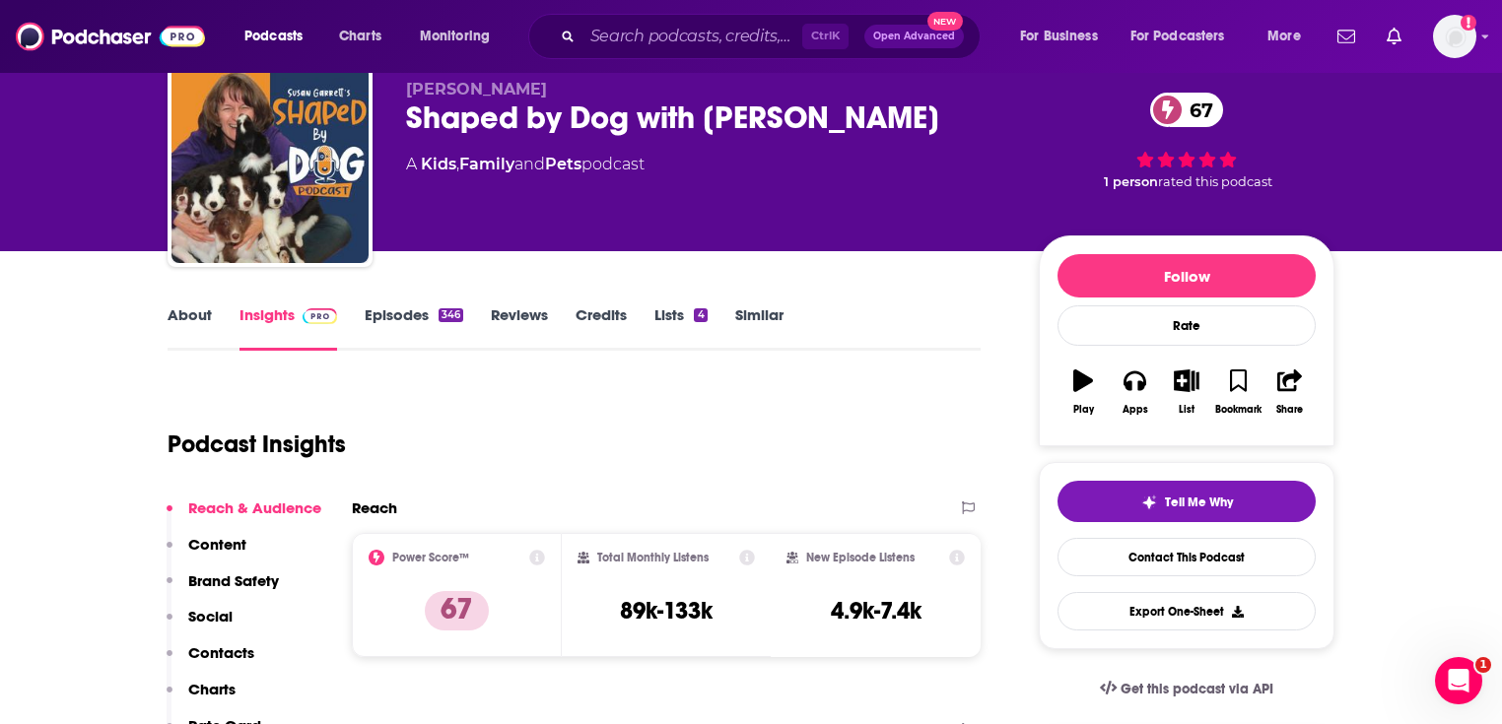
scroll to position [0, 0]
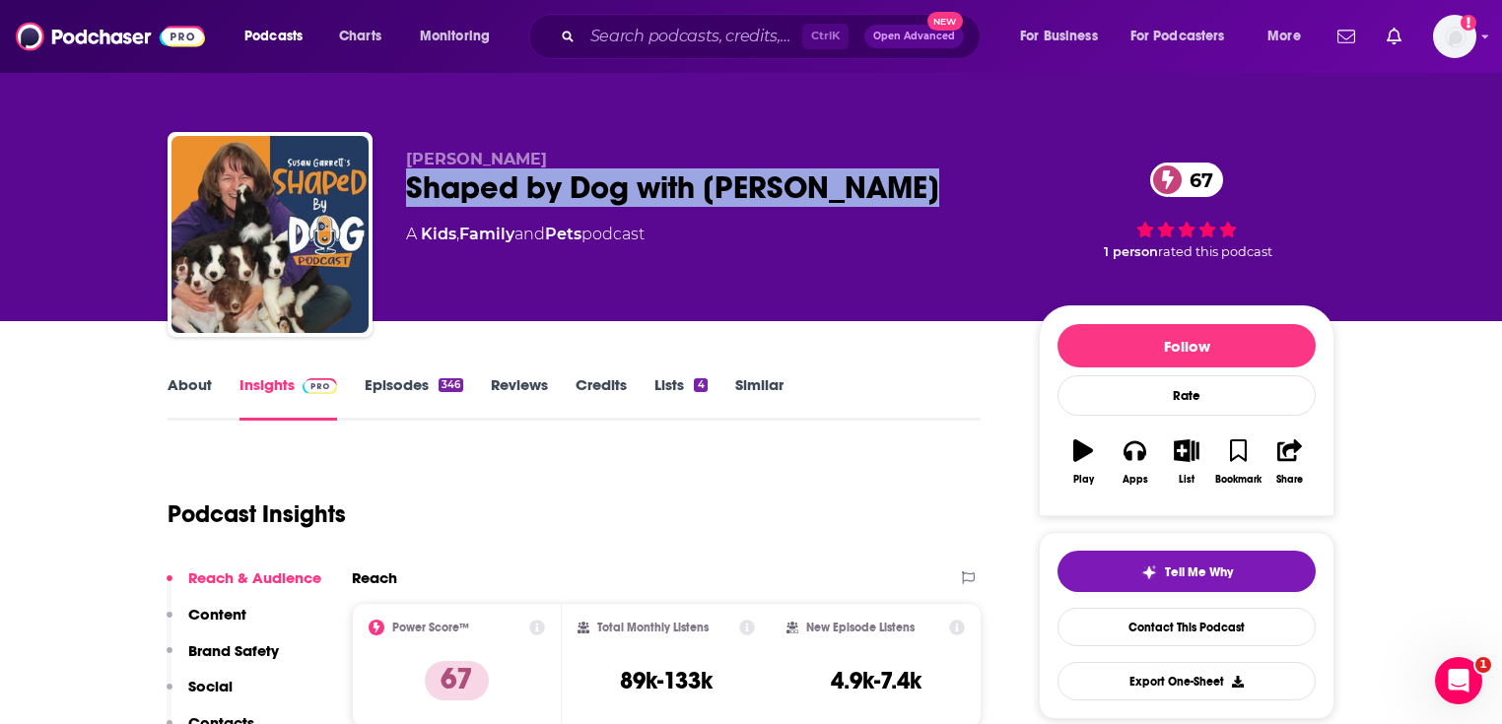
drag, startPoint x: 900, startPoint y: 182, endPoint x: 796, endPoint y: 83, distance: 143.6
click at [377, 186] on div "[PERSON_NAME] Shaped by Dog with [PERSON_NAME] 67 A Kids , Family and Pets podc…" at bounding box center [751, 238] width 1167 height 213
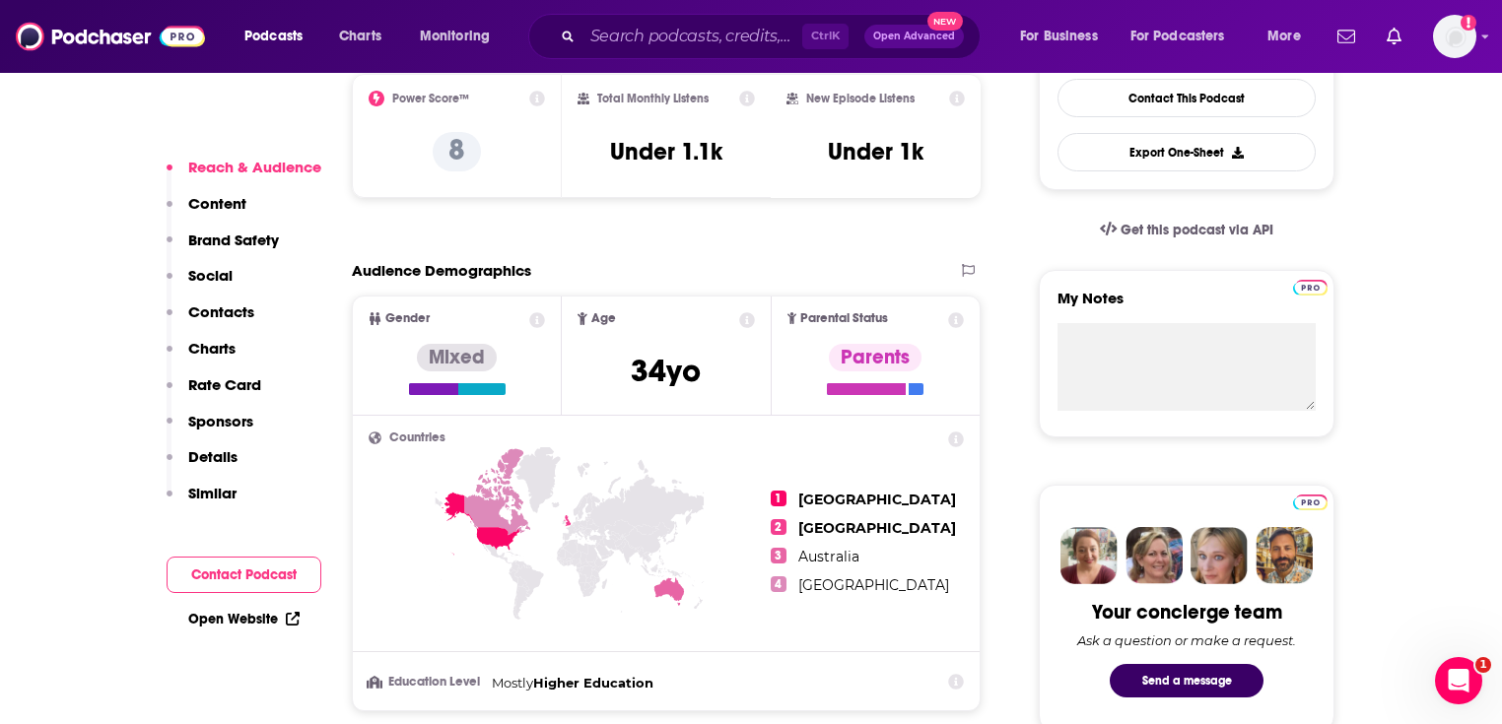
scroll to position [631, 0]
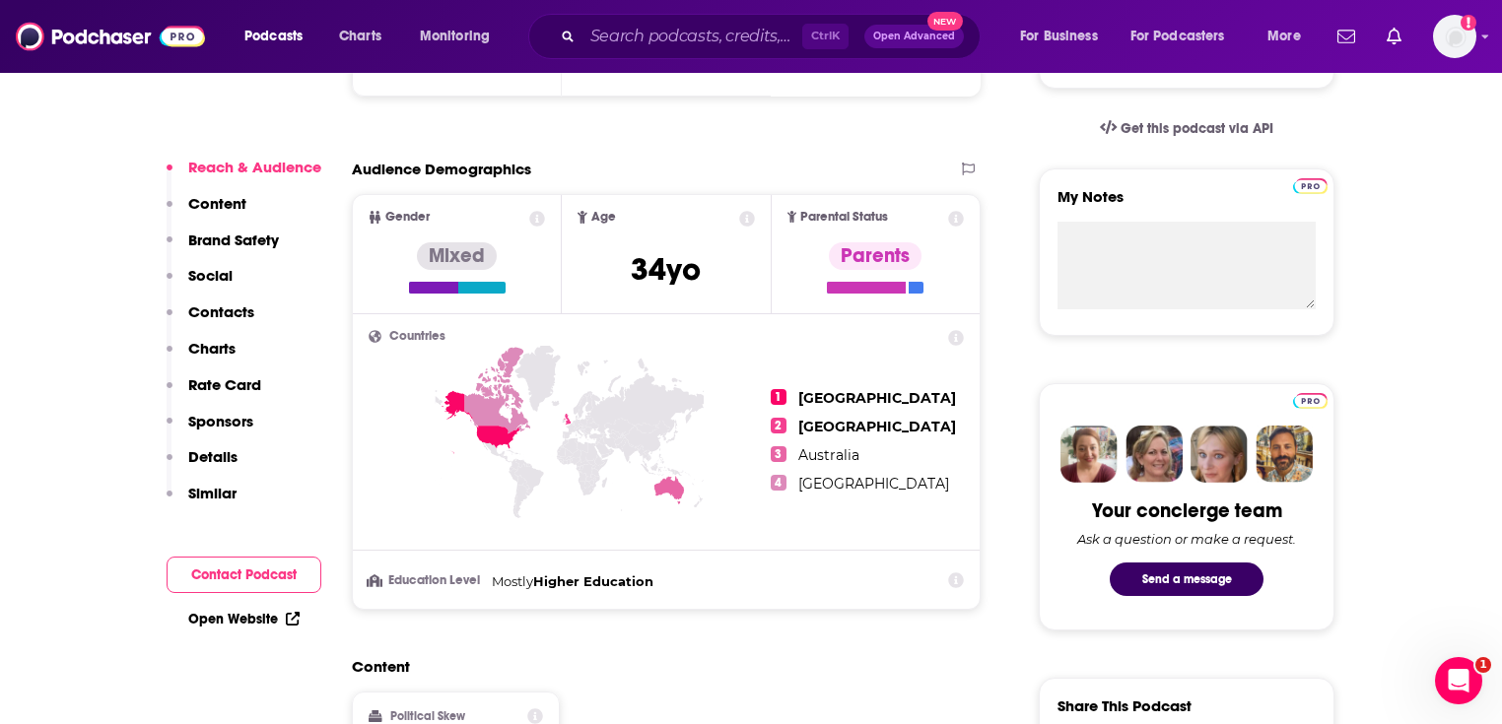
click at [249, 619] on link "Open Website" at bounding box center [243, 619] width 111 height 17
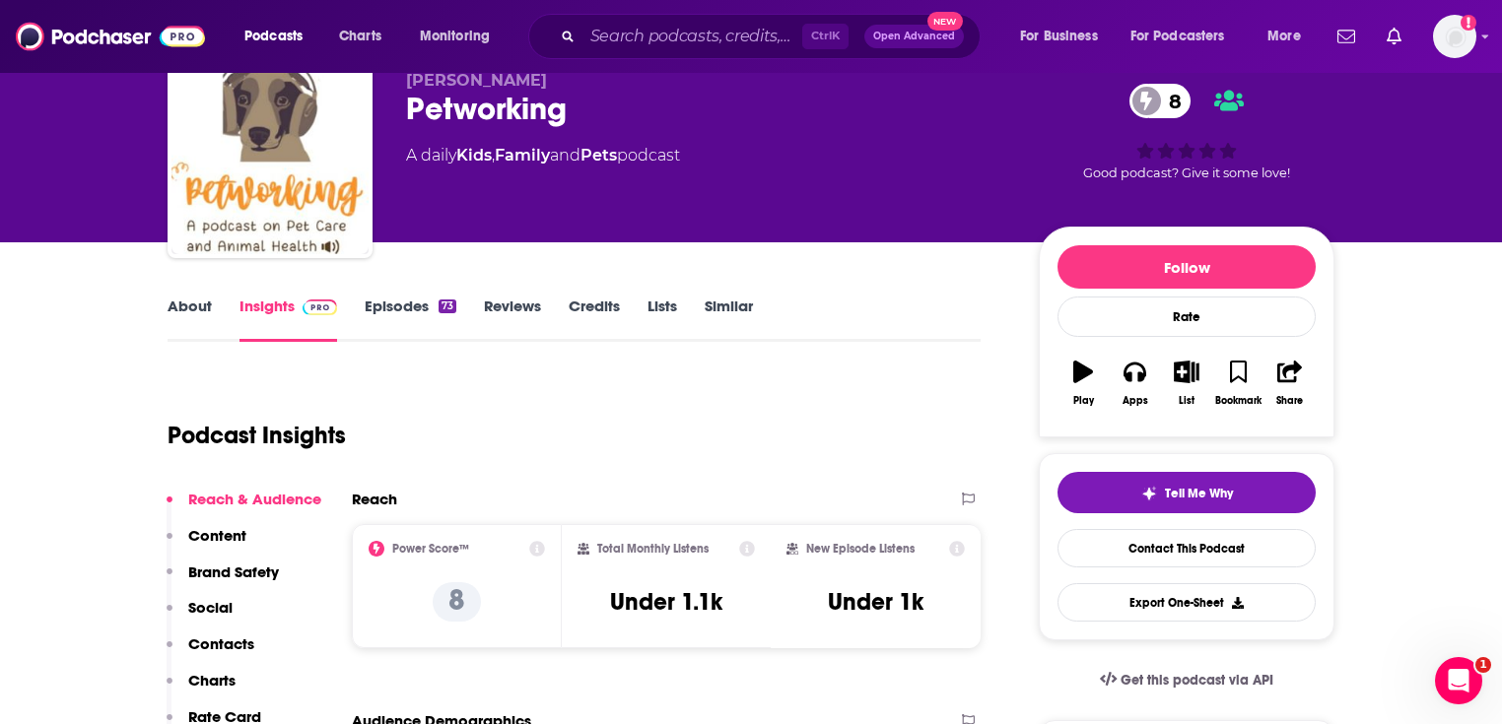
scroll to position [0, 0]
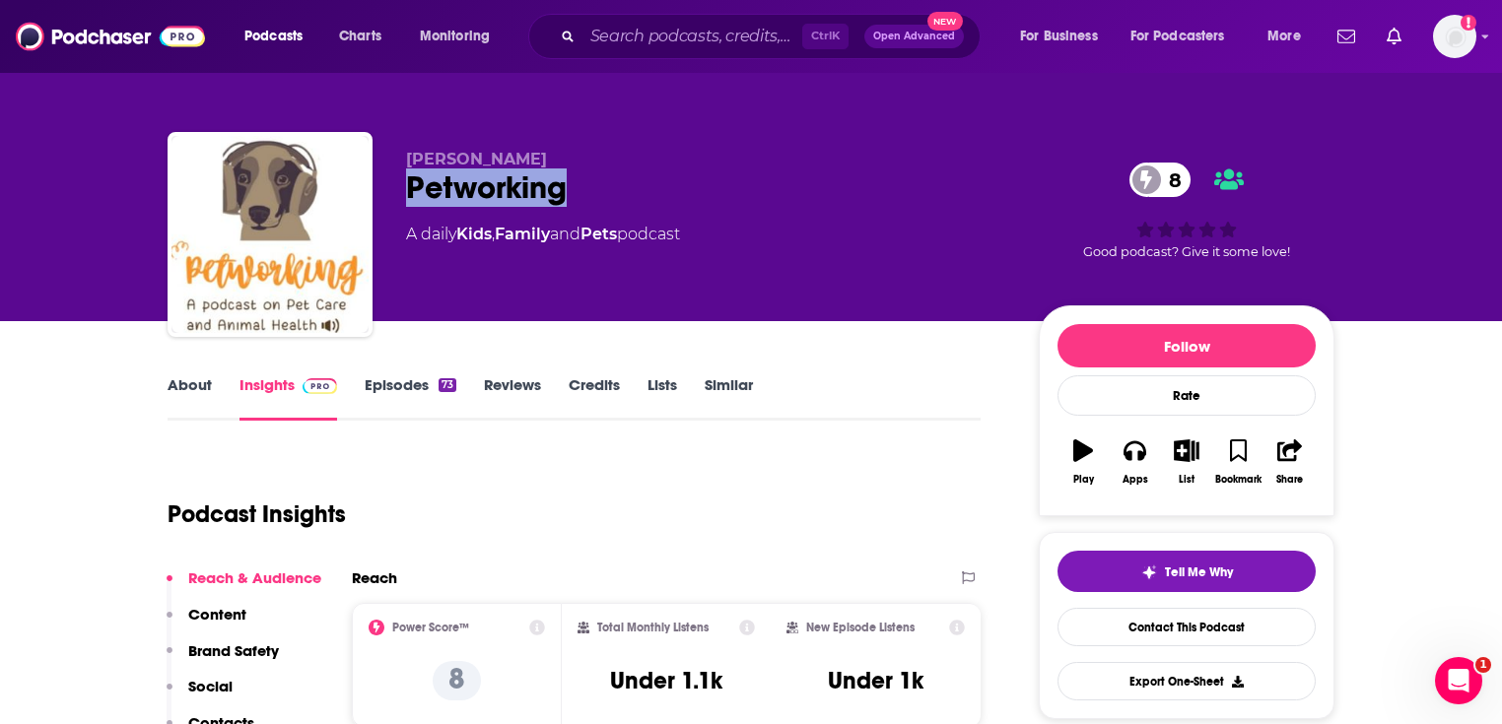
drag, startPoint x: 591, startPoint y: 185, endPoint x: 389, endPoint y: 184, distance: 202.0
click at [389, 184] on div "[PERSON_NAME] Petworking 8 A daily Kids , Family and Pets podcast 8 Good podcas…" at bounding box center [751, 238] width 1167 height 213
click at [429, 185] on div "Petworking 8" at bounding box center [706, 188] width 601 height 38
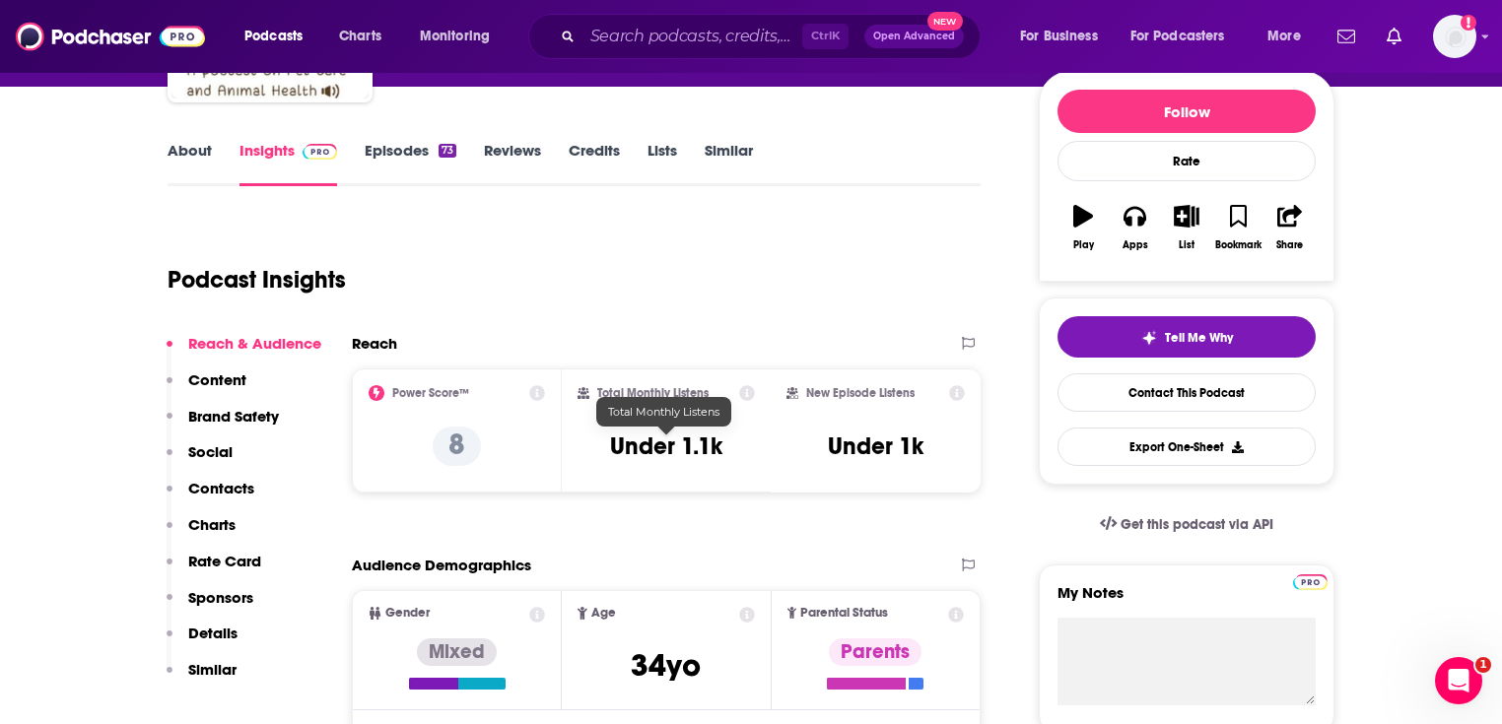
scroll to position [237, 0]
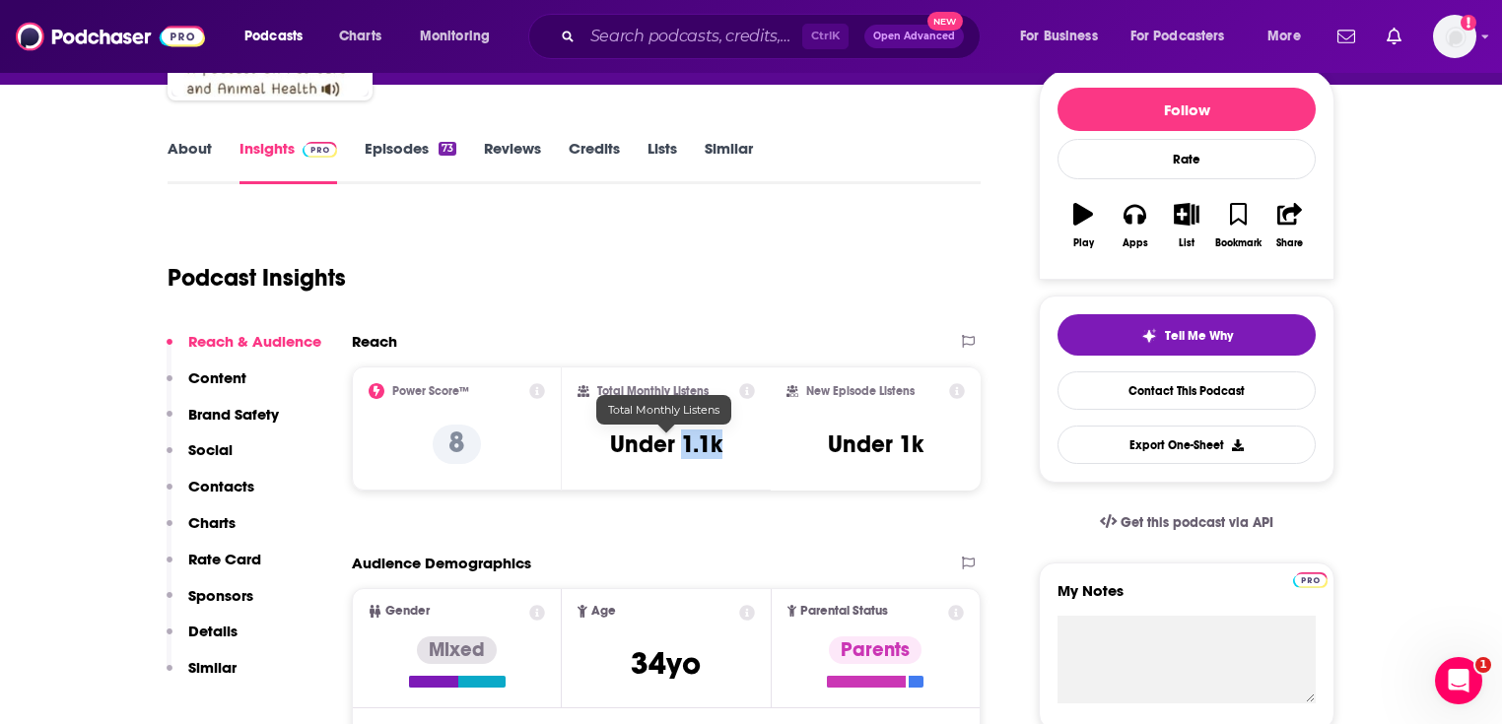
drag, startPoint x: 735, startPoint y: 447, endPoint x: 686, endPoint y: 445, distance: 49.3
click at [686, 445] on div "Total Monthly Listens Under 1.1k" at bounding box center [667, 428] width 178 height 91
copy h3 "1.1k"
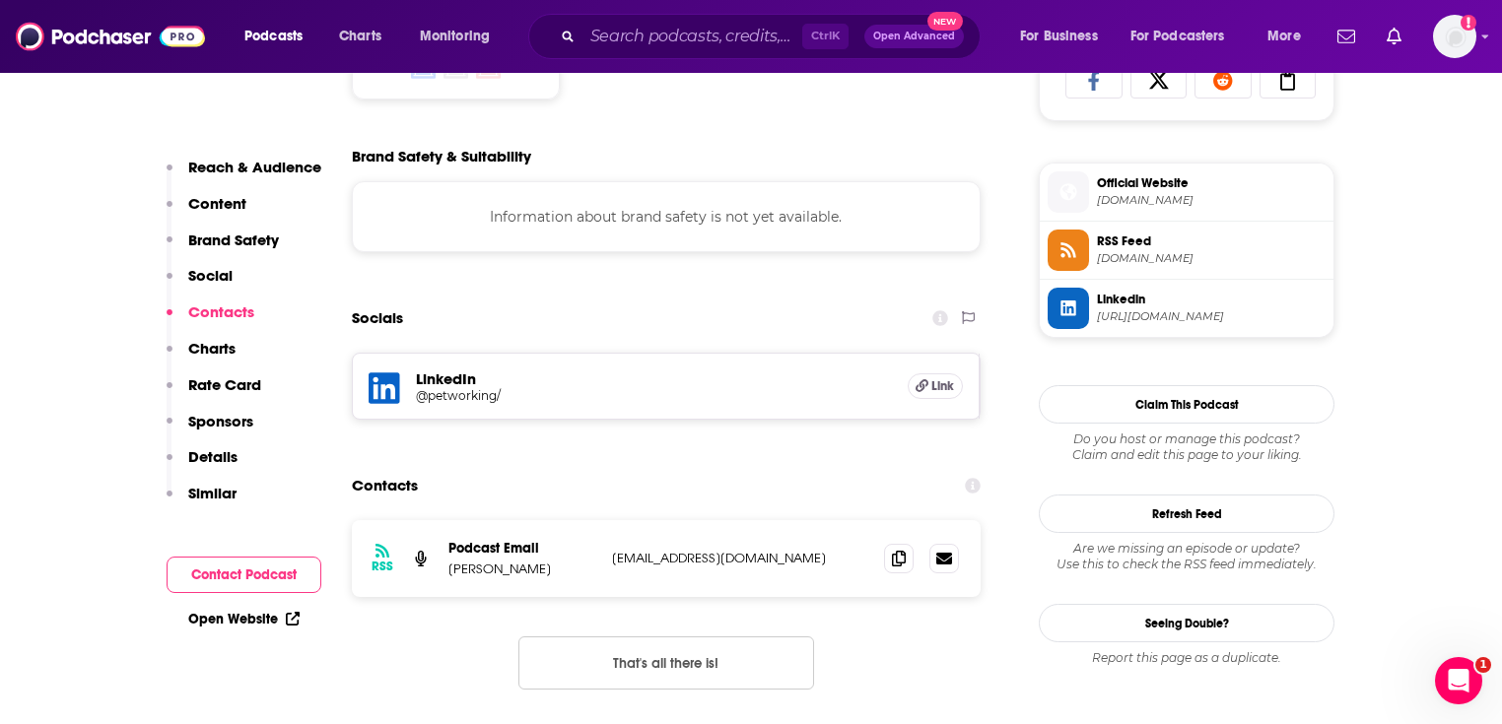
scroll to position [1498, 0]
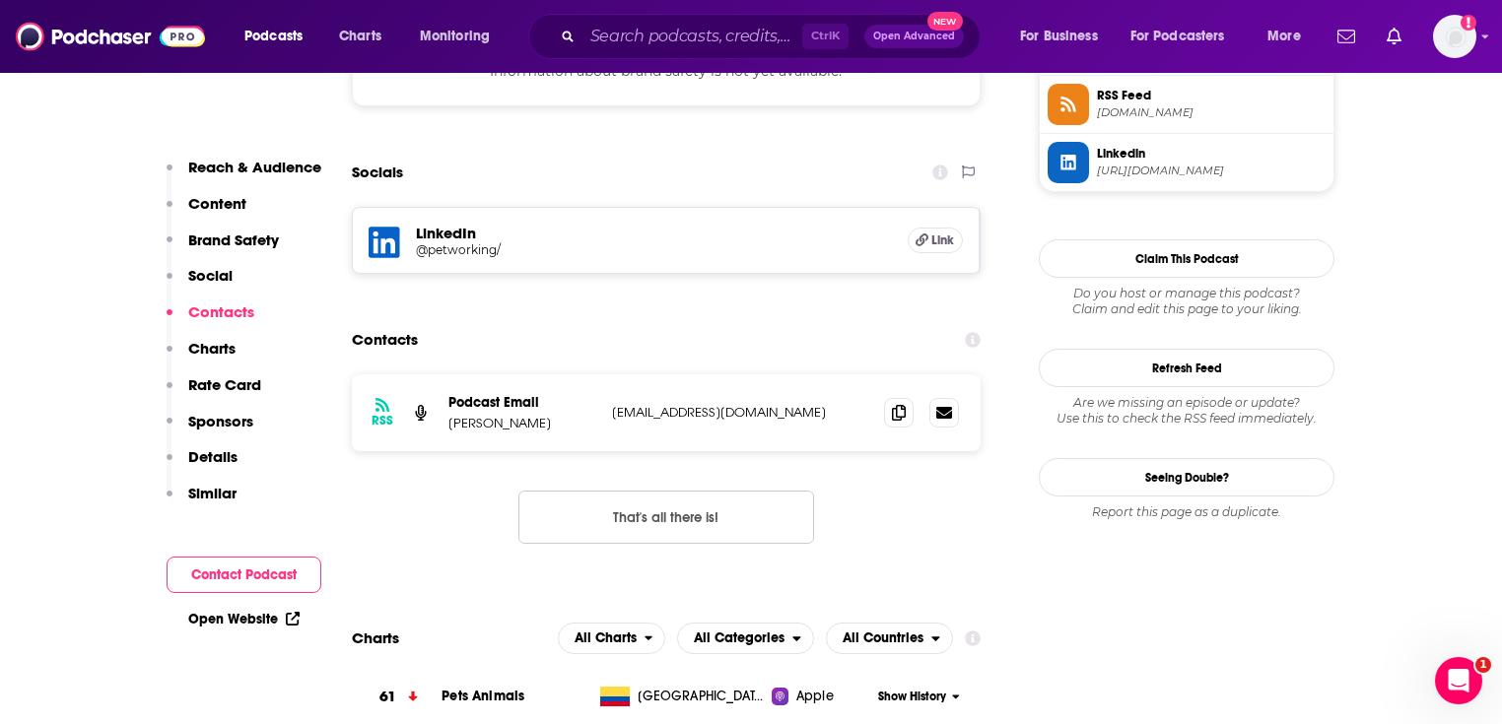
click at [442, 254] on h5 "@petworking/" at bounding box center [573, 249] width 315 height 15
click at [888, 414] on span at bounding box center [899, 412] width 30 height 30
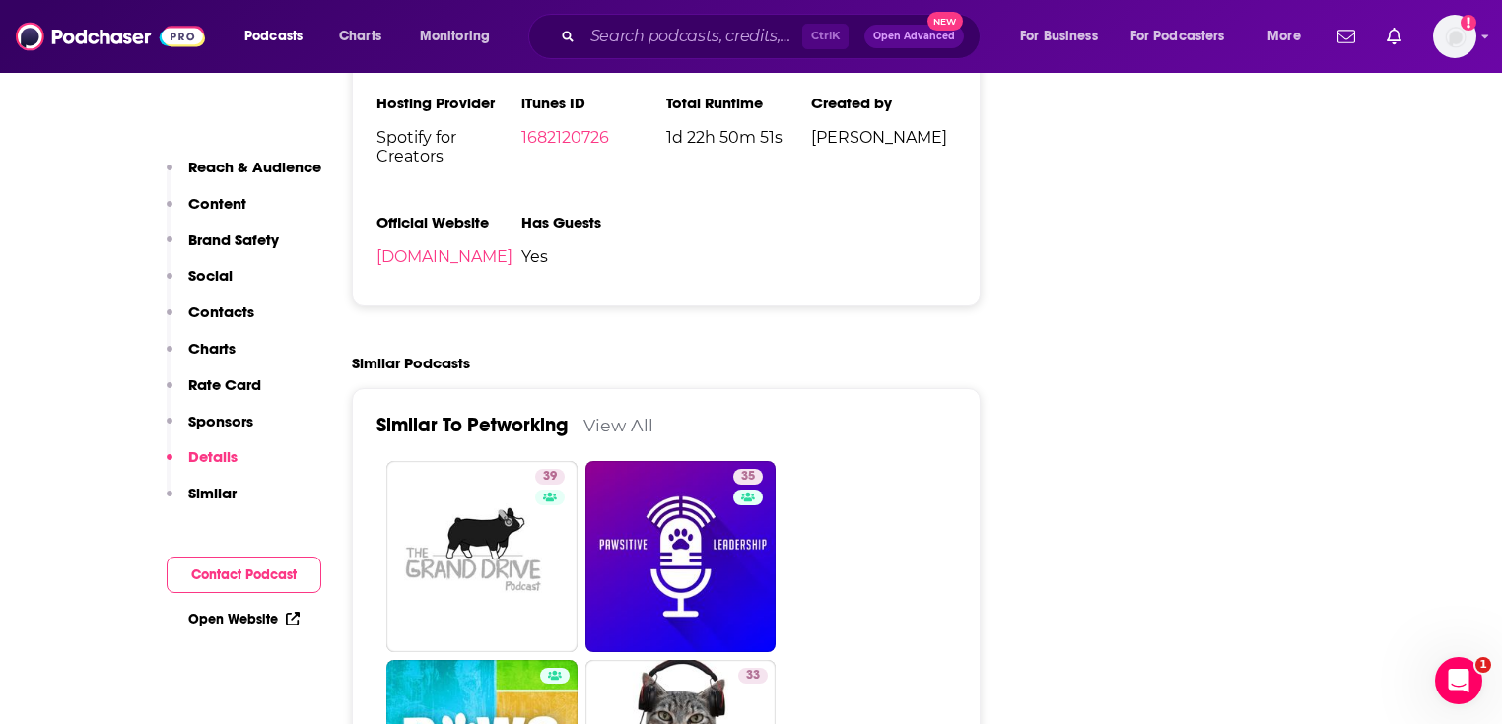
scroll to position [2996, 0]
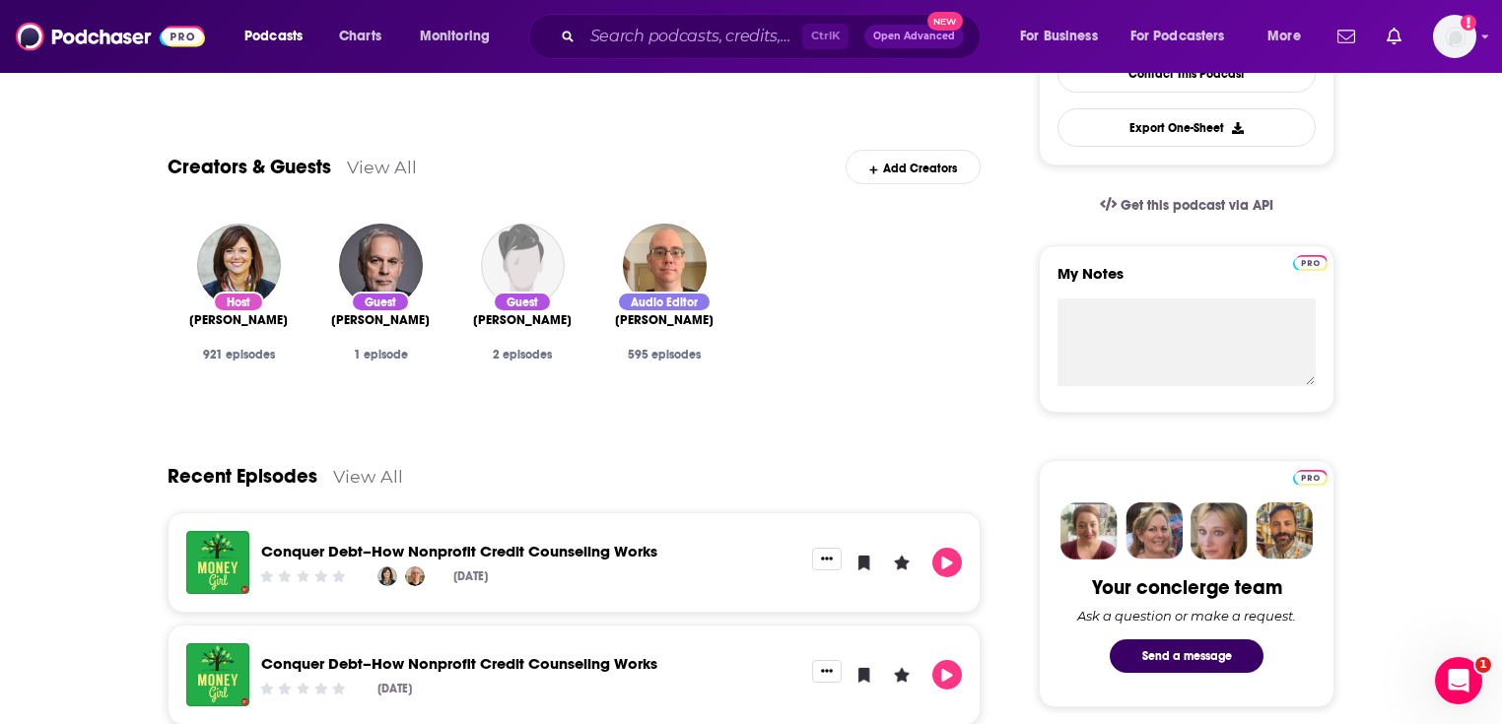
scroll to position [552, 0]
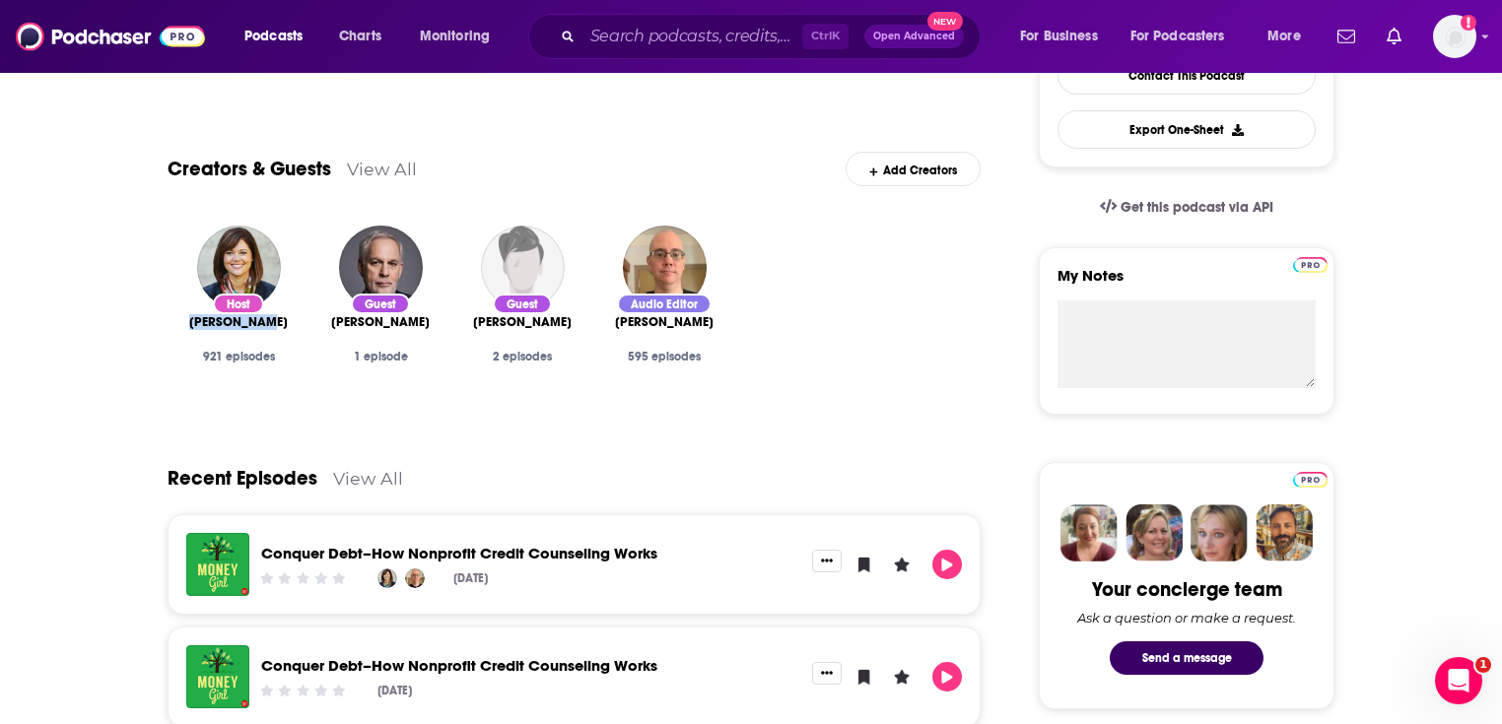
drag, startPoint x: 184, startPoint y: 326, endPoint x: 282, endPoint y: 326, distance: 97.6
click at [282, 326] on div "[PERSON_NAME]" at bounding box center [238, 322] width 110 height 16
copy span "[PERSON_NAME]"
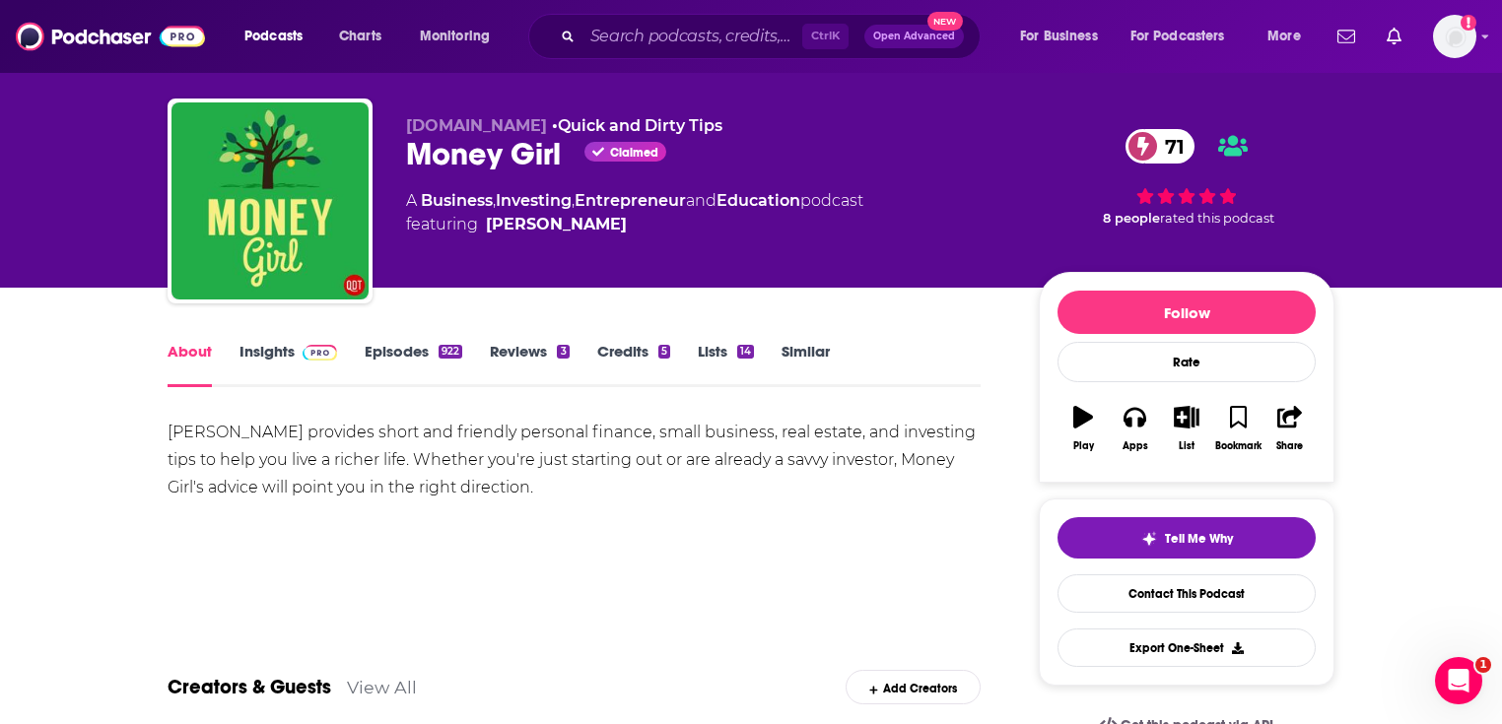
scroll to position [0, 0]
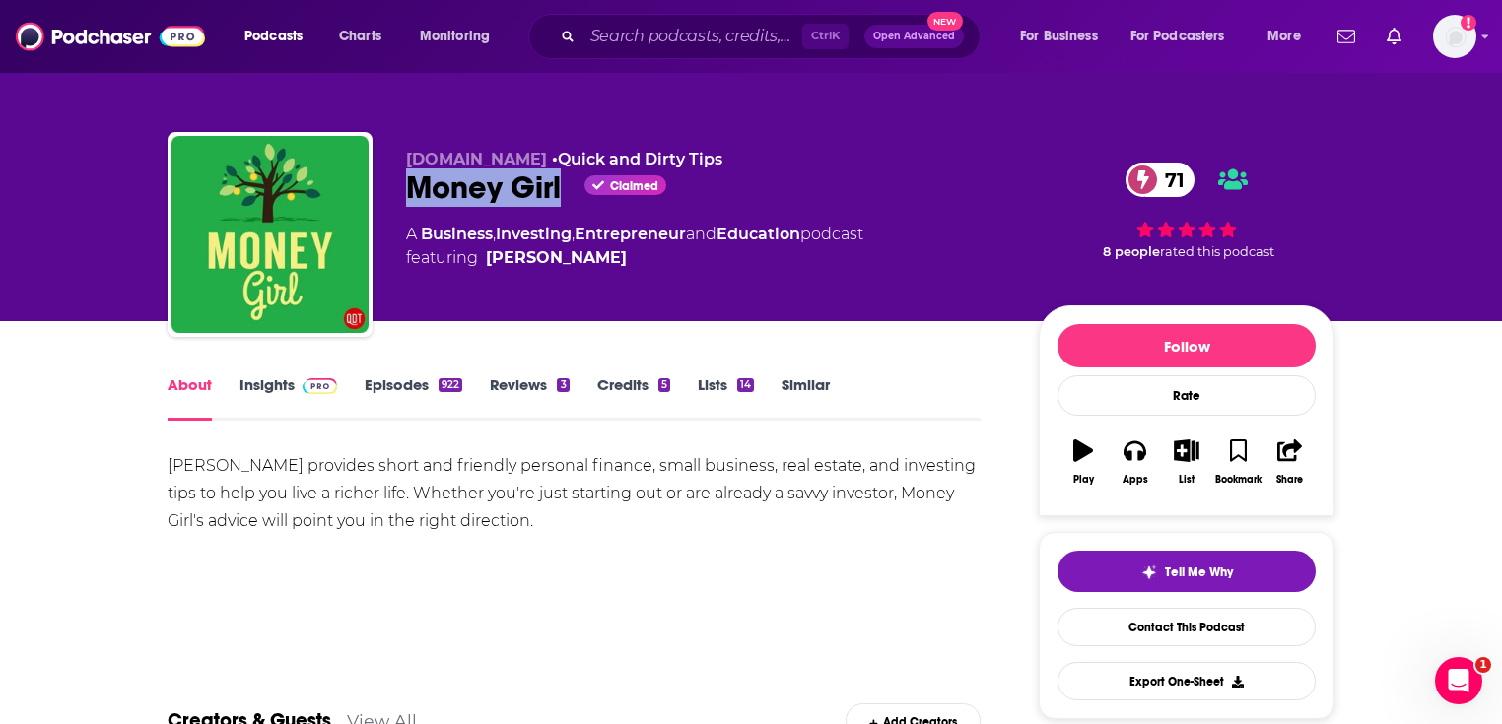
drag, startPoint x: 562, startPoint y: 179, endPoint x: 432, endPoint y: 189, distance: 130.5
click at [386, 182] on div "[DOMAIN_NAME] • Quick and Dirty Tips Money Girl Claimed 71 A Business , Investi…" at bounding box center [751, 238] width 1167 height 213
copy h2 "Money Girl"
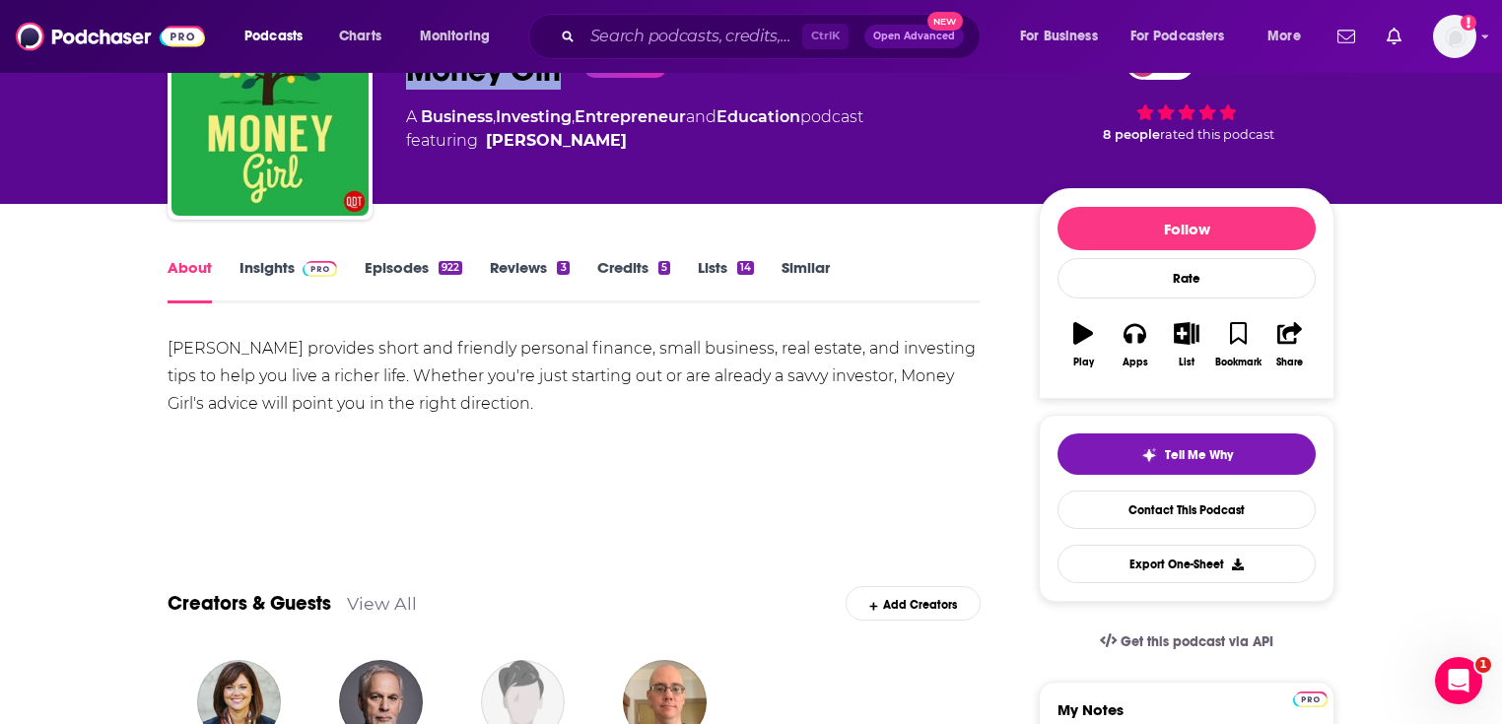
scroll to position [237, 0]
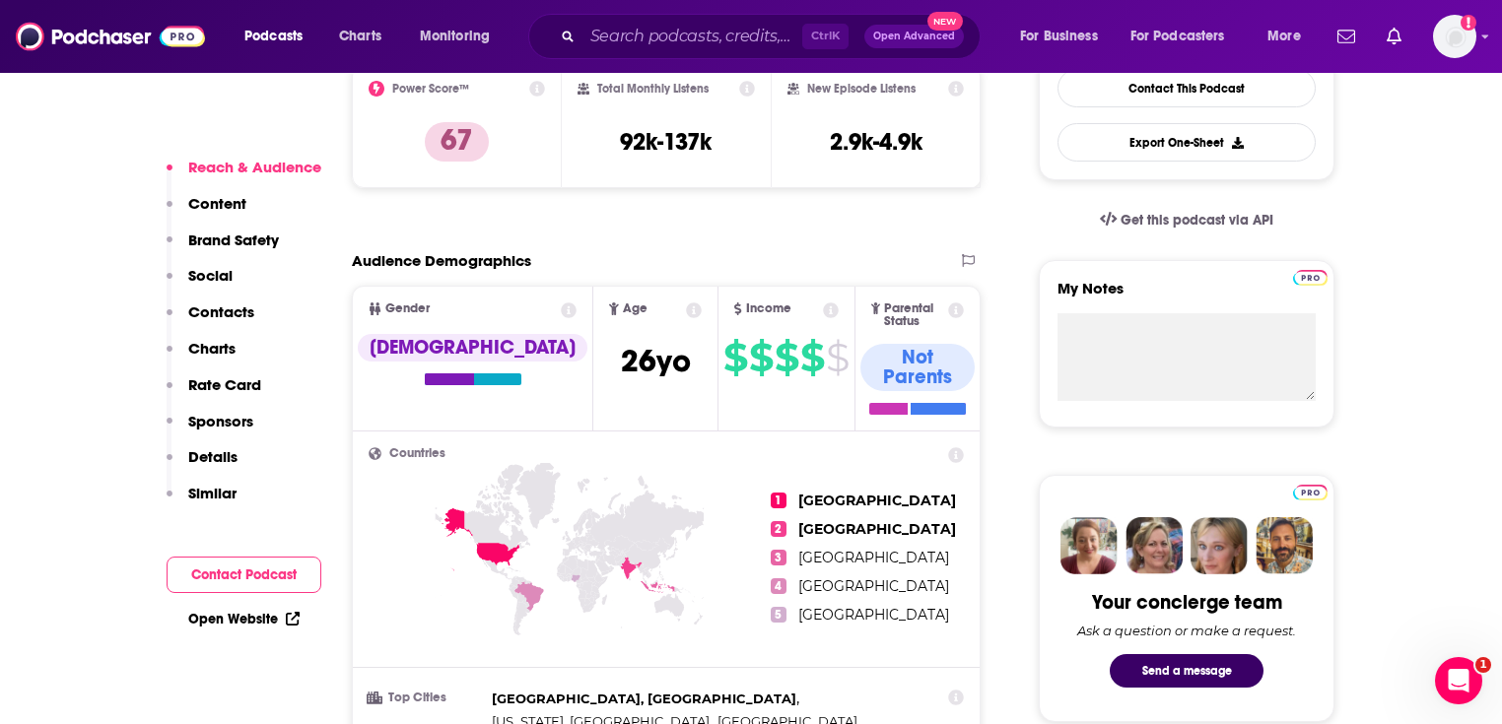
scroll to position [710, 0]
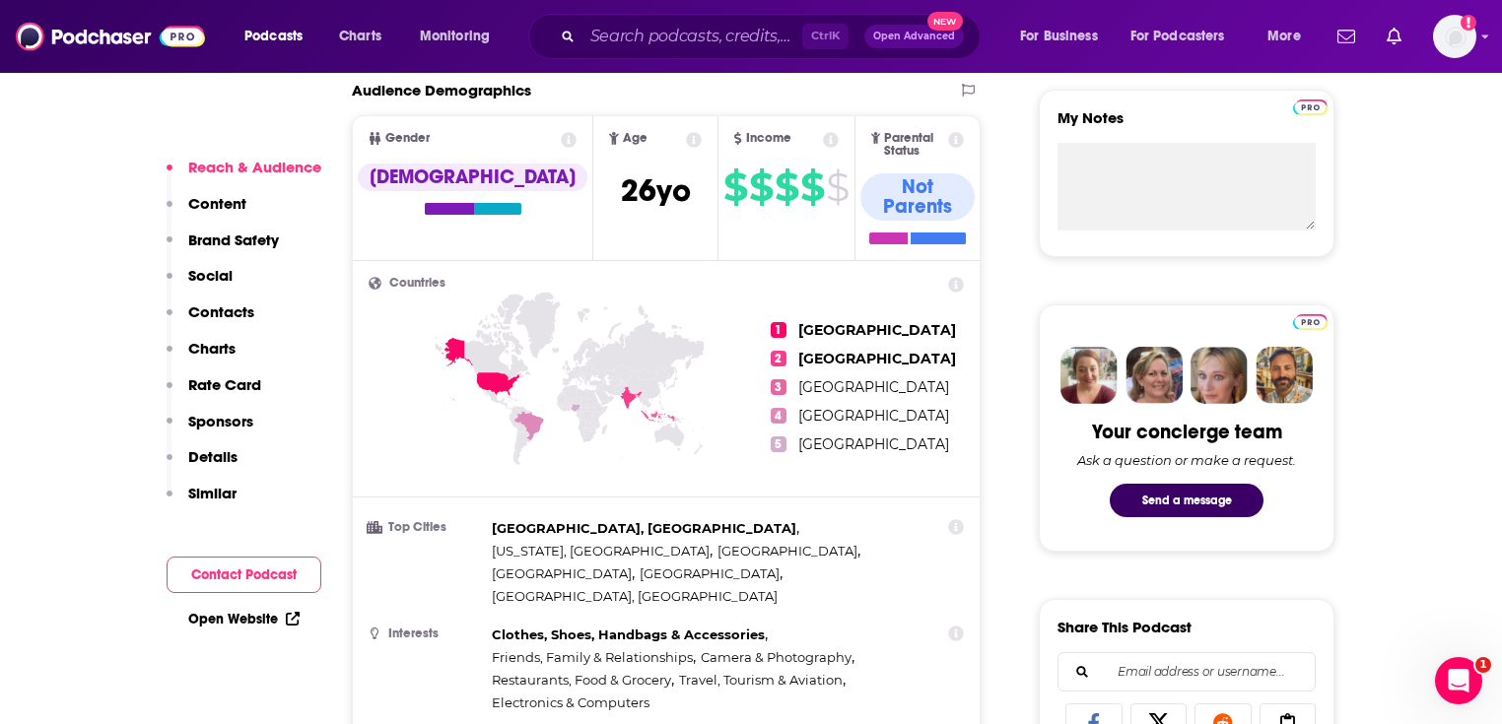
click at [255, 616] on link "Open Website" at bounding box center [243, 619] width 111 height 17
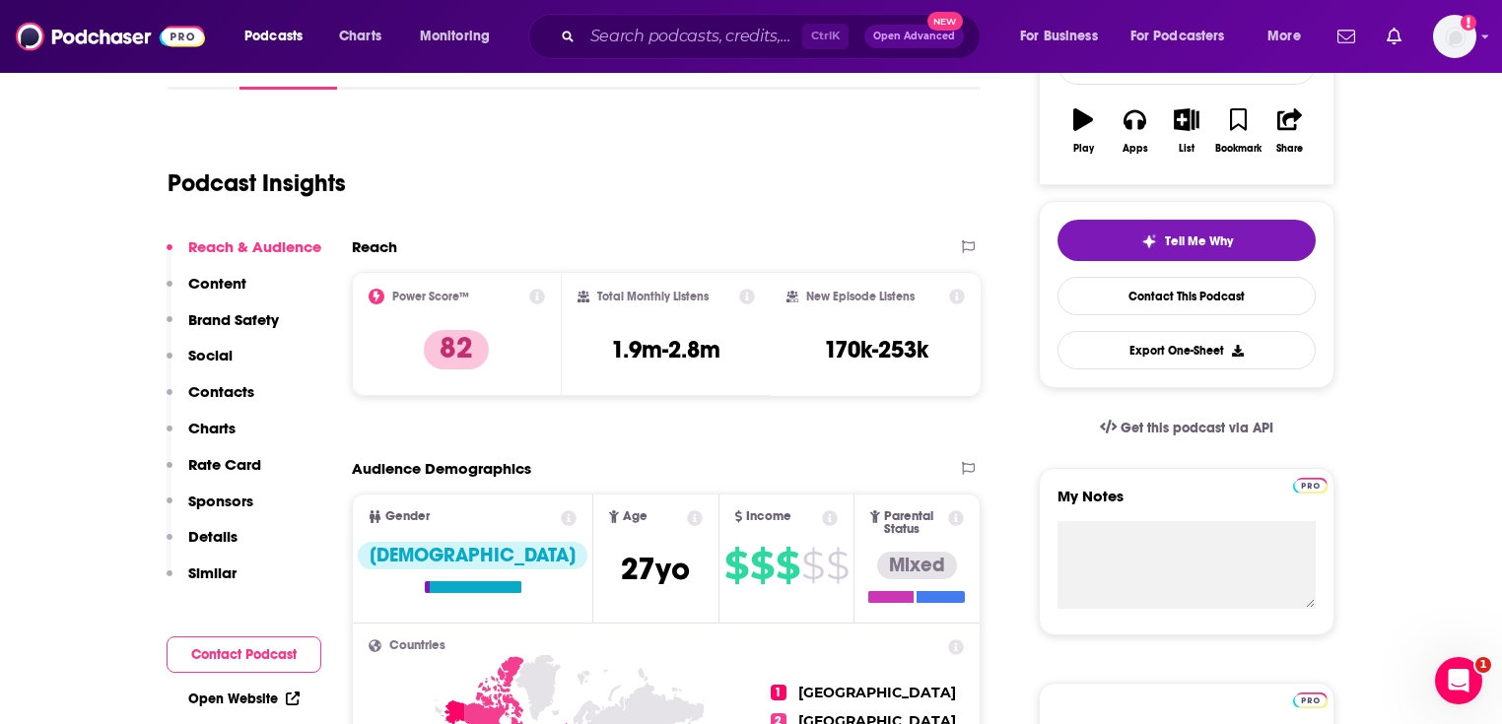
scroll to position [473, 0]
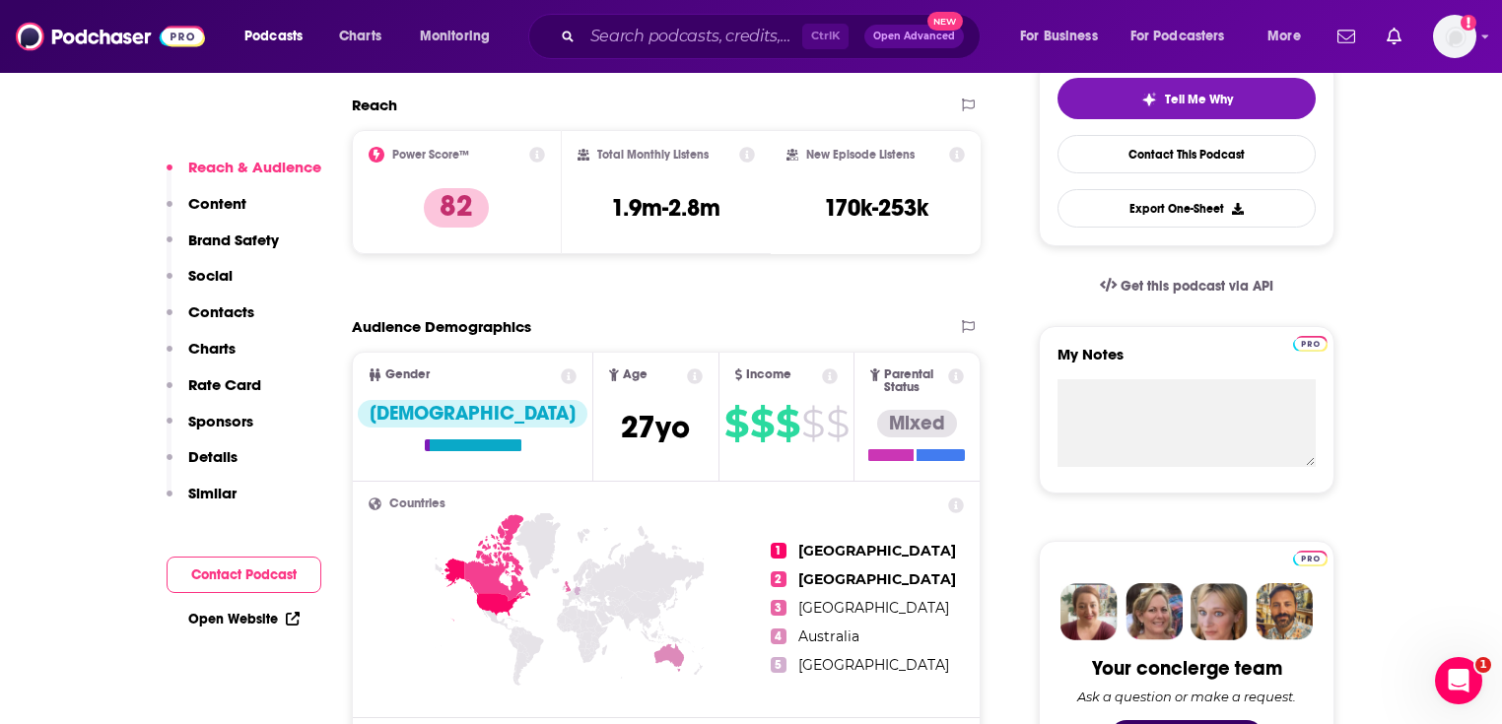
click at [234, 616] on link "Open Website" at bounding box center [243, 619] width 111 height 17
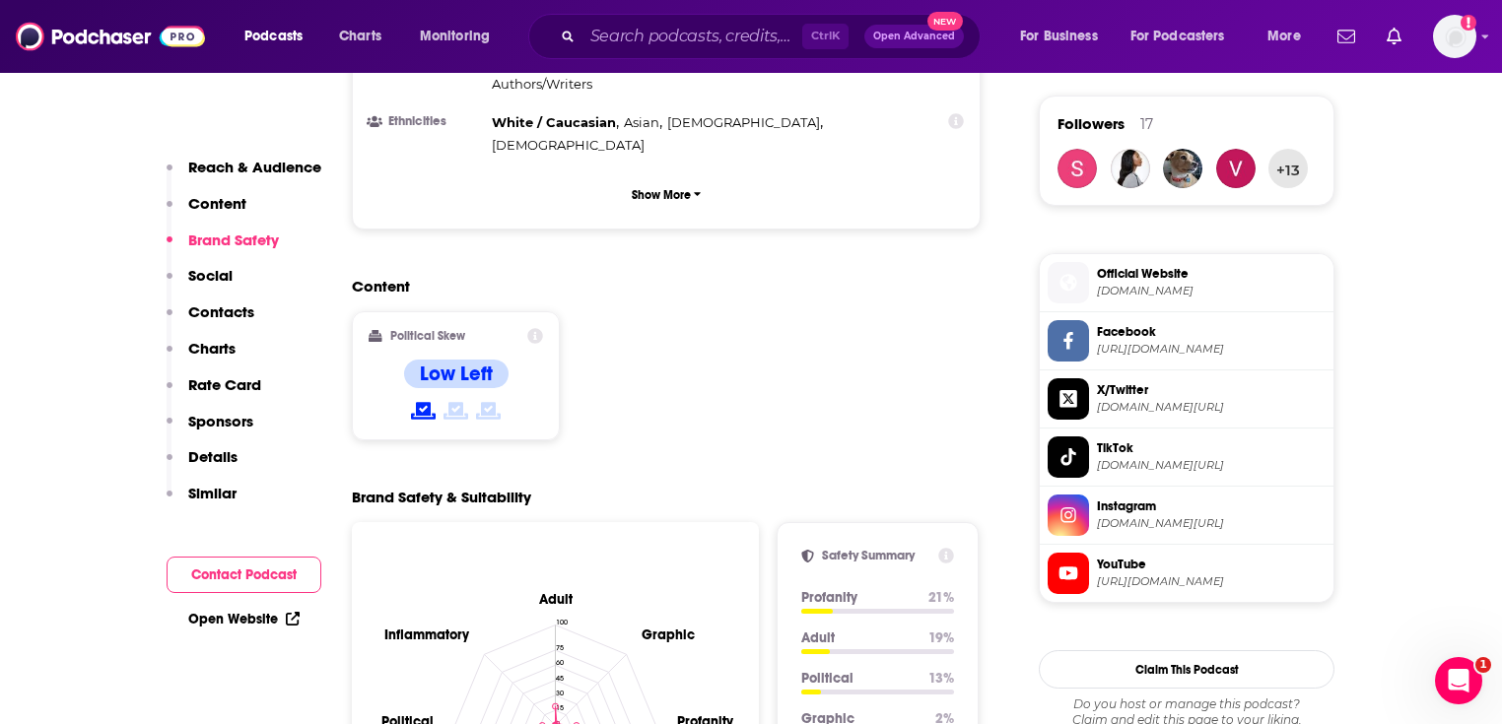
scroll to position [1261, 0]
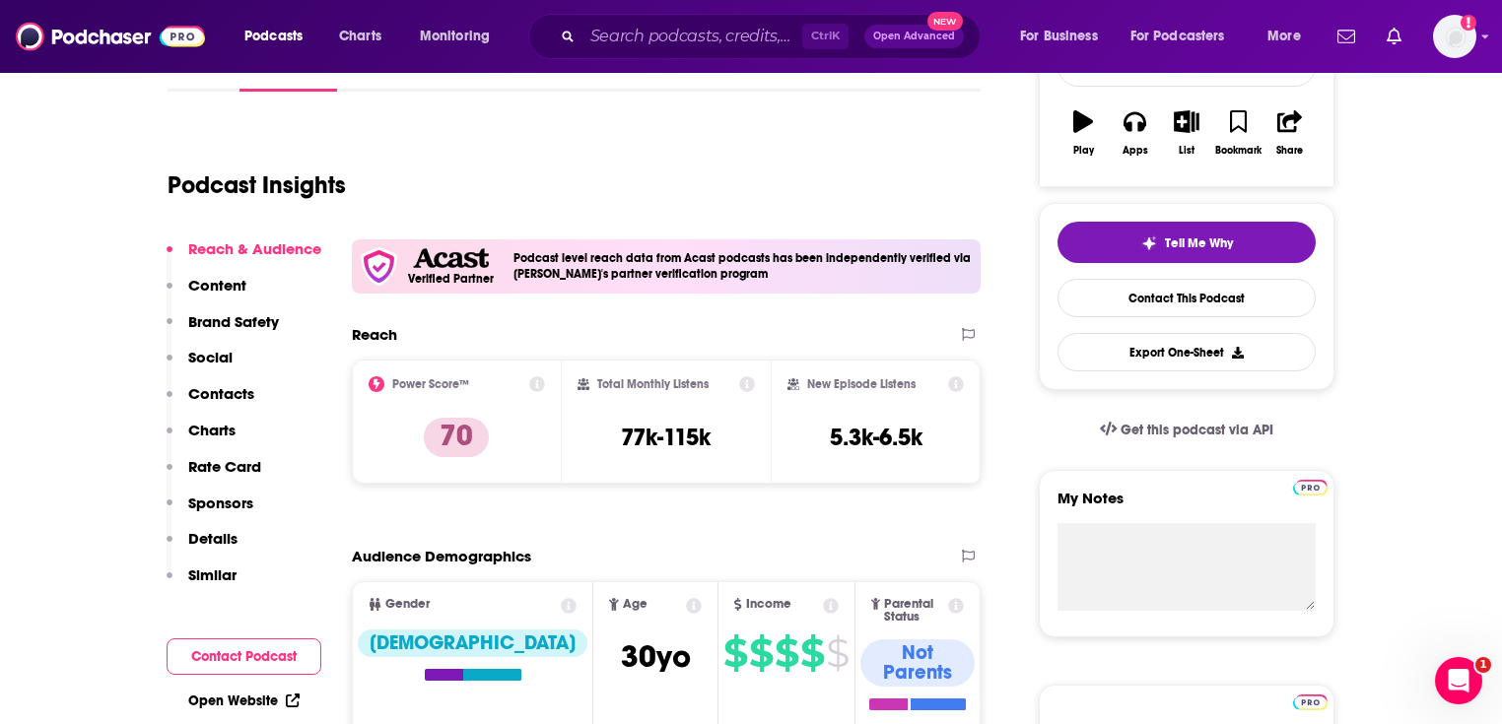
scroll to position [473, 0]
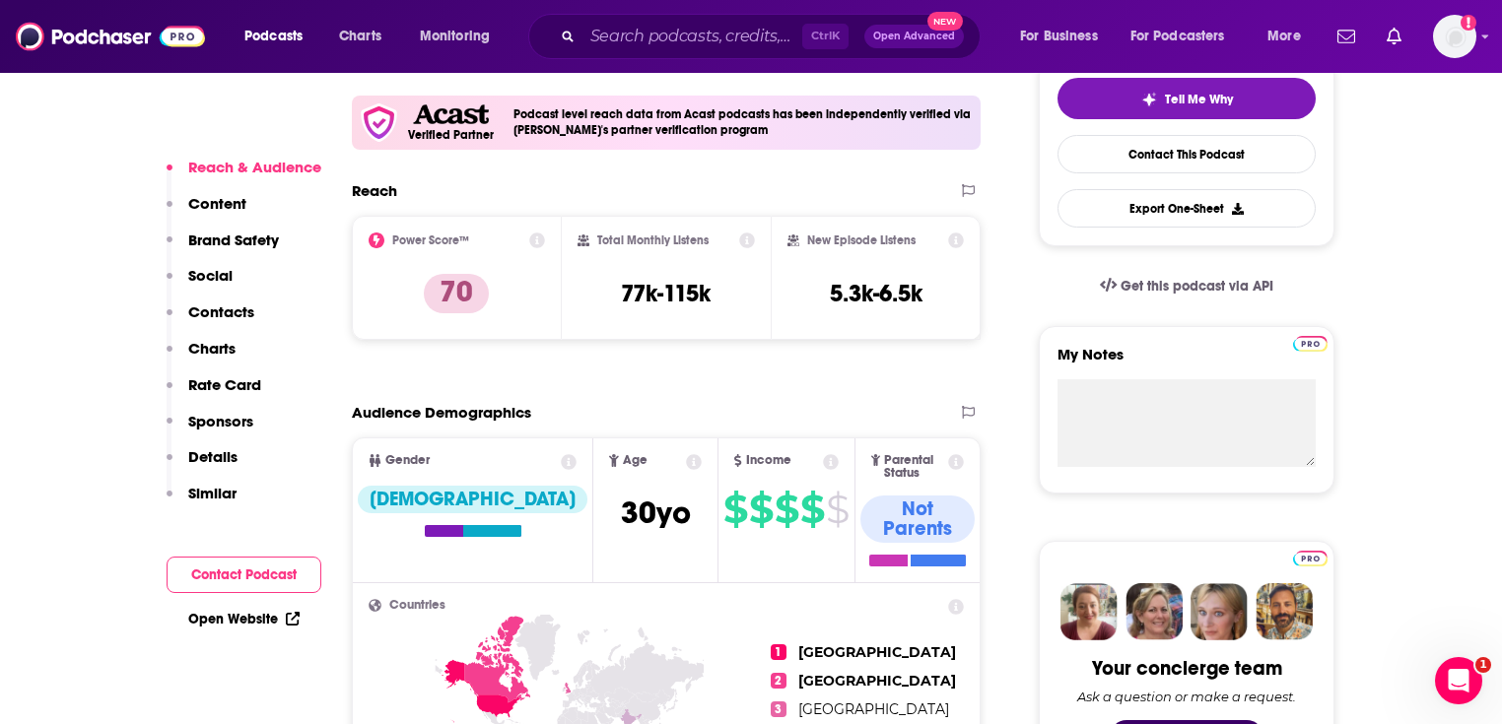
click at [231, 615] on link "Open Website" at bounding box center [243, 619] width 111 height 17
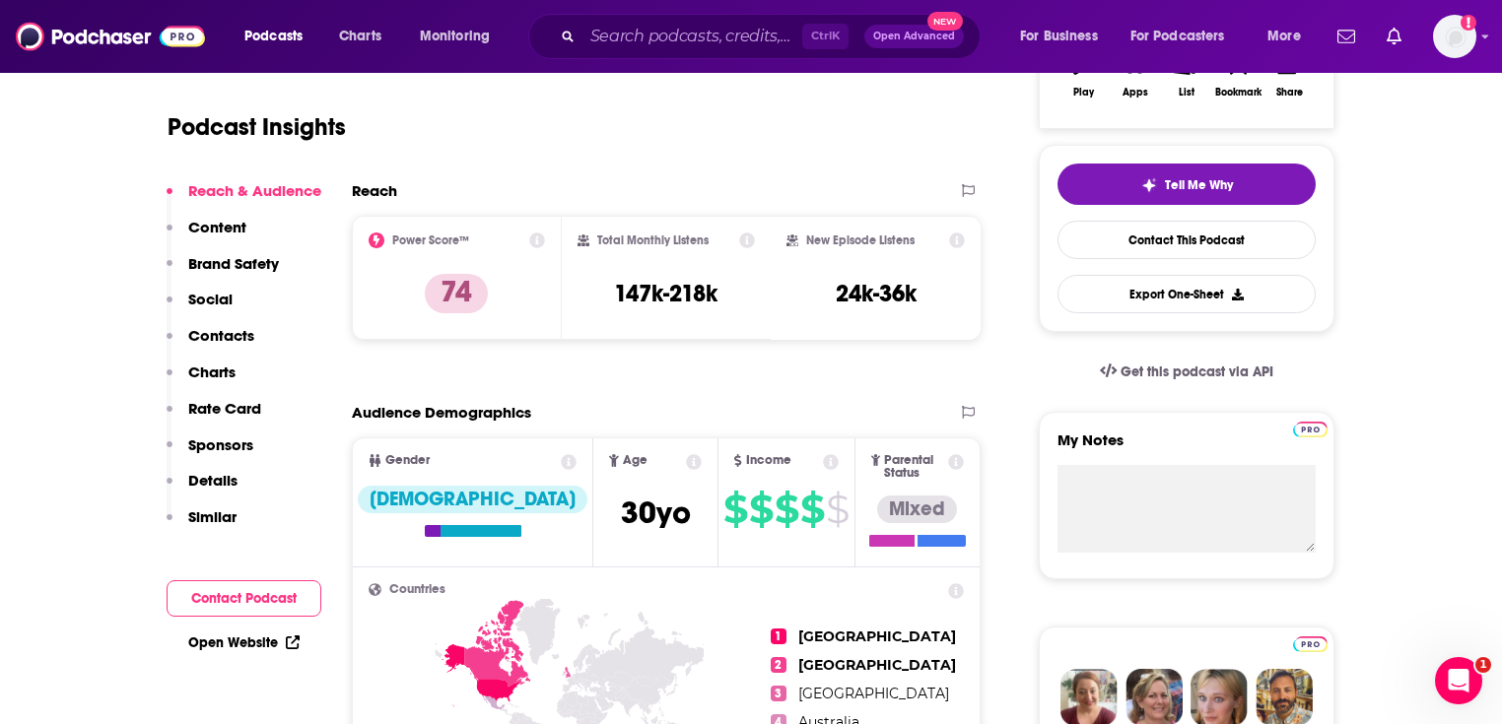
scroll to position [394, 0]
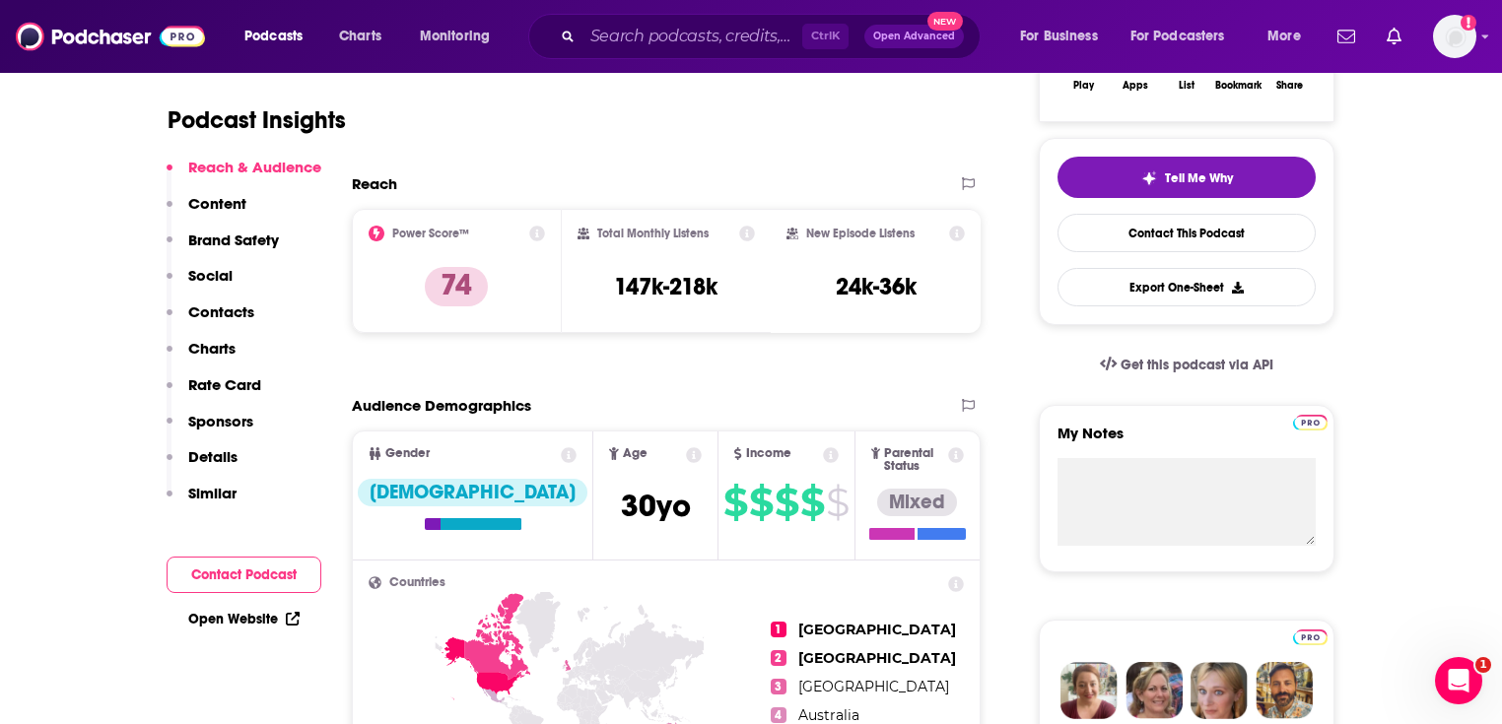
click at [217, 616] on link "Open Website" at bounding box center [243, 619] width 111 height 17
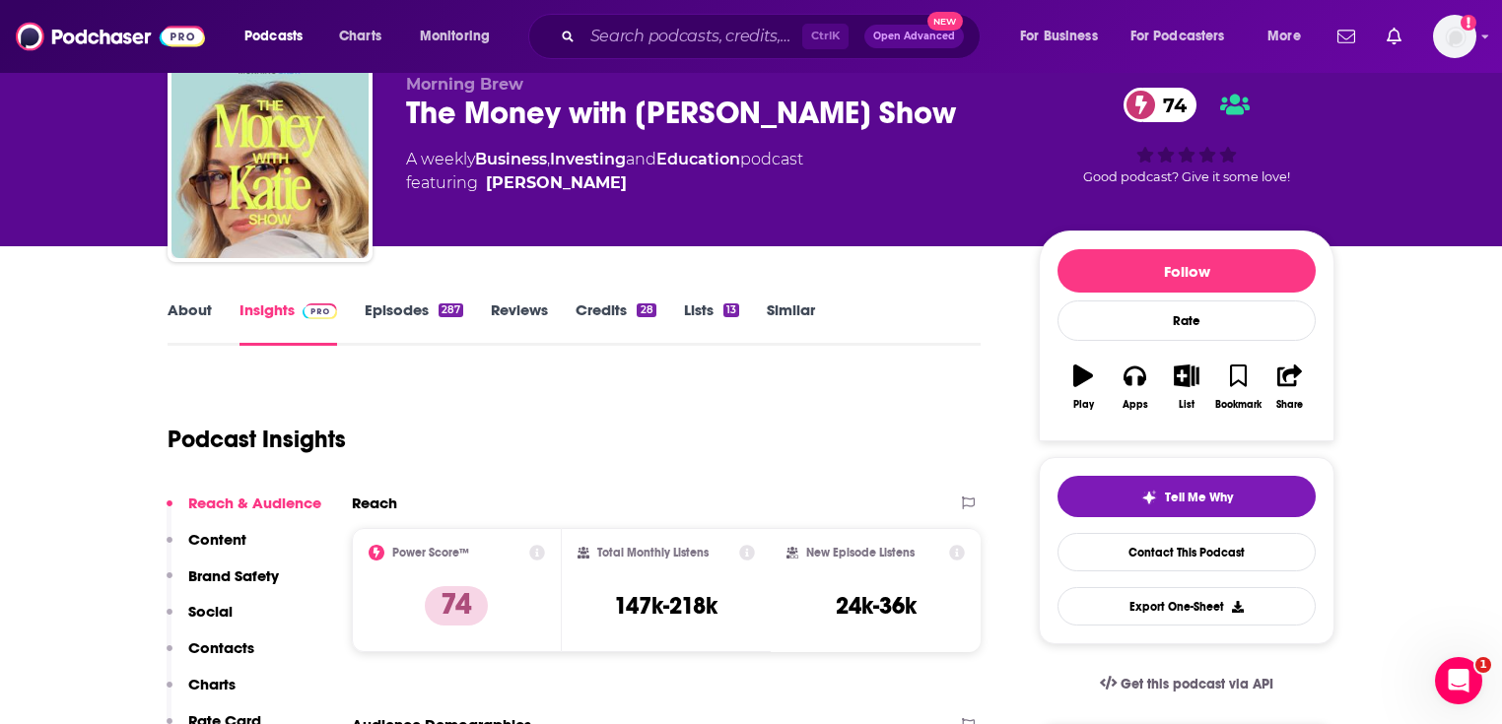
scroll to position [0, 0]
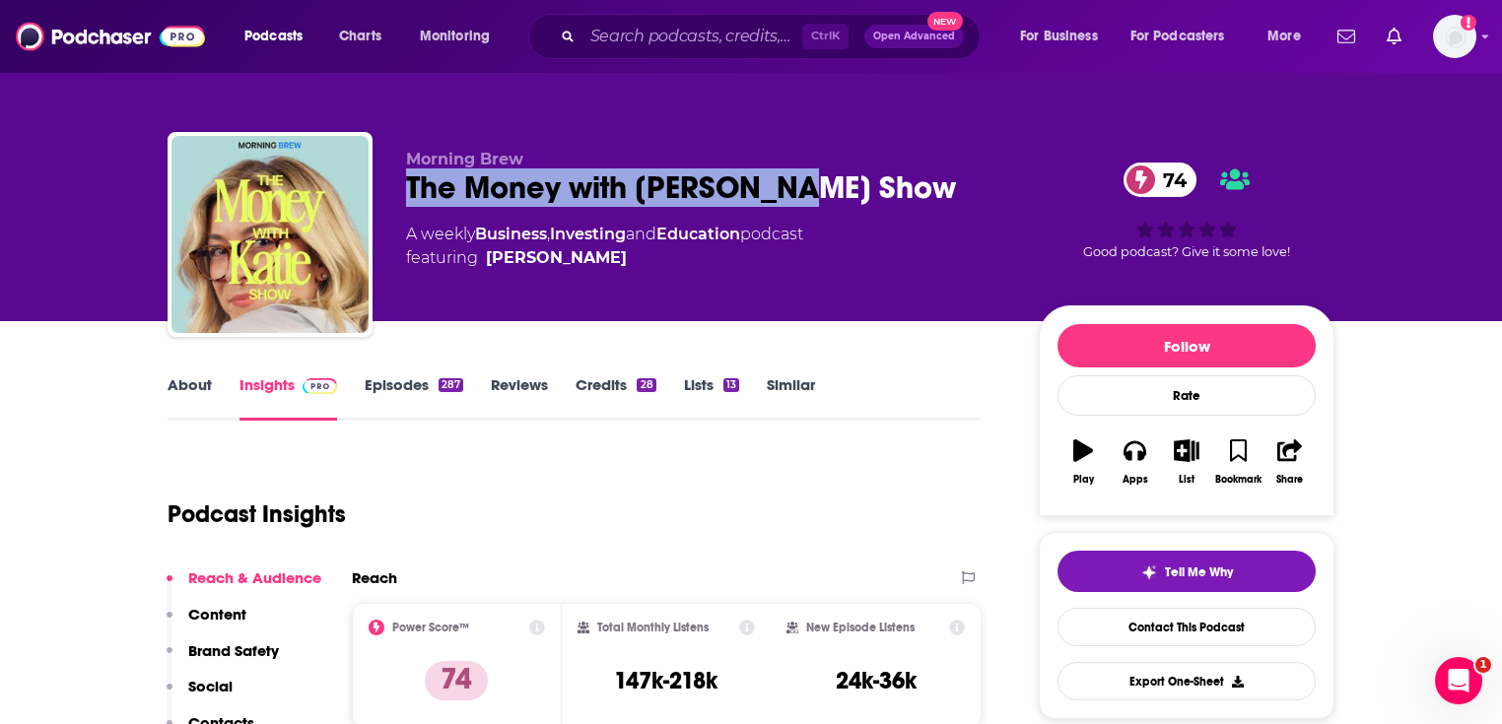
drag, startPoint x: 795, startPoint y: 190, endPoint x: 406, endPoint y: 195, distance: 389.3
click at [406, 195] on div "The Money with [PERSON_NAME] Show 74" at bounding box center [706, 188] width 601 height 38
copy h2 "The Money with [PERSON_NAME] Show"
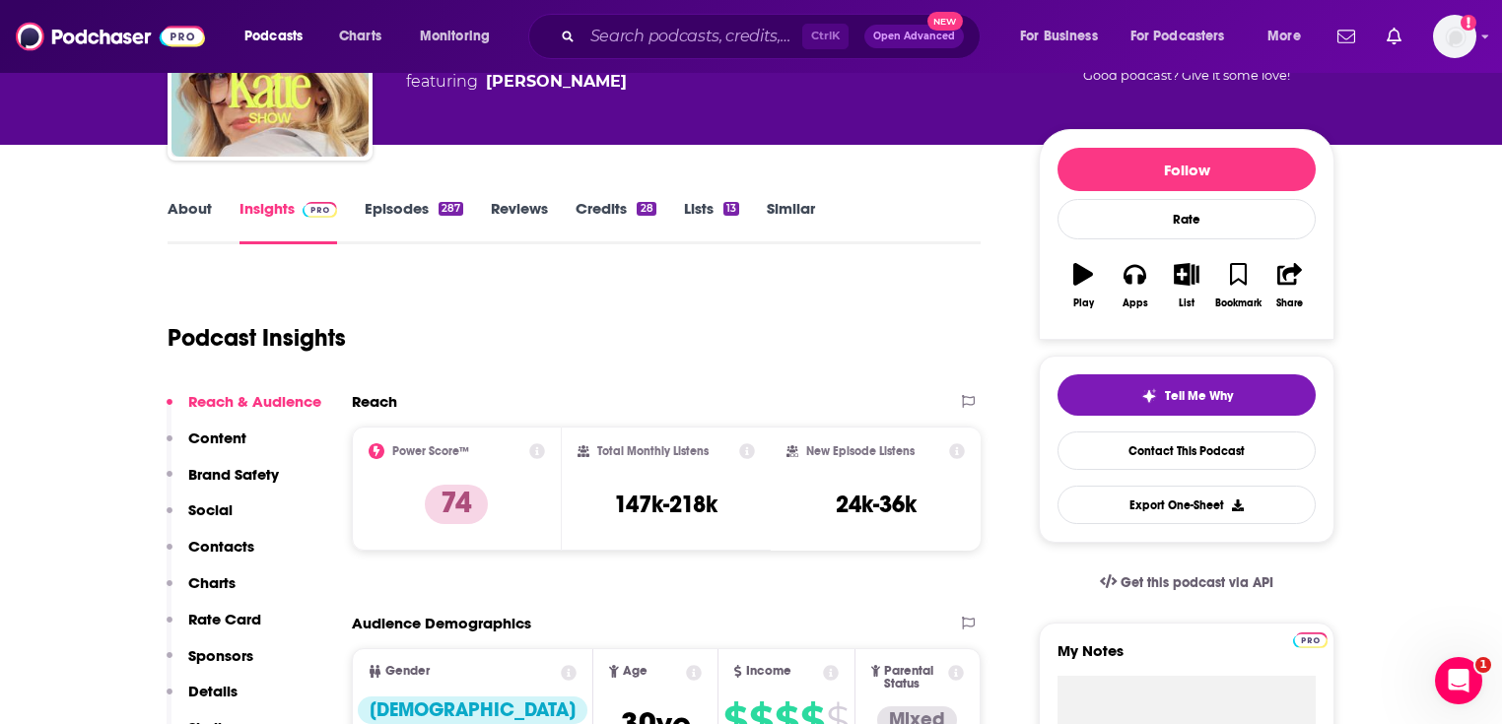
scroll to position [315, 0]
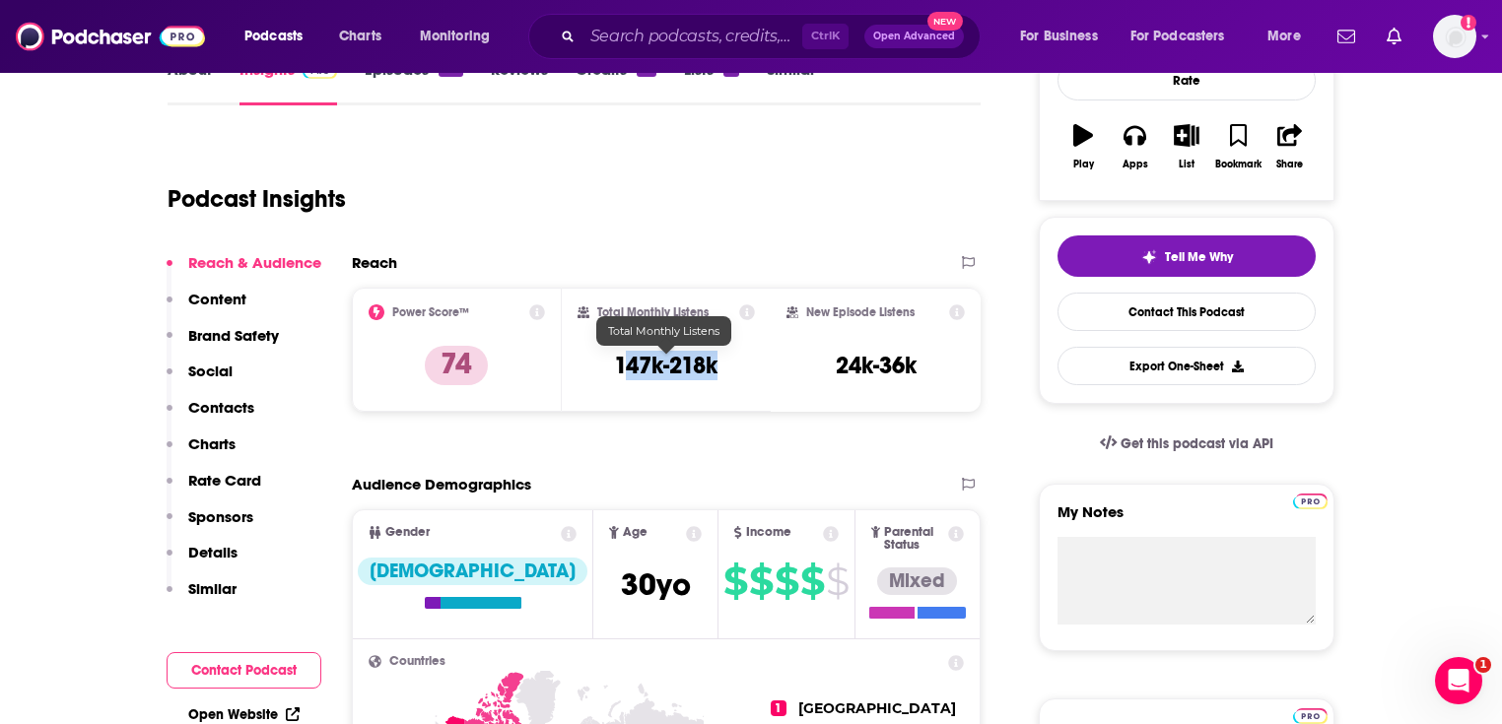
drag, startPoint x: 675, startPoint y: 363, endPoint x: 623, endPoint y: 363, distance: 52.2
click at [623, 363] on div "Total Monthly Listens 147k-218k" at bounding box center [667, 350] width 178 height 91
click at [781, 371] on div "New Episode Listens 24k-36k" at bounding box center [876, 349] width 210 height 123
drag, startPoint x: 678, startPoint y: 367, endPoint x: 598, endPoint y: 371, distance: 79.9
click at [598, 371] on div "Total Monthly Listens 147k-218k" at bounding box center [667, 350] width 178 height 91
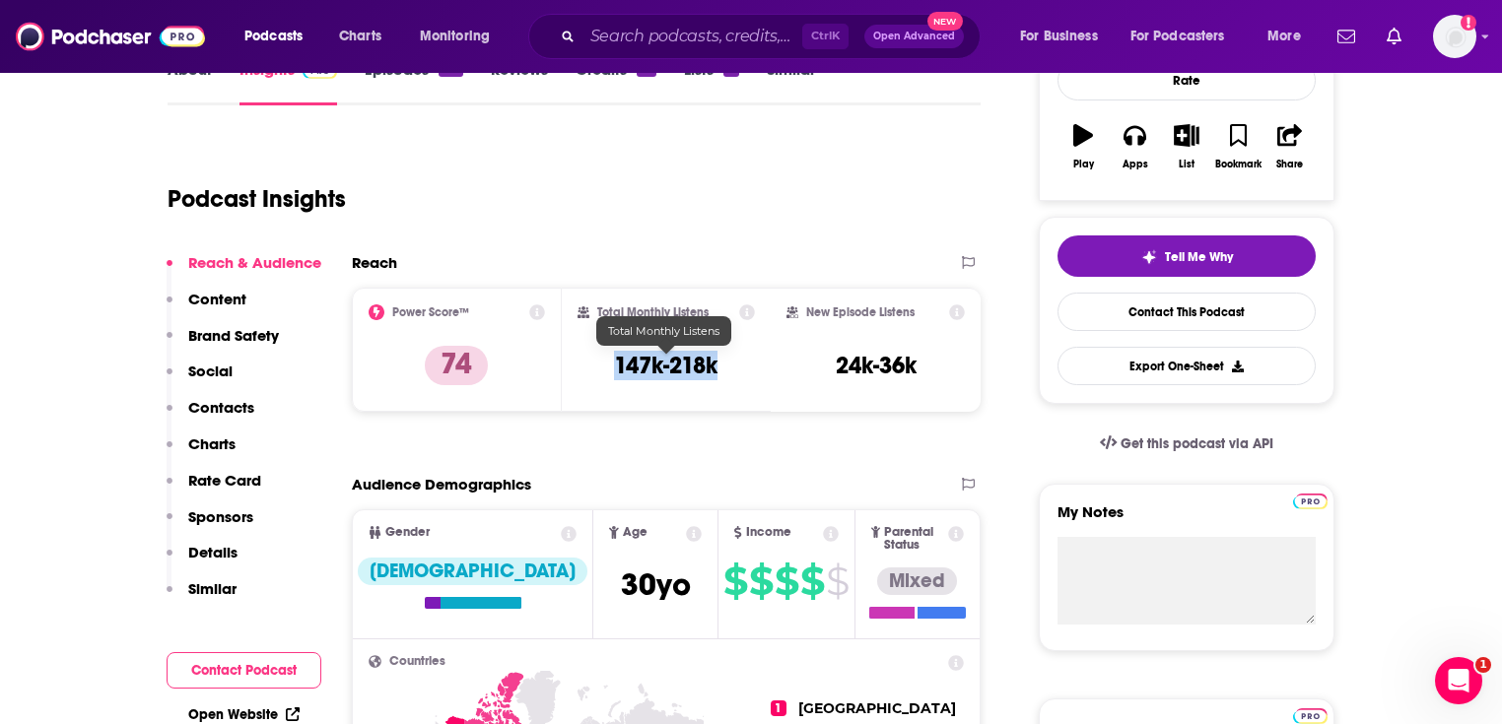
copy h3 "147k-218k"
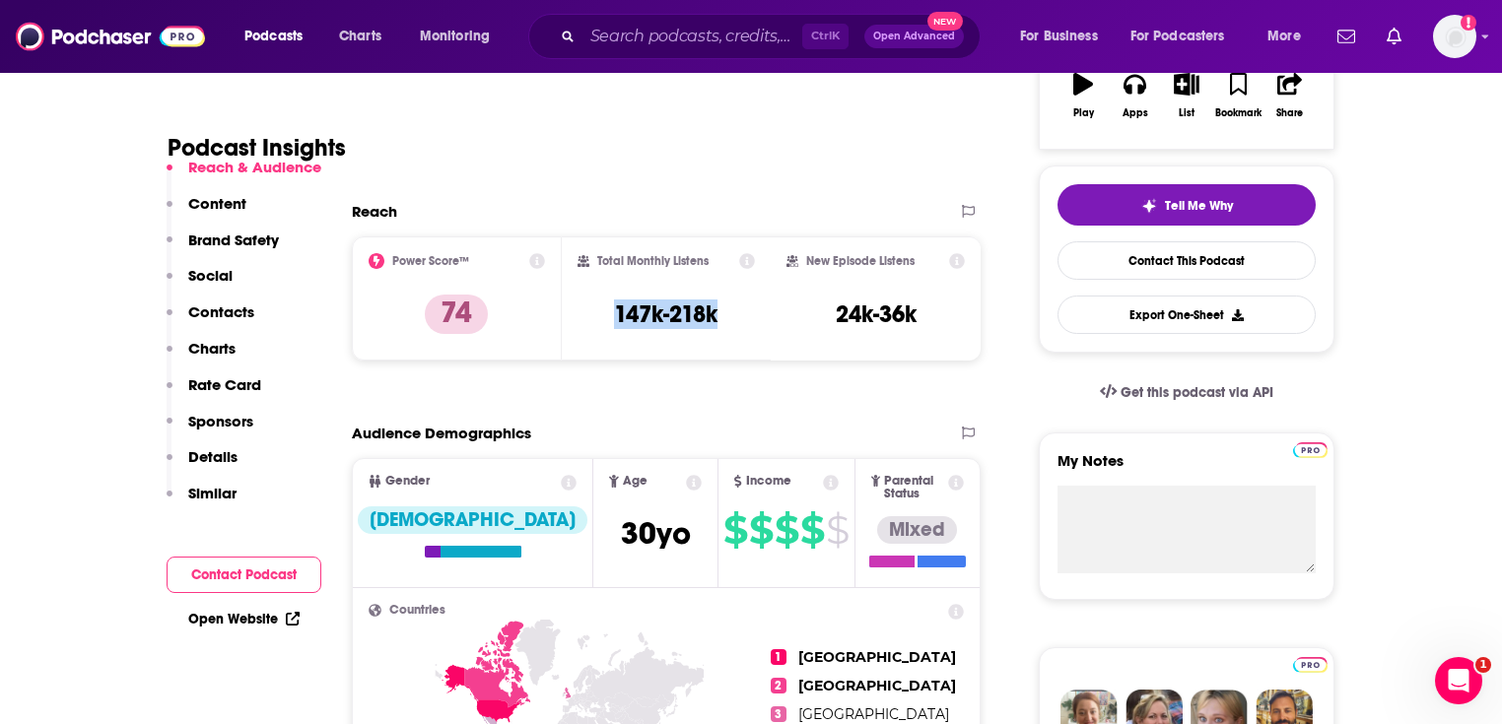
scroll to position [394, 0]
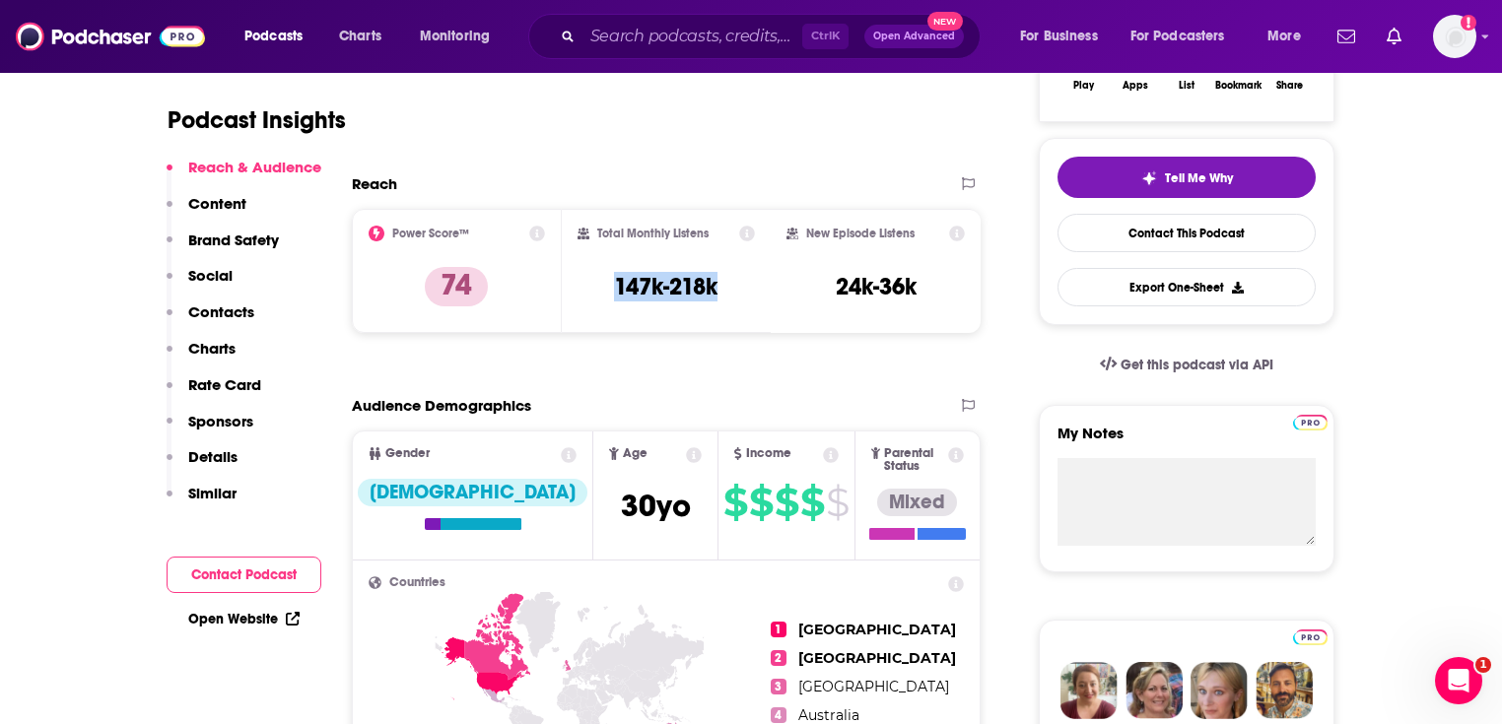
click at [243, 611] on link "Open Website" at bounding box center [243, 619] width 111 height 17
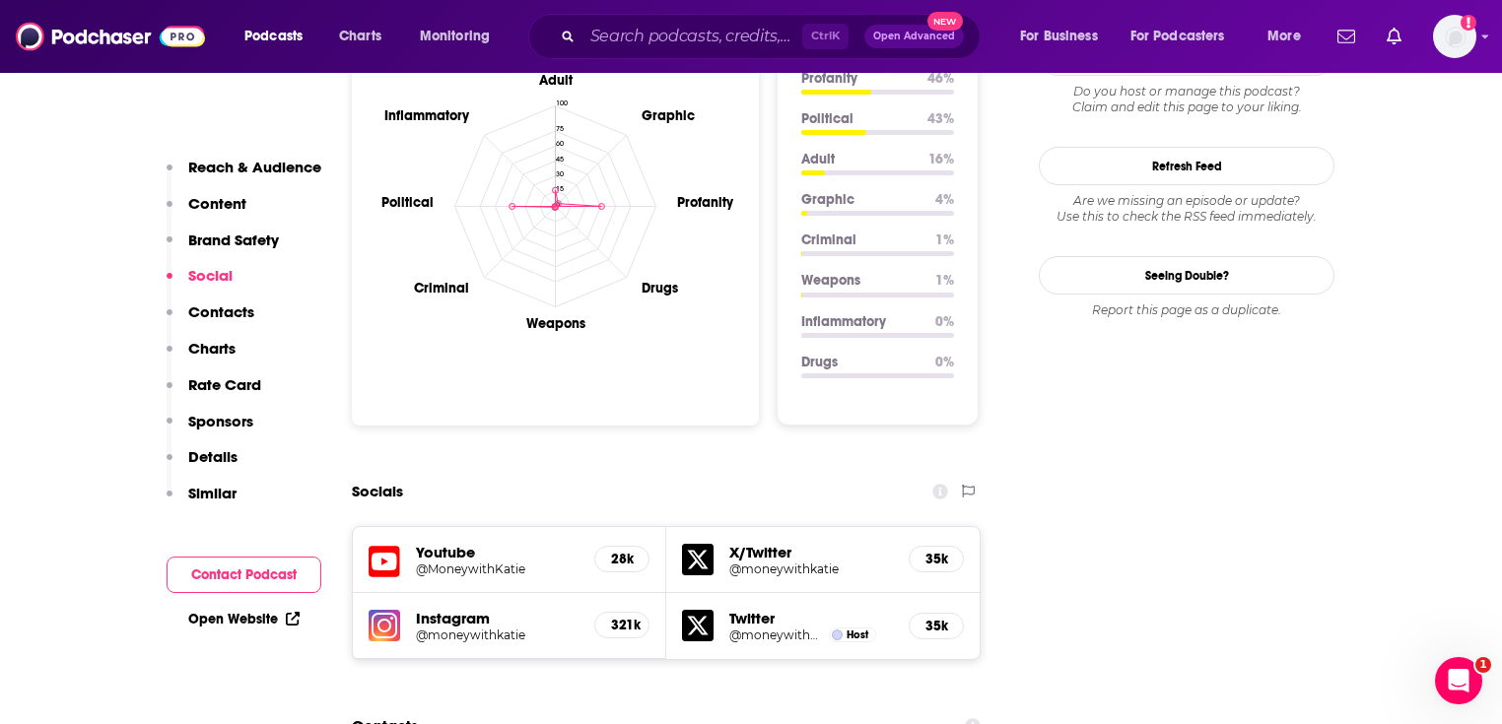
scroll to position [2208, 0]
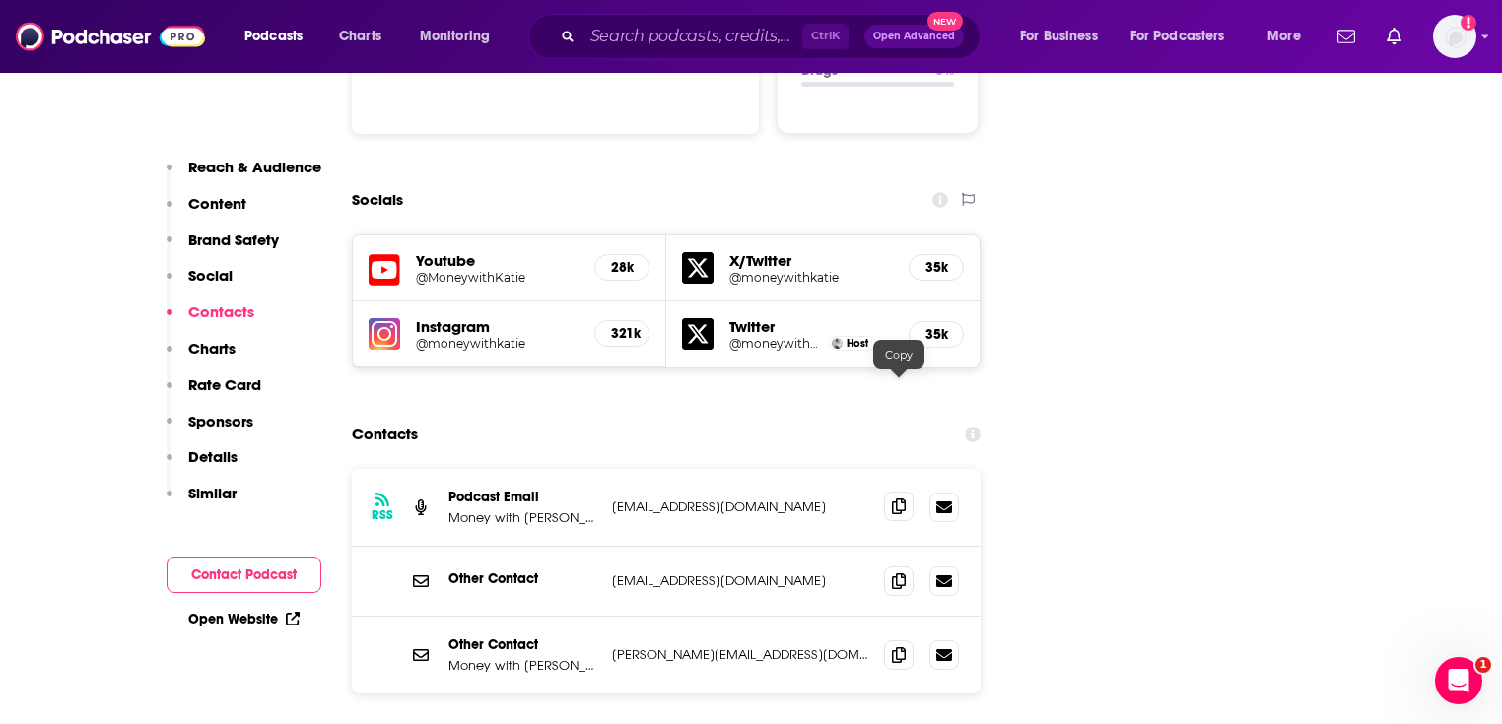
click at [895, 492] on span at bounding box center [899, 507] width 30 height 30
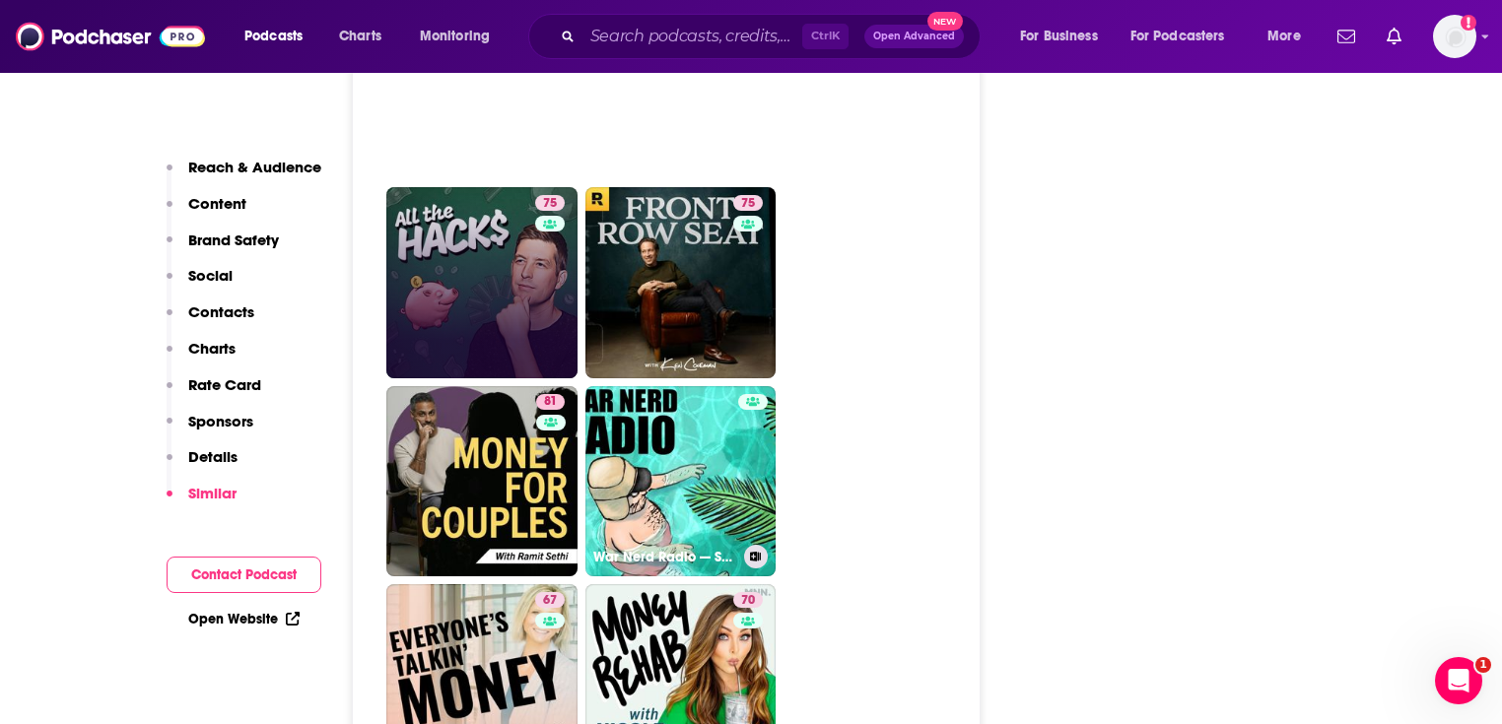
scroll to position [6228, 0]
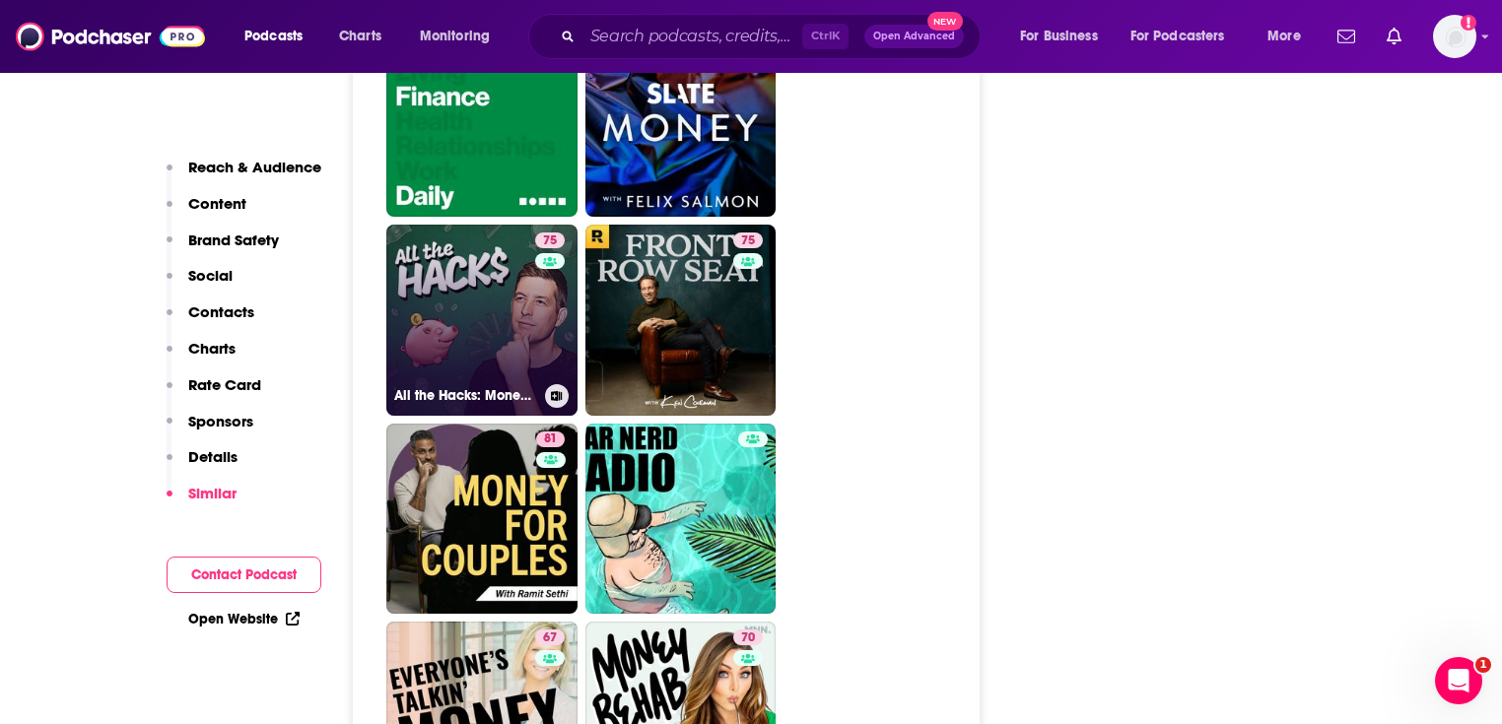
click at [461, 244] on link "75 All the Hacks: Money, Points & Life" at bounding box center [481, 320] width 191 height 191
type input "[URL][DOMAIN_NAME]"
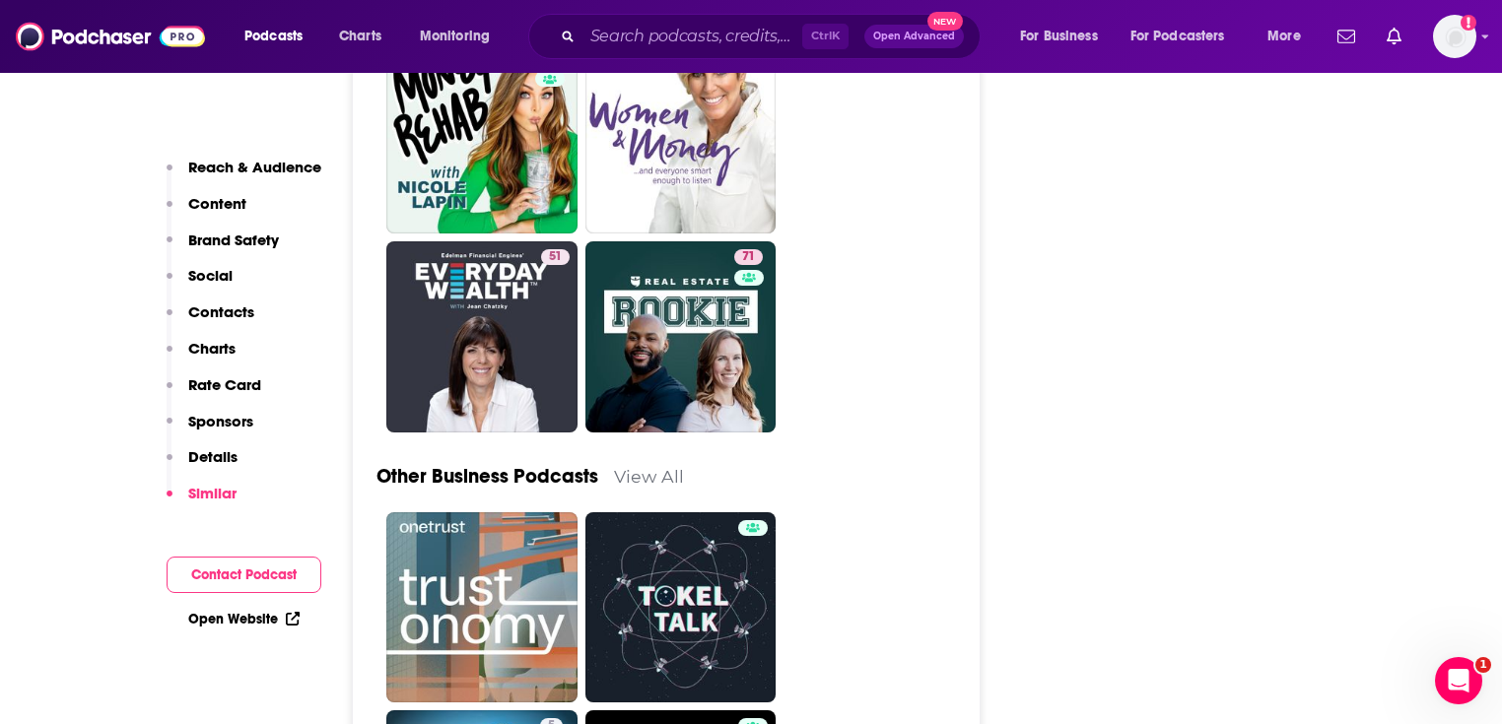
scroll to position [7017, 0]
